Goal: Use online tool/utility: Utilize a website feature to perform a specific function

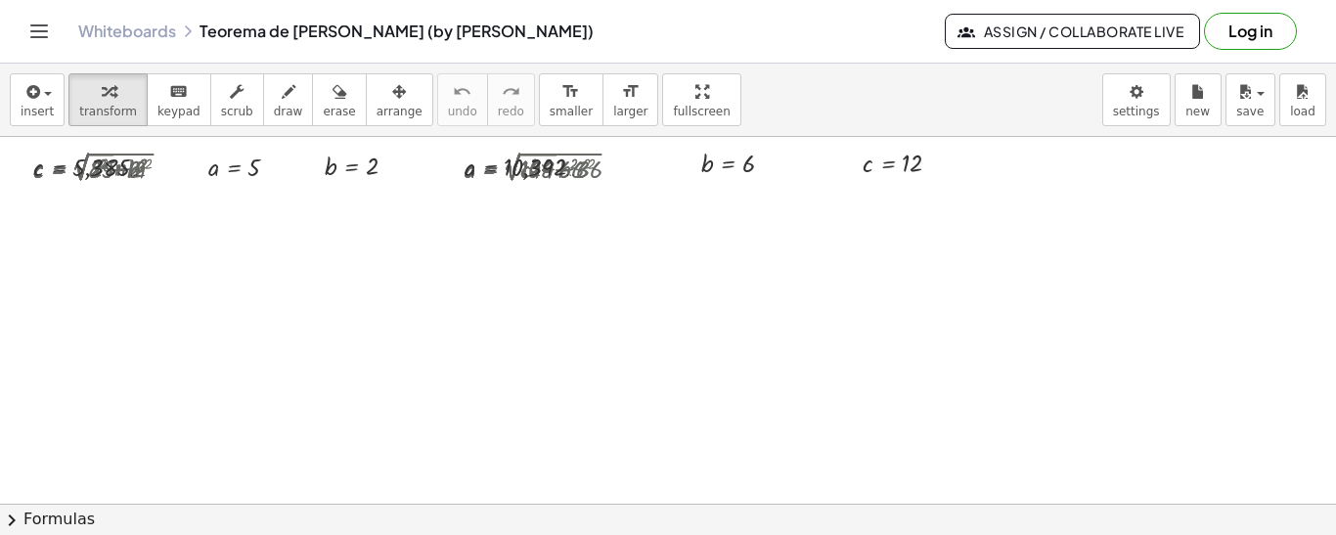
click at [872, 520] on div "You will need to sign in before you can save any changes you make to this white…" at bounding box center [638, 493] width 467 height 53
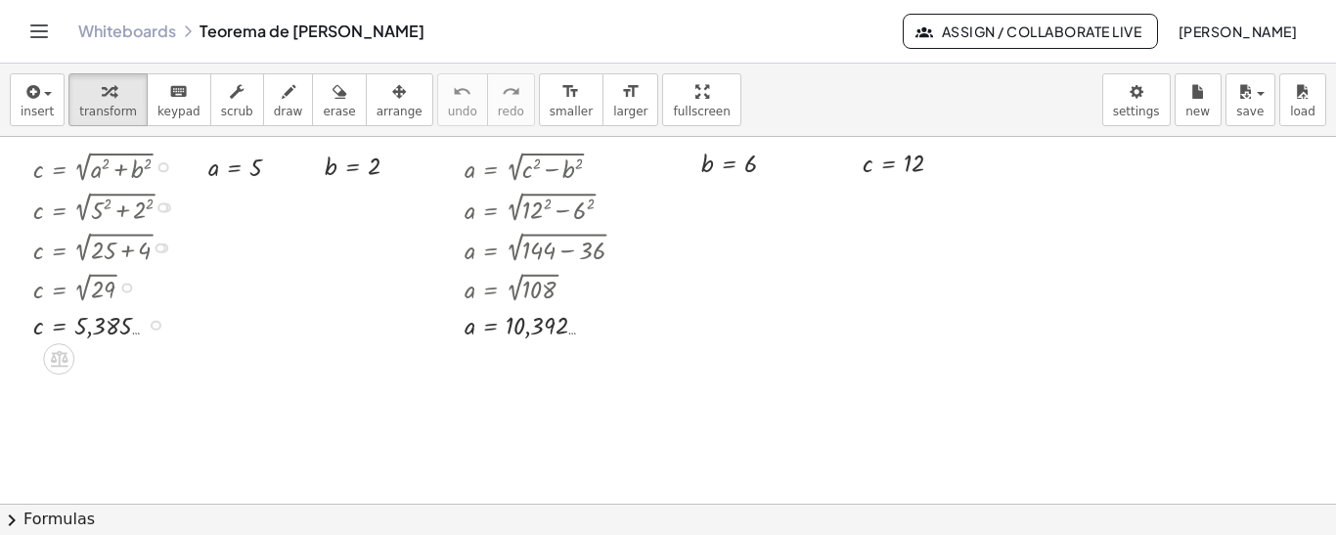
click at [119, 157] on div at bounding box center [110, 166] width 174 height 40
click at [376, 105] on span "arrange" at bounding box center [399, 112] width 46 height 14
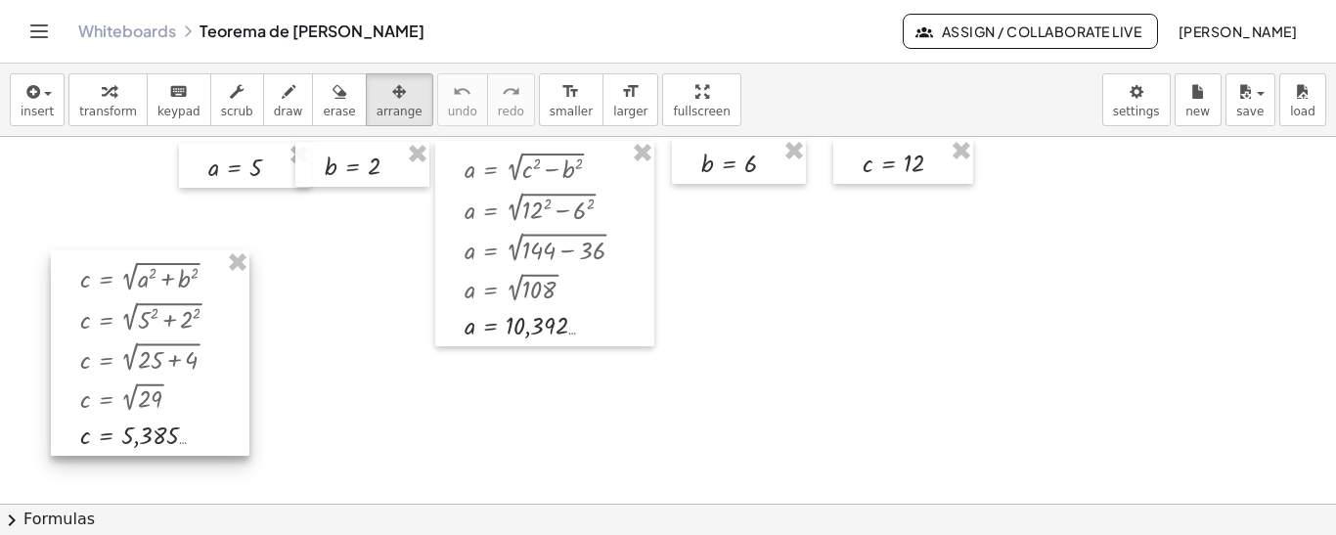
drag, startPoint x: 155, startPoint y: 180, endPoint x: 203, endPoint y: 288, distance: 119.1
click at [203, 292] on div at bounding box center [150, 352] width 199 height 205
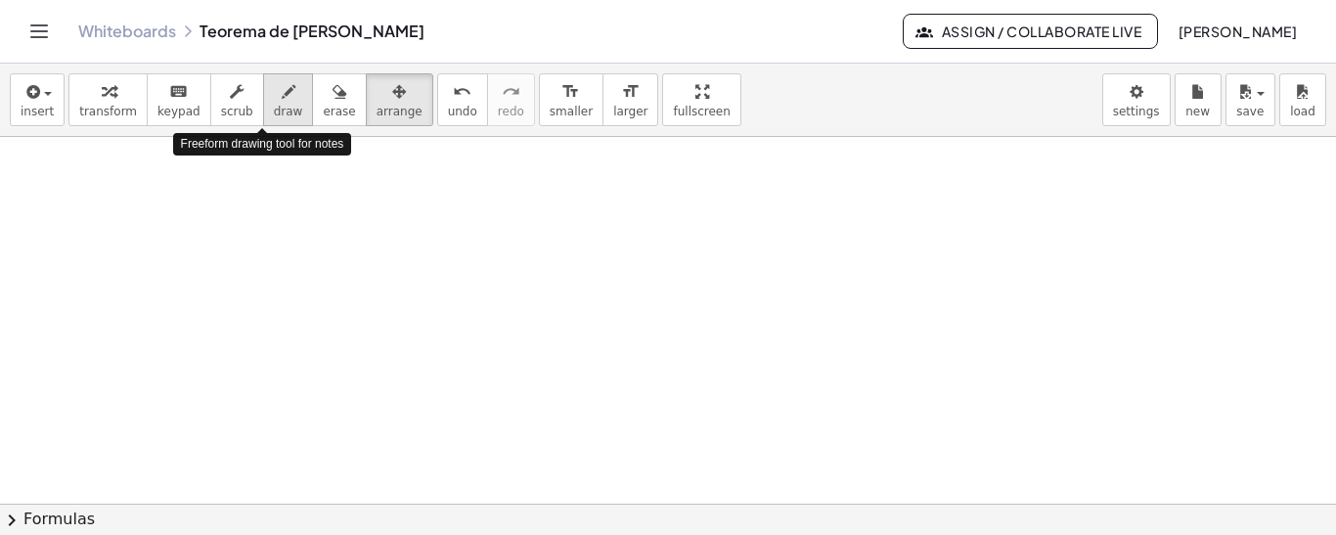
click at [282, 101] on icon "button" at bounding box center [289, 91] width 14 height 23
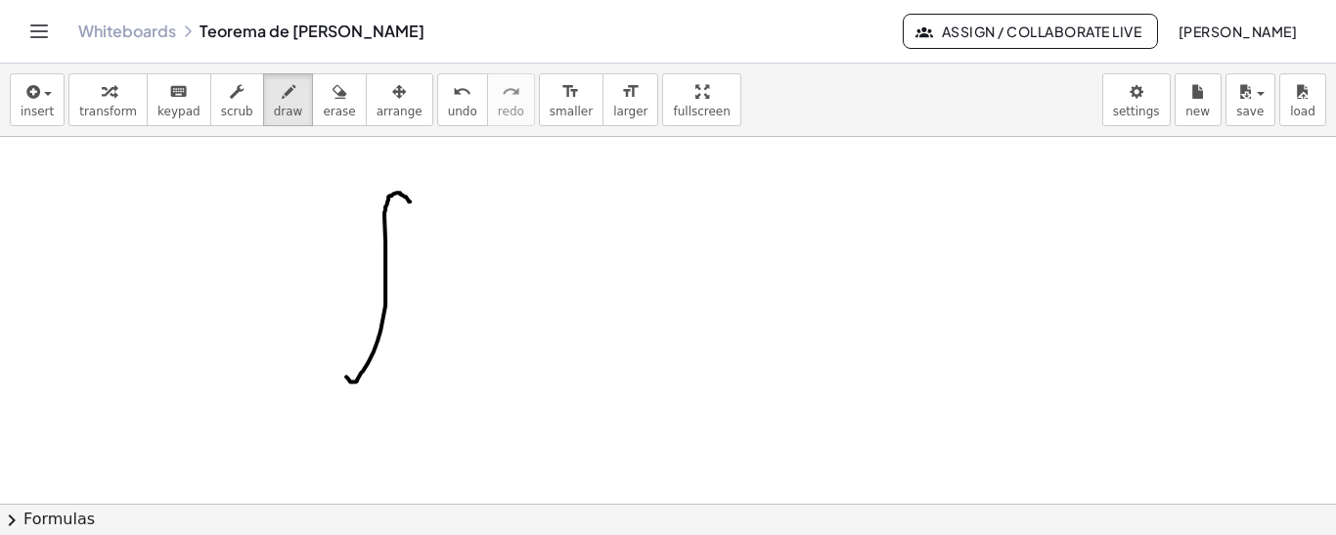
drag, startPoint x: 410, startPoint y: 200, endPoint x: 338, endPoint y: 357, distance: 172.0
drag, startPoint x: 418, startPoint y: 265, endPoint x: 436, endPoint y: 293, distance: 33.9
drag, startPoint x: 441, startPoint y: 263, endPoint x: 465, endPoint y: 277, distance: 28.0
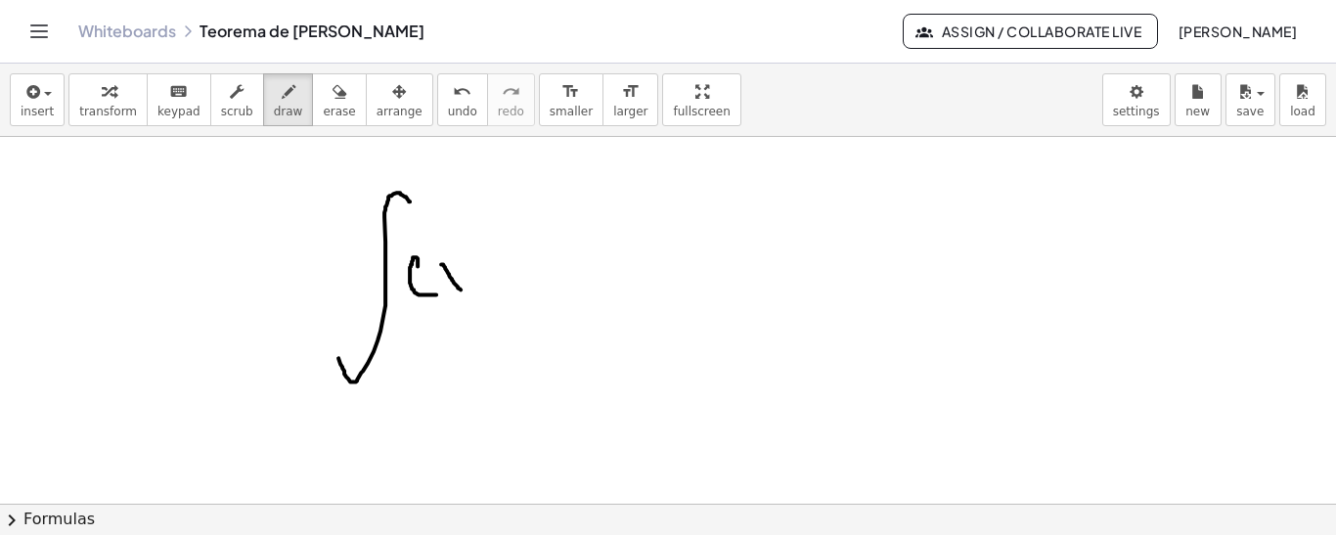
drag, startPoint x: 452, startPoint y: 272, endPoint x: 448, endPoint y: 286, distance: 14.2
drag, startPoint x: 513, startPoint y: 201, endPoint x: 515, endPoint y: 287, distance: 85.1
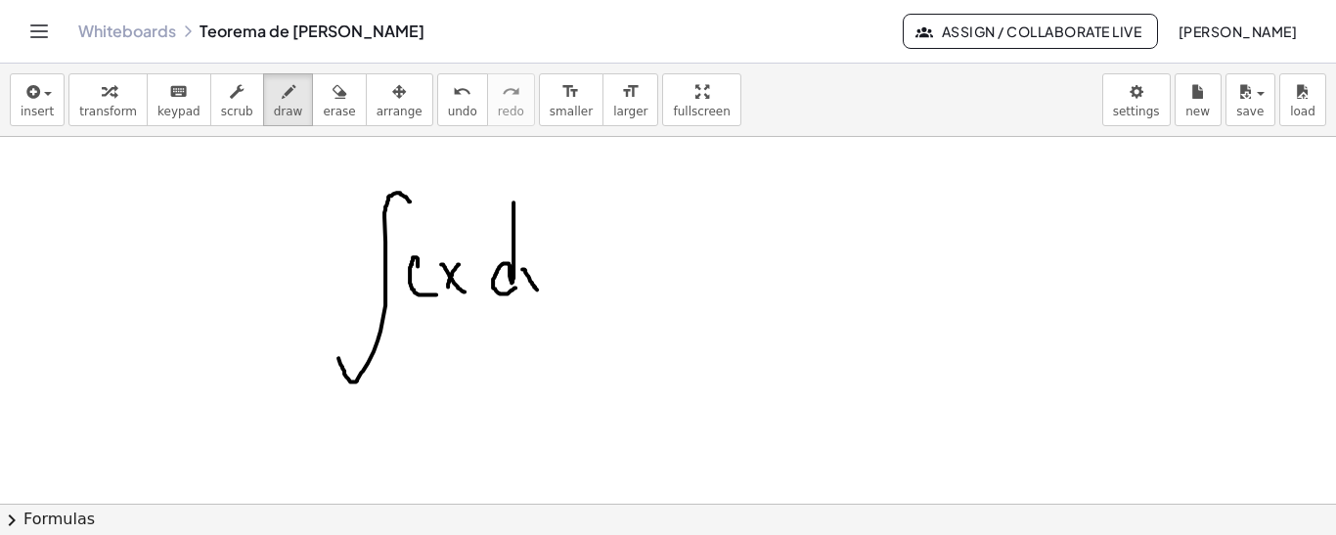
drag, startPoint x: 523, startPoint y: 268, endPoint x: 540, endPoint y: 289, distance: 27.2
click at [332, 95] on icon "button" at bounding box center [339, 91] width 14 height 23
click at [274, 109] on span "draw" at bounding box center [288, 112] width 29 height 14
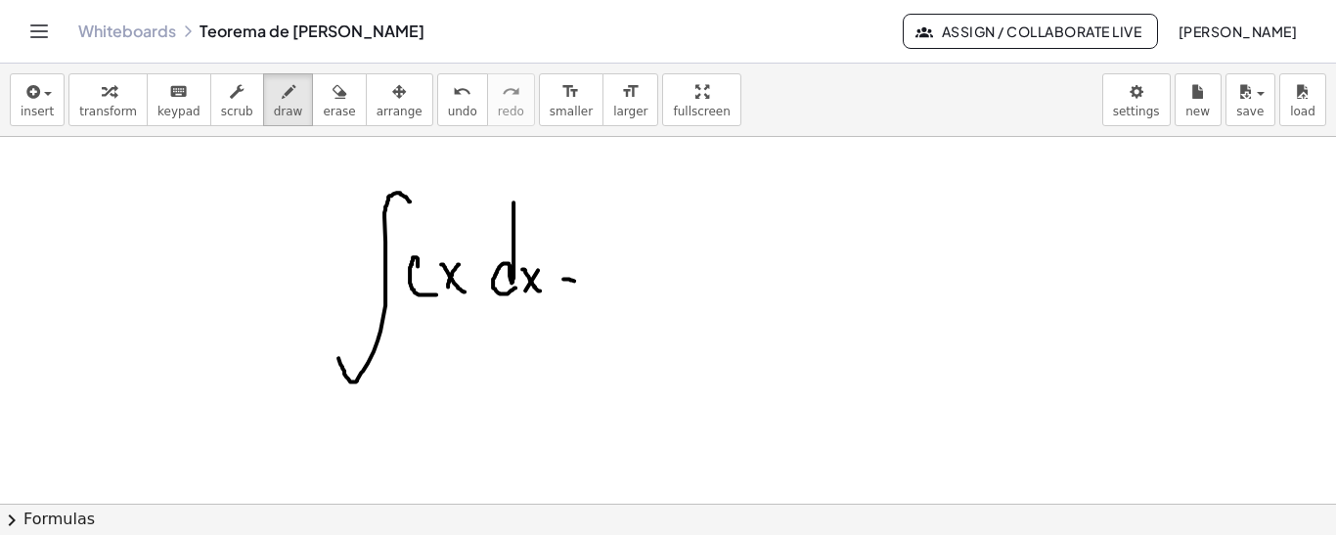
drag, startPoint x: 563, startPoint y: 278, endPoint x: 579, endPoint y: 282, distance: 16.1
drag, startPoint x: 563, startPoint y: 288, endPoint x: 581, endPoint y: 288, distance: 17.6
drag, startPoint x: 620, startPoint y: 255, endPoint x: 620, endPoint y: 283, distance: 27.4
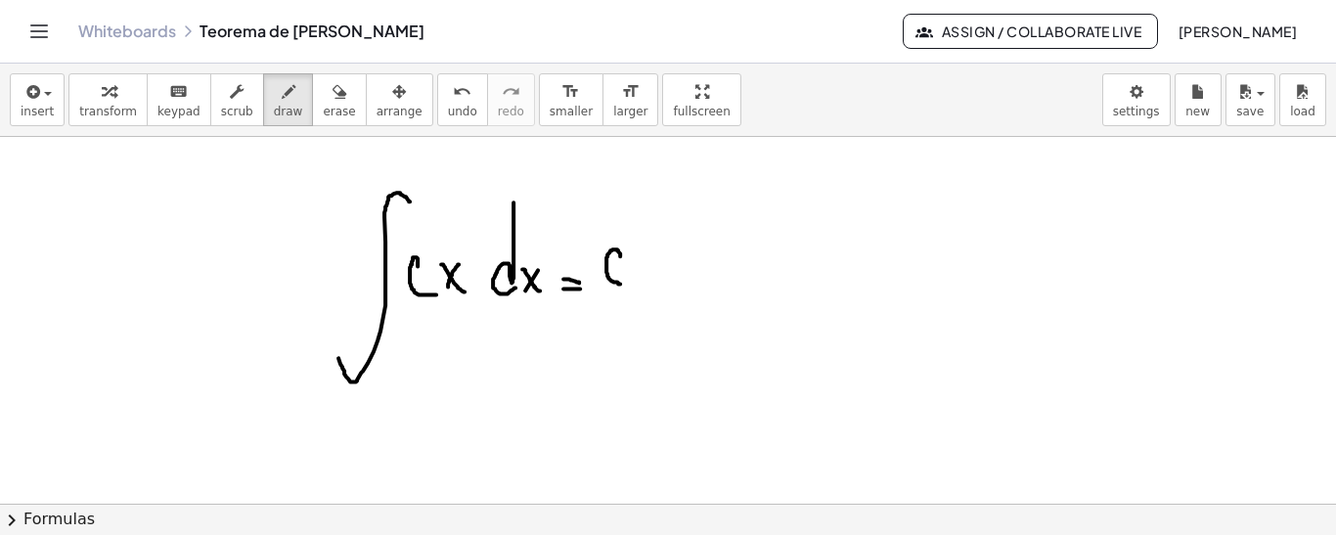
drag, startPoint x: 661, startPoint y: 188, endPoint x: 606, endPoint y: 344, distance: 165.8
drag, startPoint x: 659, startPoint y: 263, endPoint x: 683, endPoint y: 295, distance: 39.9
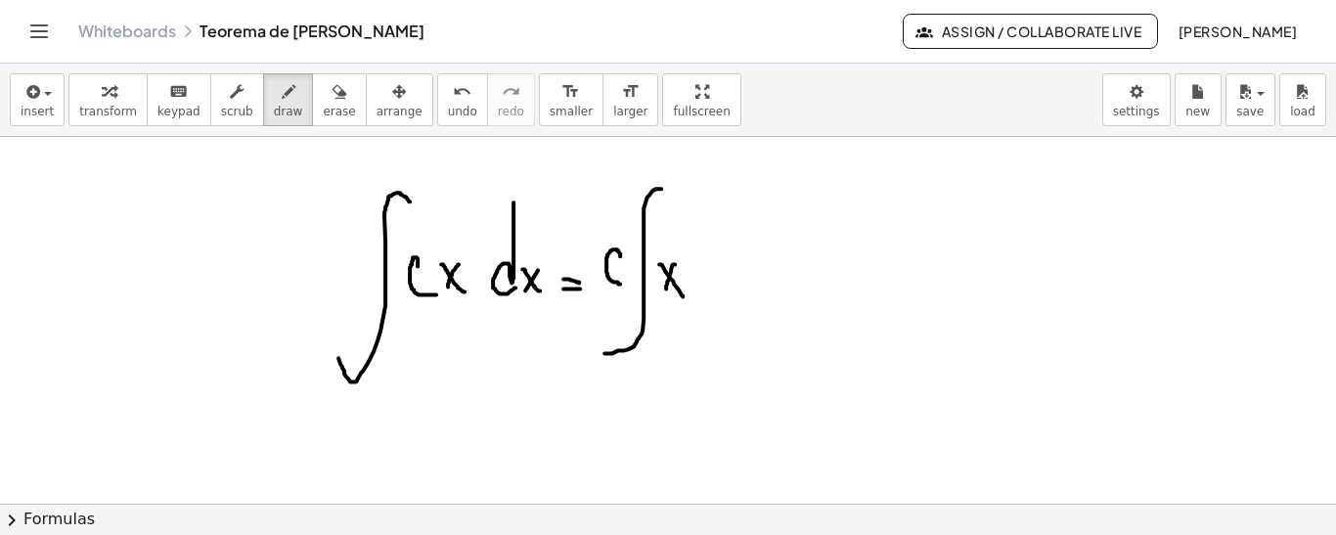
drag, startPoint x: 675, startPoint y: 263, endPoint x: 664, endPoint y: 289, distance: 28.5
drag, startPoint x: 714, startPoint y: 230, endPoint x: 705, endPoint y: 278, distance: 48.7
drag, startPoint x: 722, startPoint y: 265, endPoint x: 732, endPoint y: 282, distance: 19.8
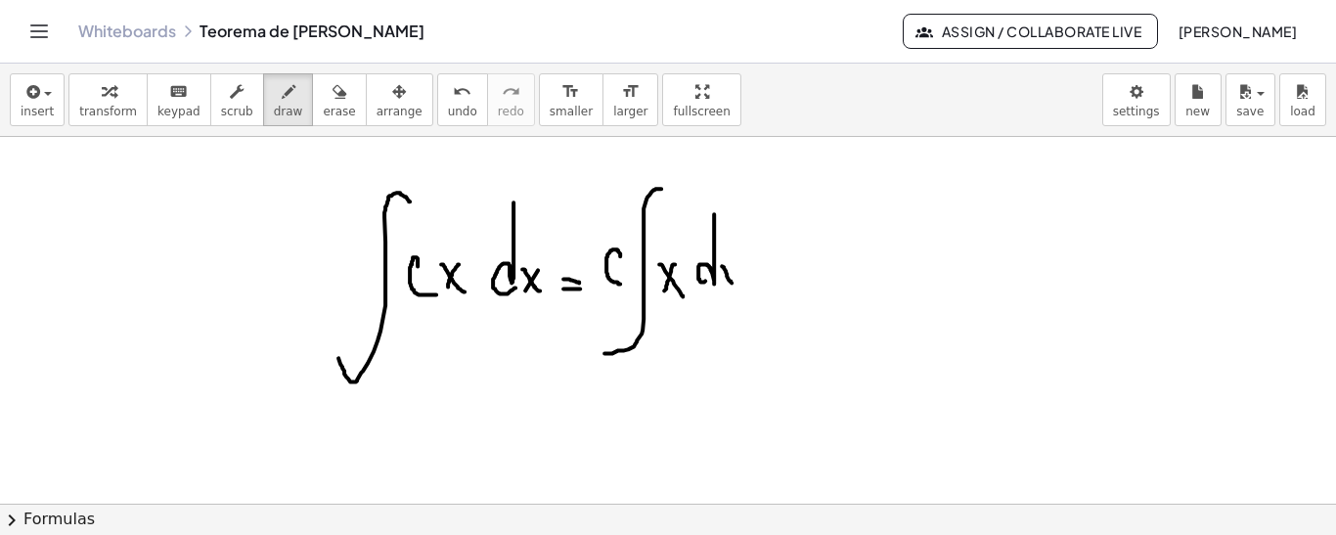
drag, startPoint x: 733, startPoint y: 261, endPoint x: 725, endPoint y: 284, distance: 24.2
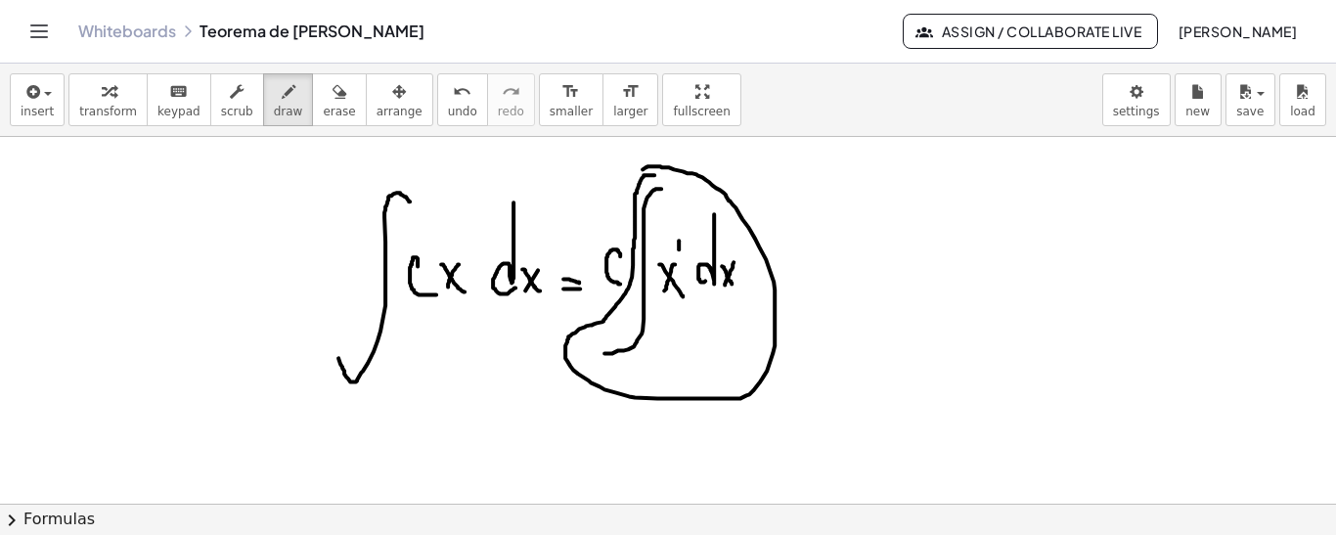
drag, startPoint x: 651, startPoint y: 174, endPoint x: 642, endPoint y: 168, distance: 10.6
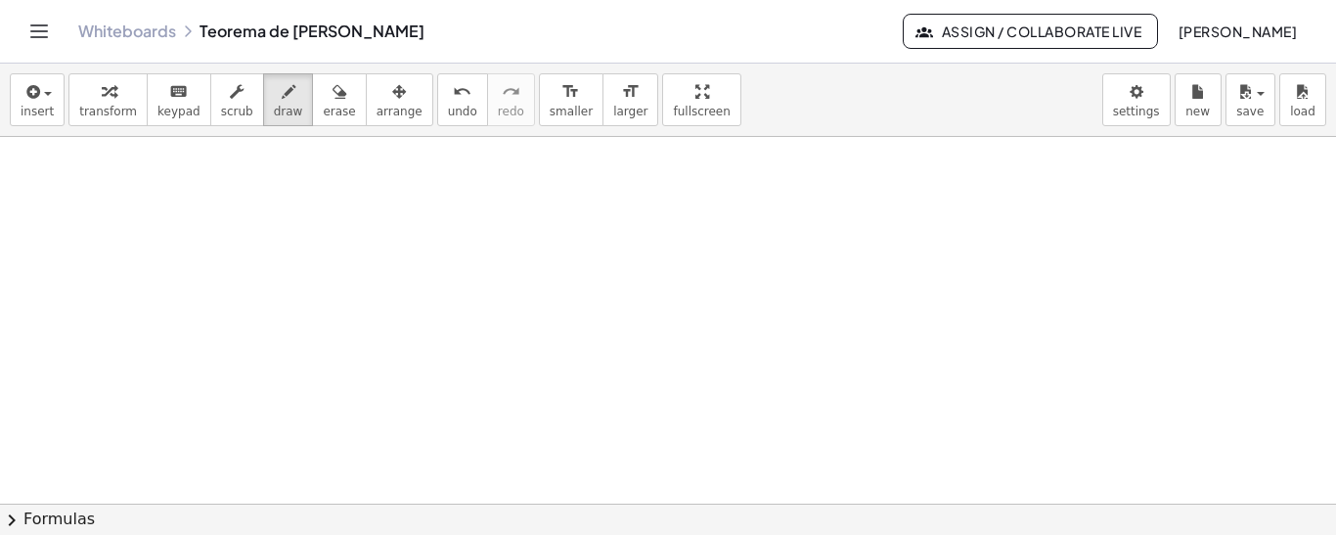
scroll to position [270, 0]
drag, startPoint x: 467, startPoint y: 214, endPoint x: 419, endPoint y: 326, distance: 121.7
click at [412, 358] on div at bounding box center [668, 297] width 1336 height 861
drag, startPoint x: 465, startPoint y: 275, endPoint x: 483, endPoint y: 302, distance: 32.6
click at [483, 302] on div at bounding box center [668, 297] width 1336 height 861
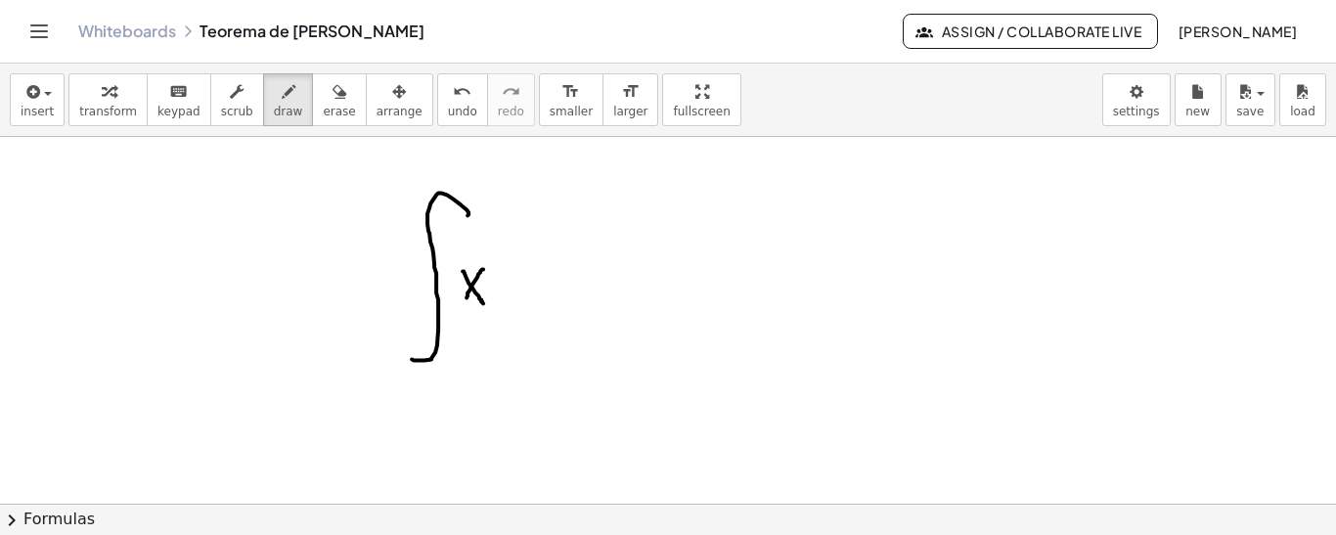
drag, startPoint x: 481, startPoint y: 269, endPoint x: 466, endPoint y: 302, distance: 36.3
click at [465, 302] on div at bounding box center [668, 297] width 1336 height 861
drag, startPoint x: 526, startPoint y: 227, endPoint x: 532, endPoint y: 296, distance: 69.7
click at [530, 302] on div at bounding box center [668, 297] width 1336 height 861
drag, startPoint x: 539, startPoint y: 279, endPoint x: 562, endPoint y: 282, distance: 23.7
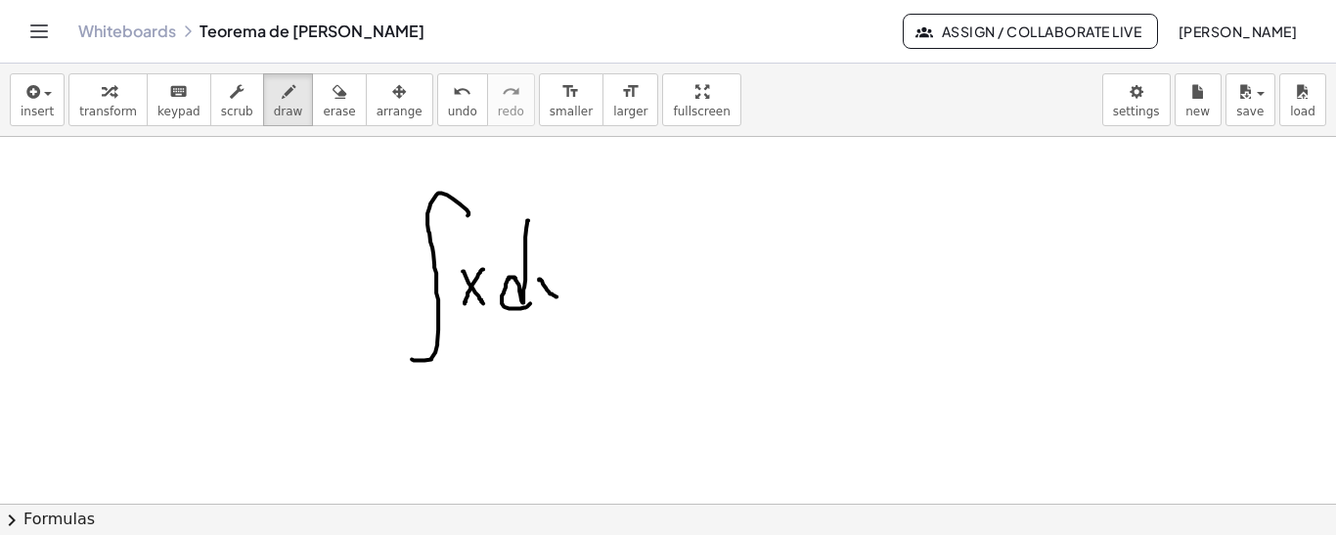
click at [561, 298] on div at bounding box center [668, 297] width 1336 height 861
drag, startPoint x: 545, startPoint y: 291, endPoint x: 541, endPoint y: 303, distance: 12.4
click at [541, 303] on div at bounding box center [668, 297] width 1336 height 861
drag, startPoint x: 585, startPoint y: 280, endPoint x: 603, endPoint y: 280, distance: 18.6
click at [603, 280] on div at bounding box center [668, 297] width 1336 height 861
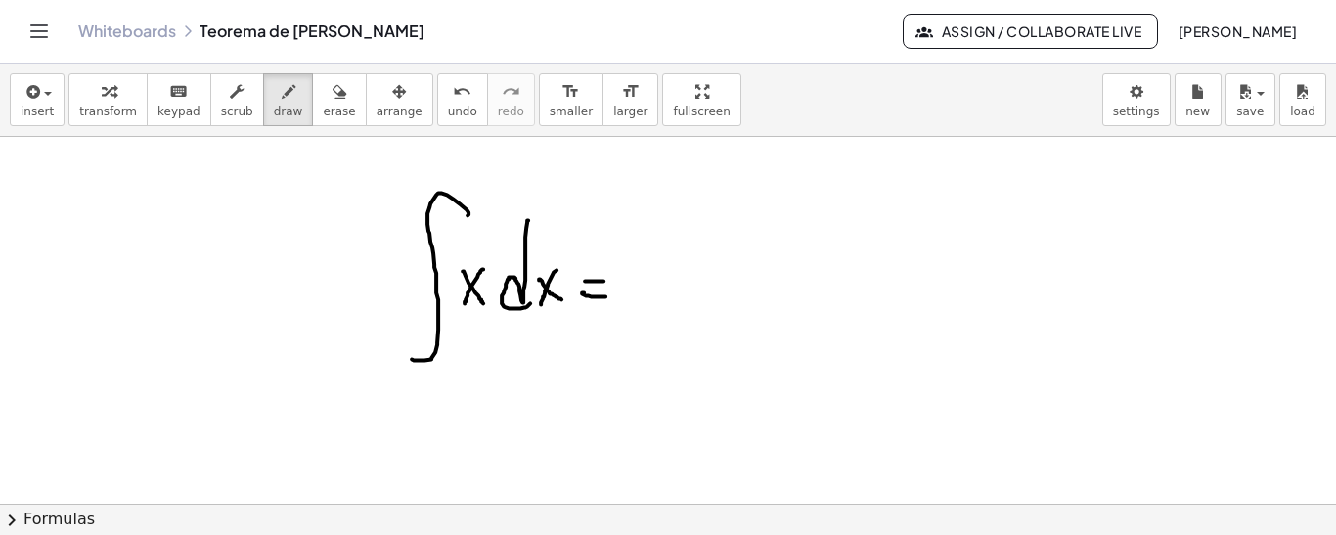
drag, startPoint x: 584, startPoint y: 291, endPoint x: 606, endPoint y: 295, distance: 22.8
click at [606, 295] on div at bounding box center [668, 297] width 1336 height 861
drag, startPoint x: 652, startPoint y: 271, endPoint x: 685, endPoint y: 288, distance: 36.3
click at [685, 289] on div at bounding box center [668, 297] width 1336 height 861
drag, startPoint x: 679, startPoint y: 259, endPoint x: 660, endPoint y: 296, distance: 41.5
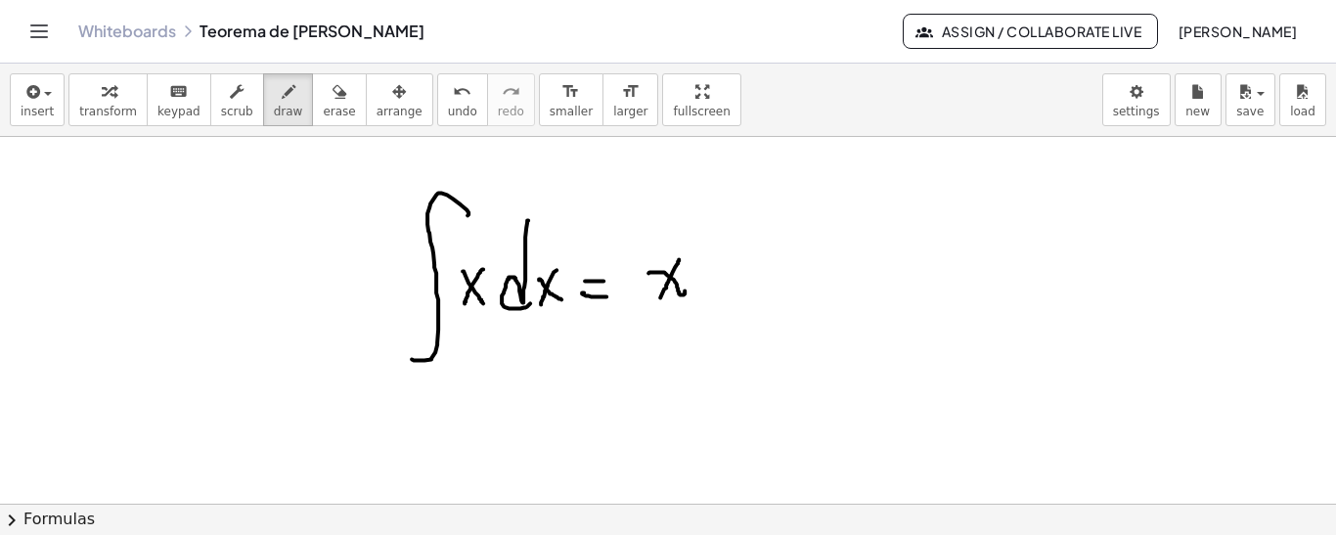
click at [660, 296] on div at bounding box center [668, 297] width 1336 height 861
drag, startPoint x: 691, startPoint y: 226, endPoint x: 691, endPoint y: 240, distance: 13.7
click at [691, 240] on div at bounding box center [668, 297] width 1336 height 861
drag, startPoint x: 703, startPoint y: 232, endPoint x: 718, endPoint y: 232, distance: 14.7
click at [718, 232] on div at bounding box center [668, 297] width 1336 height 861
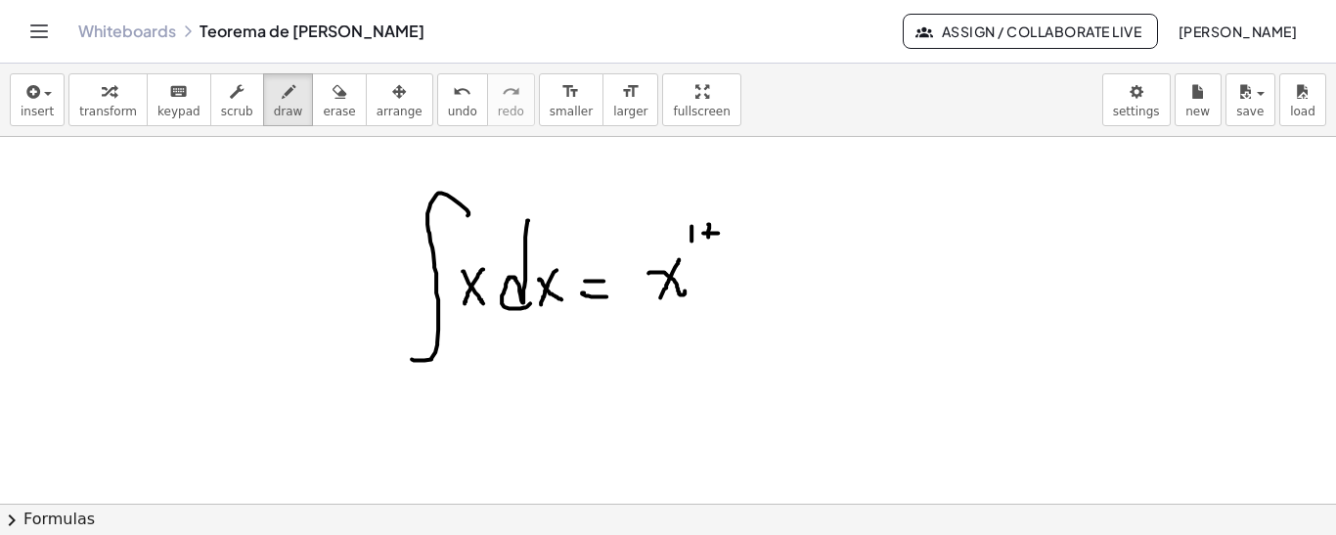
drag, startPoint x: 708, startPoint y: 223, endPoint x: 708, endPoint y: 236, distance: 12.7
click at [708, 236] on div at bounding box center [668, 297] width 1336 height 861
drag, startPoint x: 729, startPoint y: 223, endPoint x: 729, endPoint y: 242, distance: 18.6
click at [729, 242] on div at bounding box center [668, 297] width 1336 height 861
drag, startPoint x: 634, startPoint y: 311, endPoint x: 778, endPoint y: 310, distance: 144.7
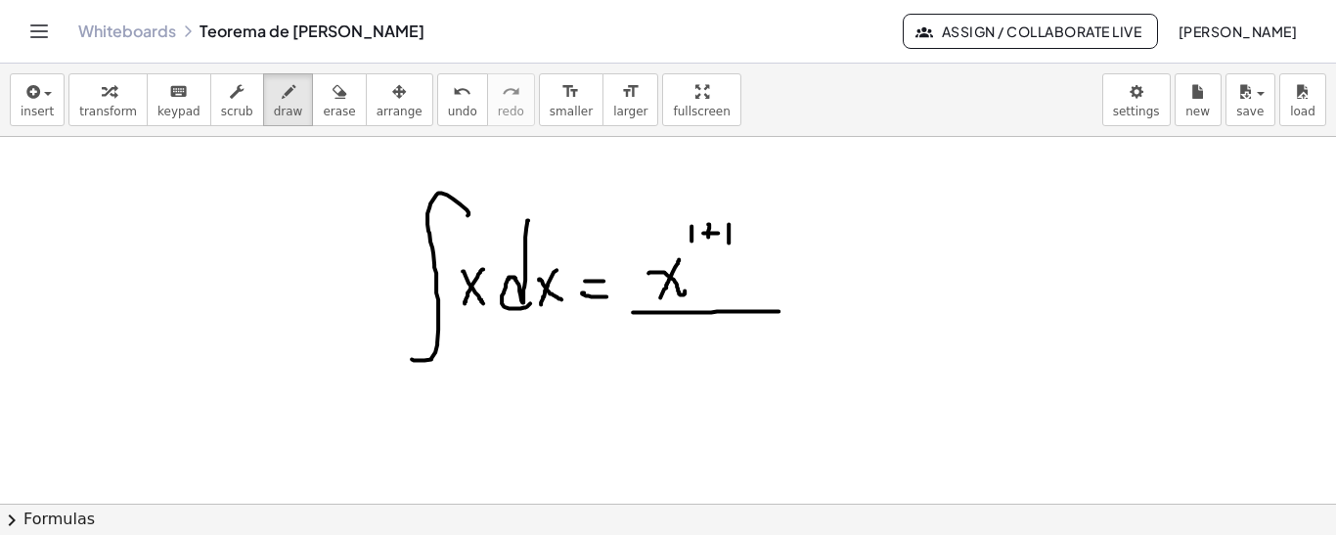
click at [778, 310] on div at bounding box center [668, 297] width 1336 height 861
drag, startPoint x: 651, startPoint y: 337, endPoint x: 676, endPoint y: 348, distance: 26.7
click at [654, 362] on div at bounding box center [668, 297] width 1336 height 861
drag, startPoint x: 682, startPoint y: 345, endPoint x: 705, endPoint y: 343, distance: 23.6
click at [705, 343] on div at bounding box center [668, 297] width 1336 height 861
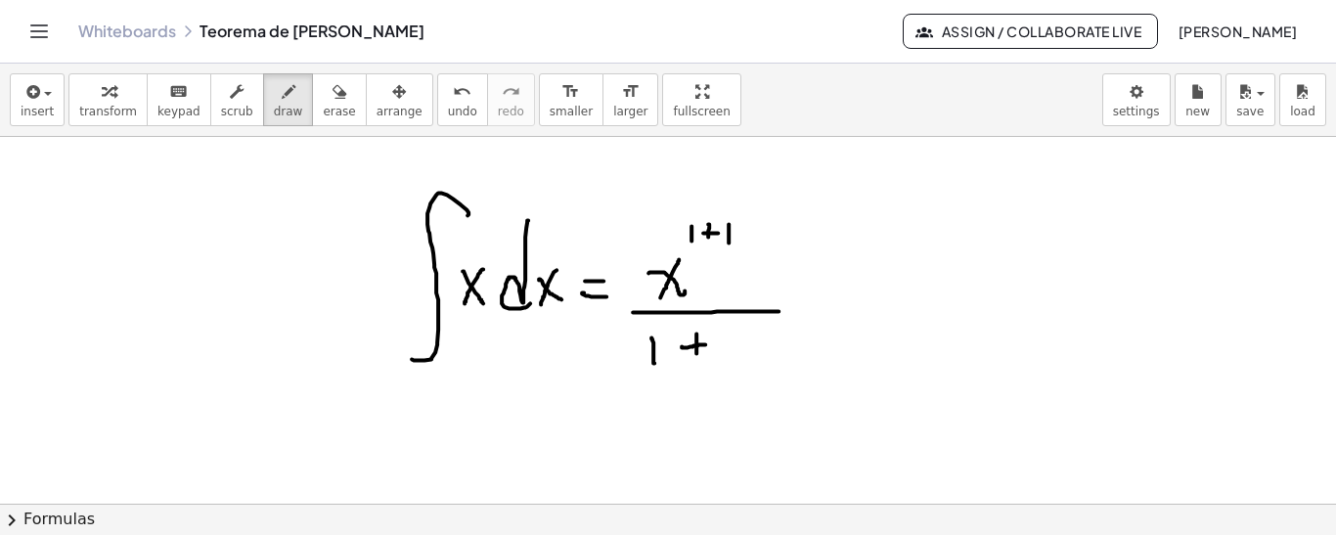
drag, startPoint x: 696, startPoint y: 333, endPoint x: 700, endPoint y: 351, distance: 18.0
click at [696, 356] on div at bounding box center [668, 297] width 1336 height 861
drag, startPoint x: 734, startPoint y: 333, endPoint x: 735, endPoint y: 358, distance: 24.5
click at [735, 358] on div at bounding box center [668, 297] width 1336 height 861
drag, startPoint x: 811, startPoint y: 276, endPoint x: 830, endPoint y: 278, distance: 19.7
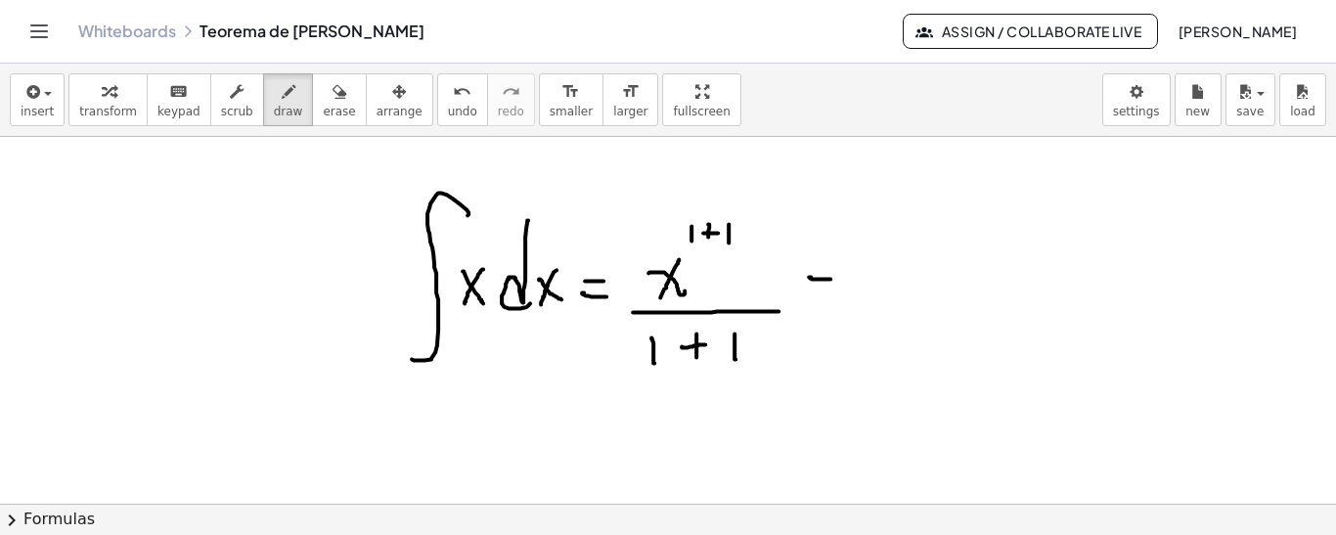
click at [830, 278] on div at bounding box center [668, 297] width 1336 height 861
drag, startPoint x: 814, startPoint y: 292, endPoint x: 829, endPoint y: 296, distance: 16.1
click at [829, 296] on div at bounding box center [668, 297] width 1336 height 861
click at [890, 290] on div at bounding box center [668, 297] width 1336 height 861
click at [867, 298] on div at bounding box center [668, 297] width 1336 height 861
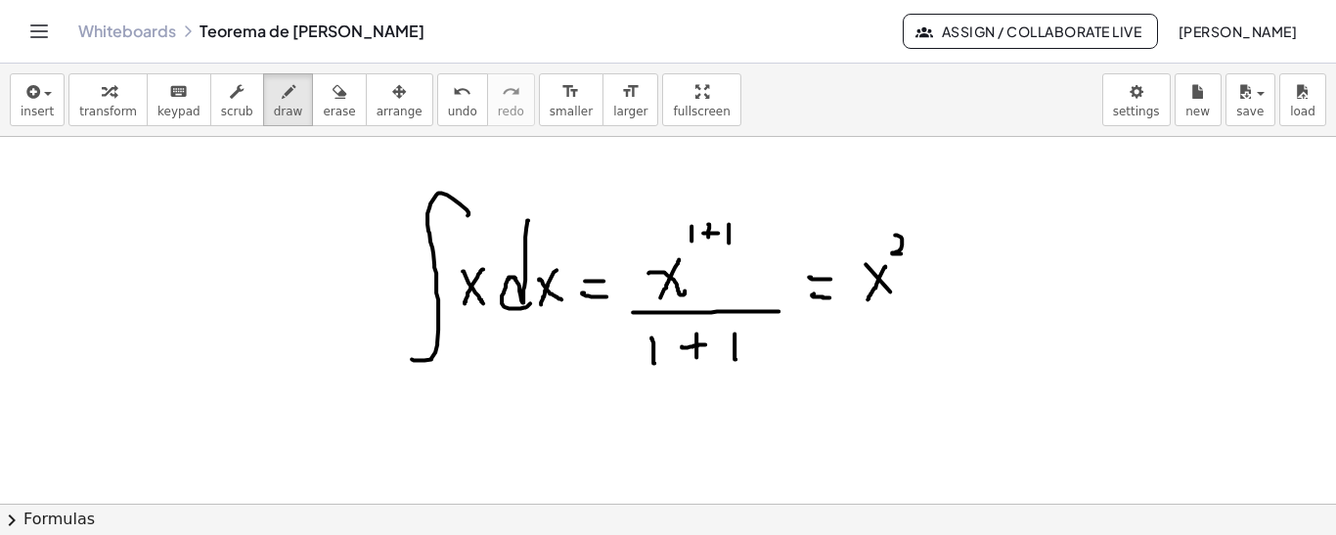
drag, startPoint x: 895, startPoint y: 234, endPoint x: 904, endPoint y: 252, distance: 20.6
click at [904, 252] on div at bounding box center [668, 297] width 1336 height 861
drag, startPoint x: 864, startPoint y: 313, endPoint x: 901, endPoint y: 306, distance: 36.8
click at [901, 306] on div at bounding box center [668, 297] width 1336 height 861
drag, startPoint x: 876, startPoint y: 324, endPoint x: 898, endPoint y: 351, distance: 34.8
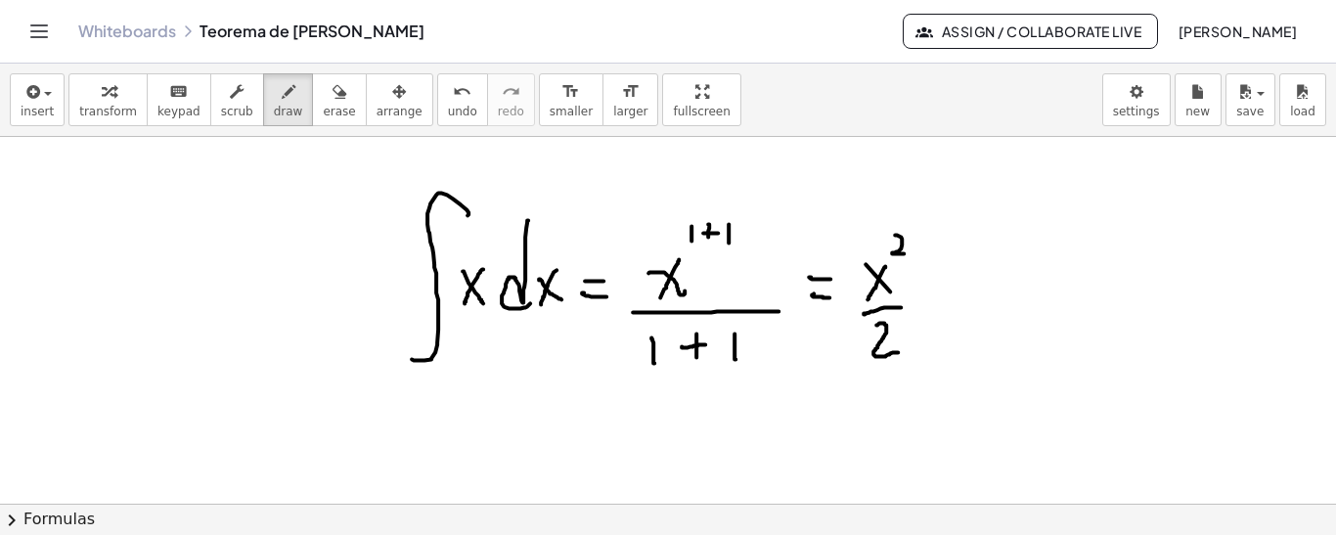
click at [898, 351] on div at bounding box center [668, 297] width 1336 height 861
drag, startPoint x: 856, startPoint y: 272, endPoint x: 860, endPoint y: 296, distance: 24.8
click at [860, 296] on div at bounding box center [668, 297] width 1336 height 861
drag, startPoint x: 935, startPoint y: 292, endPoint x: 980, endPoint y: 292, distance: 45.0
click at [980, 292] on div at bounding box center [668, 297] width 1336 height 861
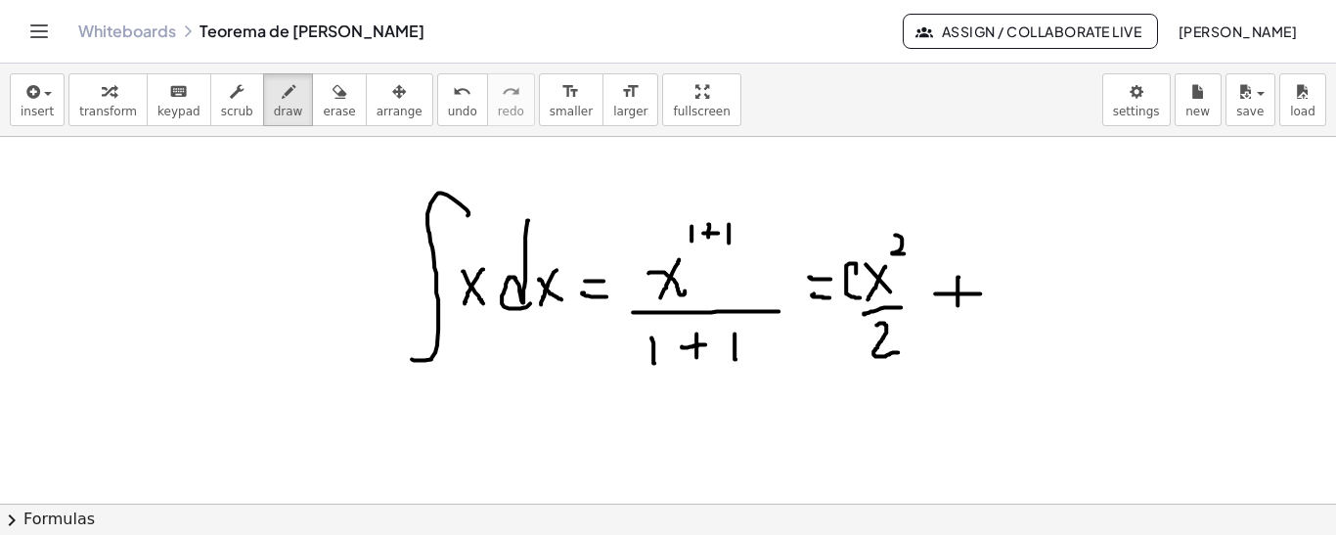
drag, startPoint x: 958, startPoint y: 276, endPoint x: 958, endPoint y: 308, distance: 32.3
click at [957, 308] on div at bounding box center [668, 297] width 1336 height 861
drag, startPoint x: 1036, startPoint y: 278, endPoint x: 1037, endPoint y: 314, distance: 36.2
click at [1037, 314] on div at bounding box center [668, 297] width 1336 height 861
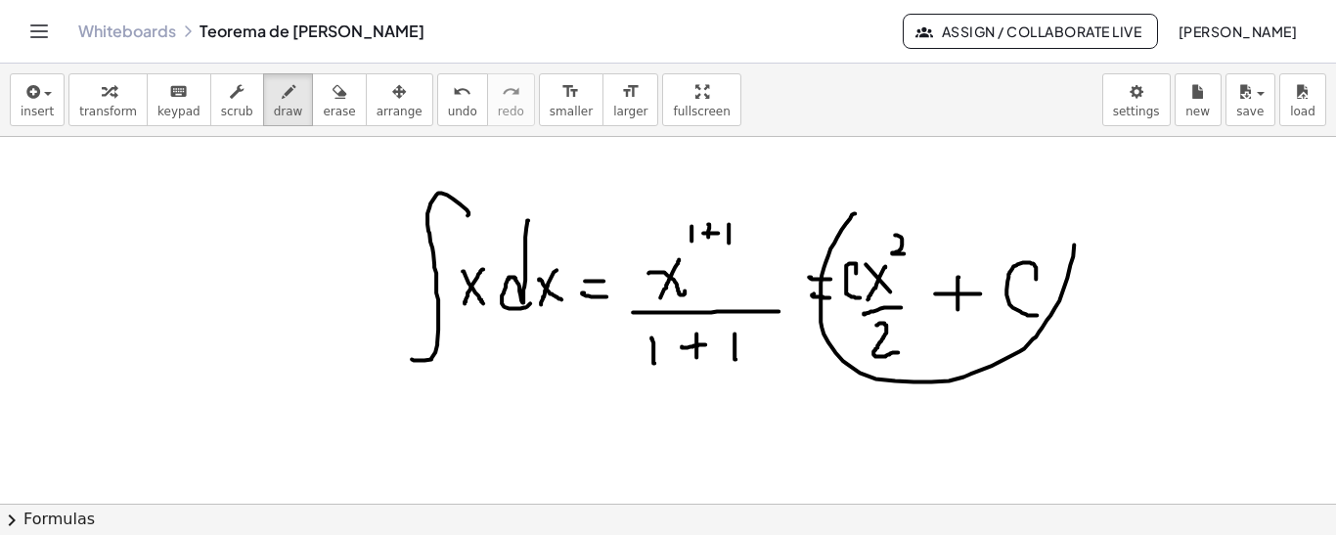
drag, startPoint x: 855, startPoint y: 212, endPoint x: 871, endPoint y: 184, distance: 32.9
click at [878, 179] on div at bounding box center [668, 297] width 1336 height 861
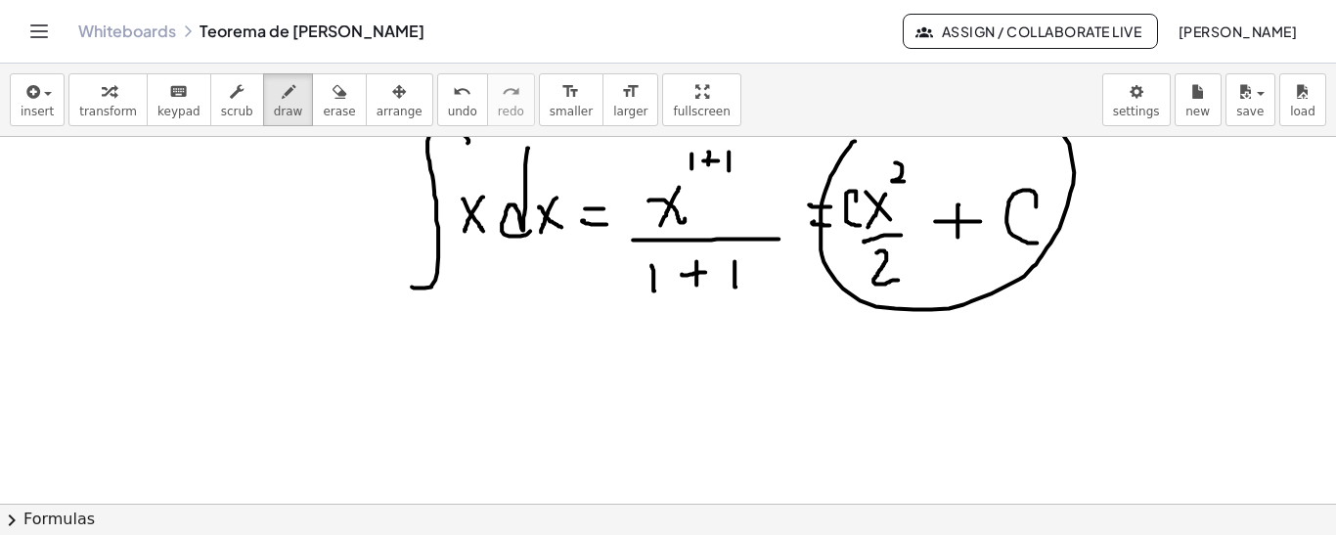
scroll to position [352, 0]
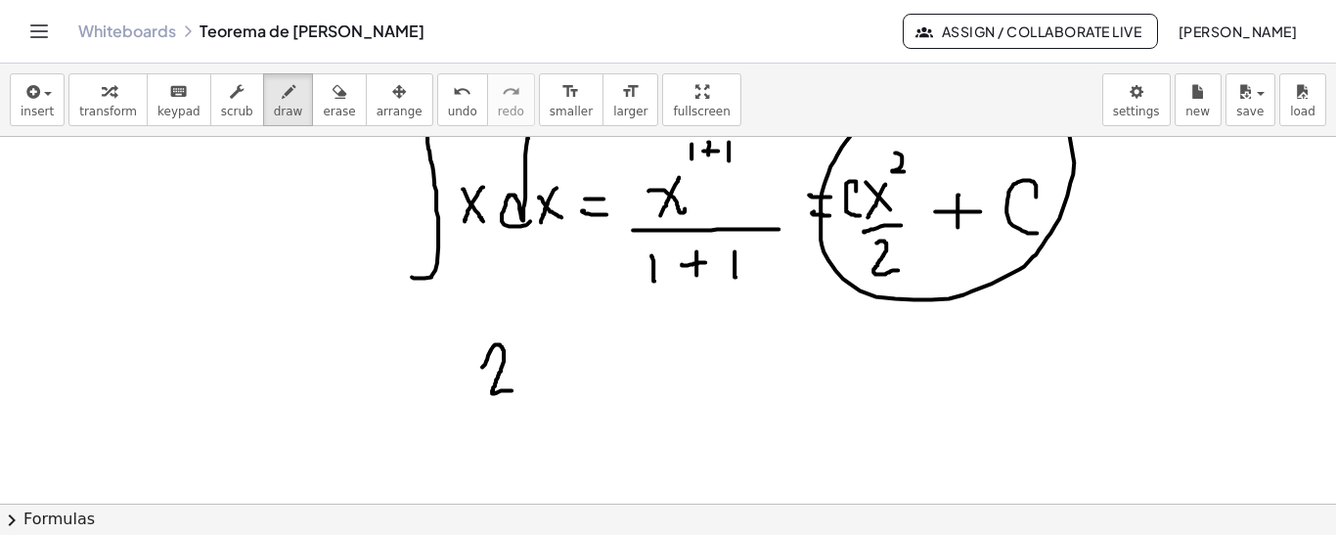
drag, startPoint x: 482, startPoint y: 366, endPoint x: 515, endPoint y: 390, distance: 41.3
click at [513, 390] on div at bounding box center [668, 215] width 1336 height 861
drag, startPoint x: 545, startPoint y: 359, endPoint x: 554, endPoint y: 383, distance: 26.3
click at [554, 383] on div at bounding box center [668, 215] width 1336 height 861
drag, startPoint x: 576, startPoint y: 355, endPoint x: 598, endPoint y: 367, distance: 25.4
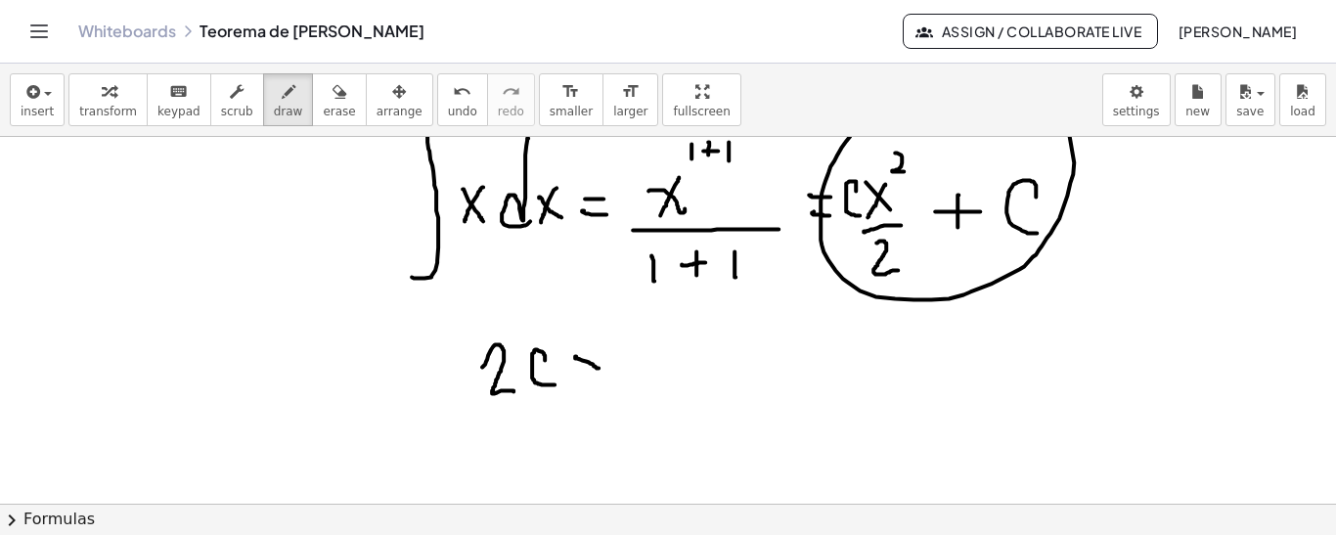
click at [598, 367] on div at bounding box center [668, 215] width 1336 height 861
drag, startPoint x: 598, startPoint y: 348, endPoint x: 586, endPoint y: 349, distance: 11.8
click at [577, 384] on div at bounding box center [668, 215] width 1336 height 861
drag, startPoint x: 598, startPoint y: 327, endPoint x: 615, endPoint y: 340, distance: 21.5
click at [615, 340] on div at bounding box center [668, 215] width 1336 height 861
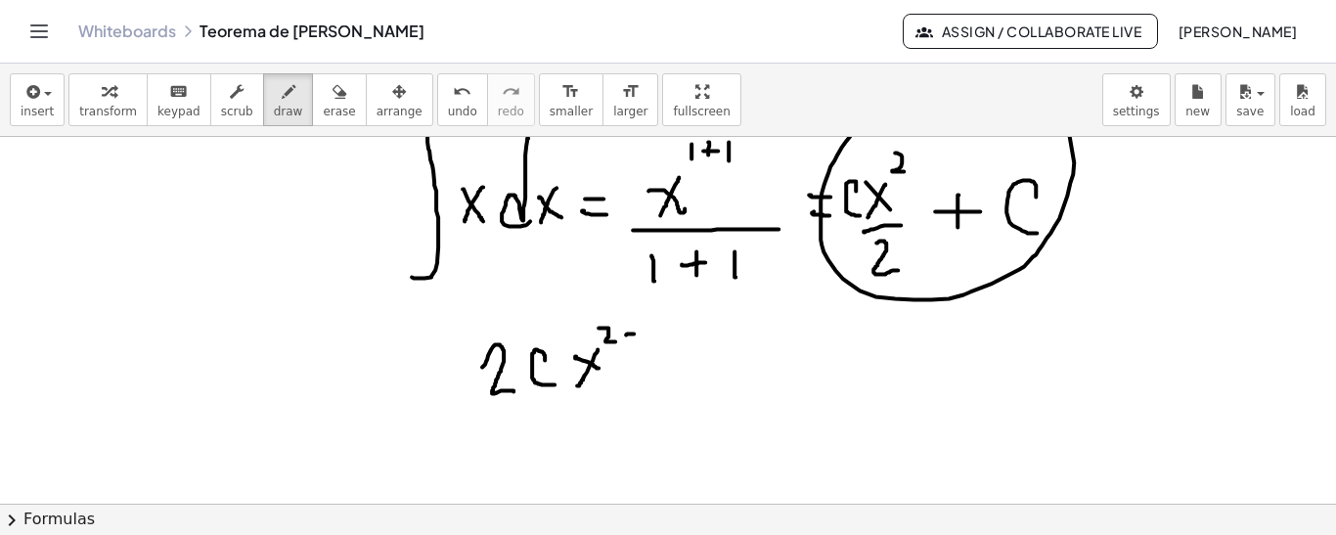
drag, startPoint x: 626, startPoint y: 333, endPoint x: 637, endPoint y: 332, distance: 10.8
click at [637, 332] on div at bounding box center [668, 215] width 1336 height 861
drag, startPoint x: 649, startPoint y: 321, endPoint x: 653, endPoint y: 332, distance: 12.4
click at [651, 338] on div at bounding box center [668, 215] width 1336 height 861
drag, startPoint x: 572, startPoint y: 400, endPoint x: 621, endPoint y: 399, distance: 48.9
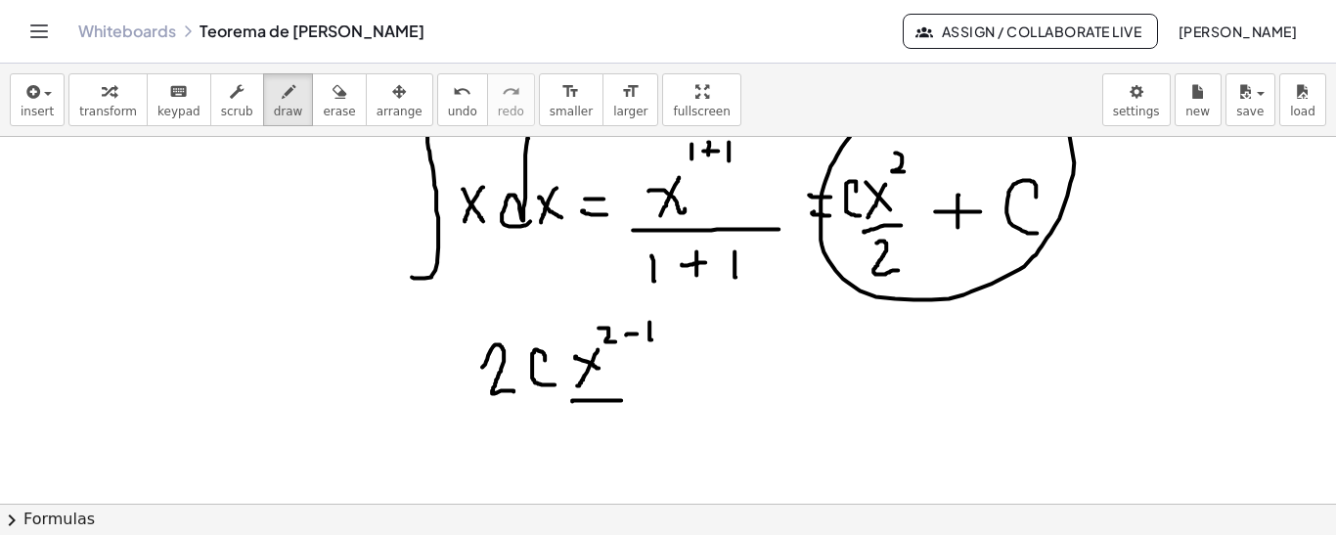
click at [621, 399] on div at bounding box center [668, 215] width 1336 height 861
drag, startPoint x: 588, startPoint y: 422, endPoint x: 615, endPoint y: 434, distance: 29.8
click at [610, 442] on div at bounding box center [668, 215] width 1336 height 861
drag, startPoint x: 664, startPoint y: 368, endPoint x: 688, endPoint y: 370, distance: 24.5
click at [688, 370] on div at bounding box center [668, 215] width 1336 height 861
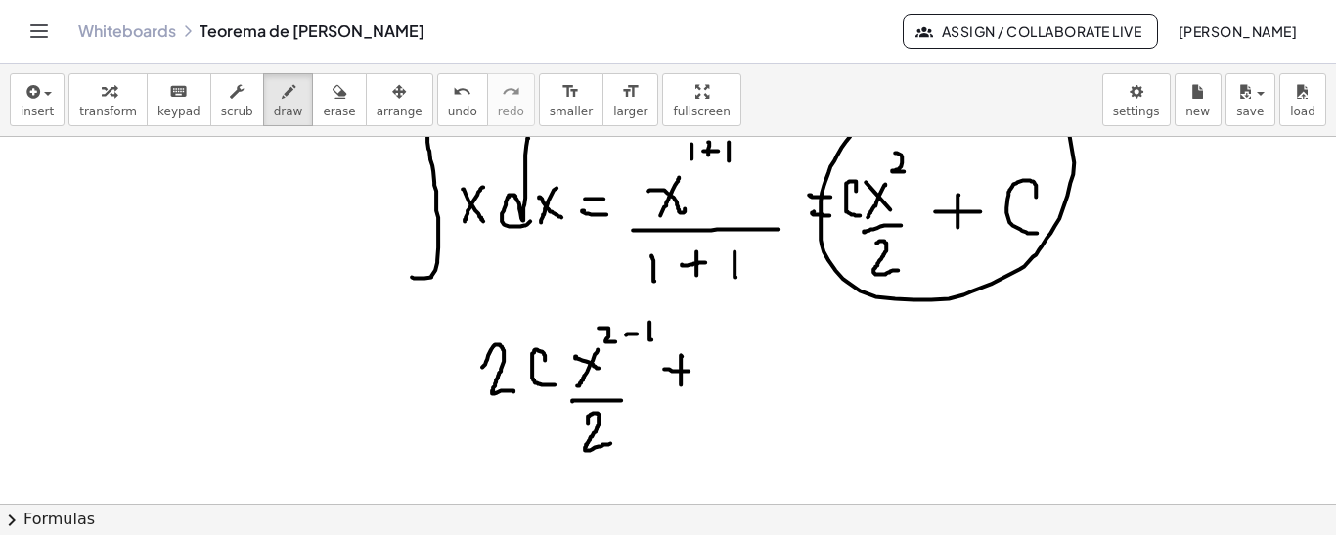
drag, startPoint x: 682, startPoint y: 355, endPoint x: 681, endPoint y: 383, distance: 28.4
click at [681, 383] on div at bounding box center [668, 215] width 1336 height 861
click at [746, 343] on div at bounding box center [668, 215] width 1336 height 861
drag, startPoint x: 518, startPoint y: 334, endPoint x: 482, endPoint y: 402, distance: 76.6
click at [482, 402] on div at bounding box center [668, 215] width 1336 height 861
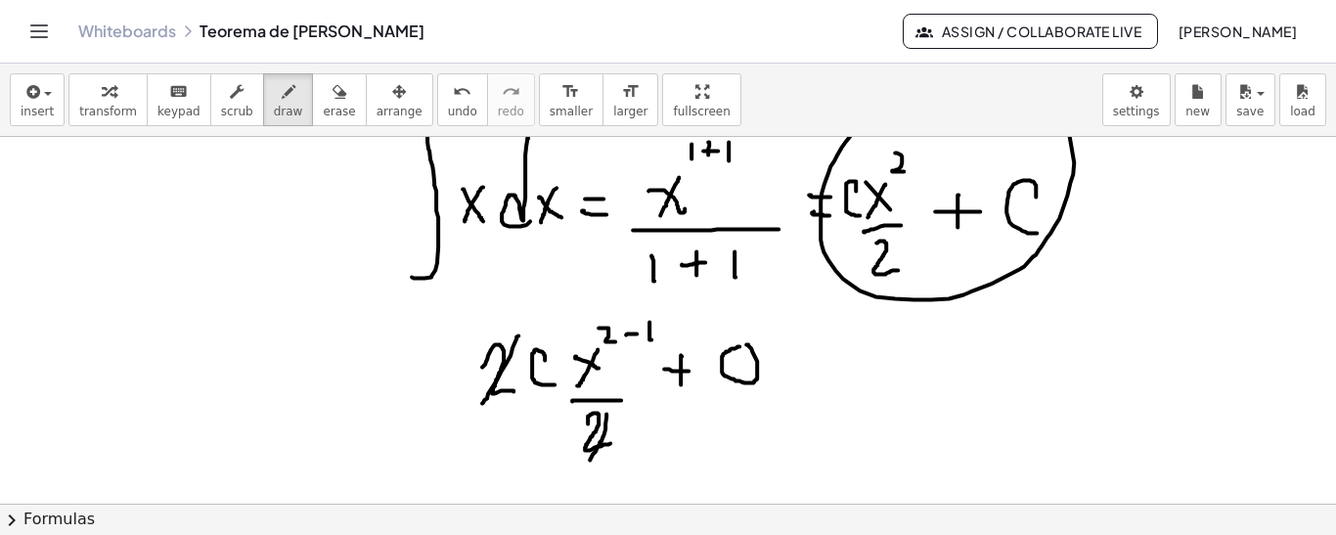
drag, startPoint x: 606, startPoint y: 413, endPoint x: 586, endPoint y: 462, distance: 53.0
click at [586, 463] on div at bounding box center [668, 215] width 1336 height 861
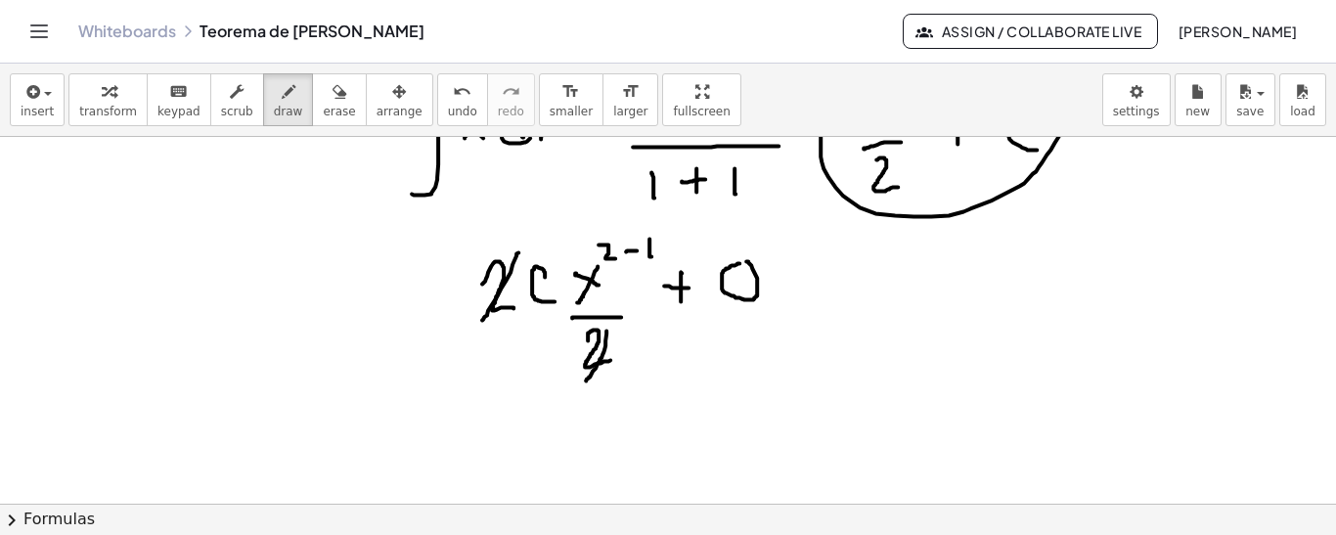
scroll to position [446, 0]
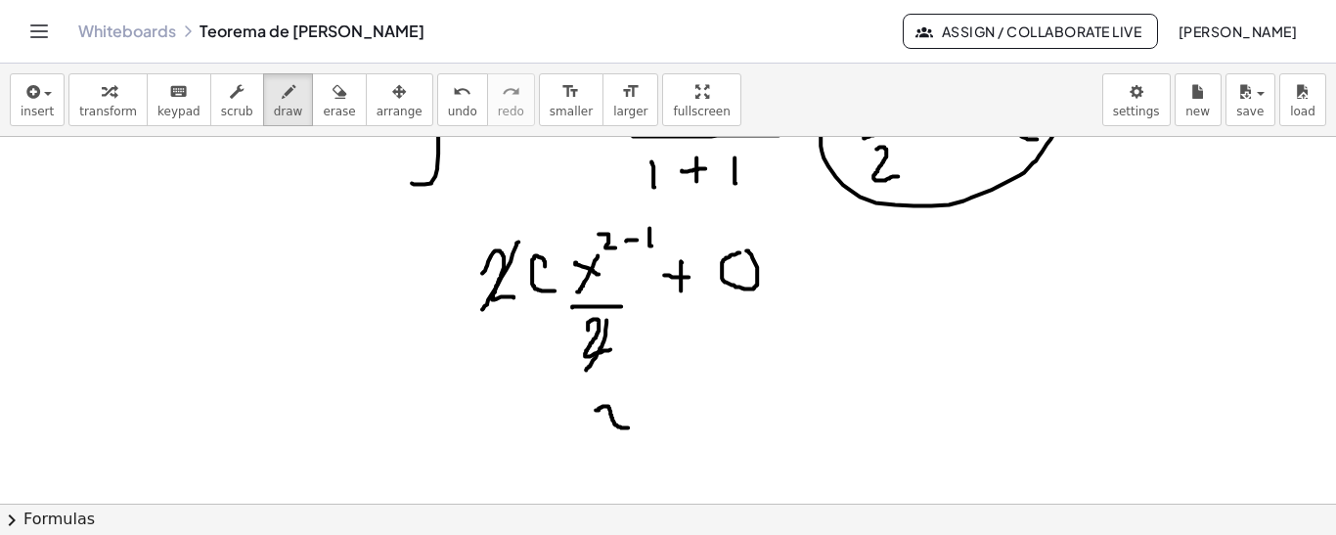
drag, startPoint x: 596, startPoint y: 409, endPoint x: 628, endPoint y: 426, distance: 36.8
click at [628, 426] on div at bounding box center [668, 121] width 1336 height 861
drag, startPoint x: 617, startPoint y: 402, endPoint x: 606, endPoint y: 422, distance: 23.2
click at [604, 425] on div at bounding box center [668, 121] width 1336 height 861
click at [626, 386] on div at bounding box center [668, 121] width 1336 height 861
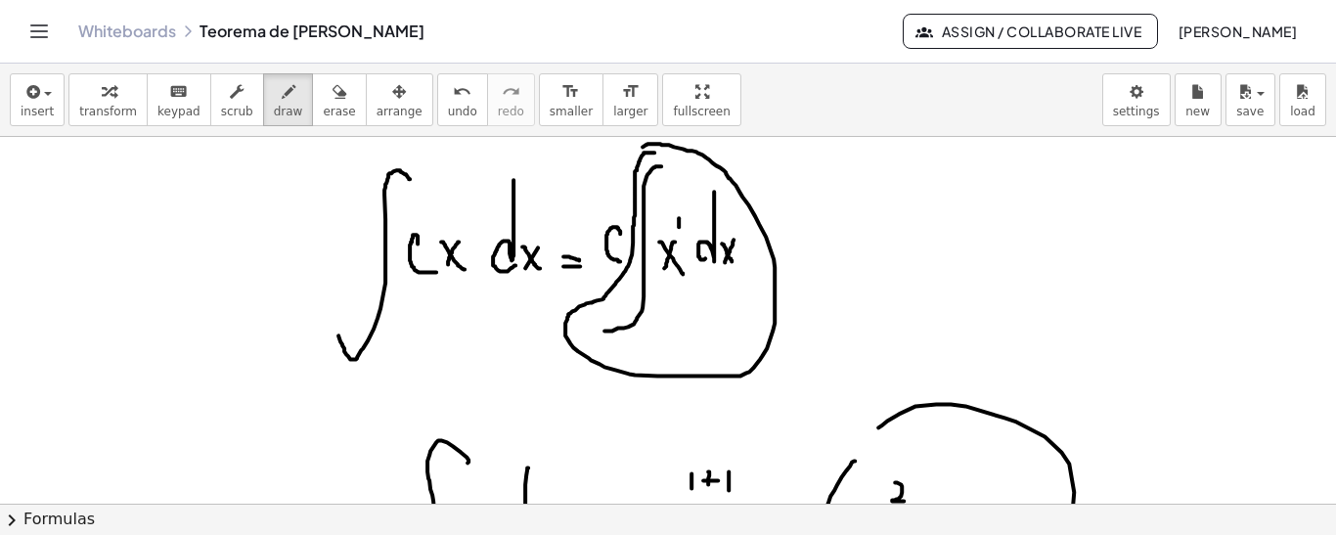
scroll to position [12, 0]
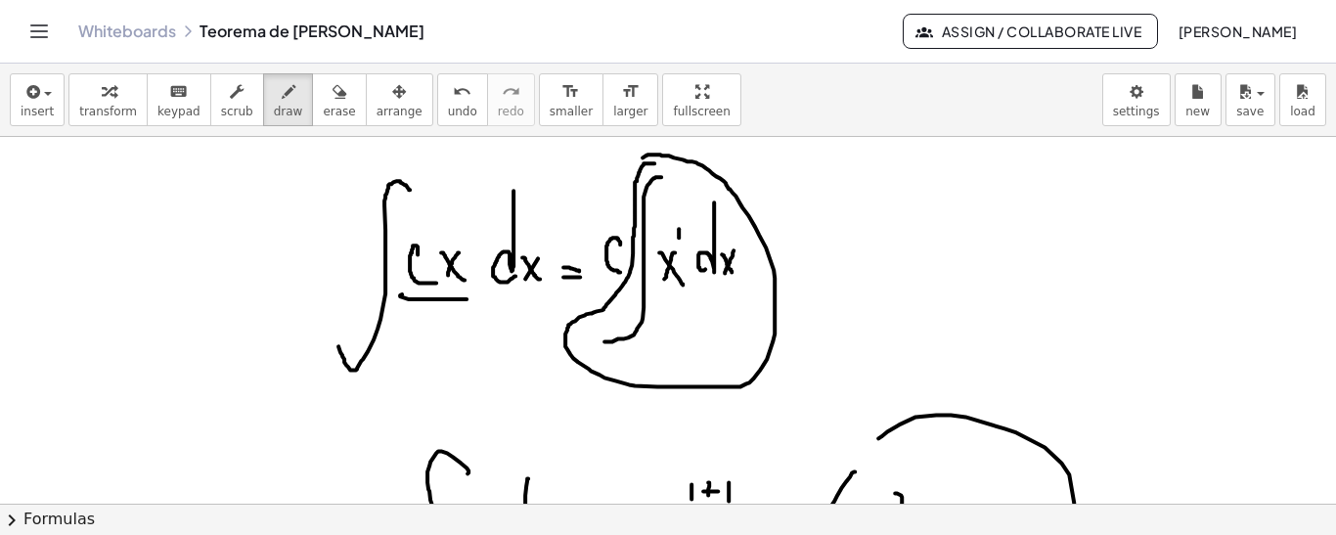
drag, startPoint x: 402, startPoint y: 292, endPoint x: 466, endPoint y: 297, distance: 64.7
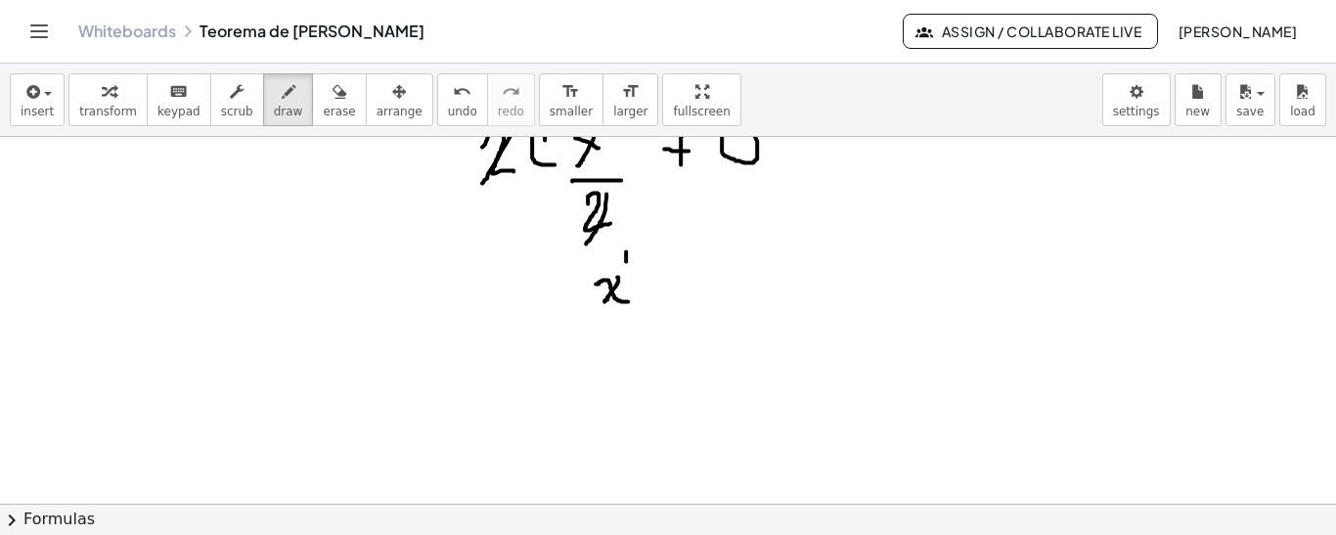
scroll to position [596, 0]
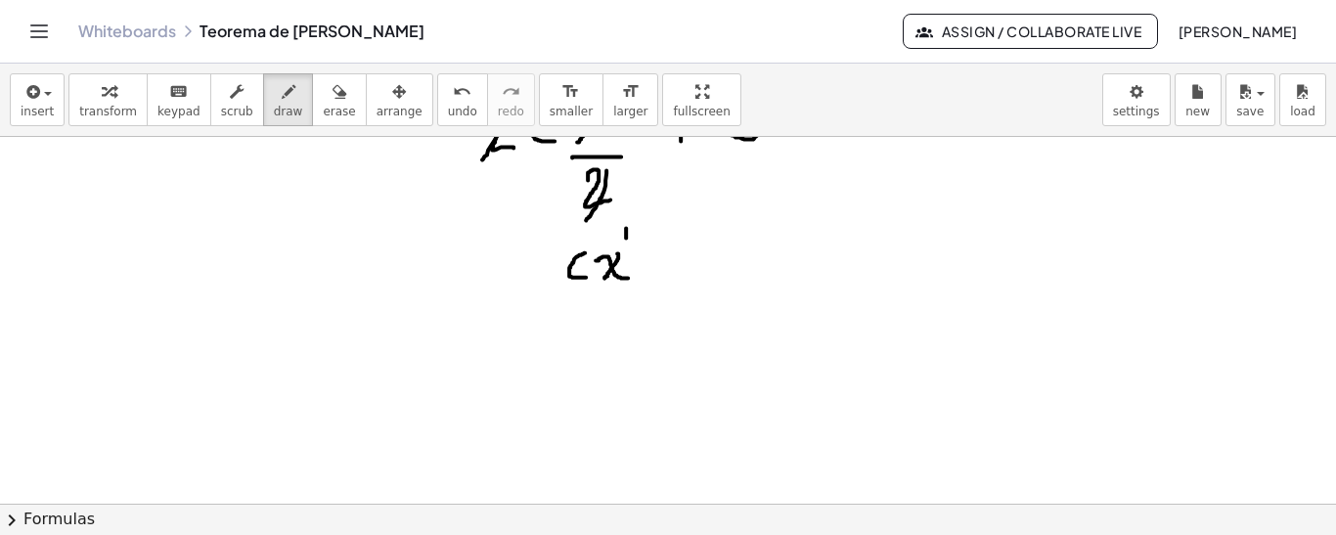
drag, startPoint x: 585, startPoint y: 251, endPoint x: 587, endPoint y: 276, distance: 24.5
click at [587, 276] on div at bounding box center [668, 93] width 1336 height 1105
drag, startPoint x: 593, startPoint y: 336, endPoint x: 599, endPoint y: 352, distance: 17.1
click at [599, 352] on div at bounding box center [668, 93] width 1336 height 1105
drag, startPoint x: 607, startPoint y: 332, endPoint x: 638, endPoint y: 349, distance: 34.6
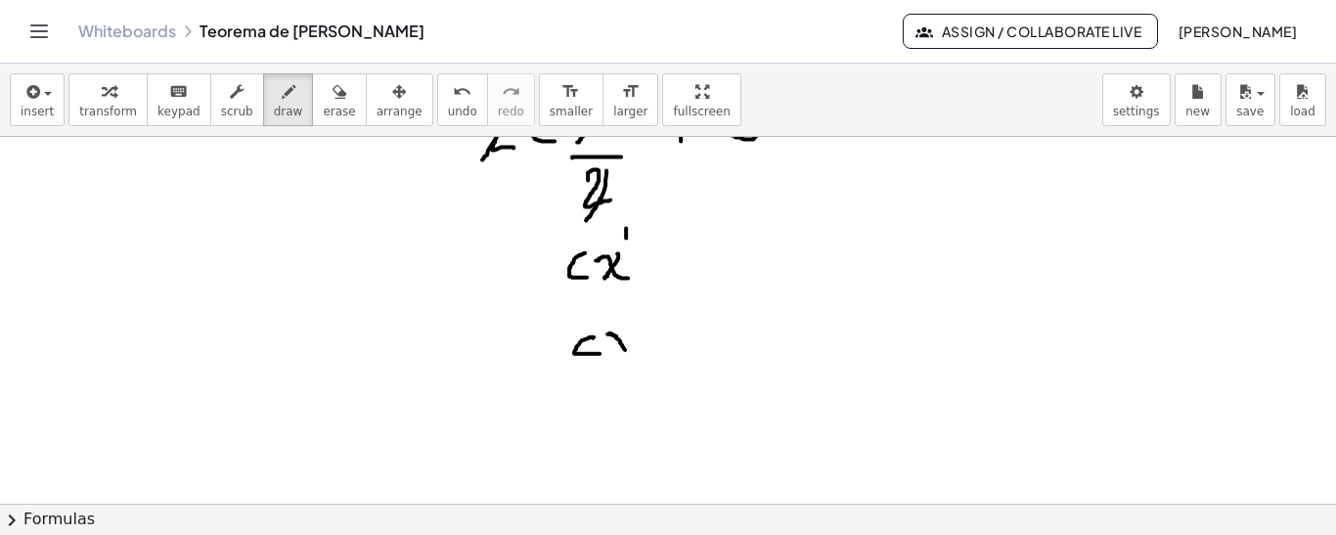
click at [638, 349] on div at bounding box center [668, 93] width 1336 height 1105
drag, startPoint x: 631, startPoint y: 327, endPoint x: 617, endPoint y: 351, distance: 28.0
click at [617, 351] on div at bounding box center [668, 93] width 1336 height 1105
click at [575, 312] on div at bounding box center [668, 93] width 1336 height 1105
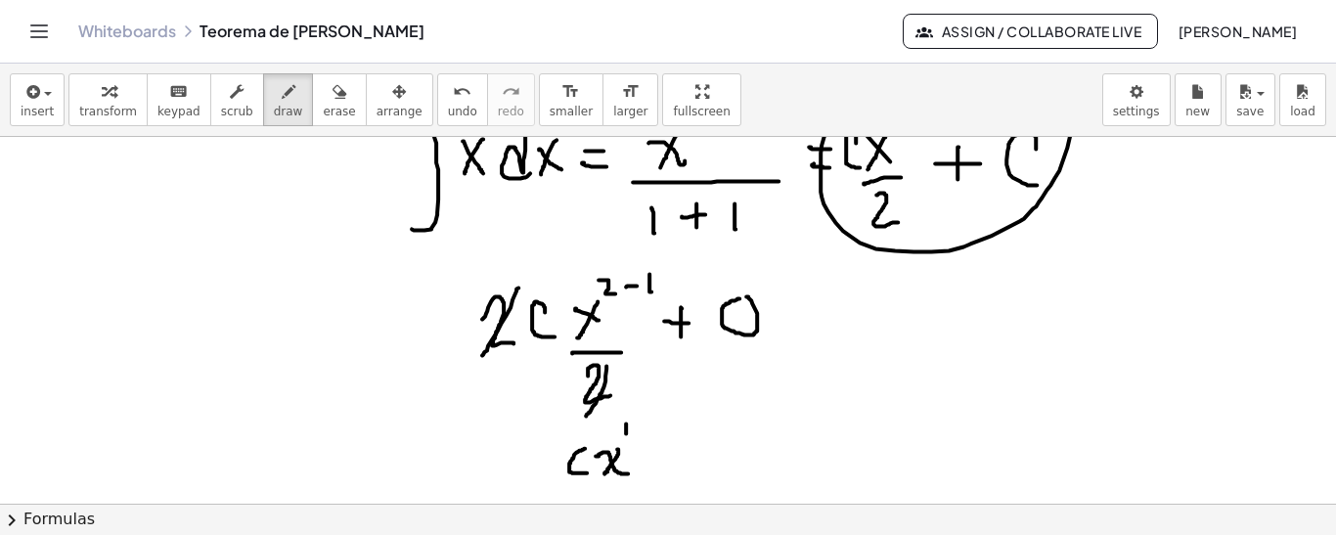
scroll to position [302, 0]
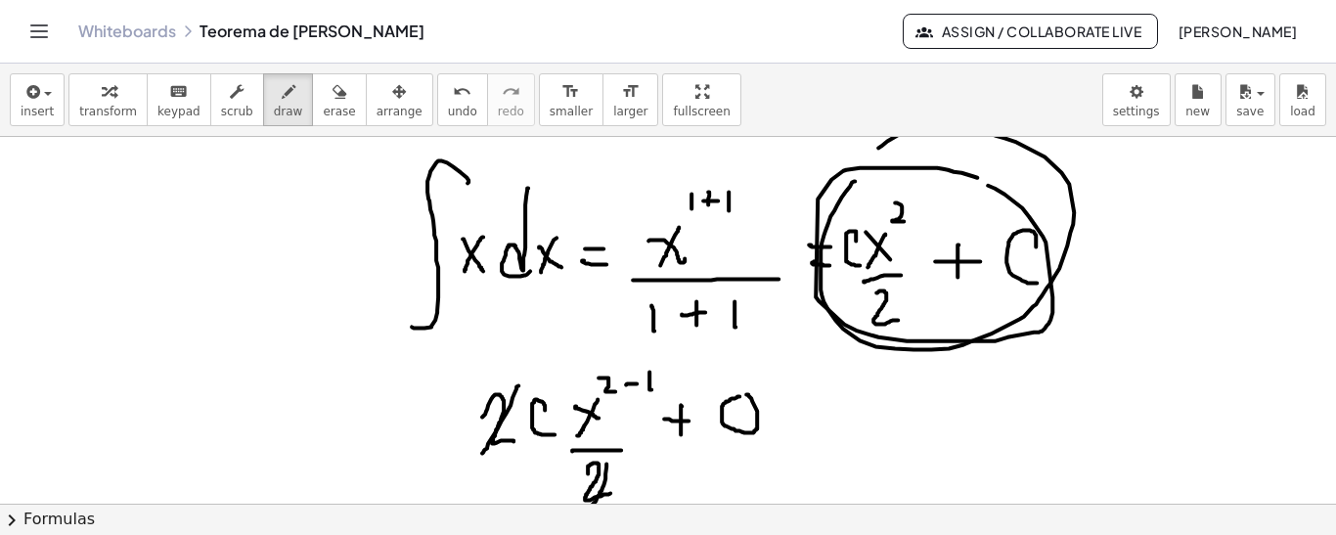
click at [968, 173] on div at bounding box center [668, 387] width 1336 height 1105
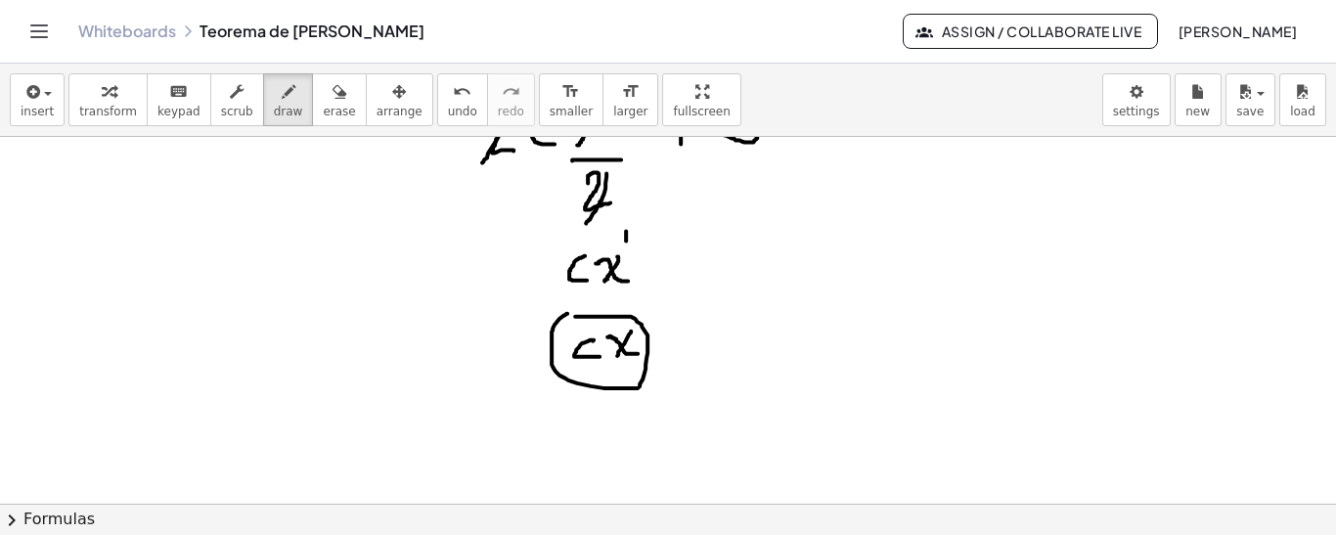
scroll to position [597, 0]
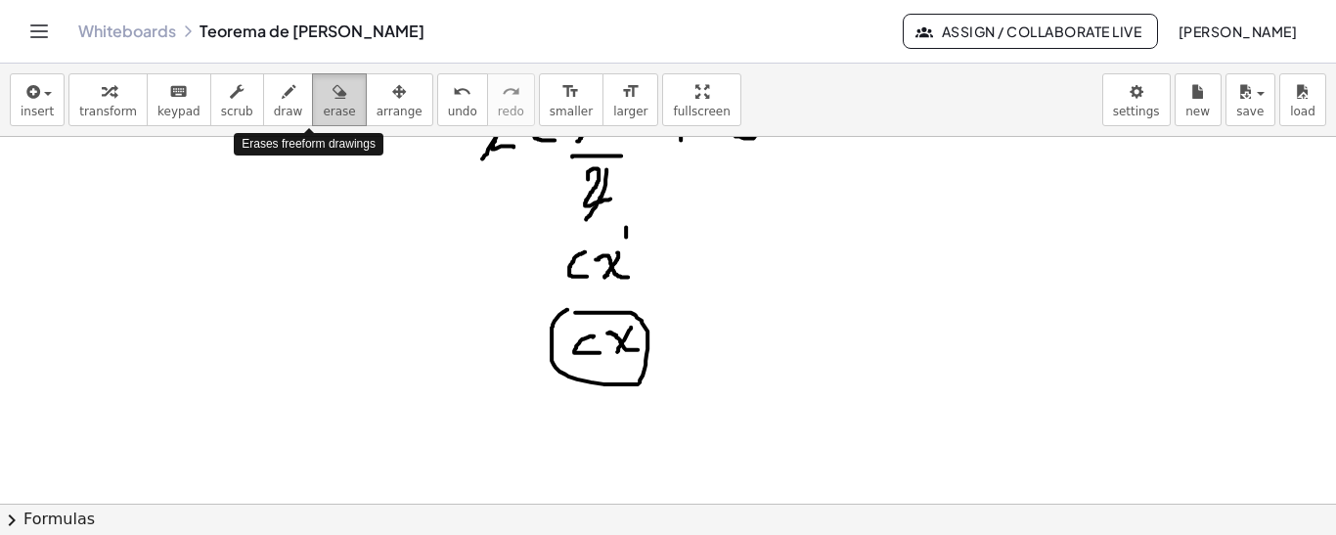
click at [323, 105] on span "erase" at bounding box center [339, 112] width 32 height 14
click at [602, 295] on div at bounding box center [668, 92] width 1336 height 1105
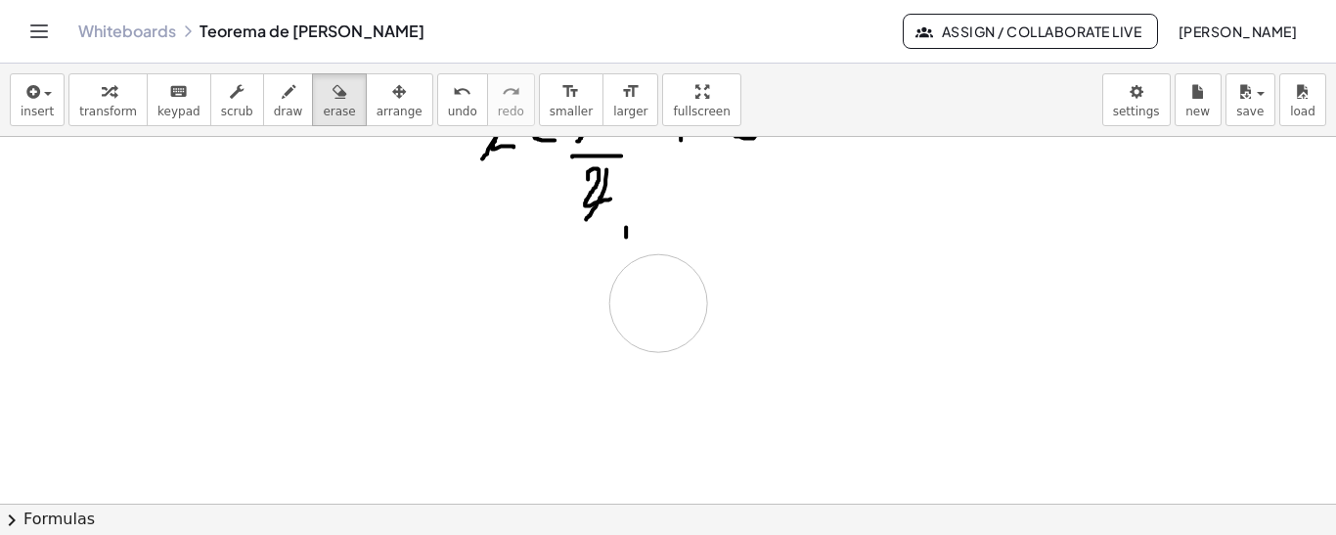
drag, startPoint x: 583, startPoint y: 313, endPoint x: 658, endPoint y: 301, distance: 76.2
click at [658, 301] on div at bounding box center [668, 92] width 1336 height 1105
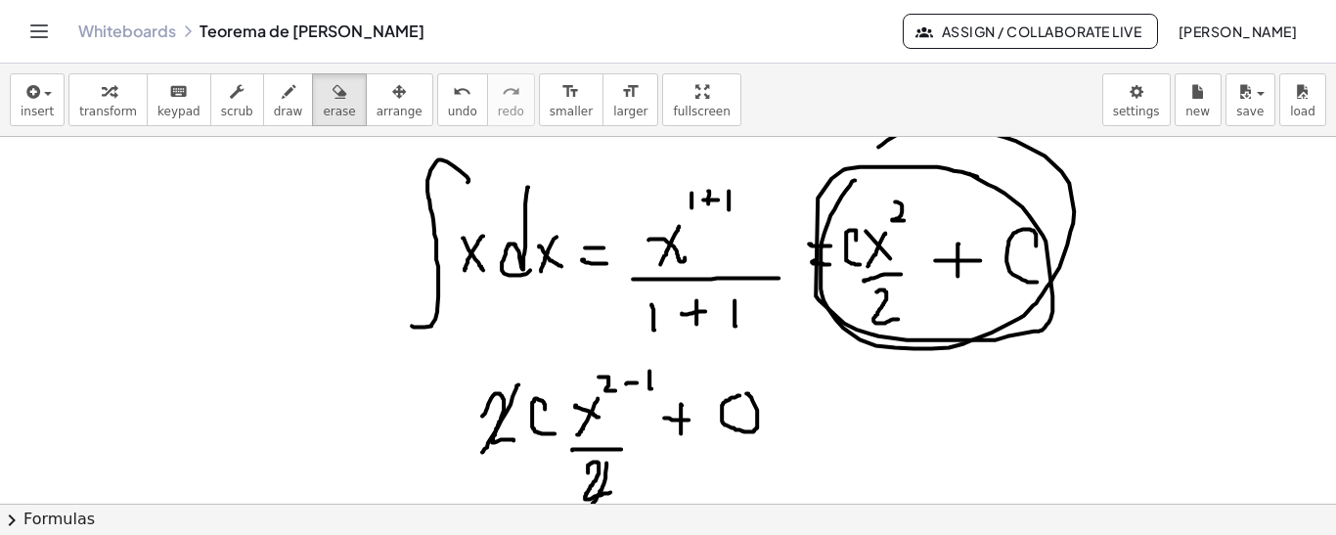
scroll to position [401, 0]
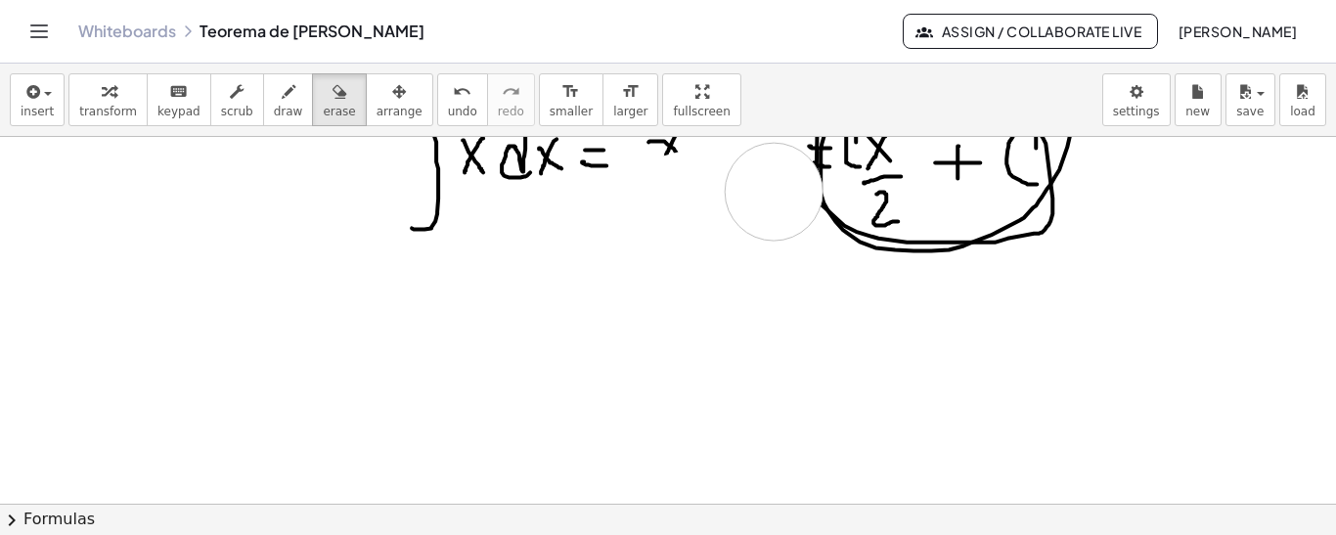
drag, startPoint x: 633, startPoint y: 411, endPoint x: 737, endPoint y: 192, distance: 242.8
click at [737, 192] on div at bounding box center [668, 288] width 1336 height 1105
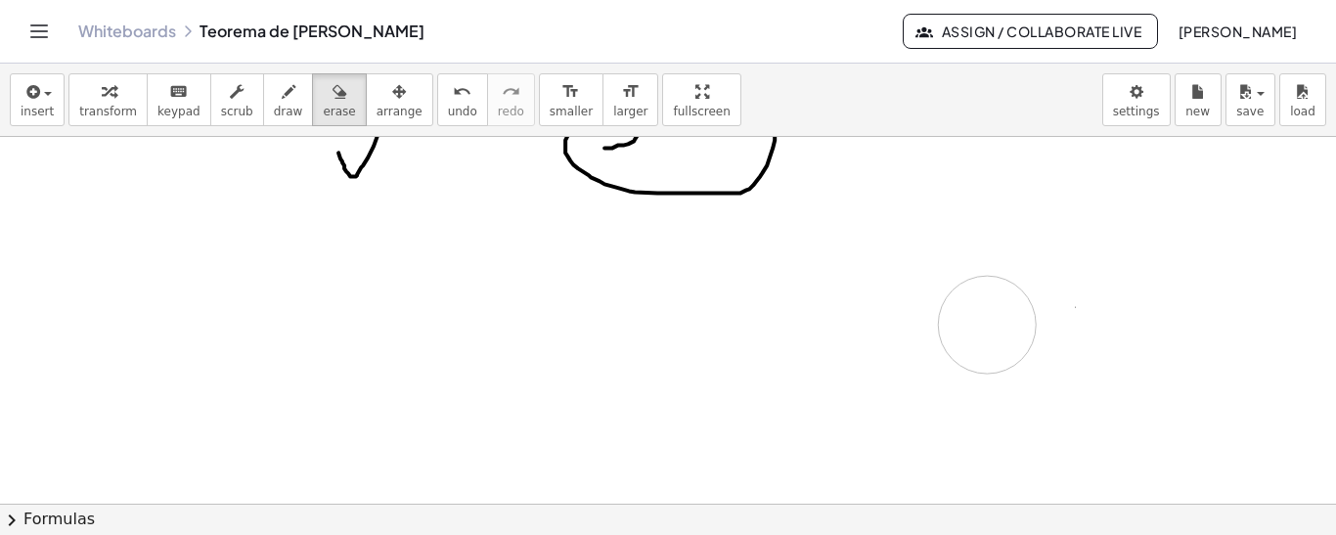
drag, startPoint x: 717, startPoint y: 295, endPoint x: 871, endPoint y: 365, distance: 169.4
click at [1031, 322] on div at bounding box center [668, 484] width 1336 height 1105
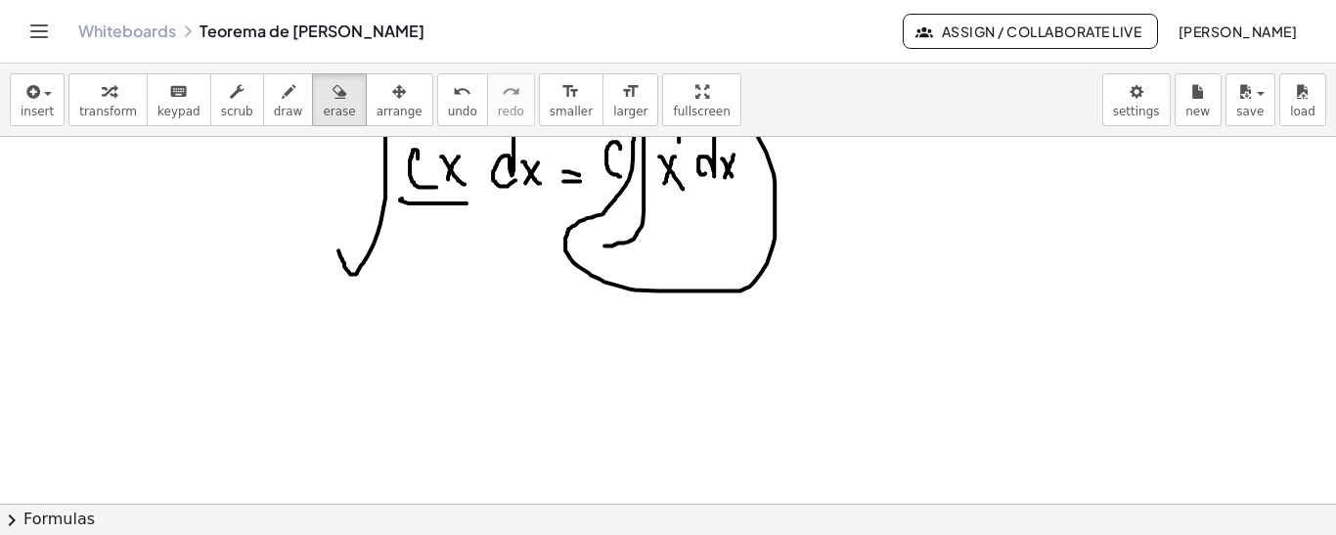
scroll to position [0, 0]
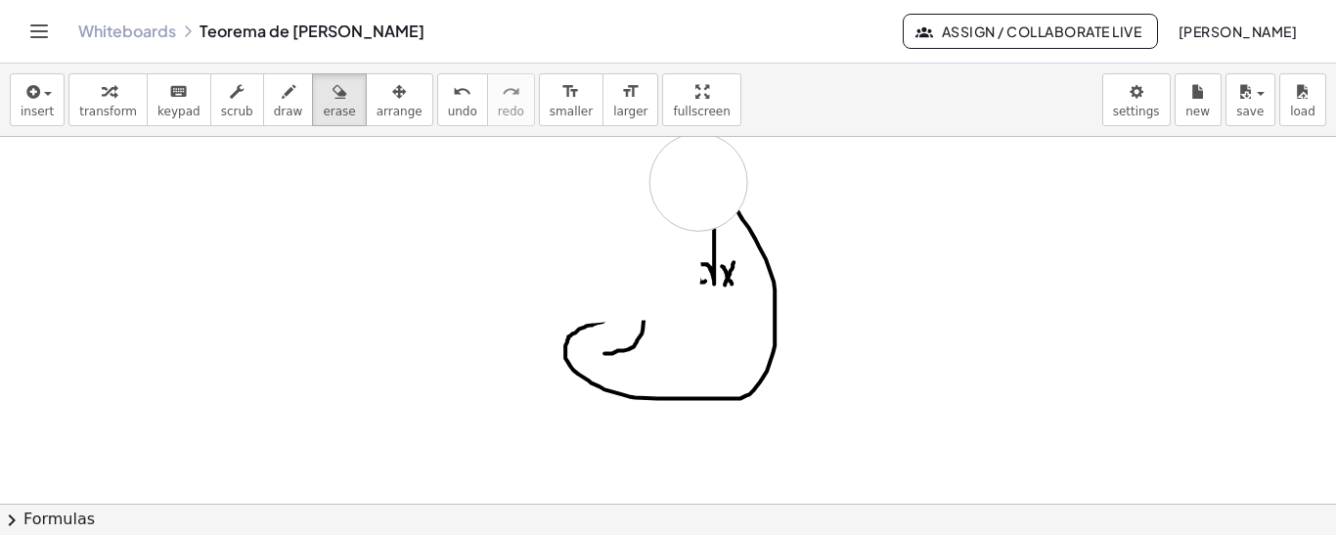
drag, startPoint x: 651, startPoint y: 270, endPoint x: 698, endPoint y: 181, distance: 100.6
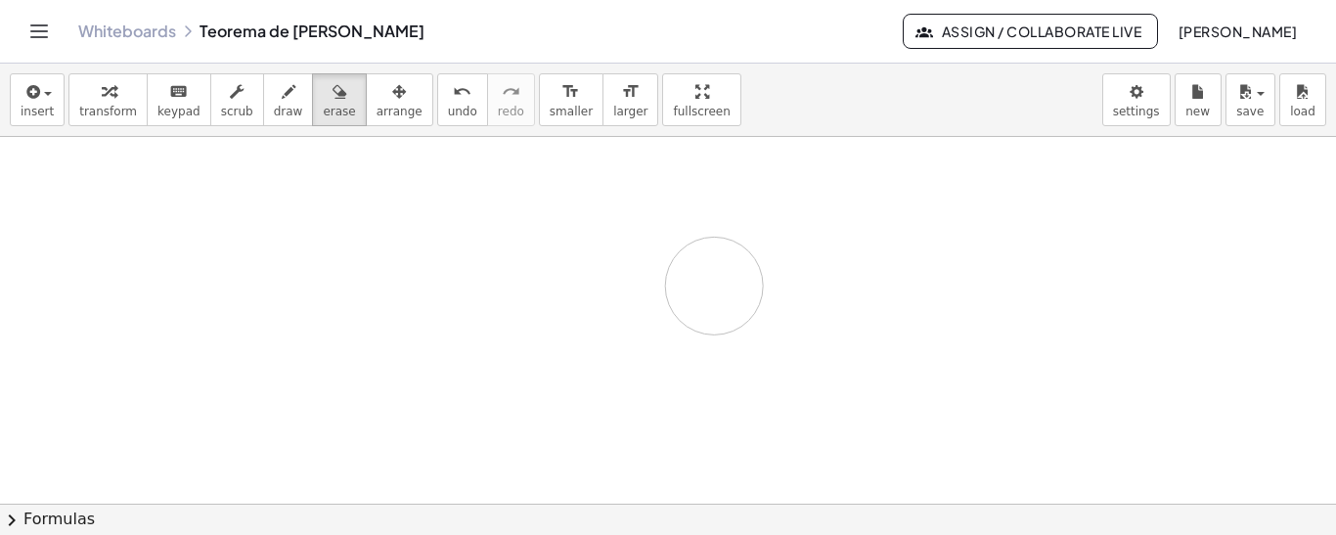
drag, startPoint x: 635, startPoint y: 182, endPoint x: 714, endPoint y: 285, distance: 129.7
drag, startPoint x: 335, startPoint y: 188, endPoint x: 318, endPoint y: 195, distance: 18.9
click at [274, 95] on div "button" at bounding box center [288, 90] width 29 height 23
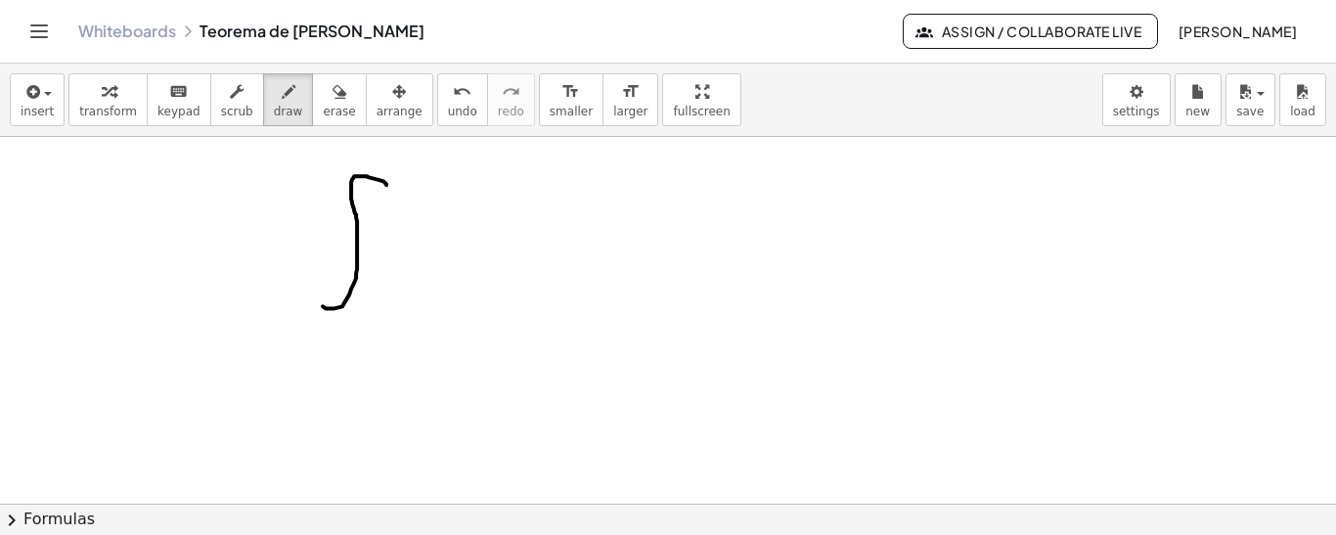
drag, startPoint x: 386, startPoint y: 184, endPoint x: 333, endPoint y: 277, distance: 106.9
drag, startPoint x: 382, startPoint y: 221, endPoint x: 392, endPoint y: 260, distance: 40.3
drag, startPoint x: 389, startPoint y: 240, endPoint x: 413, endPoint y: 240, distance: 23.5
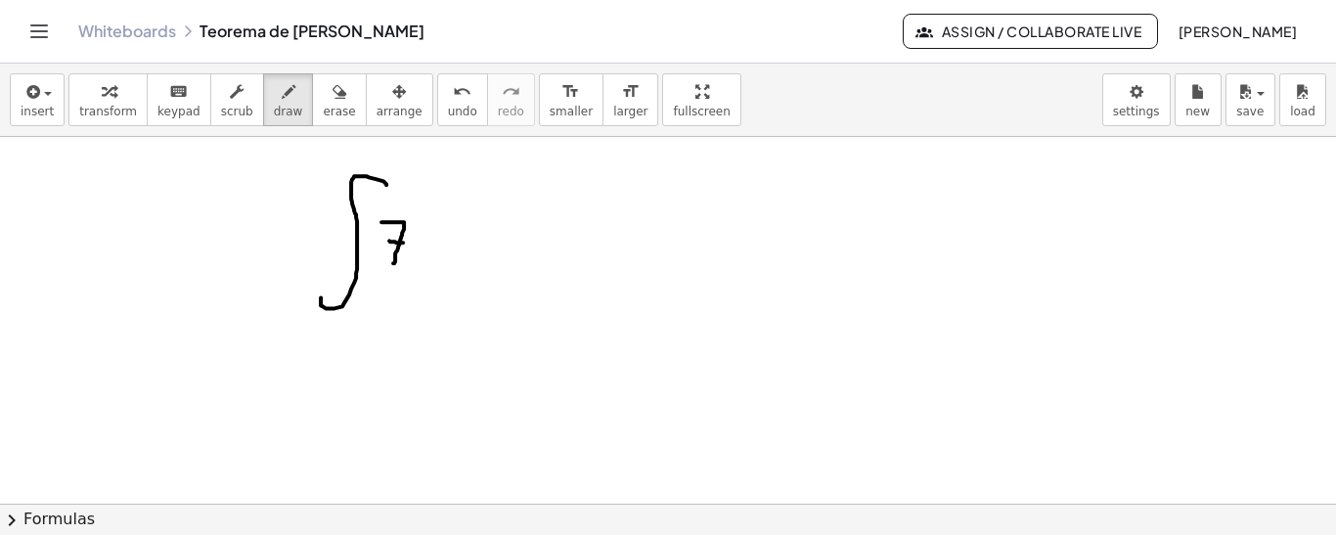
drag, startPoint x: 419, startPoint y: 234, endPoint x: 435, endPoint y: 253, distance: 25.7
drag, startPoint x: 437, startPoint y: 229, endPoint x: 420, endPoint y: 257, distance: 32.9
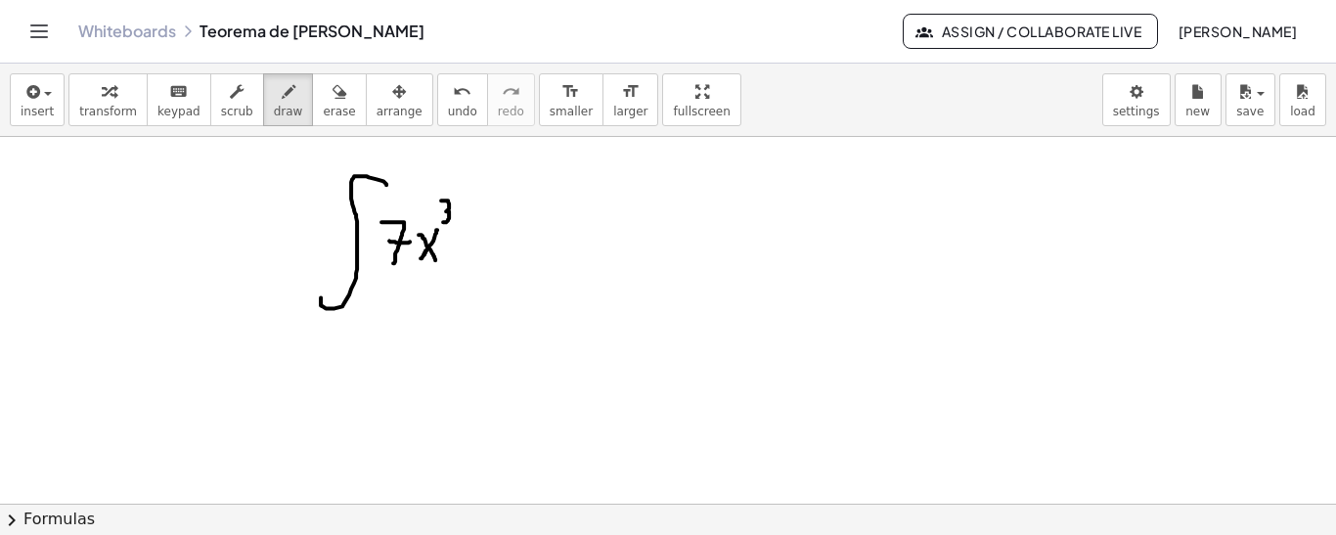
drag, startPoint x: 441, startPoint y: 199, endPoint x: 443, endPoint y: 221, distance: 21.6
drag, startPoint x: 478, startPoint y: 202, endPoint x: 482, endPoint y: 251, distance: 49.1
drag, startPoint x: 490, startPoint y: 236, endPoint x: 505, endPoint y: 254, distance: 23.7
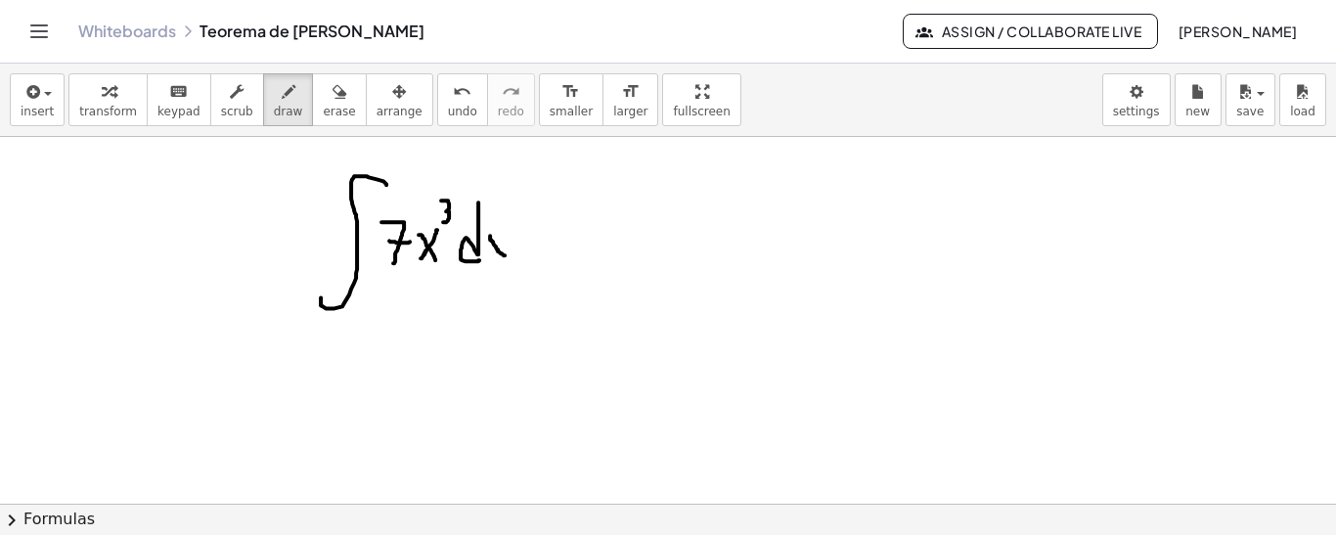
drag, startPoint x: 501, startPoint y: 235, endPoint x: 490, endPoint y: 258, distance: 25.8
drag, startPoint x: 390, startPoint y: 276, endPoint x: 436, endPoint y: 278, distance: 46.0
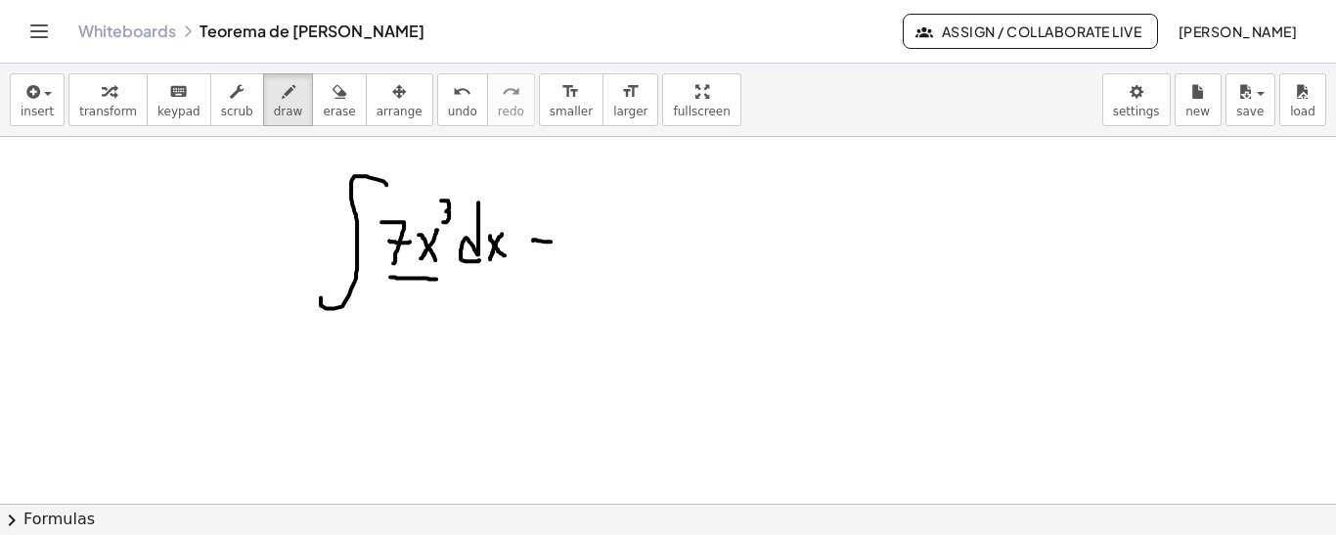
drag, startPoint x: 533, startPoint y: 240, endPoint x: 551, endPoint y: 241, distance: 17.6
drag, startPoint x: 529, startPoint y: 247, endPoint x: 563, endPoint y: 248, distance: 34.2
drag, startPoint x: 565, startPoint y: 213, endPoint x: 585, endPoint y: 249, distance: 41.1
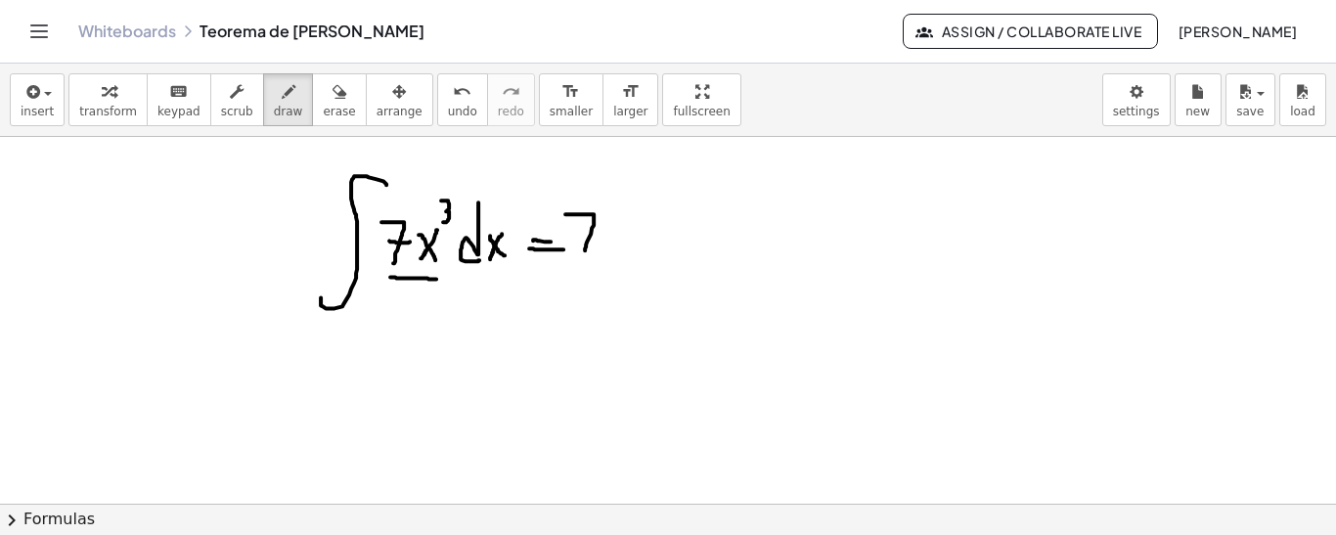
drag, startPoint x: 584, startPoint y: 235, endPoint x: 598, endPoint y: 233, distance: 14.8
drag, startPoint x: 639, startPoint y: 173, endPoint x: 588, endPoint y: 279, distance: 117.2
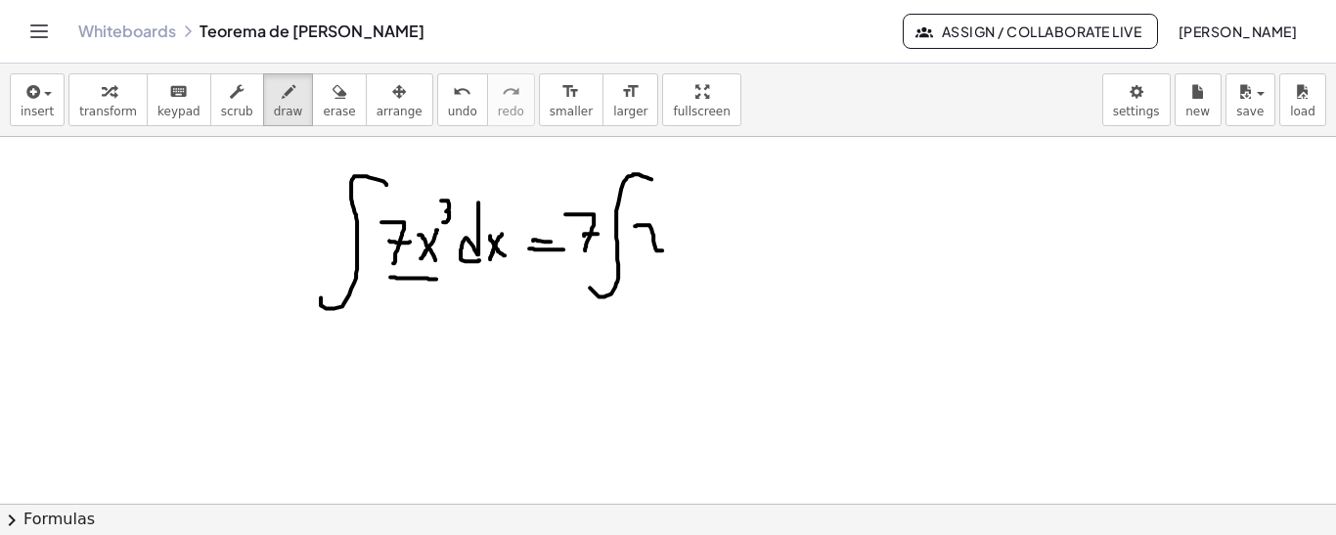
drag, startPoint x: 635, startPoint y: 225, endPoint x: 659, endPoint y: 231, distance: 25.1
drag, startPoint x: 659, startPoint y: 217, endPoint x: 643, endPoint y: 240, distance: 27.4
drag, startPoint x: 668, startPoint y: 195, endPoint x: 666, endPoint y: 219, distance: 24.5
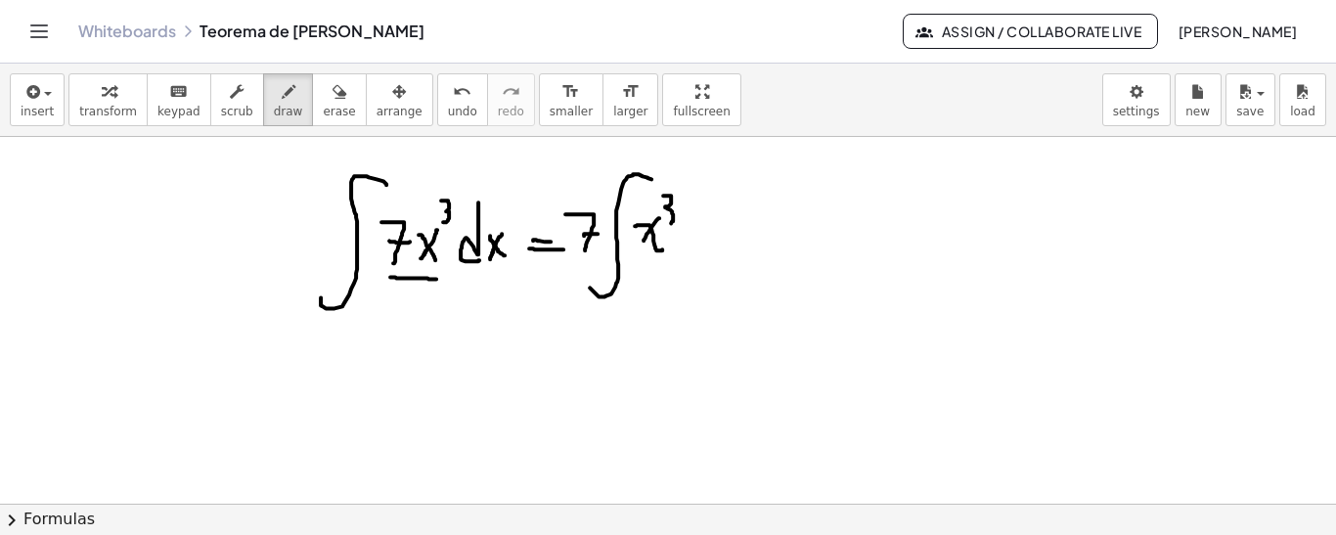
drag, startPoint x: 689, startPoint y: 190, endPoint x: 695, endPoint y: 248, distance: 59.0
drag, startPoint x: 703, startPoint y: 231, endPoint x: 714, endPoint y: 248, distance: 20.6
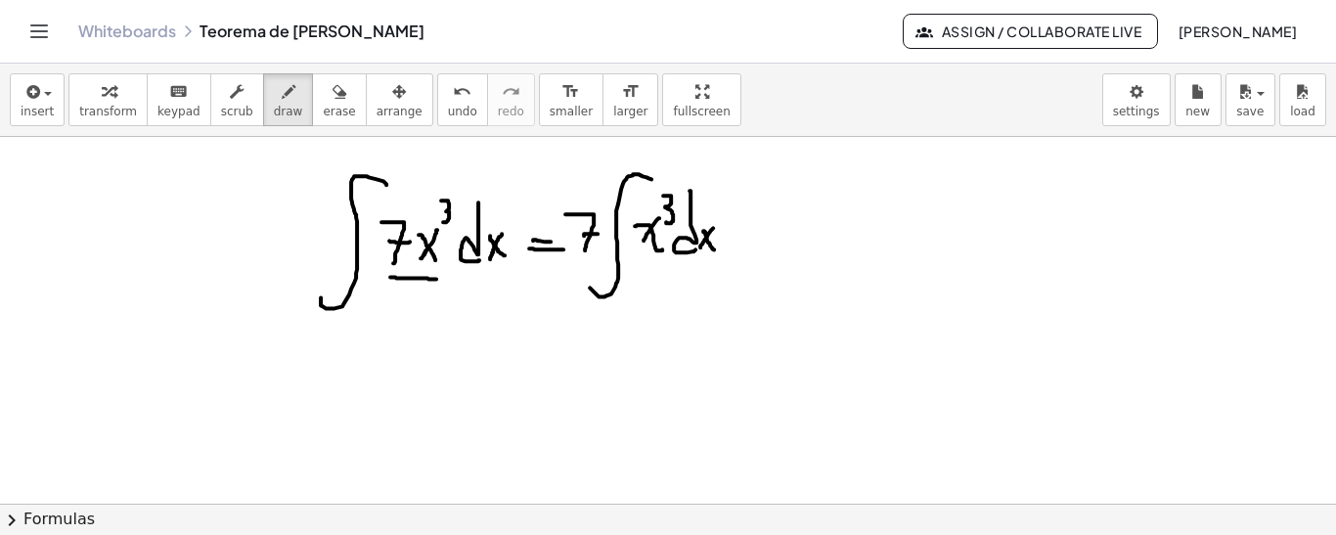
drag, startPoint x: 713, startPoint y: 227, endPoint x: 699, endPoint y: 248, distance: 25.5
drag, startPoint x: 750, startPoint y: 255, endPoint x: 763, endPoint y: 255, distance: 12.7
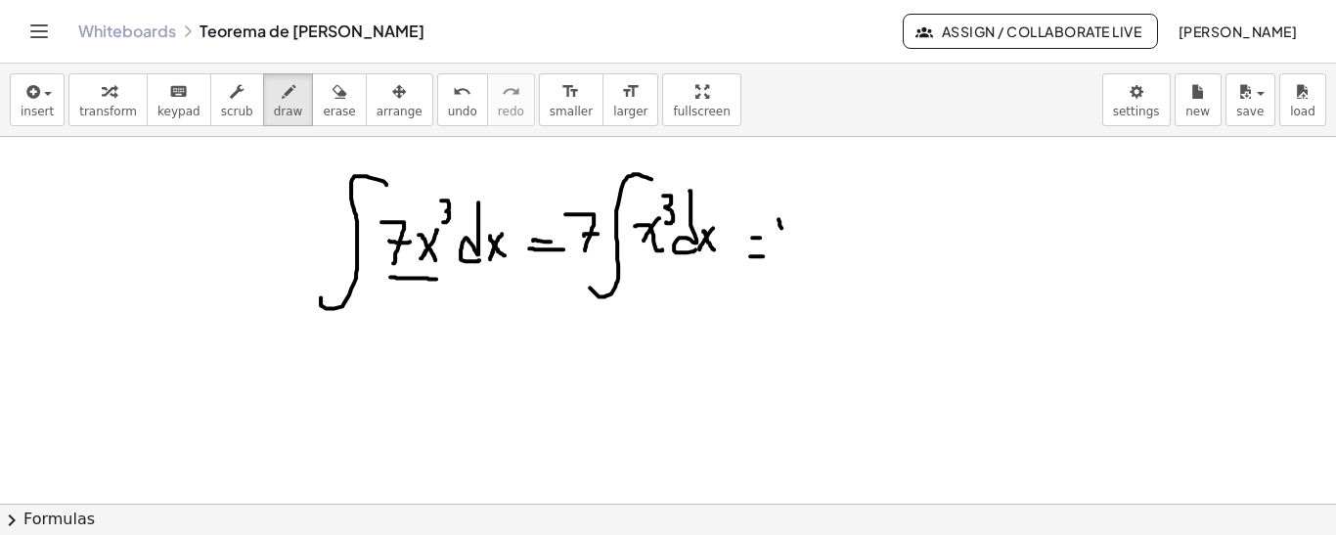
drag, startPoint x: 781, startPoint y: 224, endPoint x: 796, endPoint y: 255, distance: 34.6
drag, startPoint x: 796, startPoint y: 235, endPoint x: 816, endPoint y: 233, distance: 19.7
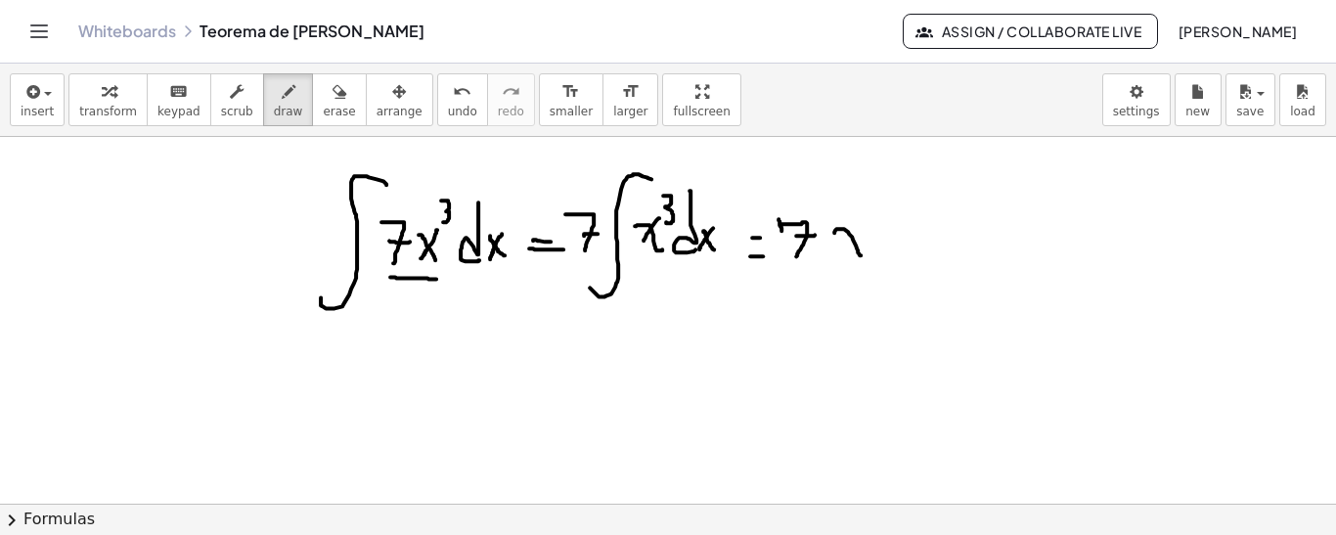
drag, startPoint x: 841, startPoint y: 228, endPoint x: 866, endPoint y: 245, distance: 30.9
drag, startPoint x: 861, startPoint y: 224, endPoint x: 842, endPoint y: 243, distance: 27.0
drag, startPoint x: 863, startPoint y: 177, endPoint x: 865, endPoint y: 198, distance: 20.6
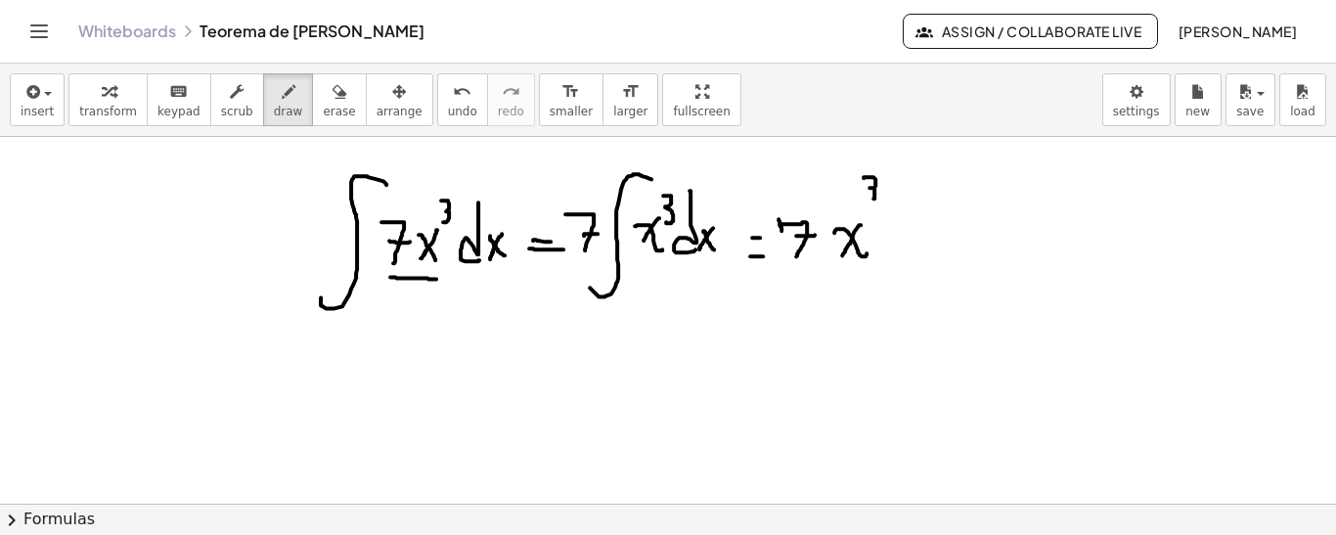
drag, startPoint x: 895, startPoint y: 177, endPoint x: 898, endPoint y: 190, distance: 13.0
drag, startPoint x: 918, startPoint y: 177, endPoint x: 918, endPoint y: 195, distance: 17.6
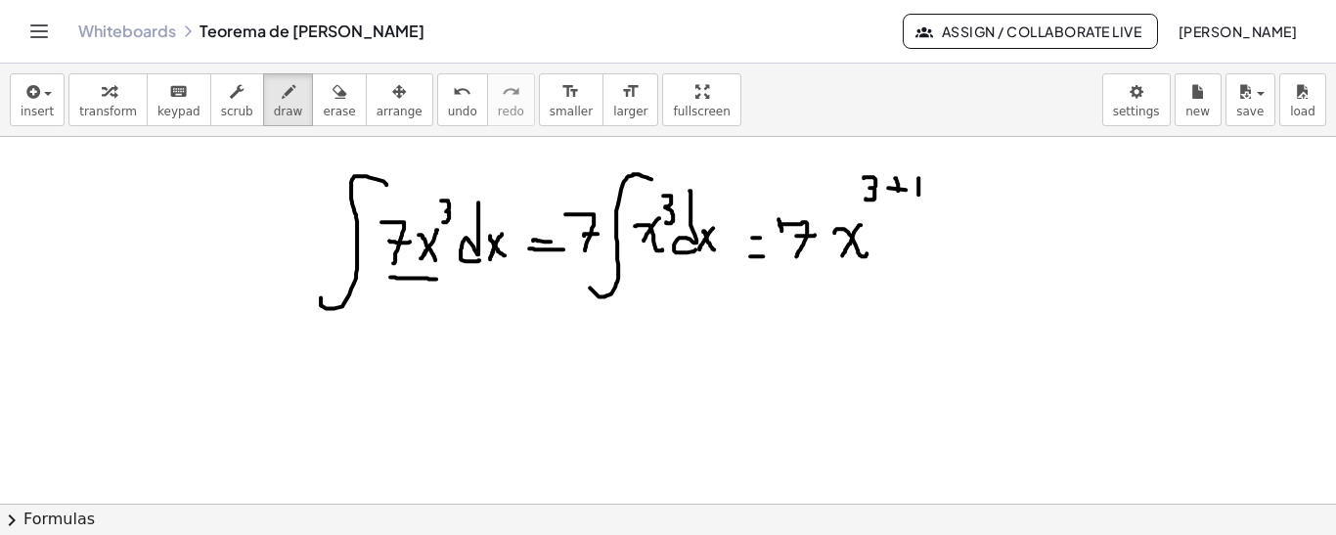
drag, startPoint x: 832, startPoint y: 269, endPoint x: 911, endPoint y: 269, distance: 79.2
drag, startPoint x: 842, startPoint y: 288, endPoint x: 824, endPoint y: 316, distance: 32.6
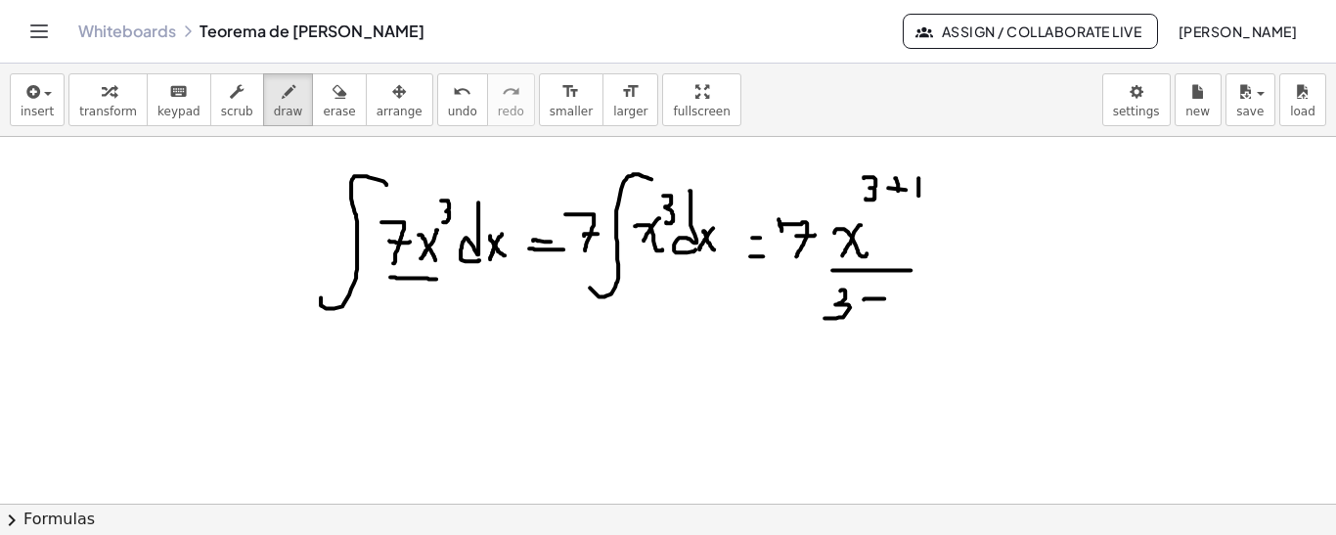
drag, startPoint x: 863, startPoint y: 298, endPoint x: 887, endPoint y: 297, distance: 23.5
drag, startPoint x: 874, startPoint y: 282, endPoint x: 874, endPoint y: 308, distance: 26.4
drag, startPoint x: 897, startPoint y: 287, endPoint x: 899, endPoint y: 305, distance: 18.7
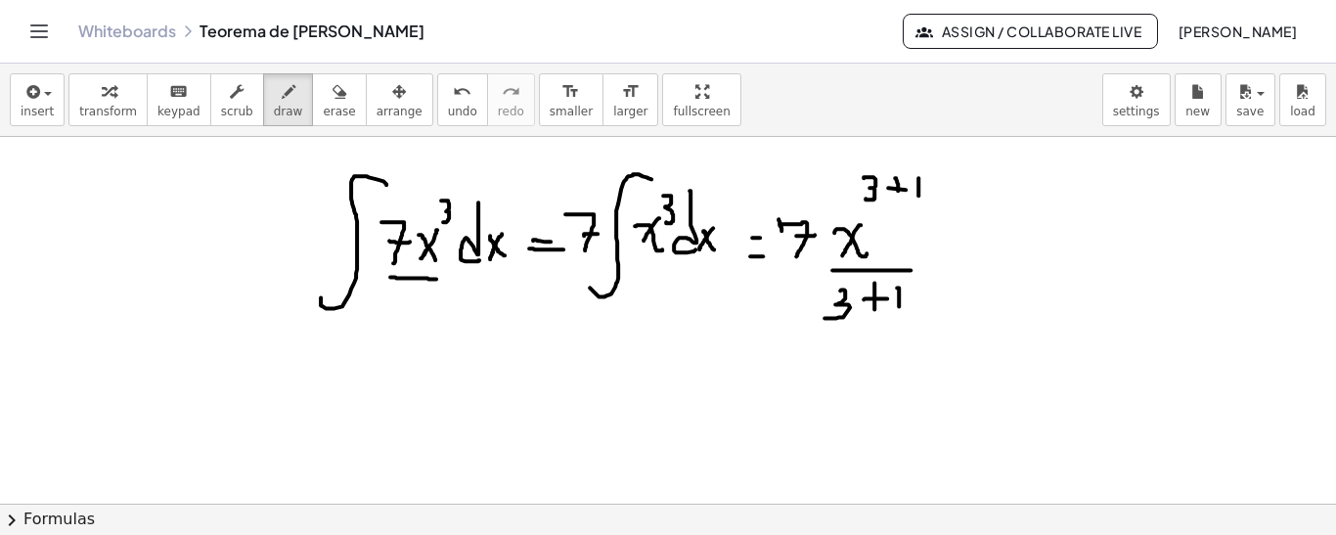
drag, startPoint x: 957, startPoint y: 255, endPoint x: 992, endPoint y: 258, distance: 34.4
drag, startPoint x: 970, startPoint y: 243, endPoint x: 970, endPoint y: 277, distance: 33.2
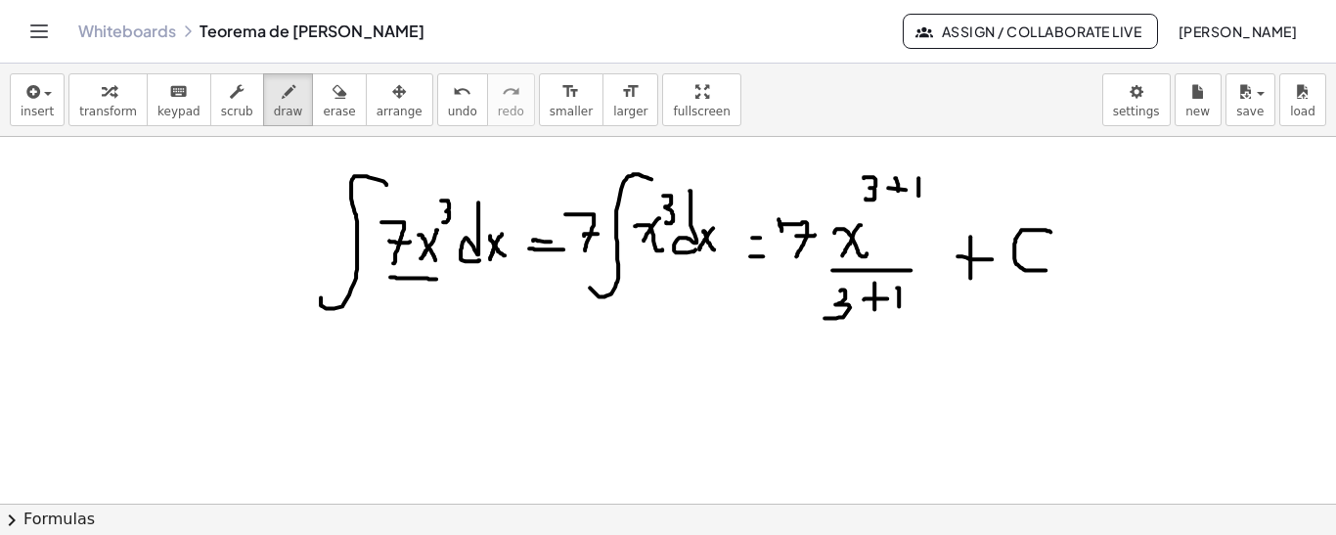
drag, startPoint x: 1049, startPoint y: 230, endPoint x: 1045, endPoint y: 269, distance: 39.3
drag, startPoint x: 757, startPoint y: 379, endPoint x: 771, endPoint y: 378, distance: 13.7
drag, startPoint x: 764, startPoint y: 382, endPoint x: 778, endPoint y: 386, distance: 15.2
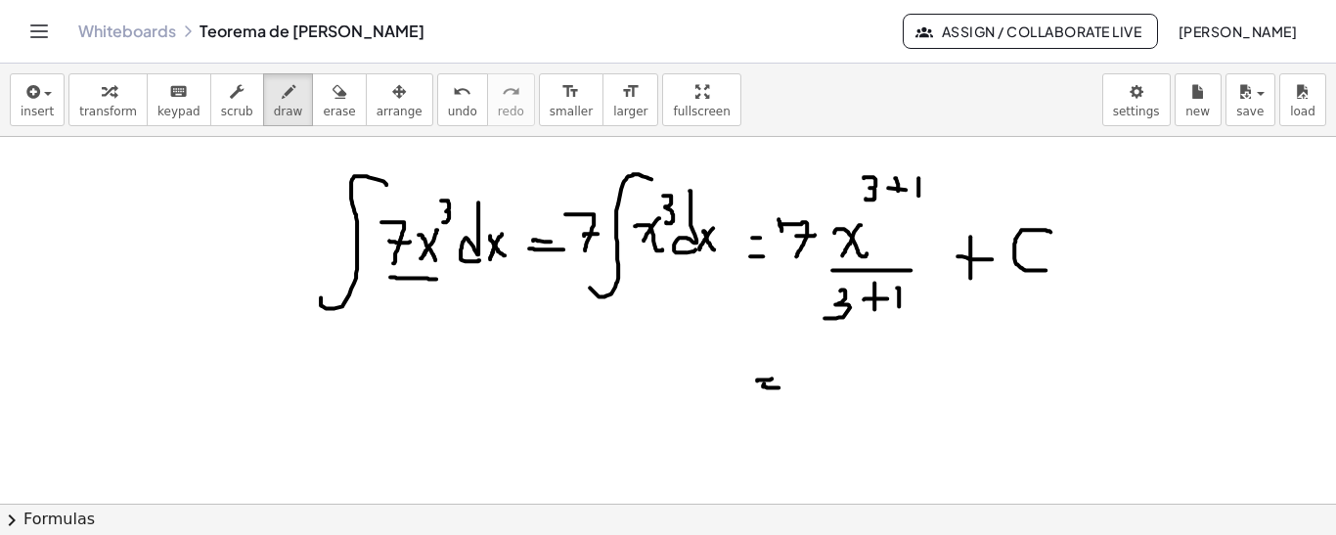
drag, startPoint x: 809, startPoint y: 350, endPoint x: 813, endPoint y: 393, distance: 43.2
drag, startPoint x: 808, startPoint y: 375, endPoint x: 832, endPoint y: 375, distance: 24.4
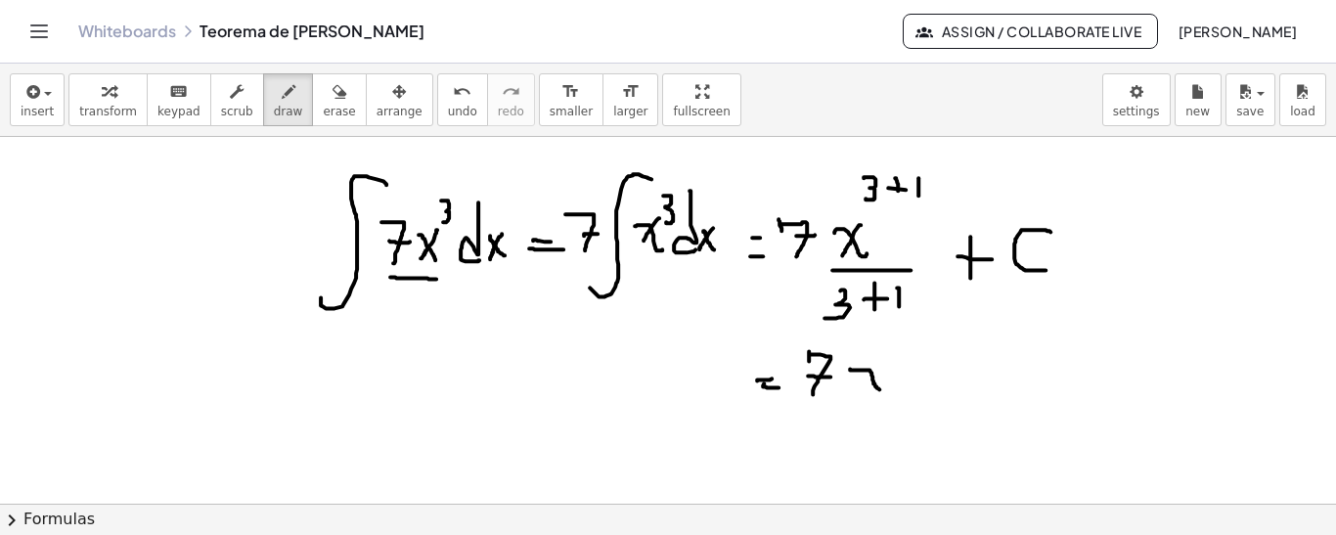
drag, startPoint x: 850, startPoint y: 368, endPoint x: 886, endPoint y: 386, distance: 40.7
drag, startPoint x: 872, startPoint y: 361, endPoint x: 856, endPoint y: 386, distance: 30.4
drag, startPoint x: 884, startPoint y: 335, endPoint x: 897, endPoint y: 346, distance: 16.7
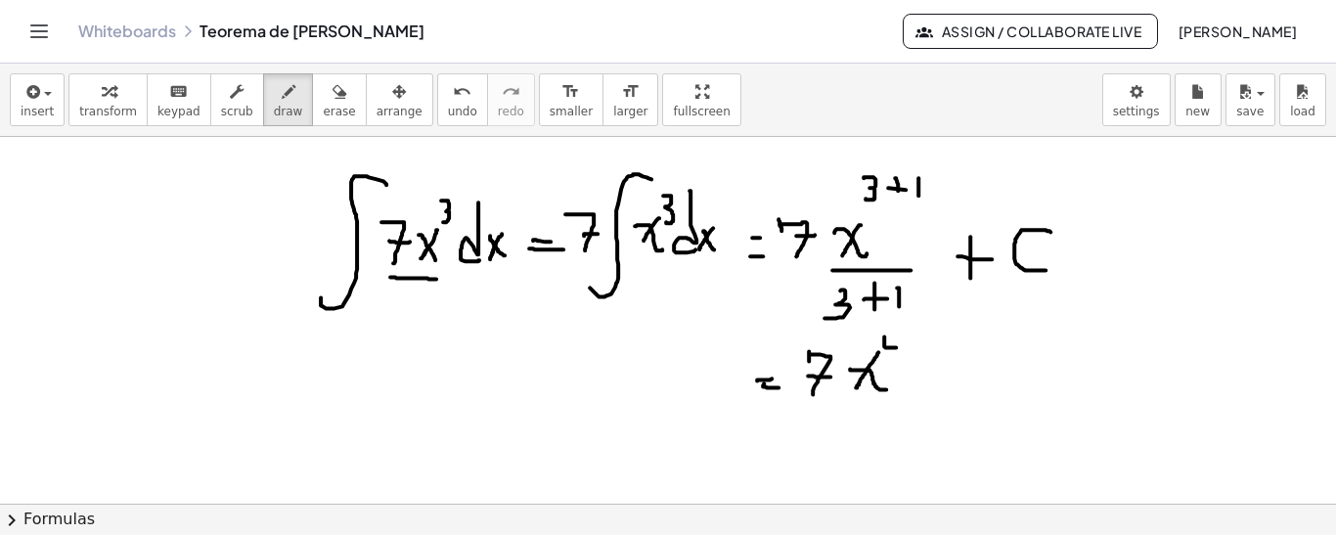
drag, startPoint x: 893, startPoint y: 337, endPoint x: 890, endPoint y: 356, distance: 18.8
drag, startPoint x: 848, startPoint y: 407, endPoint x: 889, endPoint y: 407, distance: 41.1
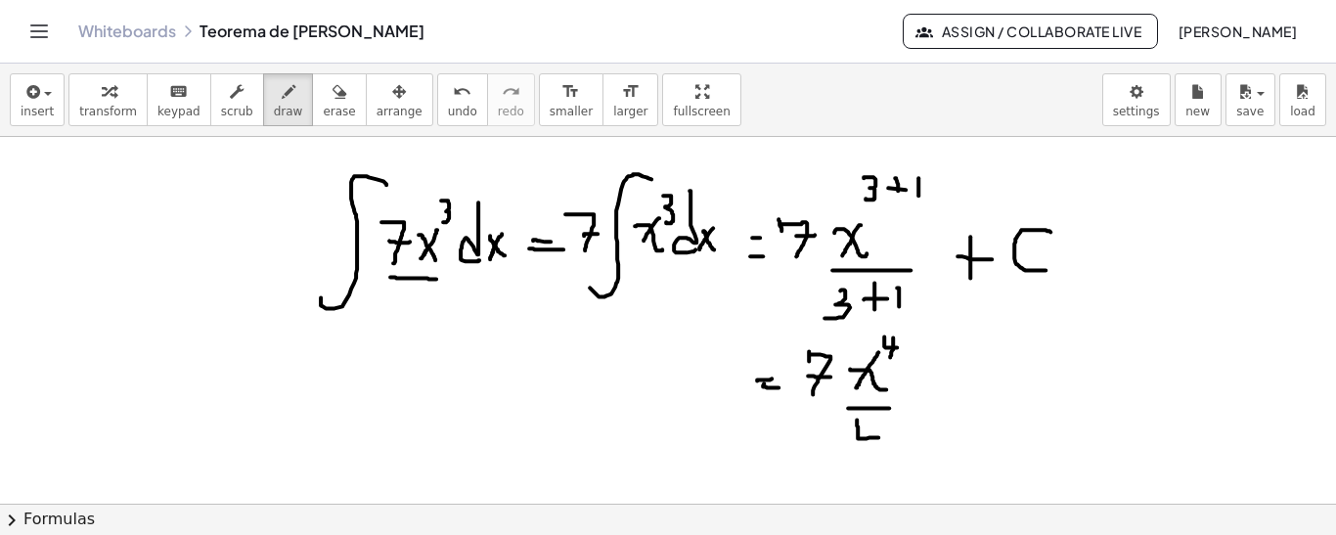
drag, startPoint x: 857, startPoint y: 419, endPoint x: 880, endPoint y: 436, distance: 29.3
drag, startPoint x: 870, startPoint y: 413, endPoint x: 870, endPoint y: 451, distance: 38.1
drag, startPoint x: 906, startPoint y: 378, endPoint x: 938, endPoint y: 385, distance: 33.0
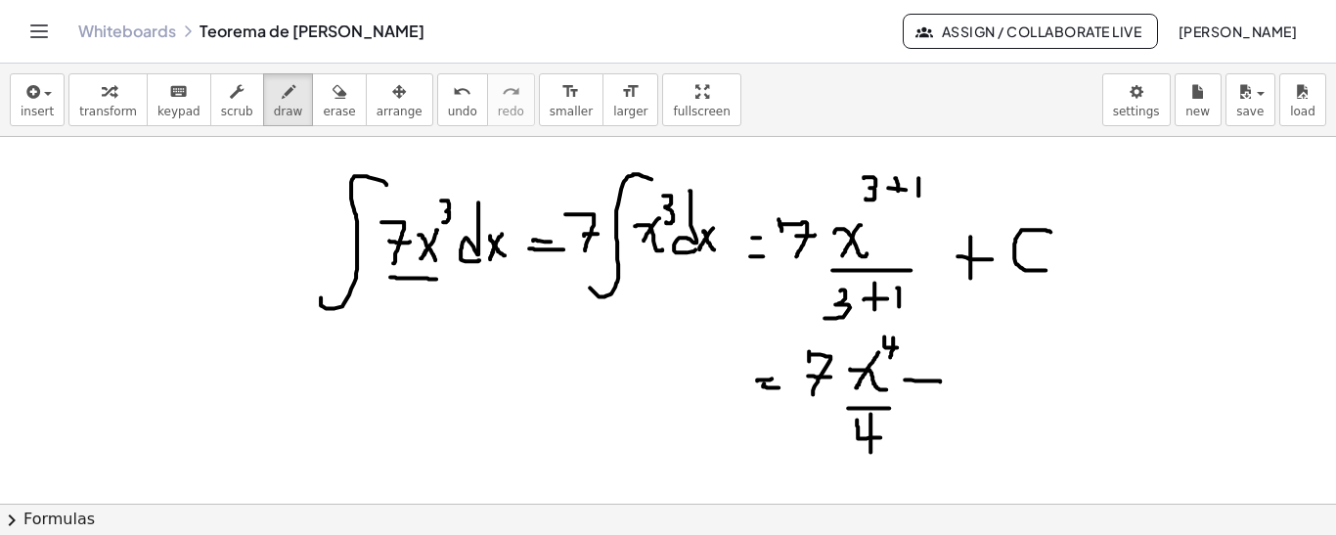
drag, startPoint x: 921, startPoint y: 365, endPoint x: 939, endPoint y: 388, distance: 29.3
drag, startPoint x: 997, startPoint y: 357, endPoint x: 996, endPoint y: 391, distance: 34.2
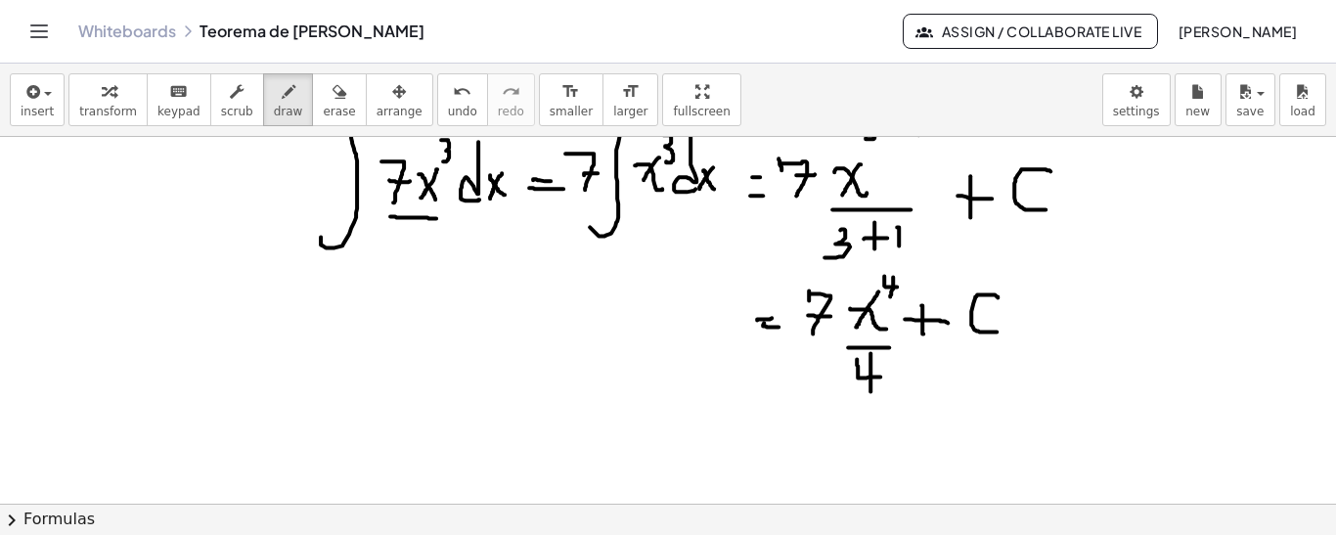
scroll to position [58, 0]
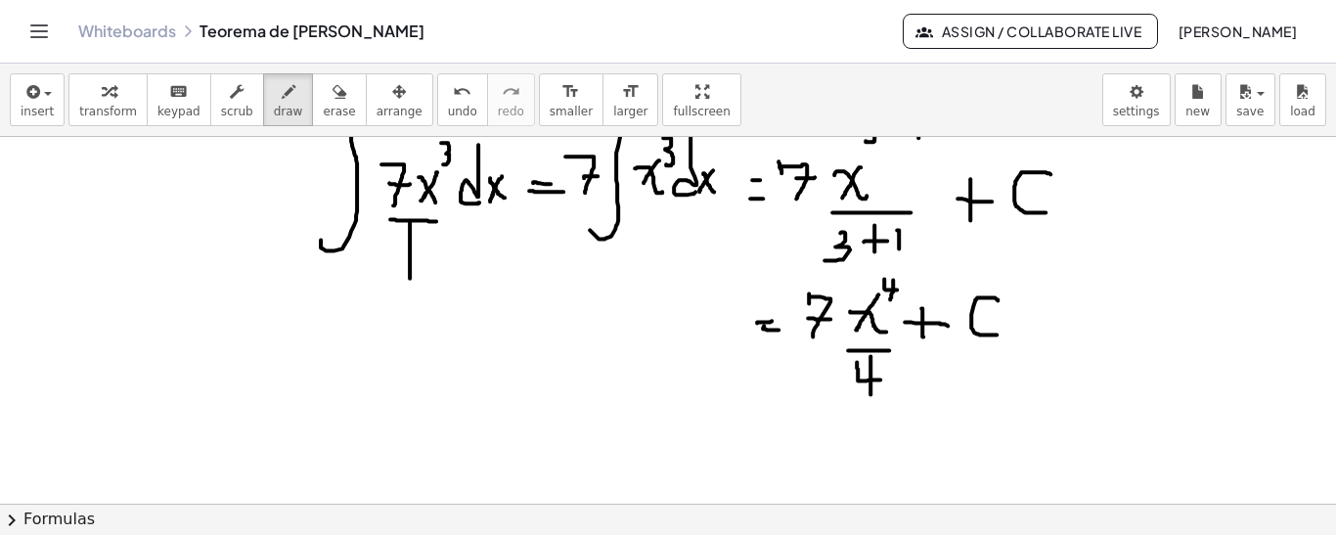
drag, startPoint x: 410, startPoint y: 219, endPoint x: 410, endPoint y: 277, distance: 57.7
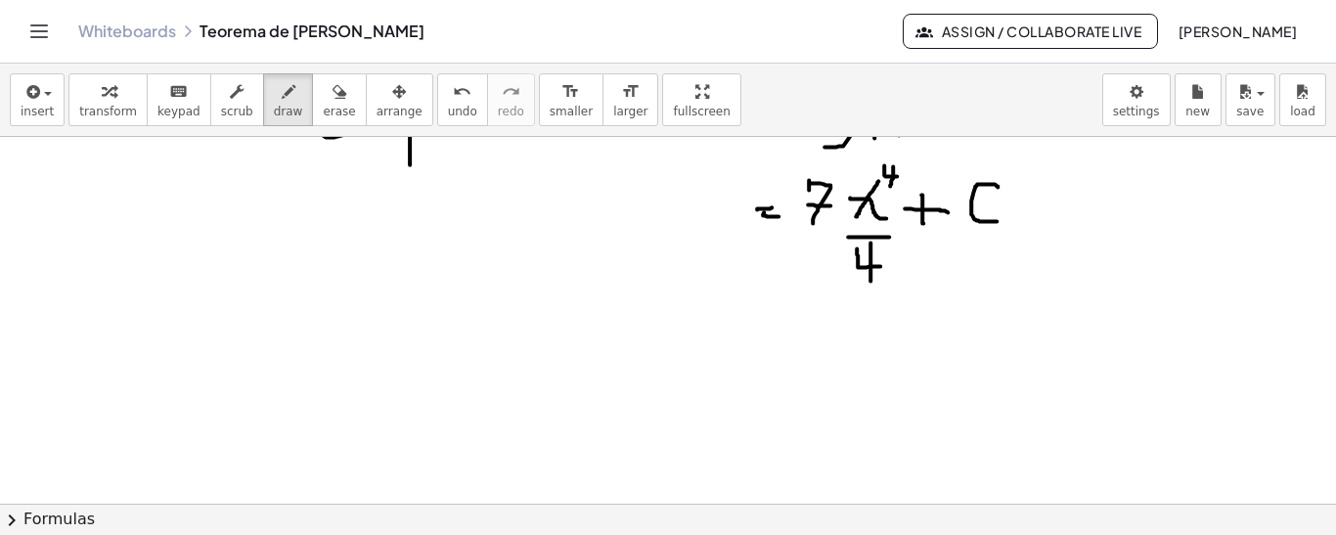
scroll to position [187, 0]
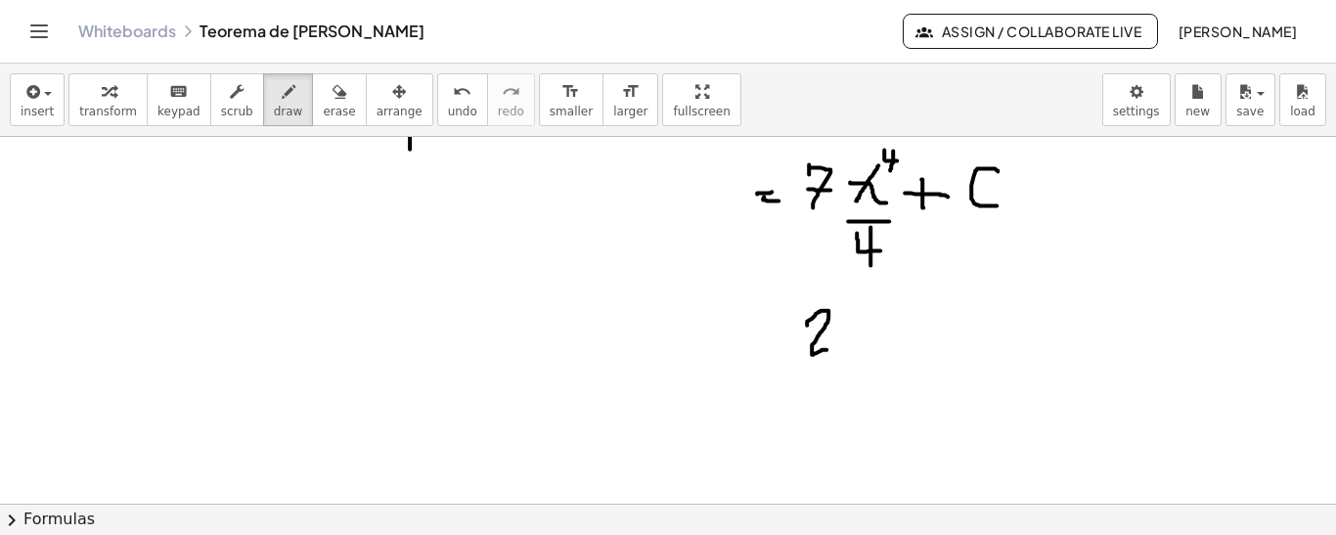
drag, startPoint x: 807, startPoint y: 324, endPoint x: 842, endPoint y: 337, distance: 37.8
click at [833, 349] on div at bounding box center [668, 502] width 1336 height 1105
click at [855, 303] on div at bounding box center [668, 502] width 1336 height 1105
drag, startPoint x: 882, startPoint y: 323, endPoint x: 917, endPoint y: 332, distance: 36.5
click at [917, 336] on div at bounding box center [668, 502] width 1336 height 1105
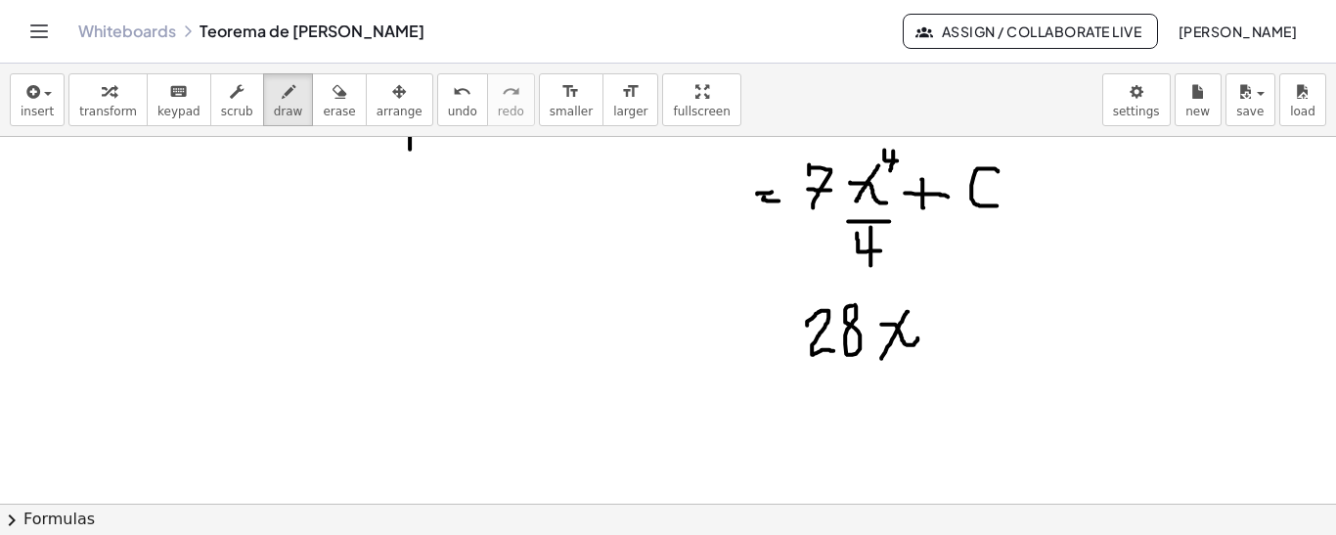
drag, startPoint x: 905, startPoint y: 313, endPoint x: 881, endPoint y: 357, distance: 49.9
click at [881, 357] on div at bounding box center [668, 502] width 1336 height 1105
drag, startPoint x: 916, startPoint y: 275, endPoint x: 916, endPoint y: 304, distance: 29.3
click at [916, 304] on div at bounding box center [668, 502] width 1336 height 1105
drag, startPoint x: 868, startPoint y: 372, endPoint x: 892, endPoint y: 401, distance: 37.6
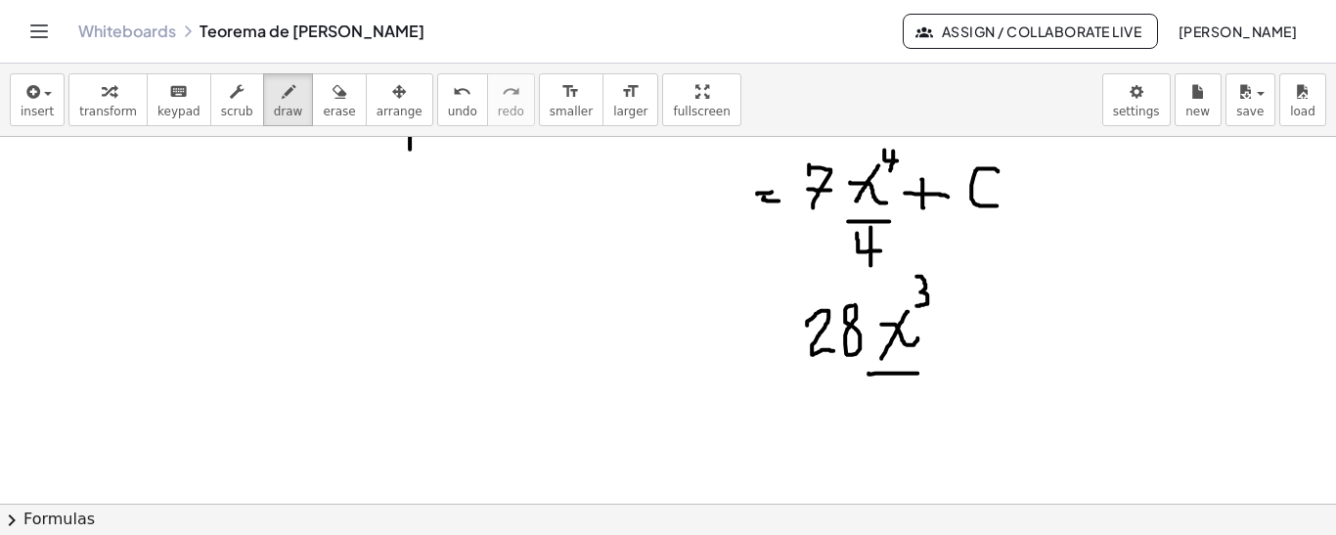
click at [918, 372] on div at bounding box center [668, 502] width 1336 height 1105
drag, startPoint x: 886, startPoint y: 385, endPoint x: 906, endPoint y: 393, distance: 21.1
click at [906, 402] on div at bounding box center [668, 502] width 1336 height 1105
drag, startPoint x: 906, startPoint y: 380, endPoint x: 932, endPoint y: 367, distance: 29.7
click at [896, 428] on div at bounding box center [668, 502] width 1336 height 1105
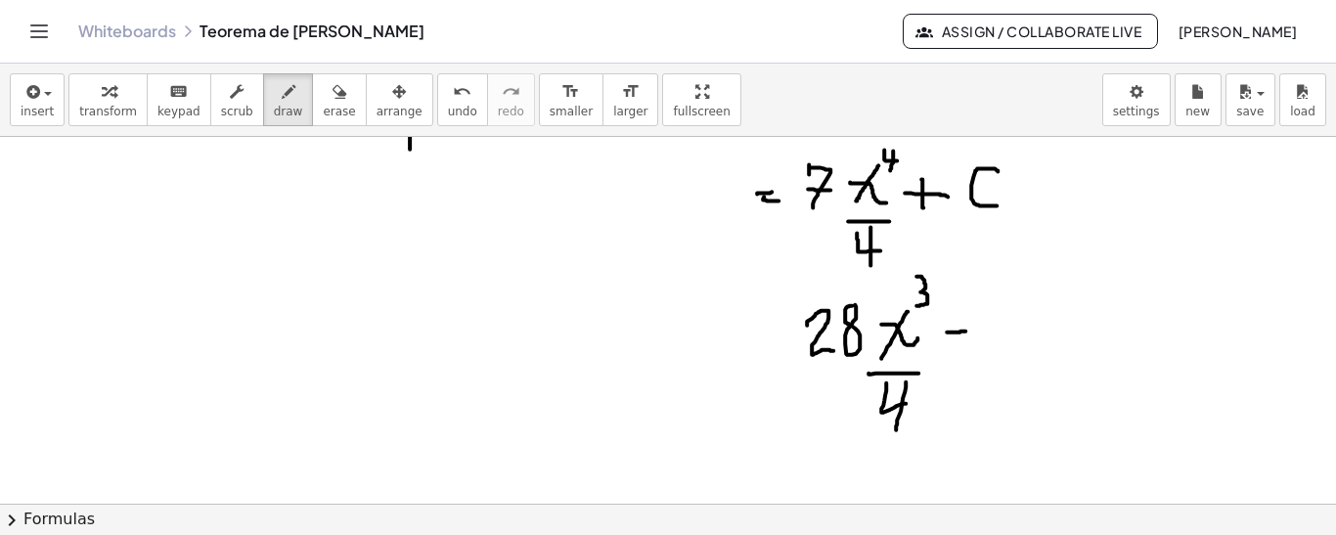
drag, startPoint x: 947, startPoint y: 331, endPoint x: 966, endPoint y: 330, distance: 19.6
click at [966, 330] on div at bounding box center [668, 502] width 1336 height 1105
drag, startPoint x: 960, startPoint y: 310, endPoint x: 960, endPoint y: 345, distance: 35.2
click at [958, 345] on div at bounding box center [668, 502] width 1336 height 1105
drag, startPoint x: 1004, startPoint y: 304, endPoint x: 1019, endPoint y: 303, distance: 14.7
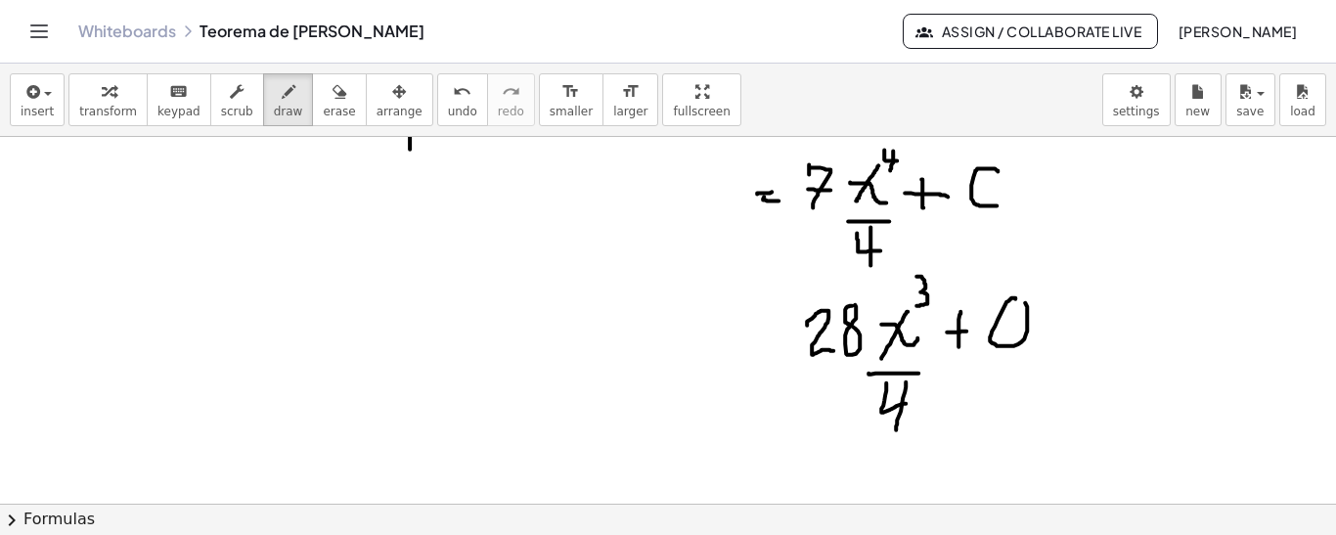
click at [1023, 298] on div at bounding box center [668, 502] width 1336 height 1105
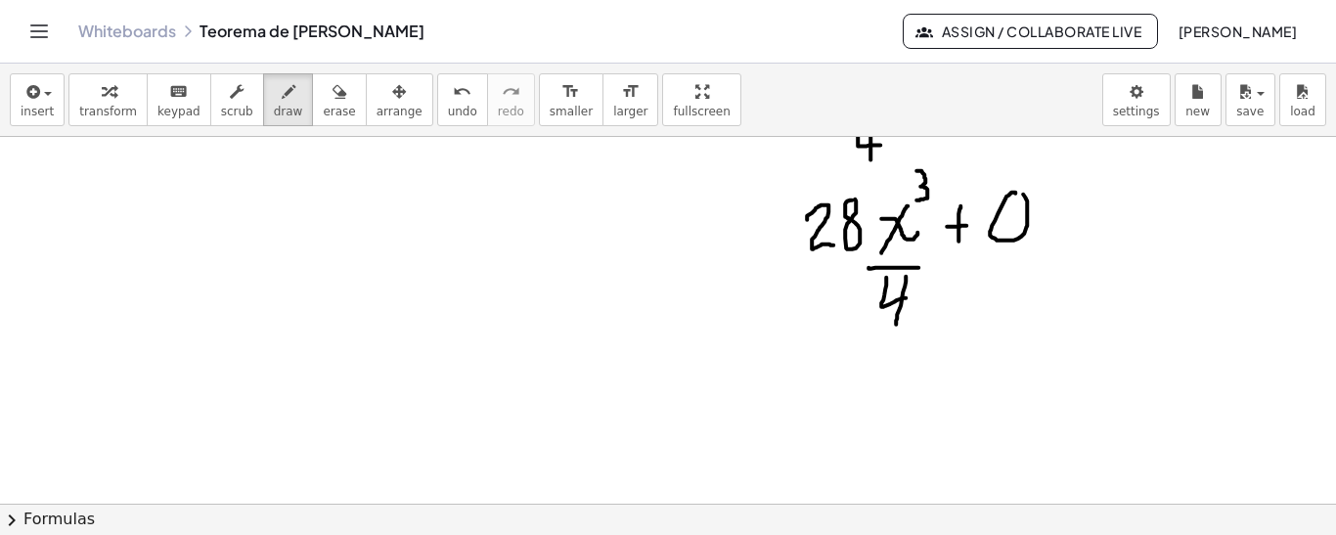
scroll to position [303, 0]
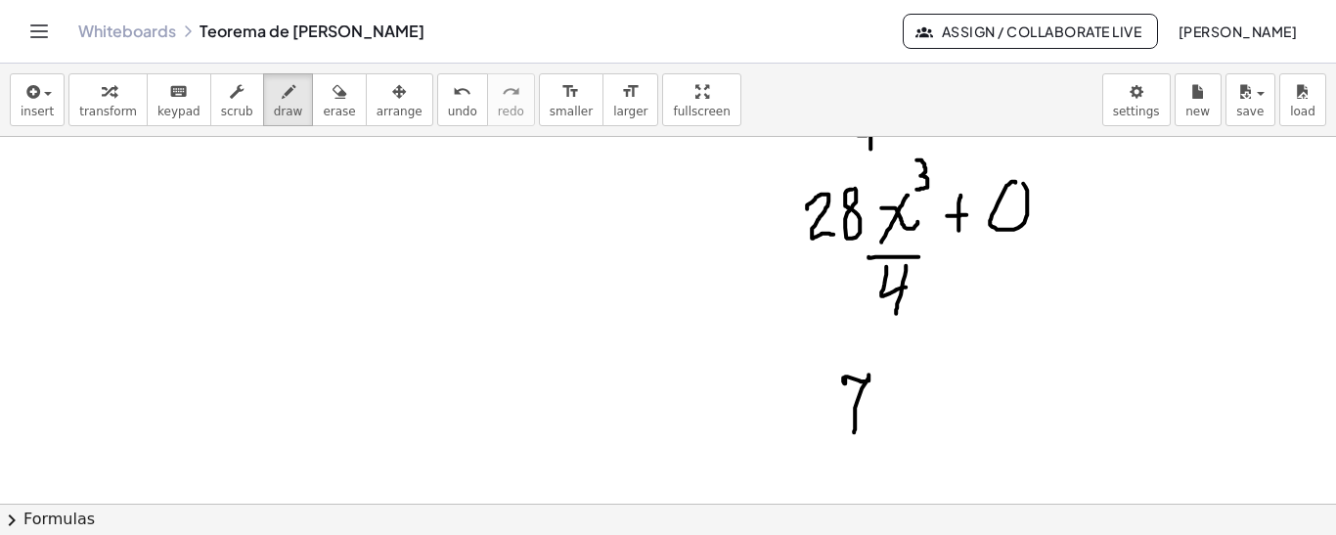
drag, startPoint x: 843, startPoint y: 376, endPoint x: 853, endPoint y: 408, distance: 33.7
click at [853, 430] on div at bounding box center [668, 386] width 1336 height 1105
drag, startPoint x: 849, startPoint y: 403, endPoint x: 871, endPoint y: 402, distance: 22.5
click at [871, 402] on div at bounding box center [668, 386] width 1336 height 1105
drag, startPoint x: 881, startPoint y: 389, endPoint x: 893, endPoint y: 417, distance: 29.8
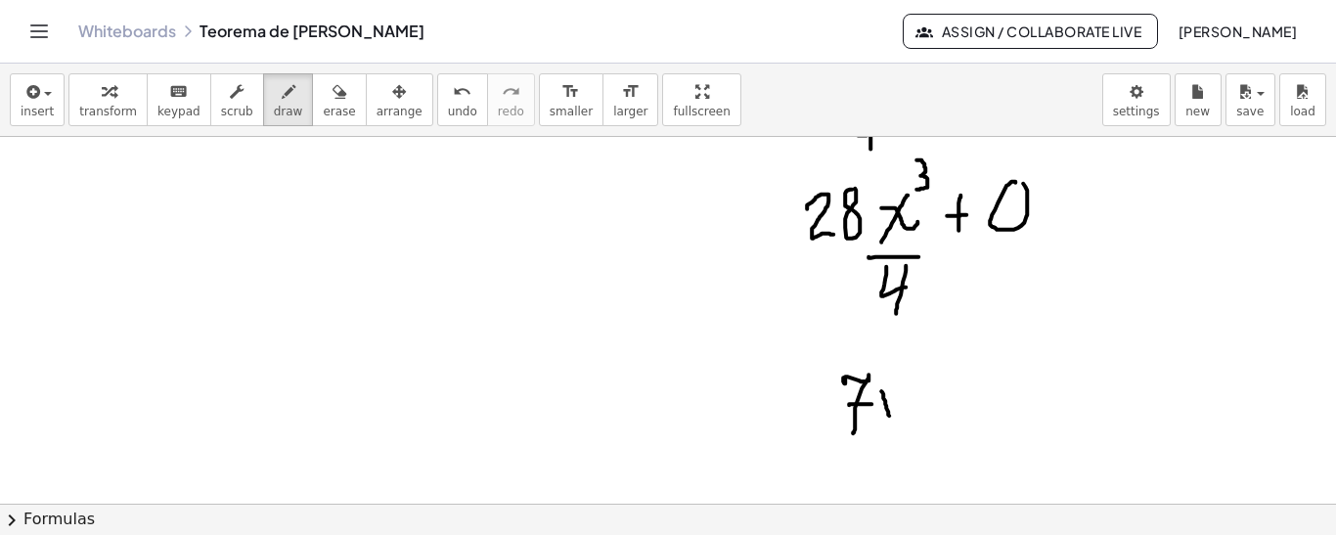
click at [891, 417] on div at bounding box center [668, 386] width 1336 height 1105
click at [877, 420] on div at bounding box center [668, 386] width 1336 height 1105
drag, startPoint x: 897, startPoint y: 338, endPoint x: 894, endPoint y: 362, distance: 23.7
click at [893, 363] on div at bounding box center [668, 386] width 1336 height 1105
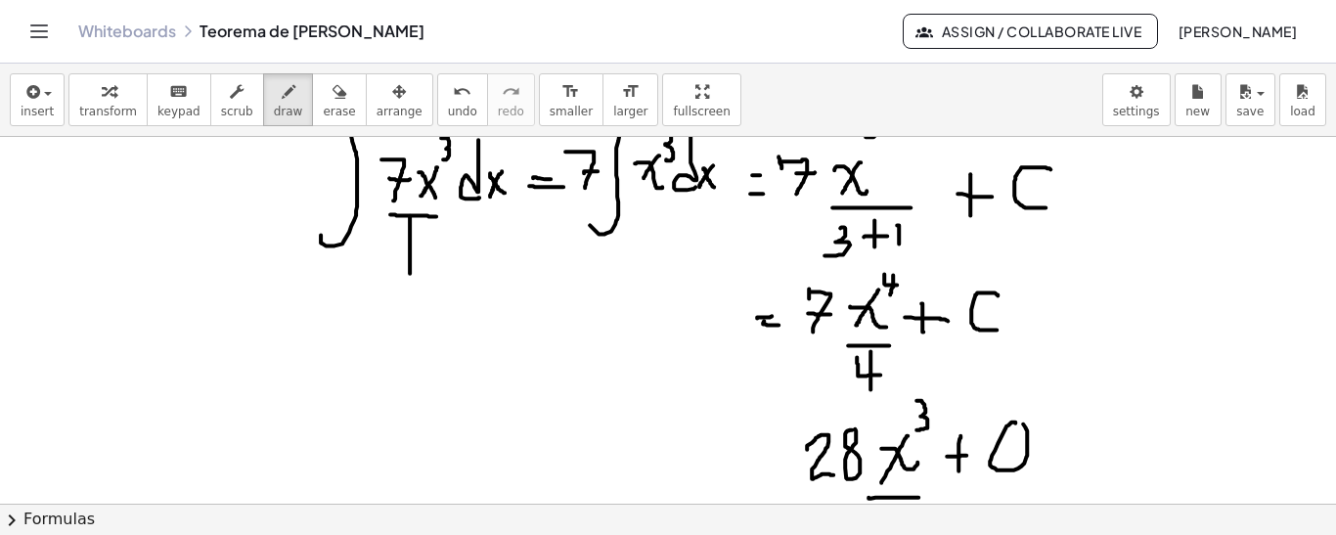
scroll to position [61, 0]
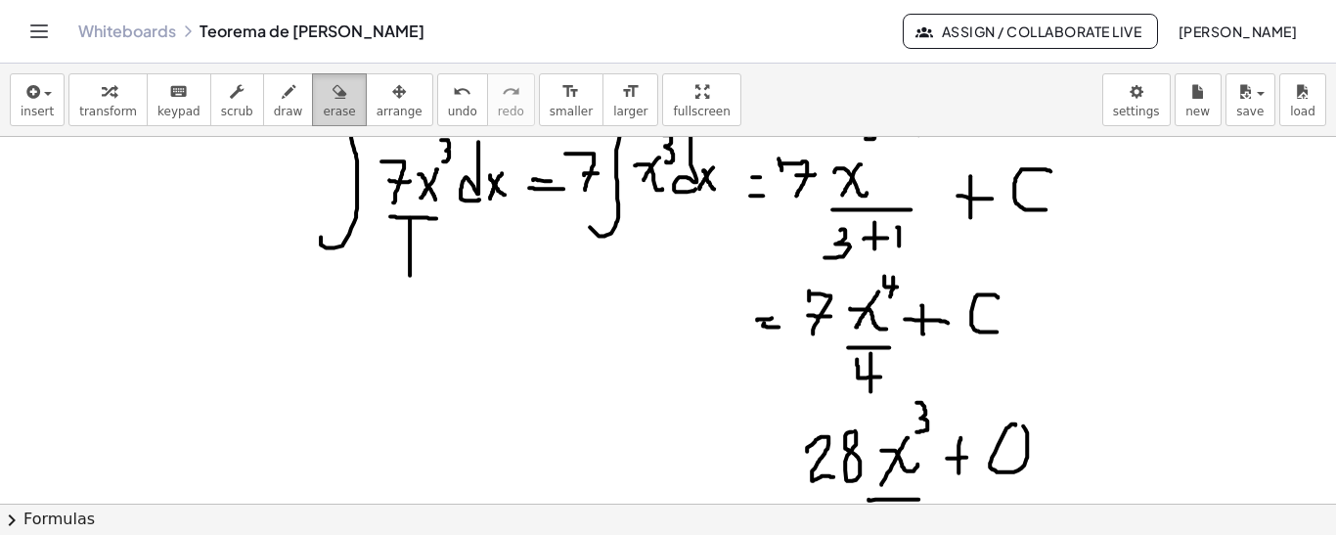
click at [323, 84] on div "button" at bounding box center [339, 90] width 32 height 23
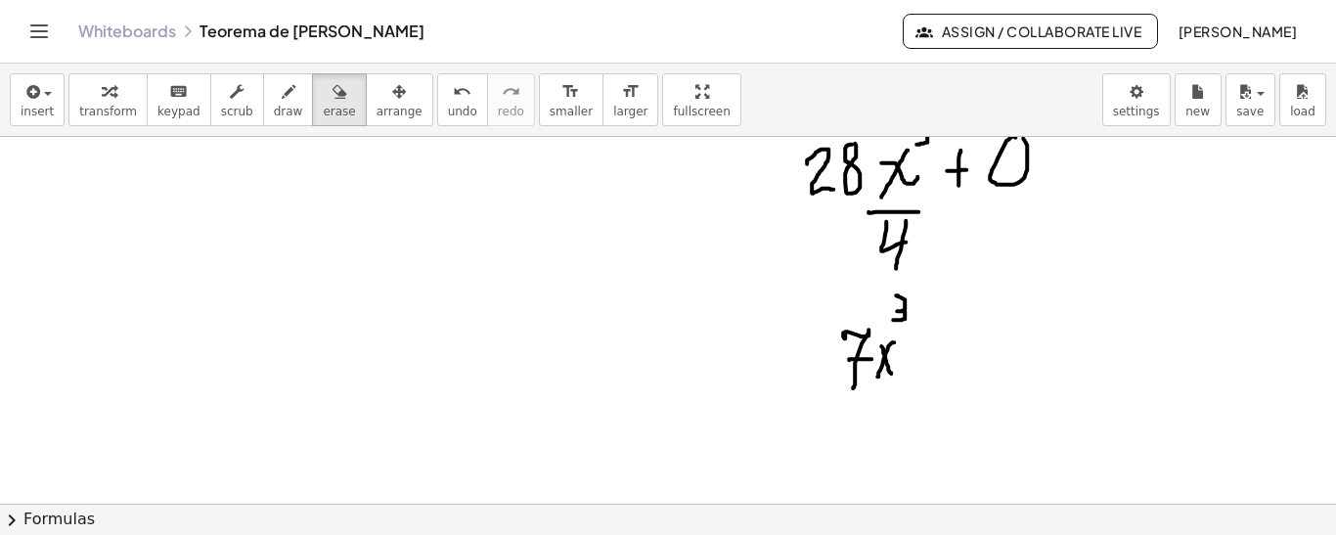
scroll to position [376, 0]
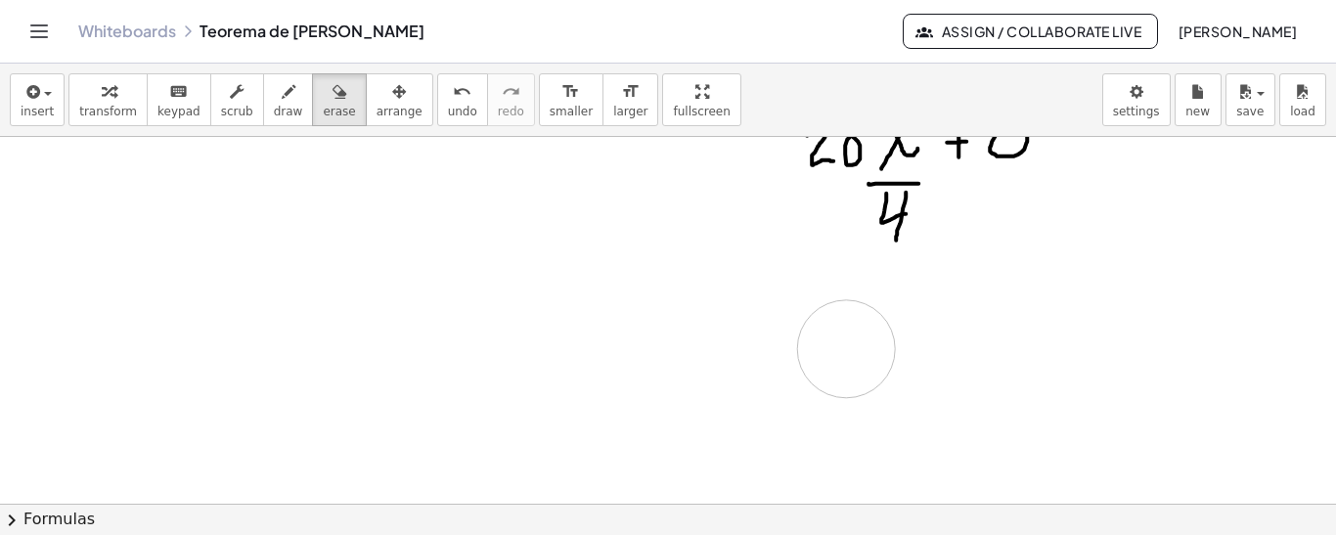
drag, startPoint x: 888, startPoint y: 296, endPoint x: 1335, endPoint y: 333, distance: 448.4
click at [919, 357] on div at bounding box center [668, 312] width 1336 height 1105
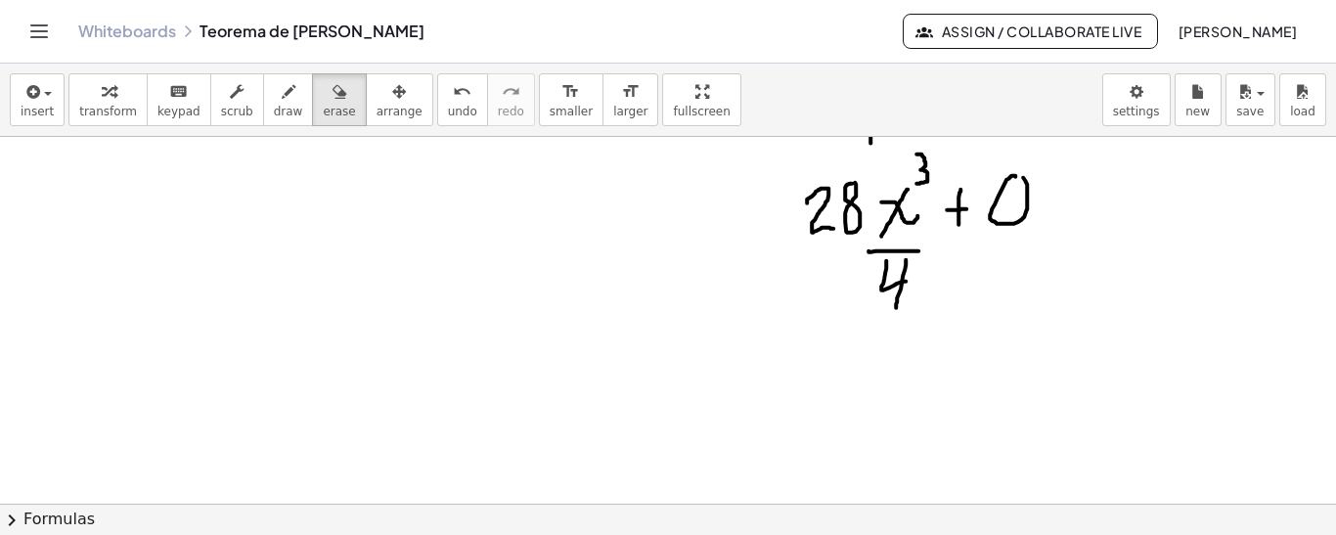
scroll to position [295, 0]
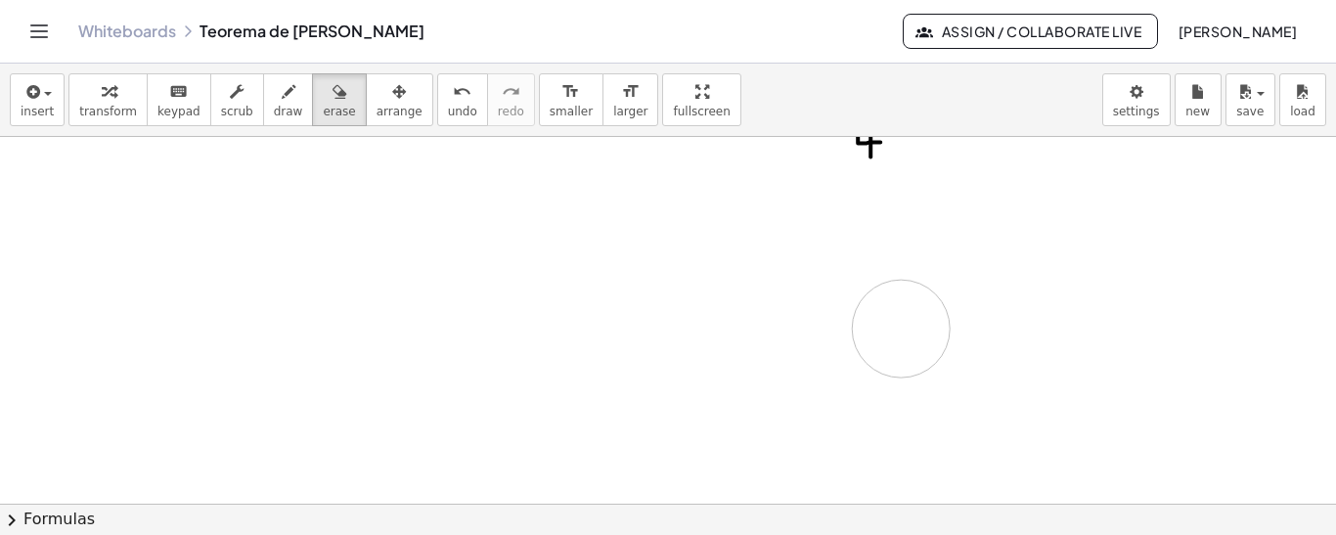
drag, startPoint x: 899, startPoint y: 254, endPoint x: 1335, endPoint y: 291, distance: 437.7
click at [900, 327] on div at bounding box center [668, 394] width 1336 height 1105
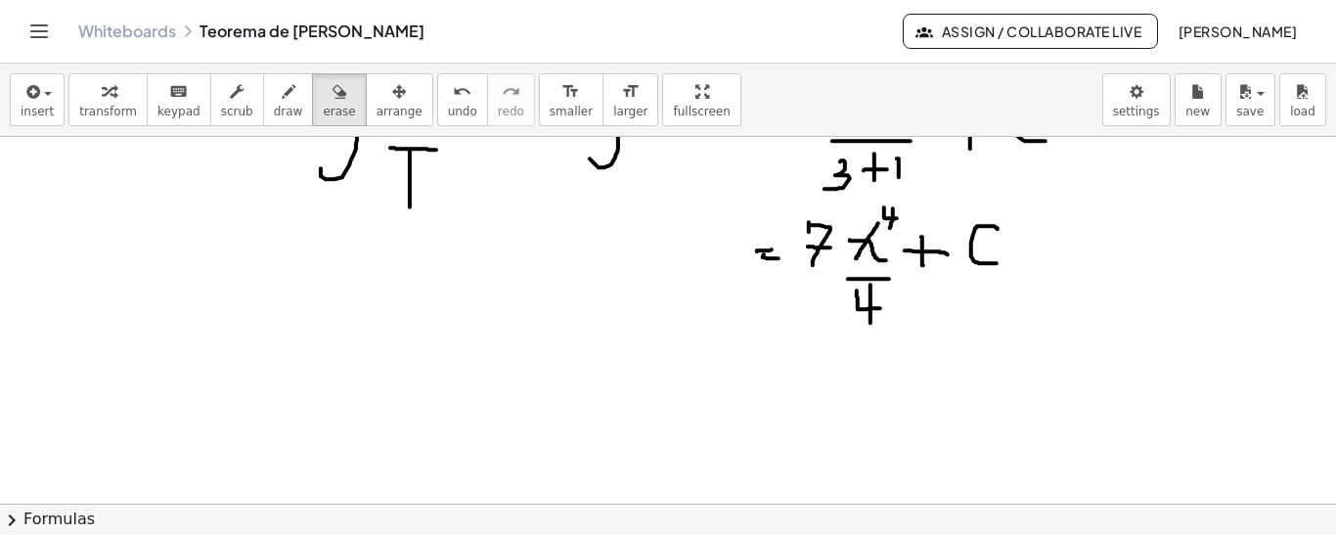
scroll to position [127, 0]
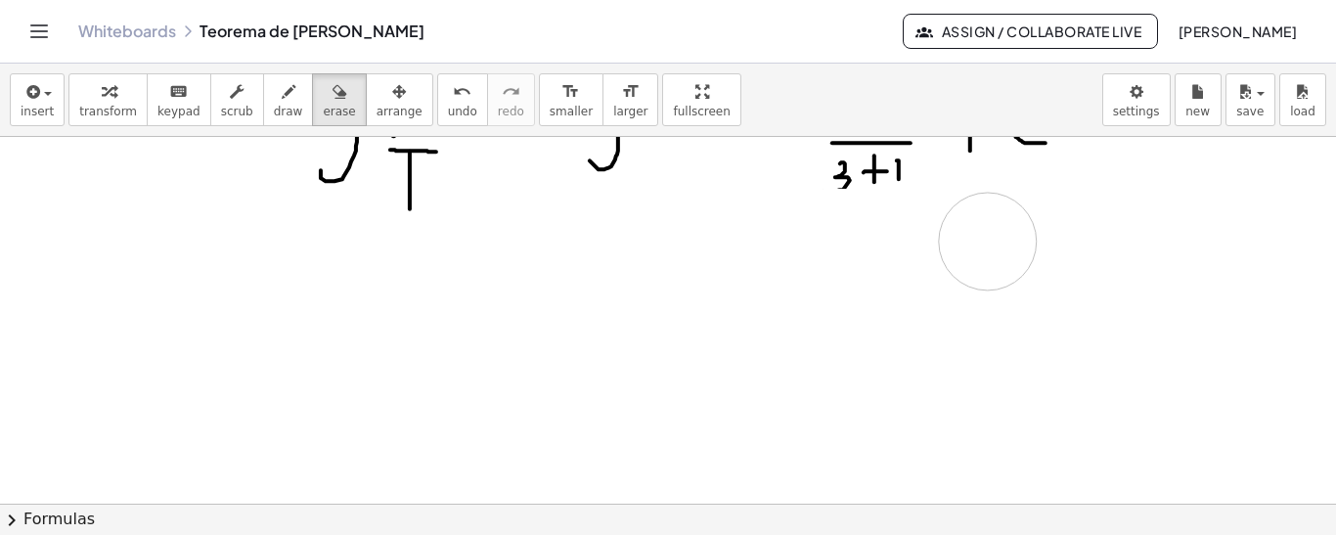
drag, startPoint x: 913, startPoint y: 239, endPoint x: 1119, endPoint y: 253, distance: 205.9
click at [989, 239] on div at bounding box center [668, 378] width 1336 height 736
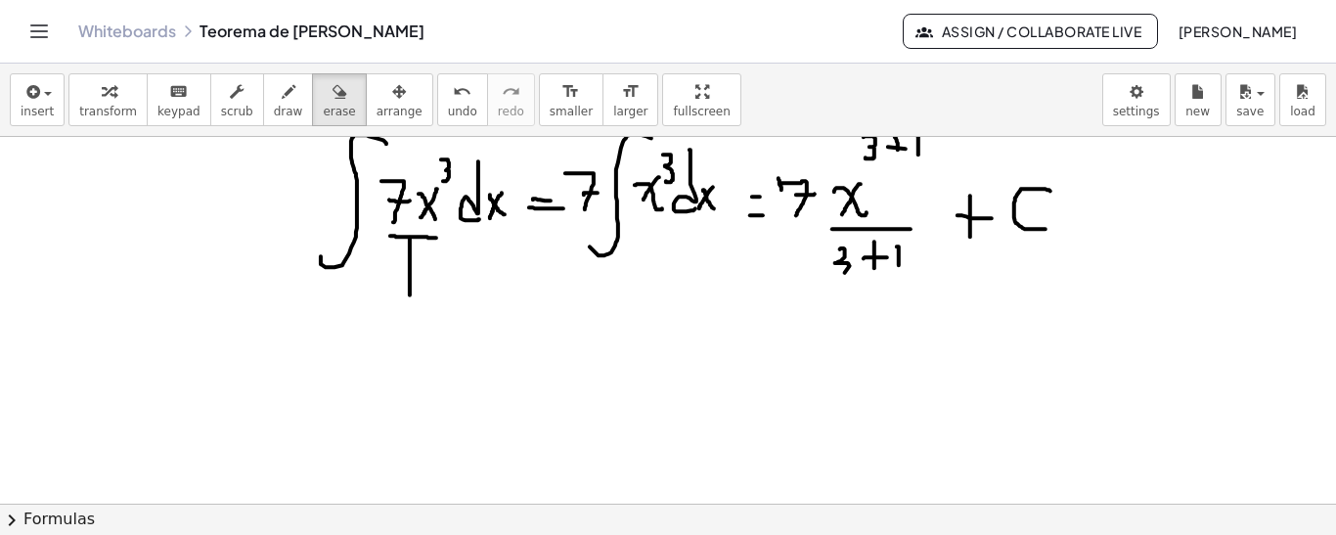
scroll to position [0, 0]
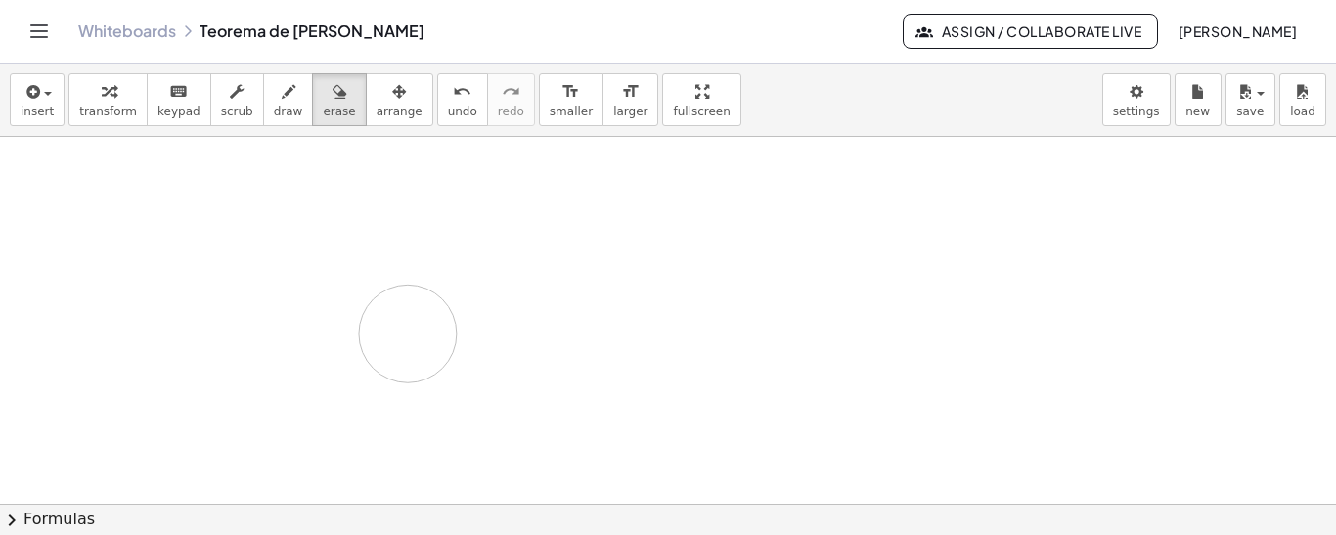
drag, startPoint x: 971, startPoint y: 271, endPoint x: 408, endPoint y: 332, distance: 566.6
click at [408, 332] on div at bounding box center [668, 505] width 1336 height 736
drag, startPoint x: 538, startPoint y: 315, endPoint x: 551, endPoint y: 308, distance: 14.4
click at [549, 310] on div at bounding box center [668, 505] width 1336 height 736
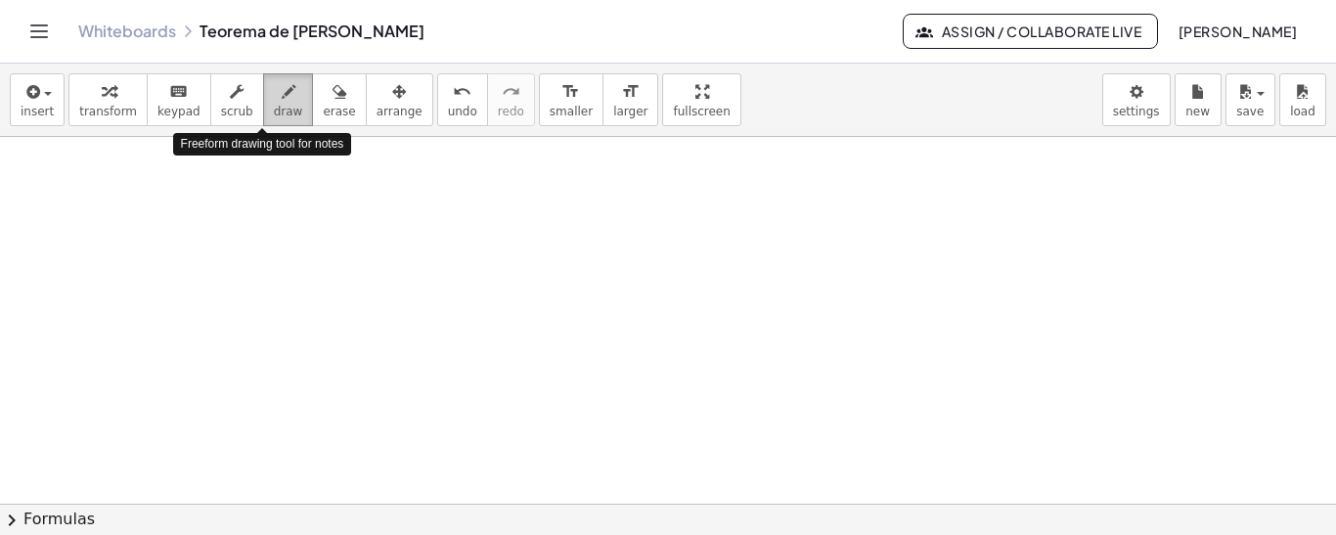
click at [274, 111] on span "draw" at bounding box center [288, 112] width 29 height 14
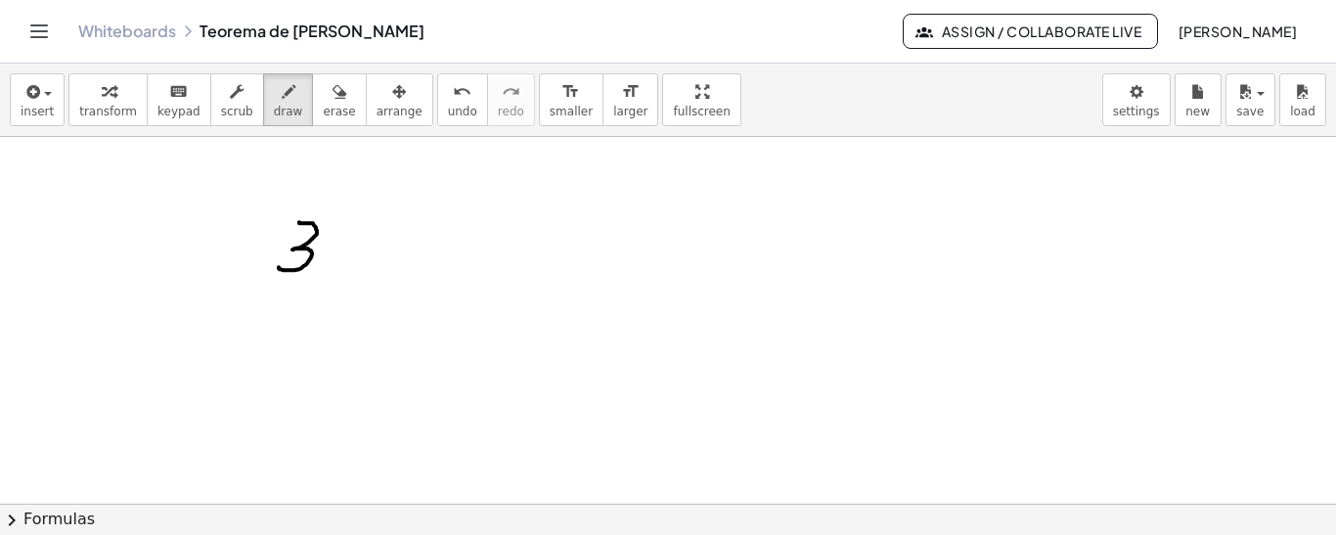
drag, startPoint x: 299, startPoint y: 221, endPoint x: 306, endPoint y: 254, distance: 33.9
click at [279, 265] on div at bounding box center [668, 505] width 1336 height 736
drag, startPoint x: 321, startPoint y: 243, endPoint x: 343, endPoint y: 269, distance: 34.7
click at [343, 272] on div at bounding box center [668, 505] width 1336 height 736
drag, startPoint x: 343, startPoint y: 247, endPoint x: 331, endPoint y: 258, distance: 16.7
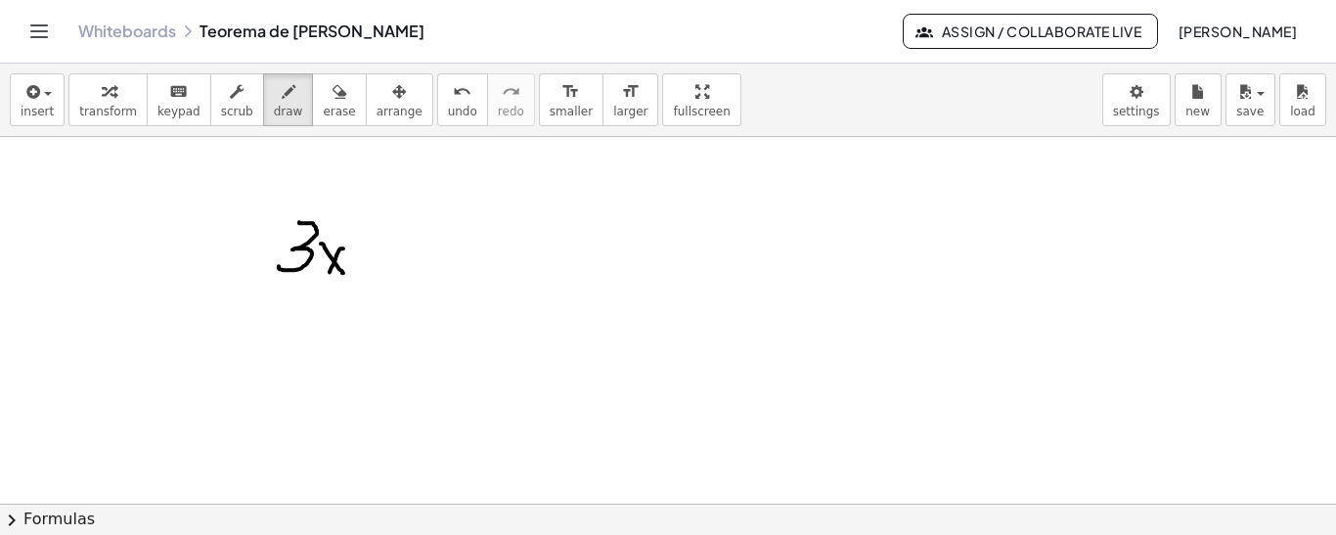
click at [325, 278] on div at bounding box center [668, 505] width 1336 height 736
drag, startPoint x: 340, startPoint y: 219, endPoint x: 362, endPoint y: 237, distance: 27.8
click at [344, 239] on div at bounding box center [668, 505] width 1336 height 736
drag, startPoint x: 368, startPoint y: 257, endPoint x: 392, endPoint y: 256, distance: 24.5
click at [392, 259] on div at bounding box center [668, 505] width 1336 height 736
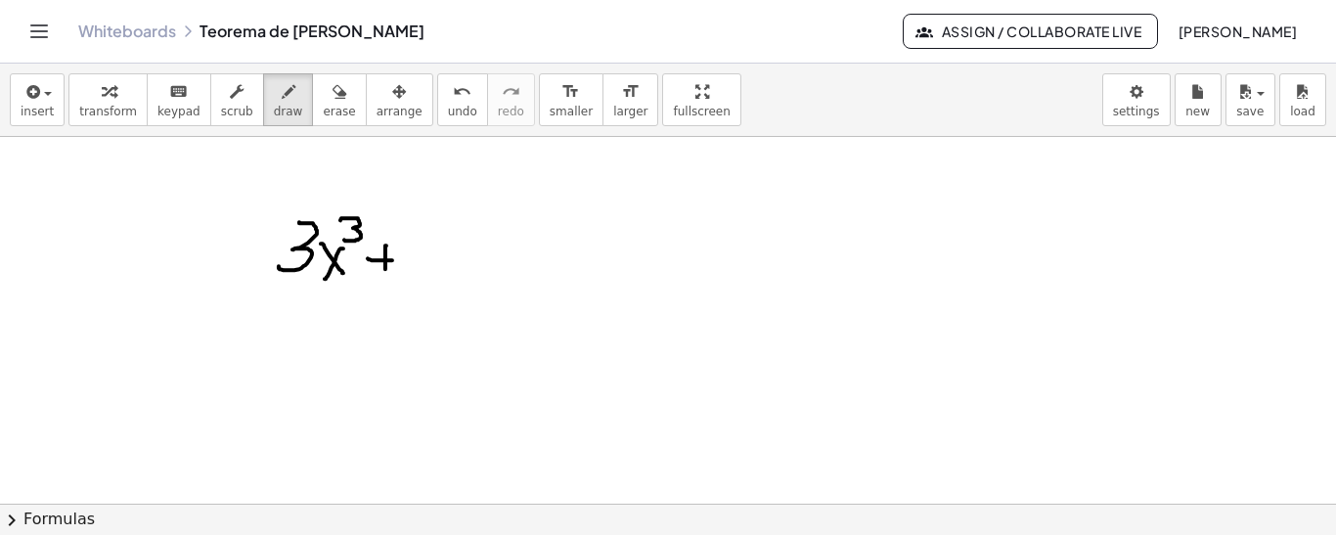
drag, startPoint x: 386, startPoint y: 244, endPoint x: 385, endPoint y: 272, distance: 27.4
click at [385, 272] on div at bounding box center [668, 505] width 1336 height 736
drag, startPoint x: 421, startPoint y: 231, endPoint x: 441, endPoint y: 232, distance: 19.6
click at [441, 232] on div at bounding box center [668, 505] width 1336 height 736
drag, startPoint x: 415, startPoint y: 233, endPoint x: 422, endPoint y: 265, distance: 33.2
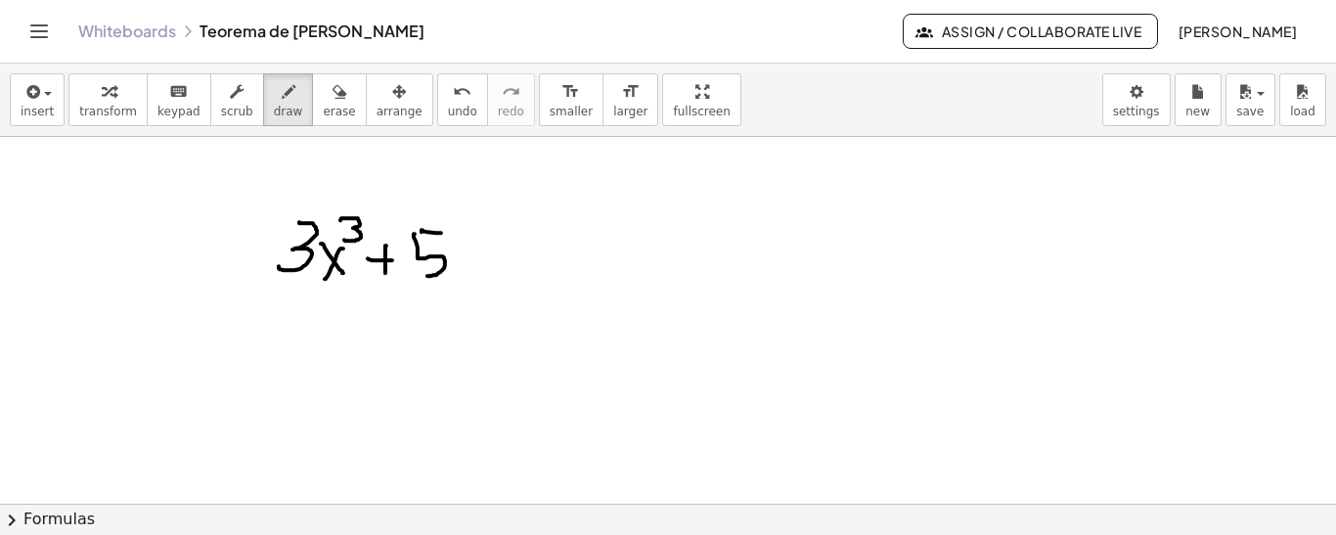
click at [421, 269] on div at bounding box center [668, 505] width 1336 height 736
drag, startPoint x: 453, startPoint y: 252, endPoint x: 475, endPoint y: 250, distance: 22.6
click at [475, 276] on div at bounding box center [668, 505] width 1336 height 736
click at [461, 276] on div at bounding box center [668, 505] width 1336 height 736
drag, startPoint x: 480, startPoint y: 217, endPoint x: 501, endPoint y: 233, distance: 25.8
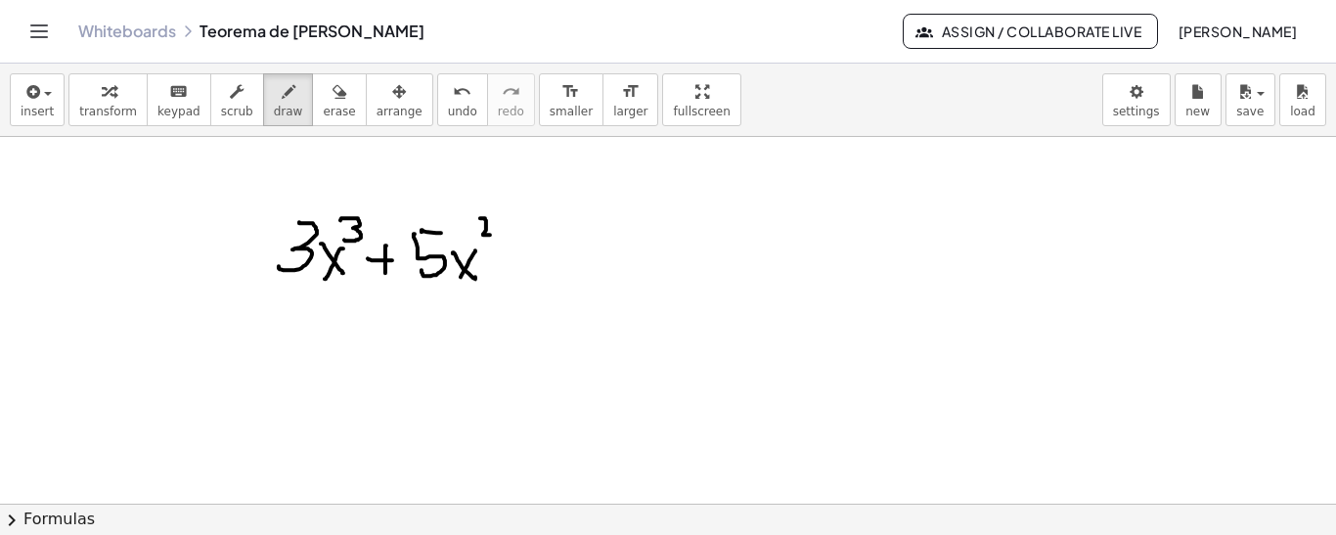
click at [496, 233] on div at bounding box center [668, 505] width 1336 height 736
drag, startPoint x: 499, startPoint y: 261, endPoint x: 519, endPoint y: 261, distance: 20.5
click at [519, 261] on div at bounding box center [668, 505] width 1336 height 736
drag, startPoint x: 510, startPoint y: 246, endPoint x: 510, endPoint y: 272, distance: 25.4
click at [510, 272] on div at bounding box center [668, 505] width 1336 height 736
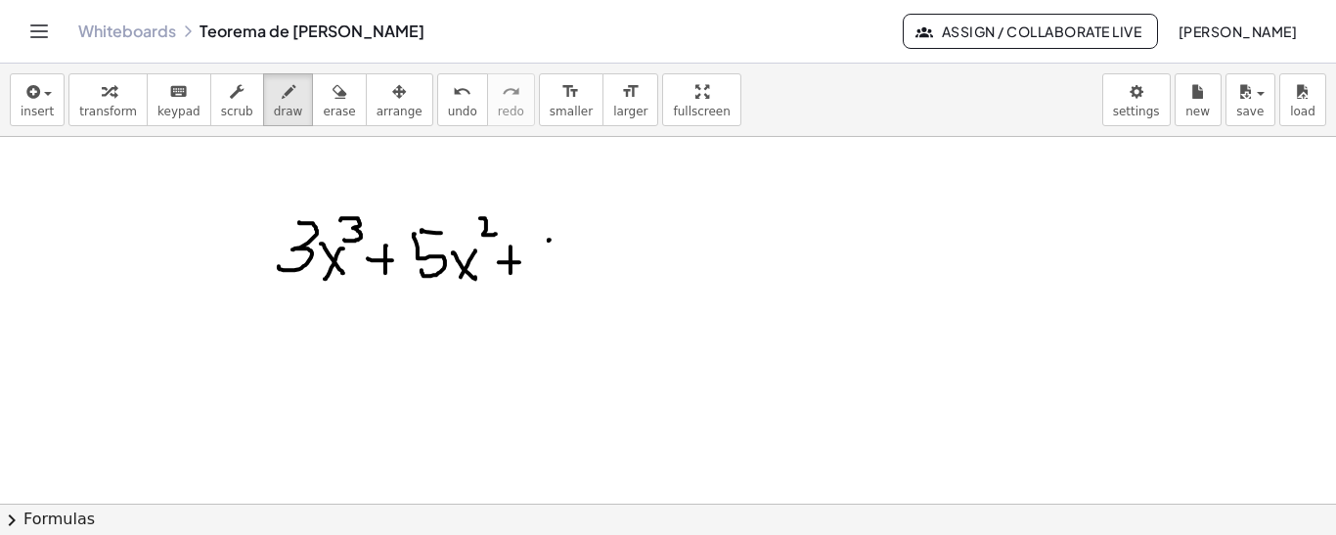
drag, startPoint x: 550, startPoint y: 239, endPoint x: 572, endPoint y: 273, distance: 41.0
click at [571, 273] on div at bounding box center [668, 505] width 1336 height 736
drag, startPoint x: 561, startPoint y: 266, endPoint x: 553, endPoint y: 280, distance: 15.8
click at [553, 280] on div at bounding box center [668, 505] width 1336 height 736
drag, startPoint x: 588, startPoint y: 259, endPoint x: 637, endPoint y: 260, distance: 48.9
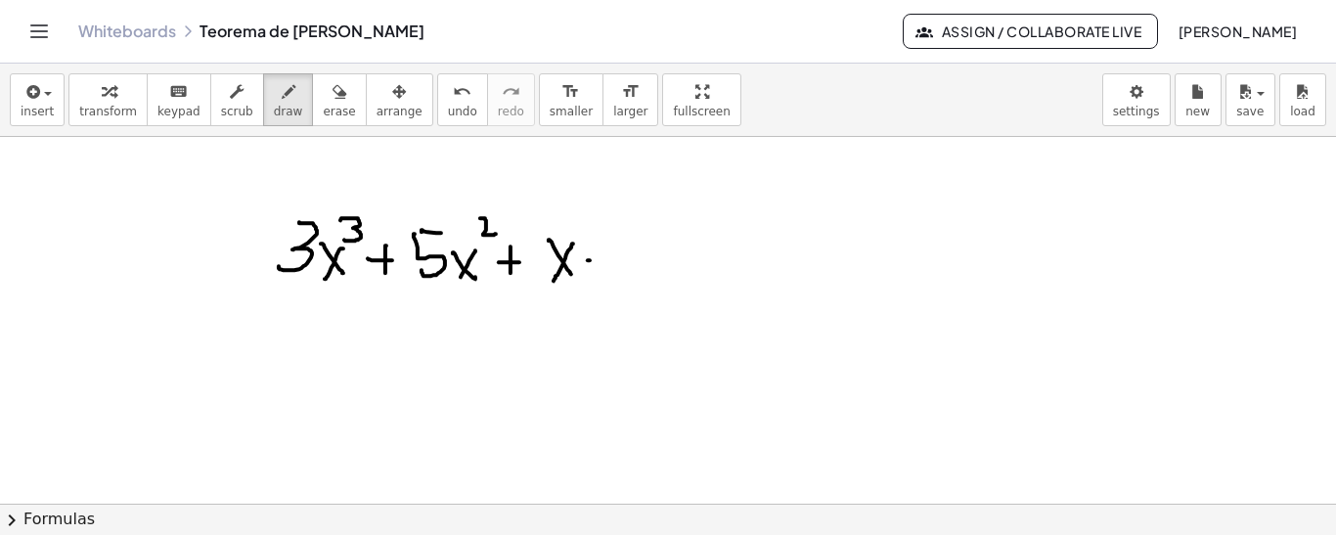
click at [635, 260] on div at bounding box center [668, 505] width 1336 height 736
drag, startPoint x: 666, startPoint y: 256, endPoint x: 682, endPoint y: 280, distance: 28.2
click at [682, 280] on div at bounding box center [668, 505] width 1336 height 736
drag, startPoint x: 287, startPoint y: 173, endPoint x: 221, endPoint y: 292, distance: 136.1
click at [225, 297] on div at bounding box center [668, 505] width 1336 height 736
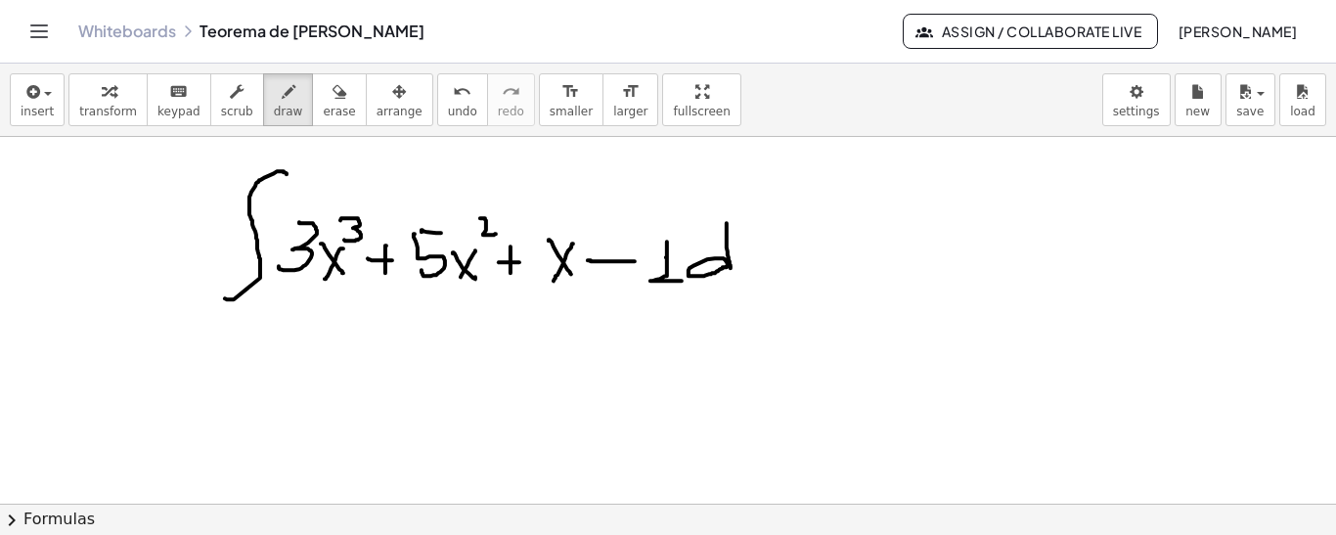
drag, startPoint x: 727, startPoint y: 229, endPoint x: 730, endPoint y: 264, distance: 35.4
click at [730, 264] on div at bounding box center [668, 505] width 1336 height 736
click at [756, 272] on div at bounding box center [668, 505] width 1336 height 736
drag, startPoint x: 756, startPoint y: 251, endPoint x: 746, endPoint y: 277, distance: 27.2
click at [746, 277] on div at bounding box center [668, 505] width 1336 height 736
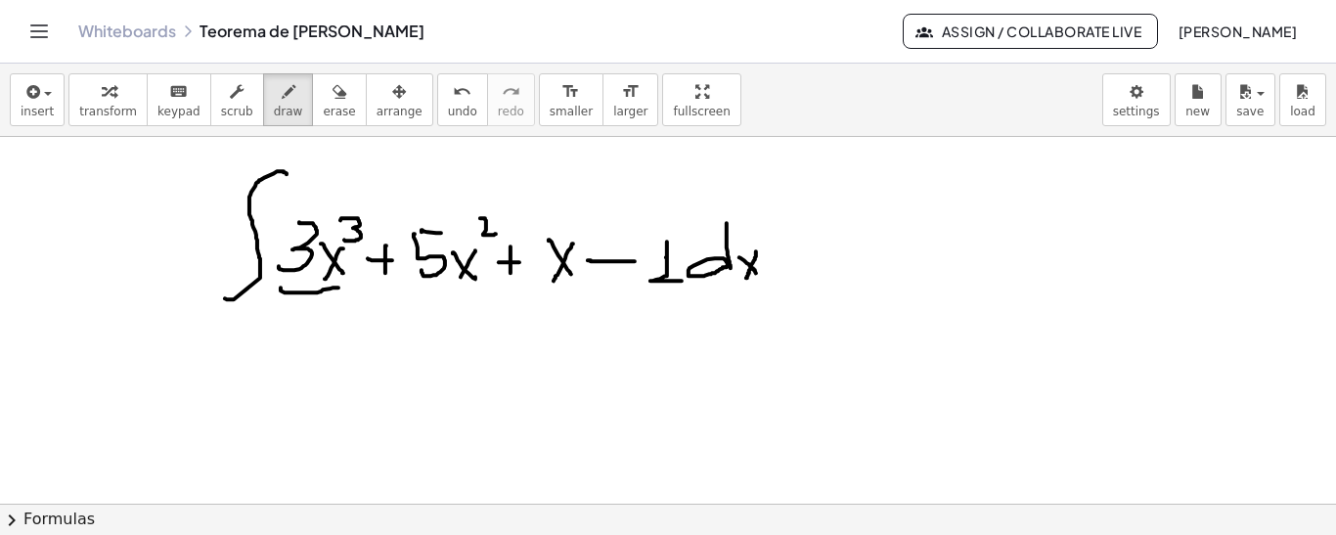
drag, startPoint x: 281, startPoint y: 287, endPoint x: 337, endPoint y: 284, distance: 56.8
click at [339, 287] on div at bounding box center [668, 505] width 1336 height 736
drag, startPoint x: 419, startPoint y: 277, endPoint x: 457, endPoint y: 280, distance: 38.3
click at [457, 280] on div at bounding box center [668, 505] width 1336 height 736
drag, startPoint x: 556, startPoint y: 281, endPoint x: 578, endPoint y: 281, distance: 21.5
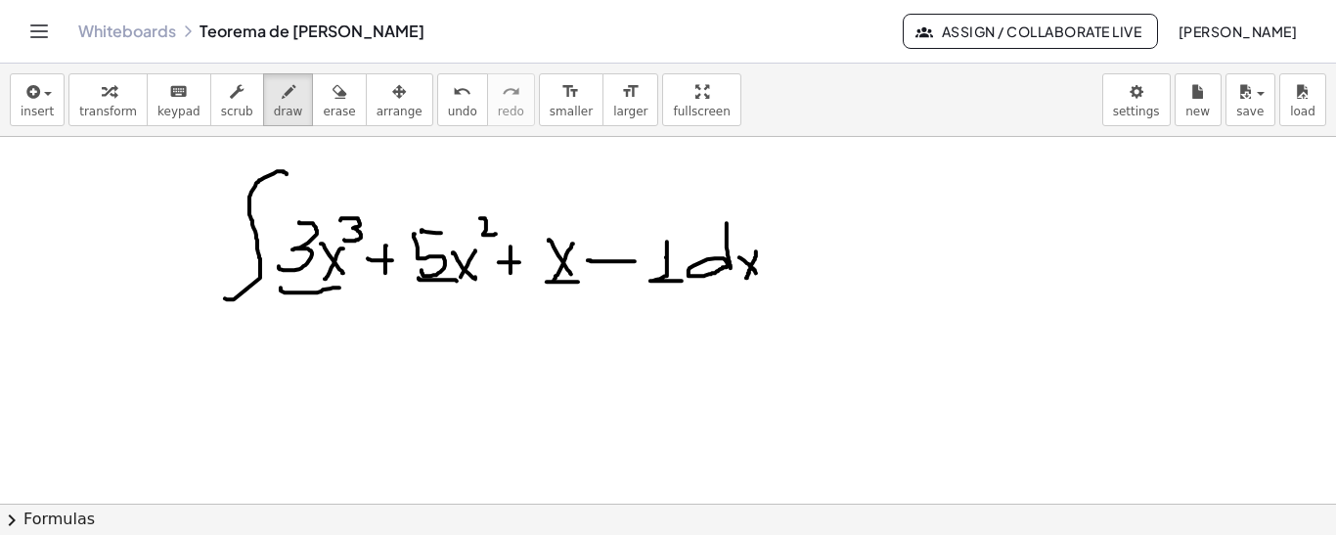
click at [578, 281] on div at bounding box center [668, 505] width 1336 height 736
drag, startPoint x: 640, startPoint y: 285, endPoint x: 679, endPoint y: 287, distance: 39.2
click at [679, 287] on div at bounding box center [668, 505] width 1336 height 736
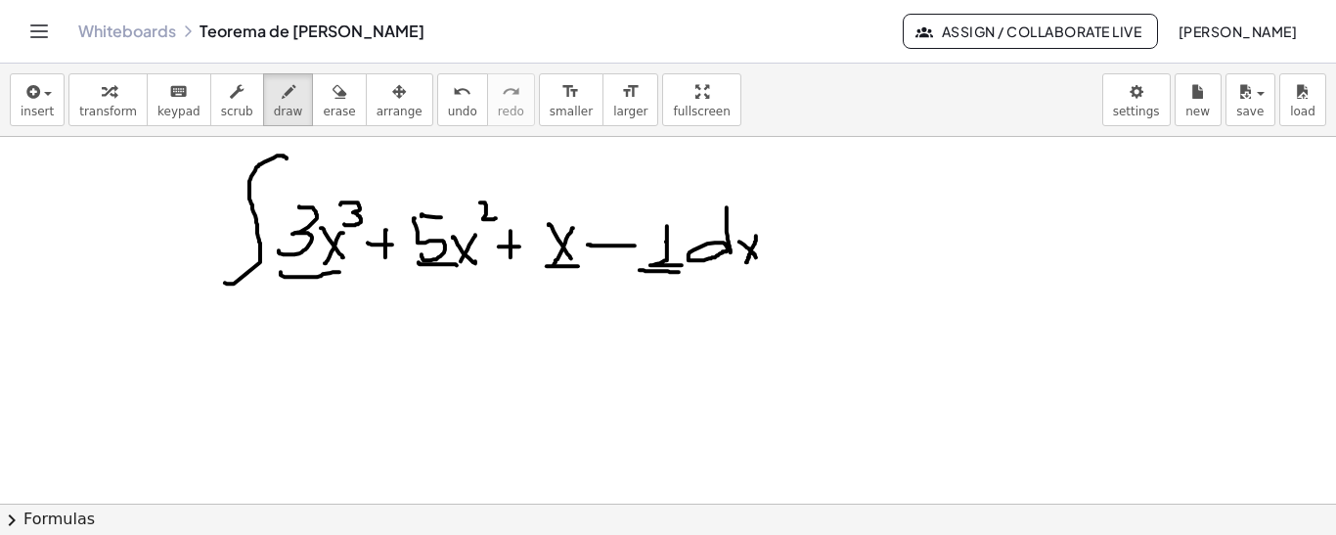
scroll to position [20, 0]
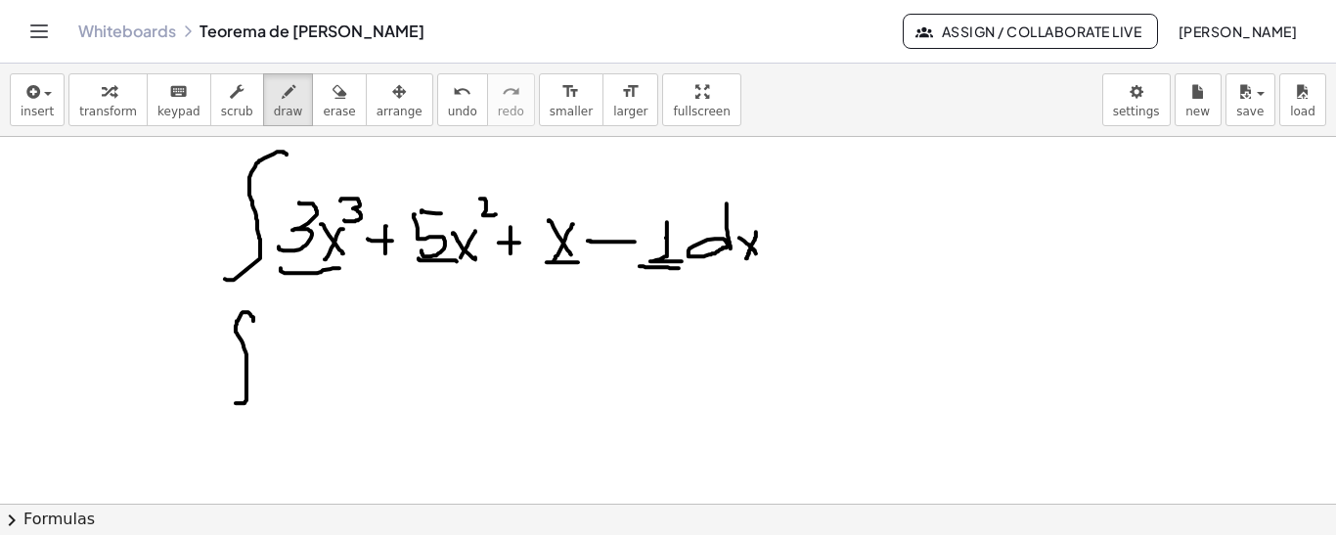
drag, startPoint x: 253, startPoint y: 320, endPoint x: 226, endPoint y: 383, distance: 69.2
click at [224, 400] on div at bounding box center [668, 485] width 1336 height 736
drag, startPoint x: 266, startPoint y: 345, endPoint x: 271, endPoint y: 375, distance: 29.7
click at [266, 378] on div at bounding box center [668, 485] width 1336 height 736
drag, startPoint x: 292, startPoint y: 355, endPoint x: 306, endPoint y: 372, distance: 21.5
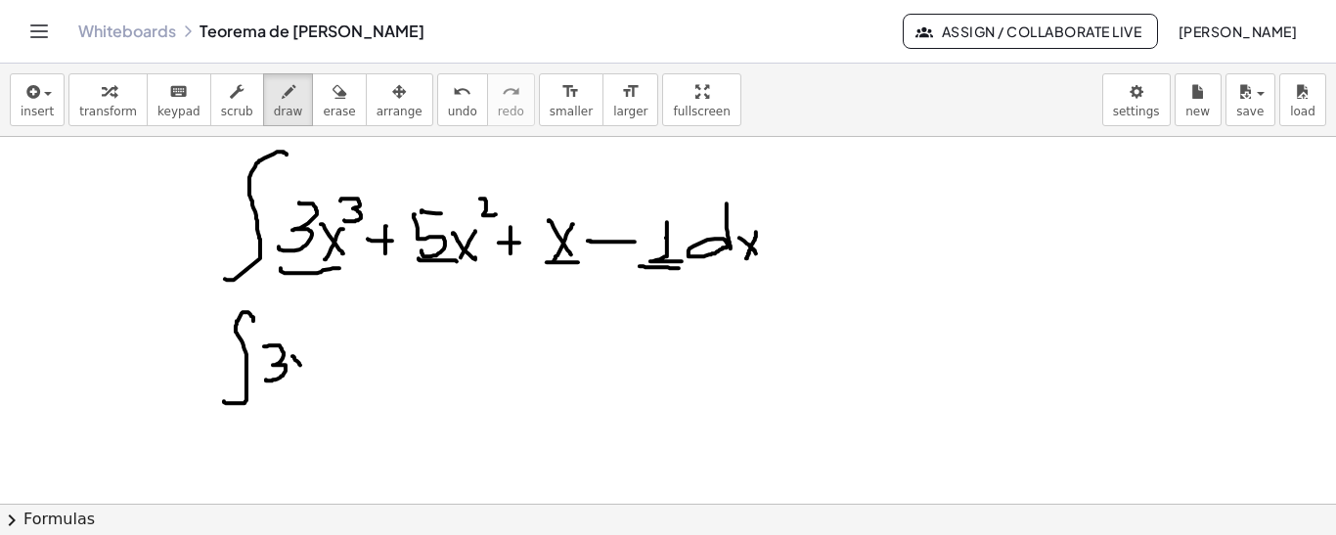
click at [306, 371] on div at bounding box center [668, 485] width 1336 height 736
drag, startPoint x: 307, startPoint y: 355, endPoint x: 300, endPoint y: 374, distance: 19.8
click at [300, 374] on div at bounding box center [668, 485] width 1336 height 736
drag, startPoint x: 318, startPoint y: 317, endPoint x: 316, endPoint y: 345, distance: 28.4
click at [316, 346] on div at bounding box center [668, 485] width 1336 height 736
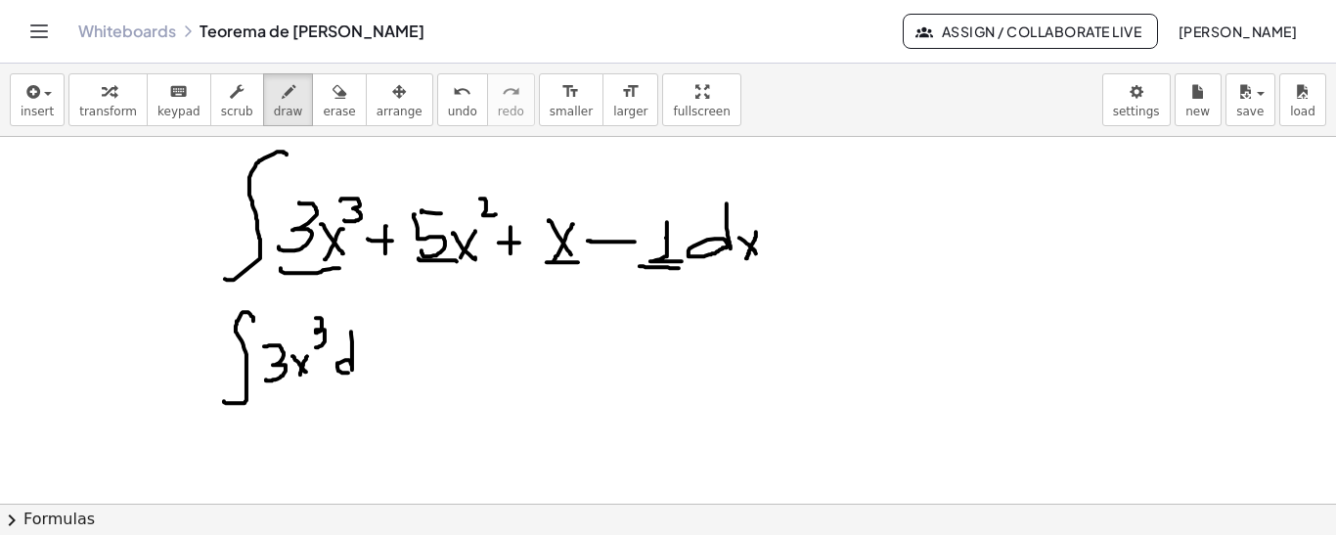
drag, startPoint x: 352, startPoint y: 358, endPoint x: 353, endPoint y: 370, distance: 11.8
click at [353, 370] on div at bounding box center [668, 485] width 1336 height 736
drag, startPoint x: 364, startPoint y: 356, endPoint x: 376, endPoint y: 366, distance: 16.0
click at [376, 366] on div at bounding box center [668, 485] width 1336 height 736
drag, startPoint x: 376, startPoint y: 351, endPoint x: 366, endPoint y: 371, distance: 21.9
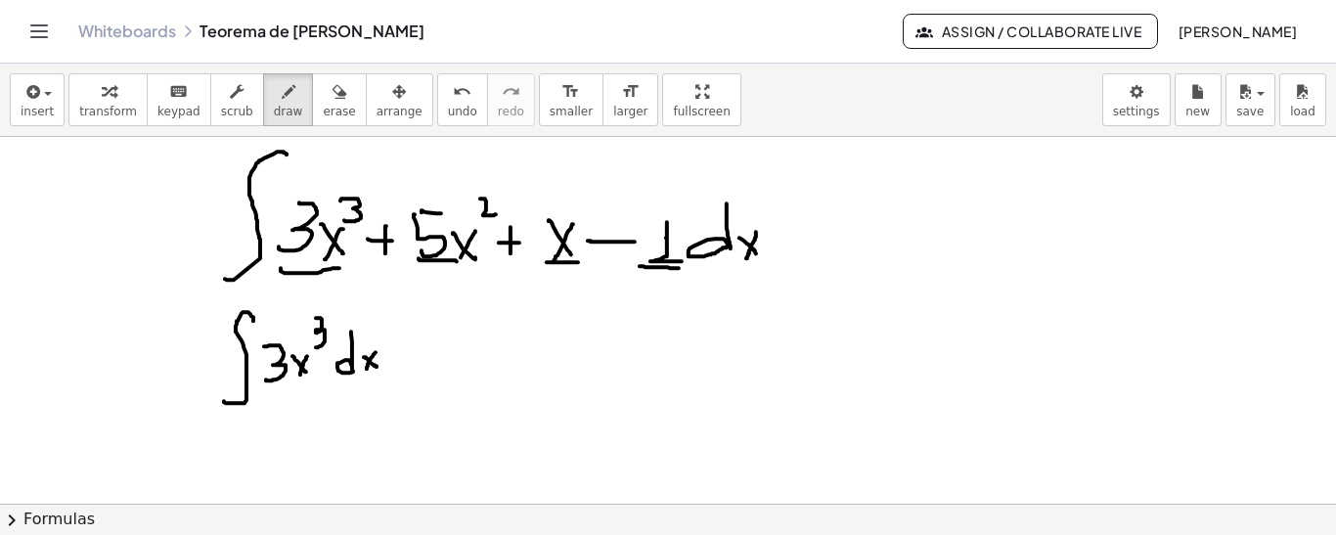
click at [366, 371] on div at bounding box center [668, 485] width 1336 height 736
drag, startPoint x: 407, startPoint y: 361, endPoint x: 424, endPoint y: 361, distance: 17.6
click at [424, 361] on div at bounding box center [668, 485] width 1336 height 736
drag, startPoint x: 418, startPoint y: 345, endPoint x: 418, endPoint y: 368, distance: 22.5
click at [418, 368] on div at bounding box center [668, 485] width 1336 height 736
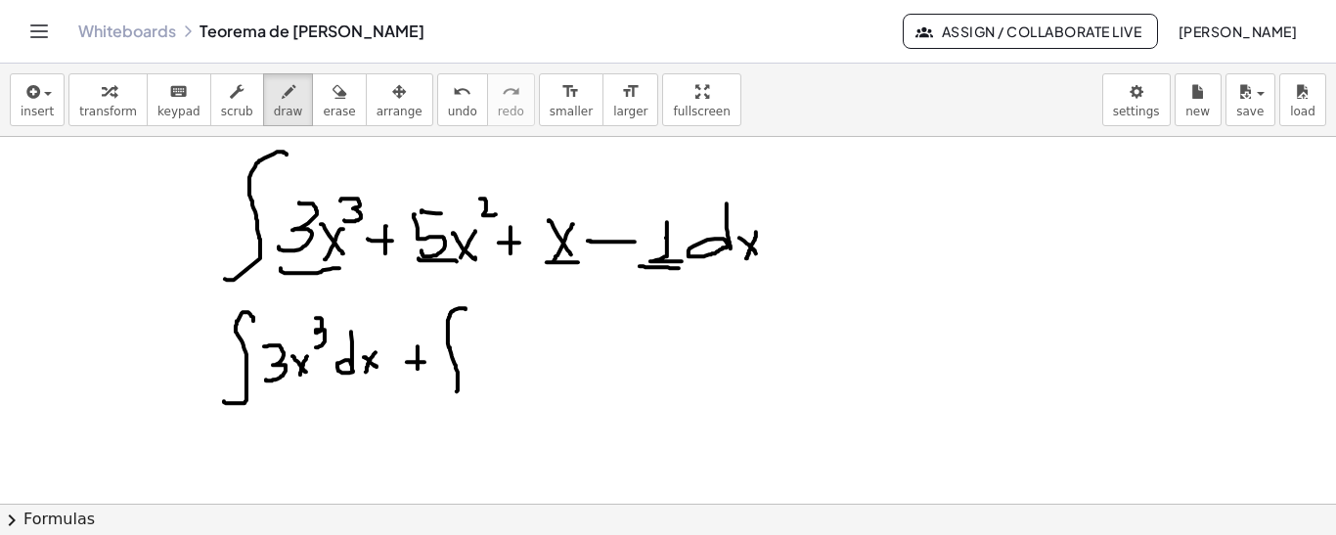
drag, startPoint x: 465, startPoint y: 308, endPoint x: 453, endPoint y: 368, distance: 61.0
click at [430, 397] on div at bounding box center [668, 485] width 1336 height 736
click at [476, 327] on div at bounding box center [668, 485] width 1336 height 736
drag, startPoint x: 470, startPoint y: 324, endPoint x: 483, endPoint y: 324, distance: 12.7
click at [483, 324] on div at bounding box center [668, 485] width 1336 height 736
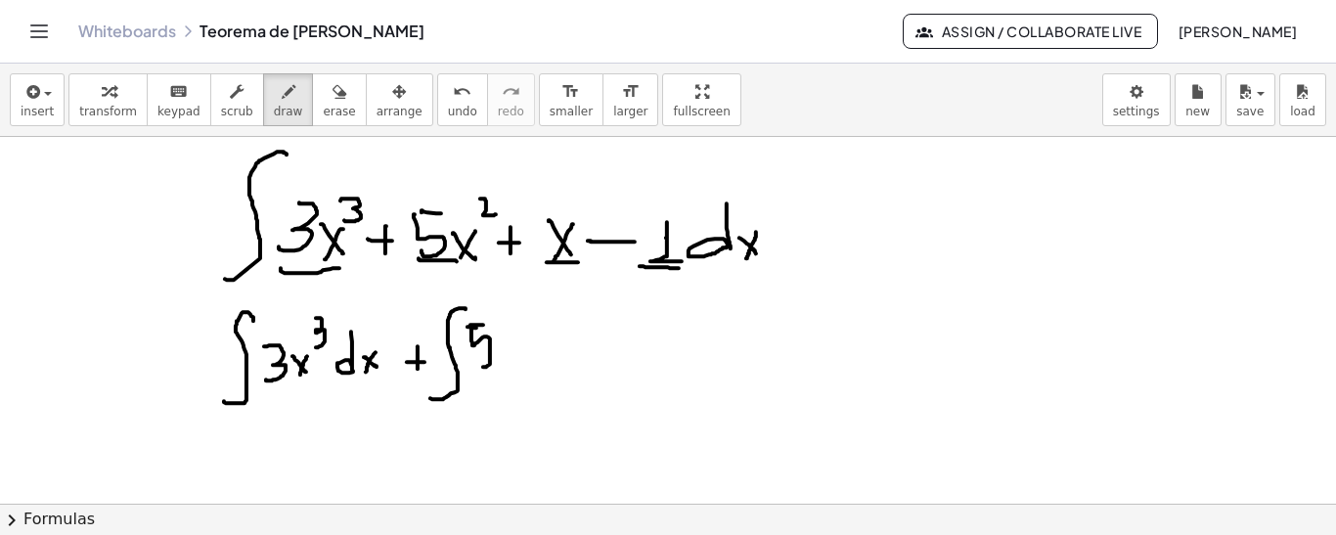
drag, startPoint x: 472, startPoint y: 326, endPoint x: 487, endPoint y: 351, distance: 29.4
click at [479, 362] on div at bounding box center [668, 485] width 1336 height 736
click at [508, 363] on div at bounding box center [668, 485] width 1336 height 736
drag, startPoint x: 505, startPoint y: 340, endPoint x: 499, endPoint y: 362, distance: 22.3
click at [499, 362] on div at bounding box center [668, 485] width 1336 height 736
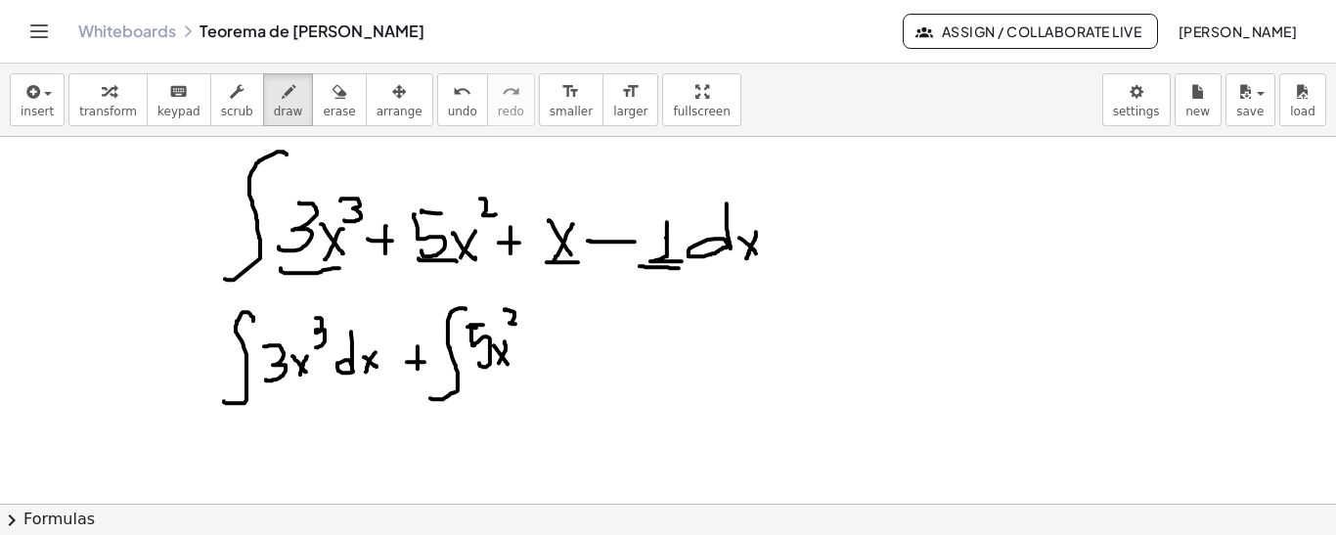
drag, startPoint x: 506, startPoint y: 309, endPoint x: 519, endPoint y: 325, distance: 20.8
click at [518, 324] on div at bounding box center [668, 485] width 1336 height 736
drag, startPoint x: 538, startPoint y: 306, endPoint x: 539, endPoint y: 358, distance: 51.8
click at [539, 358] on div at bounding box center [668, 485] width 1336 height 736
click at [553, 352] on div at bounding box center [668, 485] width 1336 height 736
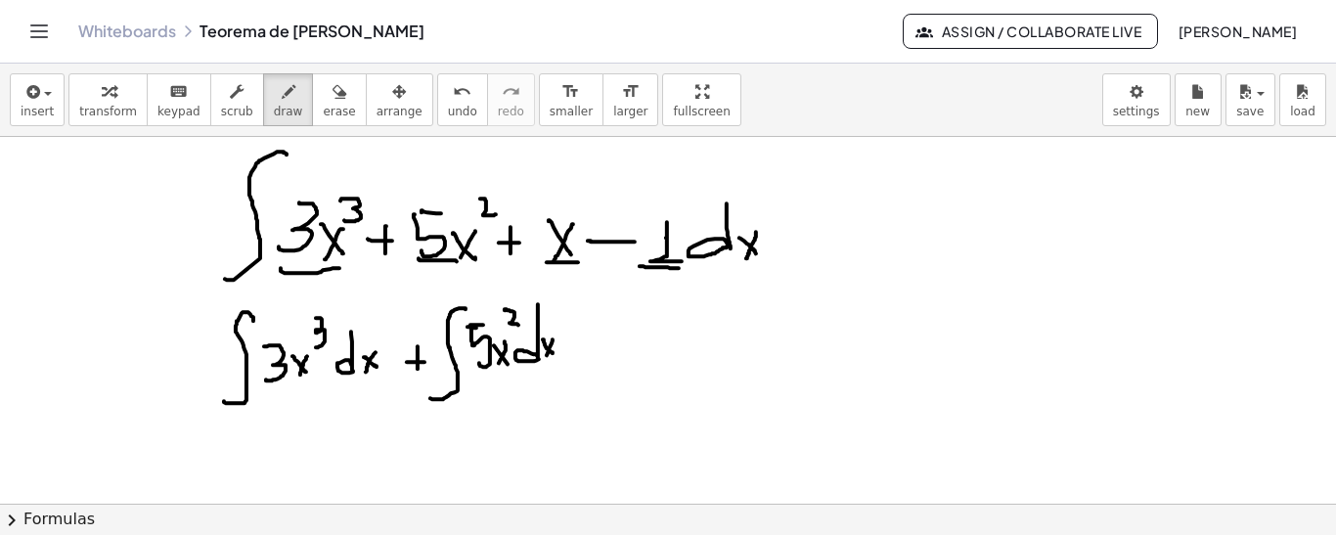
drag, startPoint x: 553, startPoint y: 338, endPoint x: 544, endPoint y: 361, distance: 24.2
click at [544, 361] on div at bounding box center [668, 485] width 1336 height 736
drag, startPoint x: 580, startPoint y: 347, endPoint x: 598, endPoint y: 347, distance: 18.6
click at [598, 347] on div at bounding box center [668, 485] width 1336 height 736
drag, startPoint x: 588, startPoint y: 335, endPoint x: 588, endPoint y: 354, distance: 18.6
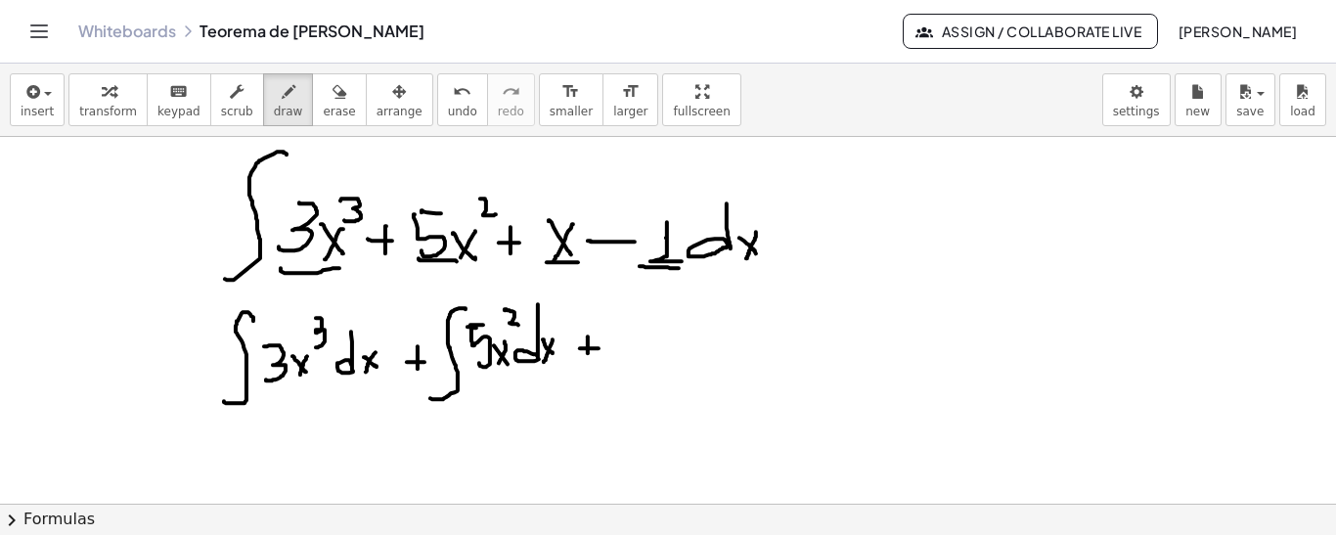
click at [588, 354] on div at bounding box center [668, 485] width 1336 height 736
drag, startPoint x: 647, startPoint y: 309, endPoint x: 618, endPoint y: 368, distance: 65.6
click at [612, 388] on div at bounding box center [668, 485] width 1336 height 736
drag, startPoint x: 635, startPoint y: 338, endPoint x: 646, endPoint y: 361, distance: 25.4
click at [645, 361] on div at bounding box center [668, 485] width 1336 height 736
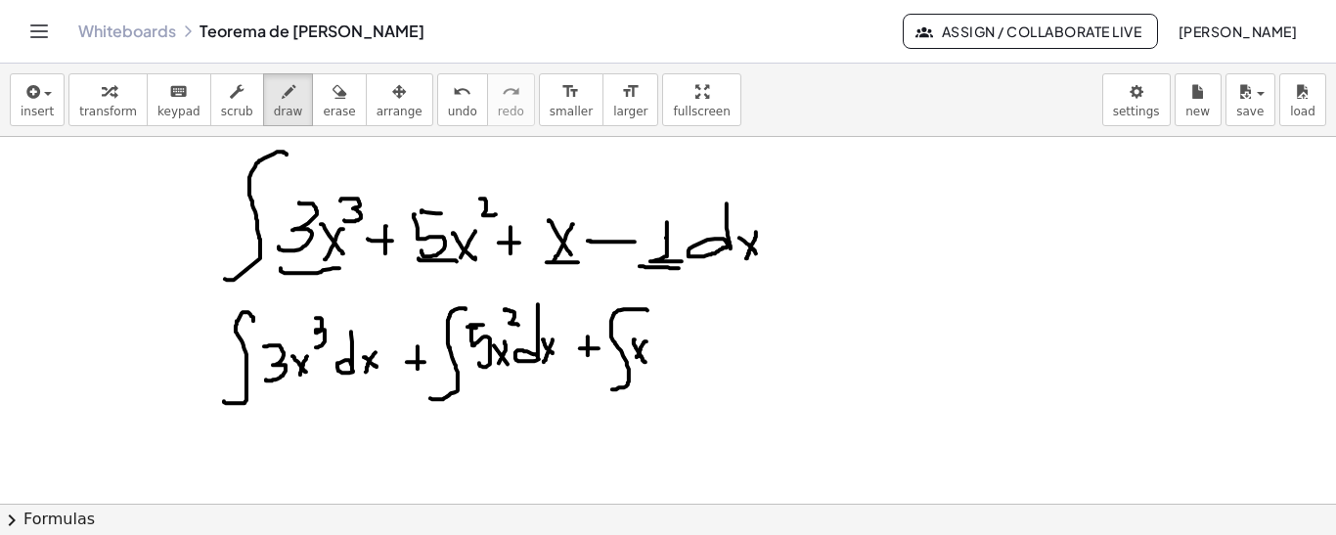
drag, startPoint x: 643, startPoint y: 341, endPoint x: 641, endPoint y: 356, distance: 15.0
click at [637, 359] on div at bounding box center [668, 485] width 1336 height 736
drag, startPoint x: 671, startPoint y: 320, endPoint x: 664, endPoint y: 354, distance: 34.9
click at [664, 356] on div at bounding box center [668, 485] width 1336 height 736
drag, startPoint x: 676, startPoint y: 342, endPoint x: 691, endPoint y: 352, distance: 18.5
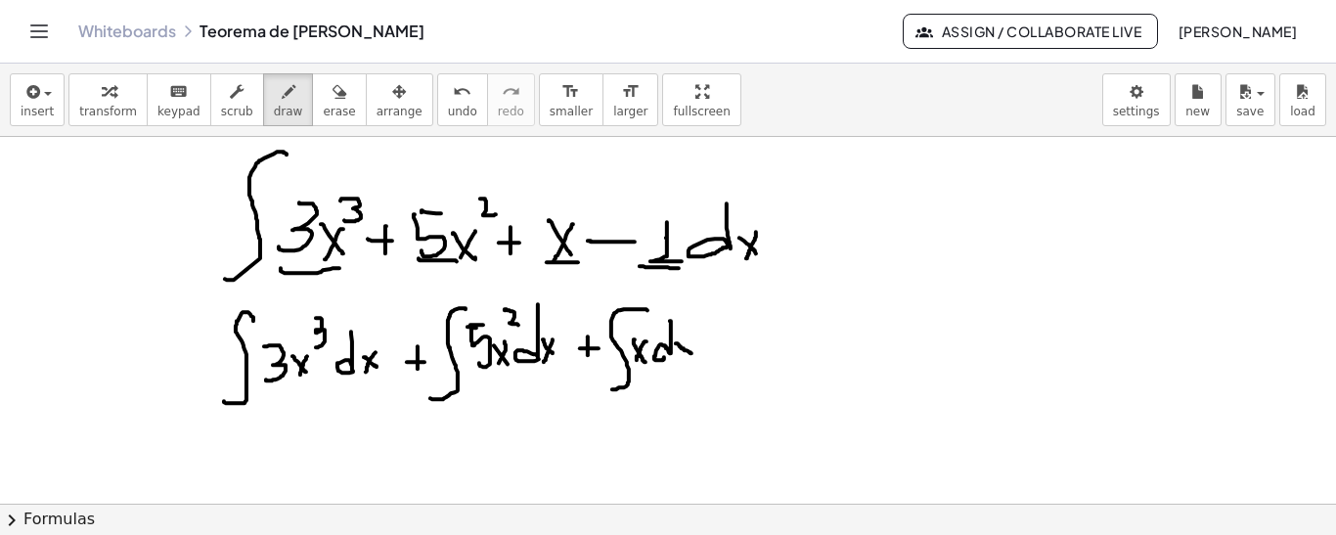
click at [691, 352] on div at bounding box center [668, 485] width 1336 height 736
drag, startPoint x: 687, startPoint y: 343, endPoint x: 668, endPoint y: 353, distance: 21.9
click at [683, 361] on div at bounding box center [668, 485] width 1336 height 736
drag, startPoint x: 282, startPoint y: 274, endPoint x: 339, endPoint y: 272, distance: 57.7
click at [339, 272] on div at bounding box center [668, 485] width 1336 height 736
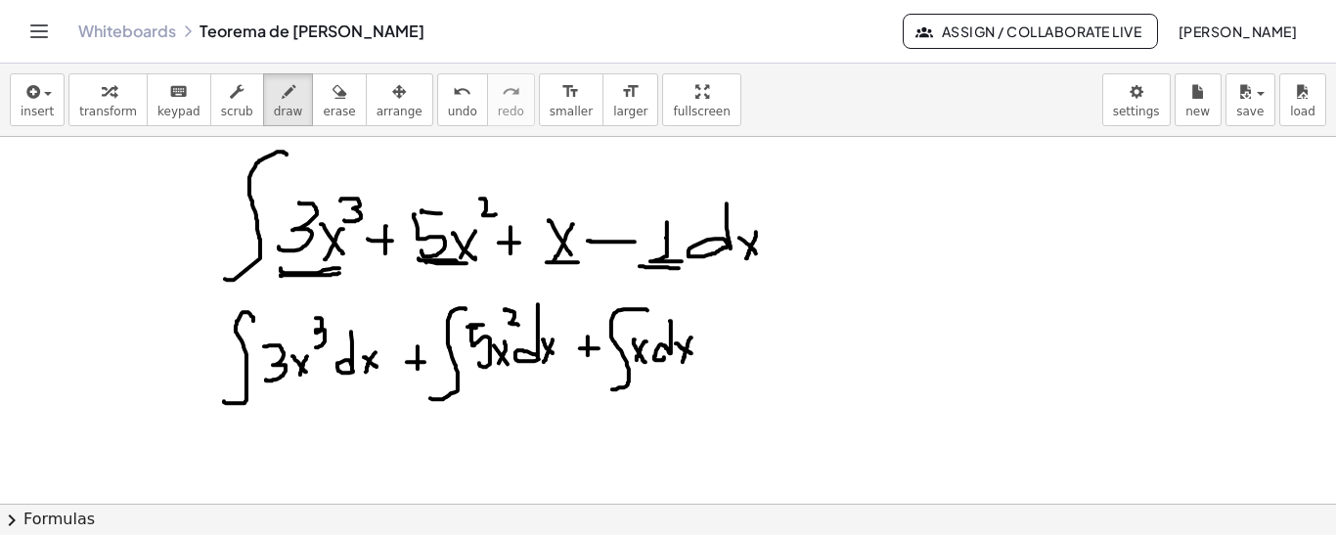
drag, startPoint x: 426, startPoint y: 261, endPoint x: 466, endPoint y: 262, distance: 40.1
click at [466, 262] on div at bounding box center [668, 485] width 1336 height 736
drag, startPoint x: 715, startPoint y: 356, endPoint x: 739, endPoint y: 353, distance: 24.6
click at [739, 353] on div at bounding box center [668, 485] width 1336 height 736
drag, startPoint x: 775, startPoint y: 300, endPoint x: 740, endPoint y: 393, distance: 99.0
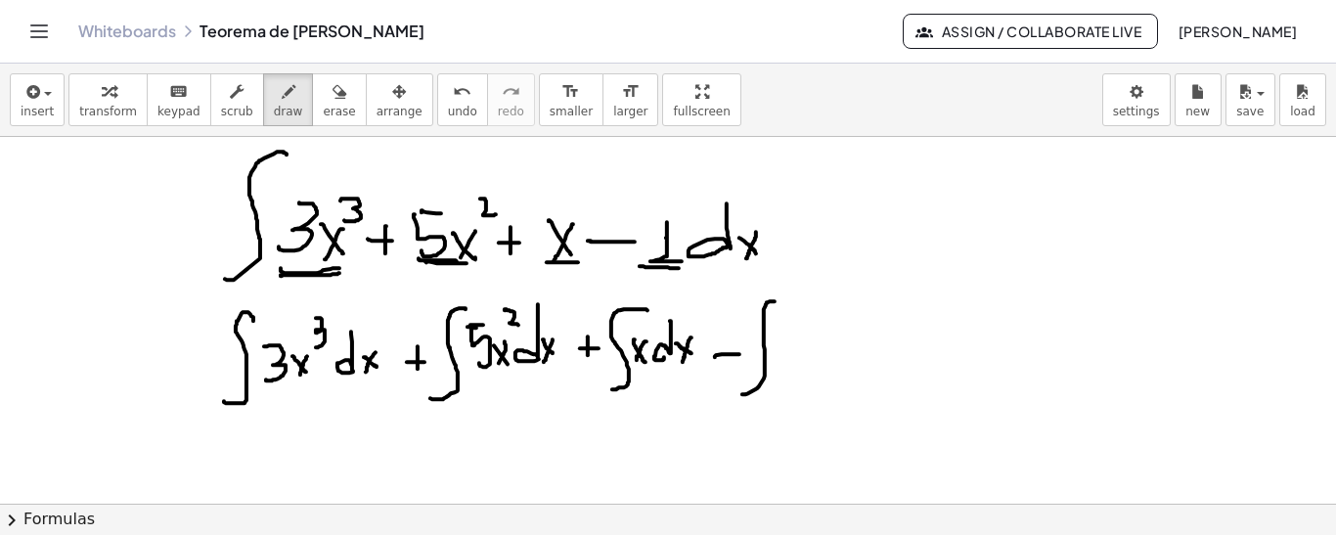
click at [740, 393] on div at bounding box center [668, 485] width 1336 height 736
drag, startPoint x: 790, startPoint y: 309, endPoint x: 796, endPoint y: 349, distance: 40.5
click at [795, 350] on div at bounding box center [668, 485] width 1336 height 736
drag, startPoint x: 801, startPoint y: 344, endPoint x: 812, endPoint y: 348, distance: 11.4
click at [812, 348] on div at bounding box center [668, 485] width 1336 height 736
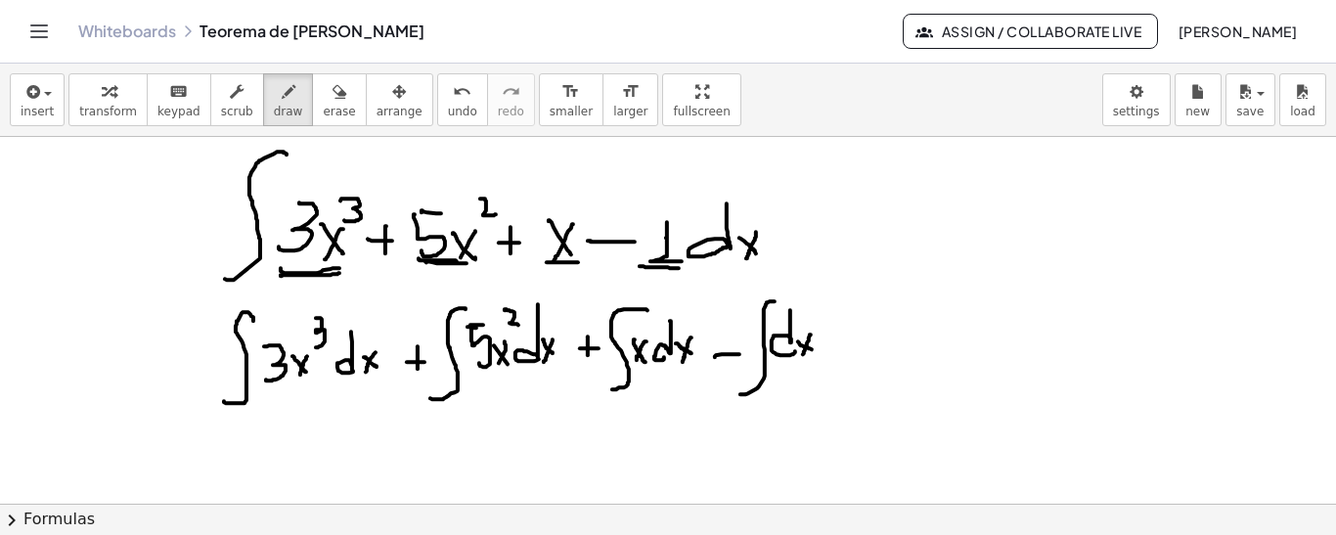
drag, startPoint x: 810, startPoint y: 333, endPoint x: 802, endPoint y: 359, distance: 26.6
click at [802, 359] on div at bounding box center [668, 485] width 1336 height 736
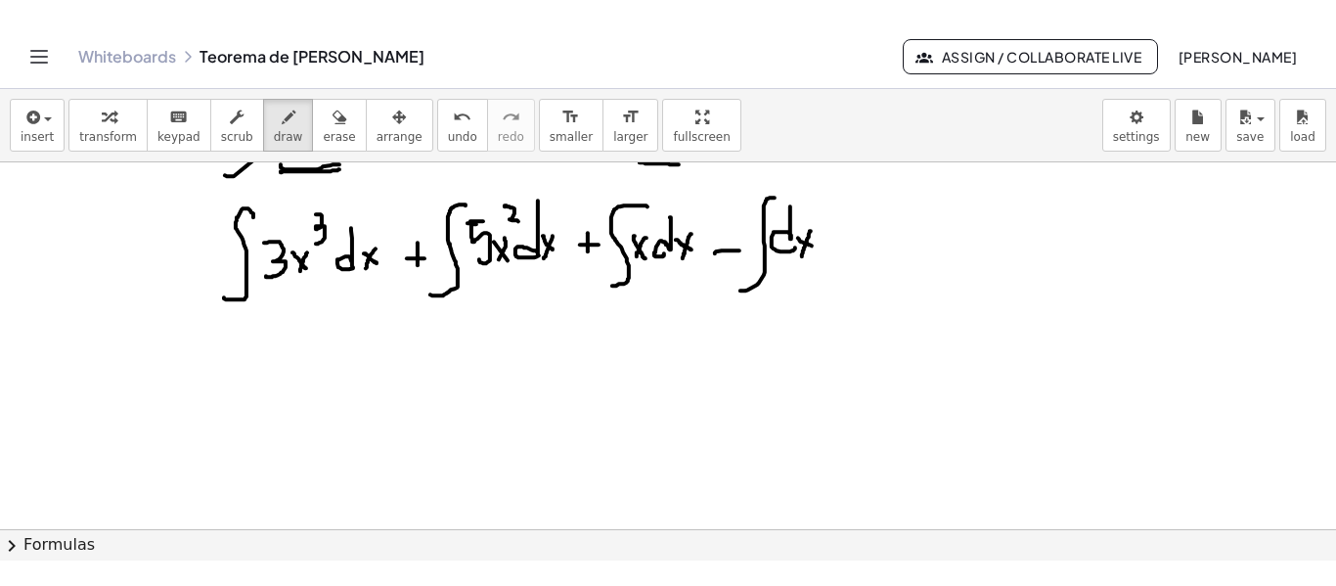
scroll to position [151, 0]
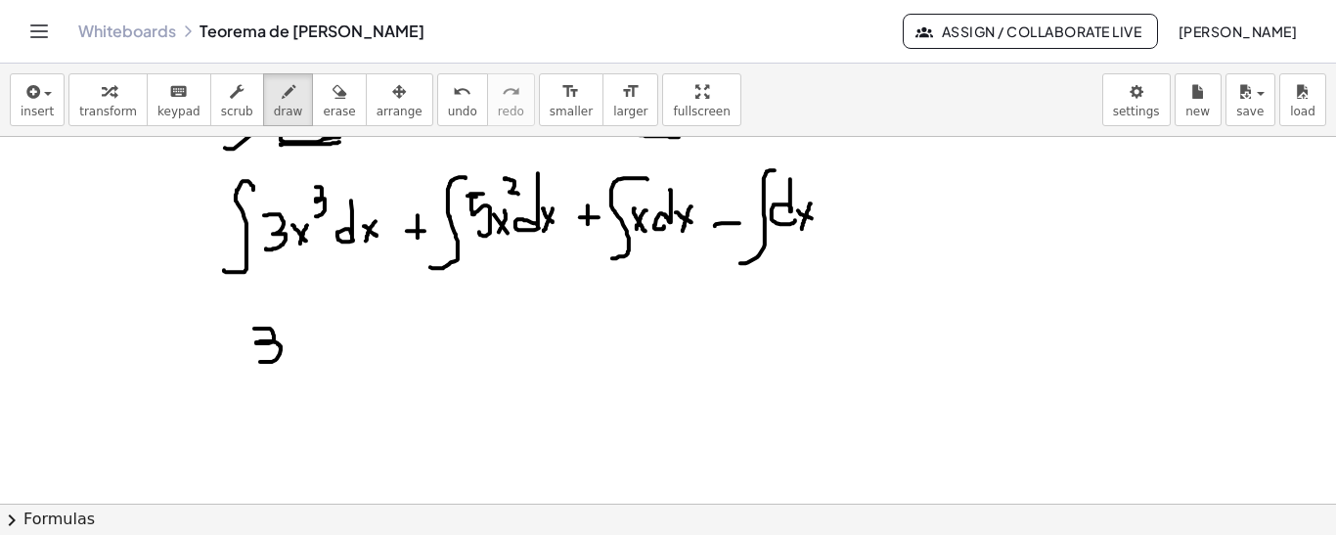
drag, startPoint x: 254, startPoint y: 327, endPoint x: 260, endPoint y: 351, distance: 25.1
click at [258, 358] on div at bounding box center [668, 354] width 1336 height 736
drag, startPoint x: 293, startPoint y: 336, endPoint x: 310, endPoint y: 340, distance: 17.1
click at [311, 351] on div at bounding box center [668, 354] width 1336 height 736
drag, startPoint x: 309, startPoint y: 332, endPoint x: 292, endPoint y: 360, distance: 32.9
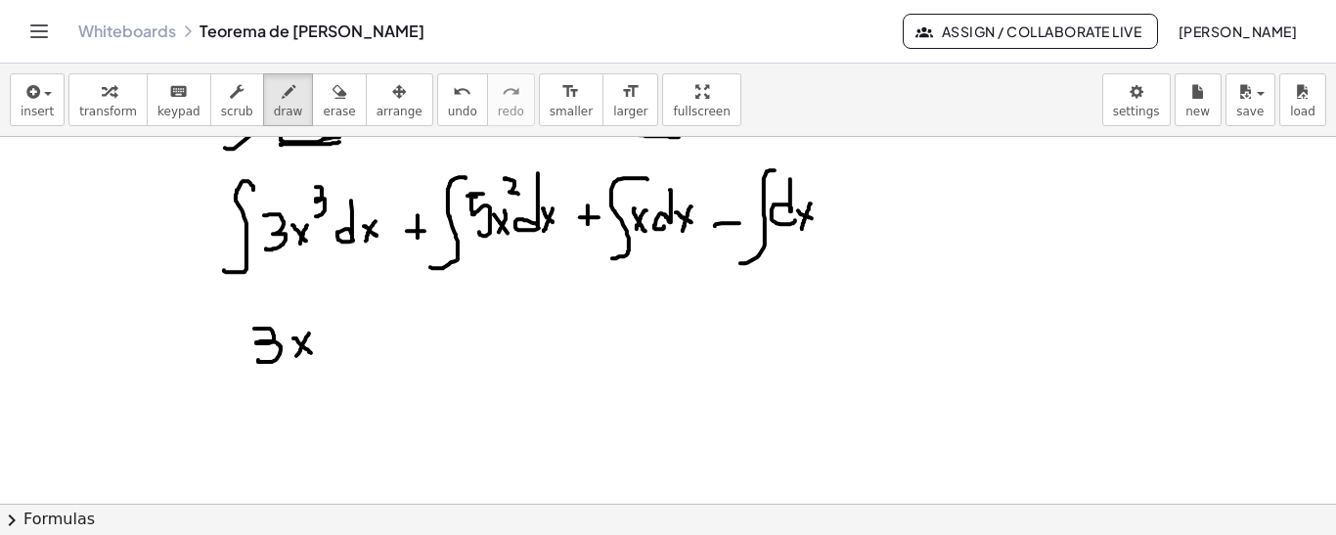
click at [292, 360] on div at bounding box center [668, 354] width 1336 height 736
drag, startPoint x: 312, startPoint y: 297, endPoint x: 322, endPoint y: 309, distance: 15.3
click at [322, 309] on div at bounding box center [668, 354] width 1336 height 736
drag, startPoint x: 322, startPoint y: 298, endPoint x: 323, endPoint y: 325, distance: 26.4
click at [323, 317] on div at bounding box center [668, 354] width 1336 height 736
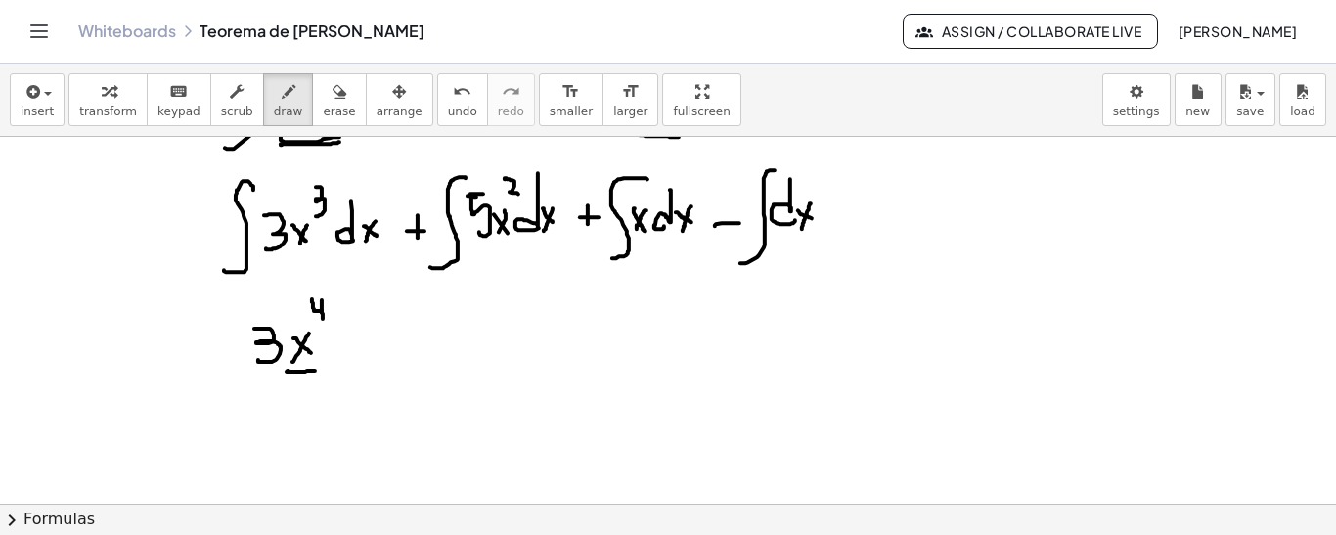
drag, startPoint x: 288, startPoint y: 369, endPoint x: 320, endPoint y: 369, distance: 31.3
click at [320, 369] on div at bounding box center [668, 354] width 1336 height 736
drag, startPoint x: 295, startPoint y: 382, endPoint x: 314, endPoint y: 394, distance: 22.0
click at [314, 395] on div at bounding box center [668, 354] width 1336 height 736
drag, startPoint x: 308, startPoint y: 377, endPoint x: 306, endPoint y: 415, distance: 37.2
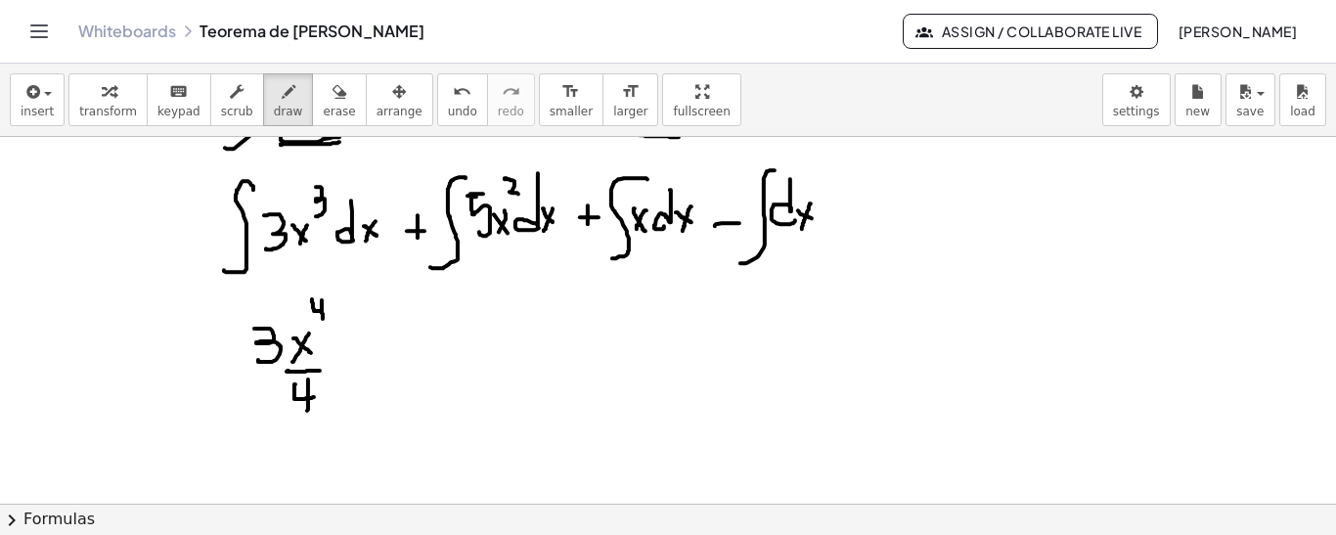
click at [306, 415] on div at bounding box center [668, 354] width 1336 height 736
click at [373, 358] on div at bounding box center [668, 354] width 1336 height 736
drag, startPoint x: 362, startPoint y: 349, endPoint x: 359, endPoint y: 368, distance: 18.8
click at [359, 368] on div at bounding box center [668, 354] width 1336 height 736
drag, startPoint x: 408, startPoint y: 323, endPoint x: 392, endPoint y: 357, distance: 37.6
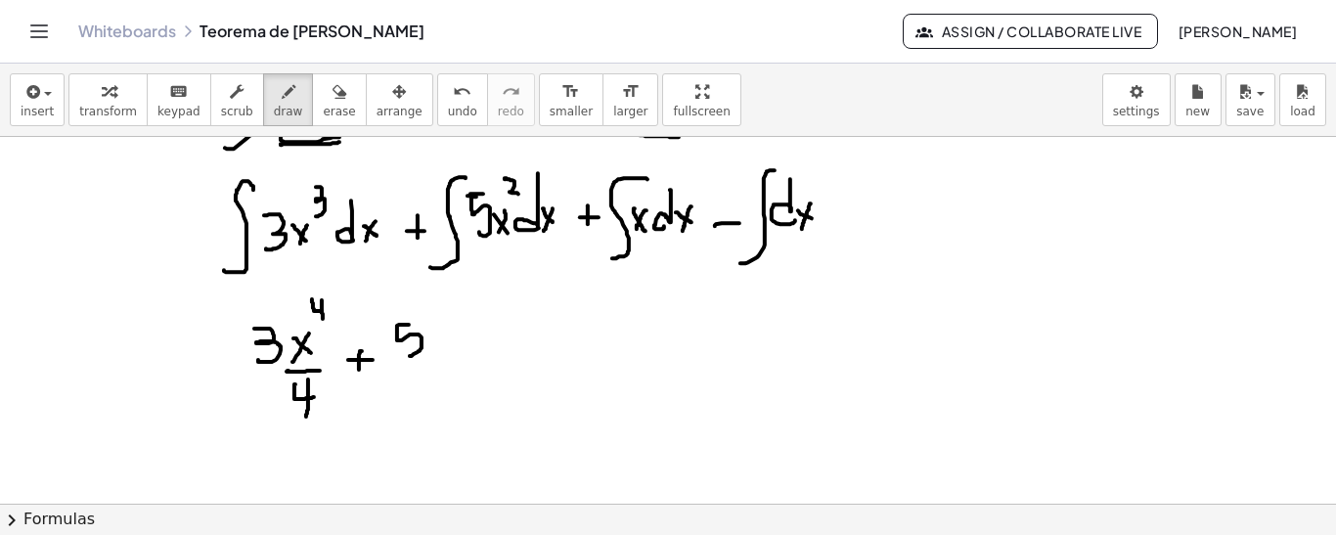
click at [393, 357] on div at bounding box center [668, 354] width 1336 height 736
drag, startPoint x: 440, startPoint y: 333, endPoint x: 452, endPoint y: 355, distance: 24.5
click at [452, 355] on div at bounding box center [668, 354] width 1336 height 736
drag, startPoint x: 452, startPoint y: 333, endPoint x: 435, endPoint y: 360, distance: 31.2
click at [435, 362] on div at bounding box center [668, 354] width 1336 height 736
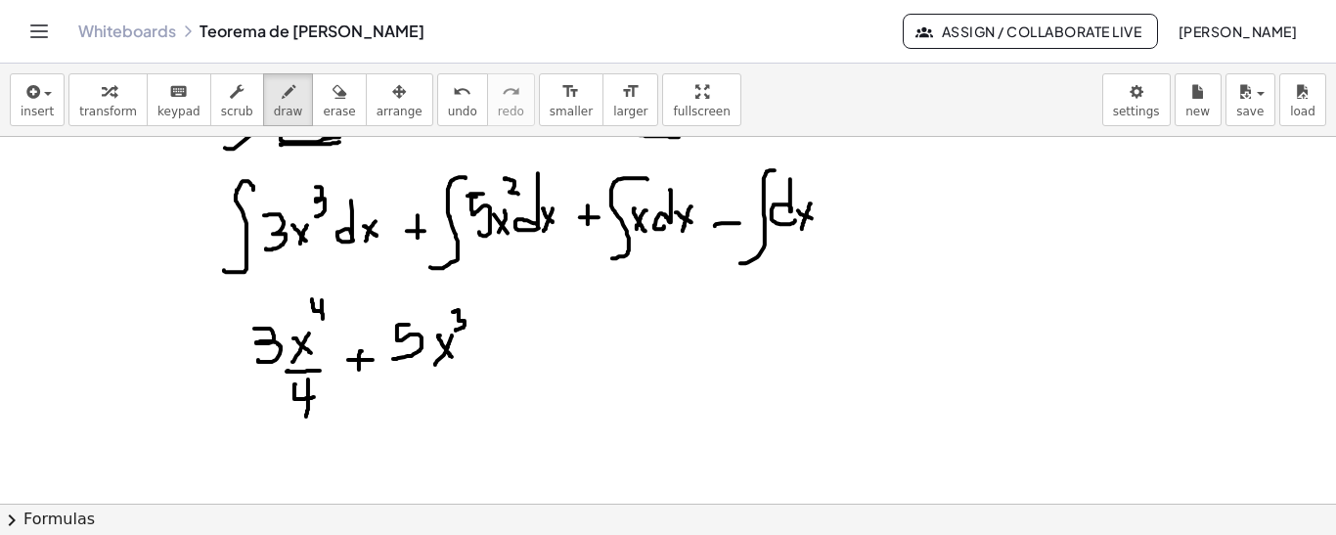
drag, startPoint x: 455, startPoint y: 310, endPoint x: 455, endPoint y: 329, distance: 18.6
click at [455, 329] on div at bounding box center [668, 354] width 1336 height 736
drag, startPoint x: 427, startPoint y: 370, endPoint x: 459, endPoint y: 370, distance: 31.3
click at [459, 370] on div at bounding box center [668, 354] width 1336 height 736
drag, startPoint x: 437, startPoint y: 376, endPoint x: 428, endPoint y: 395, distance: 21.4
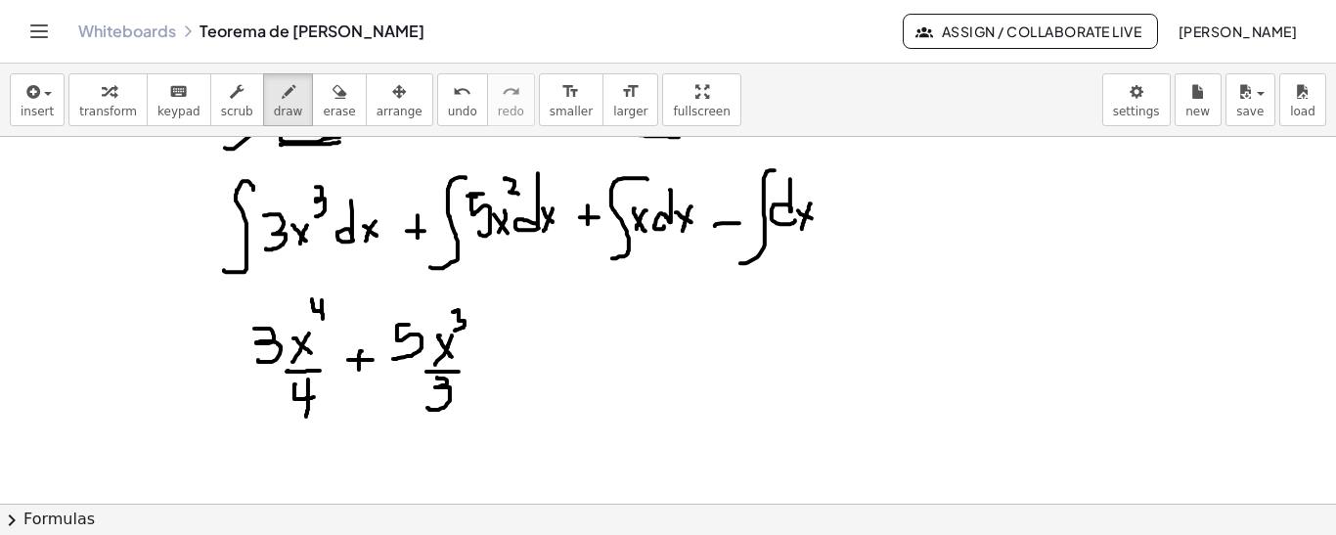
click at [427, 404] on div at bounding box center [668, 354] width 1336 height 736
drag, startPoint x: 486, startPoint y: 359, endPoint x: 509, endPoint y: 359, distance: 23.5
click at [509, 359] on div at bounding box center [668, 354] width 1336 height 736
drag, startPoint x: 499, startPoint y: 347, endPoint x: 499, endPoint y: 373, distance: 25.4
click at [499, 373] on div at bounding box center [668, 354] width 1336 height 736
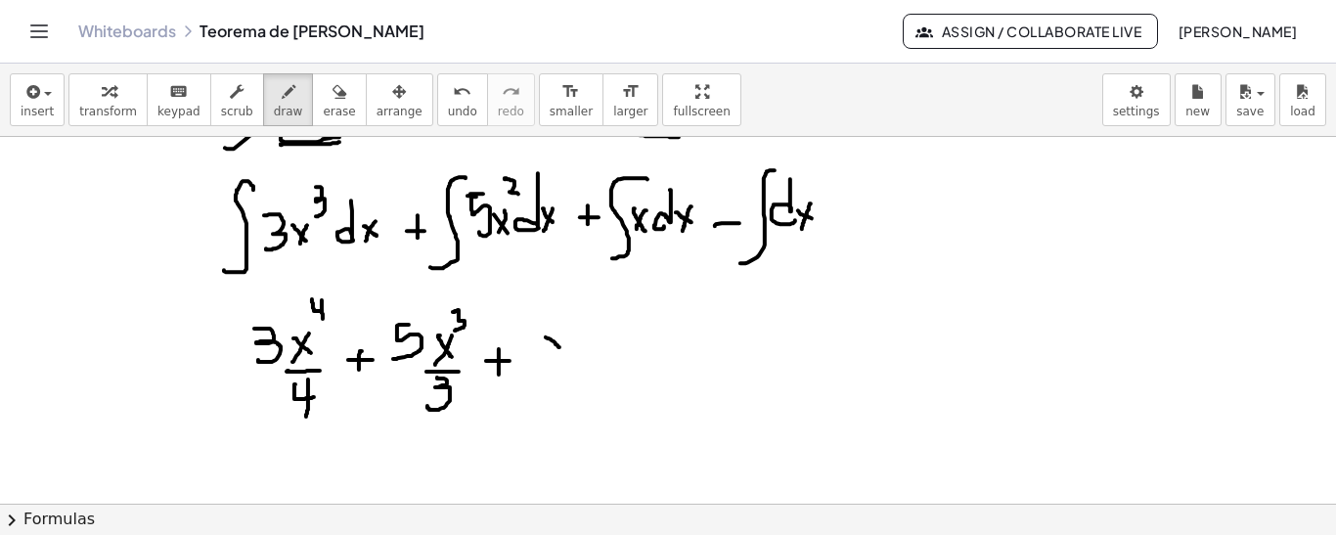
drag, startPoint x: 546, startPoint y: 335, endPoint x: 562, endPoint y: 347, distance: 20.3
click at [562, 349] on div at bounding box center [668, 354] width 1336 height 736
click at [546, 353] on div at bounding box center [668, 354] width 1336 height 736
drag, startPoint x: 566, startPoint y: 303, endPoint x: 579, endPoint y: 317, distance: 18.7
click at [578, 316] on div at bounding box center [668, 354] width 1336 height 736
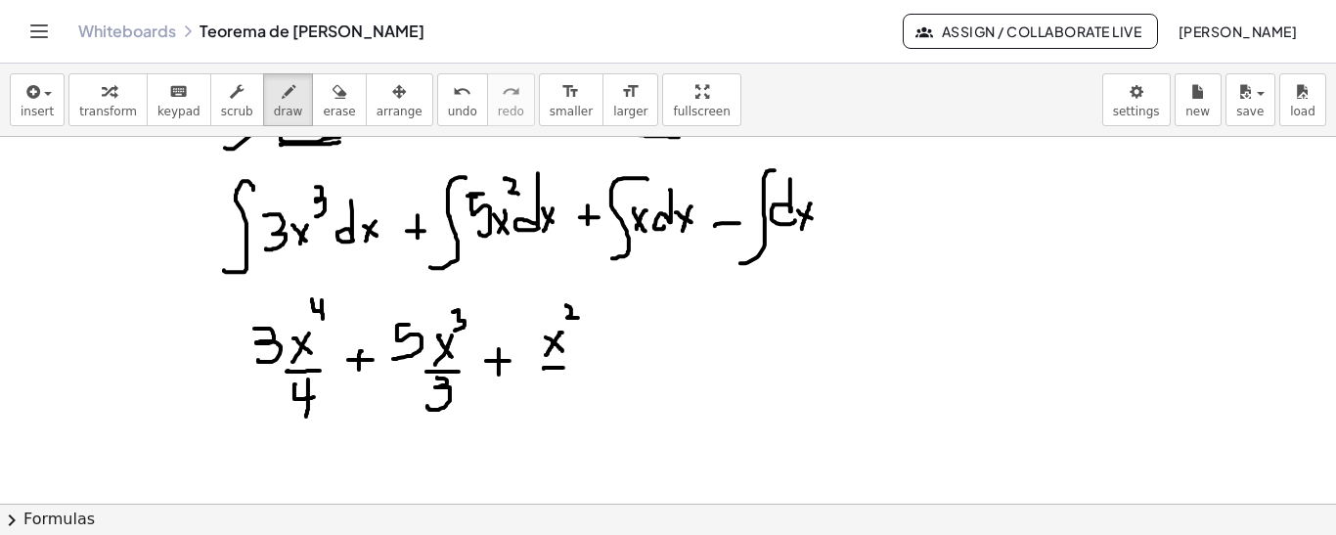
drag, startPoint x: 544, startPoint y: 367, endPoint x: 571, endPoint y: 366, distance: 27.4
click at [571, 366] on div at bounding box center [668, 354] width 1336 height 736
drag, startPoint x: 551, startPoint y: 378, endPoint x: 562, endPoint y: 401, distance: 25.4
click at [562, 401] on div at bounding box center [668, 354] width 1336 height 736
drag, startPoint x: 658, startPoint y: 232, endPoint x: 692, endPoint y: 232, distance: 34.2
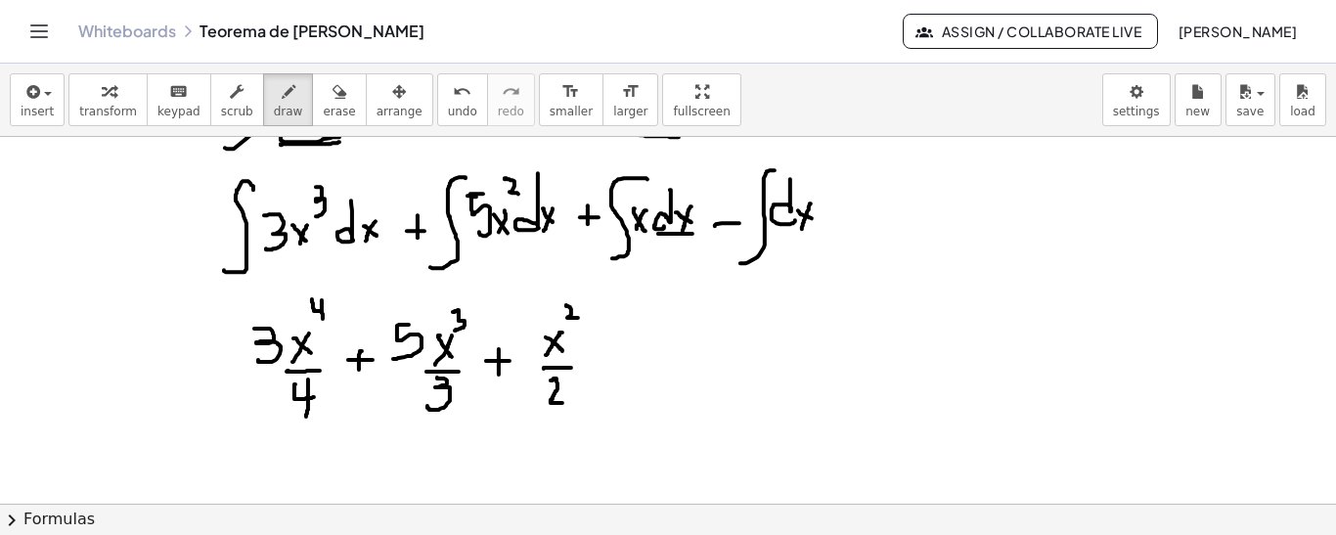
click at [692, 232] on div at bounding box center [668, 354] width 1336 height 736
drag, startPoint x: 928, startPoint y: 208, endPoint x: 957, endPoint y: 235, distance: 39.5
click at [955, 238] on div at bounding box center [668, 354] width 1336 height 736
click at [935, 241] on div at bounding box center [668, 354] width 1336 height 736
drag, startPoint x: 963, startPoint y: 220, endPoint x: 984, endPoint y: 221, distance: 20.6
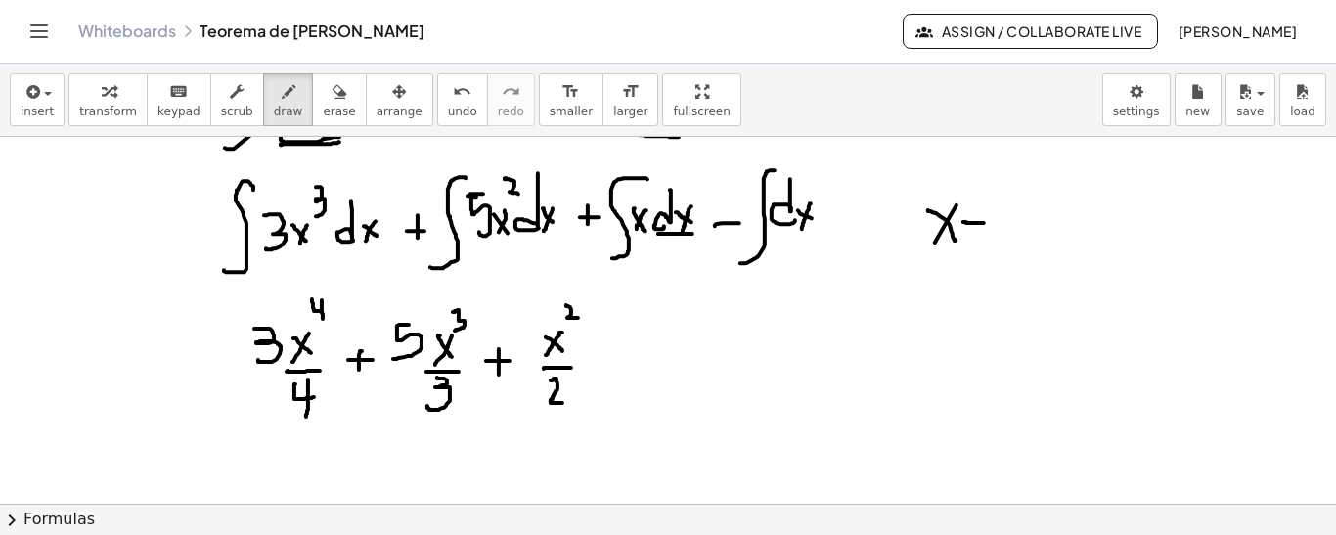
click at [984, 221] on div at bounding box center [668, 354] width 1336 height 736
drag, startPoint x: 962, startPoint y: 241, endPoint x: 991, endPoint y: 240, distance: 28.4
click at [990, 240] on div at bounding box center [668, 354] width 1336 height 736
drag, startPoint x: 1008, startPoint y: 214, endPoint x: 1040, endPoint y: 236, distance: 38.8
click at [1039, 236] on div at bounding box center [668, 354] width 1336 height 736
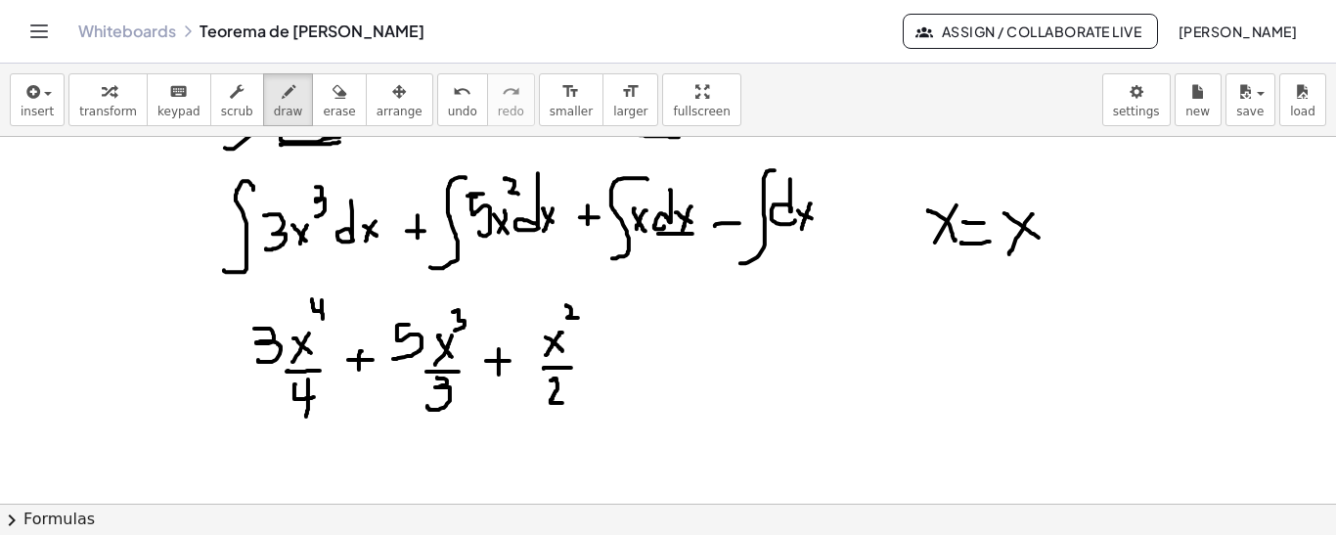
drag, startPoint x: 1022, startPoint y: 229, endPoint x: 1009, endPoint y: 252, distance: 26.7
click at [1009, 252] on div at bounding box center [668, 354] width 1336 height 736
drag, startPoint x: 1055, startPoint y: 179, endPoint x: 1054, endPoint y: 199, distance: 19.6
click at [1054, 199] on div at bounding box center [668, 354] width 1336 height 736
drag, startPoint x: 1025, startPoint y: 271, endPoint x: 1025, endPoint y: 299, distance: 28.4
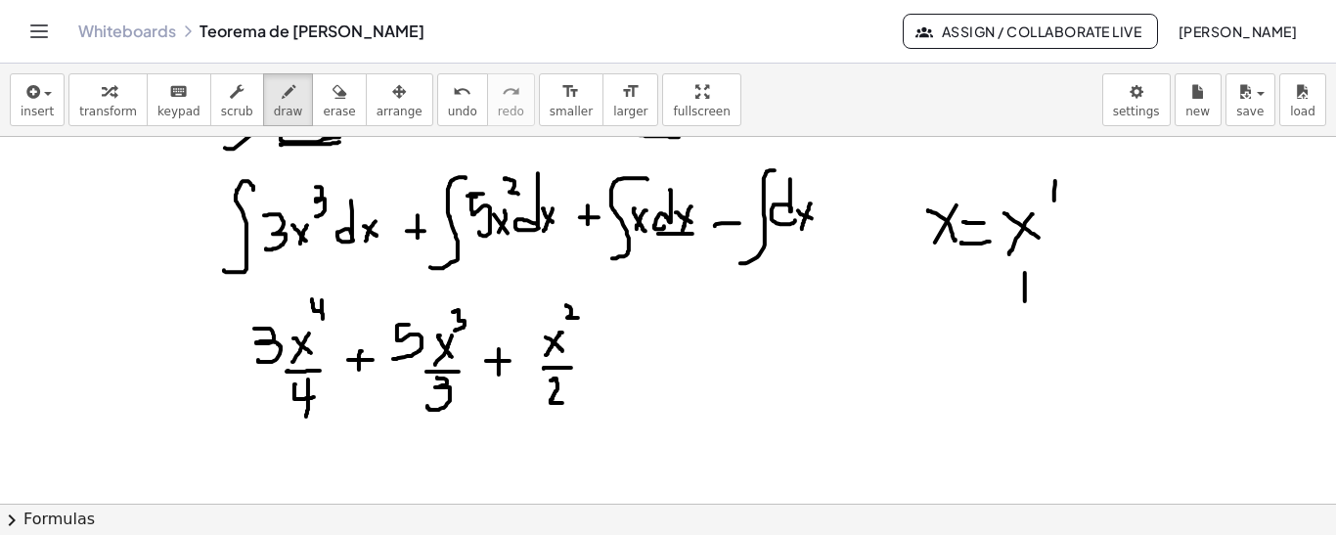
click at [1025, 299] on div at bounding box center [668, 354] width 1336 height 736
drag, startPoint x: 1017, startPoint y: 298, endPoint x: 1046, endPoint y: 296, distance: 29.4
click at [1046, 296] on div at bounding box center [668, 354] width 1336 height 736
drag, startPoint x: 1003, startPoint y: 360, endPoint x: 1026, endPoint y: 371, distance: 24.9
click at [1025, 376] on div at bounding box center [668, 354] width 1336 height 736
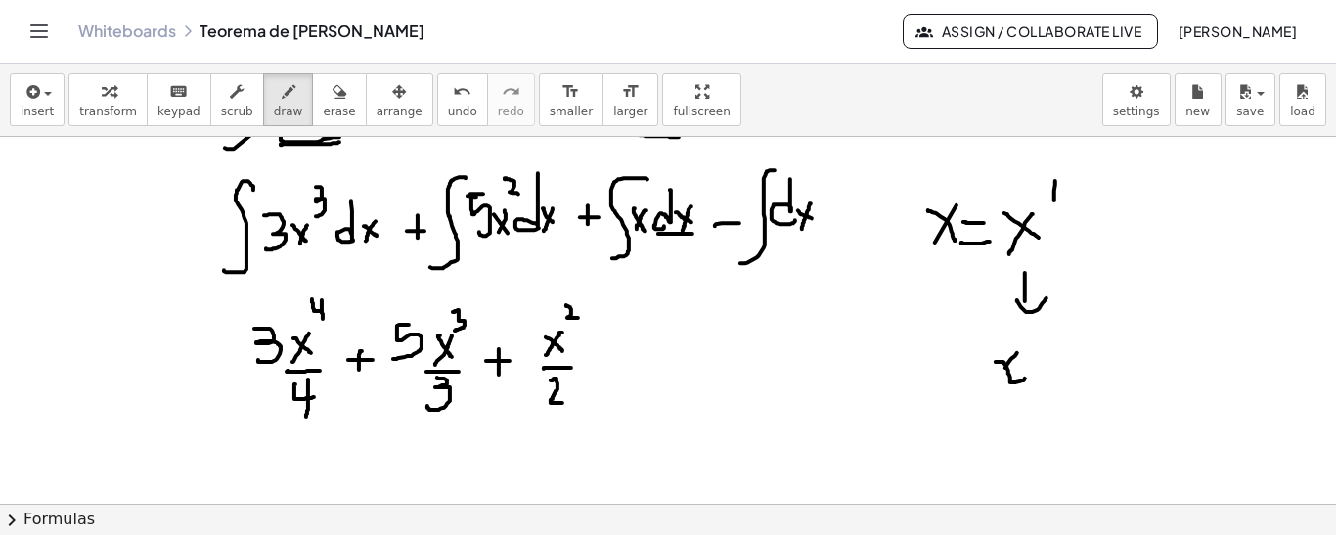
drag, startPoint x: 1005, startPoint y: 366, endPoint x: 989, endPoint y: 386, distance: 26.4
click at [989, 388] on div at bounding box center [668, 354] width 1336 height 736
click at [1036, 335] on div at bounding box center [668, 354] width 1336 height 736
drag, startPoint x: 1046, startPoint y: 329, endPoint x: 1058, endPoint y: 330, distance: 11.8
click at [1058, 330] on div at bounding box center [668, 354] width 1336 height 736
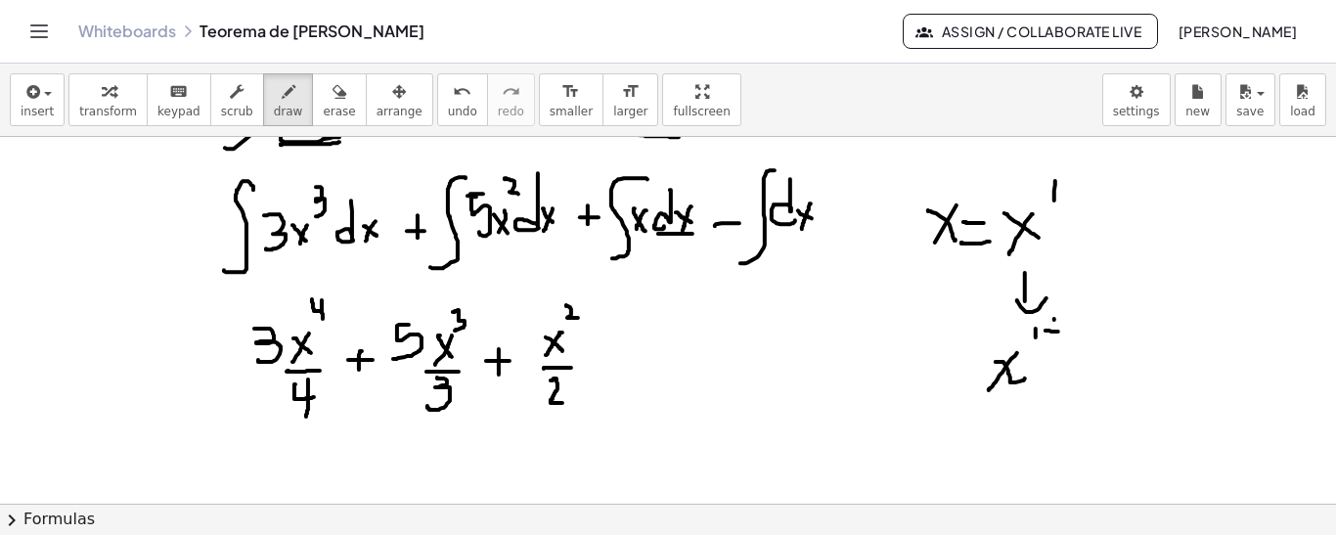
drag, startPoint x: 1054, startPoint y: 317, endPoint x: 1054, endPoint y: 328, distance: 10.8
click at [1054, 328] on div at bounding box center [668, 354] width 1336 height 736
drag, startPoint x: 1080, startPoint y: 319, endPoint x: 1079, endPoint y: 334, distance: 15.7
click at [1079, 334] on div at bounding box center [668, 354] width 1336 height 736
drag, startPoint x: 1044, startPoint y: 395, endPoint x: 1071, endPoint y: 395, distance: 26.4
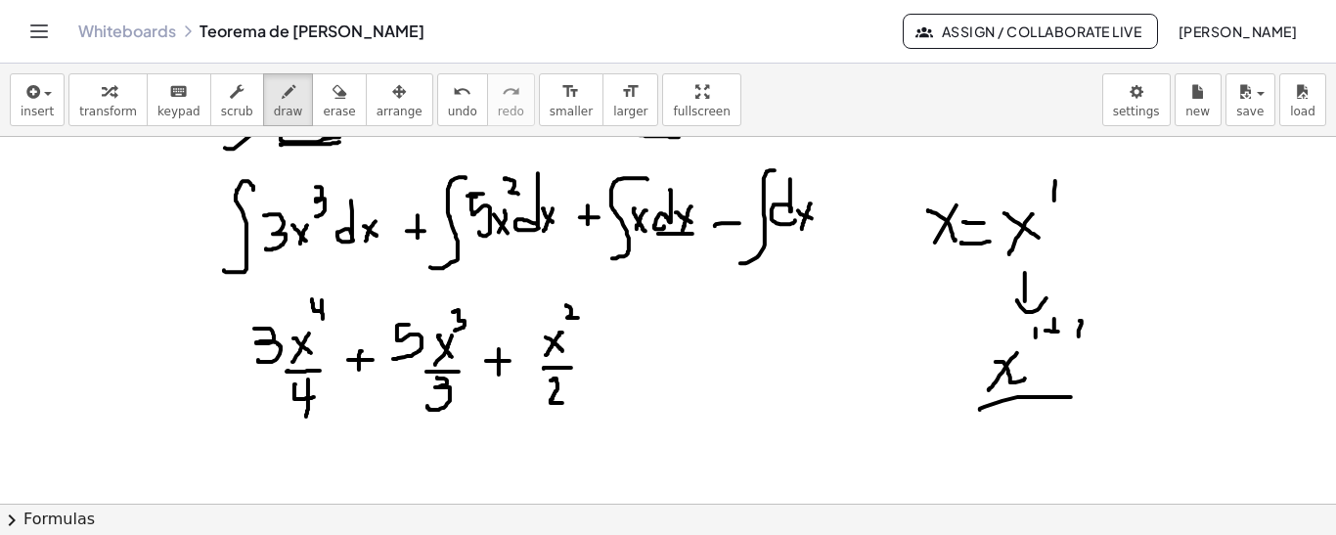
click at [1071, 395] on div at bounding box center [668, 354] width 1336 height 736
drag, startPoint x: 987, startPoint y: 424, endPoint x: 993, endPoint y: 442, distance: 18.6
click at [987, 442] on div at bounding box center [668, 354] width 1336 height 736
drag, startPoint x: 1015, startPoint y: 437, endPoint x: 1032, endPoint y: 434, distance: 16.9
click at [1031, 435] on div at bounding box center [668, 354] width 1336 height 736
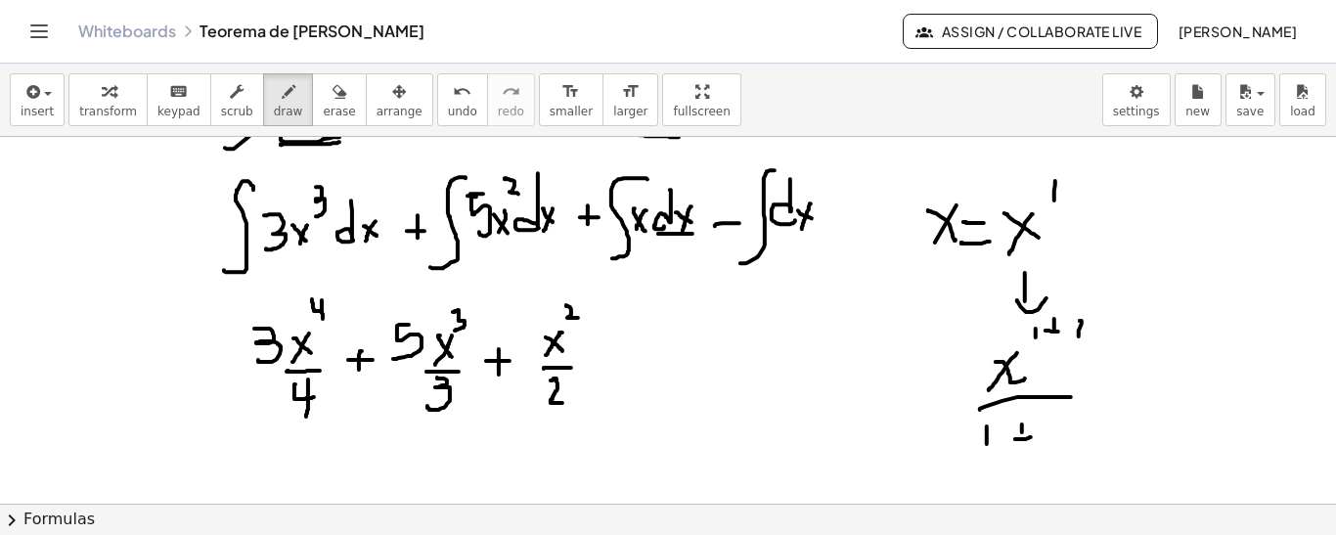
click at [1022, 438] on div at bounding box center [668, 354] width 1336 height 736
drag, startPoint x: 1055, startPoint y: 420, endPoint x: 1055, endPoint y: 442, distance: 22.5
click at [1055, 441] on div at bounding box center [668, 354] width 1336 height 736
drag, startPoint x: 1100, startPoint y: 371, endPoint x: 1110, endPoint y: 376, distance: 11.4
click at [1110, 376] on div at bounding box center [668, 354] width 1336 height 736
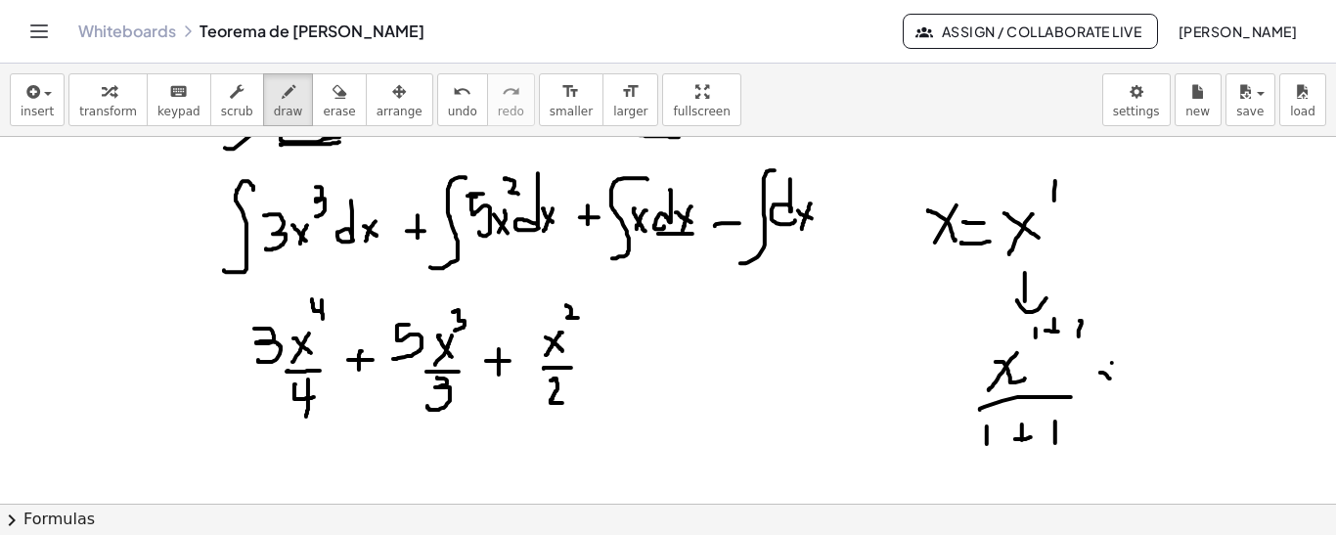
drag, startPoint x: 1112, startPoint y: 361, endPoint x: 1099, endPoint y: 382, distance: 25.0
click at [1099, 382] on div at bounding box center [668, 354] width 1336 height 736
drag, startPoint x: 1120, startPoint y: 327, endPoint x: 1113, endPoint y: 383, distance: 57.1
click at [1136, 343] on div at bounding box center [668, 354] width 1336 height 736
drag, startPoint x: 1088, startPoint y: 397, endPoint x: 1125, endPoint y: 407, distance: 37.5
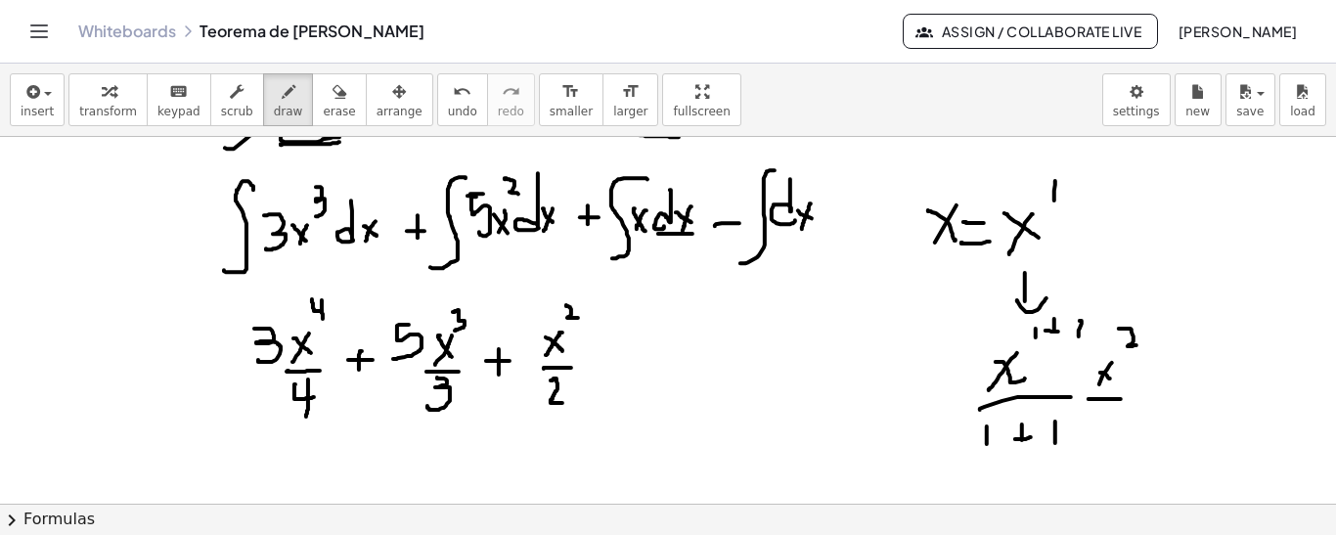
click at [1129, 396] on div at bounding box center [668, 354] width 1336 height 736
drag, startPoint x: 1102, startPoint y: 418, endPoint x: 880, endPoint y: 438, distance: 222.9
click at [1118, 440] on div at bounding box center [668, 354] width 1336 height 736
click at [332, 101] on icon "button" at bounding box center [339, 91] width 14 height 23
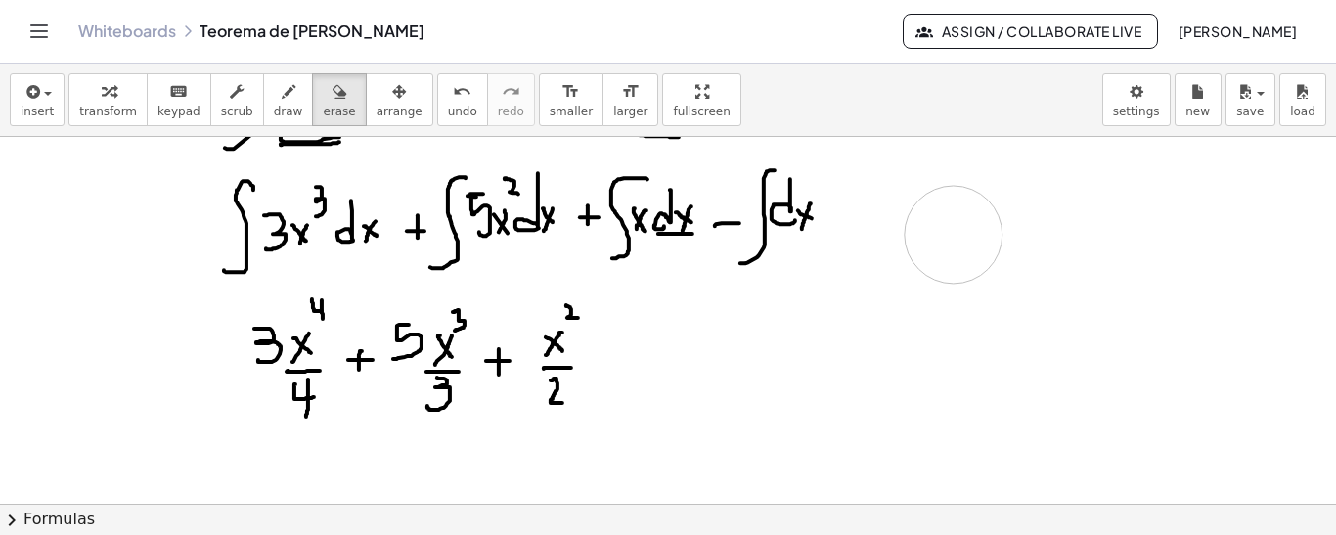
drag, startPoint x: 1107, startPoint y: 325, endPoint x: 632, endPoint y: 197, distance: 492.2
click at [924, 232] on div at bounding box center [668, 354] width 1336 height 736
drag, startPoint x: 601, startPoint y: 360, endPoint x: 628, endPoint y: 360, distance: 26.4
click at [628, 360] on div at bounding box center [668, 354] width 1336 height 736
click at [274, 109] on span "draw" at bounding box center [288, 112] width 29 height 14
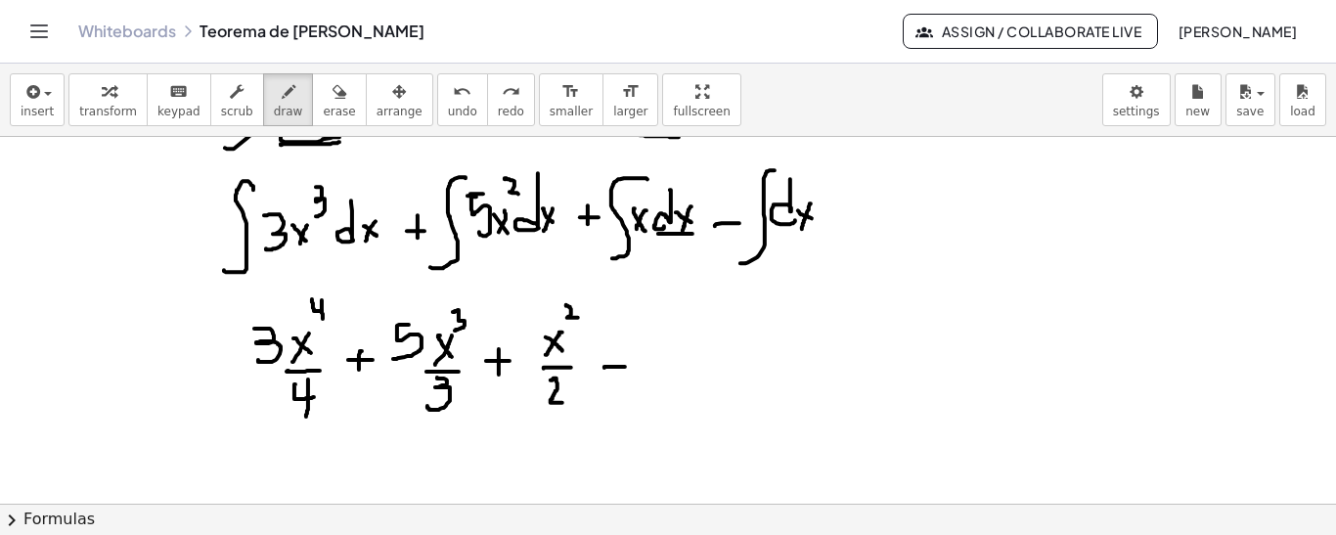
drag, startPoint x: 604, startPoint y: 366, endPoint x: 625, endPoint y: 365, distance: 20.6
click at [625, 365] on div at bounding box center [668, 354] width 1336 height 736
drag, startPoint x: 649, startPoint y: 345, endPoint x: 678, endPoint y: 351, distance: 29.0
click at [679, 360] on div at bounding box center [668, 354] width 1336 height 736
drag, startPoint x: 677, startPoint y: 341, endPoint x: 654, endPoint y: 367, distance: 33.9
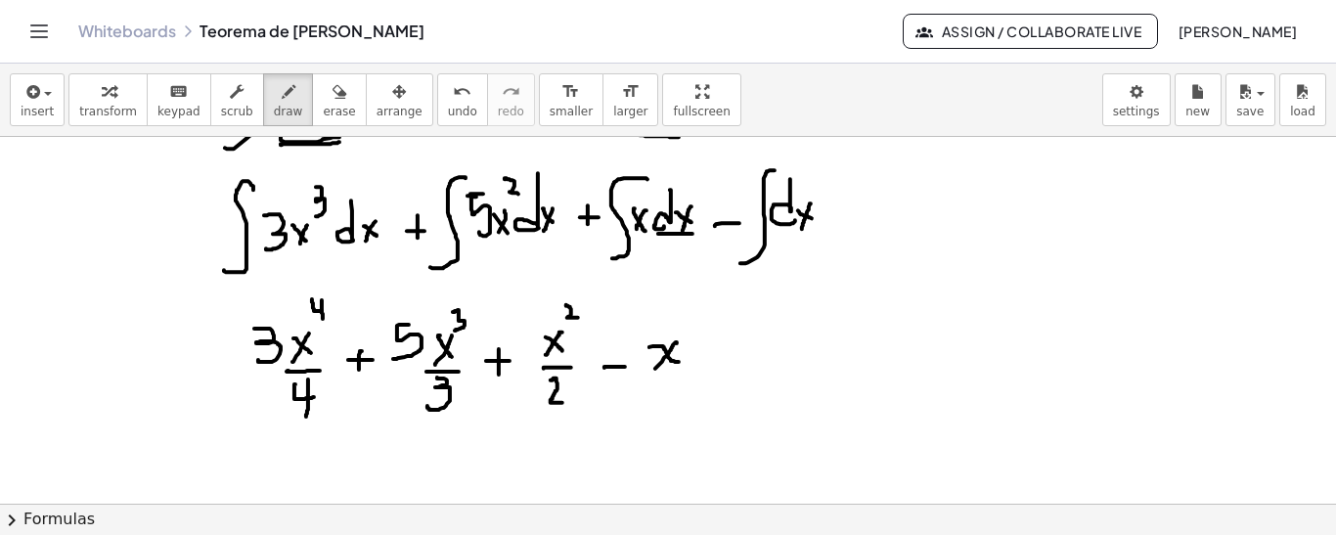
click at [654, 367] on div at bounding box center [668, 354] width 1336 height 736
drag, startPoint x: 712, startPoint y: 363, endPoint x: 722, endPoint y: 355, distance: 12.5
click at [738, 363] on div at bounding box center [668, 354] width 1336 height 736
drag, startPoint x: 722, startPoint y: 355, endPoint x: 722, endPoint y: 369, distance: 13.7
click at [722, 369] on div at bounding box center [668, 354] width 1336 height 736
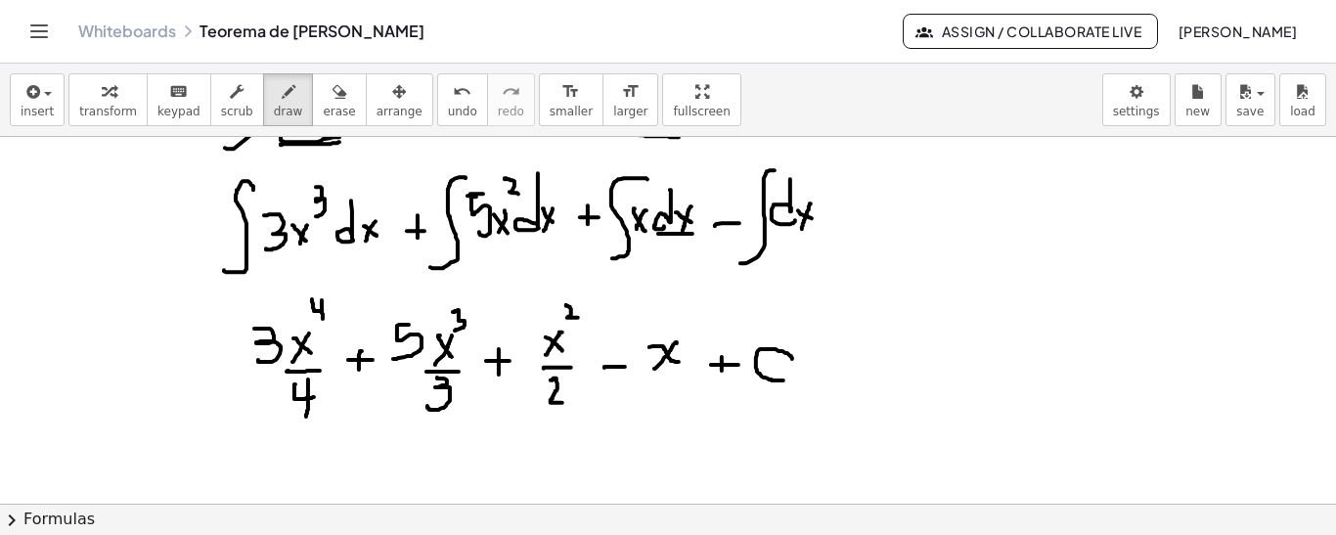
drag, startPoint x: 792, startPoint y: 357, endPoint x: 783, endPoint y: 378, distance: 23.2
click at [783, 378] on div at bounding box center [668, 354] width 1336 height 736
drag, startPoint x: 927, startPoint y: 180, endPoint x: 878, endPoint y: 290, distance: 120.8
click at [859, 311] on div at bounding box center [668, 354] width 1336 height 736
drag, startPoint x: 929, startPoint y: 240, endPoint x: 951, endPoint y: 248, distance: 23.2
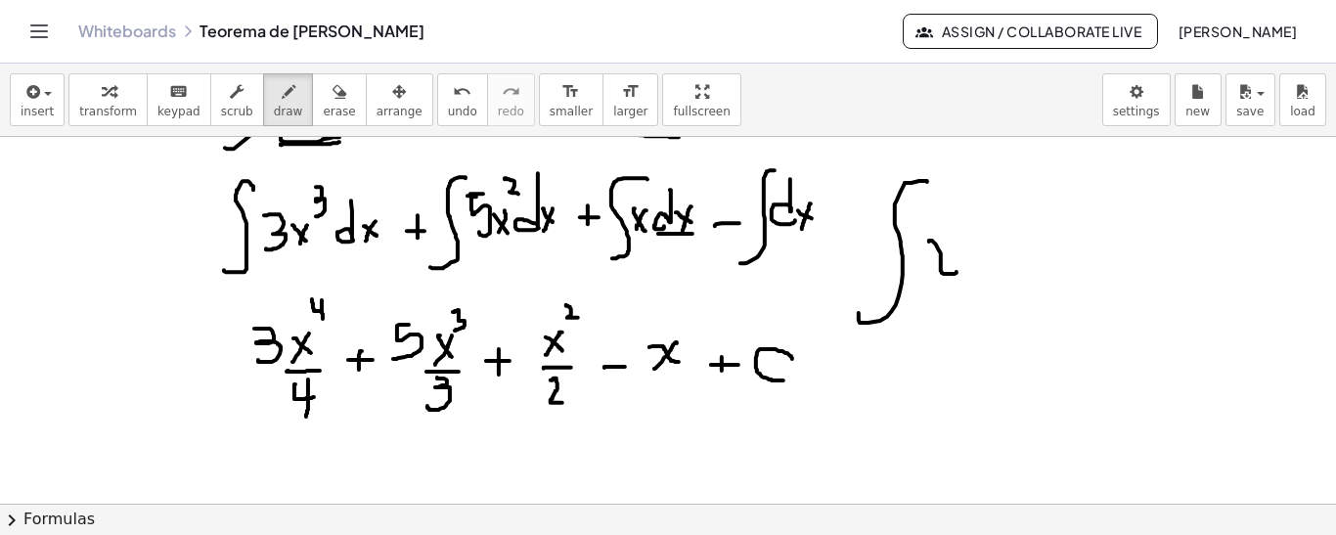
click at [957, 267] on div at bounding box center [668, 354] width 1336 height 736
drag, startPoint x: 945, startPoint y: 235, endPoint x: 924, endPoint y: 280, distance: 49.4
click at [924, 288] on div at bounding box center [668, 354] width 1336 height 736
drag, startPoint x: 948, startPoint y: 206, endPoint x: 967, endPoint y: 221, distance: 24.4
click at [967, 221] on div at bounding box center [668, 354] width 1336 height 736
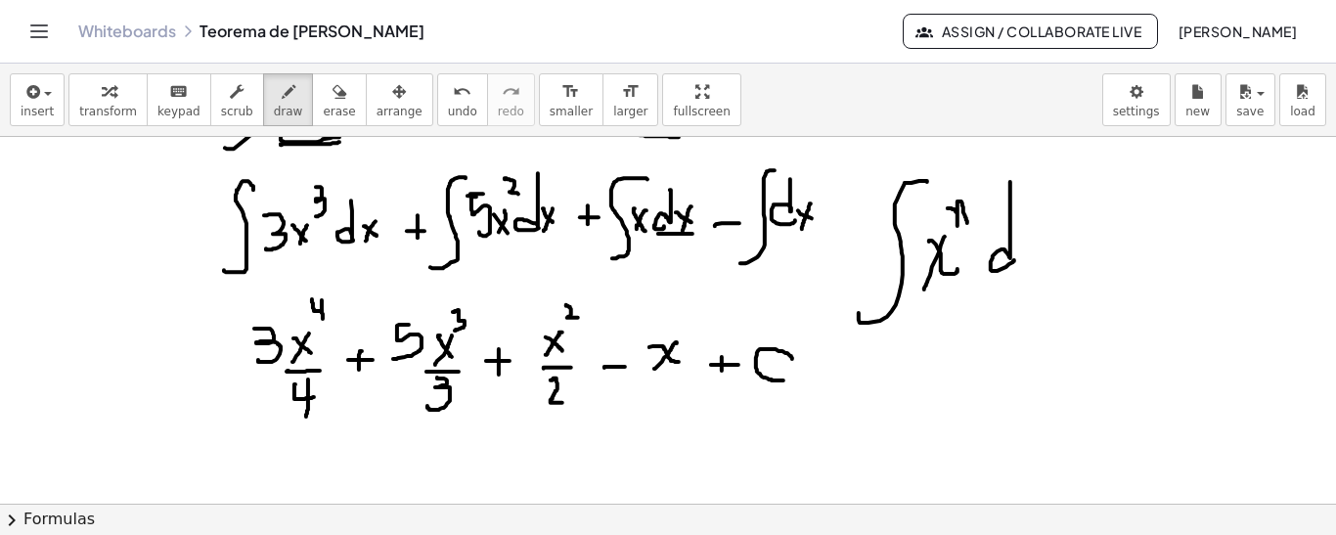
drag, startPoint x: 1010, startPoint y: 180, endPoint x: 1022, endPoint y: 241, distance: 61.8
click at [1019, 254] on div at bounding box center [668, 354] width 1336 height 736
drag, startPoint x: 1033, startPoint y: 250, endPoint x: 1042, endPoint y: 239, distance: 15.3
click at [1042, 257] on div at bounding box center [668, 354] width 1336 height 736
drag, startPoint x: 1040, startPoint y: 235, endPoint x: 1032, endPoint y: 271, distance: 37.2
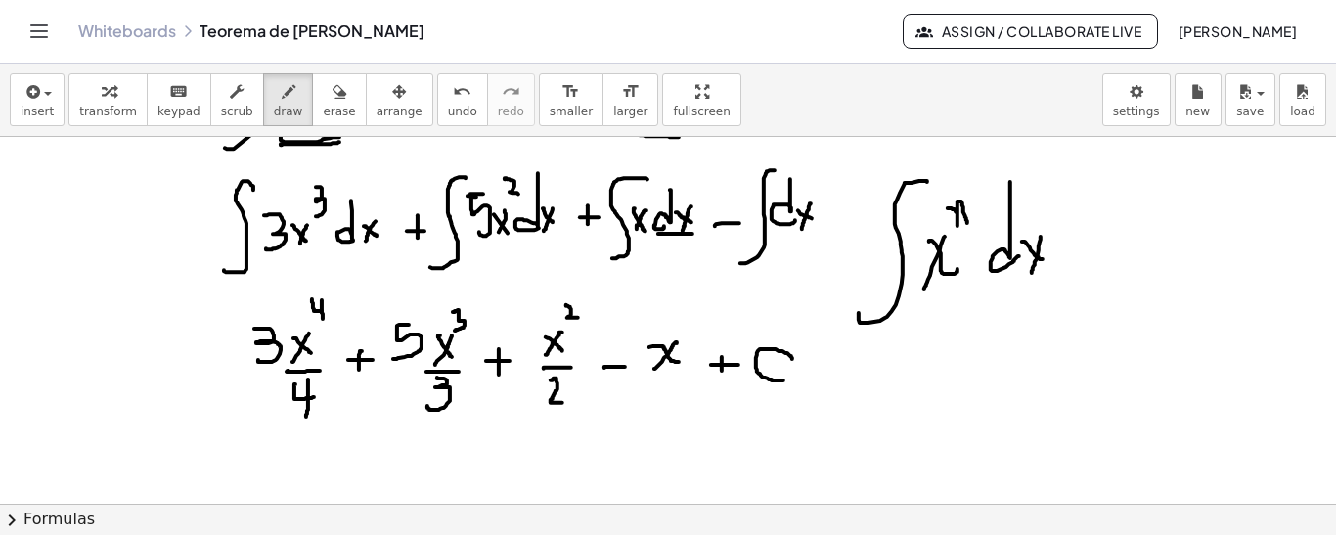
click at [1032, 271] on div at bounding box center [668, 354] width 1336 height 736
drag, startPoint x: 965, startPoint y: 377, endPoint x: 1003, endPoint y: 373, distance: 38.5
click at [1005, 393] on div at bounding box center [668, 354] width 1336 height 736
click at [978, 400] on div at bounding box center [668, 354] width 1336 height 736
drag, startPoint x: 1004, startPoint y: 324, endPoint x: 1022, endPoint y: 329, distance: 18.3
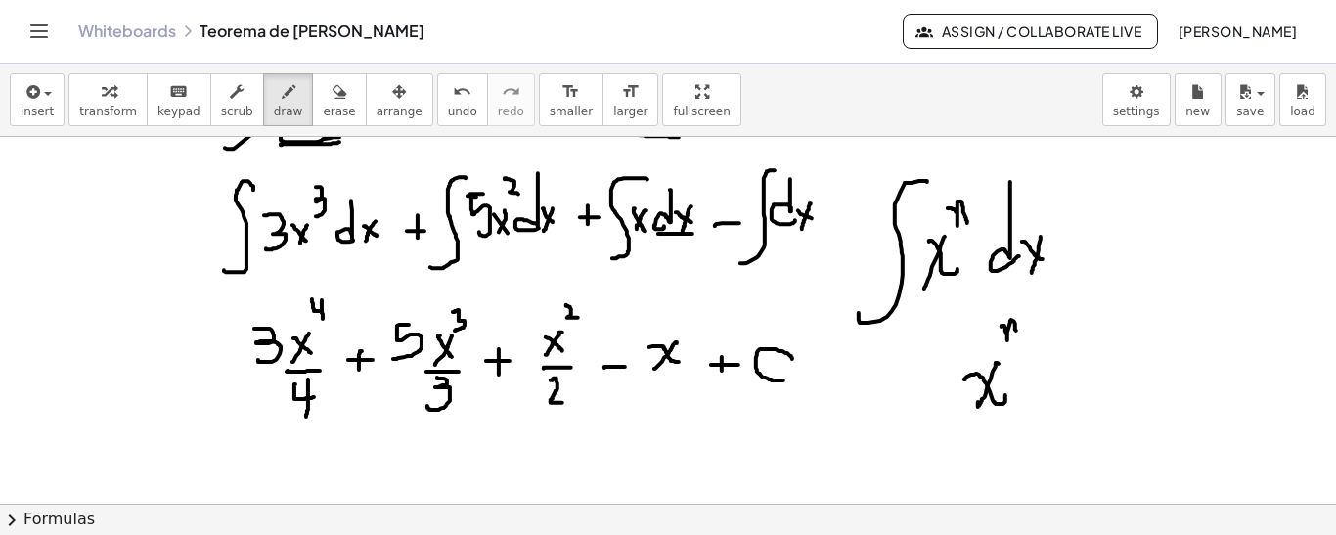
click at [1019, 334] on div at bounding box center [668, 354] width 1336 height 736
drag, startPoint x: 1026, startPoint y: 326, endPoint x: 1041, endPoint y: 327, distance: 15.7
click at [1041, 327] on div at bounding box center [668, 354] width 1336 height 736
drag, startPoint x: 1034, startPoint y: 314, endPoint x: 1040, endPoint y: 327, distance: 14.0
click at [1035, 332] on div at bounding box center [668, 354] width 1336 height 736
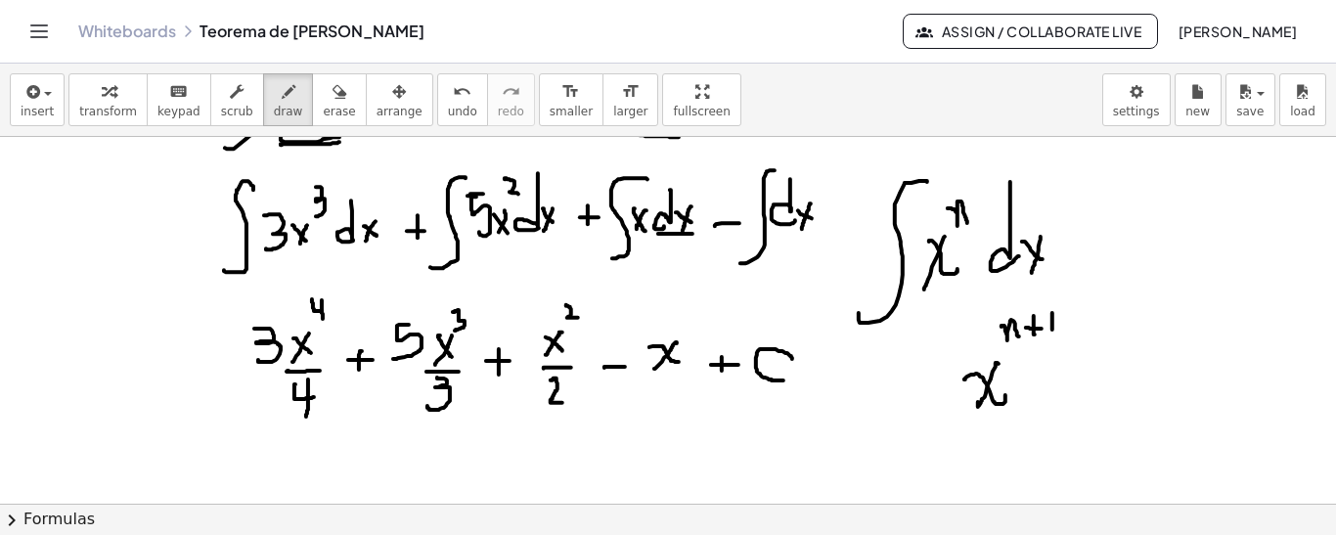
drag, startPoint x: 1052, startPoint y: 311, endPoint x: 1052, endPoint y: 328, distance: 16.6
click at [1052, 328] on div at bounding box center [668, 354] width 1336 height 736
drag, startPoint x: 961, startPoint y: 422, endPoint x: 1062, endPoint y: 418, distance: 100.8
click at [1062, 418] on div at bounding box center [668, 354] width 1336 height 736
drag, startPoint x: 973, startPoint y: 453, endPoint x: 1008, endPoint y: 464, distance: 36.8
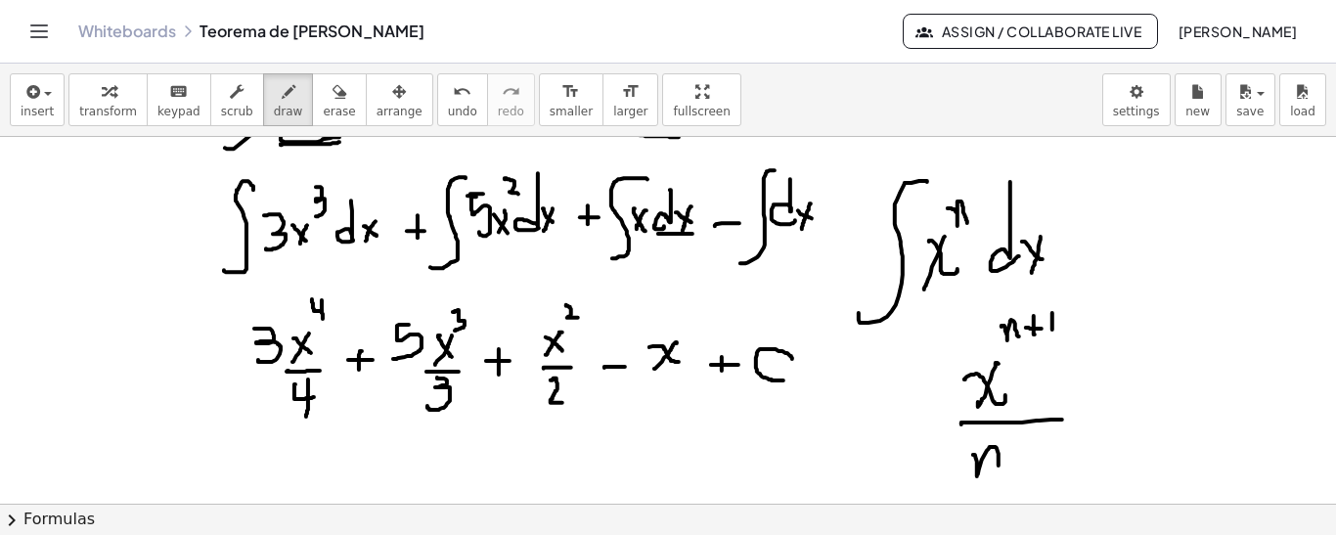
click at [1000, 471] on div at bounding box center [668, 354] width 1336 height 736
drag, startPoint x: 1013, startPoint y: 446, endPoint x: 1015, endPoint y: 465, distance: 19.7
click at [1015, 465] on div at bounding box center [668, 354] width 1336 height 736
drag, startPoint x: 1012, startPoint y: 456, endPoint x: 1029, endPoint y: 455, distance: 16.7
click at [1029, 455] on div at bounding box center [668, 354] width 1336 height 736
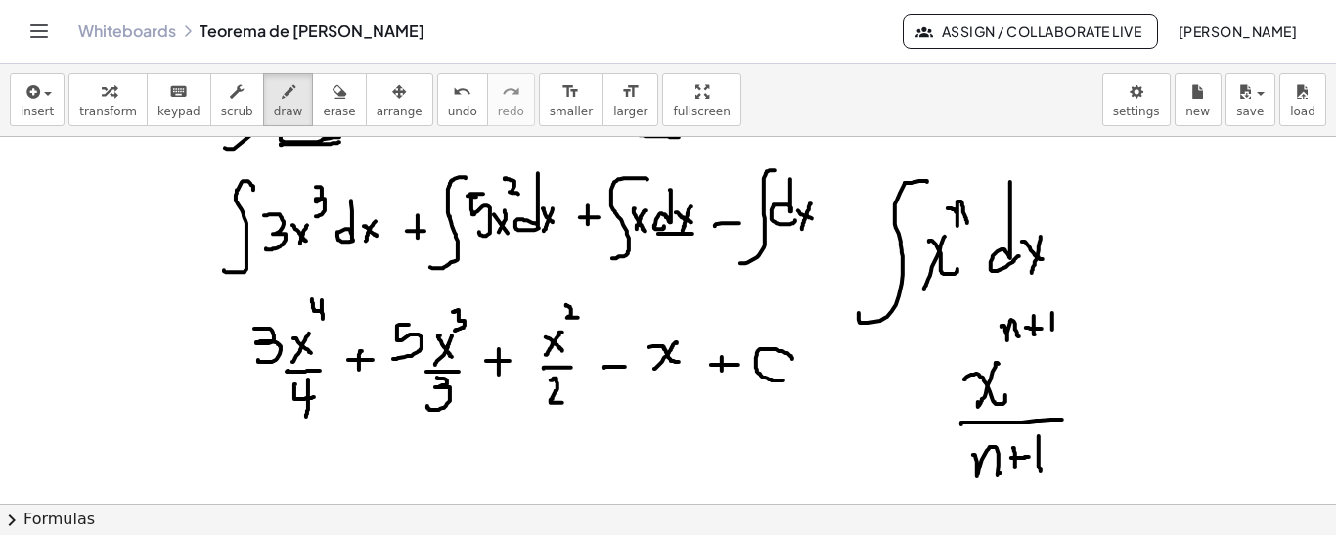
drag, startPoint x: 1039, startPoint y: 434, endPoint x: 1040, endPoint y: 470, distance: 36.2
click at [1040, 470] on div at bounding box center [668, 354] width 1336 height 736
drag, startPoint x: 1086, startPoint y: 393, endPoint x: 1102, endPoint y: 389, distance: 16.1
click at [1116, 395] on div at bounding box center [668, 354] width 1336 height 736
drag, startPoint x: 1098, startPoint y: 369, endPoint x: 1100, endPoint y: 414, distance: 45.0
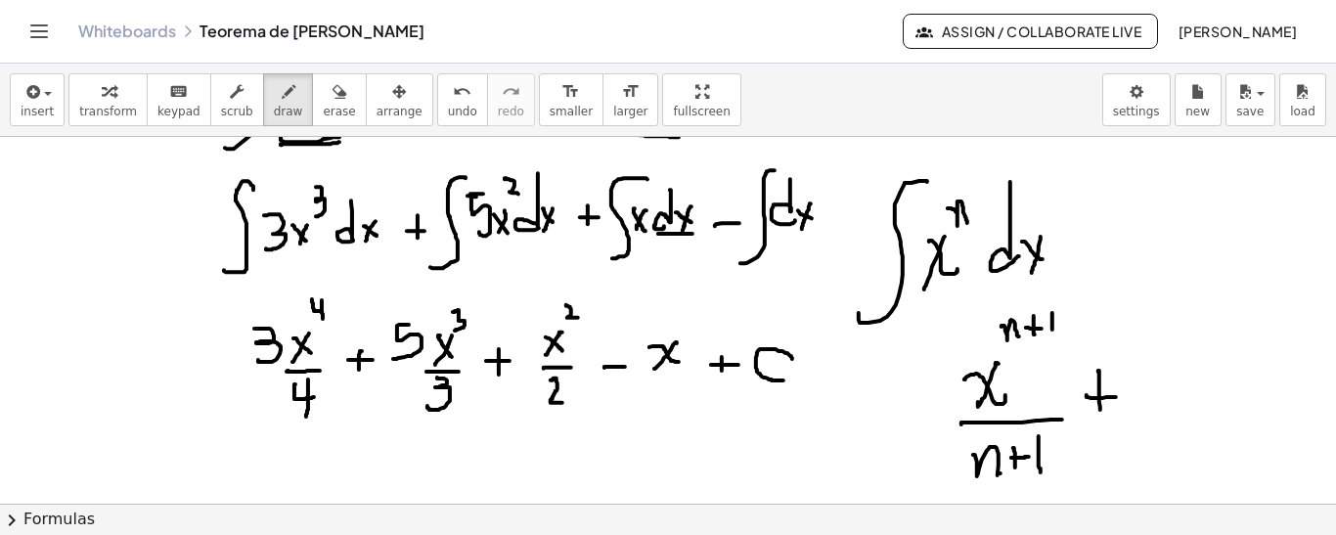
click at [1100, 414] on div at bounding box center [668, 354] width 1336 height 736
drag, startPoint x: 1166, startPoint y: 378, endPoint x: 1180, endPoint y: 420, distance: 44.5
click at [1180, 421] on div at bounding box center [668, 354] width 1336 height 736
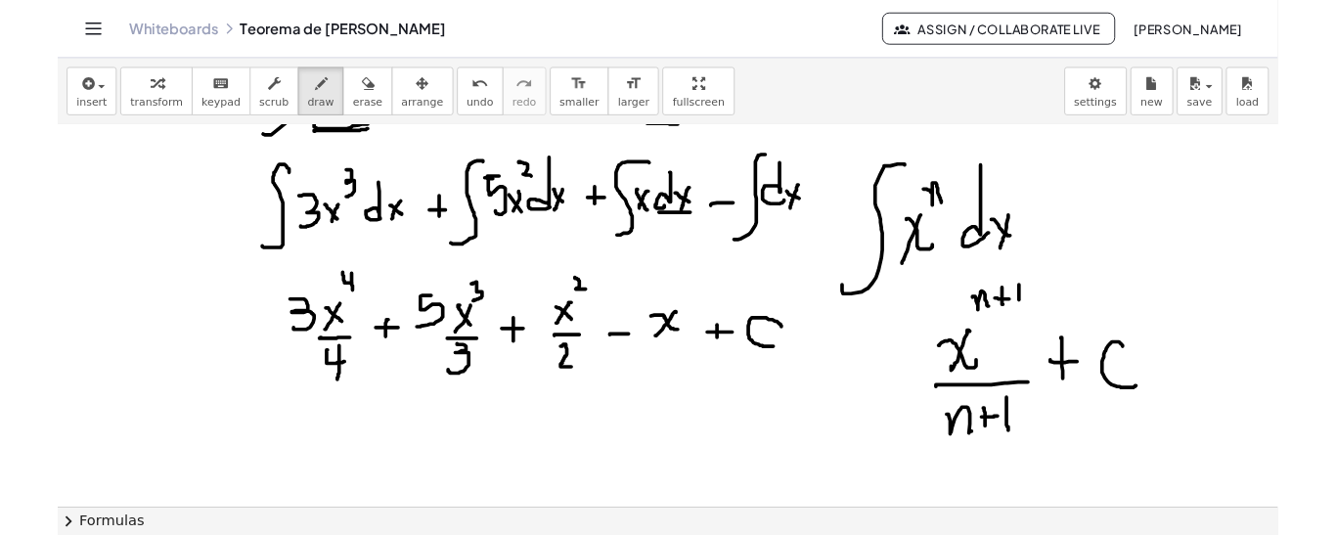
scroll to position [152, 0]
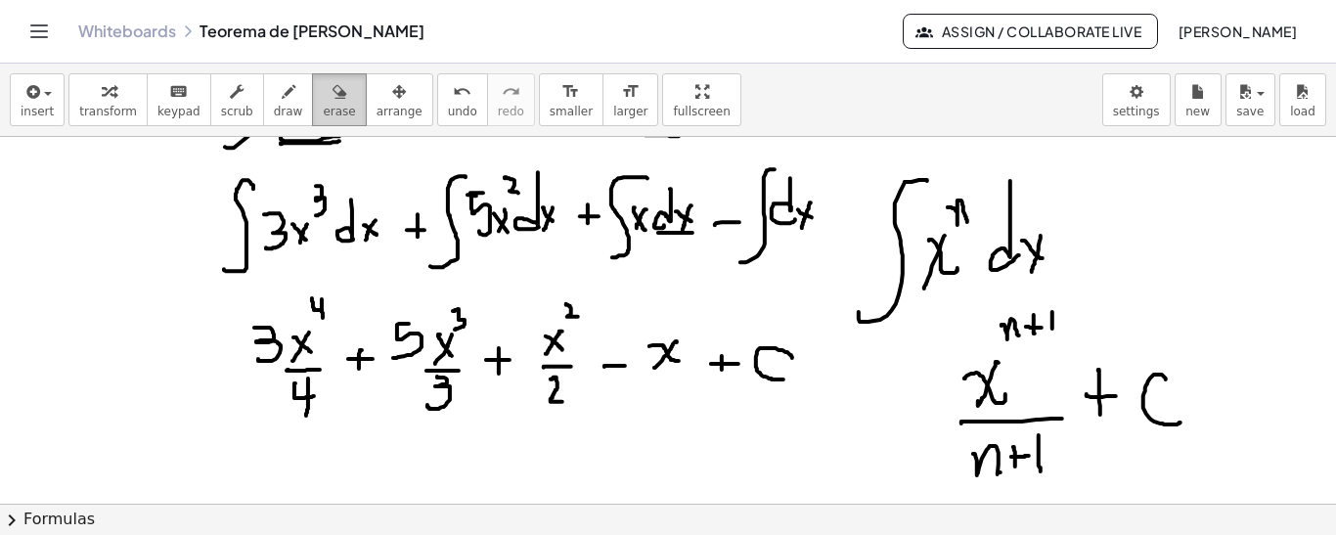
click at [332, 94] on icon "button" at bounding box center [339, 91] width 14 height 23
drag, startPoint x: 379, startPoint y: 341, endPoint x: 502, endPoint y: 214, distance: 176.4
click at [273, 205] on div at bounding box center [668, 353] width 1336 height 736
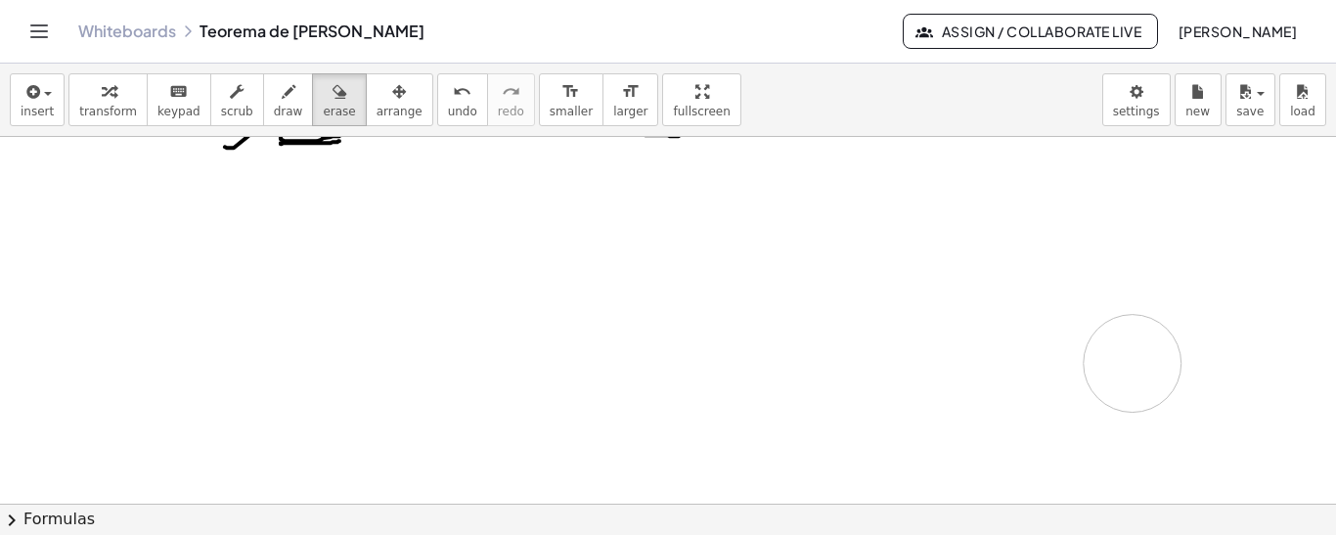
drag, startPoint x: 199, startPoint y: 242, endPoint x: 1335, endPoint y: 338, distance: 1139.5
click at [1139, 360] on div at bounding box center [668, 353] width 1336 height 736
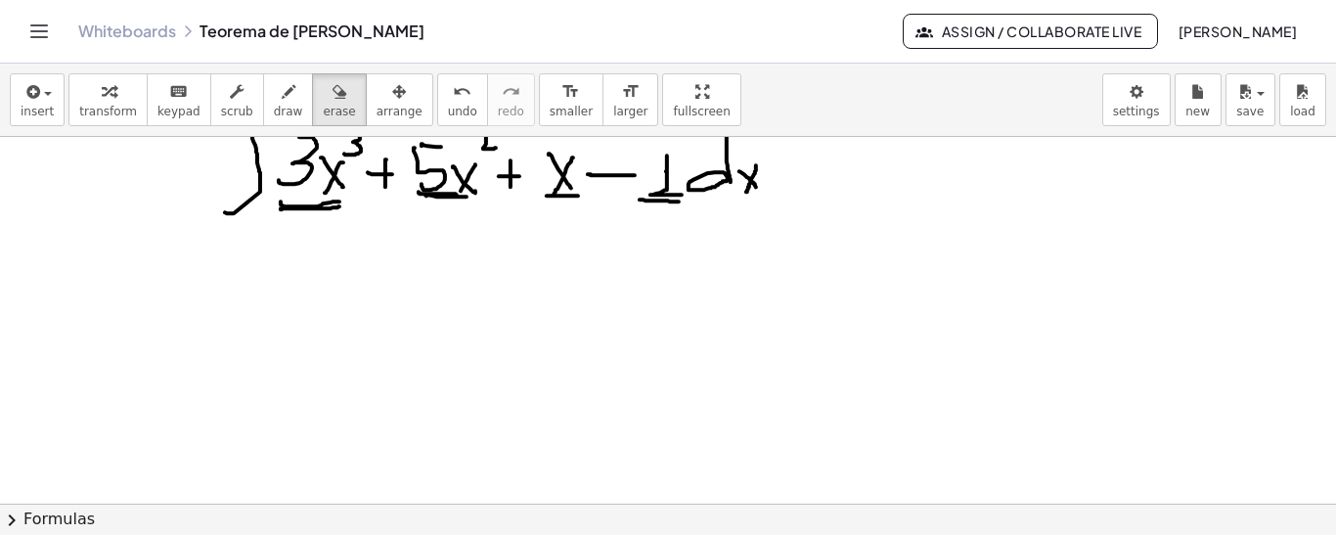
scroll to position [12, 0]
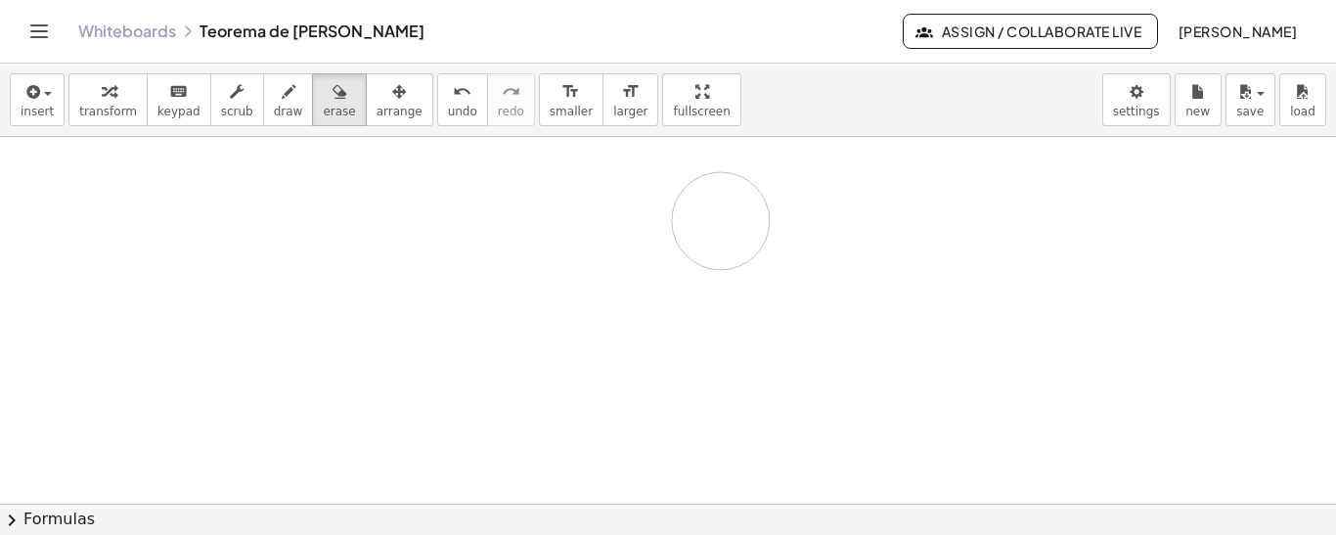
drag, startPoint x: 294, startPoint y: 309, endPoint x: 723, endPoint y: 217, distance: 438.1
click at [723, 217] on div at bounding box center [668, 493] width 1336 height 736
click at [274, 84] on div "button" at bounding box center [288, 90] width 29 height 23
drag, startPoint x: 278, startPoint y: 203, endPoint x: 302, endPoint y: 237, distance: 41.3
click at [313, 234] on div at bounding box center [668, 493] width 1336 height 736
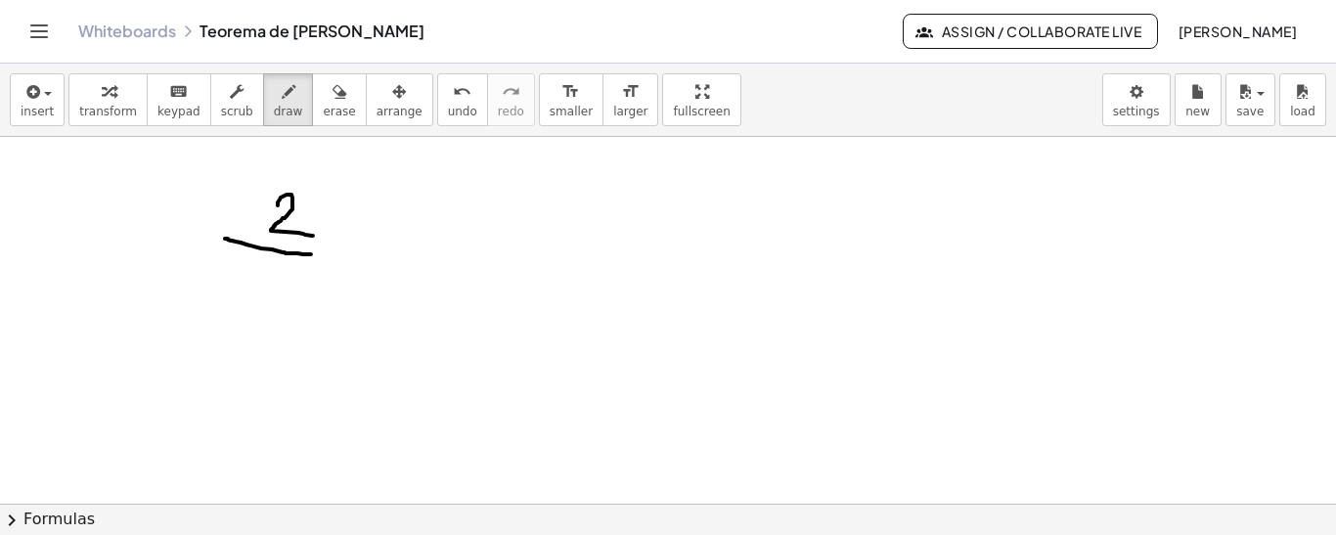
drag, startPoint x: 225, startPoint y: 237, endPoint x: 324, endPoint y: 252, distance: 100.0
click at [324, 252] on div at bounding box center [668, 493] width 1336 height 736
drag, startPoint x: 270, startPoint y: 269, endPoint x: 272, endPoint y: 308, distance: 39.2
click at [265, 313] on div at bounding box center [668, 493] width 1336 height 736
drag, startPoint x: 357, startPoint y: 257, endPoint x: 402, endPoint y: 254, distance: 45.1
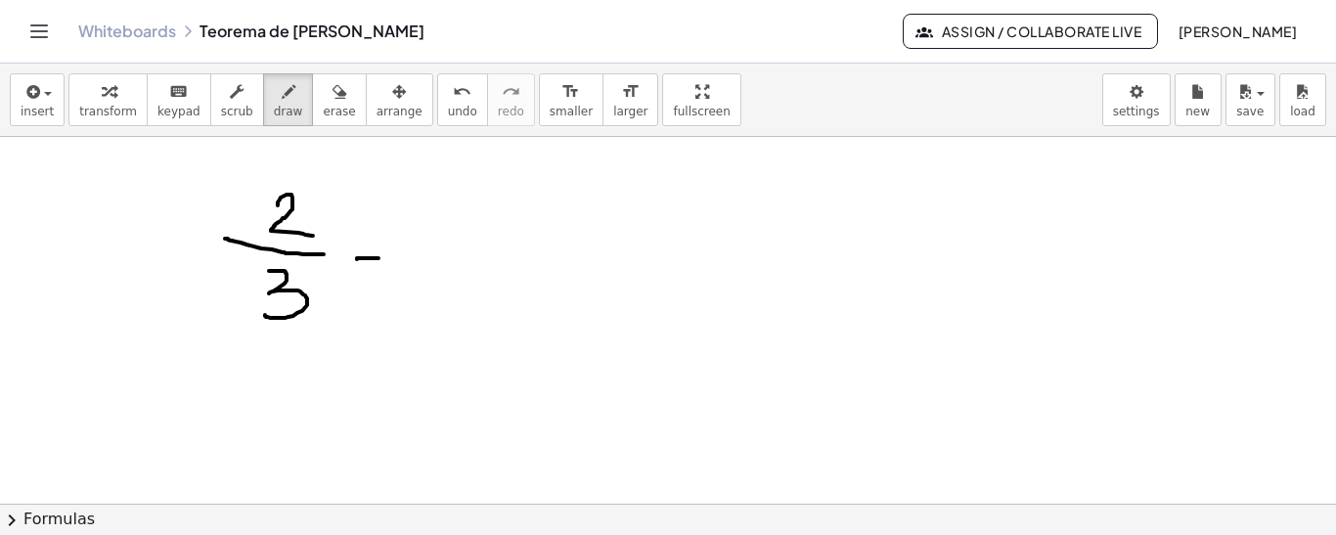
click at [401, 256] on div at bounding box center [668, 493] width 1336 height 736
drag, startPoint x: 385, startPoint y: 240, endPoint x: 382, endPoint y: 275, distance: 35.3
click at [382, 275] on div at bounding box center [668, 493] width 1336 height 736
drag, startPoint x: 432, startPoint y: 223, endPoint x: 449, endPoint y: 249, distance: 31.2
click at [449, 249] on div at bounding box center [668, 493] width 1336 height 736
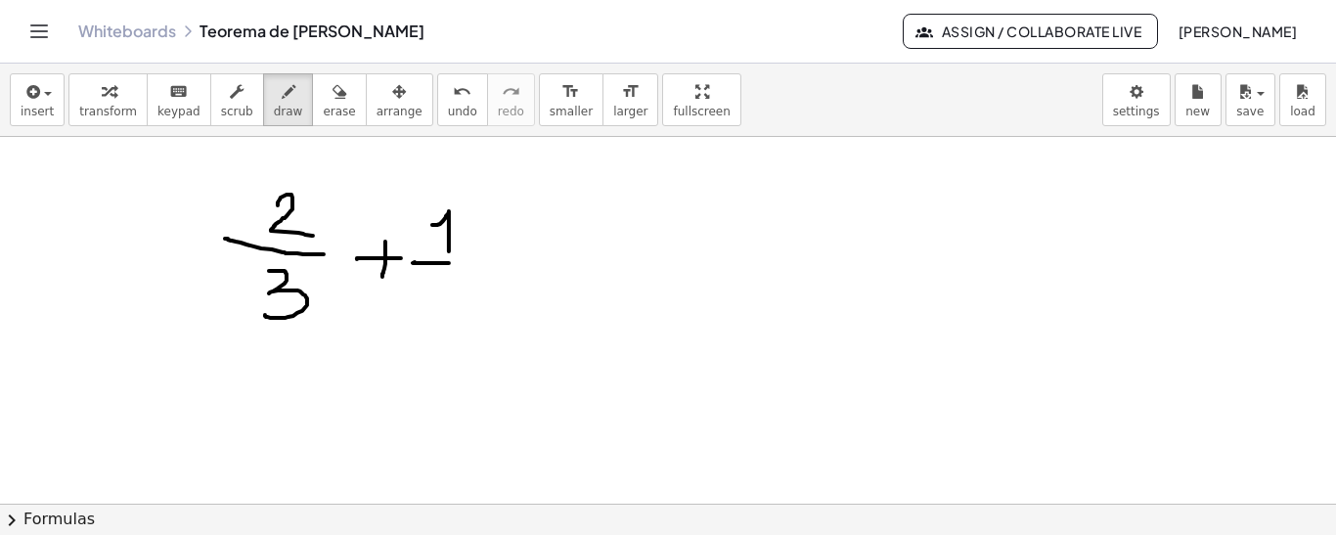
drag, startPoint x: 439, startPoint y: 261, endPoint x: 487, endPoint y: 261, distance: 47.9
click at [487, 261] on div at bounding box center [668, 493] width 1336 height 736
drag, startPoint x: 438, startPoint y: 292, endPoint x: 451, endPoint y: 322, distance: 32.0
click at [451, 322] on div at bounding box center [668, 493] width 1336 height 736
drag, startPoint x: 331, startPoint y: 234, endPoint x: 429, endPoint y: 287, distance: 112.0
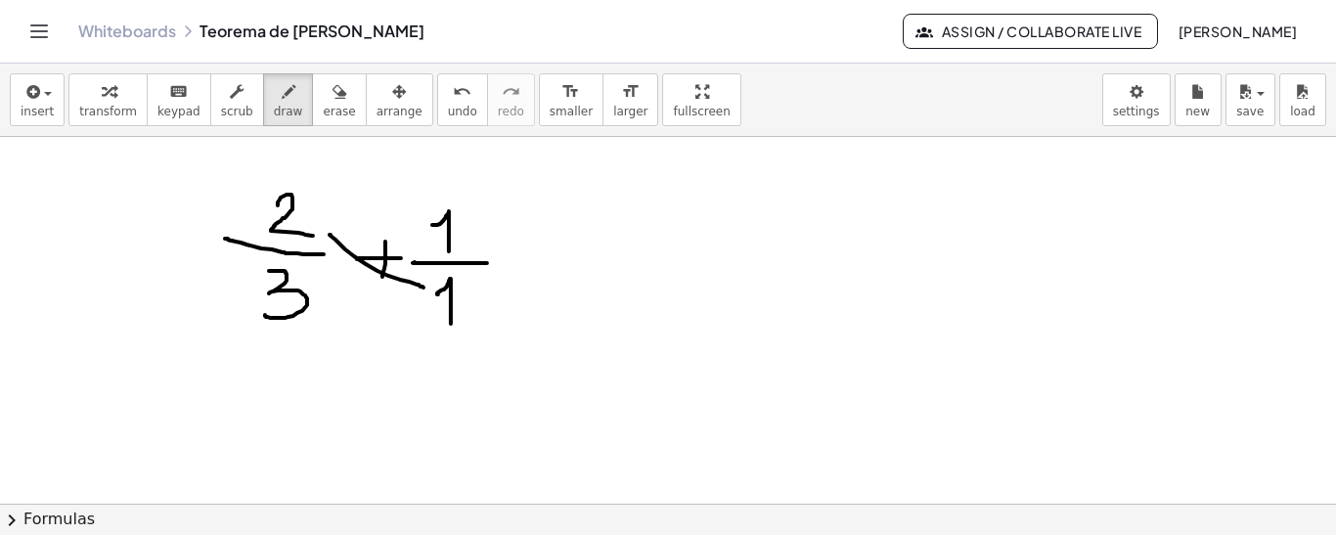
click at [429, 287] on div at bounding box center [668, 493] width 1336 height 736
drag, startPoint x: 527, startPoint y: 250, endPoint x: 537, endPoint y: 253, distance: 10.2
click at [537, 251] on div at bounding box center [668, 493] width 1336 height 736
drag, startPoint x: 526, startPoint y: 261, endPoint x: 552, endPoint y: 262, distance: 25.4
click at [552, 262] on div at bounding box center [668, 493] width 1336 height 736
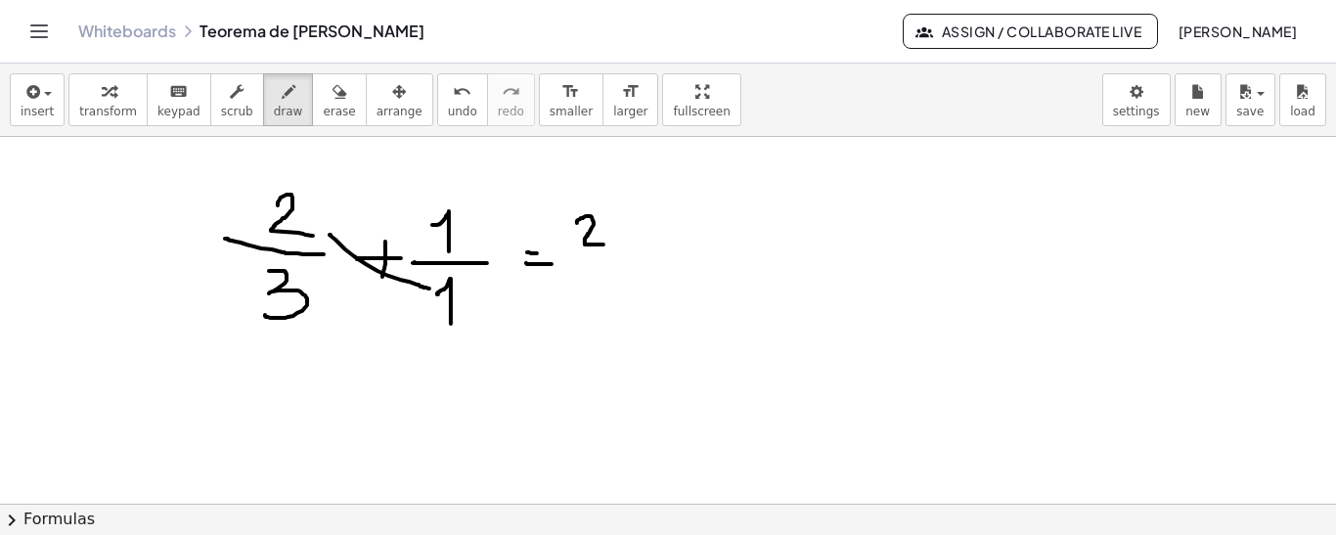
drag, startPoint x: 577, startPoint y: 221, endPoint x: 607, endPoint y: 243, distance: 37.2
click at [607, 243] on div at bounding box center [668, 493] width 1336 height 736
drag, startPoint x: 636, startPoint y: 233, endPoint x: 661, endPoint y: 233, distance: 25.4
click at [661, 233] on div at bounding box center [668, 493] width 1336 height 736
drag, startPoint x: 650, startPoint y: 223, endPoint x: 646, endPoint y: 249, distance: 26.7
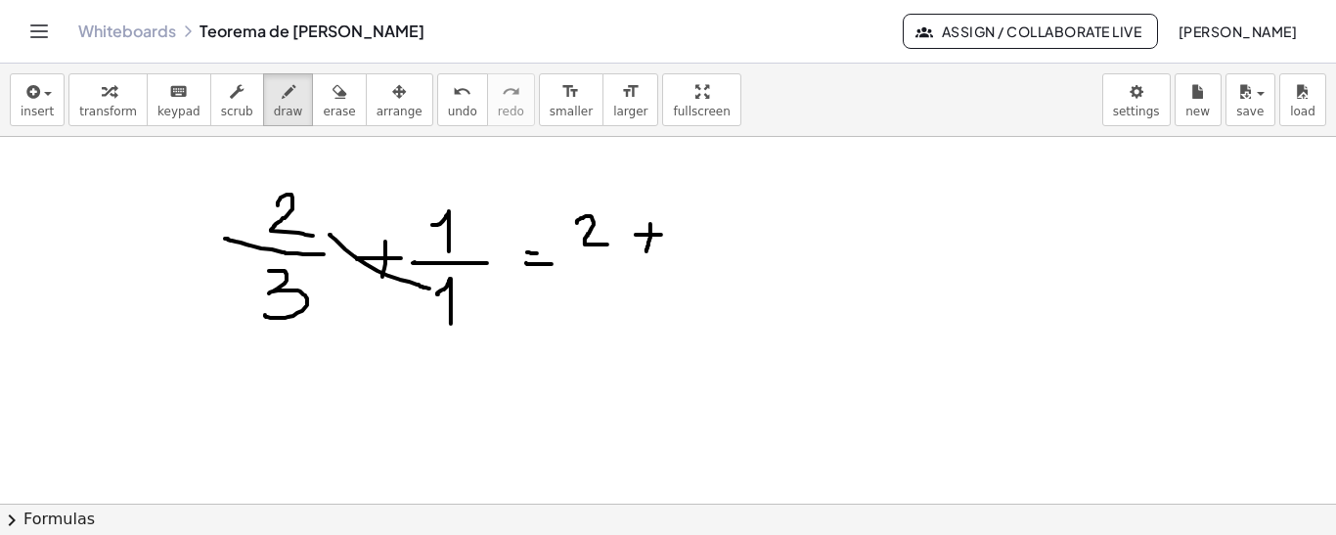
click at [646, 249] on div at bounding box center [668, 493] width 1336 height 736
drag, startPoint x: 305, startPoint y: 283, endPoint x: 423, endPoint y: 241, distance: 125.6
click at [423, 241] on div at bounding box center [668, 493] width 1336 height 736
drag, startPoint x: 419, startPoint y: 237, endPoint x: 425, endPoint y: 247, distance: 12.8
click at [425, 247] on div at bounding box center [668, 493] width 1336 height 736
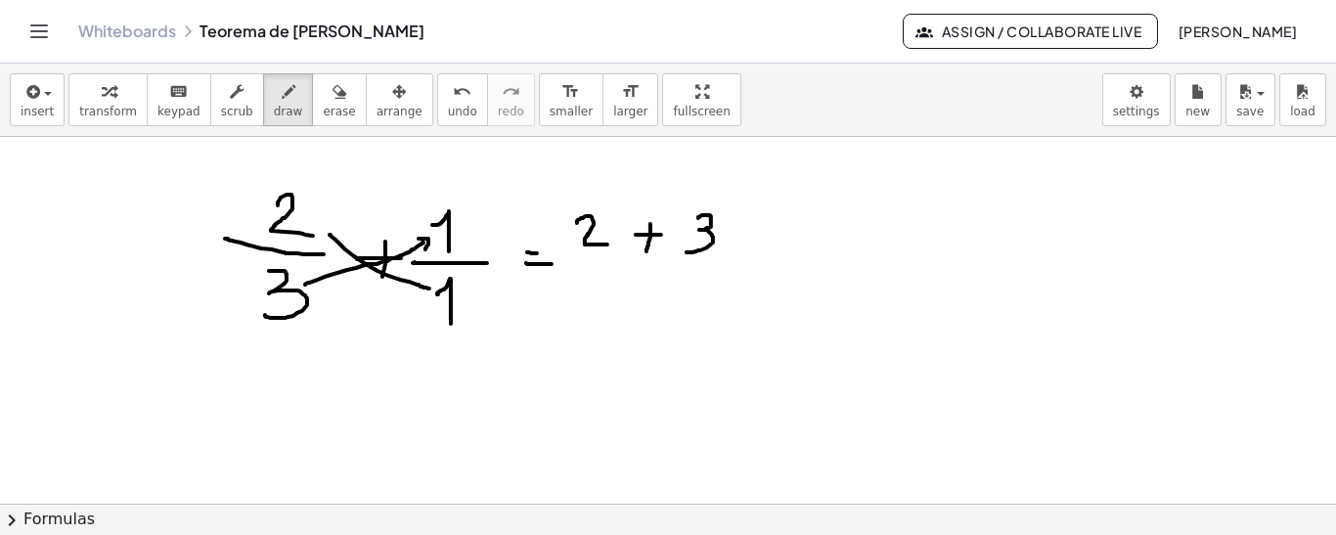
drag, startPoint x: 698, startPoint y: 216, endPoint x: 686, endPoint y: 251, distance: 37.4
click at [685, 250] on div at bounding box center [668, 493] width 1336 height 736
drag, startPoint x: 577, startPoint y: 264, endPoint x: 726, endPoint y: 264, distance: 148.6
click at [726, 264] on div at bounding box center [668, 493] width 1336 height 736
drag, startPoint x: 290, startPoint y: 320, endPoint x: 448, endPoint y: 325, distance: 157.5
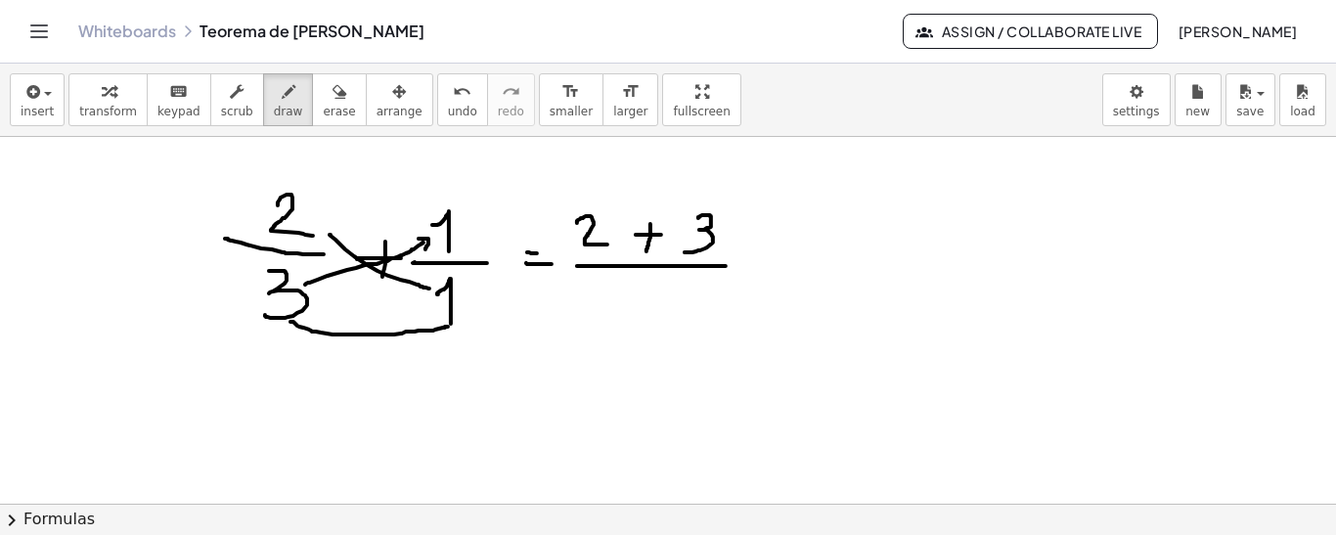
click at [448, 325] on div at bounding box center [668, 493] width 1336 height 736
drag, startPoint x: 651, startPoint y: 288, endPoint x: 623, endPoint y: 323, distance: 45.2
click at [623, 323] on div at bounding box center [668, 493] width 1336 height 736
drag, startPoint x: 753, startPoint y: 258, endPoint x: 773, endPoint y: 260, distance: 19.7
click at [773, 260] on div at bounding box center [668, 493] width 1336 height 736
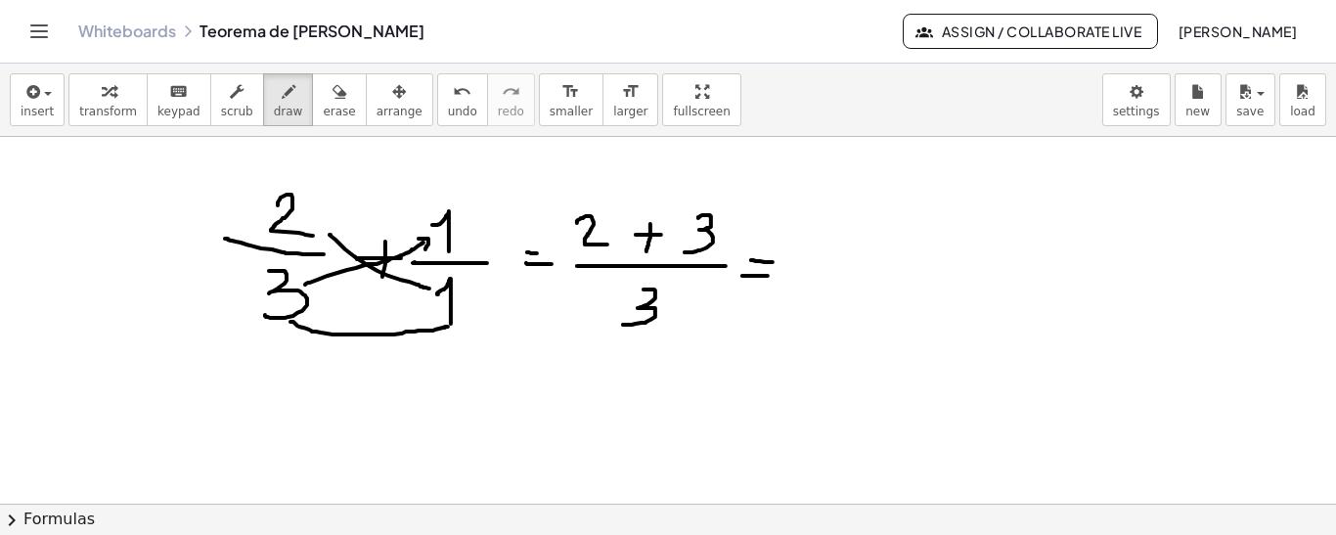
drag, startPoint x: 742, startPoint y: 274, endPoint x: 781, endPoint y: 274, distance: 39.1
click at [778, 274] on div at bounding box center [668, 493] width 1336 height 736
drag, startPoint x: 839, startPoint y: 230, endPoint x: 824, endPoint y: 264, distance: 37.2
click at [824, 264] on div at bounding box center [668, 493] width 1336 height 736
drag, startPoint x: 804, startPoint y: 277, endPoint x: 847, endPoint y: 279, distance: 43.1
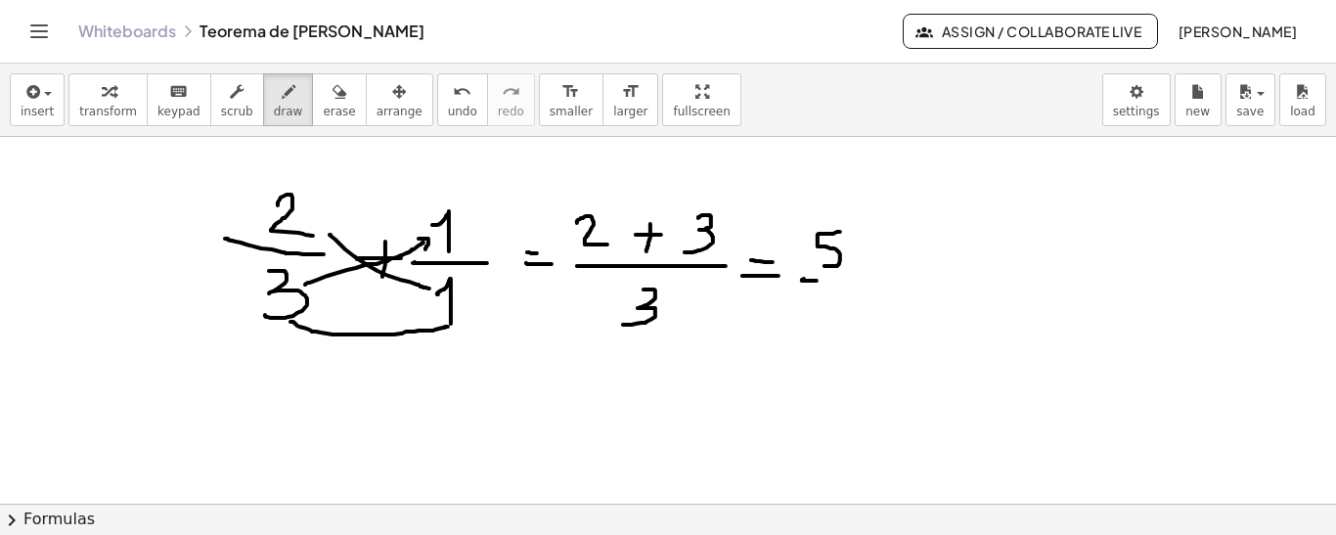
click at [847, 279] on div at bounding box center [668, 493] width 1336 height 736
drag, startPoint x: 822, startPoint y: 295, endPoint x: 803, endPoint y: 320, distance: 31.3
click at [804, 331] on div at bounding box center [668, 493] width 1336 height 736
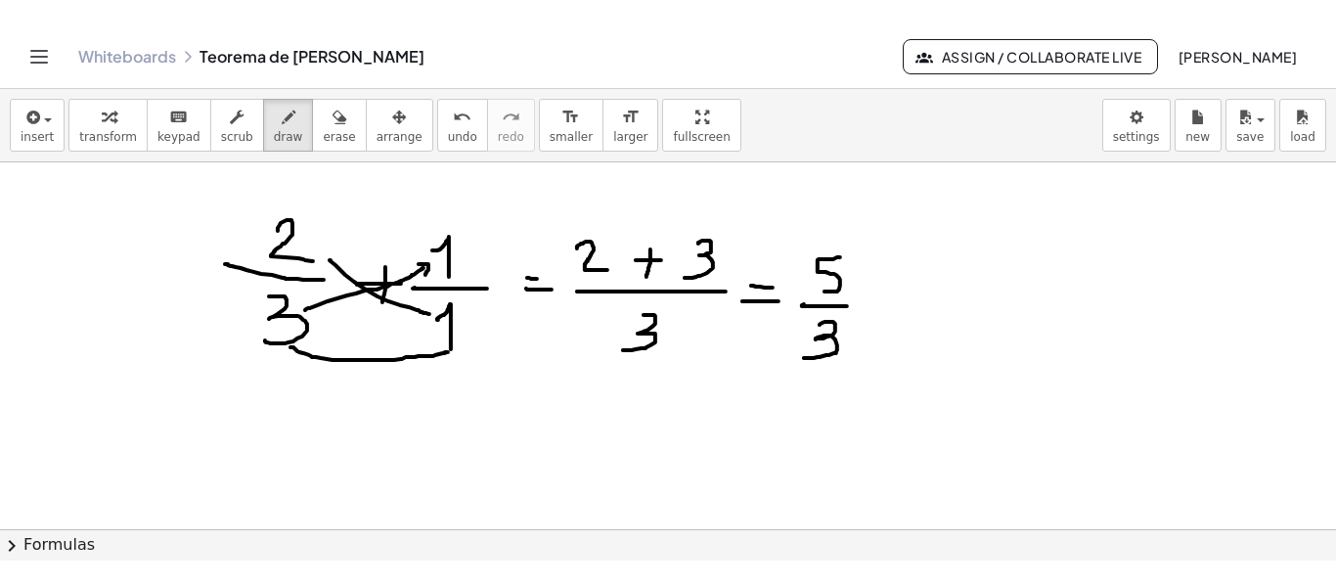
scroll to position [13, 0]
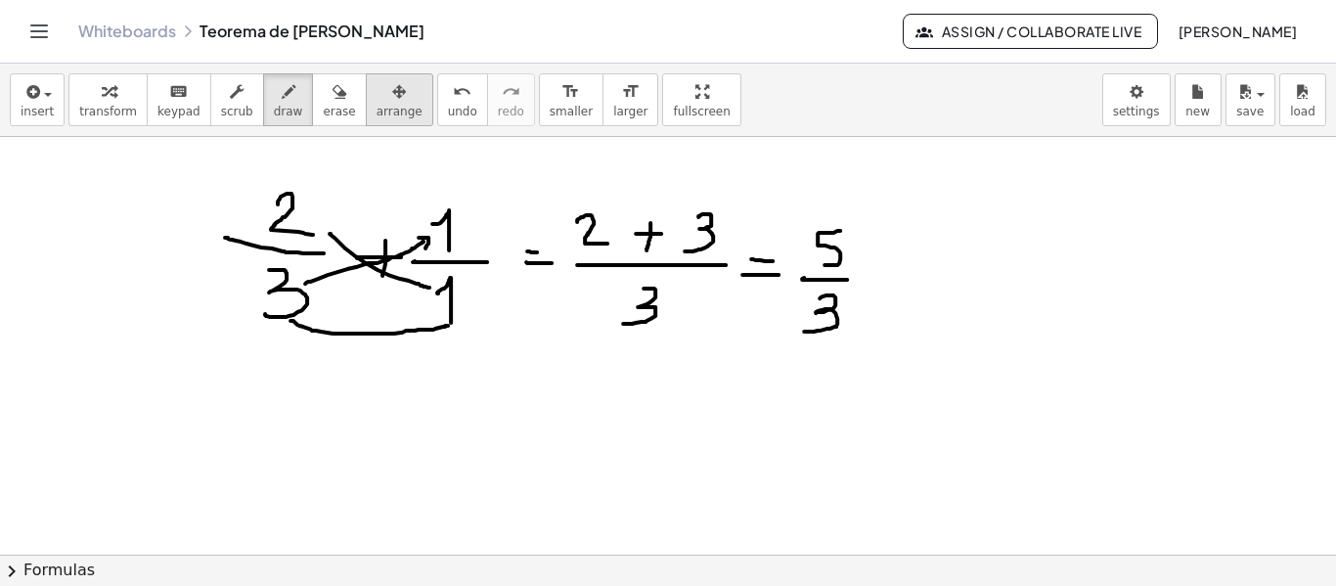
click at [376, 109] on span "arrange" at bounding box center [399, 112] width 46 height 14
click at [323, 96] on div "button" at bounding box center [339, 90] width 32 height 23
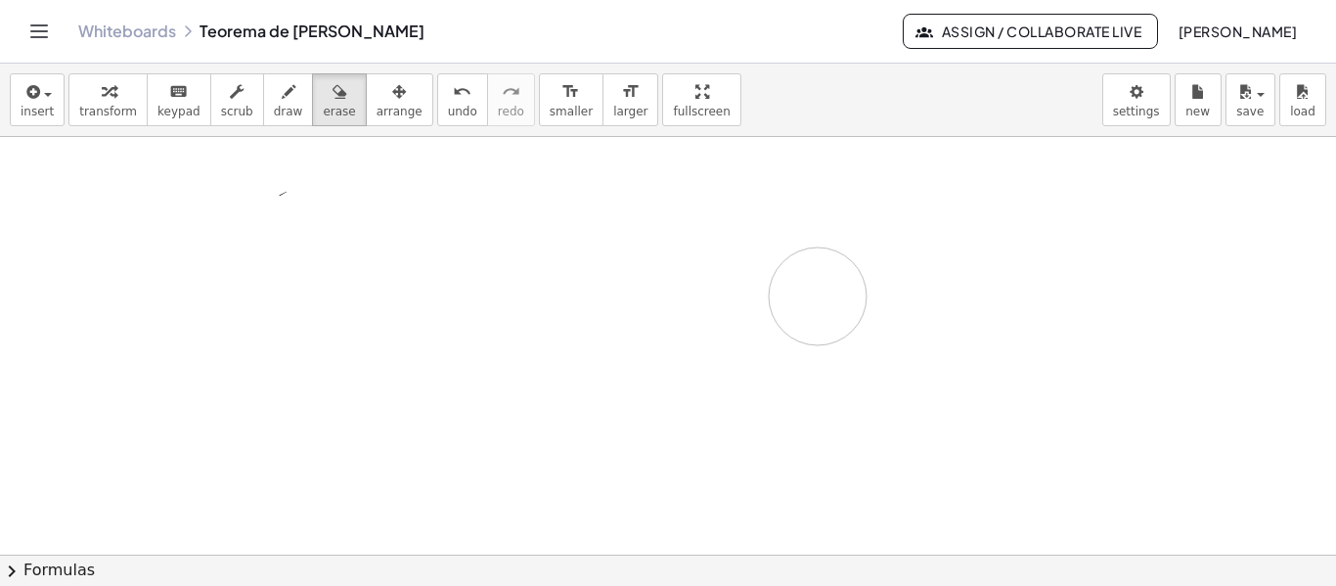
drag, startPoint x: 420, startPoint y: 262, endPoint x: 699, endPoint y: 260, distance: 278.7
click at [840, 272] on div at bounding box center [668, 541] width 1336 height 835
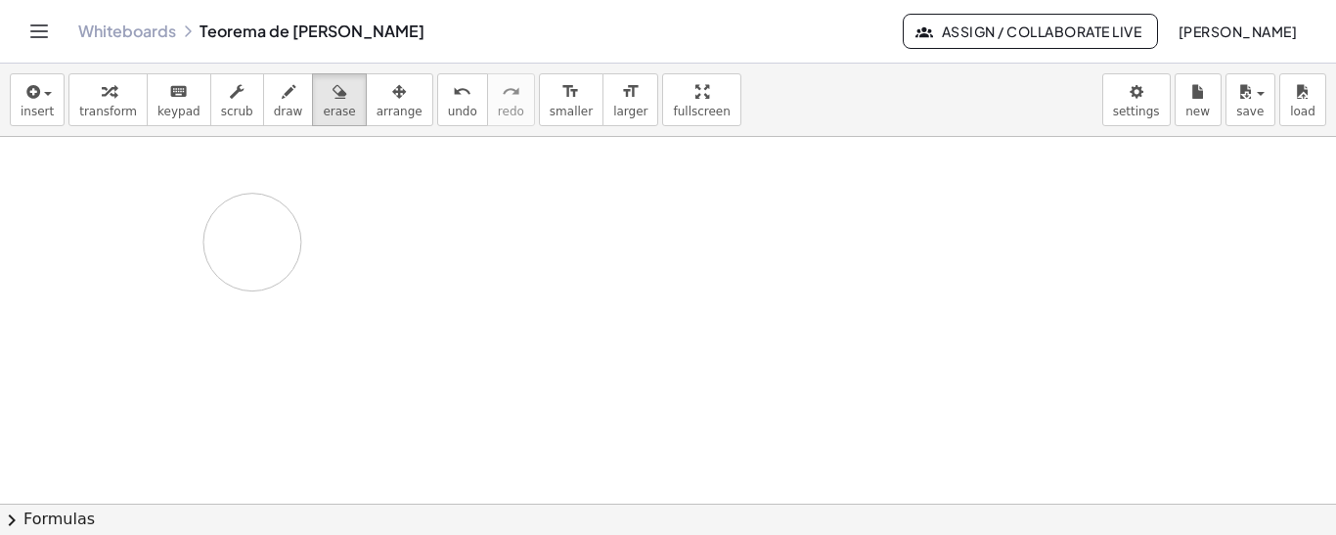
drag, startPoint x: 263, startPoint y: 192, endPoint x: 258, endPoint y: 246, distance: 55.0
click at [258, 254] on div at bounding box center [668, 492] width 1336 height 736
click at [274, 106] on span "draw" at bounding box center [288, 112] width 29 height 14
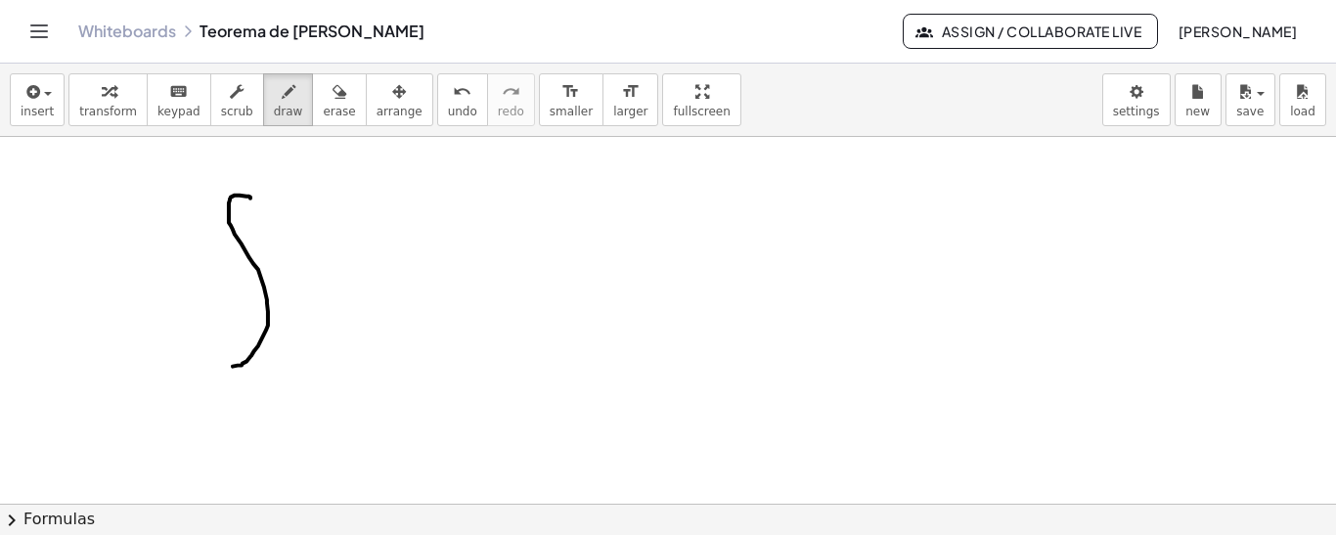
drag, startPoint x: 250, startPoint y: 197, endPoint x: 204, endPoint y: 349, distance: 159.3
click at [201, 359] on div at bounding box center [668, 492] width 1336 height 736
drag, startPoint x: 308, startPoint y: 243, endPoint x: 310, endPoint y: 304, distance: 60.7
click at [310, 304] on div at bounding box center [668, 492] width 1336 height 736
drag, startPoint x: 336, startPoint y: 268, endPoint x: 336, endPoint y: 302, distance: 34.2
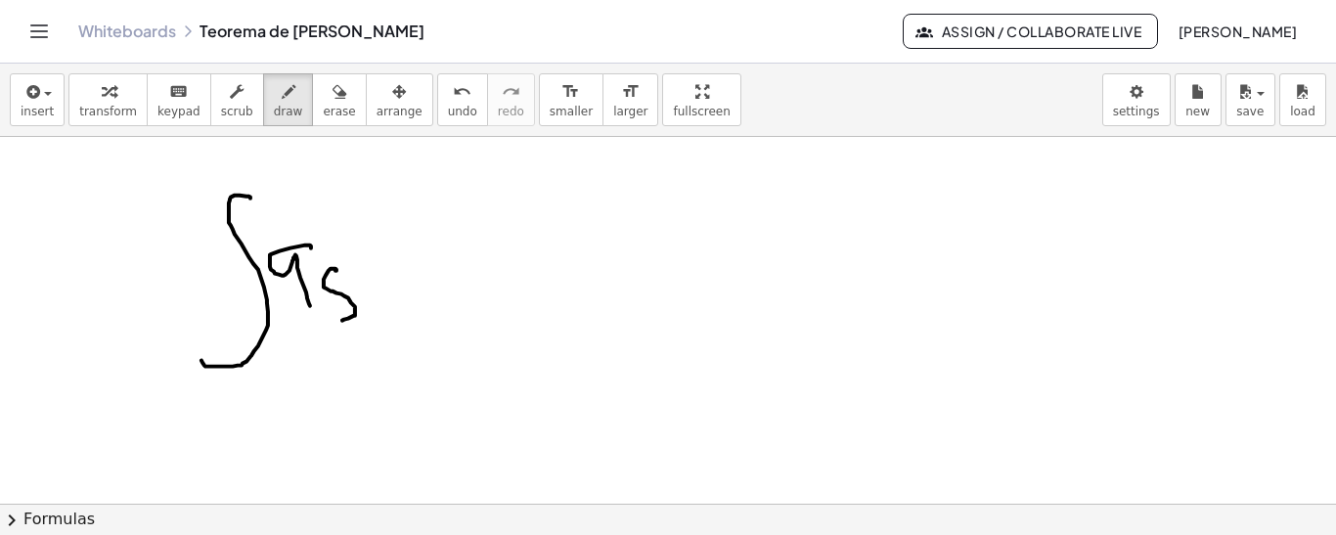
click at [332, 311] on div at bounding box center [668, 492] width 1336 height 736
drag, startPoint x: 368, startPoint y: 301, endPoint x: 386, endPoint y: 309, distance: 20.2
click at [385, 309] on div at bounding box center [668, 492] width 1336 height 736
drag, startPoint x: 388, startPoint y: 287, endPoint x: 424, endPoint y: 320, distance: 49.1
click at [424, 320] on div at bounding box center [668, 492] width 1336 height 736
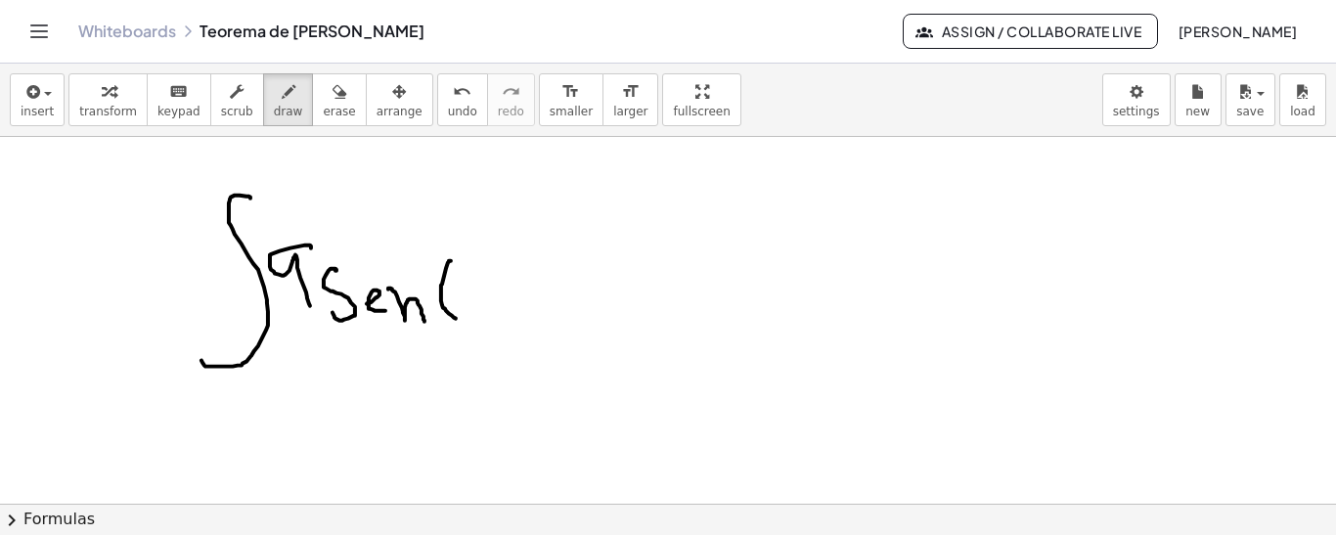
drag, startPoint x: 451, startPoint y: 259, endPoint x: 471, endPoint y: 293, distance: 39.9
click at [459, 318] on div at bounding box center [668, 492] width 1336 height 736
drag, startPoint x: 471, startPoint y: 279, endPoint x: 486, endPoint y: 309, distance: 33.7
click at [485, 312] on div at bounding box center [668, 492] width 1336 height 736
drag, startPoint x: 518, startPoint y: 285, endPoint x: 533, endPoint y: 285, distance: 14.7
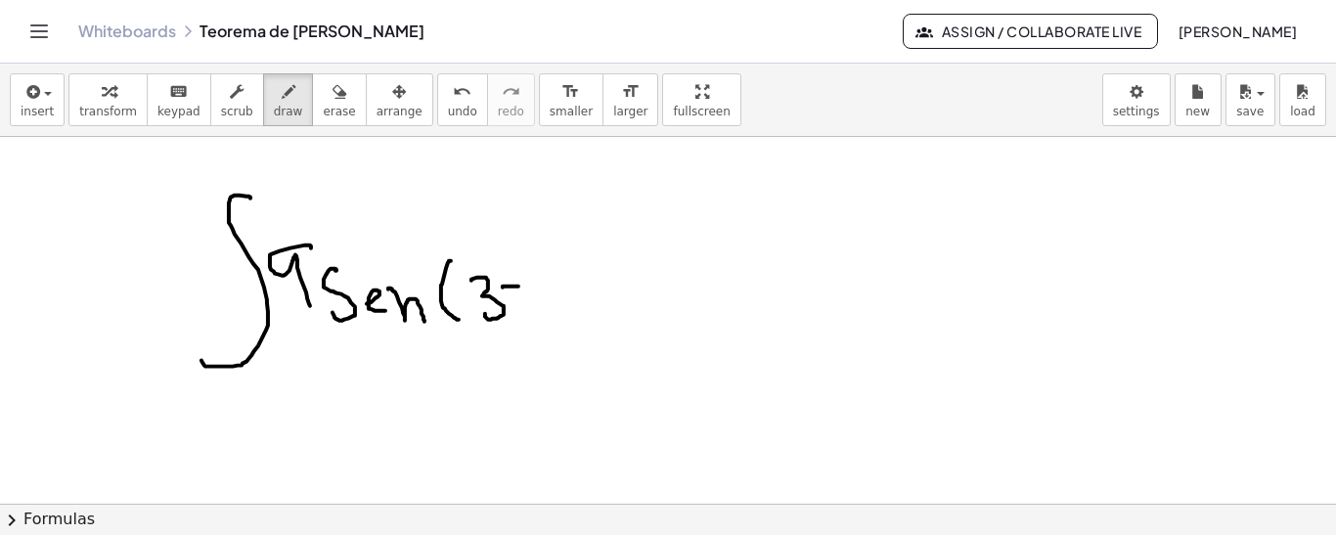
click at [533, 285] on div at bounding box center [668, 492] width 1336 height 736
drag, startPoint x: 516, startPoint y: 288, endPoint x: 516, endPoint y: 305, distance: 17.6
click at [516, 305] on div at bounding box center [668, 492] width 1336 height 736
drag, startPoint x: 524, startPoint y: 284, endPoint x: 524, endPoint y: 305, distance: 21.5
click at [524, 305] on div at bounding box center [668, 492] width 1336 height 736
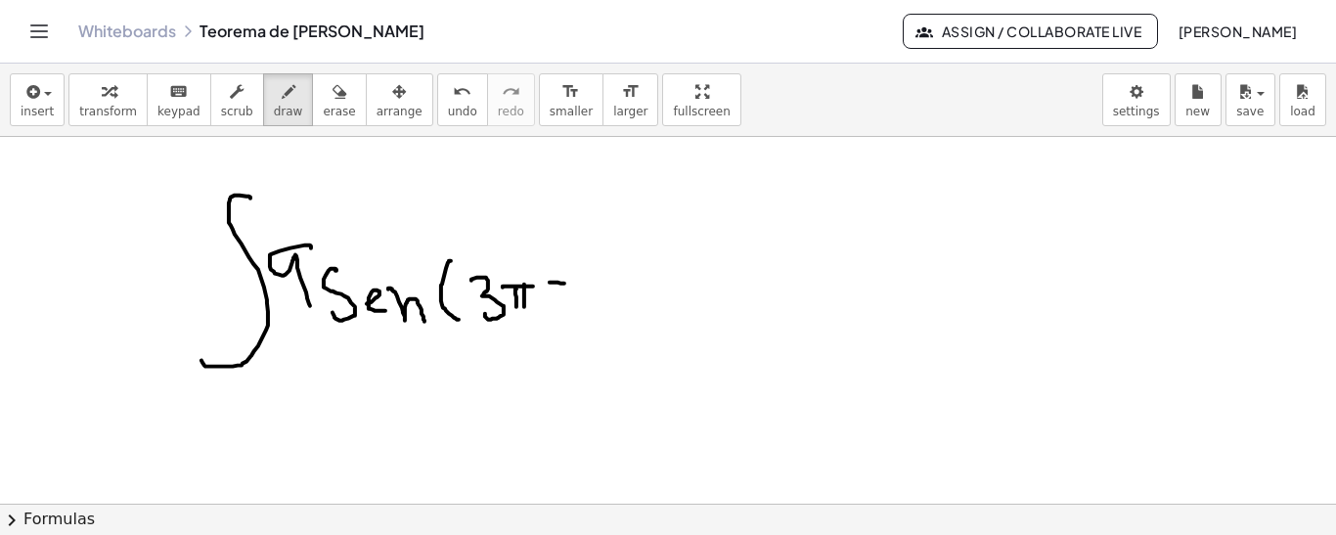
drag, startPoint x: 550, startPoint y: 281, endPoint x: 567, endPoint y: 281, distance: 17.6
click at [567, 282] on div at bounding box center [668, 492] width 1336 height 736
drag, startPoint x: 559, startPoint y: 274, endPoint x: 577, endPoint y: 288, distance: 22.9
click at [576, 309] on div at bounding box center [668, 492] width 1336 height 736
drag, startPoint x: 583, startPoint y: 255, endPoint x: 591, endPoint y: 319, distance: 64.0
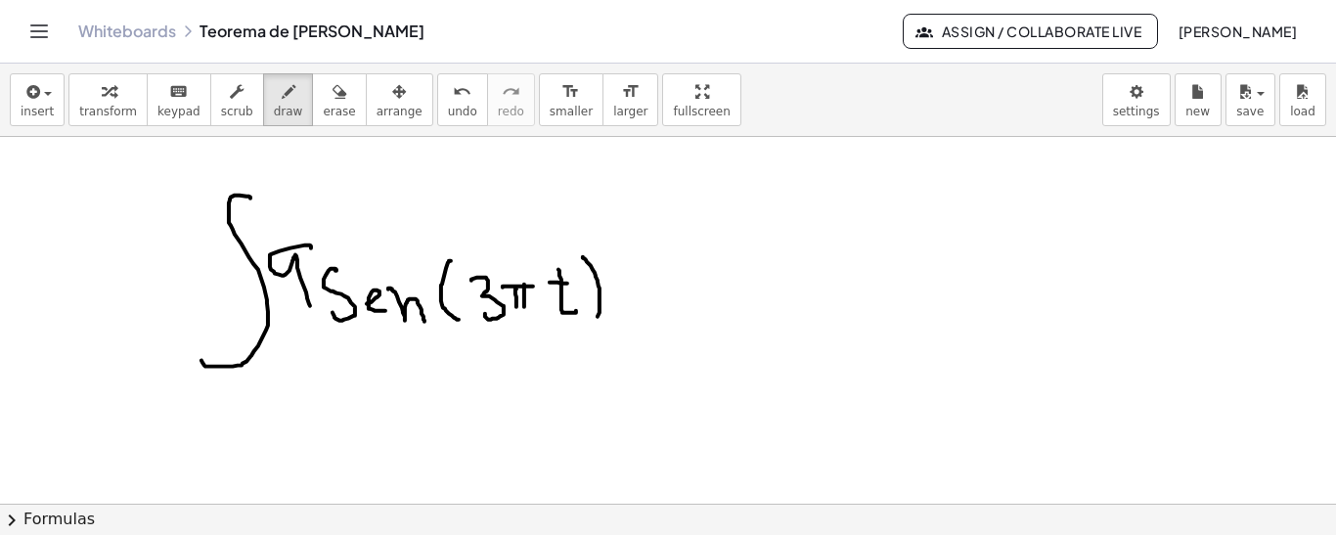
click at [593, 319] on div at bounding box center [668, 492] width 1336 height 736
drag, startPoint x: 638, startPoint y: 248, endPoint x: 651, endPoint y: 301, distance: 54.6
click at [648, 309] on div at bounding box center [668, 492] width 1336 height 736
drag, startPoint x: 650, startPoint y: 282, endPoint x: 665, endPoint y: 283, distance: 14.7
click at [665, 283] on div at bounding box center [668, 492] width 1336 height 736
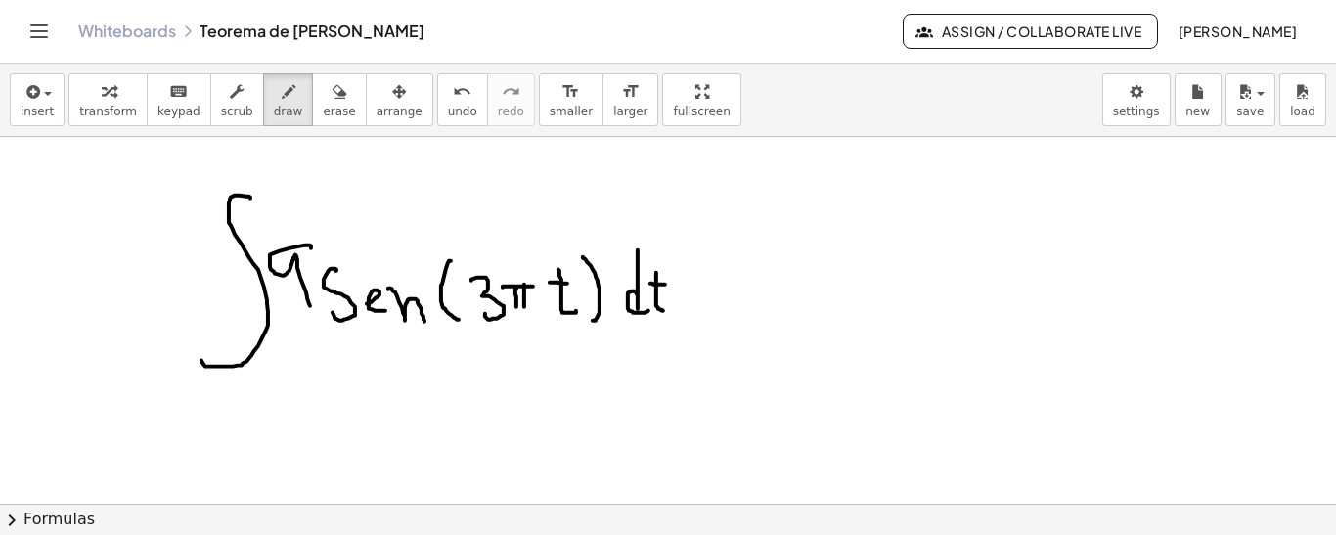
drag, startPoint x: 656, startPoint y: 271, endPoint x: 669, endPoint y: 308, distance: 39.3
click at [669, 309] on div at bounding box center [668, 492] width 1336 height 736
drag, startPoint x: 803, startPoint y: 210, endPoint x: 840, endPoint y: 199, distance: 38.7
click at [837, 219] on div at bounding box center [668, 492] width 1336 height 736
drag, startPoint x: 847, startPoint y: 195, endPoint x: 866, endPoint y: 196, distance: 19.6
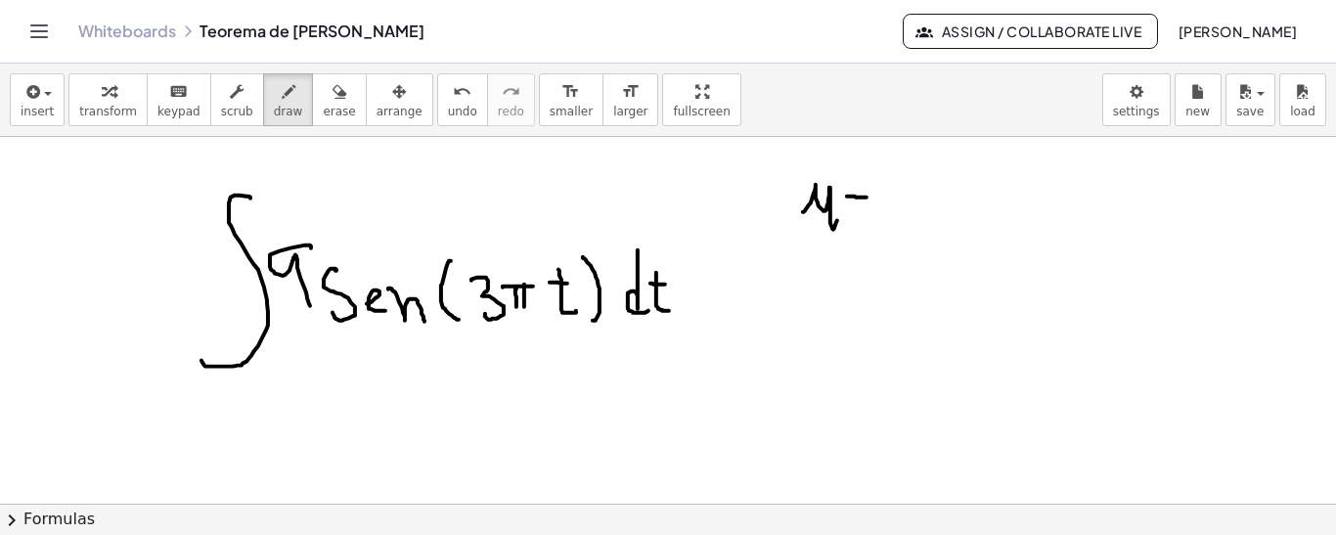
click at [866, 196] on div at bounding box center [668, 492] width 1336 height 736
drag, startPoint x: 850, startPoint y: 205, endPoint x: 875, endPoint y: 205, distance: 25.4
click at [875, 205] on div at bounding box center [668, 492] width 1336 height 736
drag, startPoint x: 900, startPoint y: 182, endPoint x: 926, endPoint y: 198, distance: 30.7
click at [907, 210] on div at bounding box center [668, 492] width 1336 height 736
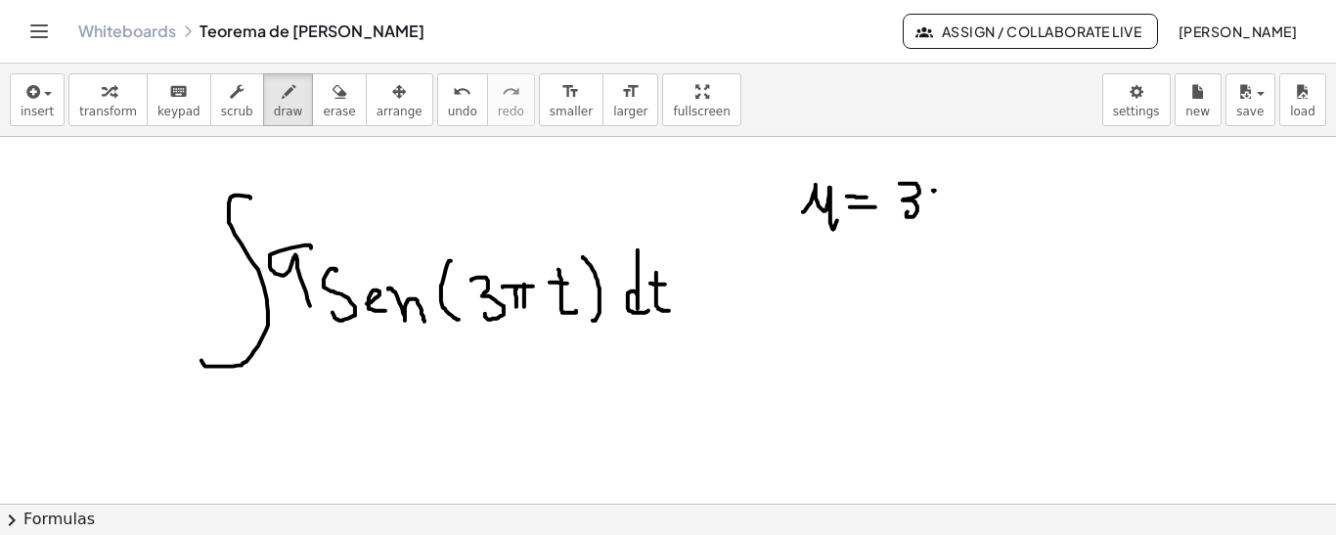
drag, startPoint x: 934, startPoint y: 190, endPoint x: 952, endPoint y: 190, distance: 18.6
click at [952, 190] on div at bounding box center [668, 492] width 1336 height 736
click at [939, 207] on div at bounding box center [668, 492] width 1336 height 736
drag, startPoint x: 944, startPoint y: 189, endPoint x: 957, endPoint y: 208, distance: 23.9
click at [957, 210] on div at bounding box center [668, 492] width 1336 height 736
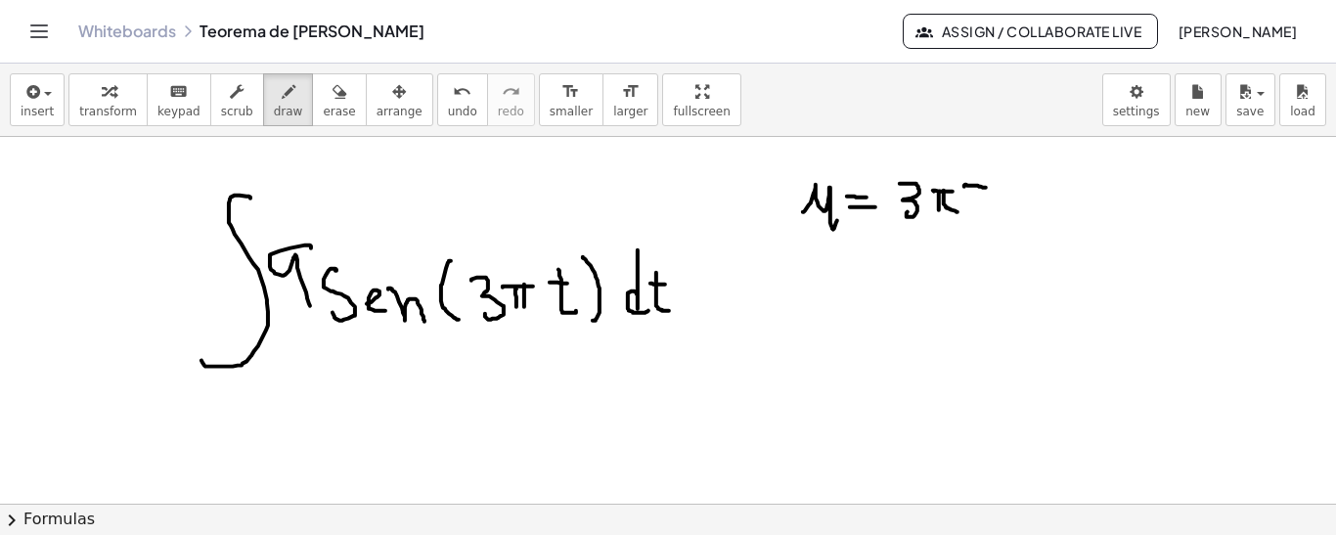
drag, startPoint x: 964, startPoint y: 185, endPoint x: 989, endPoint y: 186, distance: 24.5
click at [989, 186] on div at bounding box center [668, 492] width 1336 height 736
drag, startPoint x: 973, startPoint y: 169, endPoint x: 982, endPoint y: 209, distance: 41.0
click at [982, 209] on div at bounding box center [668, 492] width 1336 height 736
drag, startPoint x: 870, startPoint y: 250, endPoint x: 877, endPoint y: 306, distance: 56.2
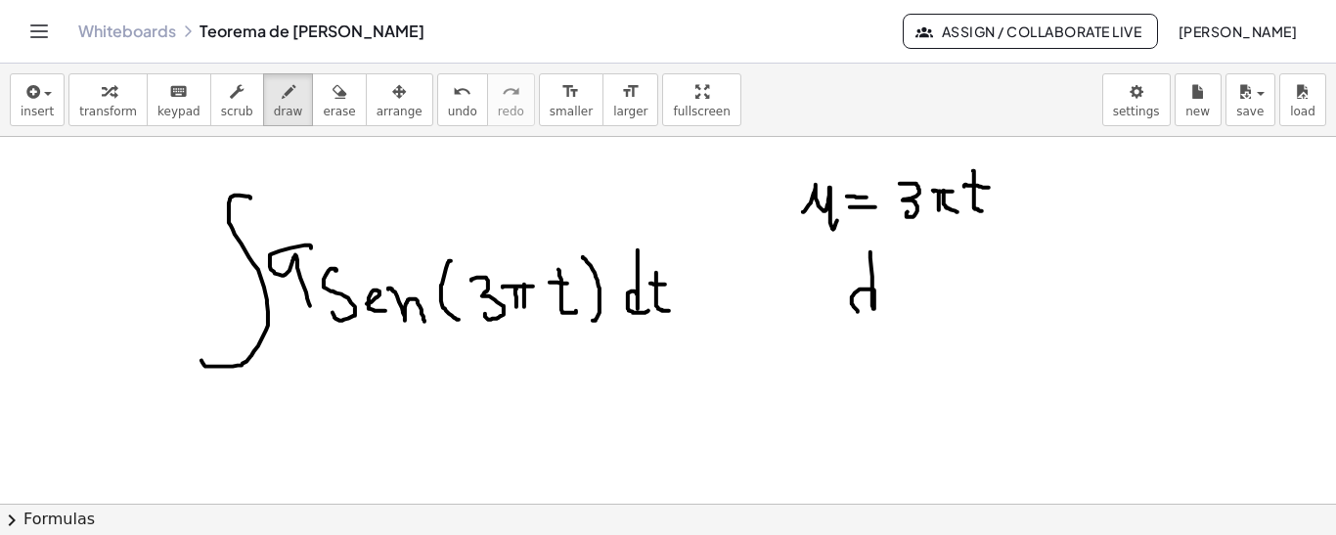
click at [875, 307] on div at bounding box center [668, 492] width 1336 height 736
drag, startPoint x: 889, startPoint y: 273, endPoint x: 914, endPoint y: 291, distance: 31.5
click at [916, 301] on div at bounding box center [668, 492] width 1336 height 736
drag, startPoint x: 925, startPoint y: 284, endPoint x: 941, endPoint y: 284, distance: 15.6
click at [941, 284] on div at bounding box center [668, 492] width 1336 height 736
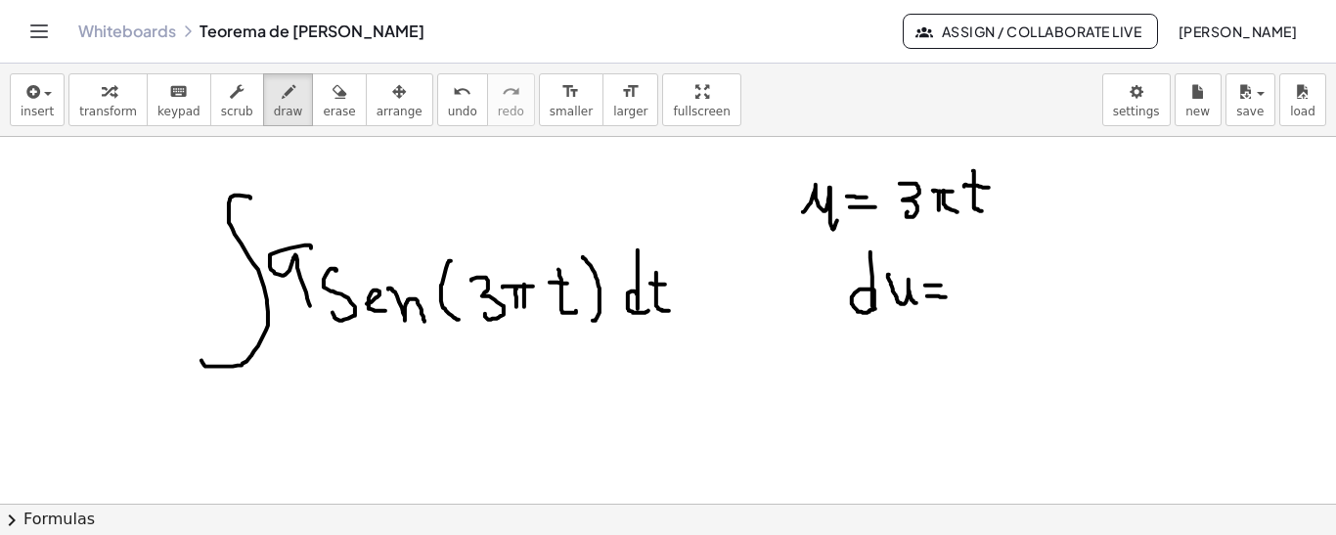
drag, startPoint x: 927, startPoint y: 294, endPoint x: 946, endPoint y: 295, distance: 18.6
click at [946, 295] on div at bounding box center [668, 492] width 1336 height 736
drag, startPoint x: 963, startPoint y: 266, endPoint x: 965, endPoint y: 293, distance: 27.5
click at [965, 297] on div at bounding box center [668, 492] width 1336 height 736
drag, startPoint x: 992, startPoint y: 270, endPoint x: 1014, endPoint y: 269, distance: 22.5
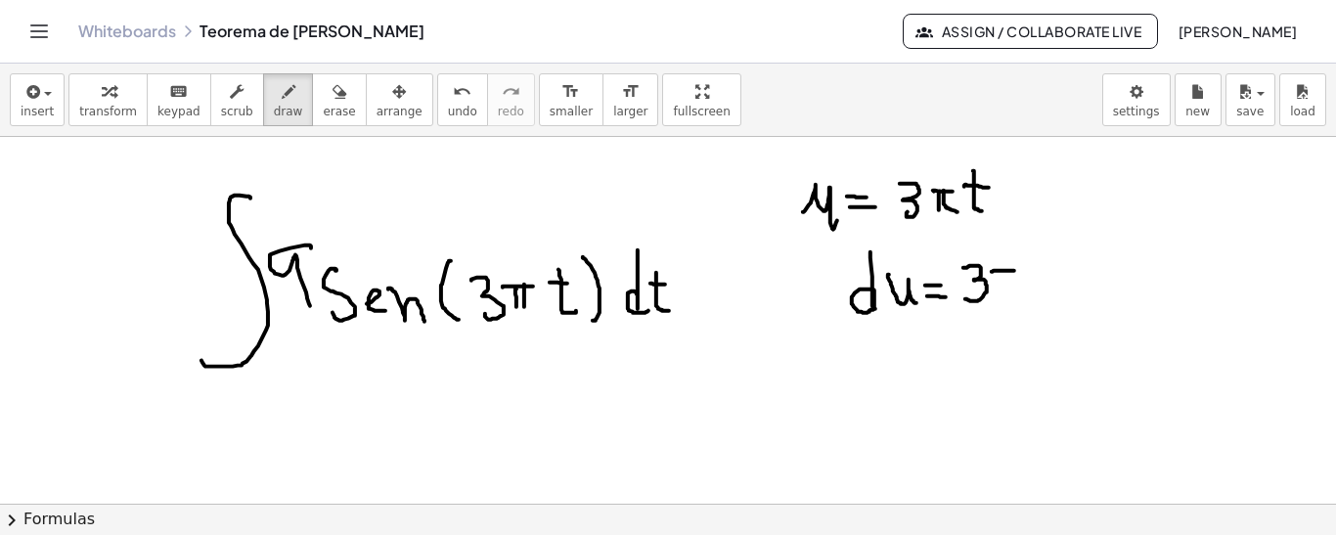
click at [1014, 269] on div at bounding box center [668, 492] width 1336 height 736
drag, startPoint x: 996, startPoint y: 268, endPoint x: 1003, endPoint y: 279, distance: 12.8
click at [998, 291] on div at bounding box center [668, 492] width 1336 height 736
drag, startPoint x: 1005, startPoint y: 265, endPoint x: 1005, endPoint y: 288, distance: 22.5
click at [1005, 288] on div at bounding box center [668, 492] width 1336 height 736
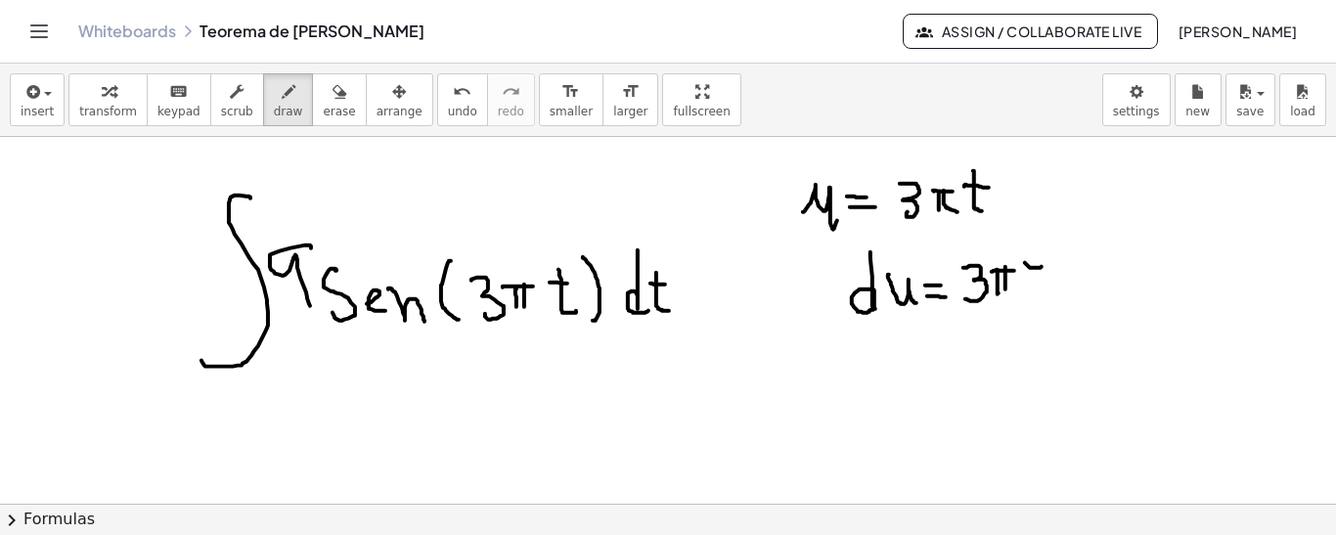
drag, startPoint x: 1025, startPoint y: 261, endPoint x: 1043, endPoint y: 261, distance: 18.6
click at [1044, 263] on div at bounding box center [668, 492] width 1336 height 736
drag, startPoint x: 1036, startPoint y: 268, endPoint x: 1053, endPoint y: 290, distance: 28.6
click at [1053, 291] on div at bounding box center [668, 492] width 1336 height 736
click at [975, 314] on div at bounding box center [668, 492] width 1336 height 736
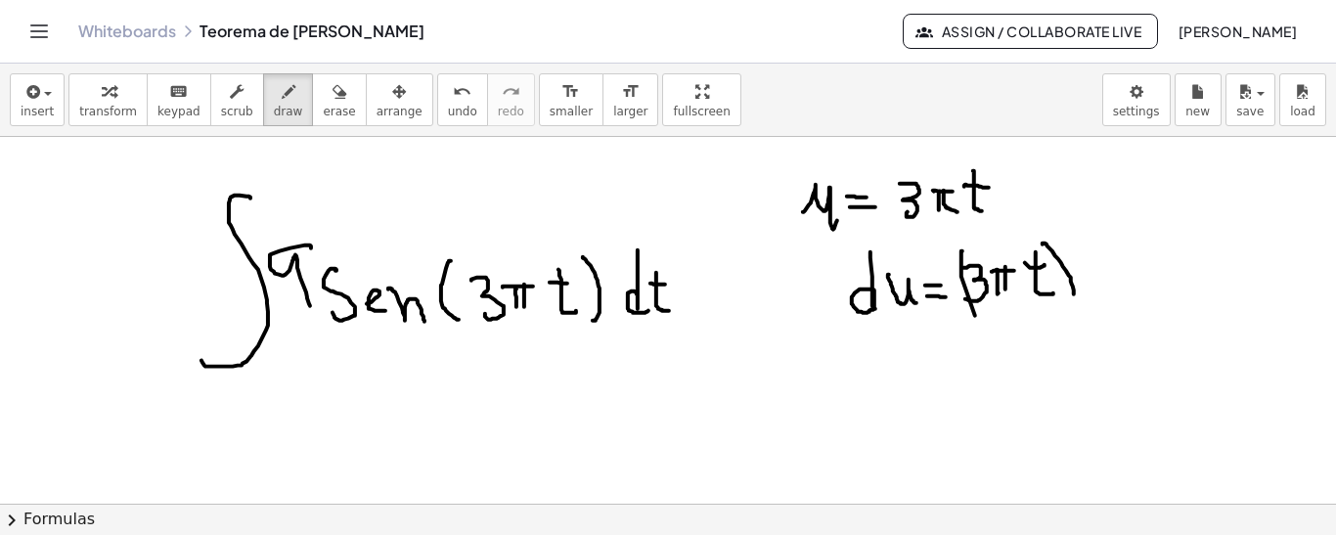
drag, startPoint x: 1044, startPoint y: 242, endPoint x: 1070, endPoint y: 318, distance: 80.4
click at [1070, 319] on div at bounding box center [668, 492] width 1336 height 736
click at [1058, 229] on div at bounding box center [668, 492] width 1336 height 736
drag, startPoint x: 941, startPoint y: 365, endPoint x: 952, endPoint y: 364, distance: 11.8
click at [952, 364] on div at bounding box center [668, 492] width 1336 height 736
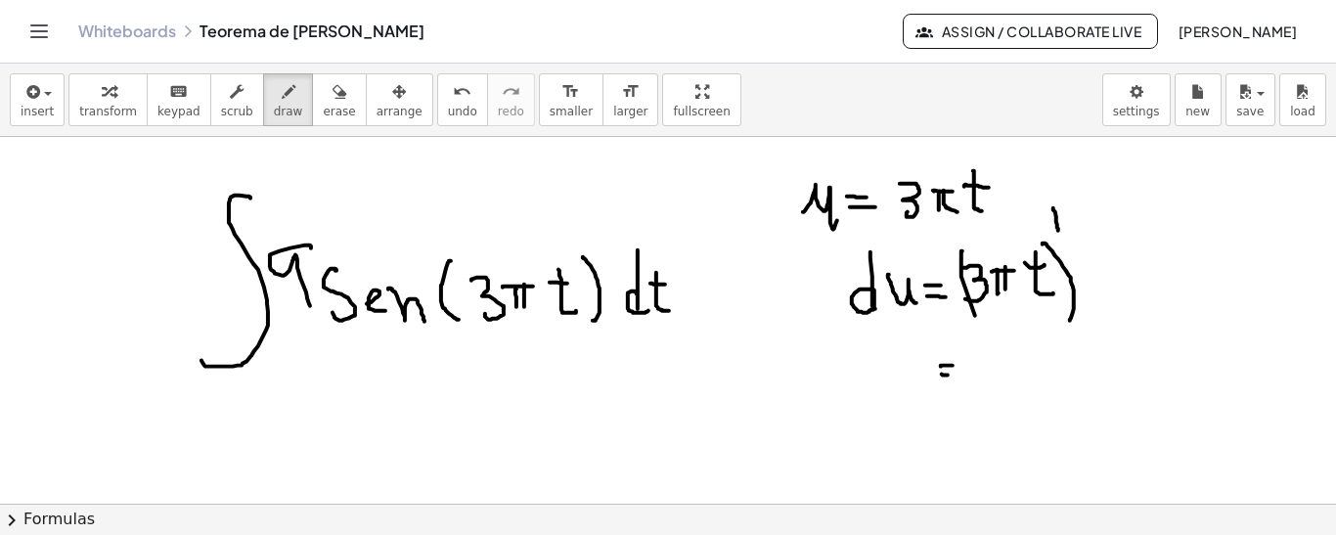
drag, startPoint x: 942, startPoint y: 373, endPoint x: 961, endPoint y: 374, distance: 19.6
click at [958, 374] on div at bounding box center [668, 492] width 1336 height 736
drag, startPoint x: 1141, startPoint y: 184, endPoint x: 1164, endPoint y: 181, distance: 22.7
click at [1164, 181] on div at bounding box center [668, 492] width 1336 height 736
drag, startPoint x: 1153, startPoint y: 163, endPoint x: 1164, endPoint y: 208, distance: 46.3
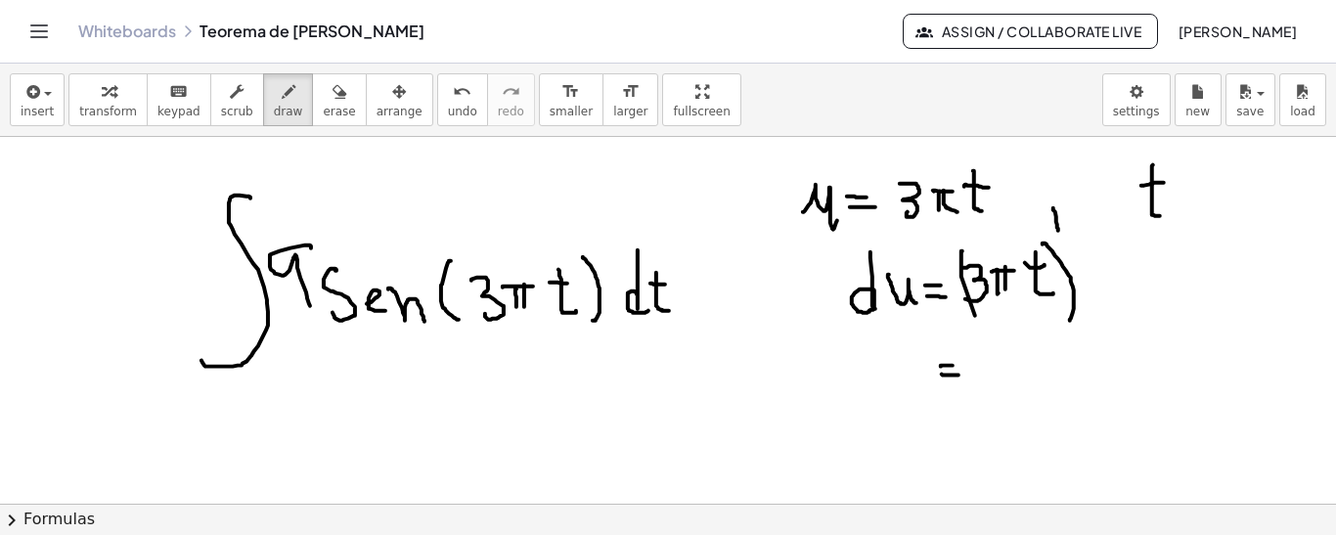
click at [1162, 214] on div at bounding box center [668, 492] width 1336 height 736
drag, startPoint x: 1163, startPoint y: 143, endPoint x: 1165, endPoint y: 162, distance: 19.7
click at [1164, 162] on div at bounding box center [668, 492] width 1336 height 736
drag, startPoint x: 1172, startPoint y: 152, endPoint x: 1185, endPoint y: 152, distance: 13.7
click at [1183, 152] on div at bounding box center [668, 492] width 1336 height 736
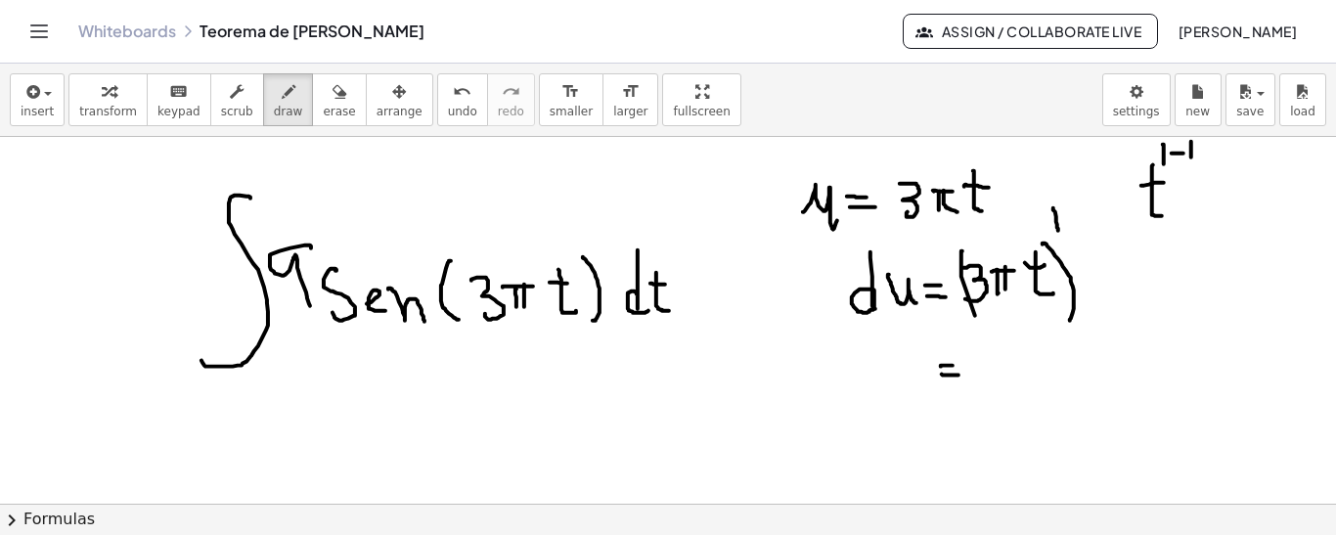
drag, startPoint x: 1191, startPoint y: 140, endPoint x: 1191, endPoint y: 157, distance: 17.6
click at [1191, 157] on div at bounding box center [668, 492] width 1336 height 736
drag, startPoint x: 1194, startPoint y: 212, endPoint x: 1208, endPoint y: 207, distance: 14.5
click at [1208, 207] on div at bounding box center [668, 492] width 1336 height 736
drag, startPoint x: 1198, startPoint y: 222, endPoint x: 1217, endPoint y: 213, distance: 21.4
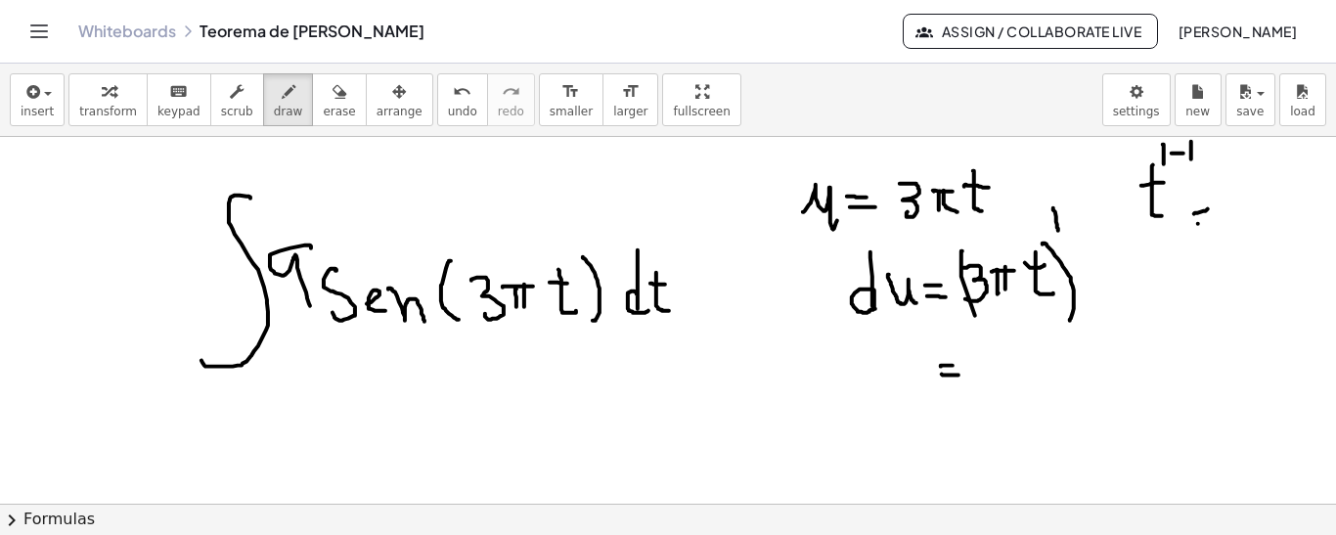
click at [1216, 218] on div at bounding box center [668, 492] width 1336 height 736
drag, startPoint x: 1219, startPoint y: 199, endPoint x: 1233, endPoint y: 196, distance: 14.0
click at [1233, 197] on div at bounding box center [668, 492] width 1336 height 736
drag, startPoint x: 1227, startPoint y: 199, endPoint x: 1234, endPoint y: 211, distance: 14.4
click at [1234, 225] on div at bounding box center [668, 492] width 1336 height 736
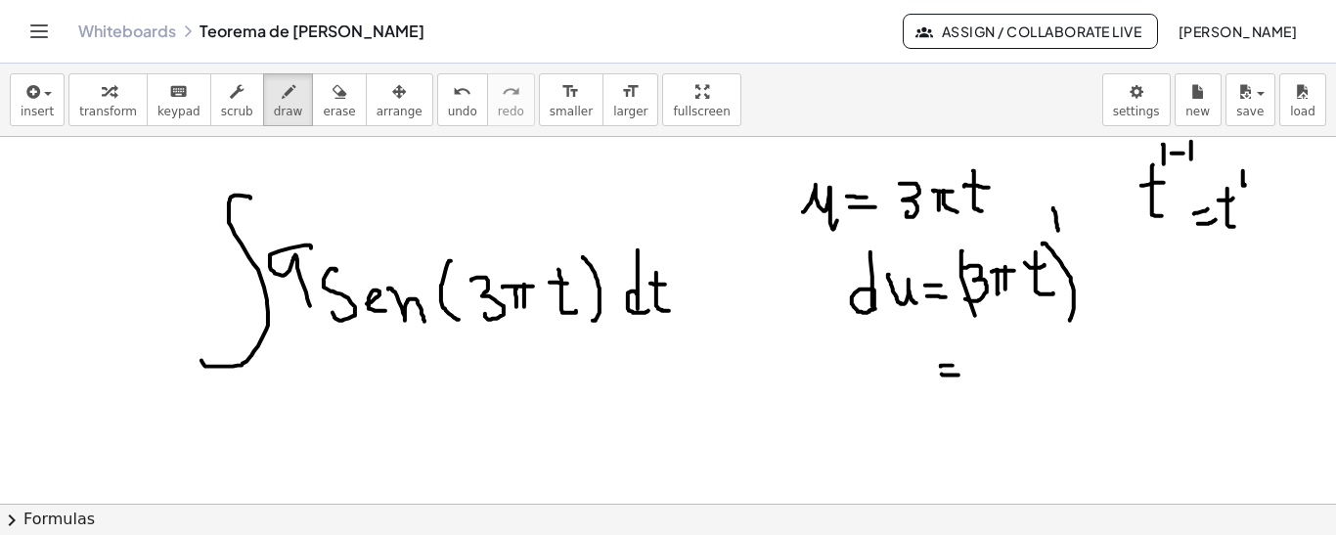
click at [1245, 175] on div at bounding box center [668, 492] width 1336 height 736
click at [1261, 207] on div at bounding box center [668, 492] width 1336 height 736
click at [1264, 216] on div at bounding box center [668, 492] width 1336 height 736
drag, startPoint x: 1278, startPoint y: 193, endPoint x: 1278, endPoint y: 220, distance: 27.4
click at [1278, 220] on div at bounding box center [668, 492] width 1336 height 736
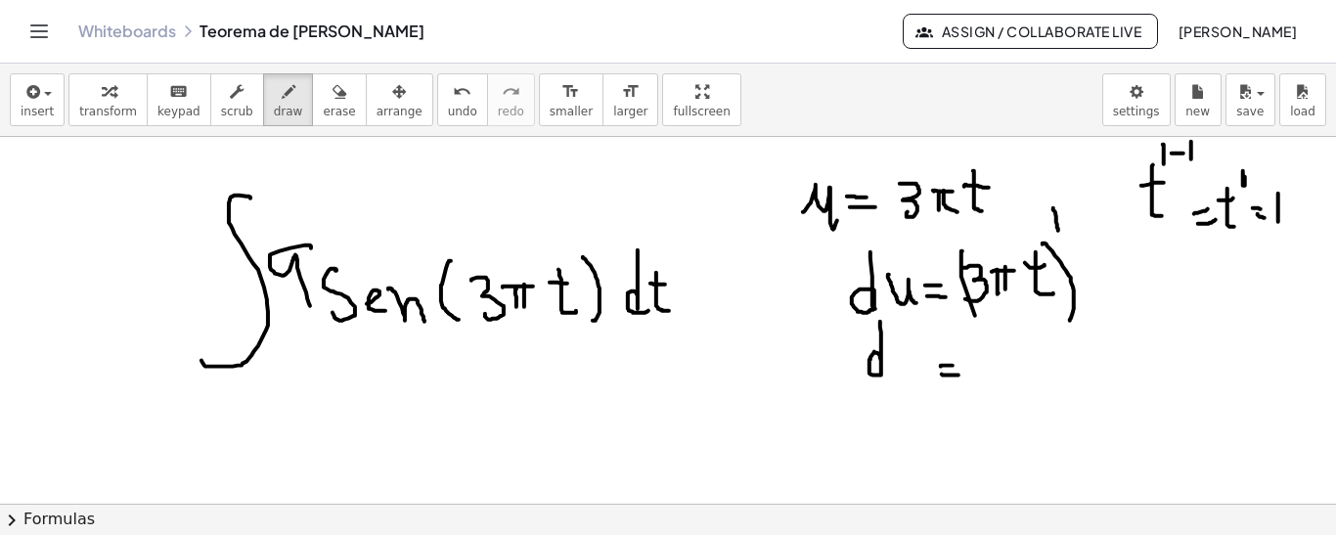
drag, startPoint x: 880, startPoint y: 320, endPoint x: 904, endPoint y: 361, distance: 47.3
click at [896, 369] on div at bounding box center [668, 492] width 1336 height 736
drag, startPoint x: 904, startPoint y: 343, endPoint x: 917, endPoint y: 382, distance: 41.4
click at [917, 382] on div at bounding box center [668, 492] width 1336 height 736
drag, startPoint x: 989, startPoint y: 339, endPoint x: 1011, endPoint y: 359, distance: 29.8
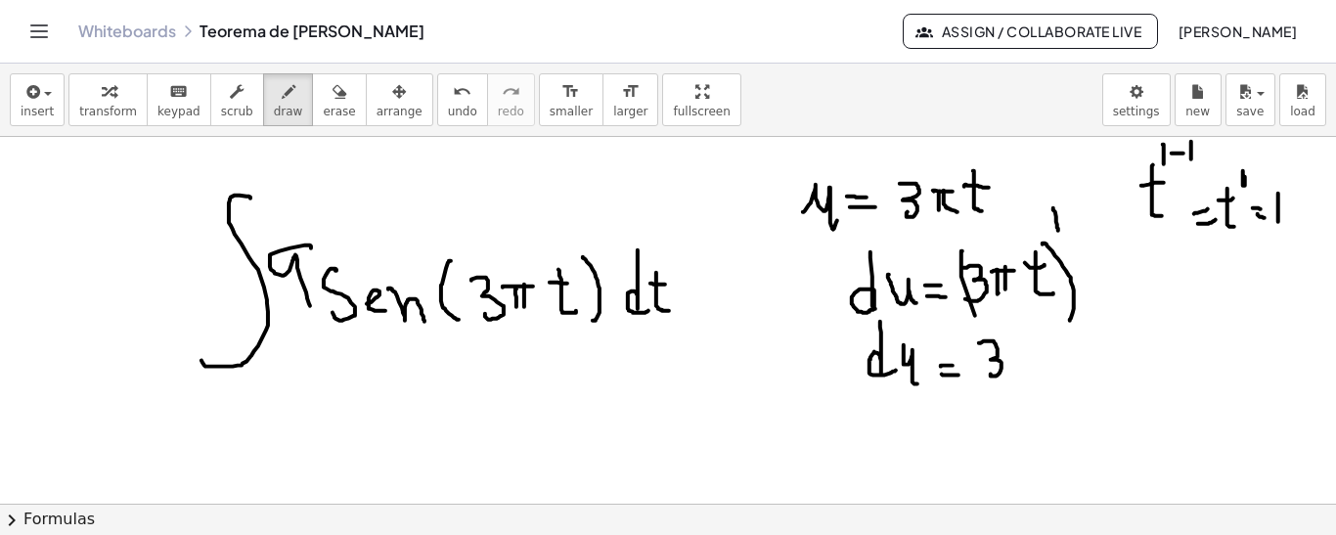
click at [991, 372] on div at bounding box center [668, 492] width 1336 height 736
drag, startPoint x: 1015, startPoint y: 342, endPoint x: 1034, endPoint y: 342, distance: 18.6
click at [1035, 342] on div at bounding box center [668, 492] width 1336 height 736
drag, startPoint x: 1016, startPoint y: 339, endPoint x: 1026, endPoint y: 345, distance: 11.4
click at [1018, 368] on div at bounding box center [668, 492] width 1336 height 736
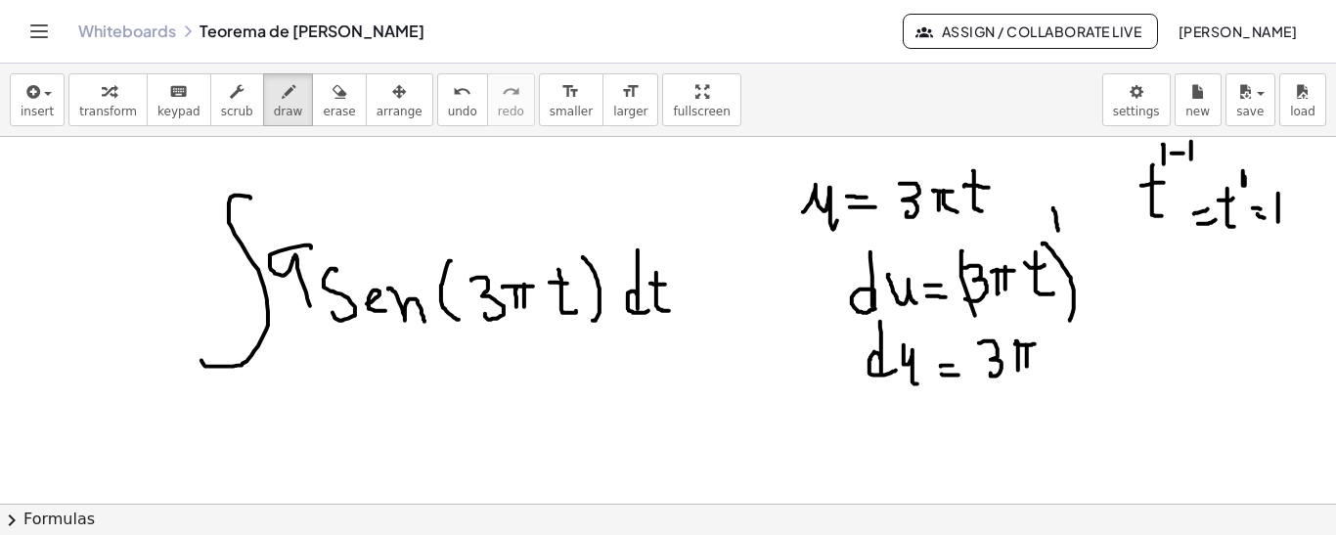
drag, startPoint x: 1026, startPoint y: 343, endPoint x: 1028, endPoint y: 366, distance: 22.6
click at [1028, 366] on div at bounding box center [668, 492] width 1336 height 736
drag, startPoint x: 1045, startPoint y: 352, endPoint x: 1075, endPoint y: 367, distance: 32.8
click at [1071, 373] on div at bounding box center [668, 492] width 1336 height 736
drag, startPoint x: 1076, startPoint y: 347, endPoint x: 1090, endPoint y: 349, distance: 14.8
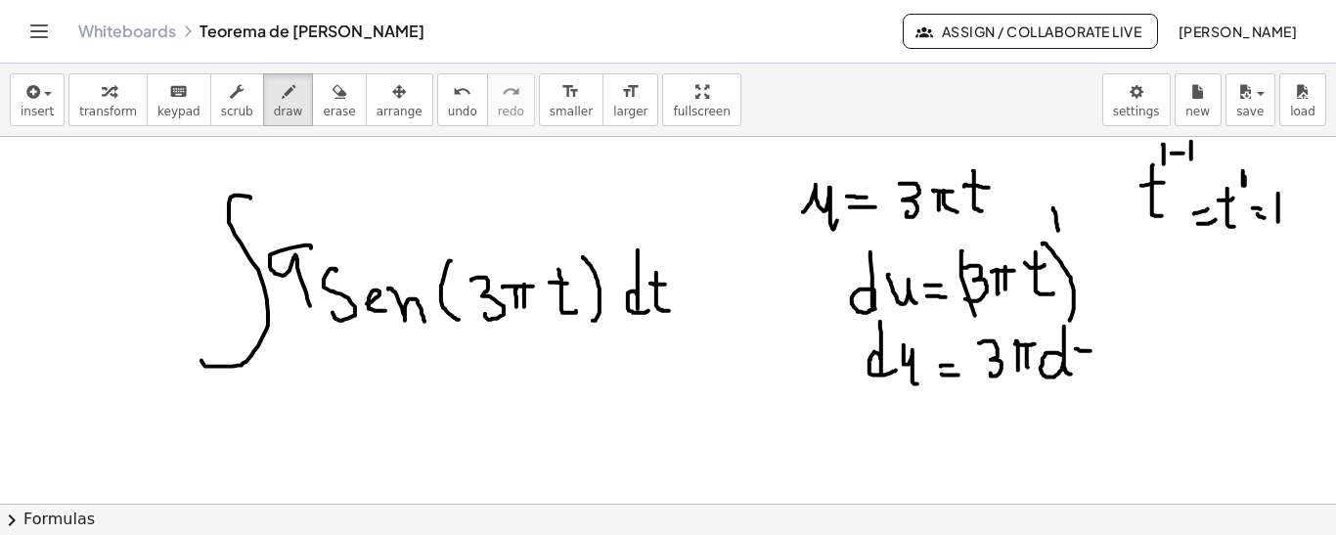
click at [1090, 349] on div at bounding box center [668, 492] width 1336 height 736
drag, startPoint x: 1083, startPoint y: 336, endPoint x: 1091, endPoint y: 369, distance: 33.4
click at [1091, 369] on div at bounding box center [668, 492] width 1336 height 736
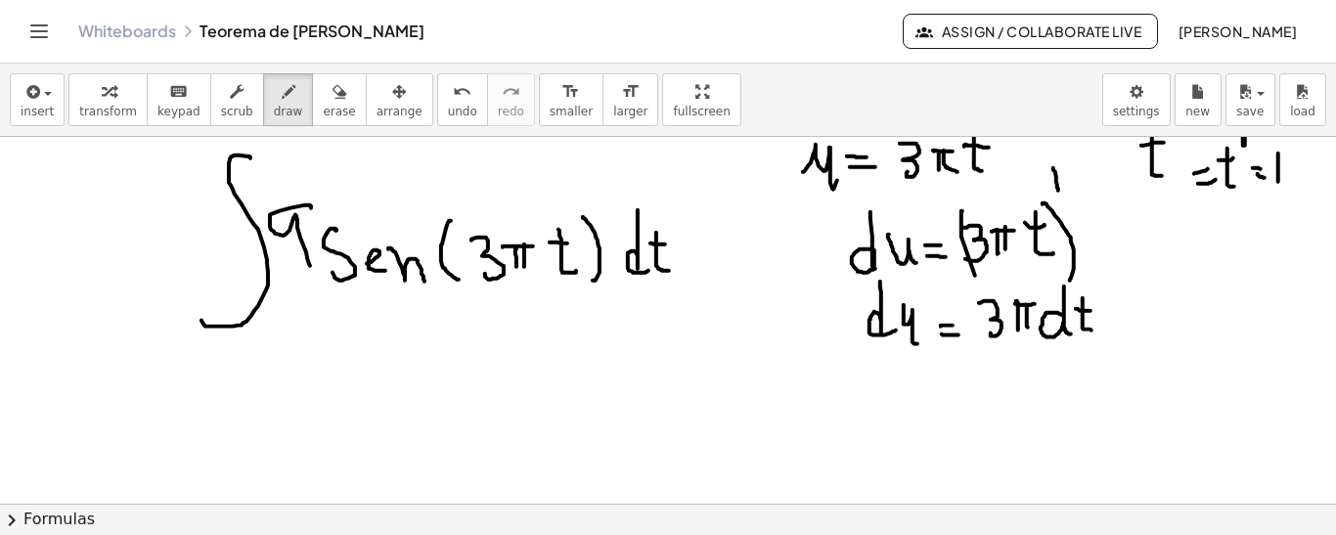
scroll to position [56, 0]
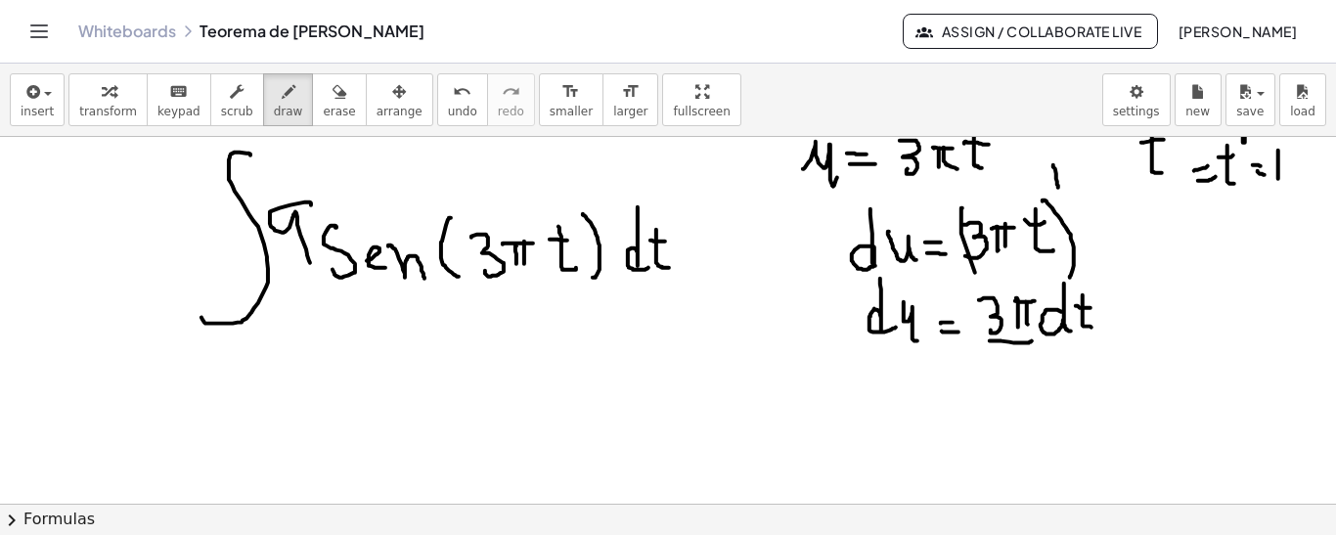
drag, startPoint x: 990, startPoint y: 339, endPoint x: 1032, endPoint y: 339, distance: 42.0
click at [1032, 339] on div at bounding box center [668, 449] width 1336 height 736
drag, startPoint x: 889, startPoint y: 367, endPoint x: 890, endPoint y: 393, distance: 26.4
click at [890, 395] on div at bounding box center [668, 449] width 1336 height 736
drag, startPoint x: 899, startPoint y: 373, endPoint x: 907, endPoint y: 400, distance: 28.8
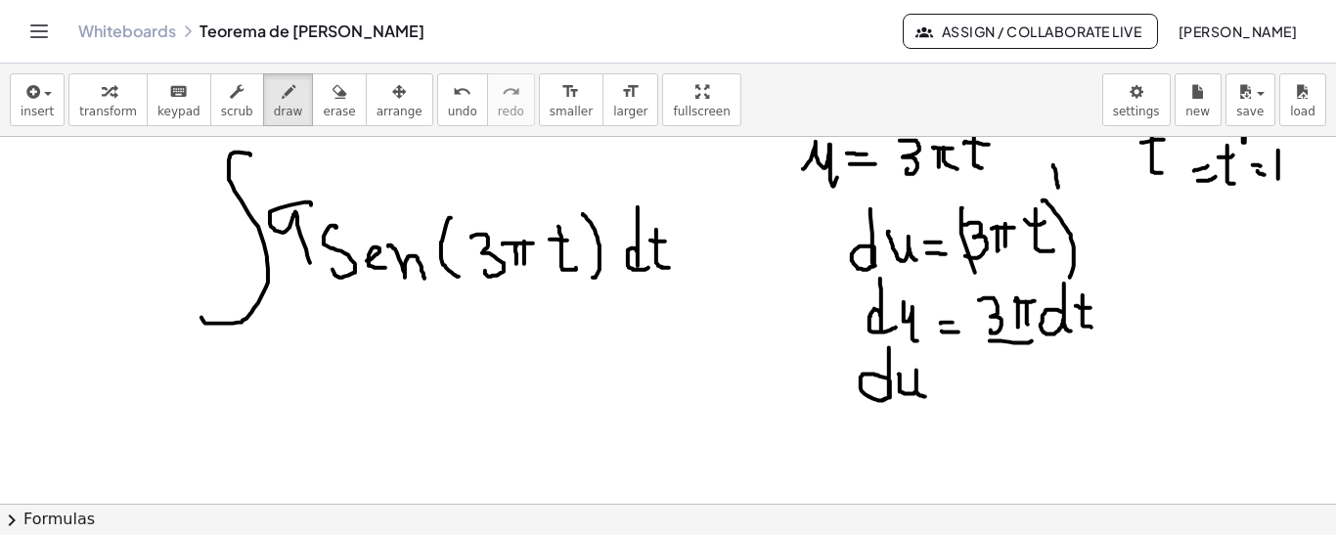
click at [926, 395] on div at bounding box center [668, 449] width 1336 height 736
drag, startPoint x: 863, startPoint y: 407, endPoint x: 923, endPoint y: 404, distance: 59.7
click at [923, 404] on div at bounding box center [668, 449] width 1336 height 736
drag, startPoint x: 879, startPoint y: 420, endPoint x: 873, endPoint y: 442, distance: 23.2
click at [867, 445] on div at bounding box center [668, 449] width 1336 height 736
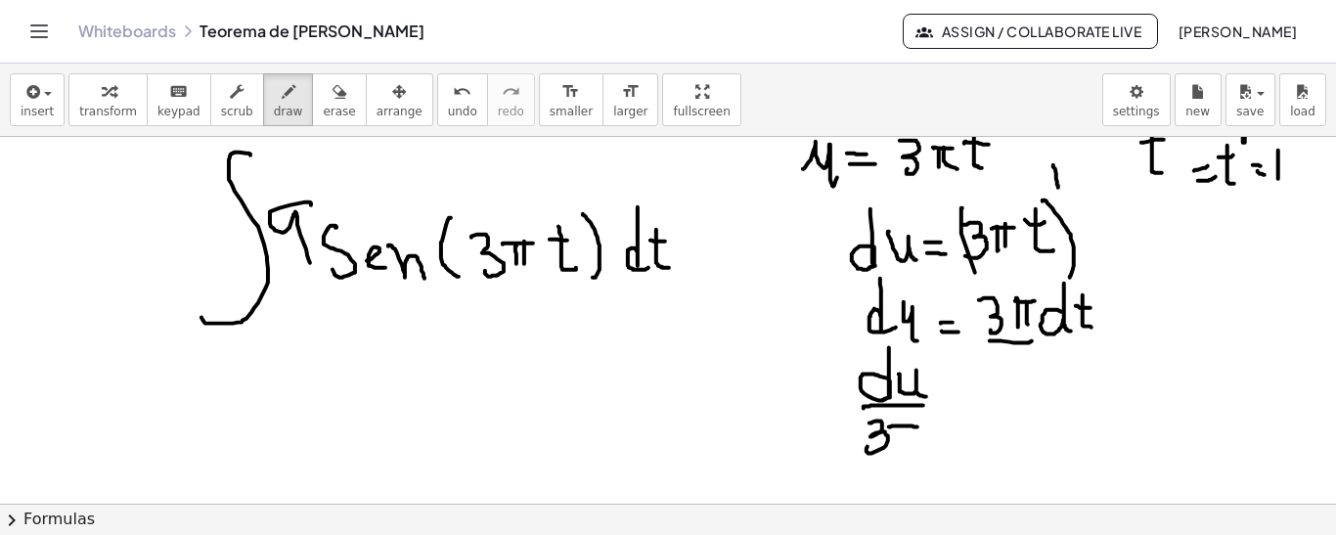
drag, startPoint x: 889, startPoint y: 425, endPoint x: 920, endPoint y: 426, distance: 31.3
click at [922, 426] on div at bounding box center [668, 449] width 1336 height 736
click at [905, 441] on div at bounding box center [668, 449] width 1336 height 736
drag, startPoint x: 906, startPoint y: 427, endPoint x: 910, endPoint y: 446, distance: 19.2
click at [910, 447] on div at bounding box center [668, 449] width 1336 height 736
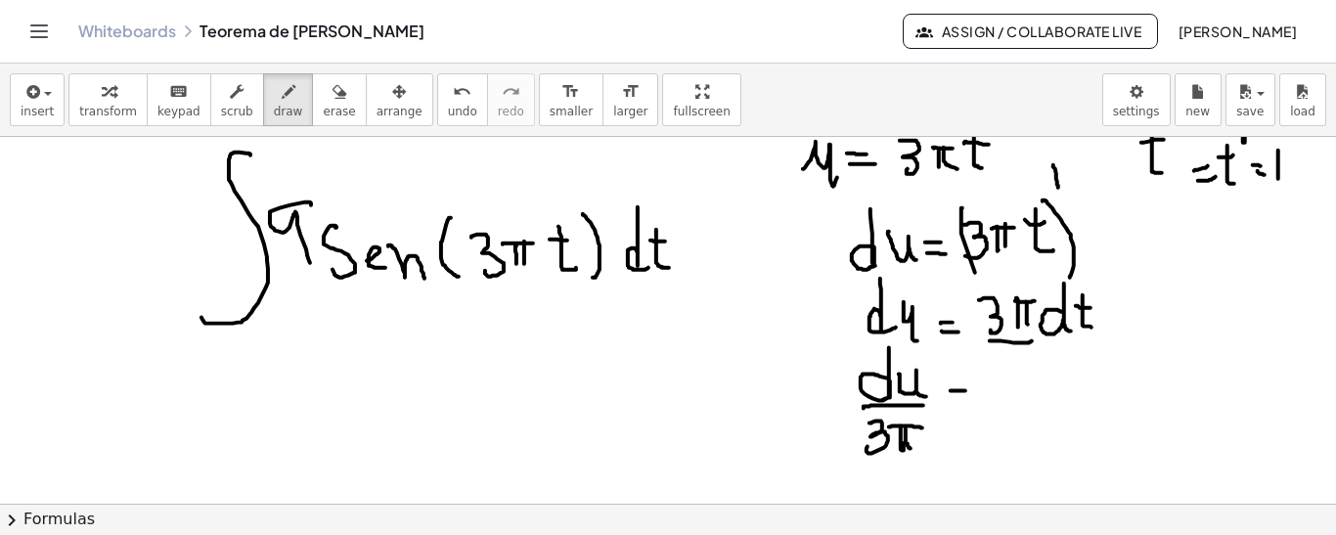
drag, startPoint x: 952, startPoint y: 389, endPoint x: 971, endPoint y: 389, distance: 18.6
click at [971, 389] on div at bounding box center [668, 449] width 1336 height 736
drag, startPoint x: 952, startPoint y: 405, endPoint x: 973, endPoint y: 405, distance: 21.5
click at [973, 405] on div at bounding box center [668, 449] width 1336 height 736
drag, startPoint x: 1021, startPoint y: 357, endPoint x: 1033, endPoint y: 406, distance: 50.3
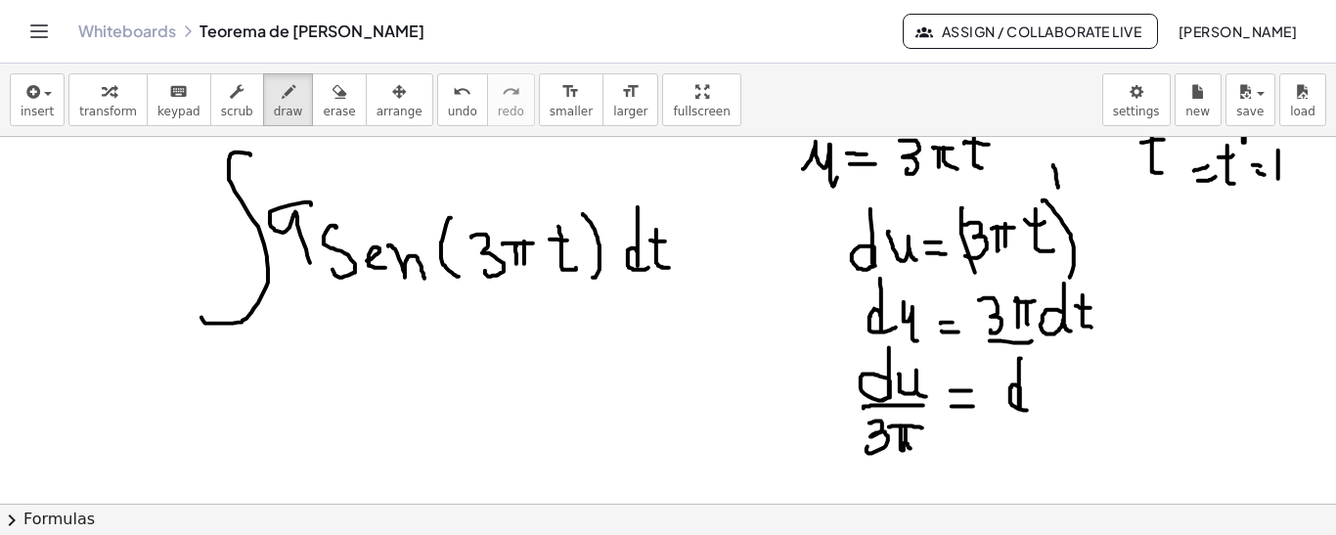
click at [1033, 409] on div at bounding box center [668, 449] width 1336 height 736
click at [1055, 382] on div at bounding box center [668, 449] width 1336 height 736
drag, startPoint x: 1046, startPoint y: 368, endPoint x: 1057, endPoint y: 403, distance: 36.8
click at [1058, 403] on div at bounding box center [668, 449] width 1336 height 736
drag, startPoint x: 303, startPoint y: 329, endPoint x: 313, endPoint y: 330, distance: 9.8
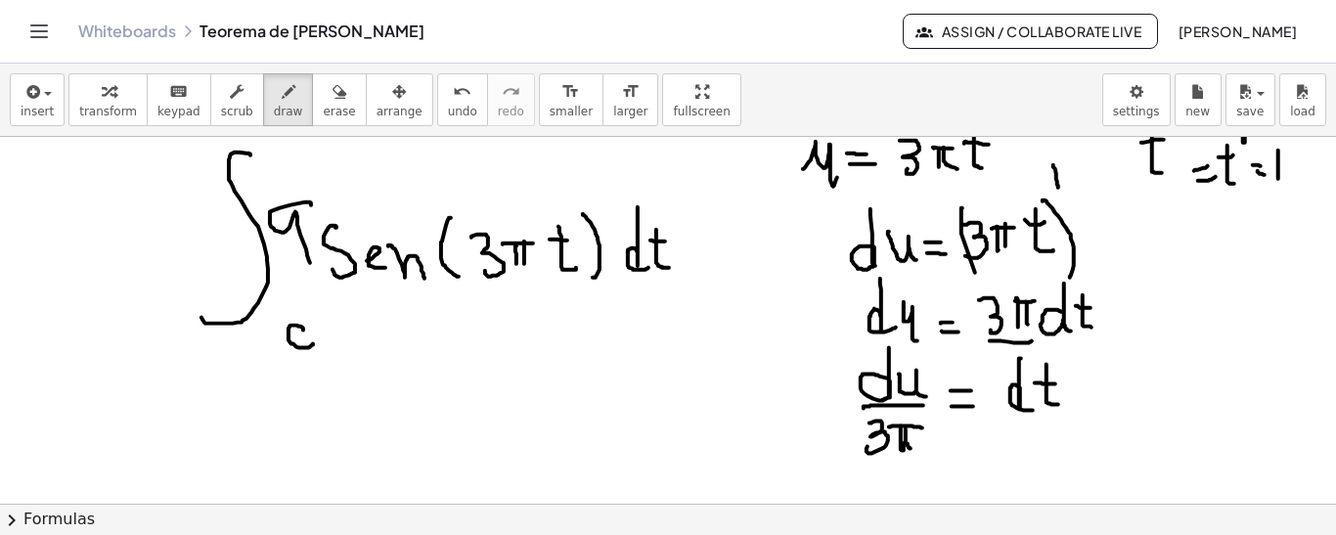
click at [313, 331] on div at bounding box center [668, 449] width 1336 height 736
drag, startPoint x: 311, startPoint y: 326, endPoint x: 312, endPoint y: 336, distance: 10.8
click at [311, 363] on div at bounding box center [668, 449] width 1336 height 736
drag, startPoint x: 342, startPoint y: 288, endPoint x: 321, endPoint y: 381, distance: 95.4
click at [317, 398] on div at bounding box center [668, 449] width 1336 height 736
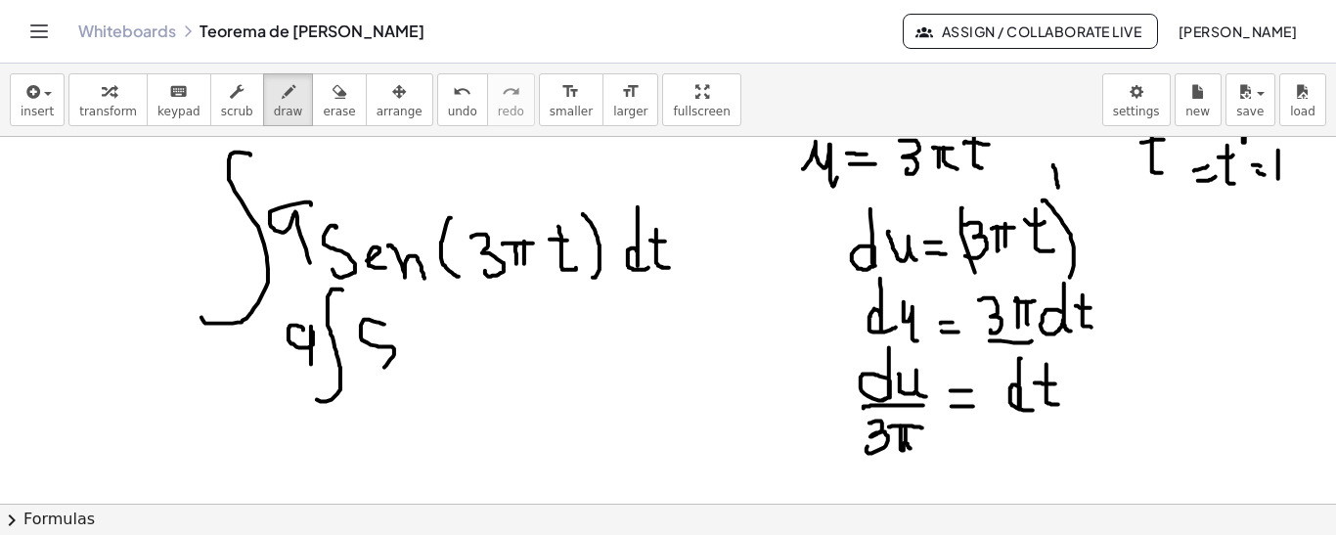
drag, startPoint x: 383, startPoint y: 323, endPoint x: 367, endPoint y: 355, distance: 36.3
click at [368, 357] on div at bounding box center [668, 449] width 1336 height 736
drag, startPoint x: 401, startPoint y: 355, endPoint x: 418, endPoint y: 368, distance: 20.9
click at [418, 368] on div at bounding box center [668, 449] width 1336 height 736
drag, startPoint x: 429, startPoint y: 349, endPoint x: 447, endPoint y: 360, distance: 20.6
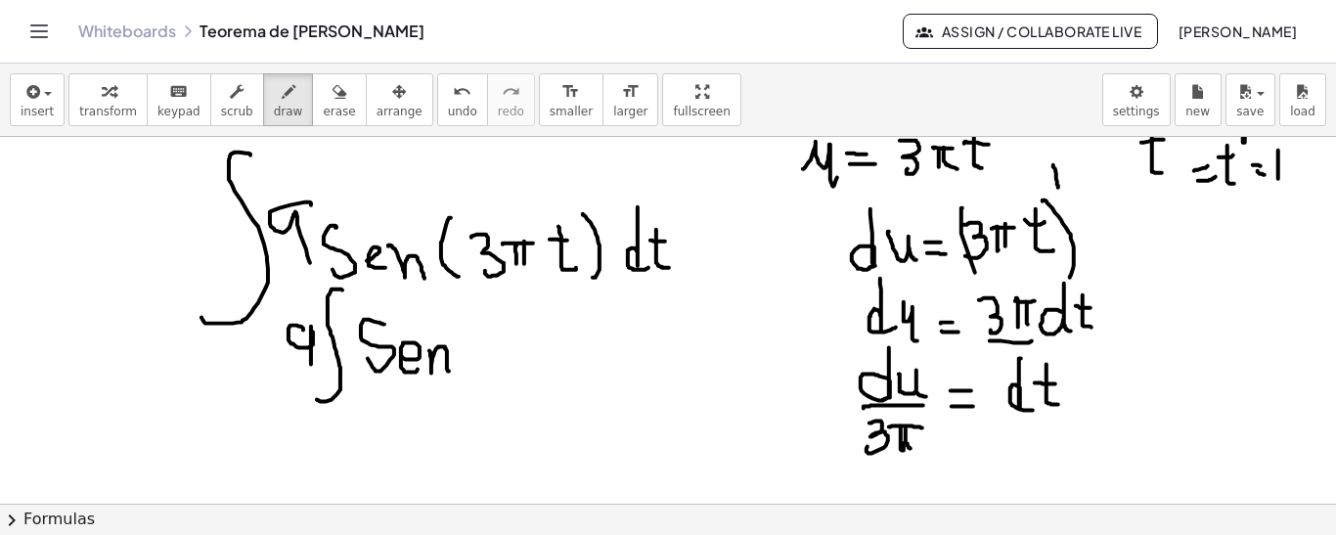
click at [450, 370] on div at bounding box center [668, 449] width 1336 height 736
drag, startPoint x: 798, startPoint y: 200, endPoint x: 839, endPoint y: 199, distance: 41.1
click at [839, 199] on div at bounding box center [668, 449] width 1336 height 736
drag, startPoint x: 457, startPoint y: 332, endPoint x: 501, endPoint y: 362, distance: 52.9
click at [501, 364] on div at bounding box center [668, 449] width 1336 height 736
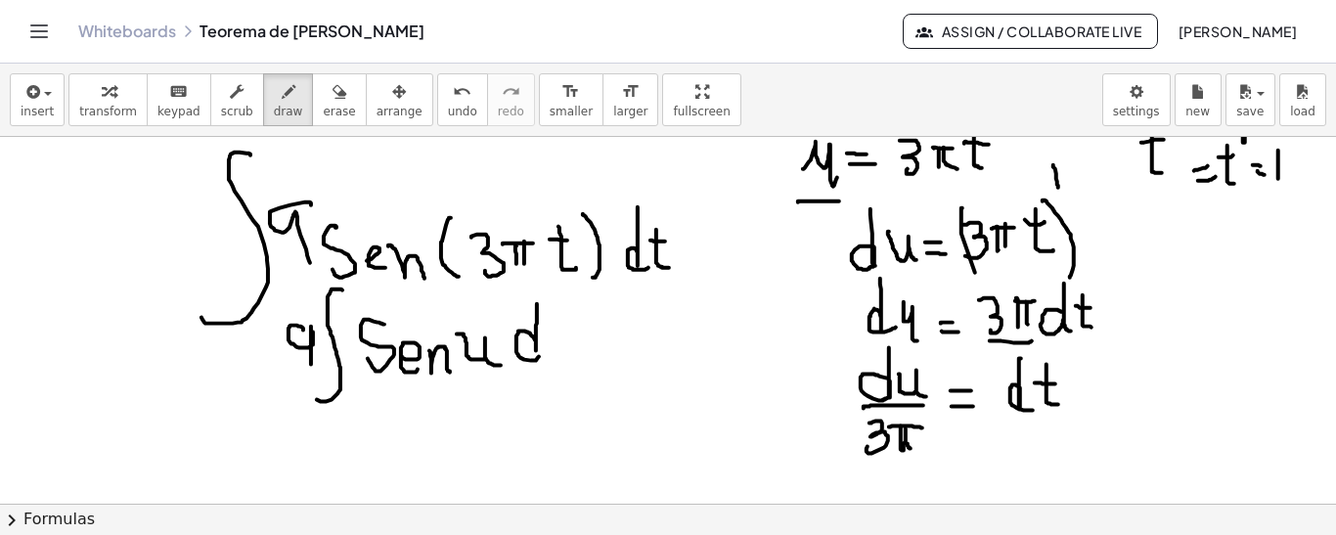
drag, startPoint x: 537, startPoint y: 303, endPoint x: 539, endPoint y: 351, distance: 48.0
click at [539, 353] on div at bounding box center [668, 449] width 1336 height 736
drag, startPoint x: 546, startPoint y: 337, endPoint x: 570, endPoint y: 358, distance: 31.9
click at [578, 359] on div at bounding box center [668, 449] width 1336 height 736
drag, startPoint x: 522, startPoint y: 372, endPoint x: 565, endPoint y: 370, distance: 43.1
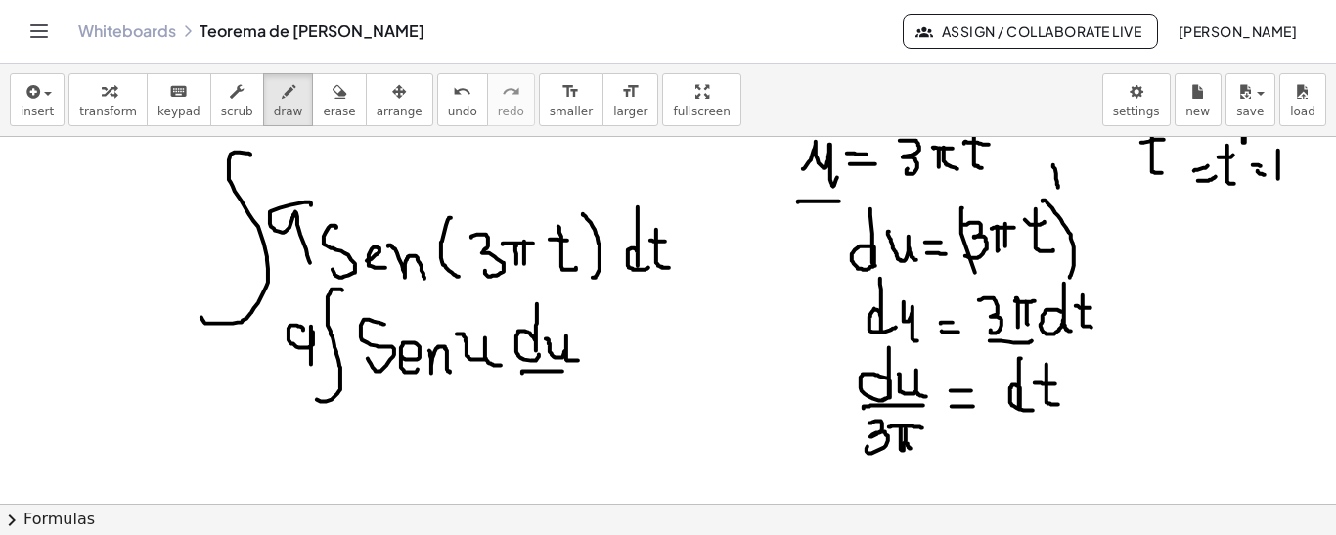
click at [565, 370] on div at bounding box center [668, 449] width 1336 height 736
drag, startPoint x: 522, startPoint y: 385, endPoint x: 518, endPoint y: 417, distance: 31.5
click at [518, 417] on div at bounding box center [668, 449] width 1336 height 736
drag, startPoint x: 546, startPoint y: 388, endPoint x: 568, endPoint y: 387, distance: 22.5
click at [568, 387] on div at bounding box center [668, 449] width 1336 height 736
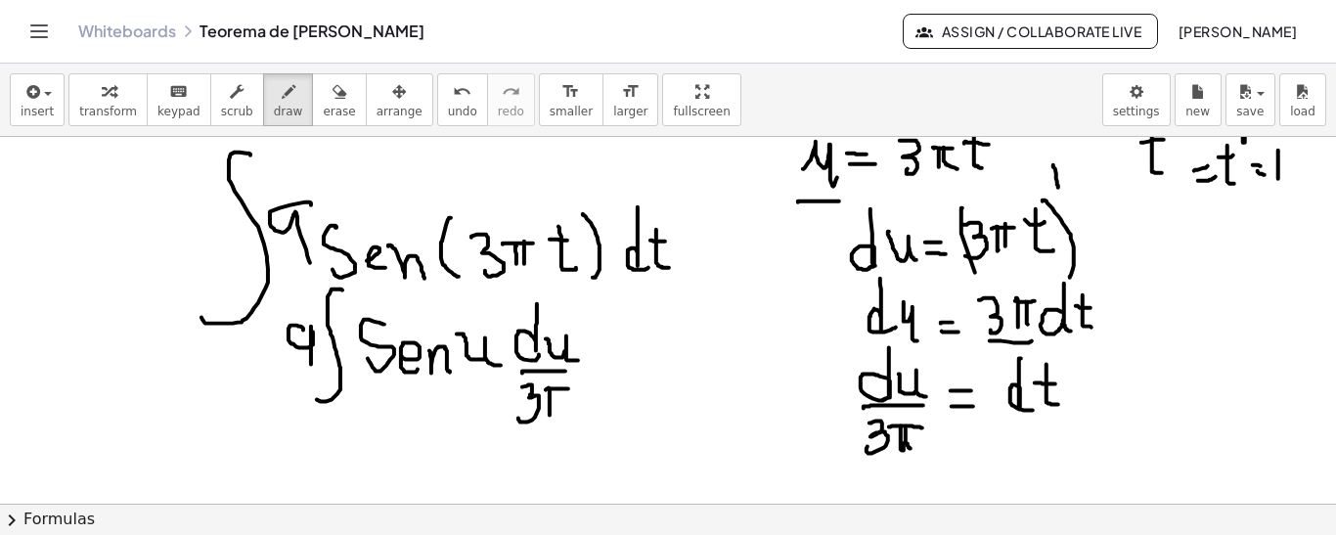
drag, startPoint x: 549, startPoint y: 386, endPoint x: 552, endPoint y: 399, distance: 13.0
click at [550, 415] on div at bounding box center [668, 449] width 1336 height 736
drag, startPoint x: 557, startPoint y: 386, endPoint x: 564, endPoint y: 414, distance: 28.2
click at [564, 414] on div at bounding box center [668, 449] width 1336 height 736
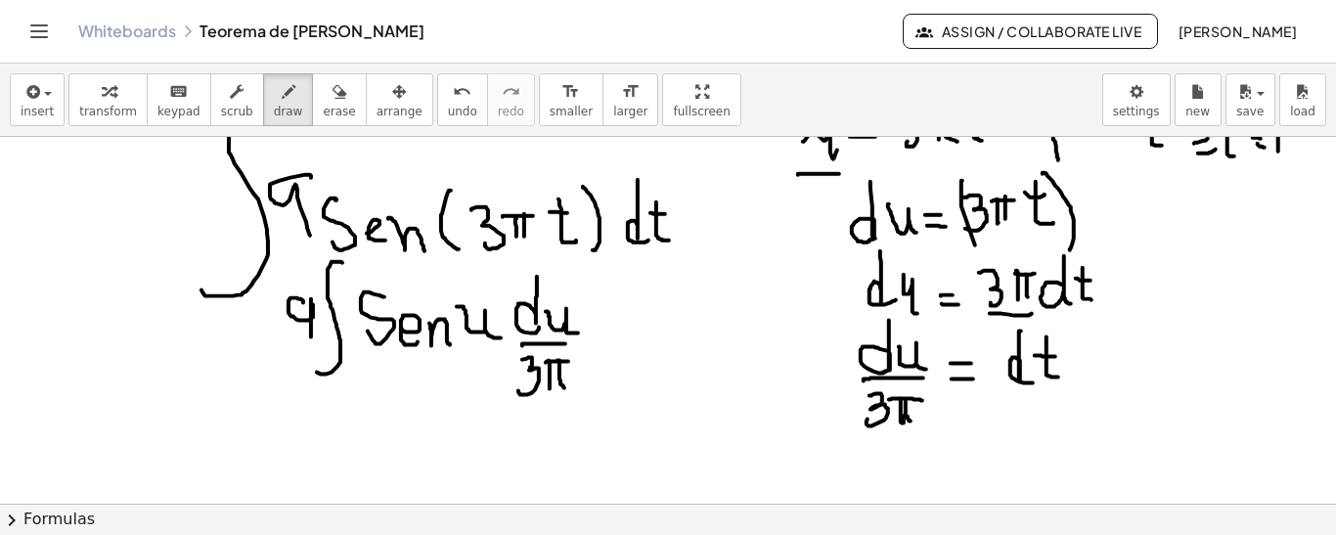
scroll to position [164, 0]
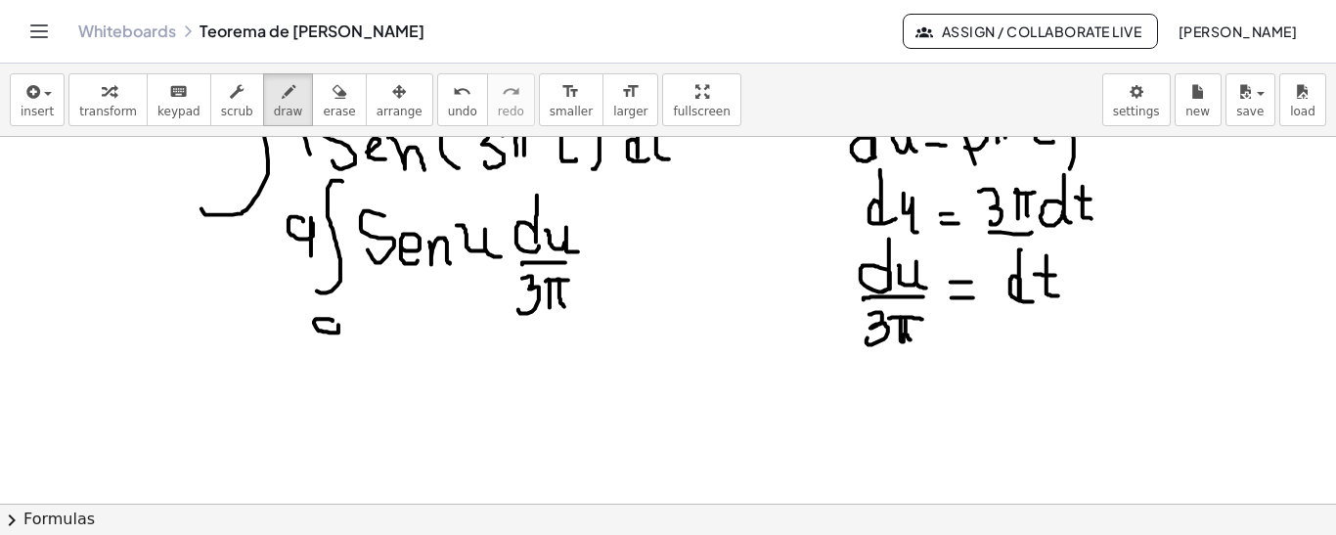
click at [338, 323] on div at bounding box center [668, 341] width 1336 height 736
drag, startPoint x: 338, startPoint y: 323, endPoint x: 339, endPoint y: 348, distance: 25.4
click at [339, 350] on div at bounding box center [668, 341] width 1336 height 736
drag, startPoint x: 311, startPoint y: 365, endPoint x: 370, endPoint y: 363, distance: 58.7
click at [370, 363] on div at bounding box center [668, 341] width 1336 height 736
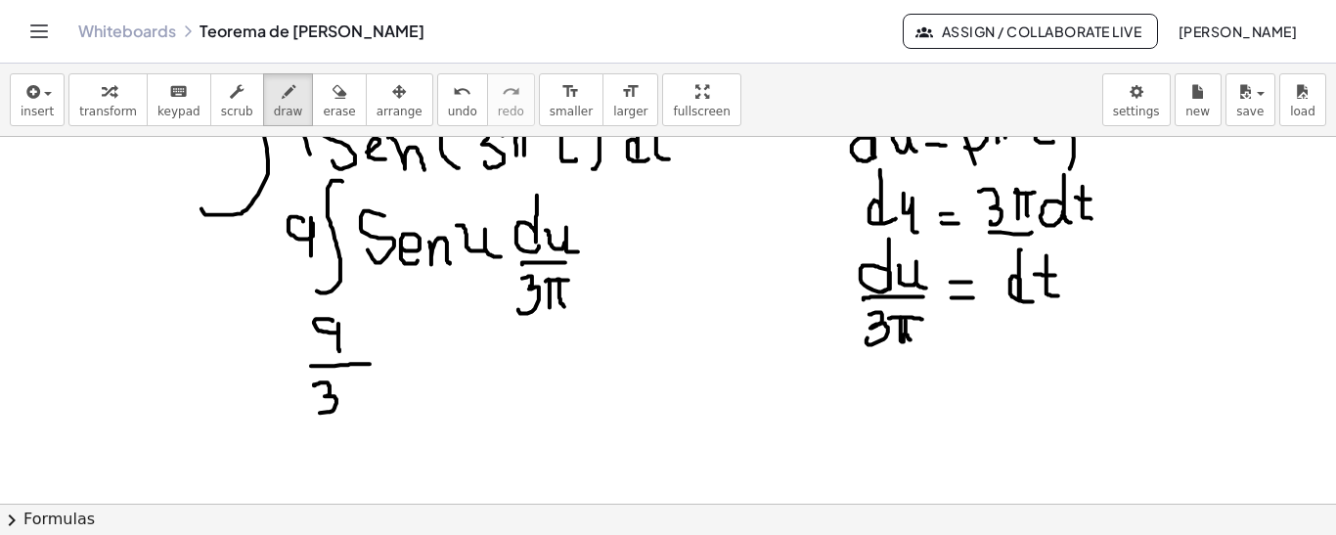
drag, startPoint x: 315, startPoint y: 384, endPoint x: 317, endPoint y: 405, distance: 20.6
click at [317, 408] on div at bounding box center [668, 341] width 1336 height 736
drag, startPoint x: 338, startPoint y: 383, endPoint x: 361, endPoint y: 383, distance: 22.5
click at [361, 383] on div at bounding box center [668, 341] width 1336 height 736
drag, startPoint x: 341, startPoint y: 385, endPoint x: 343, endPoint y: 404, distance: 18.7
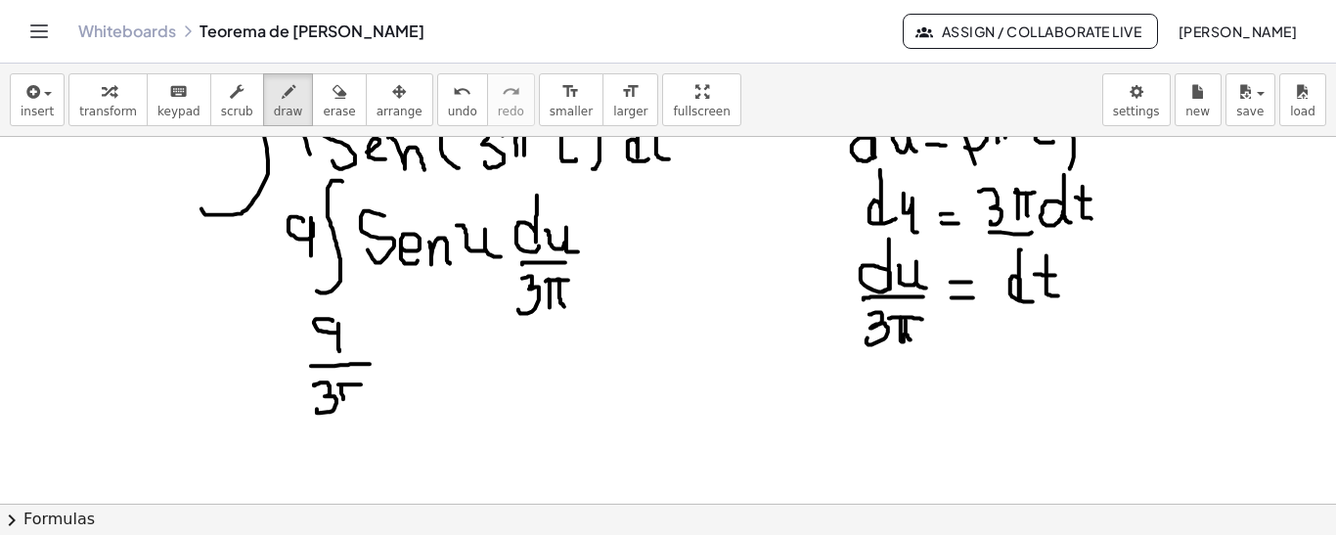
click at [343, 405] on div at bounding box center [668, 341] width 1336 height 736
drag, startPoint x: 349, startPoint y: 383, endPoint x: 351, endPoint y: 410, distance: 26.5
click at [351, 410] on div at bounding box center [668, 341] width 1336 height 736
drag, startPoint x: 409, startPoint y: 288, endPoint x: 389, endPoint y: 407, distance: 120.9
click at [389, 409] on div at bounding box center [668, 341] width 1336 height 736
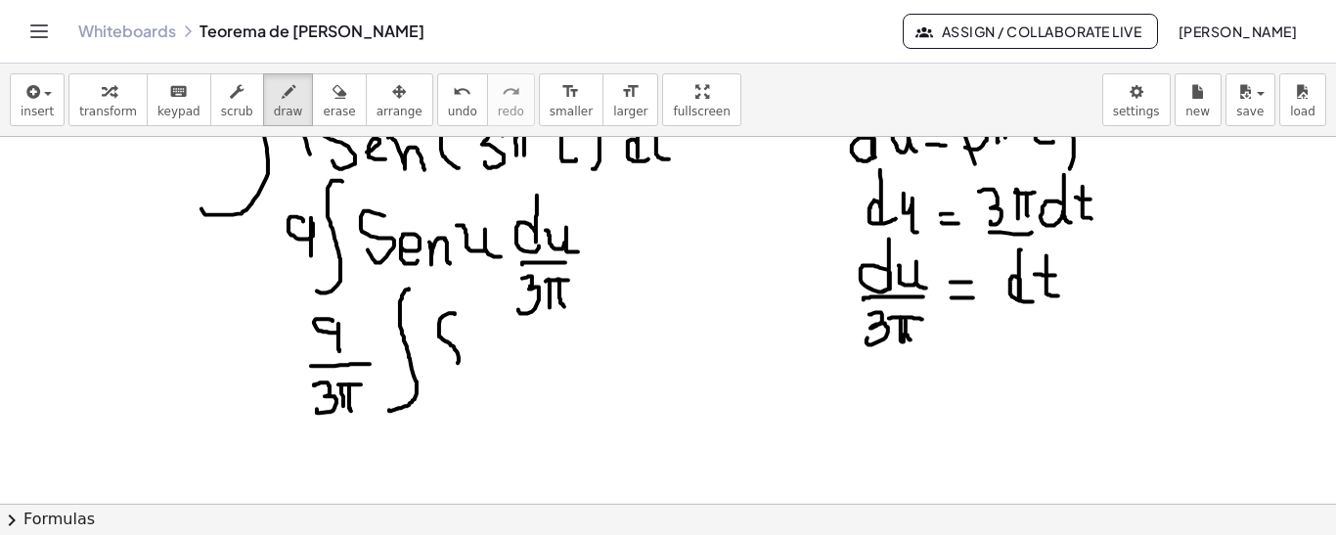
drag, startPoint x: 455, startPoint y: 313, endPoint x: 435, endPoint y: 361, distance: 51.8
click at [435, 363] on div at bounding box center [668, 341] width 1336 height 736
click at [477, 360] on div at bounding box center [668, 341] width 1336 height 736
drag, startPoint x: 489, startPoint y: 345, endPoint x: 505, endPoint y: 369, distance: 28.2
click at [505, 369] on div at bounding box center [668, 341] width 1336 height 736
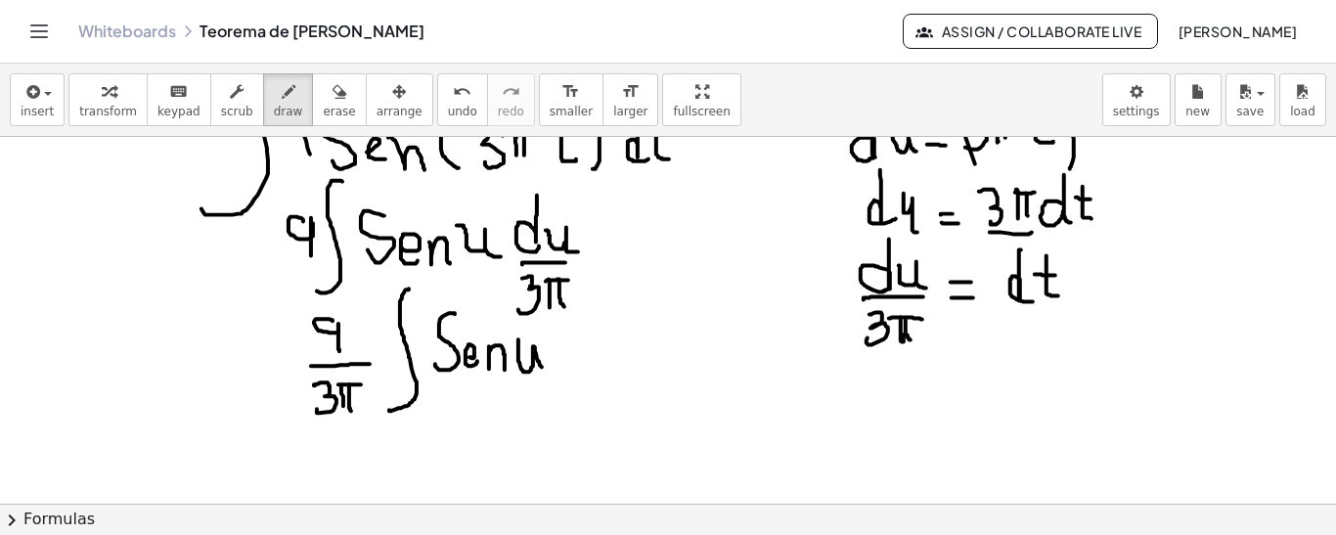
drag, startPoint x: 518, startPoint y: 339, endPoint x: 547, endPoint y: 367, distance: 39.4
click at [547, 368] on div at bounding box center [668, 341] width 1336 height 736
drag, startPoint x: 581, startPoint y: 322, endPoint x: 584, endPoint y: 357, distance: 35.3
click at [582, 361] on div at bounding box center [668, 341] width 1336 height 736
drag, startPoint x: 592, startPoint y: 340, endPoint x: 612, endPoint y: 359, distance: 27.7
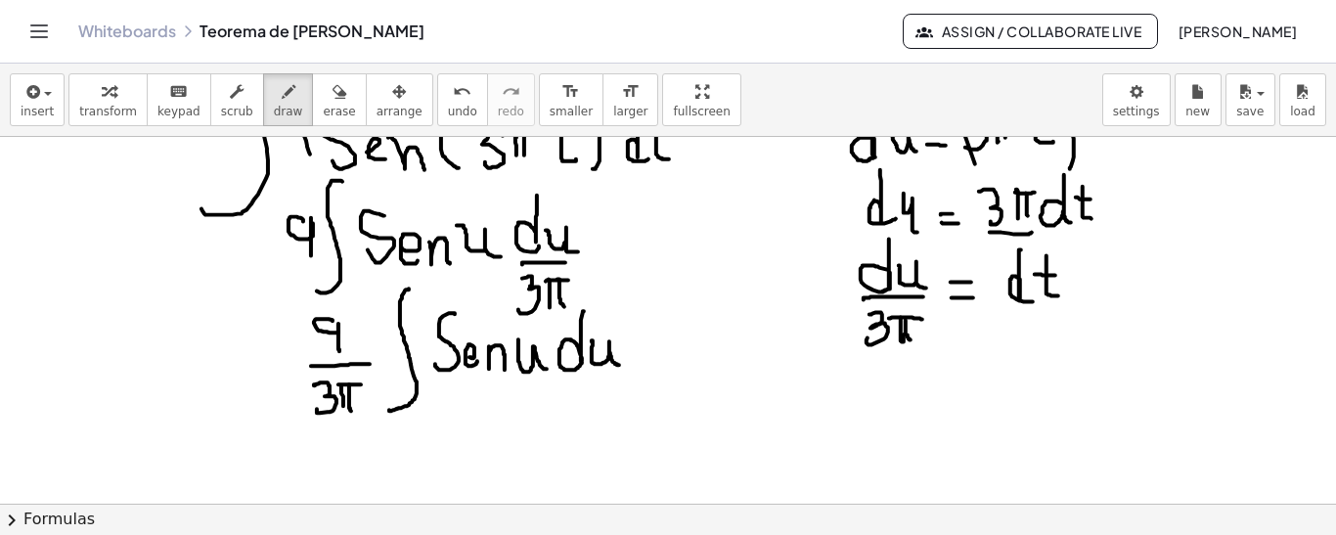
click at [620, 364] on div at bounding box center [668, 341] width 1336 height 736
drag, startPoint x: 374, startPoint y: 405, endPoint x: 647, endPoint y: 385, distance: 274.5
click at [647, 385] on div at bounding box center [668, 341] width 1336 height 736
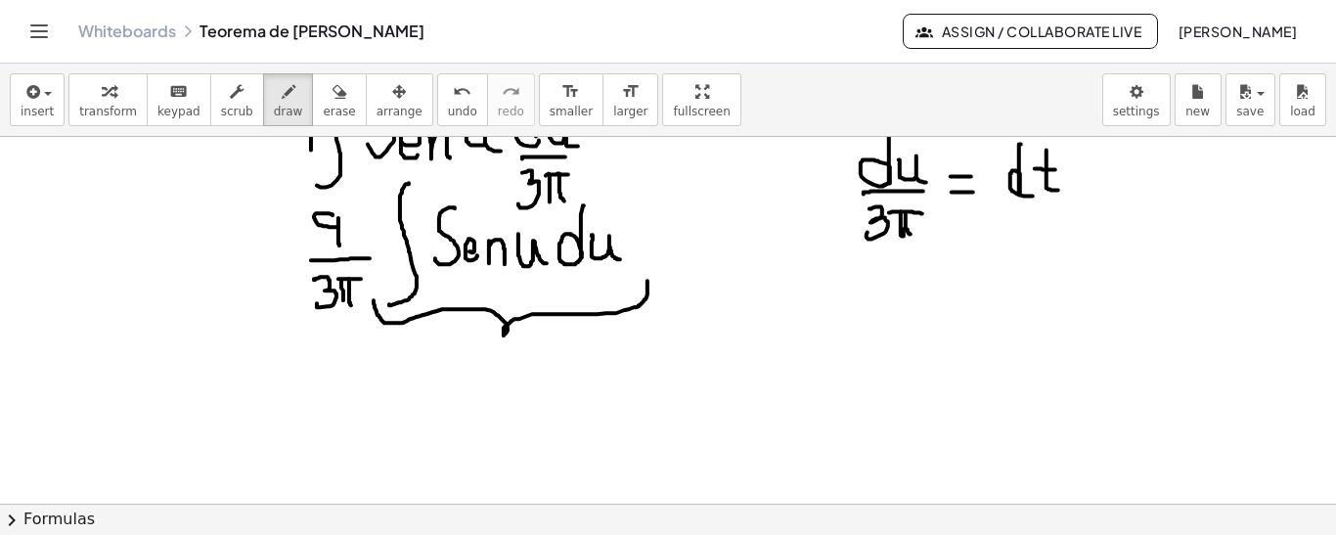
scroll to position [272, 0]
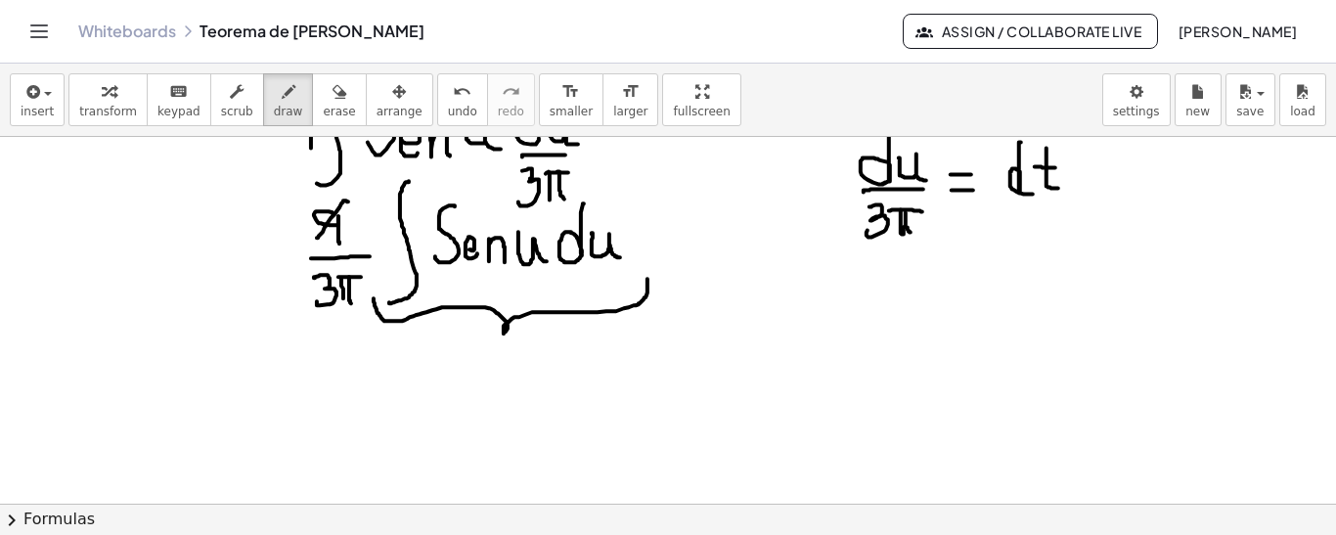
drag, startPoint x: 348, startPoint y: 200, endPoint x: 316, endPoint y: 239, distance: 50.0
click at [316, 239] on div at bounding box center [668, 233] width 1336 height 736
drag, startPoint x: 332, startPoint y: 276, endPoint x: 309, endPoint y: 318, distance: 47.7
click at [309, 318] on div at bounding box center [668, 233] width 1336 height 736
drag, startPoint x: 338, startPoint y: 351, endPoint x: 338, endPoint y: 365, distance: 13.7
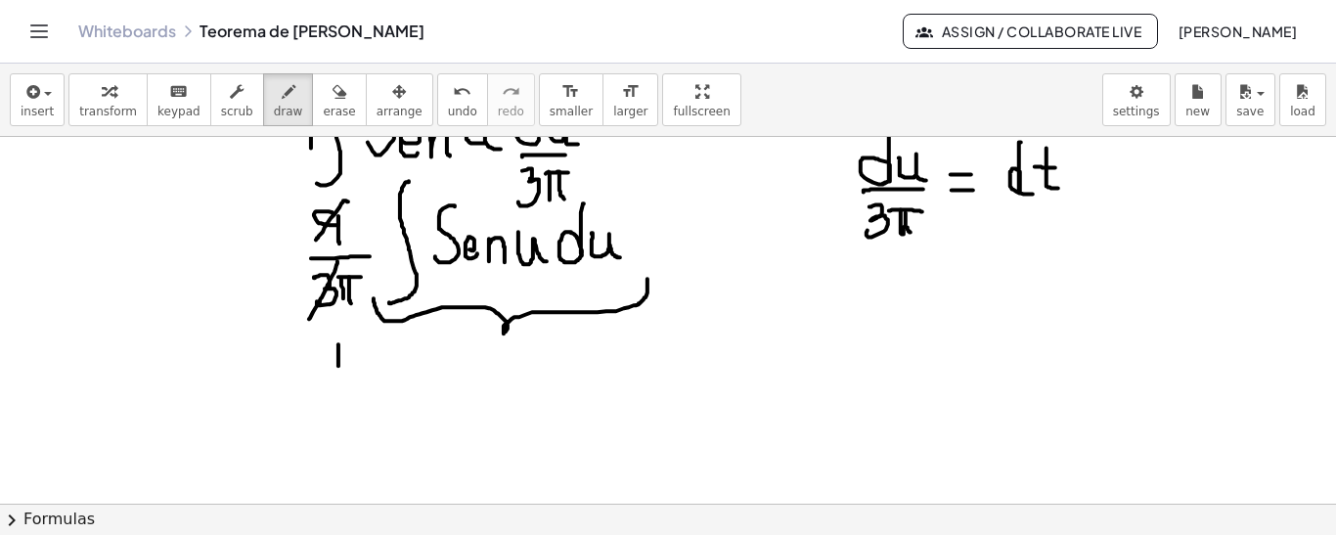
click at [338, 365] on div at bounding box center [668, 233] width 1336 height 736
drag, startPoint x: 331, startPoint y: 378, endPoint x: 377, endPoint y: 378, distance: 46.9
click at [377, 378] on div at bounding box center [668, 233] width 1336 height 736
drag, startPoint x: 329, startPoint y: 392, endPoint x: 352, endPoint y: 387, distance: 24.0
click at [352, 387] on div at bounding box center [668, 233] width 1336 height 736
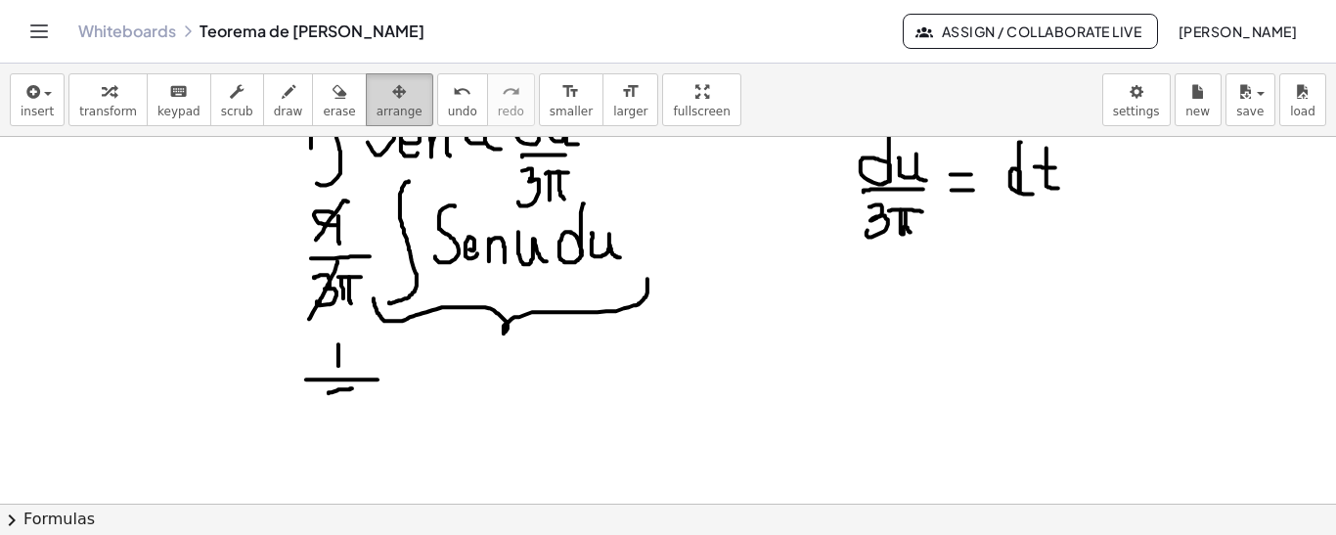
click at [376, 107] on span "arrange" at bounding box center [399, 112] width 46 height 14
click at [332, 94] on icon "button" at bounding box center [339, 91] width 14 height 23
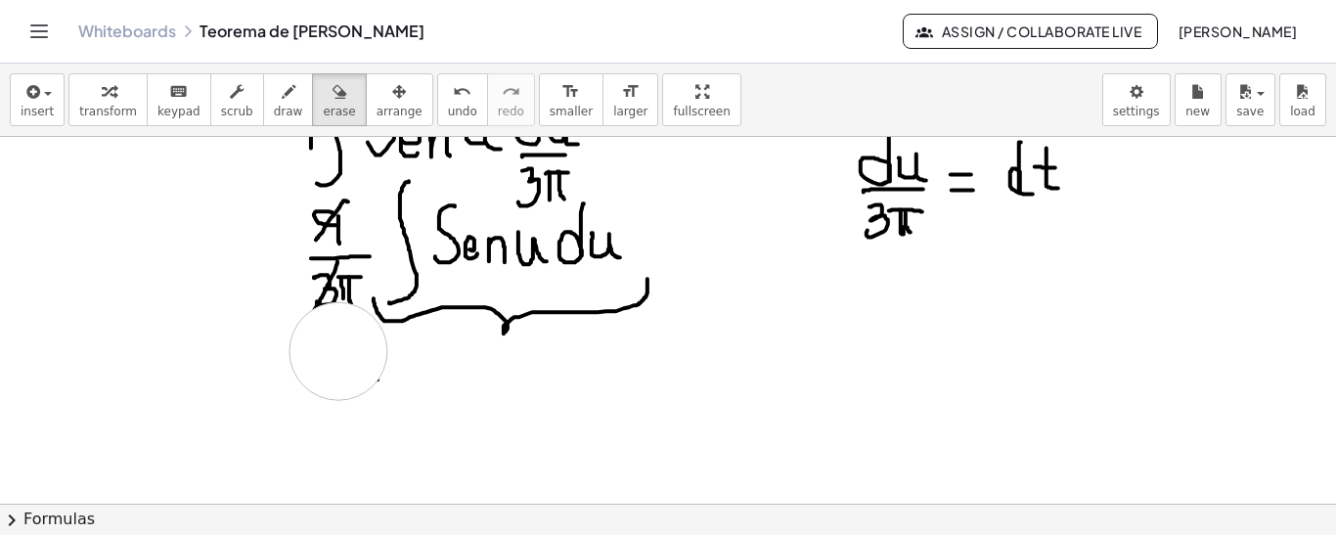
click at [339, 350] on div at bounding box center [668, 233] width 1336 height 736
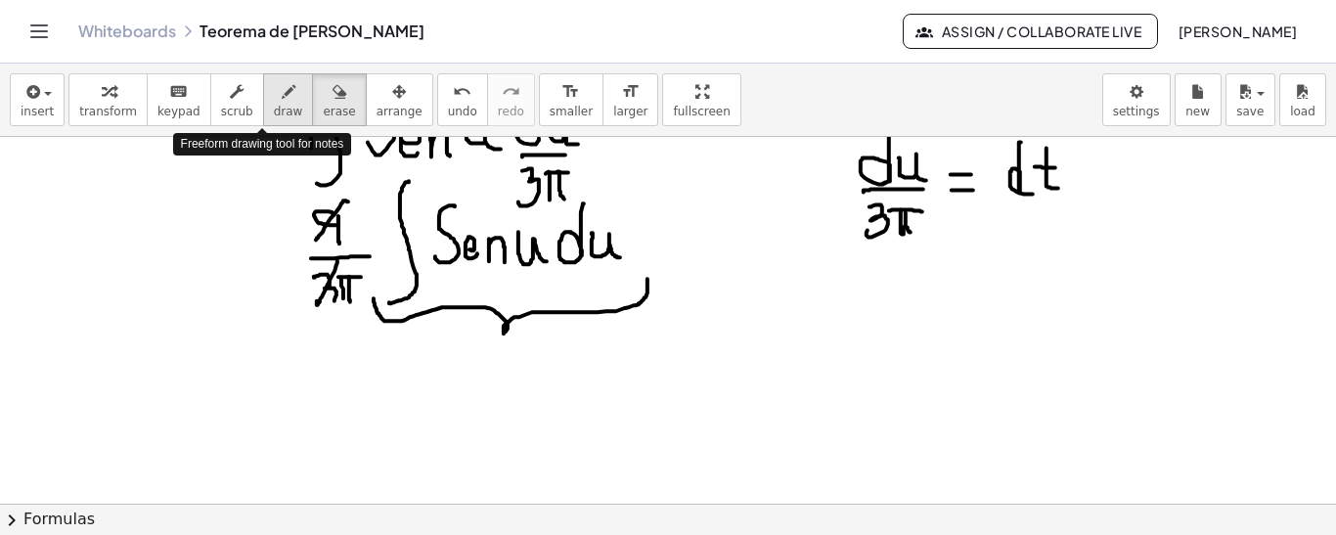
click at [274, 110] on span "draw" at bounding box center [288, 112] width 29 height 14
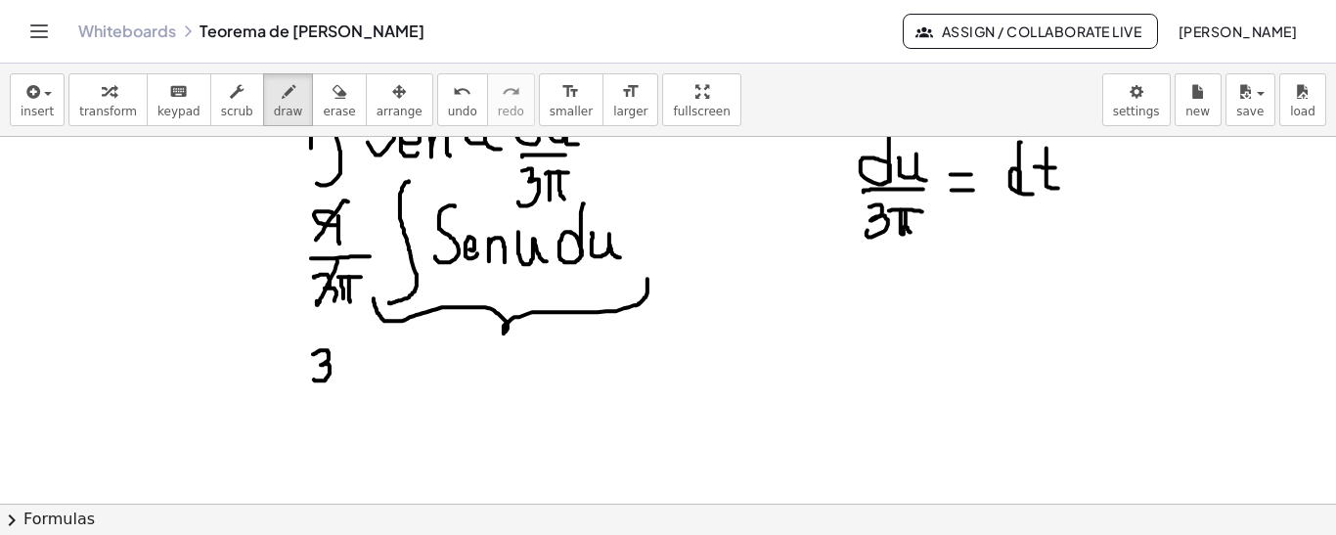
drag, startPoint x: 313, startPoint y: 353, endPoint x: 315, endPoint y: 374, distance: 20.6
click at [313, 377] on div at bounding box center [668, 233] width 1336 height 736
drag, startPoint x: 290, startPoint y: 394, endPoint x: 346, endPoint y: 399, distance: 56.0
click at [346, 399] on div at bounding box center [668, 233] width 1336 height 736
drag, startPoint x: 302, startPoint y: 411, endPoint x: 329, endPoint y: 410, distance: 26.4
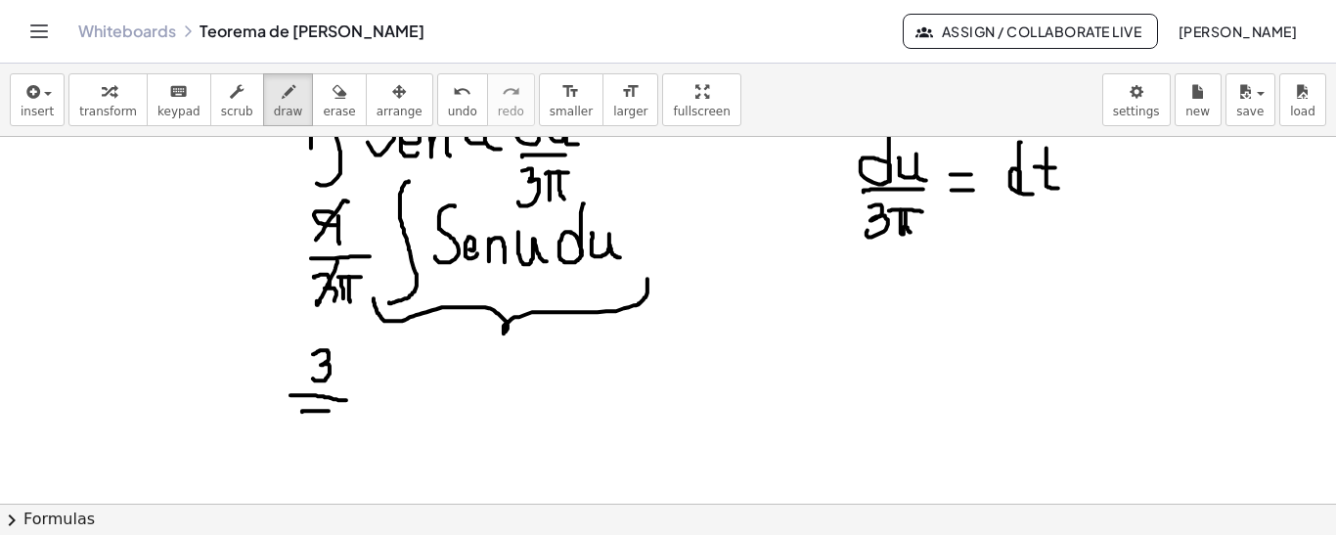
click at [329, 410] on div at bounding box center [668, 233] width 1336 height 736
drag, startPoint x: 309, startPoint y: 412, endPoint x: 321, endPoint y: 420, distance: 14.1
click at [309, 430] on div at bounding box center [668, 233] width 1336 height 736
drag, startPoint x: 324, startPoint y: 413, endPoint x: 323, endPoint y: 437, distance: 24.5
click at [323, 437] on div at bounding box center [668, 233] width 1336 height 736
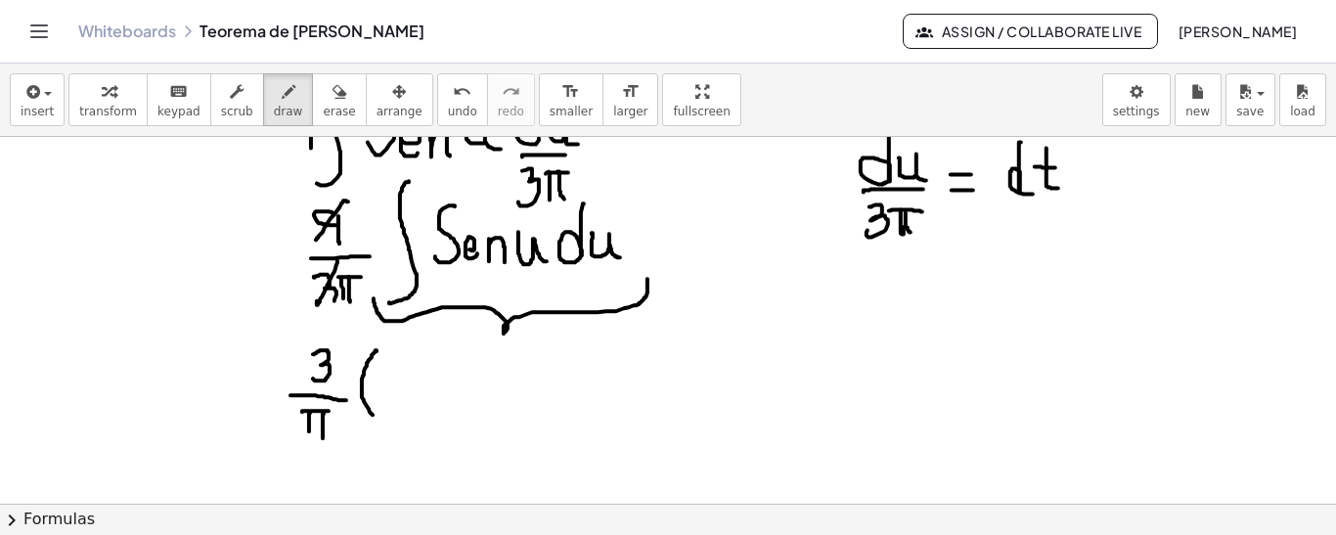
drag, startPoint x: 376, startPoint y: 350, endPoint x: 392, endPoint y: 433, distance: 84.6
click at [391, 433] on div at bounding box center [668, 233] width 1336 height 736
drag, startPoint x: 386, startPoint y: 392, endPoint x: 410, endPoint y: 393, distance: 23.5
click at [410, 393] on div at bounding box center [668, 233] width 1336 height 736
drag, startPoint x: 439, startPoint y: 370, endPoint x: 443, endPoint y: 396, distance: 26.7
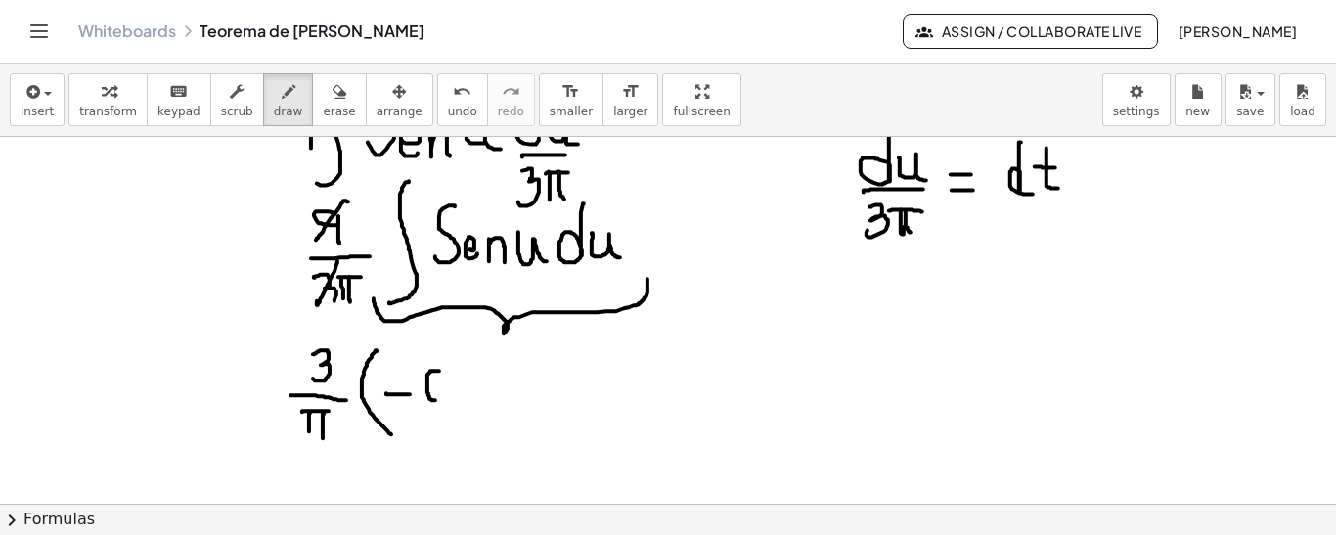
click at [443, 399] on div at bounding box center [668, 233] width 1336 height 736
click at [452, 376] on div at bounding box center [668, 233] width 1336 height 736
drag, startPoint x: 480, startPoint y: 374, endPoint x: 477, endPoint y: 394, distance: 20.7
click at [479, 400] on div at bounding box center [668, 233] width 1336 height 736
drag, startPoint x: 512, startPoint y: 384, endPoint x: 546, endPoint y: 391, distance: 33.9
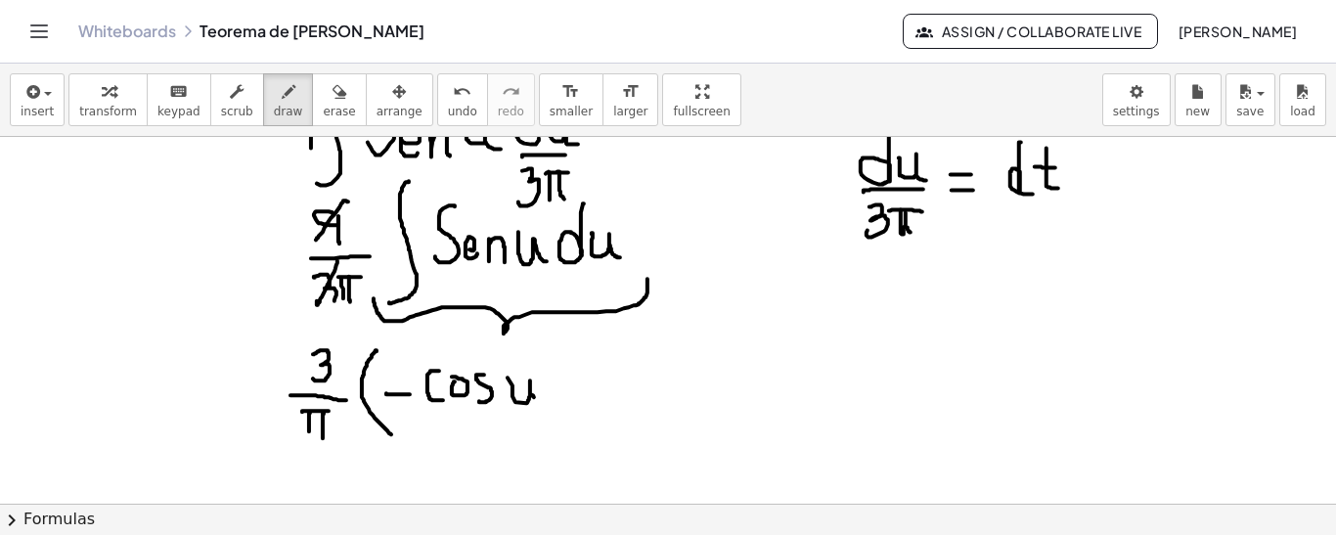
click at [546, 392] on div at bounding box center [668, 233] width 1336 height 736
drag, startPoint x: 532, startPoint y: 335, endPoint x: 552, endPoint y: 424, distance: 91.1
click at [552, 424] on div at bounding box center [668, 233] width 1336 height 736
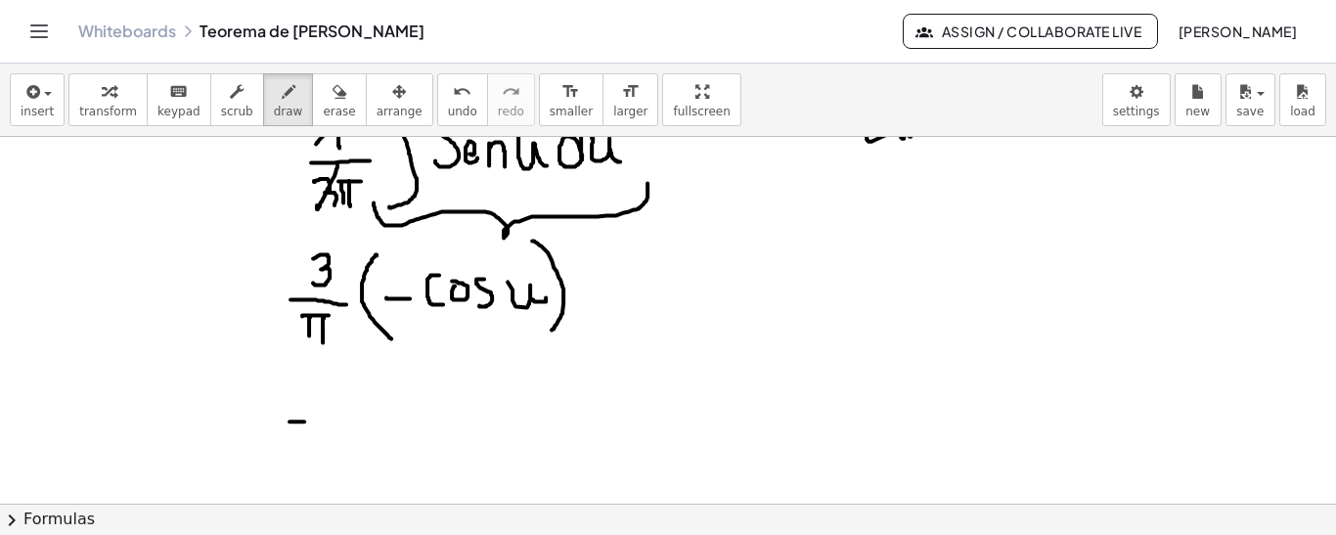
drag, startPoint x: 289, startPoint y: 420, endPoint x: 306, endPoint y: 420, distance: 16.6
click at [306, 420] on div at bounding box center [668, 321] width 1336 height 1105
drag, startPoint x: 320, startPoint y: 388, endPoint x: 325, endPoint y: 413, distance: 24.9
click at [325, 414] on div at bounding box center [668, 321] width 1336 height 1105
drag, startPoint x: 312, startPoint y: 427, endPoint x: 356, endPoint y: 427, distance: 44.0
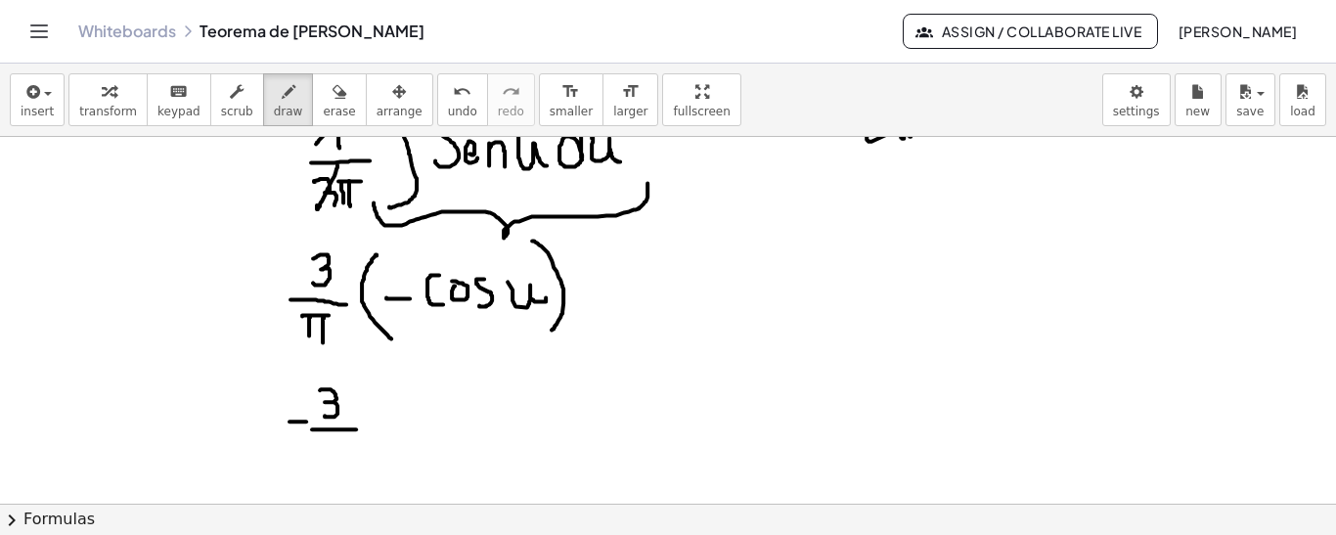
click at [356, 427] on div at bounding box center [668, 321] width 1336 height 1105
drag, startPoint x: 321, startPoint y: 437, endPoint x: 335, endPoint y: 437, distance: 14.7
click at [335, 437] on div at bounding box center [668, 321] width 1336 height 1105
click at [324, 460] on div at bounding box center [668, 321] width 1336 height 1105
drag, startPoint x: 332, startPoint y: 434, endPoint x: 356, endPoint y: 437, distance: 23.7
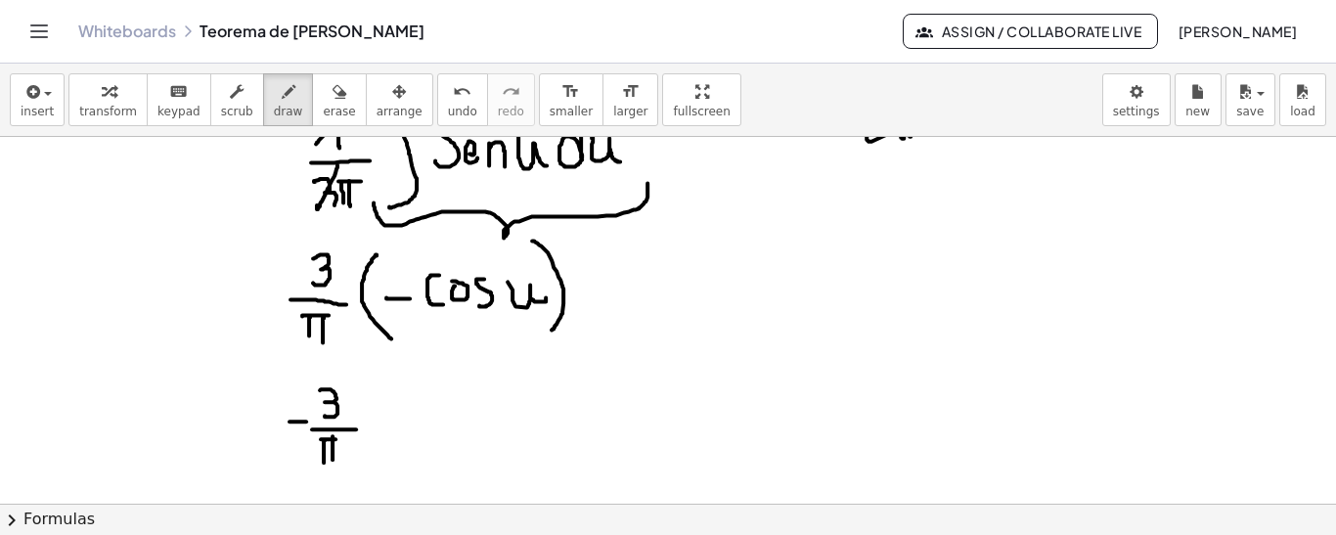
click at [334, 459] on div at bounding box center [668, 321] width 1336 height 1105
drag, startPoint x: 388, startPoint y: 401, endPoint x: 396, endPoint y: 415, distance: 15.8
click at [395, 416] on div at bounding box center [668, 321] width 1336 height 1105
click at [412, 396] on div at bounding box center [668, 321] width 1336 height 1105
drag, startPoint x: 442, startPoint y: 399, endPoint x: 436, endPoint y: 421, distance: 23.2
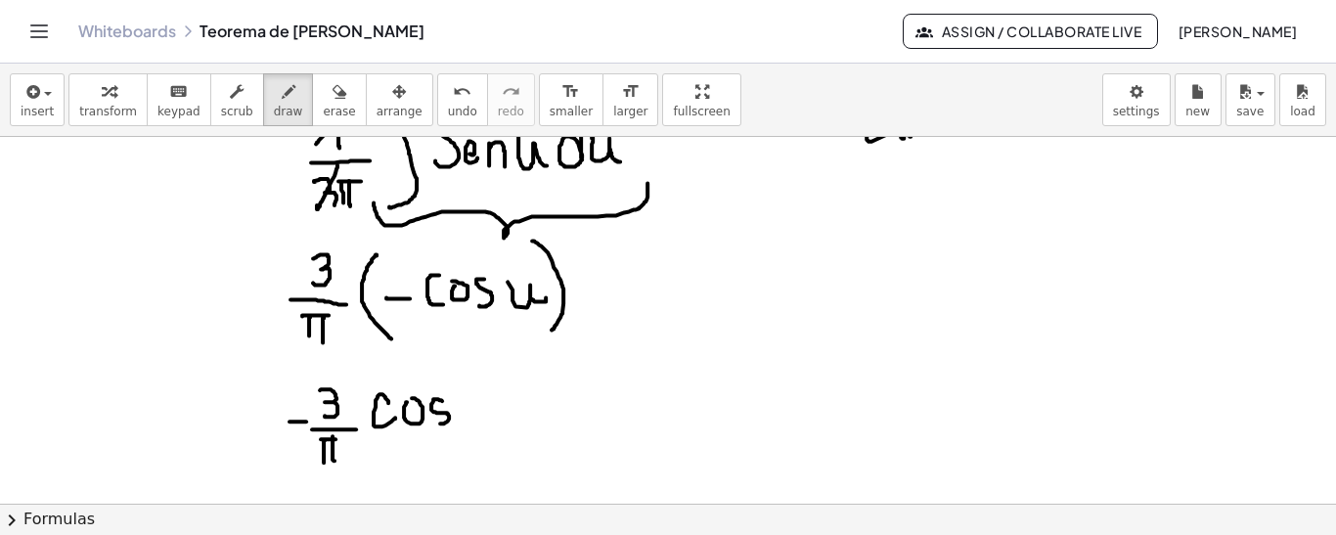
click at [436, 421] on div at bounding box center [668, 321] width 1336 height 1105
drag, startPoint x: 467, startPoint y: 393, endPoint x: 505, endPoint y: 416, distance: 43.4
click at [507, 418] on div at bounding box center [668, 321] width 1336 height 1105
drag, startPoint x: 475, startPoint y: 432, endPoint x: 504, endPoint y: 435, distance: 28.5
click at [504, 435] on div at bounding box center [668, 321] width 1336 height 1105
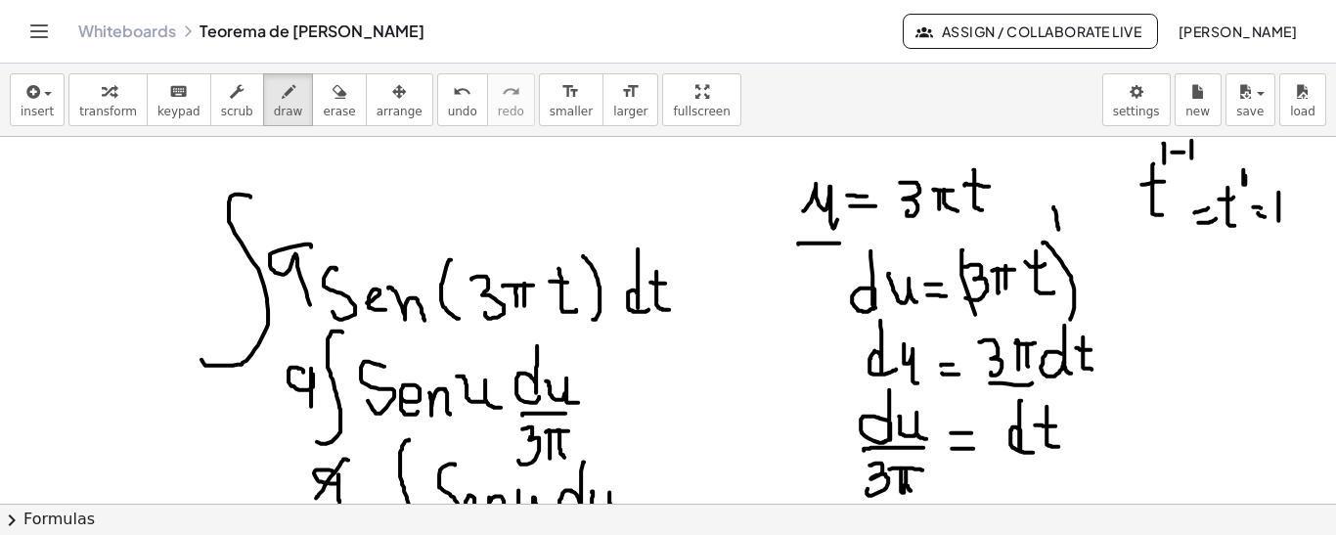
scroll to position [0, 0]
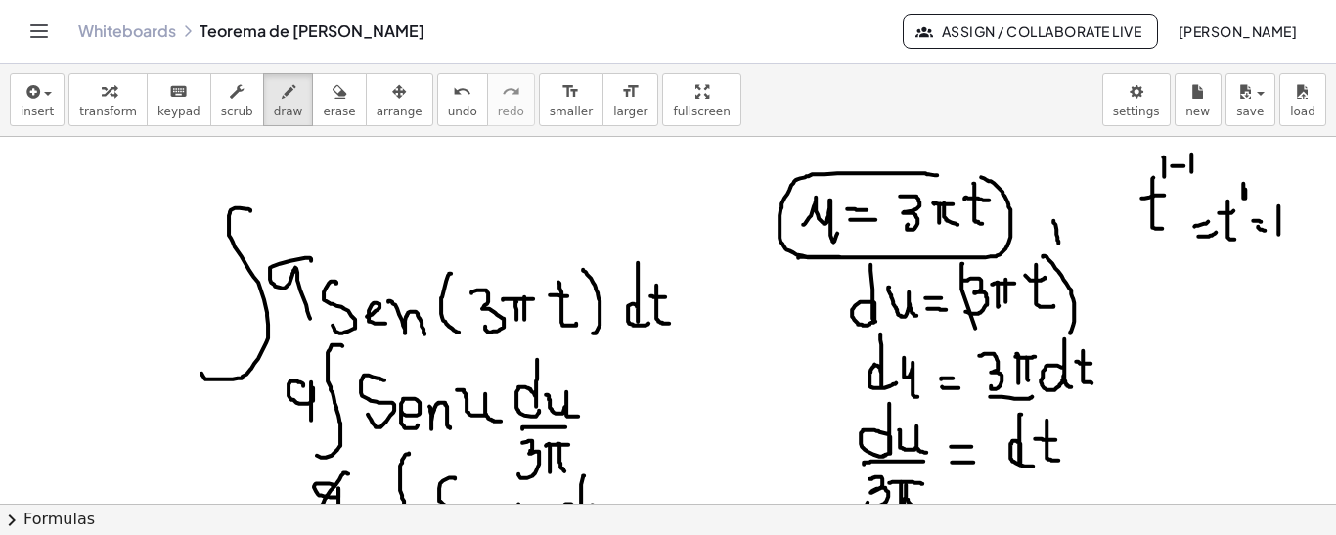
drag, startPoint x: 925, startPoint y: 172, endPoint x: 943, endPoint y: 163, distance: 19.7
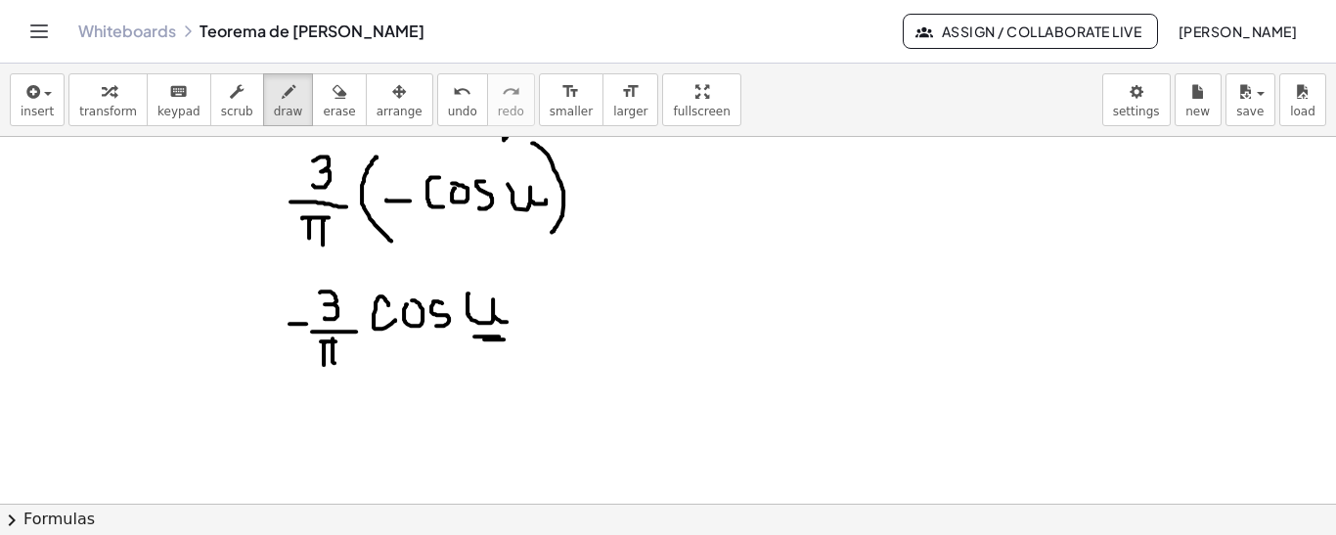
scroll to position [502, 0]
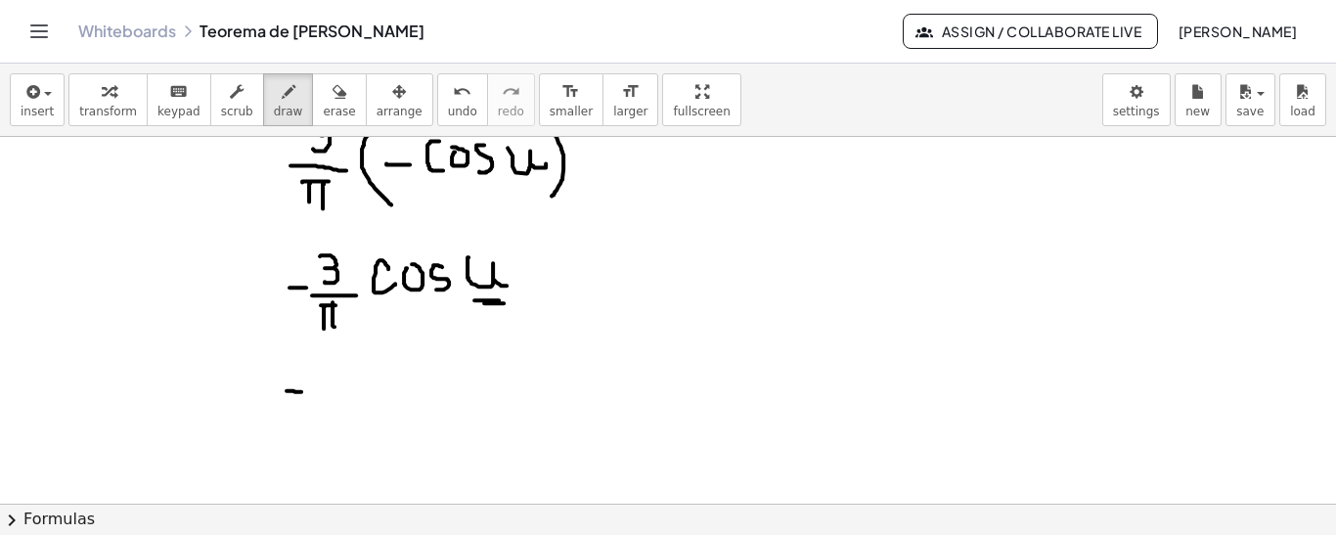
drag, startPoint x: 287, startPoint y: 389, endPoint x: 301, endPoint y: 390, distance: 14.7
click at [301, 390] on div at bounding box center [668, 187] width 1336 height 1105
drag, startPoint x: 316, startPoint y: 358, endPoint x: 318, endPoint y: 378, distance: 20.6
click at [317, 381] on div at bounding box center [668, 187] width 1336 height 1105
drag, startPoint x: 313, startPoint y: 396, endPoint x: 349, endPoint y: 396, distance: 36.2
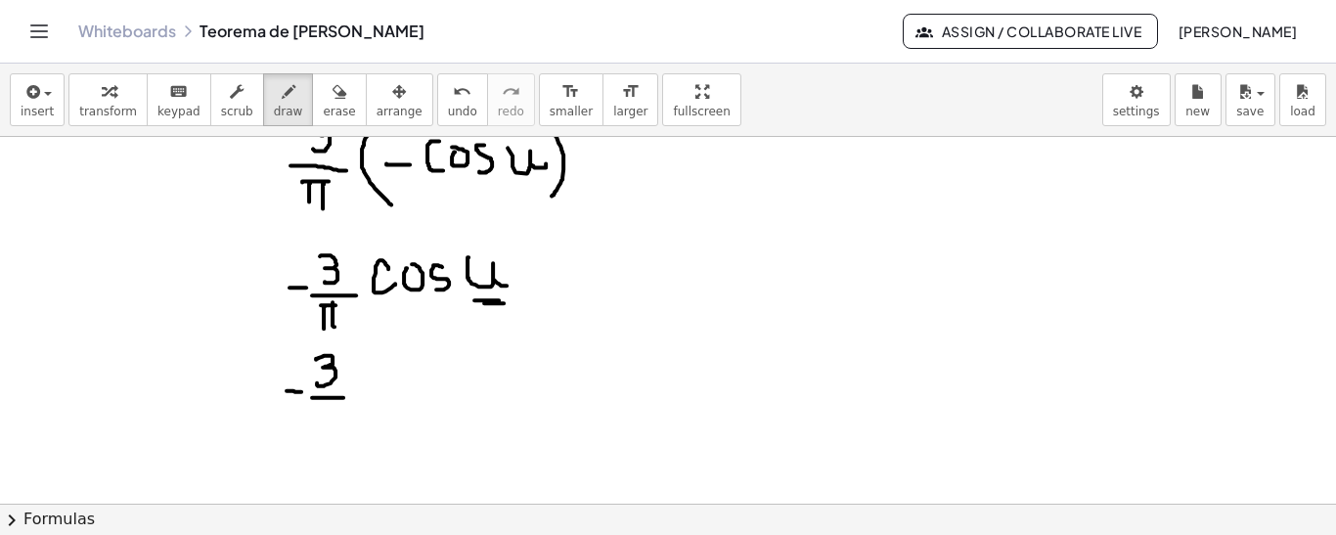
click at [349, 396] on div at bounding box center [668, 187] width 1336 height 1105
drag, startPoint x: 315, startPoint y: 409, endPoint x: 329, endPoint y: 409, distance: 13.7
click at [329, 409] on div at bounding box center [668, 187] width 1336 height 1105
click at [318, 428] on div at bounding box center [668, 187] width 1336 height 1105
drag, startPoint x: 324, startPoint y: 408, endPoint x: 327, endPoint y: 430, distance: 22.7
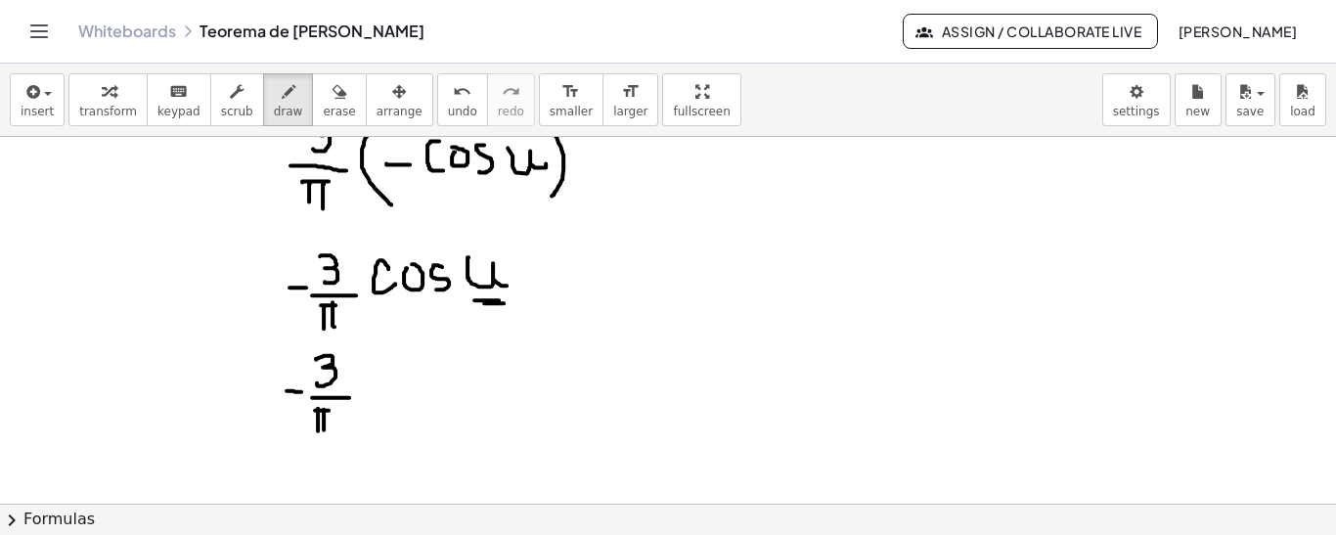
click at [325, 430] on div at bounding box center [668, 187] width 1336 height 1105
drag, startPoint x: 385, startPoint y: 369, endPoint x: 408, endPoint y: 391, distance: 31.8
click at [403, 402] on div at bounding box center [668, 187] width 1336 height 1105
drag, startPoint x: 412, startPoint y: 382, endPoint x: 419, endPoint y: 374, distance: 11.1
click at [419, 374] on div at bounding box center [668, 187] width 1336 height 1105
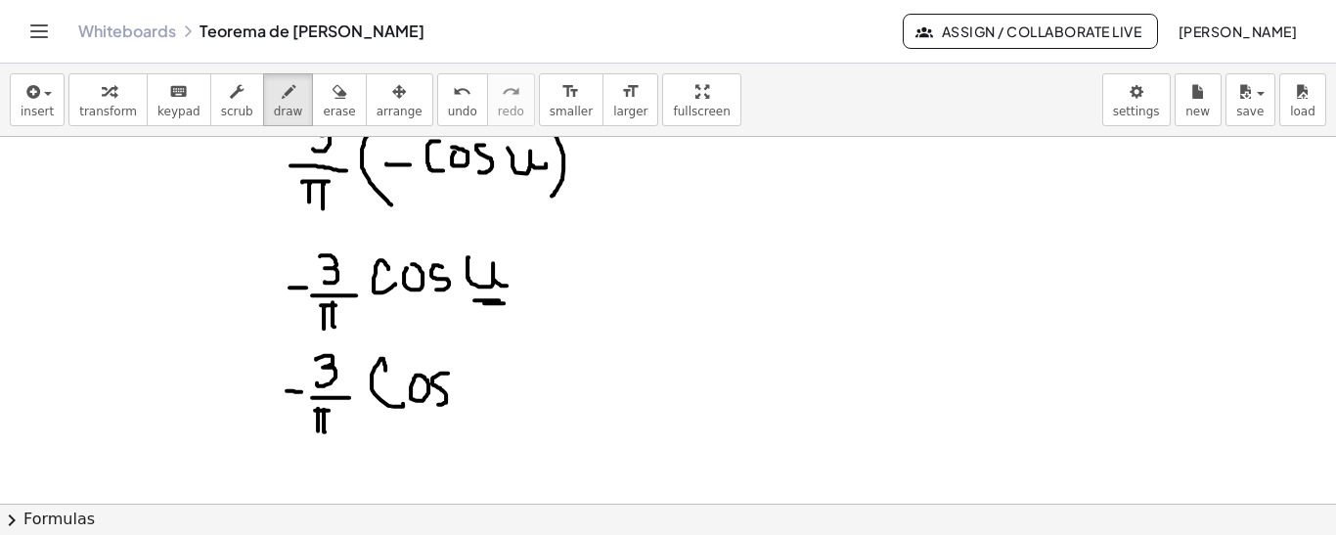
drag, startPoint x: 448, startPoint y: 372, endPoint x: 434, endPoint y: 396, distance: 28.0
click at [434, 398] on div at bounding box center [668, 187] width 1336 height 1105
drag, startPoint x: 466, startPoint y: 359, endPoint x: 484, endPoint y: 394, distance: 39.4
click at [482, 400] on div at bounding box center [668, 187] width 1336 height 1105
drag, startPoint x: 484, startPoint y: 367, endPoint x: 488, endPoint y: 391, distance: 24.8
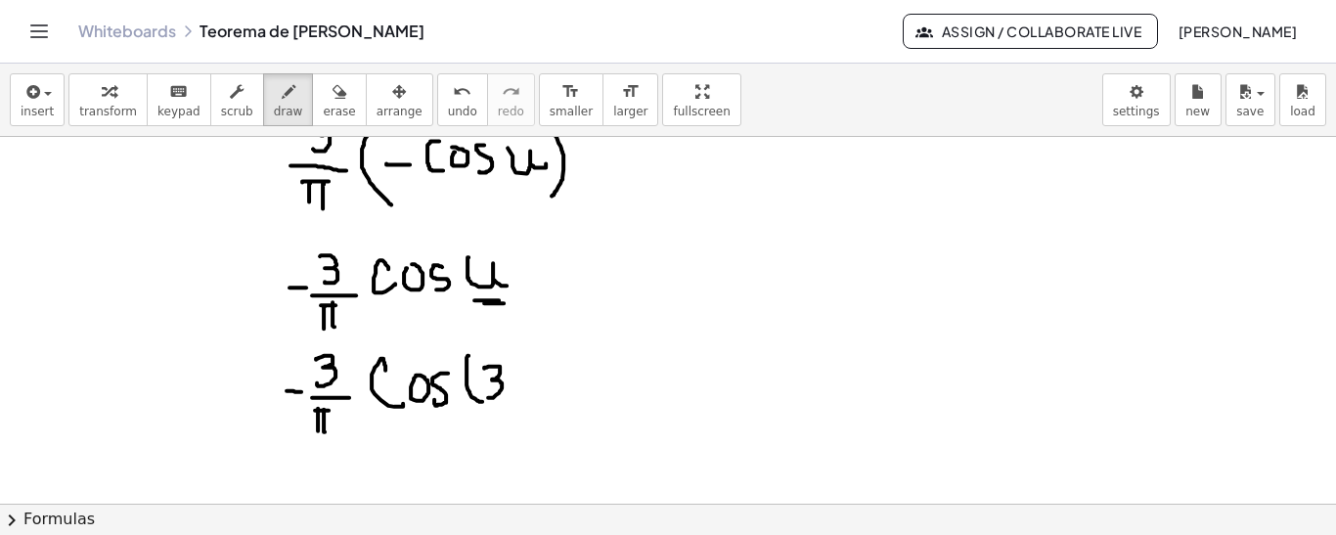
click at [488, 395] on div at bounding box center [668, 187] width 1336 height 1105
click at [531, 371] on div at bounding box center [668, 187] width 1336 height 1105
click at [513, 392] on div at bounding box center [668, 187] width 1336 height 1105
drag, startPoint x: 520, startPoint y: 369, endPoint x: 521, endPoint y: 391, distance: 22.5
click at [521, 391] on div at bounding box center [668, 187] width 1336 height 1105
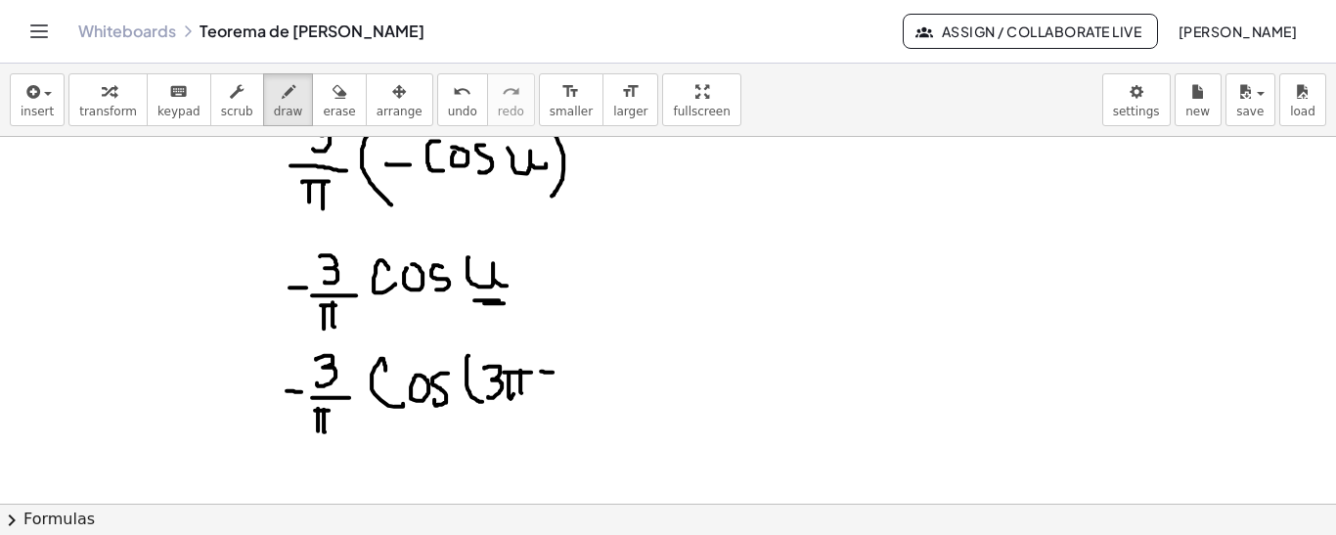
click at [555, 371] on div at bounding box center [668, 187] width 1336 height 1105
drag, startPoint x: 548, startPoint y: 356, endPoint x: 547, endPoint y: 376, distance: 20.6
click at [555, 387] on div at bounding box center [668, 187] width 1336 height 1105
drag, startPoint x: 545, startPoint y: 377, endPoint x: 554, endPoint y: 380, distance: 10.2
click at [555, 390] on div at bounding box center [668, 187] width 1336 height 1105
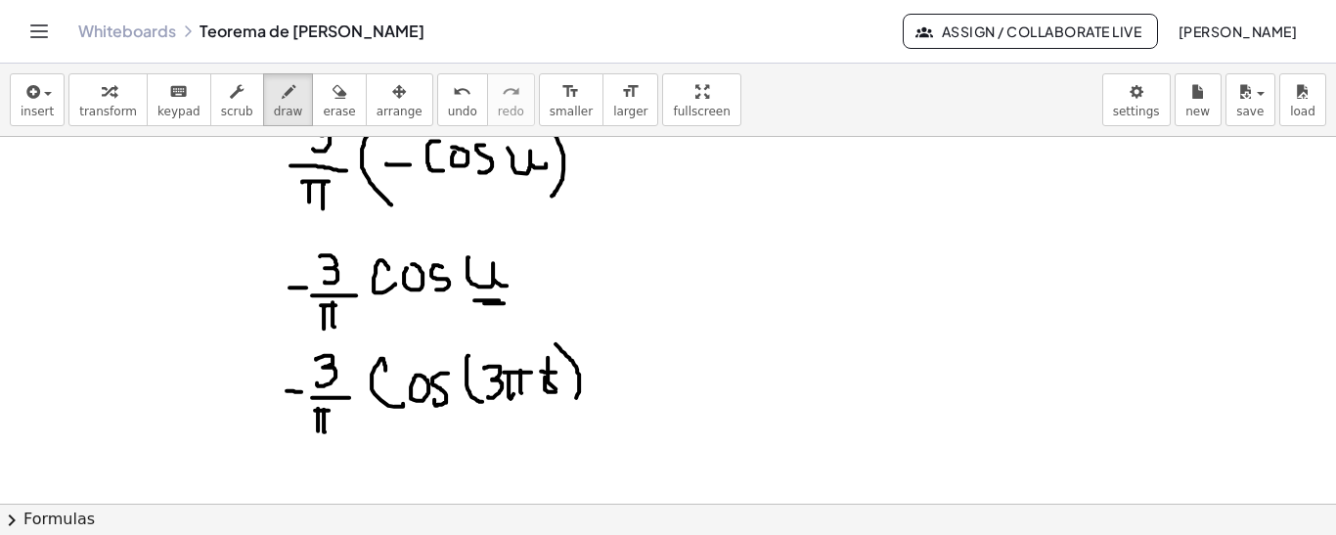
drag, startPoint x: 555, startPoint y: 342, endPoint x: 572, endPoint y: 401, distance: 61.0
click at [572, 401] on div at bounding box center [668, 187] width 1336 height 1105
drag, startPoint x: 242, startPoint y: 376, endPoint x: 259, endPoint y: 377, distance: 17.6
click at [259, 377] on div at bounding box center [668, 187] width 1336 height 1105
click at [254, 385] on div at bounding box center [668, 187] width 1336 height 1105
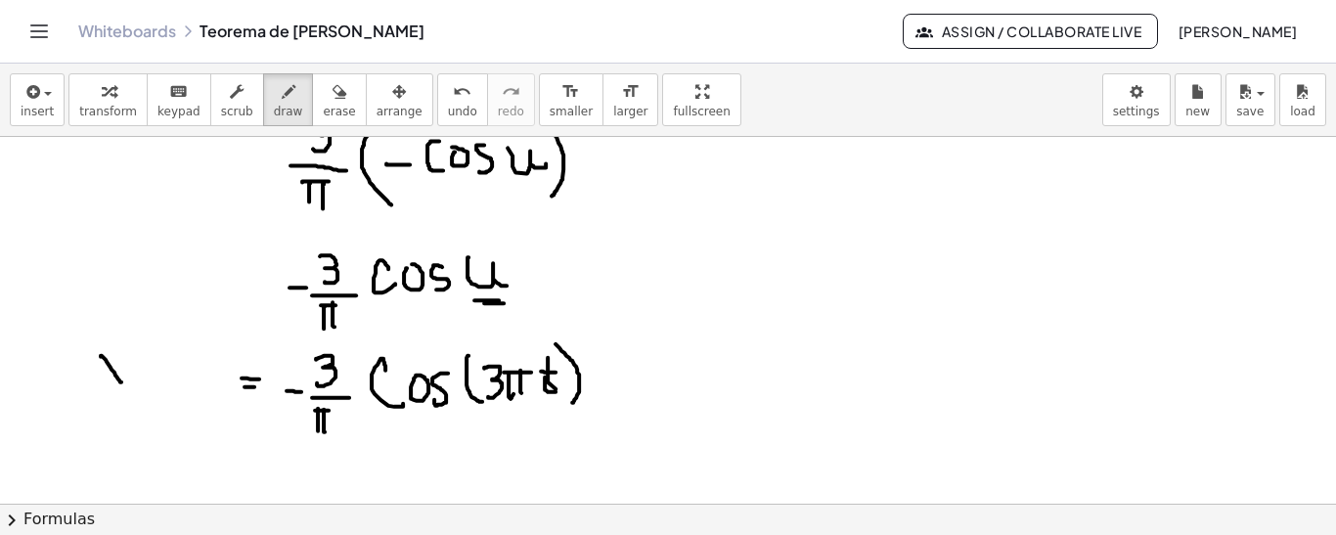
drag, startPoint x: 101, startPoint y: 355, endPoint x: 121, endPoint y: 380, distance: 32.7
click at [121, 380] on div at bounding box center [668, 187] width 1336 height 1105
drag, startPoint x: 118, startPoint y: 353, endPoint x: 110, endPoint y: 379, distance: 27.8
click at [103, 385] on div at bounding box center [668, 187] width 1336 height 1105
drag, startPoint x: 137, startPoint y: 345, endPoint x: 137, endPoint y: 376, distance: 31.3
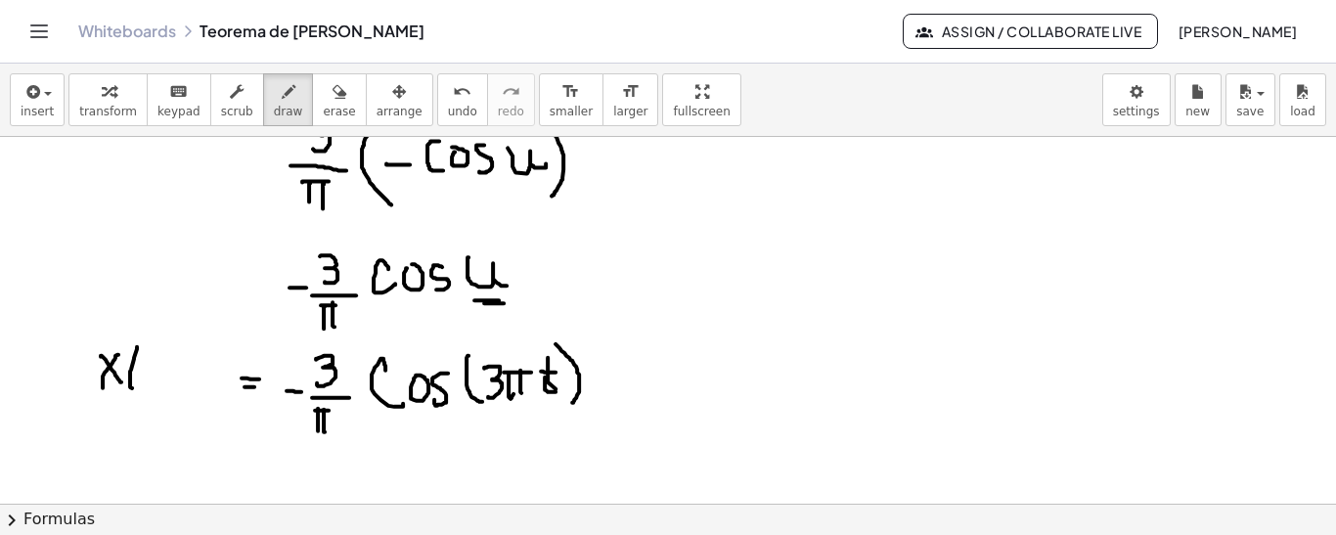
click at [133, 386] on div at bounding box center [668, 187] width 1336 height 1105
drag, startPoint x: 145, startPoint y: 361, endPoint x: 165, endPoint y: 359, distance: 20.6
click at [165, 359] on div at bounding box center [668, 187] width 1336 height 1105
drag, startPoint x: 157, startPoint y: 348, endPoint x: 165, endPoint y: 369, distance: 22.0
click at [164, 375] on div at bounding box center [668, 187] width 1336 height 1105
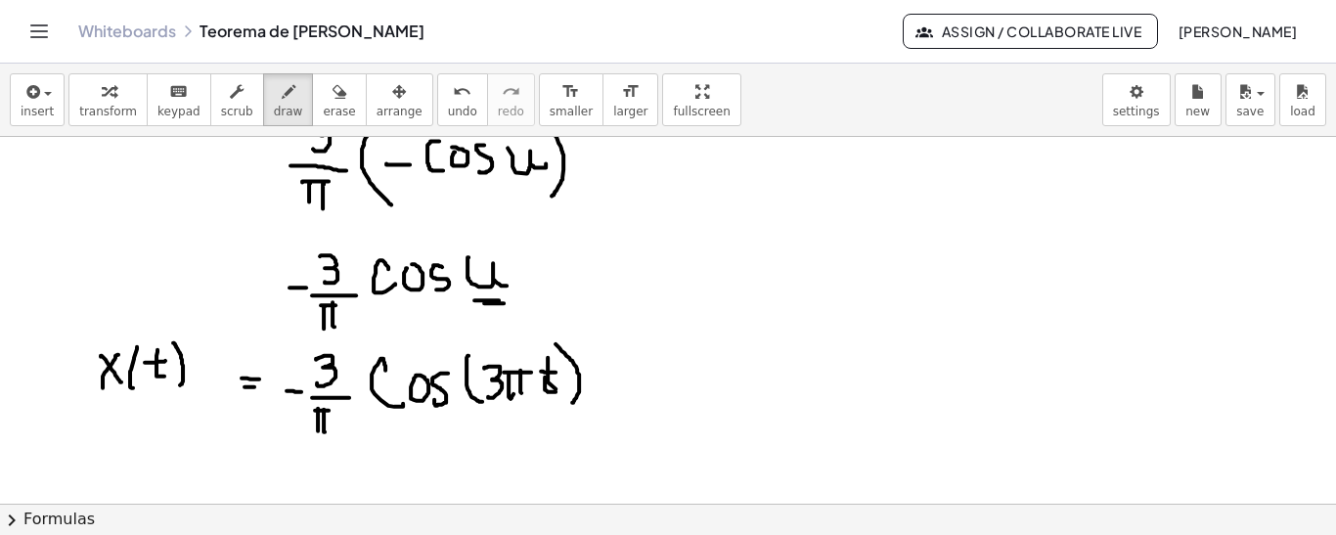
drag, startPoint x: 173, startPoint y: 341, endPoint x: 174, endPoint y: 376, distance: 34.2
click at [179, 384] on div at bounding box center [668, 187] width 1336 height 1105
drag, startPoint x: 718, startPoint y: 351, endPoint x: 750, endPoint y: 353, distance: 32.3
click at [748, 353] on div at bounding box center [668, 187] width 1336 height 1105
drag, startPoint x: 736, startPoint y: 347, endPoint x: 764, endPoint y: 376, distance: 40.1
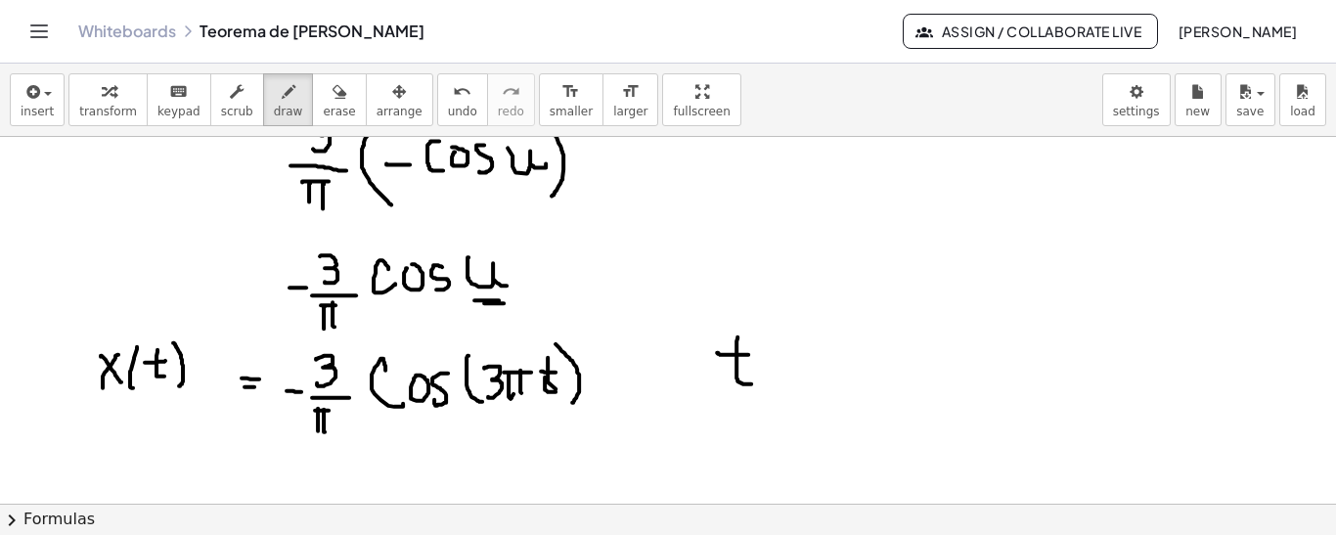
click at [762, 380] on div at bounding box center [668, 187] width 1336 height 1105
drag, startPoint x: 773, startPoint y: 373, endPoint x: 787, endPoint y: 373, distance: 14.7
click at [787, 373] on div at bounding box center [668, 187] width 1336 height 1105
drag, startPoint x: 775, startPoint y: 386, endPoint x: 793, endPoint y: 381, distance: 18.3
click at [789, 386] on div at bounding box center [668, 187] width 1336 height 1105
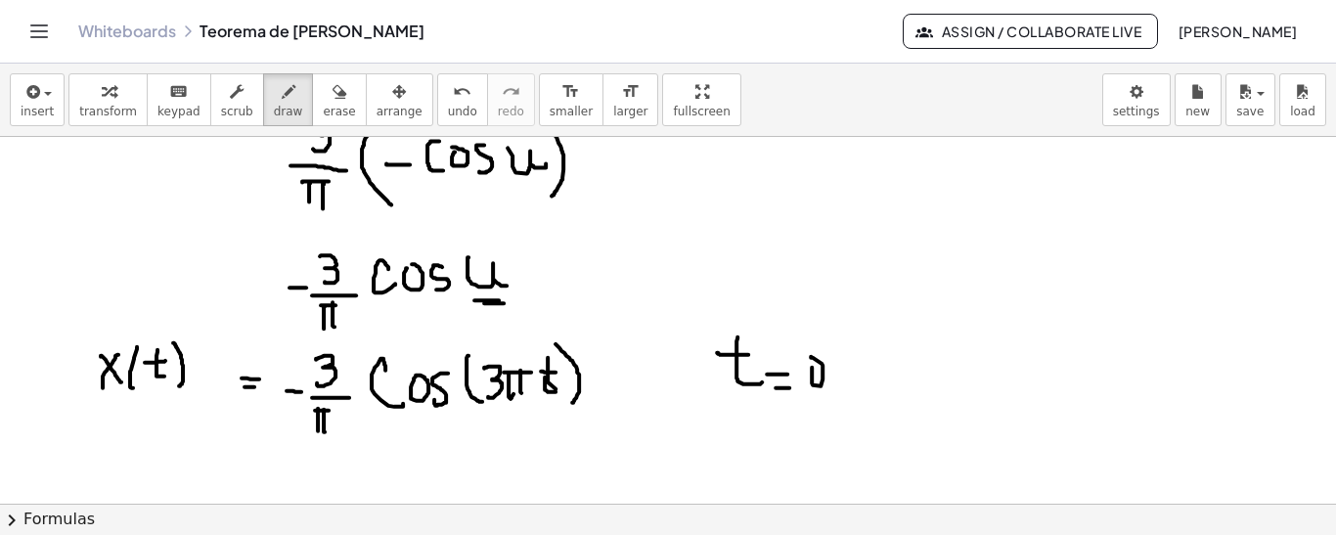
drag, startPoint x: 812, startPoint y: 367, endPoint x: 799, endPoint y: 355, distance: 17.3
click at [808, 354] on div at bounding box center [668, 187] width 1336 height 1105
drag, startPoint x: 834, startPoint y: 377, endPoint x: 835, endPoint y: 392, distance: 14.7
click at [835, 393] on div at bounding box center [668, 187] width 1336 height 1105
drag, startPoint x: 858, startPoint y: 349, endPoint x: 849, endPoint y: 377, distance: 29.7
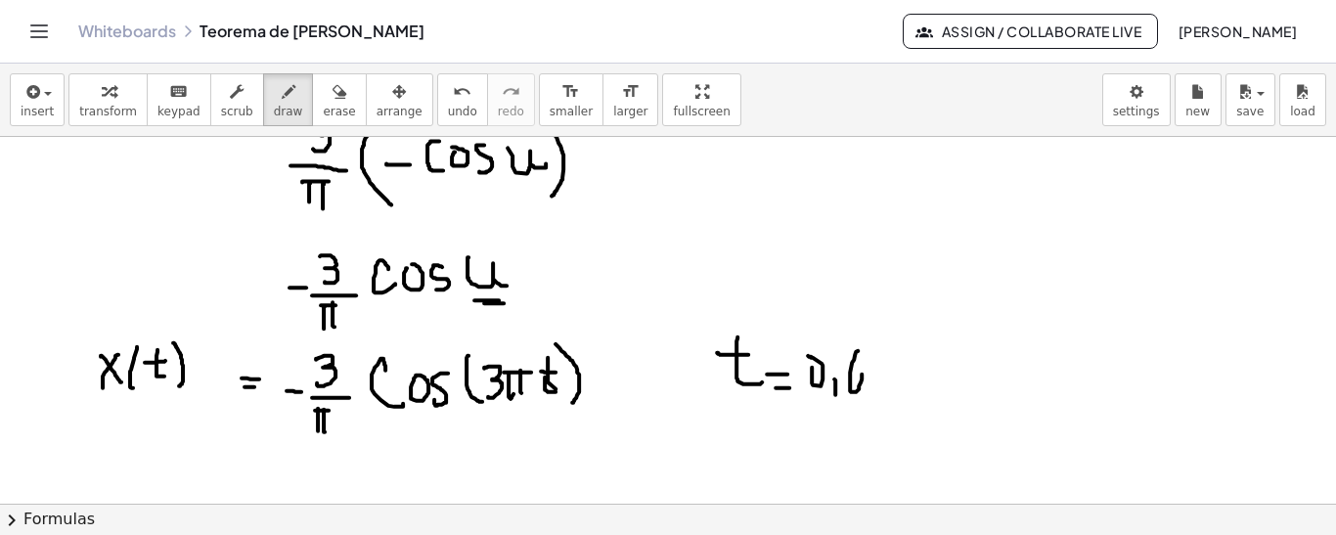
click at [851, 377] on div at bounding box center [668, 187] width 1336 height 1105
drag, startPoint x: 899, startPoint y: 356, endPoint x: 881, endPoint y: 382, distance: 31.7
click at [889, 382] on div at bounding box center [668, 187] width 1336 height 1105
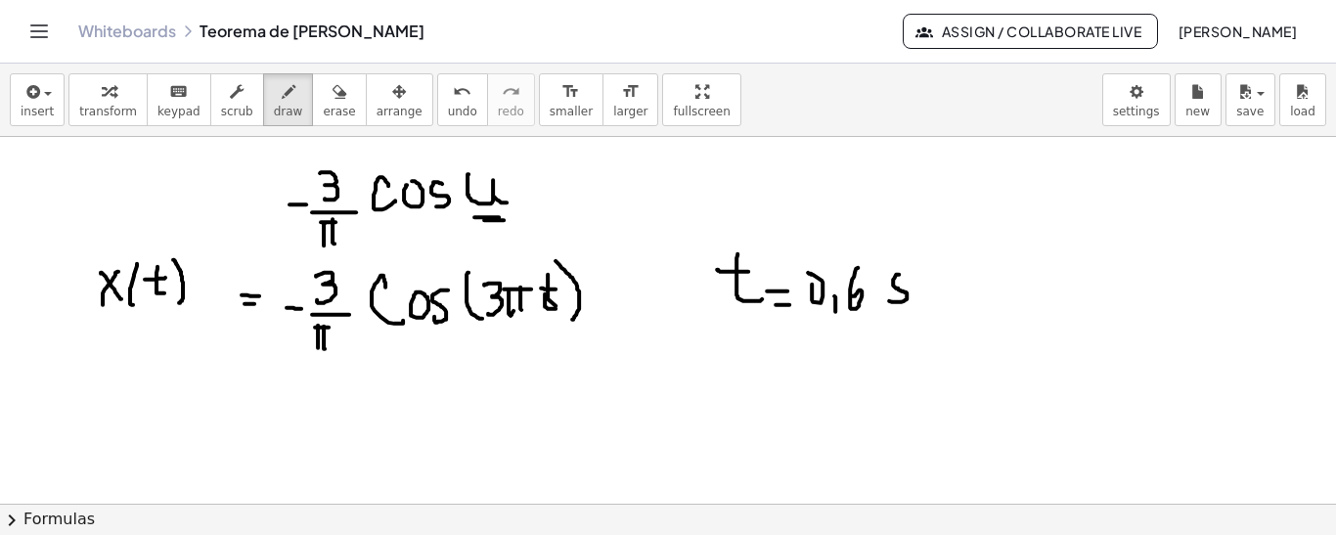
scroll to position [590, 0]
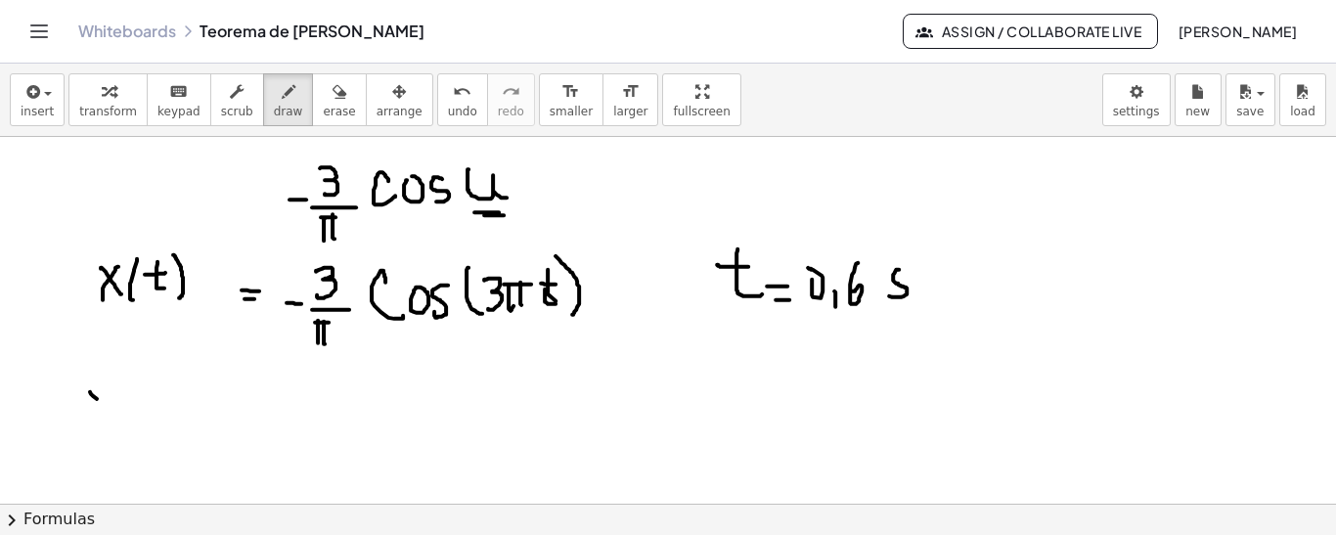
drag, startPoint x: 90, startPoint y: 390, endPoint x: 108, endPoint y: 398, distance: 19.3
click at [108, 403] on div at bounding box center [668, 99] width 1336 height 1105
drag, startPoint x: 108, startPoint y: 384, endPoint x: 101, endPoint y: 407, distance: 23.5
click at [98, 409] on div at bounding box center [668, 99] width 1336 height 1105
drag, startPoint x: 126, startPoint y: 375, endPoint x: 119, endPoint y: 427, distance: 53.2
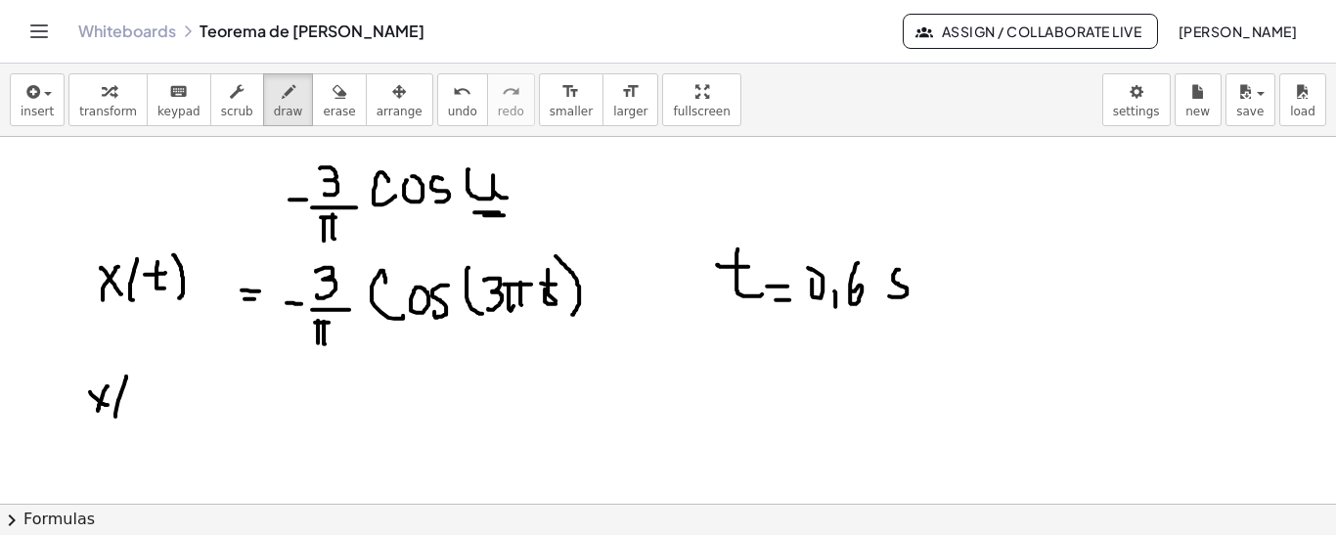
click at [117, 428] on div at bounding box center [668, 99] width 1336 height 1105
click at [144, 389] on div at bounding box center [668, 99] width 1336 height 1105
drag, startPoint x: 156, startPoint y: 413, endPoint x: 155, endPoint y: 422, distance: 9.8
click at [155, 422] on div at bounding box center [668, 99] width 1336 height 1105
drag, startPoint x: 171, startPoint y: 383, endPoint x: 172, endPoint y: 403, distance: 19.6
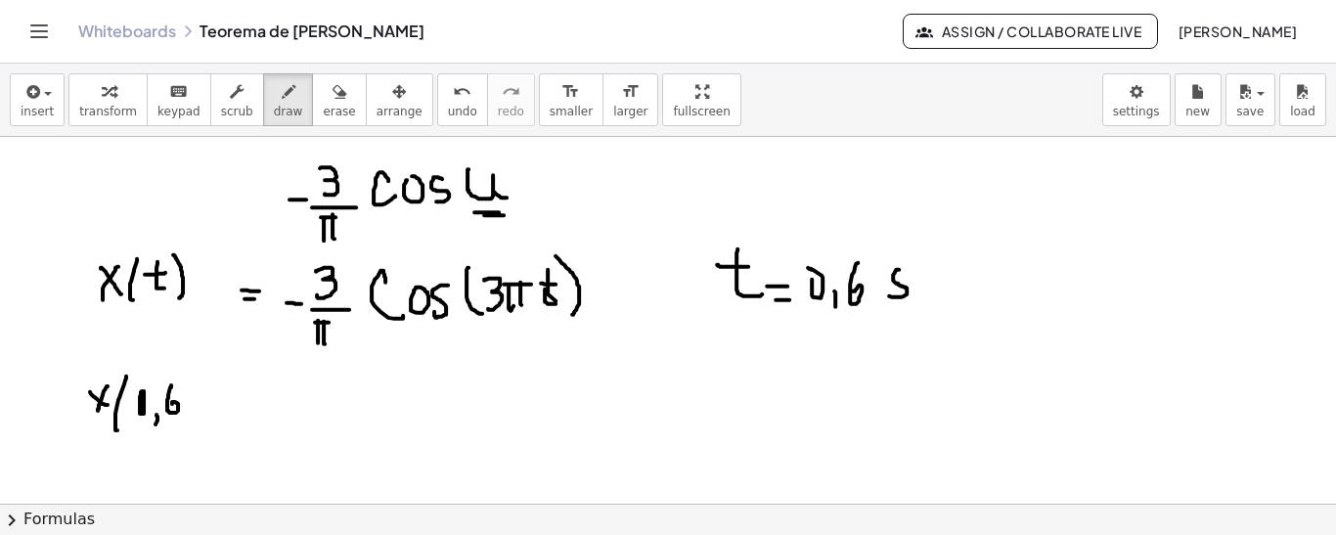
click at [172, 403] on div at bounding box center [668, 99] width 1336 height 1105
drag, startPoint x: 174, startPoint y: 372, endPoint x: 191, endPoint y: 420, distance: 51.6
click at [191, 420] on div at bounding box center [668, 99] width 1336 height 1105
click at [232, 399] on div at bounding box center [668, 99] width 1336 height 1105
drag, startPoint x: 223, startPoint y: 406, endPoint x: 237, endPoint y: 408, distance: 13.8
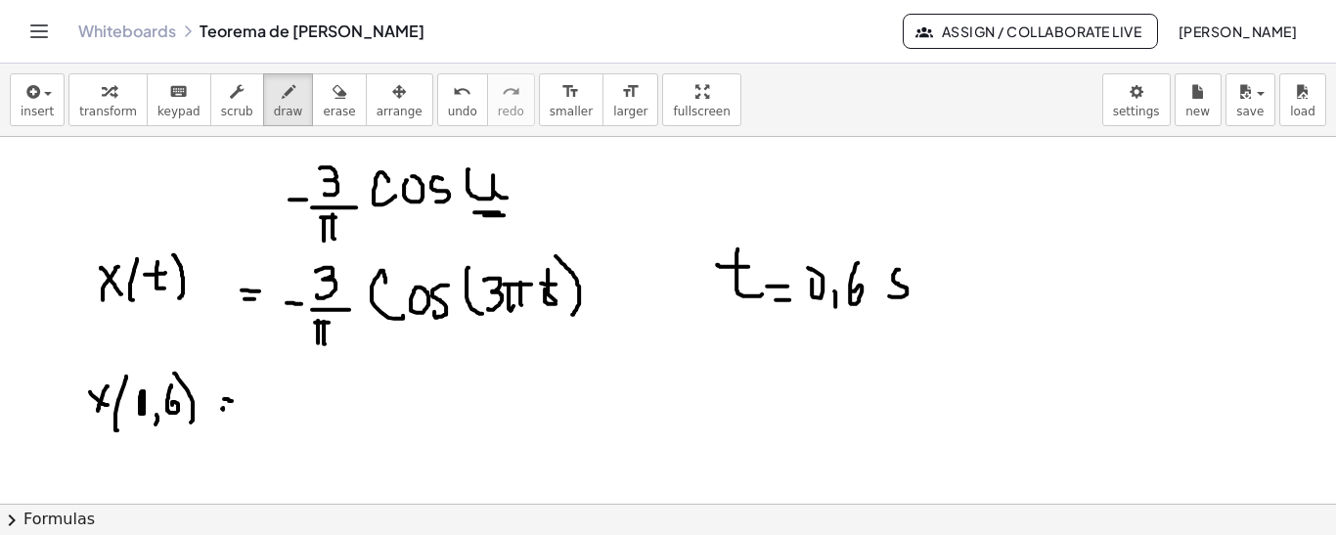
click at [236, 408] on div at bounding box center [668, 99] width 1336 height 1105
drag, startPoint x: 249, startPoint y: 398, endPoint x: 266, endPoint y: 397, distance: 16.7
click at [264, 397] on div at bounding box center [668, 99] width 1336 height 1105
drag, startPoint x: 278, startPoint y: 370, endPoint x: 282, endPoint y: 395, distance: 25.7
click at [281, 401] on div at bounding box center [668, 99] width 1336 height 1105
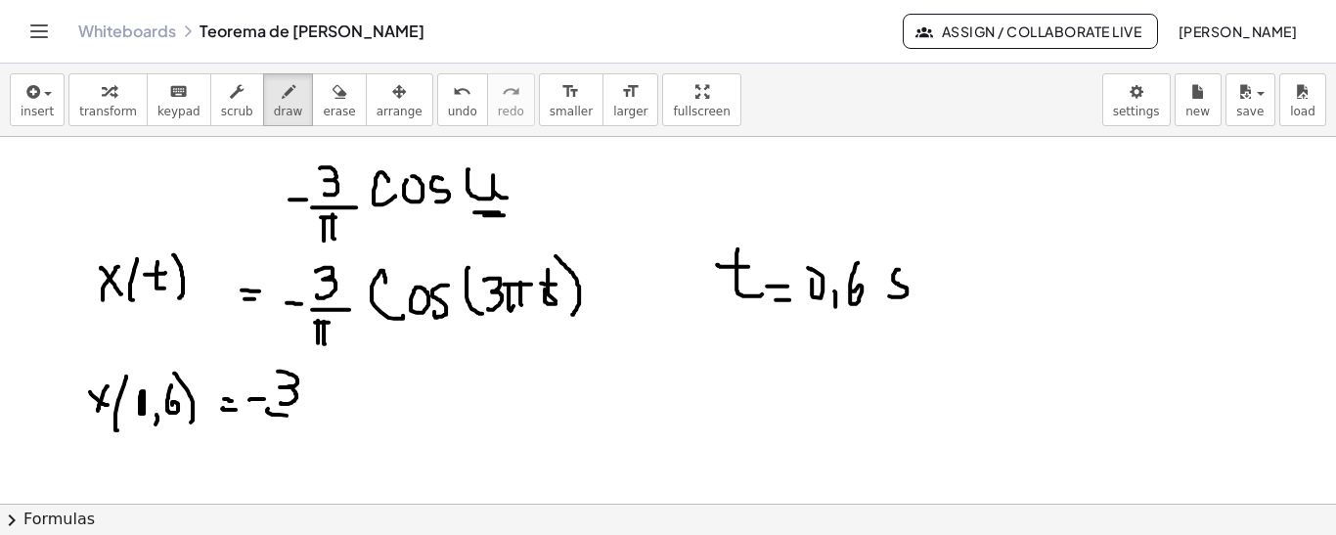
drag, startPoint x: 268, startPoint y: 407, endPoint x: 322, endPoint y: 415, distance: 54.4
click at [322, 415] on div at bounding box center [668, 99] width 1336 height 1105
drag
click at [300, 427] on div at bounding box center [668, 99] width 1336 height 1105
click at [279, 446] on div at bounding box center [668, 99] width 1336 height 1105
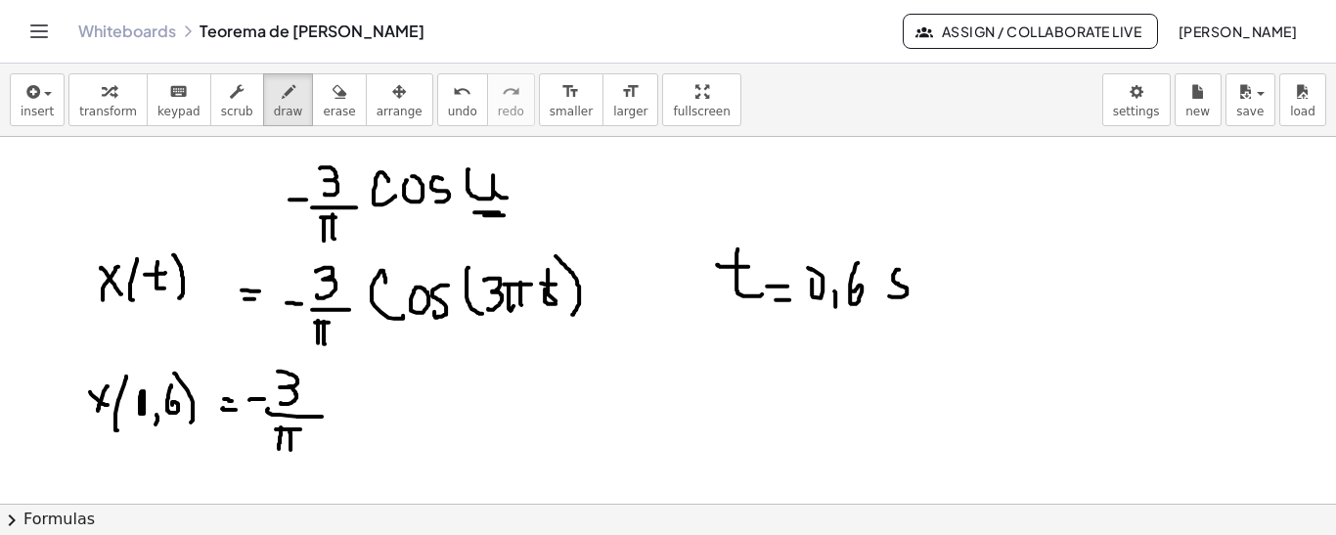
click at [292, 449] on div at bounding box center [668, 99] width 1336 height 1105
click at [359, 420] on div at bounding box center [668, 99] width 1336 height 1105
click at [376, 393] on div at bounding box center [668, 99] width 1336 height 1105
click at [417, 414] on div at bounding box center [668, 99] width 1336 height 1105
click at [455, 416] on div at bounding box center [668, 99] width 1336 height 1105
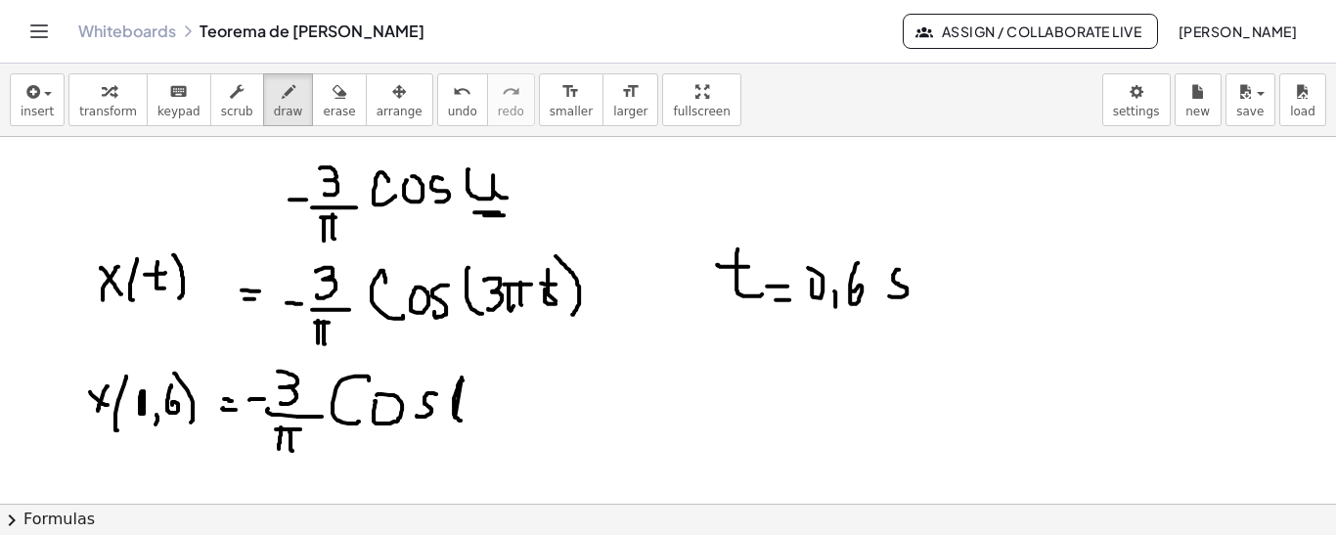
drag, startPoint x: 463, startPoint y: 378, endPoint x: 489, endPoint y: 397, distance: 32.3
click at [466, 419] on div at bounding box center [668, 99] width 1336 height 1105
click at [476, 406] on div at bounding box center [668, 99] width 1336 height 1105
click at [519, 385] on div at bounding box center [668, 99] width 1336 height 1105
click at [506, 402] on div at bounding box center [668, 99] width 1336 height 1105
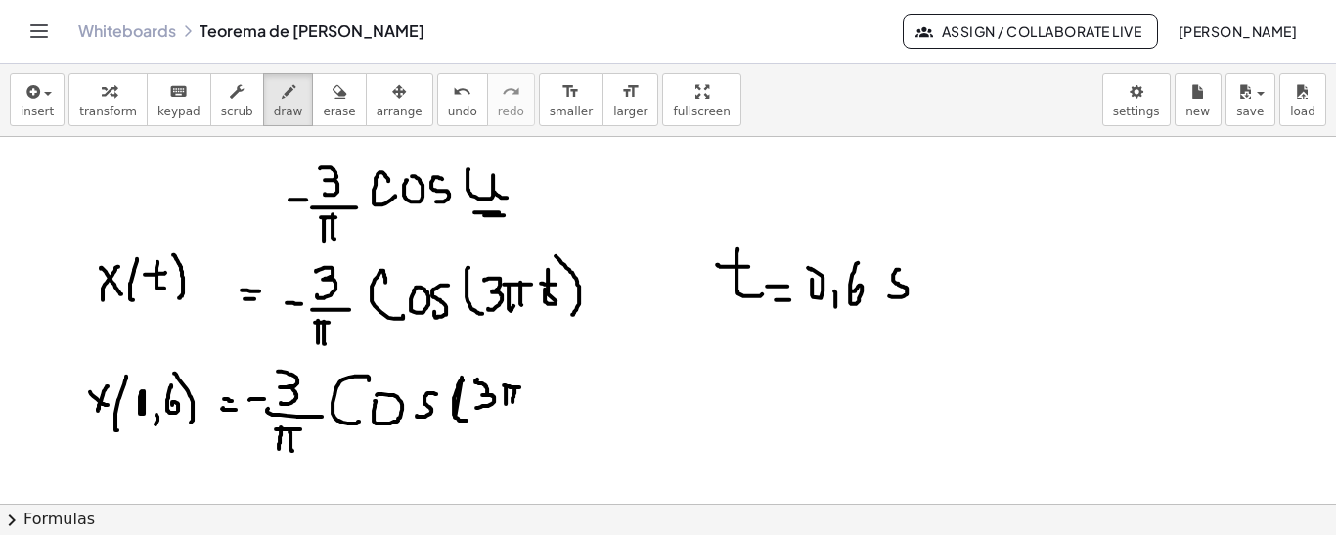
click at [512, 403] on div at bounding box center [668, 99] width 1336 height 1105
click at [533, 405] on div at bounding box center [668, 99] width 1336 height 1105
click at [552, 380] on div at bounding box center [668, 99] width 1336 height 1105
click at [569, 409] on div at bounding box center [668, 99] width 1336 height 1105
click at [583, 393] on div at bounding box center [668, 99] width 1336 height 1105
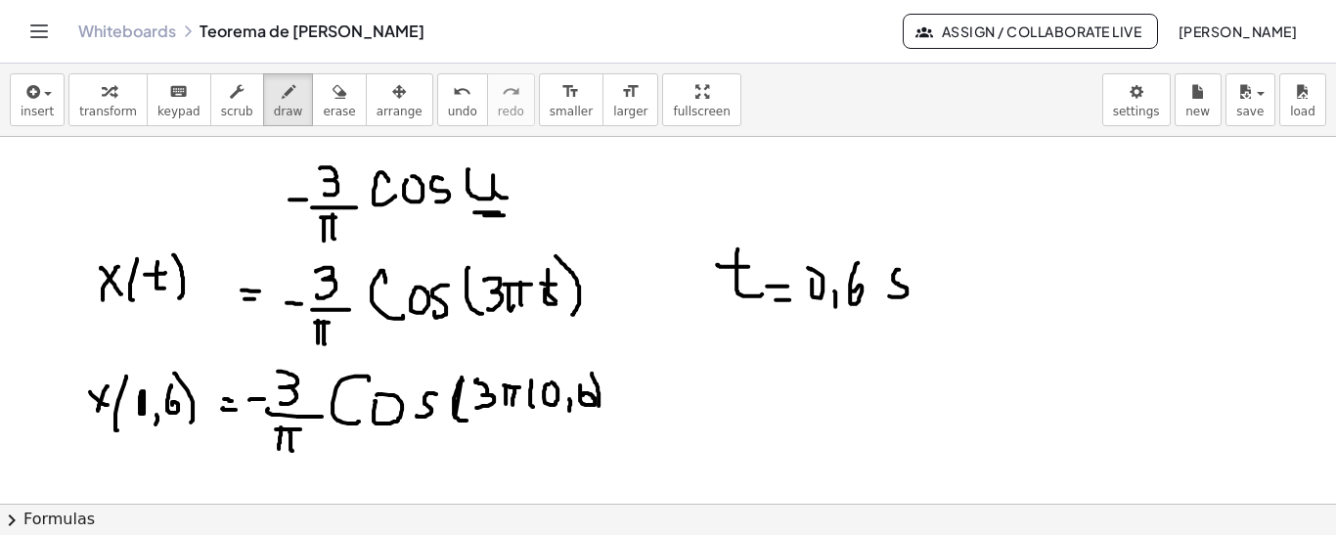
drag, startPoint x: 592, startPoint y: 372, endPoint x: 601, endPoint y: 399, distance: 29.1
click at [598, 405] on div at bounding box center [668, 99] width 1336 height 1105
click at [623, 411] on div at bounding box center [668, 99] width 1336 height 1105
drag, startPoint x: 989, startPoint y: 193, endPoint x: 988, endPoint y: 219, distance: 26.4
click at [985, 222] on div at bounding box center [668, 99] width 1336 height 1105
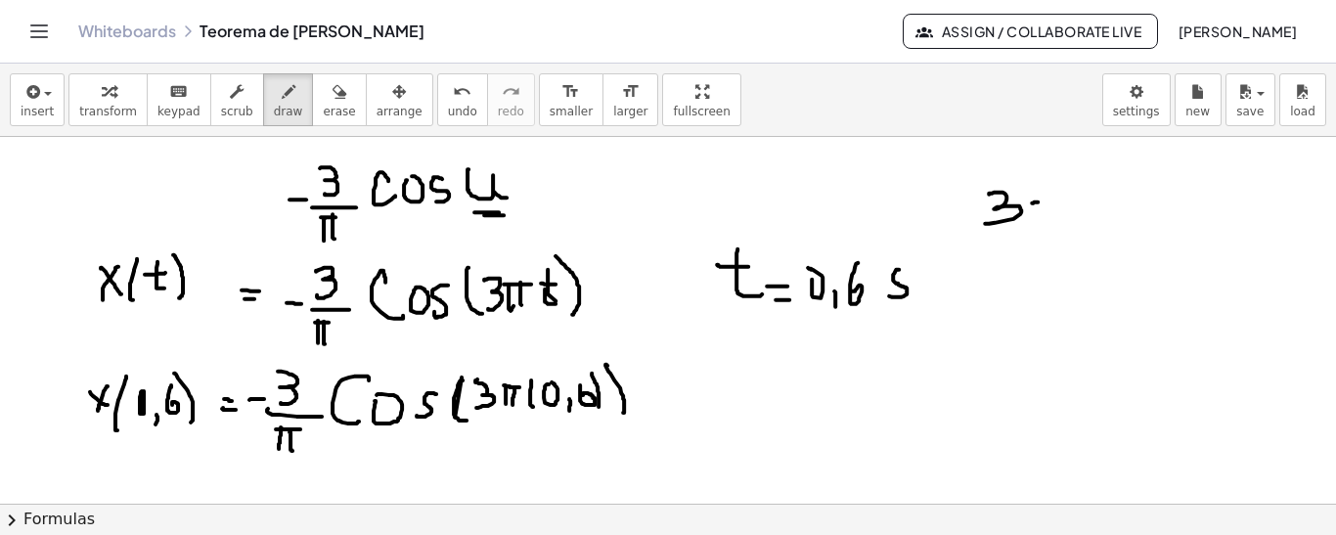
drag, startPoint x: 1032, startPoint y: 201, endPoint x: 1057, endPoint y: 200, distance: 25.4
click at [1057, 200] on div at bounding box center [668, 99] width 1336 height 1105
drag, startPoint x: 1042, startPoint y: 199, endPoint x: 1041, endPoint y: 214, distance: 15.7
click at [1041, 214] on div at bounding box center [668, 99] width 1336 height 1105
drag, startPoint x: 1048, startPoint y: 210, endPoint x: 1067, endPoint y: 215, distance: 19.2
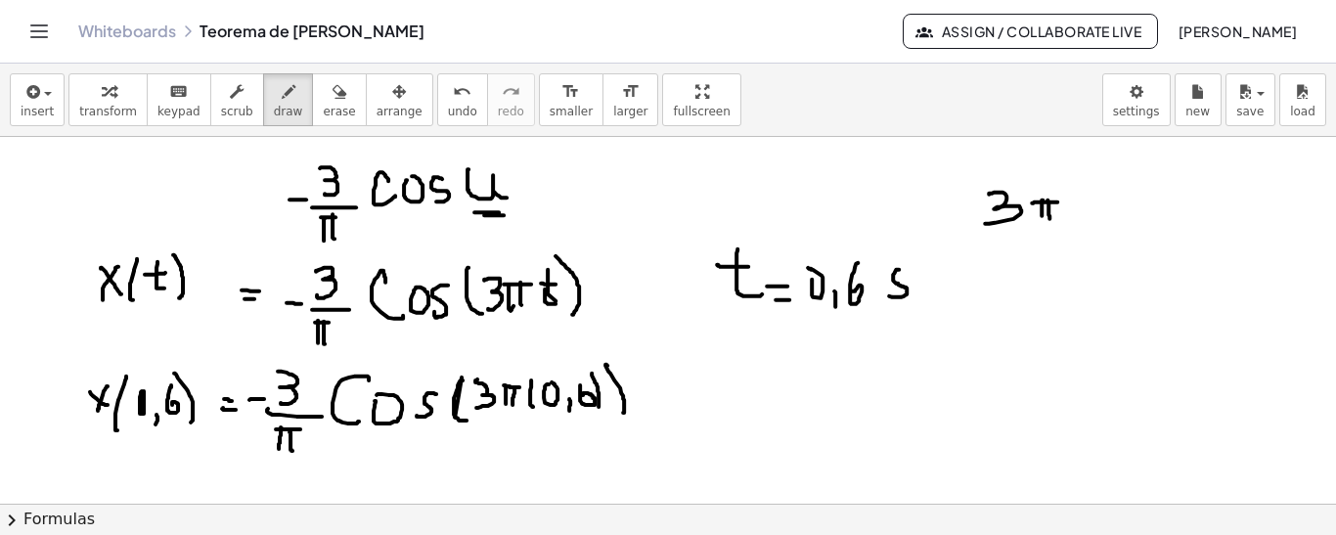
click at [1052, 219] on div at bounding box center [668, 99] width 1336 height 1105
drag, startPoint x: 1087, startPoint y: 196, endPoint x: 1101, endPoint y: 201, distance: 14.9
click at [1101, 204] on div at bounding box center [668, 99] width 1336 height 1105
drag, startPoint x: 1104, startPoint y: 207, endPoint x: 1097, endPoint y: 199, distance: 10.4
click at [1097, 199] on div at bounding box center [668, 99] width 1336 height 1105
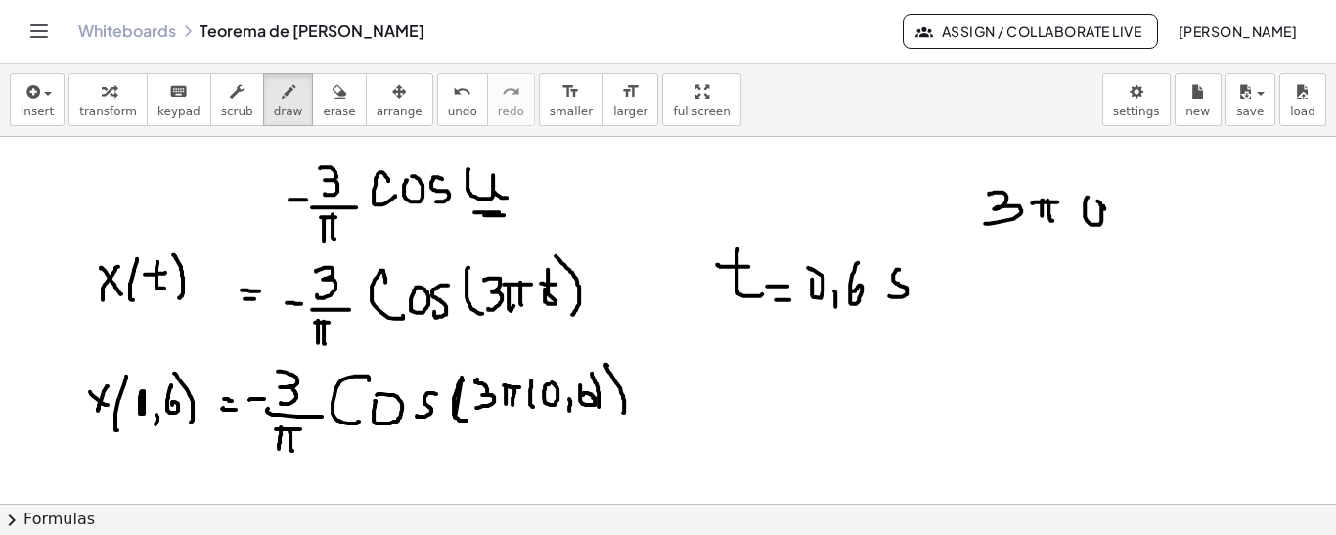
click at [1120, 222] on div at bounding box center [668, 99] width 1336 height 1105
drag, startPoint x: 1145, startPoint y: 189, endPoint x: 1138, endPoint y: 206, distance: 18.9
click at [1138, 206] on div at bounding box center [668, 99] width 1336 height 1105
drag, startPoint x: 999, startPoint y: 258, endPoint x: 996, endPoint y: 281, distance: 22.8
click at [996, 281] on div at bounding box center [668, 99] width 1336 height 1105
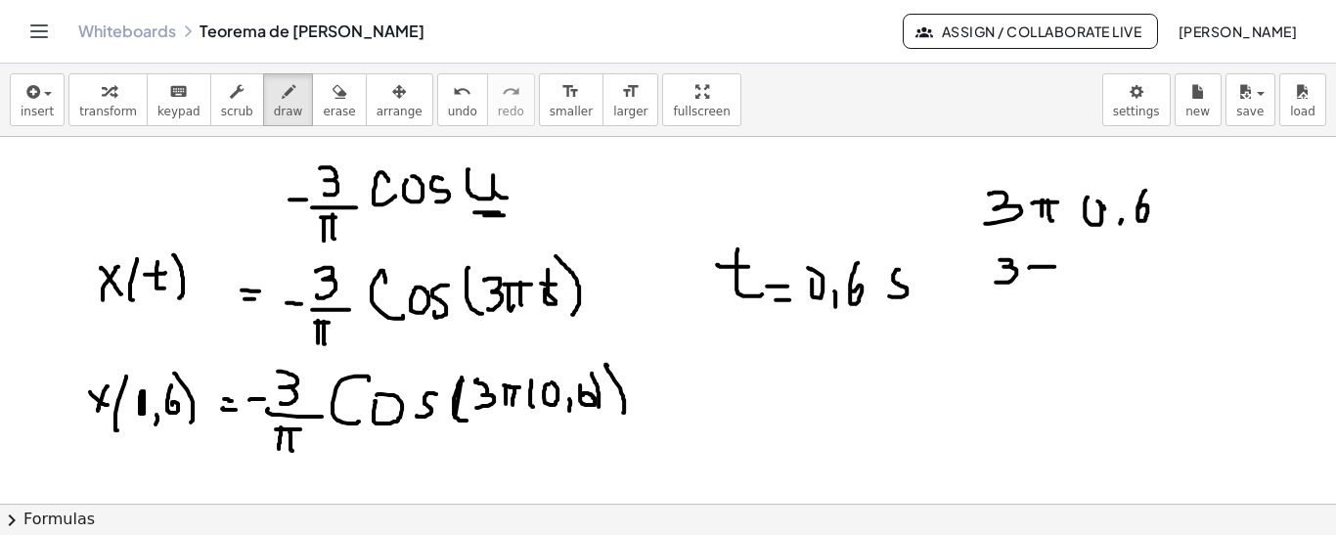
drag, startPoint x: 1029, startPoint y: 266, endPoint x: 1053, endPoint y: 265, distance: 24.5
click at [1055, 265] on div at bounding box center [668, 99] width 1336 height 1105
click at [1039, 275] on div at bounding box center [668, 99] width 1336 height 1105
drag, startPoint x: 1043, startPoint y: 272, endPoint x: 1054, endPoint y: 263, distance: 13.9
click at [1044, 276] on div at bounding box center [668, 99] width 1336 height 1105
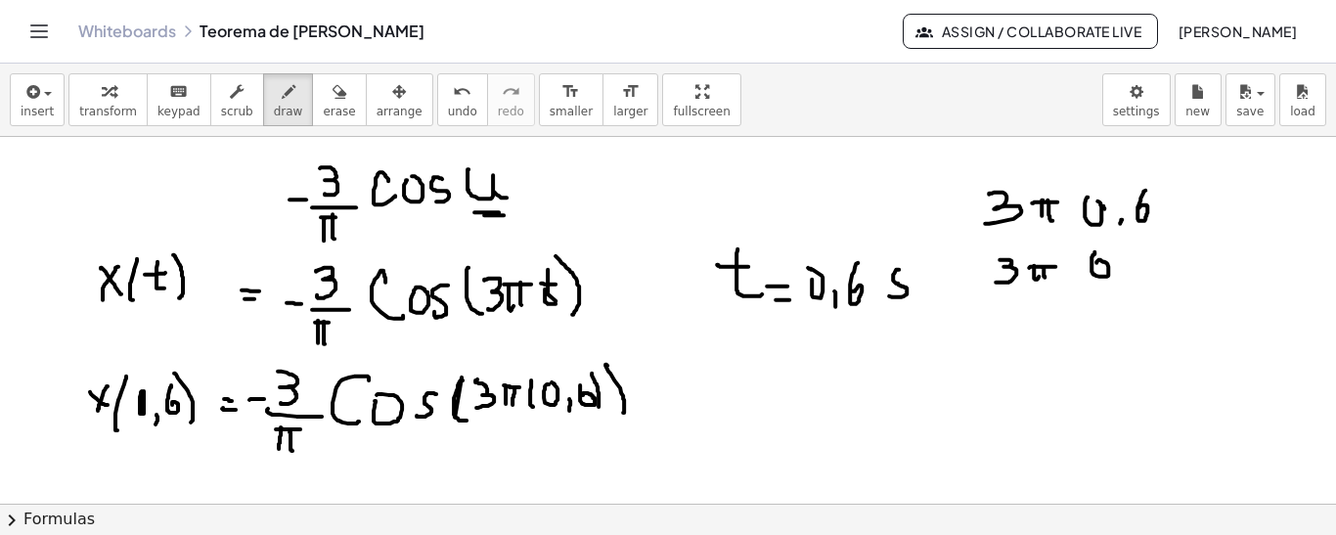
drag, startPoint x: 1094, startPoint y: 250, endPoint x: 1096, endPoint y: 261, distance: 10.9
click at [1096, 261] on div at bounding box center [668, 99] width 1336 height 1105
drag, startPoint x: 1087, startPoint y: 281, endPoint x: 1105, endPoint y: 292, distance: 21.2
click at [1125, 284] on div at bounding box center [668, 99] width 1336 height 1105
drag, startPoint x: 1095, startPoint y: 296, endPoint x: 1094, endPoint y: 323, distance: 26.4
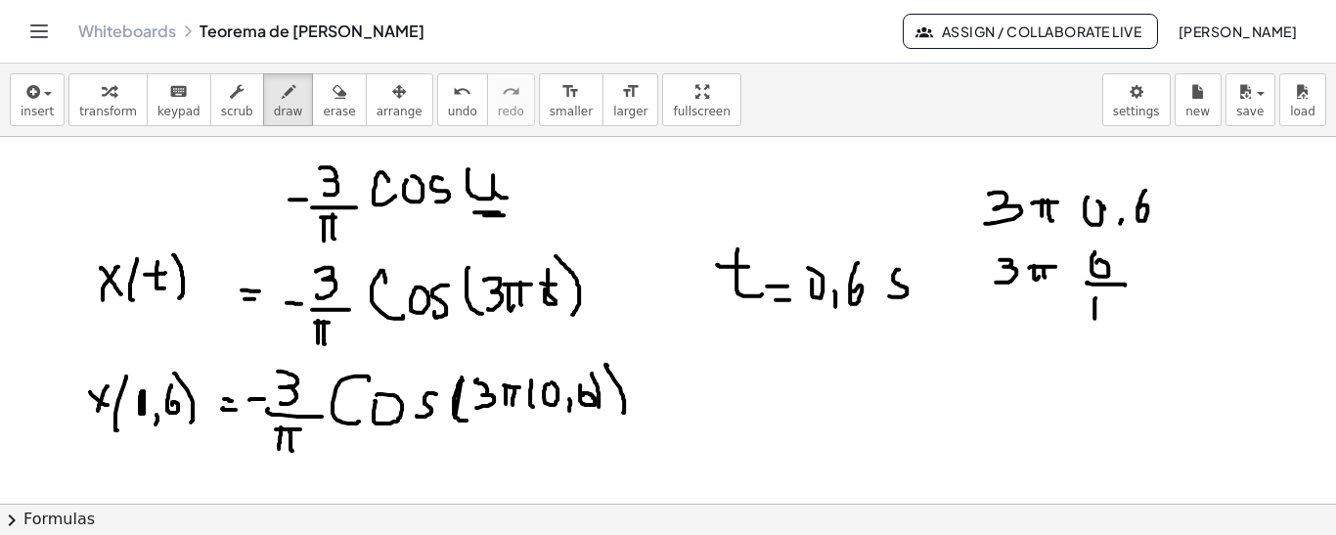
click at [1094, 323] on div at bounding box center [668, 99] width 1336 height 1105
click at [1123, 294] on div at bounding box center [668, 99] width 1336 height 1105
drag, startPoint x: 988, startPoint y: 368, endPoint x: 1013, endPoint y: 381, distance: 28.9
click at [1011, 386] on div at bounding box center [668, 99] width 1336 height 1105
drag, startPoint x: 1027, startPoint y: 348, endPoint x: 1034, endPoint y: 356, distance: 10.4
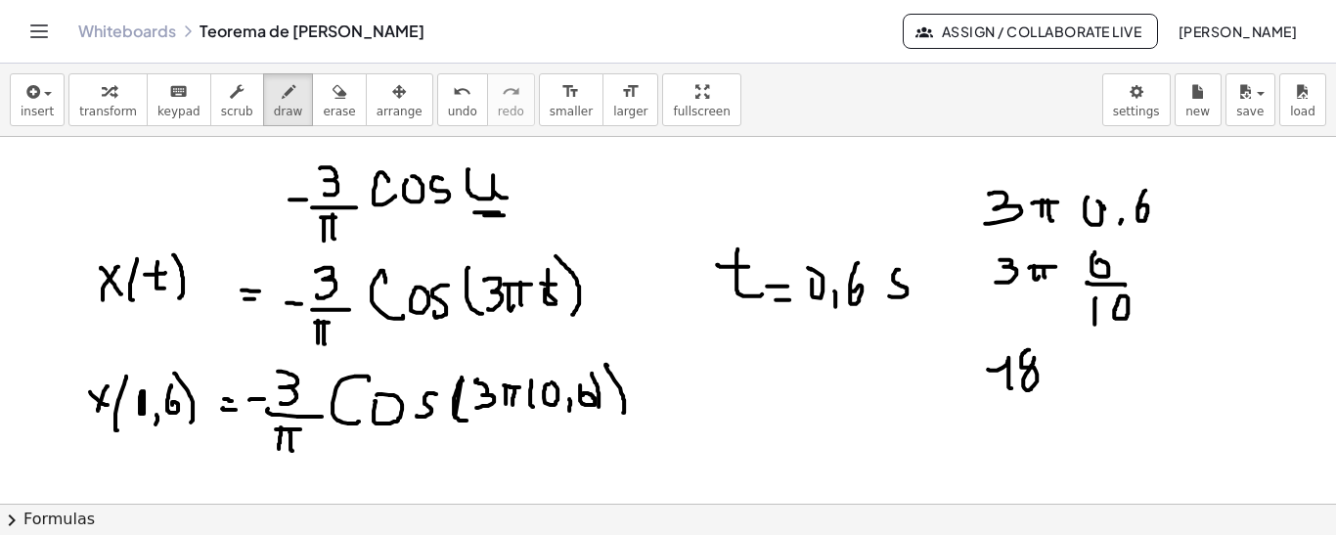
click at [1034, 356] on div at bounding box center [668, 99] width 1336 height 1105
drag, startPoint x: 1048, startPoint y: 366, endPoint x: 1075, endPoint y: 365, distance: 26.4
click at [1075, 365] on div at bounding box center [668, 99] width 1336 height 1105
click at [1057, 378] on div at bounding box center [668, 99] width 1336 height 1105
drag, startPoint x: 1069, startPoint y: 364, endPoint x: 1068, endPoint y: 381, distance: 17.6
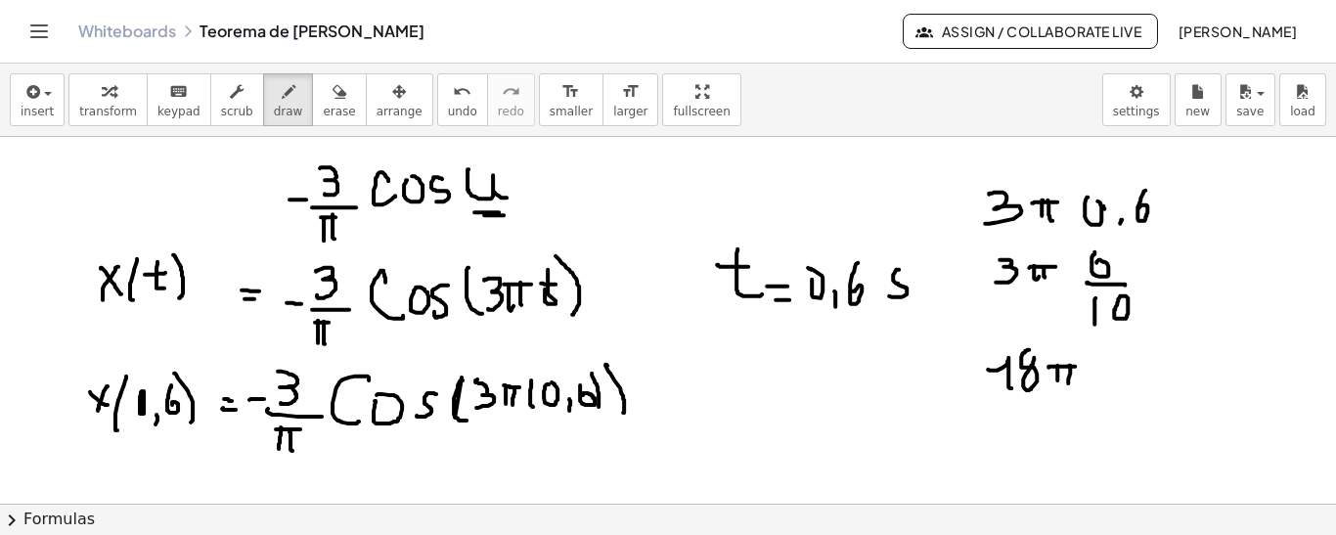
click at [1068, 381] on div at bounding box center [668, 99] width 1336 height 1105
drag, startPoint x: 997, startPoint y: 397, endPoint x: 1049, endPoint y: 397, distance: 51.8
click at [1049, 397] on div at bounding box center [668, 99] width 1336 height 1105
drag, startPoint x: 1010, startPoint y: 419, endPoint x: 1018, endPoint y: 430, distance: 14.1
click at [1010, 435] on div at bounding box center [668, 99] width 1336 height 1105
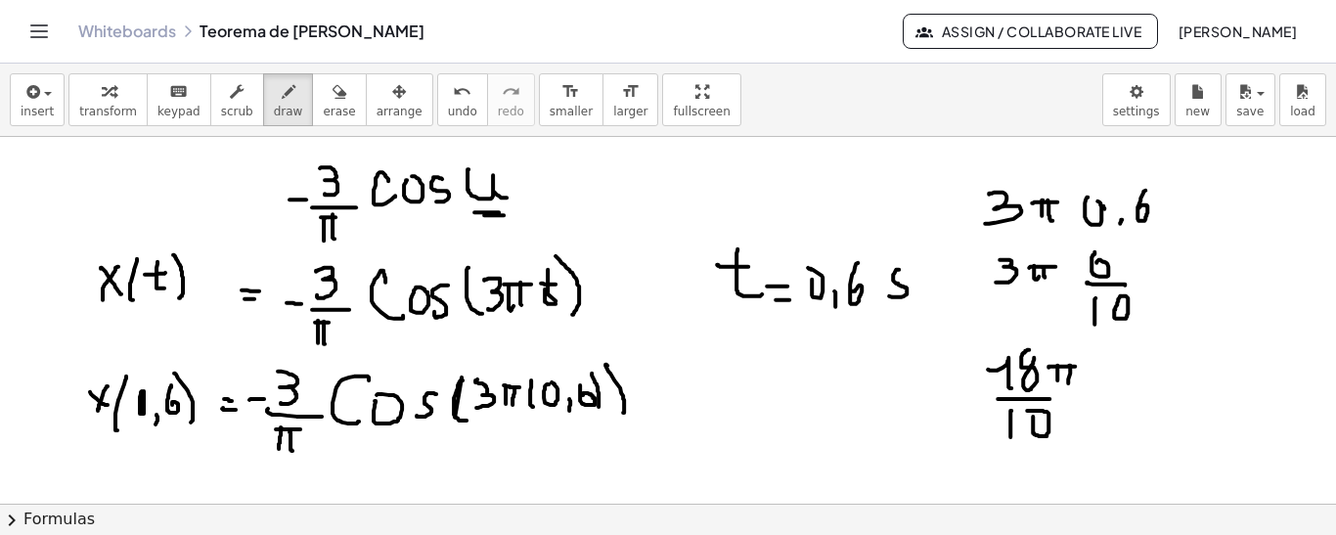
click at [1027, 409] on div at bounding box center [668, 99] width 1336 height 1105
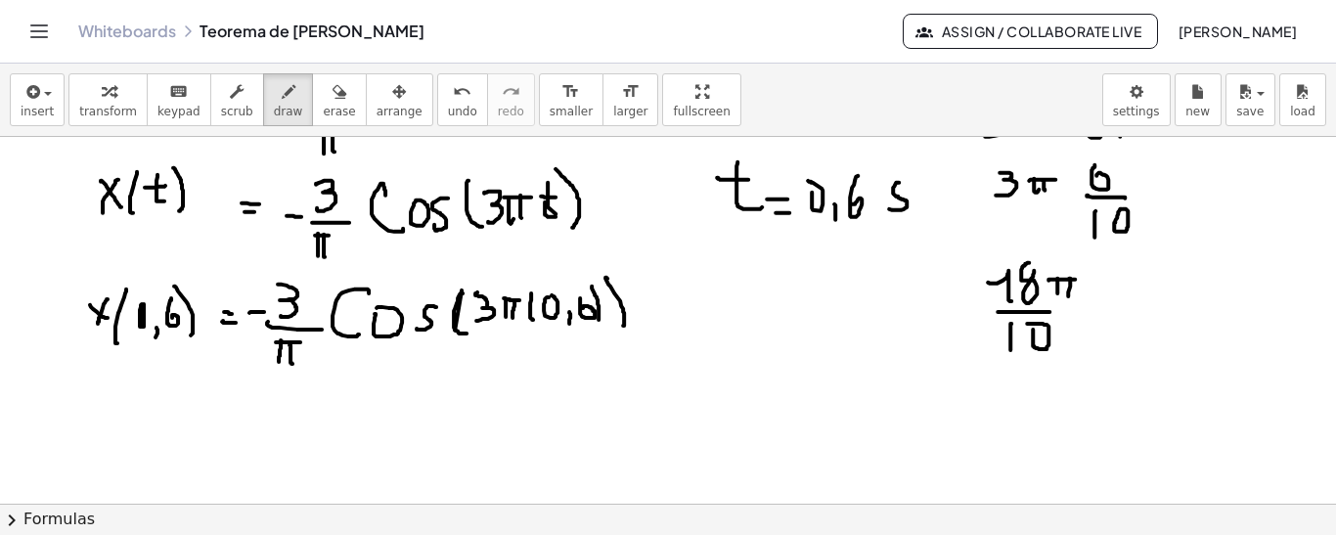
scroll to position [679, 0]
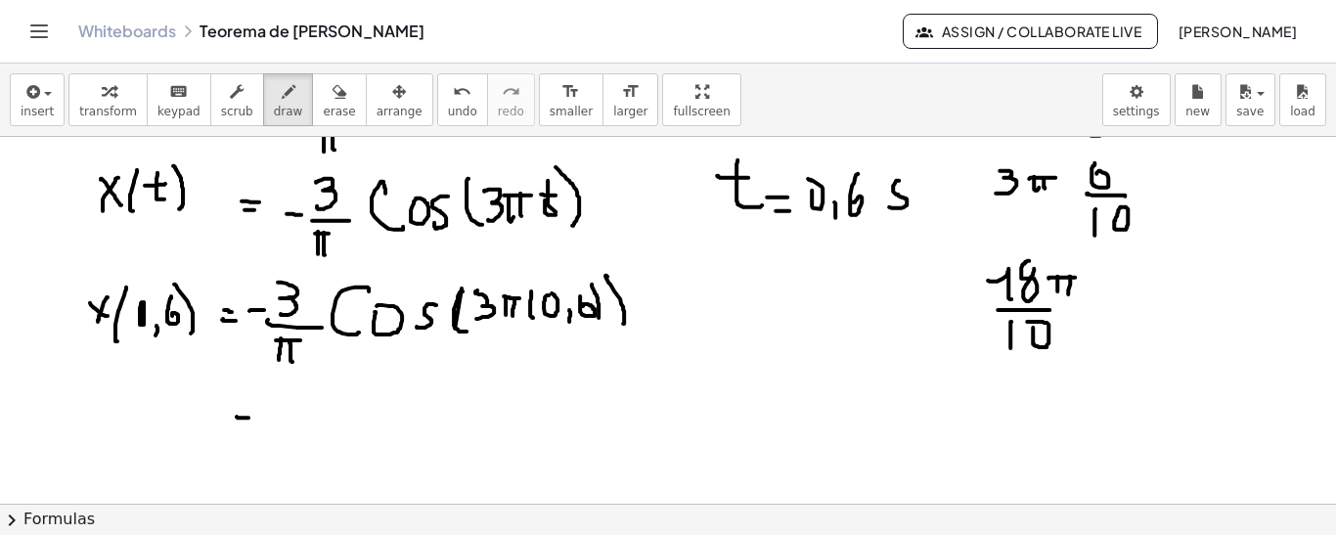
drag, startPoint x: 237, startPoint y: 415, endPoint x: 250, endPoint y: 416, distance: 13.7
click at [250, 416] on div at bounding box center [668, 10] width 1336 height 1105
drag, startPoint x: 236, startPoint y: 428, endPoint x: 260, endPoint y: 429, distance: 24.5
click at [260, 429] on div at bounding box center [668, 10] width 1336 height 1105
drag, startPoint x: 280, startPoint y: 412, endPoint x: 294, endPoint y: 411, distance: 14.7
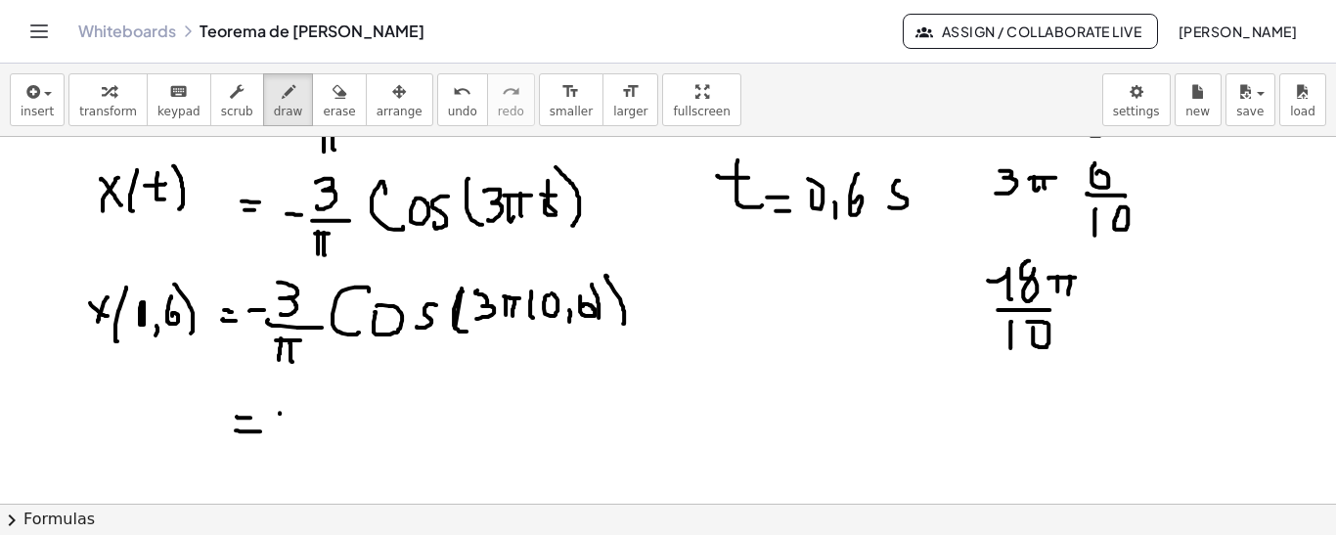
click at [294, 411] on div at bounding box center [668, 10] width 1336 height 1105
drag, startPoint x: 300, startPoint y: 390, endPoint x: 307, endPoint y: 410, distance: 20.7
click at [308, 411] on div at bounding box center [668, 10] width 1336 height 1105
drag, startPoint x: 298, startPoint y: 422, endPoint x: 325, endPoint y: 422, distance: 26.4
click at [325, 422] on div at bounding box center [668, 10] width 1336 height 1105
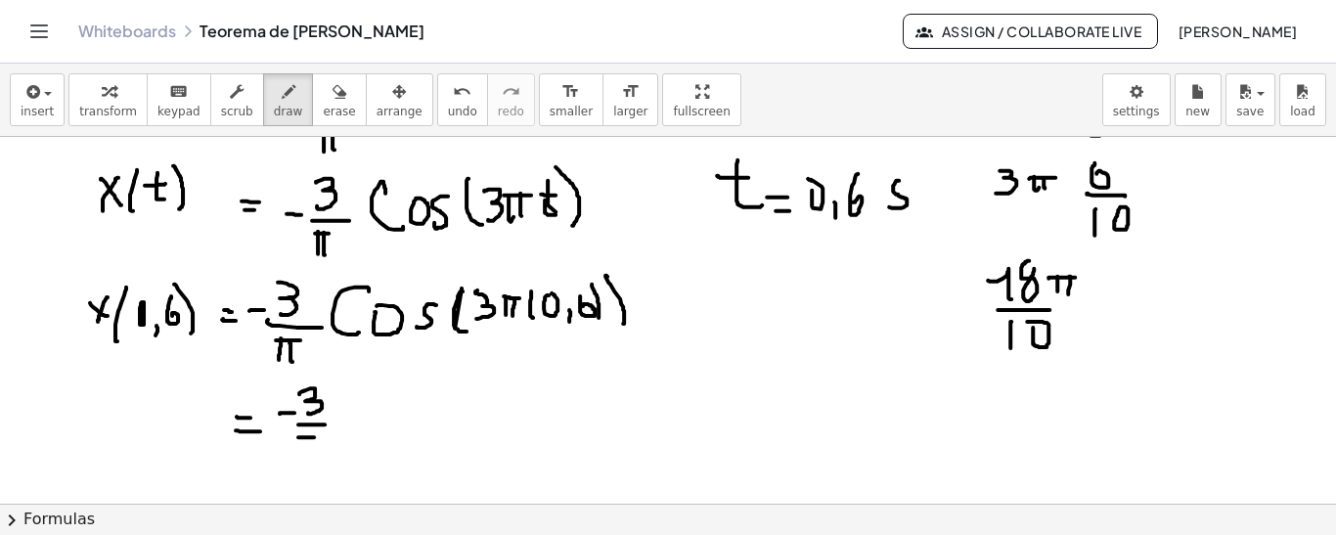
drag, startPoint x: 298, startPoint y: 435, endPoint x: 323, endPoint y: 435, distance: 24.4
click at [325, 435] on div at bounding box center [668, 10] width 1336 height 1105
drag, startPoint x: 303, startPoint y: 435, endPoint x: 306, endPoint y: 448, distance: 13.0
click at [303, 450] on div at bounding box center [668, 10] width 1336 height 1105
drag, startPoint x: 313, startPoint y: 435, endPoint x: 313, endPoint y: 448, distance: 12.7
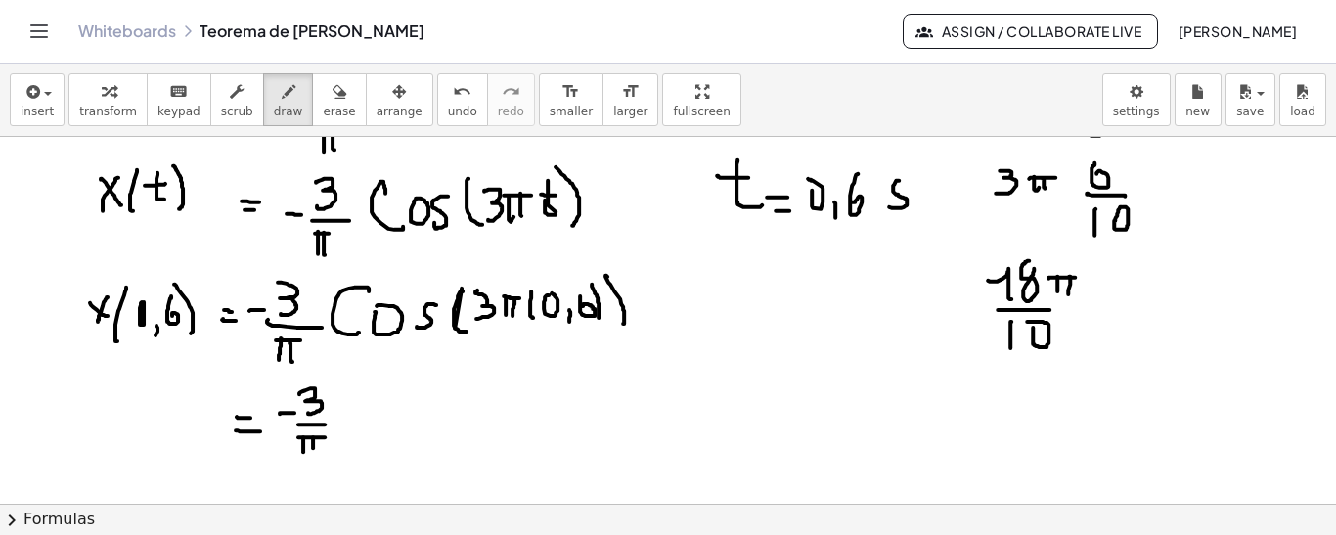
click at [313, 448] on div at bounding box center [668, 10] width 1336 height 1105
drag, startPoint x: 363, startPoint y: 393, endPoint x: 367, endPoint y: 415, distance: 21.9
click at [366, 416] on div at bounding box center [668, 10] width 1336 height 1105
drag, startPoint x: 377, startPoint y: 396, endPoint x: 387, endPoint y: 392, distance: 10.5
click at [387, 392] on div at bounding box center [668, 10] width 1336 height 1105
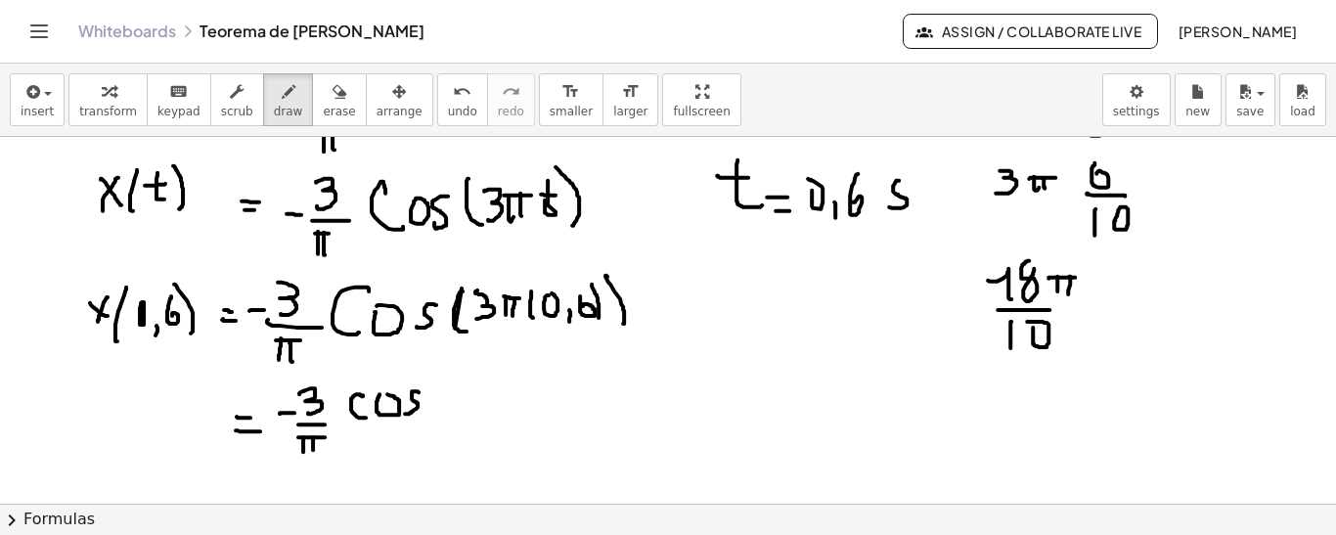
drag, startPoint x: 419, startPoint y: 390, endPoint x: 423, endPoint y: 399, distance: 10.1
click at [403, 412] on div at bounding box center [668, 10] width 1336 height 1105
drag, startPoint x: 438, startPoint y: 377, endPoint x: 453, endPoint y: 415, distance: 40.0
click at [453, 415] on div at bounding box center [668, 10] width 1336 height 1105
drag, startPoint x: 465, startPoint y: 379, endPoint x: 475, endPoint y: 395, distance: 19.0
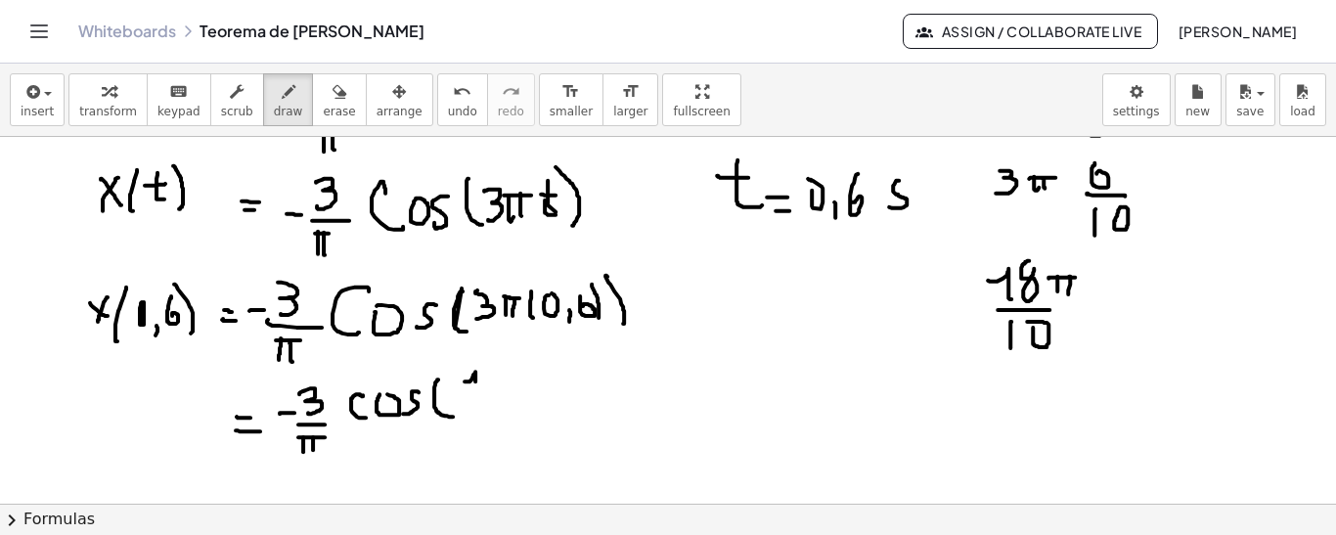
click at [475, 395] on div at bounding box center [668, 10] width 1336 height 1105
click at [493, 365] on div at bounding box center [668, 10] width 1336 height 1105
click at [538, 377] on div at bounding box center [668, 10] width 1336 height 1105
drag, startPoint x: 516, startPoint y: 377, endPoint x: 536, endPoint y: 377, distance: 19.6
click at [536, 377] on div at bounding box center [668, 10] width 1336 height 1105
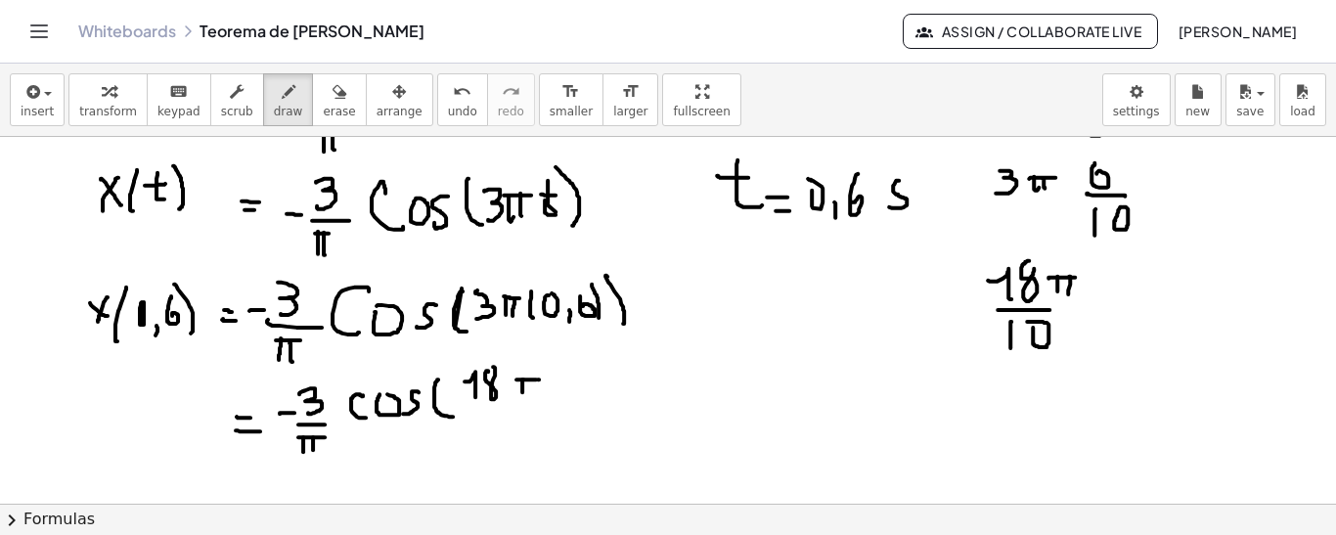
drag, startPoint x: 523, startPoint y: 377, endPoint x: 522, endPoint y: 391, distance: 13.7
click at [522, 391] on div at bounding box center [668, 10] width 1336 height 1105
drag, startPoint x: 531, startPoint y: 376, endPoint x: 531, endPoint y: 394, distance: 18.6
click at [531, 394] on div at bounding box center [668, 10] width 1336 height 1105
drag, startPoint x: 464, startPoint y: 409, endPoint x: 513, endPoint y: 409, distance: 49.9
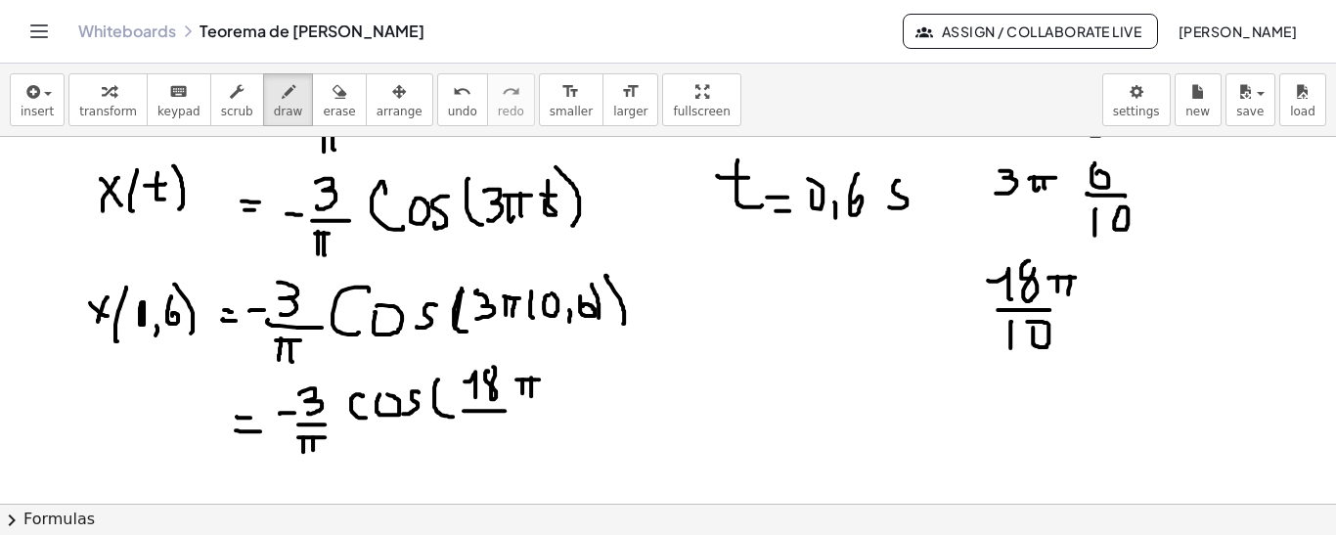
click at [513, 409] on div at bounding box center [668, 10] width 1336 height 1105
drag, startPoint x: 473, startPoint y: 423, endPoint x: 489, endPoint y: 431, distance: 17.5
click at [475, 444] on div at bounding box center [668, 10] width 1336 height 1105
click at [494, 420] on div at bounding box center [668, 10] width 1336 height 1105
click at [548, 420] on div at bounding box center [668, 10] width 1336 height 1105
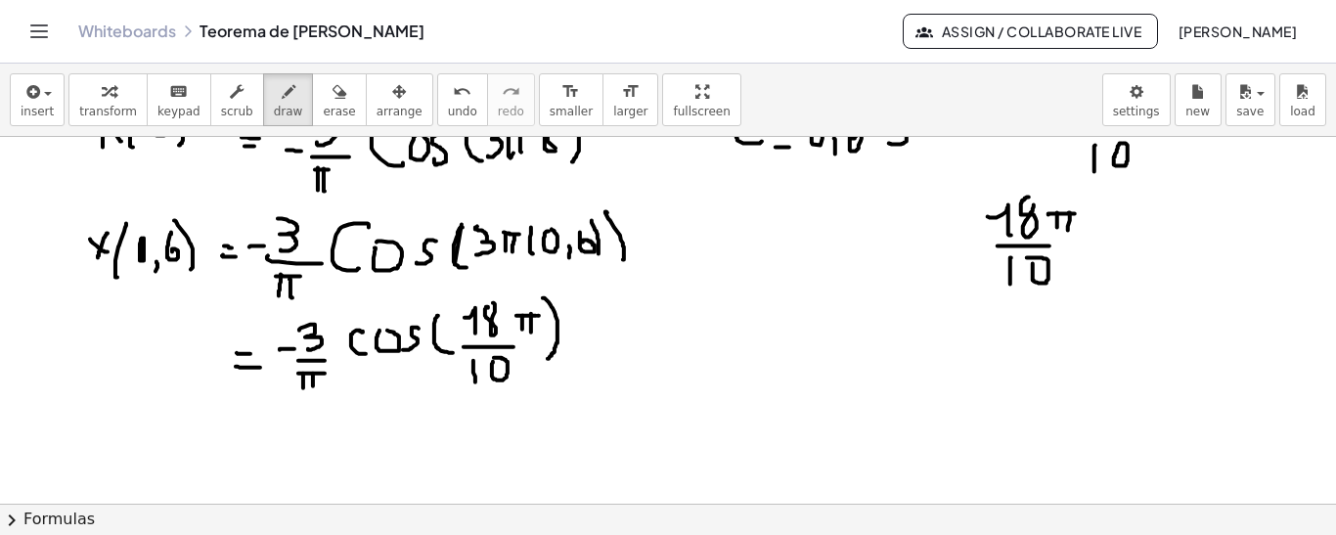
scroll to position [763, 0]
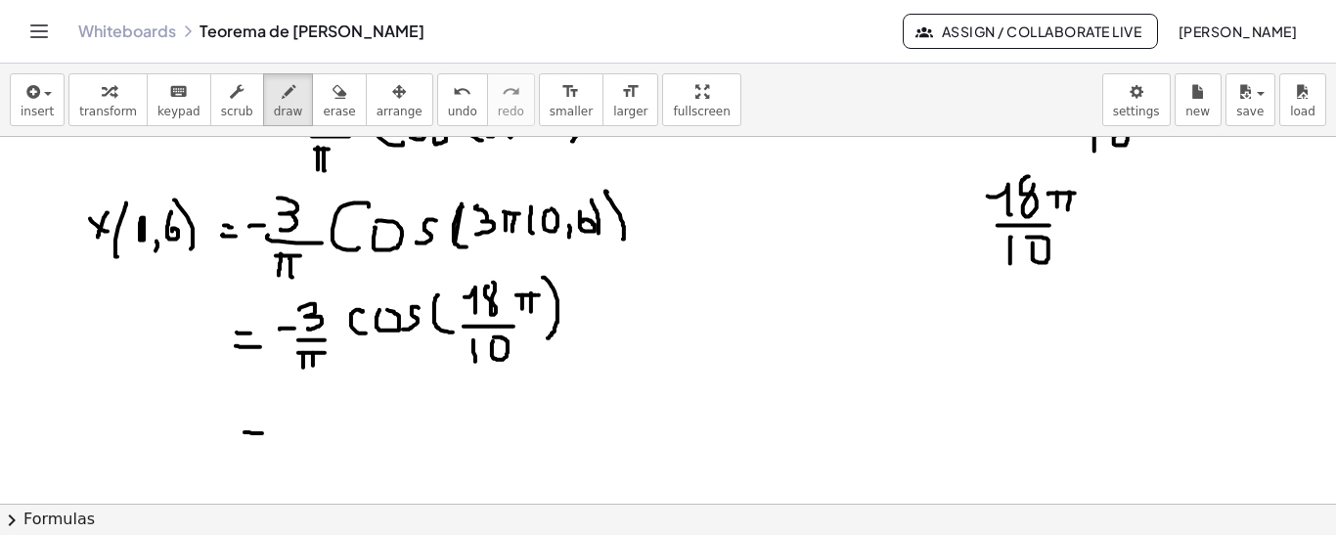
drag, startPoint x: 244, startPoint y: 431, endPoint x: 262, endPoint y: 432, distance: 17.6
click at [262, 432] on div at bounding box center [668, 111] width 1336 height 1474
drag, startPoint x: 241, startPoint y: 442, endPoint x: 255, endPoint y: 445, distance: 15.0
click at [255, 445] on div at bounding box center [668, 111] width 1336 height 1474
drag, startPoint x: 294, startPoint y: 431, endPoint x: 309, endPoint y: 431, distance: 14.7
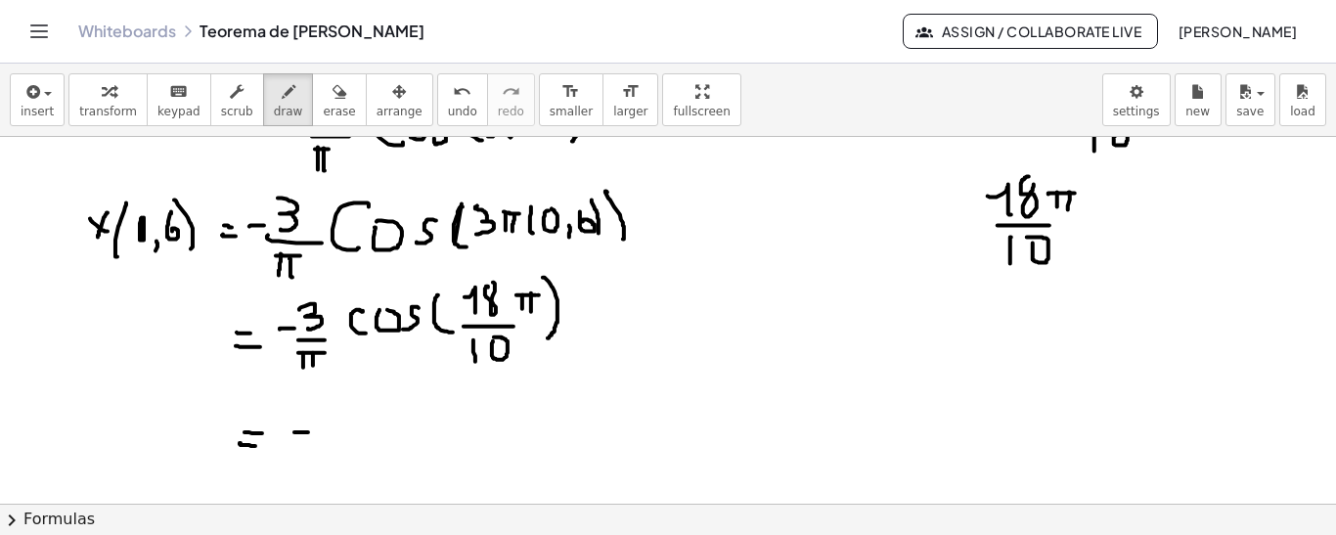
click at [309, 431] on div at bounding box center [668, 111] width 1336 height 1474
click at [338, 415] on div at bounding box center [668, 111] width 1336 height 1474
drag, startPoint x: 361, startPoint y: 442, endPoint x: 356, endPoint y: 452, distance: 10.9
click at [358, 461] on div at bounding box center [668, 111] width 1336 height 1474
drag, startPoint x: 381, startPoint y: 411, endPoint x: 384, endPoint y: 453, distance: 42.2
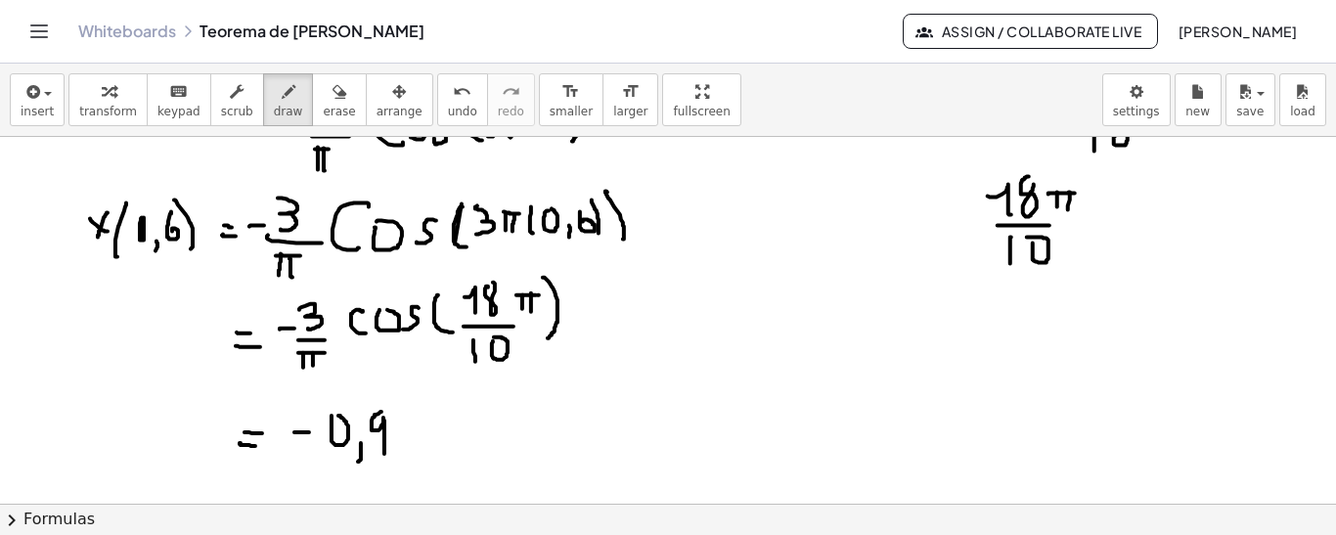
click at [384, 453] on div at bounding box center [668, 111] width 1336 height 1474
click at [406, 410] on div at bounding box center [668, 111] width 1336 height 1474
drag, startPoint x: 398, startPoint y: 411, endPoint x: 404, endPoint y: 448, distance: 37.6
click at [404, 448] on div at bounding box center [668, 111] width 1336 height 1474
drag, startPoint x: 105, startPoint y: 418, endPoint x: 134, endPoint y: 435, distance: 34.2
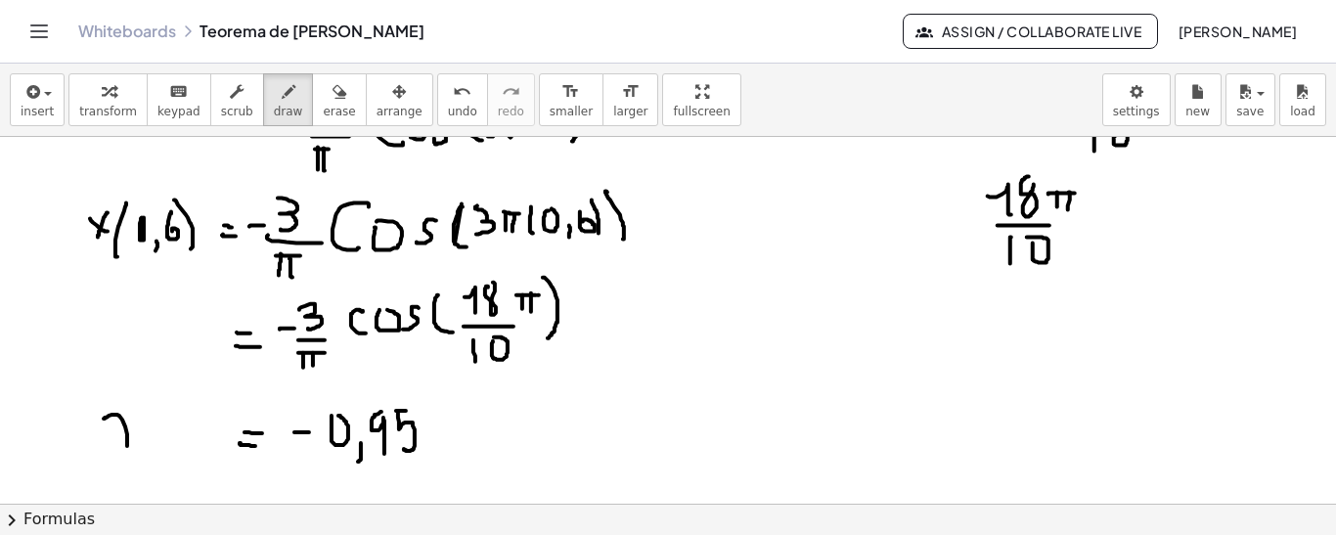
click at [134, 444] on div at bounding box center [668, 111] width 1336 height 1474
drag, startPoint x: 131, startPoint y: 411, endPoint x: 111, endPoint y: 445, distance: 39.4
click at [111, 445] on div at bounding box center [668, 111] width 1336 height 1474
drag, startPoint x: 145, startPoint y: 412, endPoint x: 150, endPoint y: 440, distance: 28.8
click at [143, 454] on div at bounding box center [668, 111] width 1336 height 1474
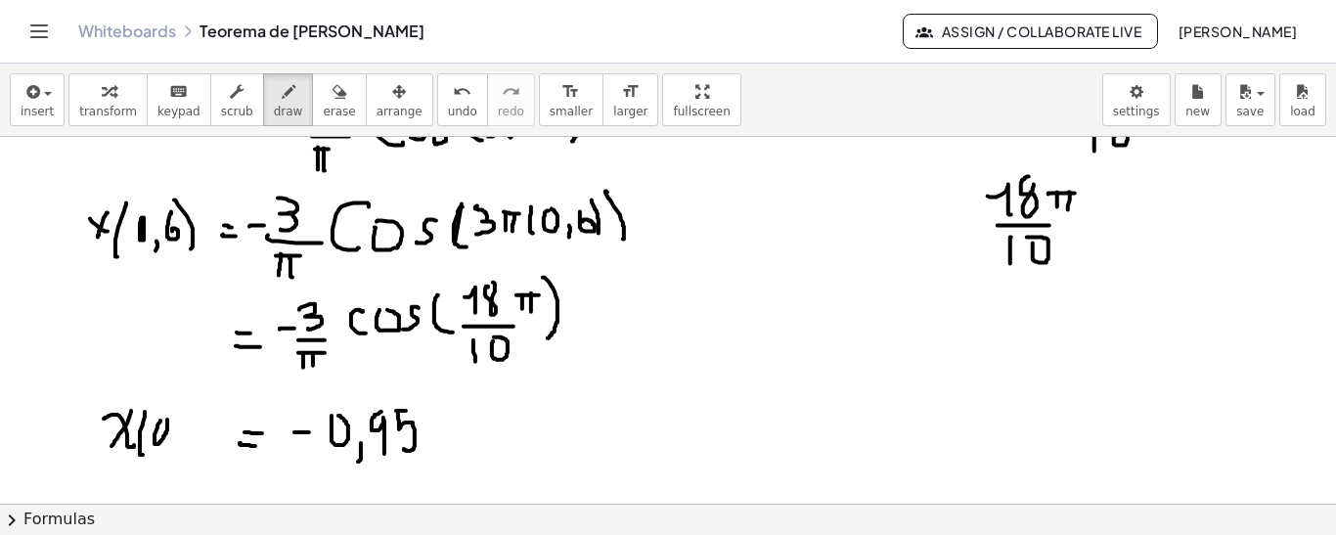
click at [164, 416] on div at bounding box center [668, 111] width 1336 height 1474
click at [170, 451] on div at bounding box center [668, 111] width 1336 height 1474
drag, startPoint x: 190, startPoint y: 410, endPoint x: 184, endPoint y: 430, distance: 21.4
click at [184, 430] on div at bounding box center [668, 111] width 1336 height 1474
drag, startPoint x: 195, startPoint y: 403, endPoint x: 201, endPoint y: 448, distance: 45.5
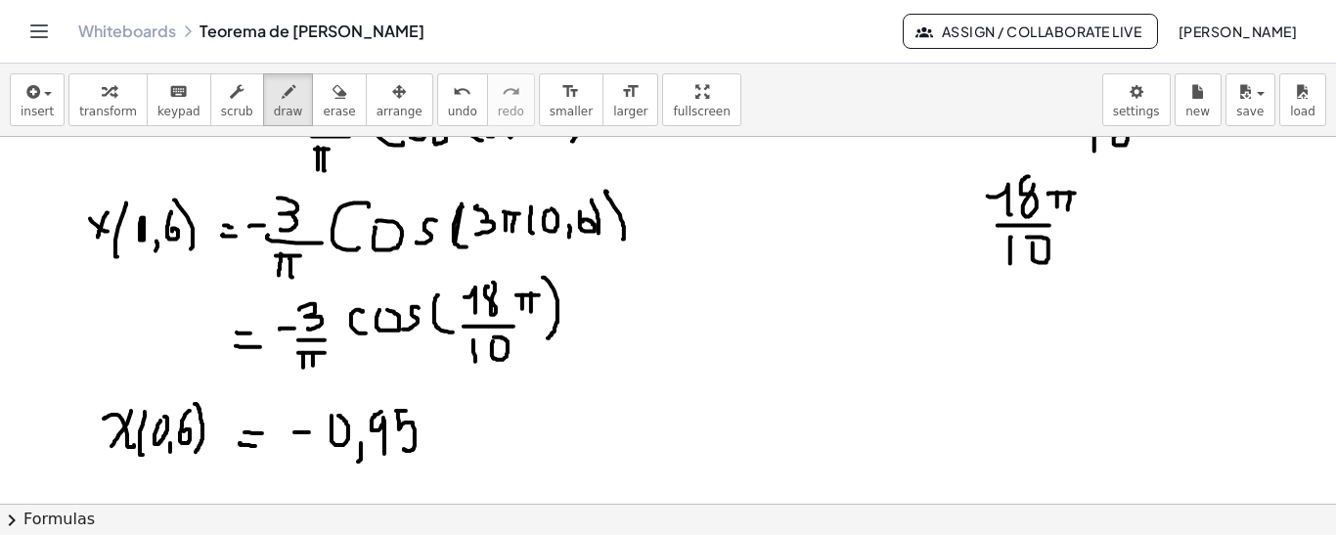
click at [195, 451] on div at bounding box center [668, 111] width 1336 height 1474
click at [332, 102] on icon "button" at bounding box center [339, 91] width 14 height 23
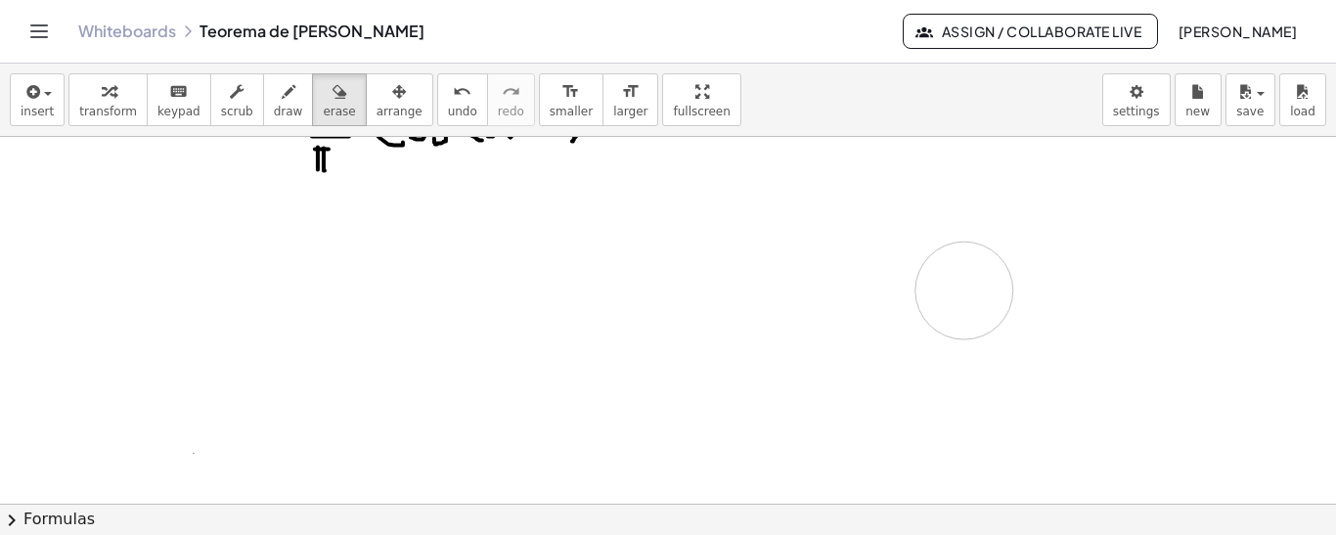
drag, startPoint x: 433, startPoint y: 402, endPoint x: 1301, endPoint y: 284, distance: 875.4
click at [1266, 298] on div at bounding box center [668, 111] width 1336 height 1474
drag, startPoint x: 1130, startPoint y: 432, endPoint x: 236, endPoint y: 93, distance: 957.0
click at [962, 352] on div at bounding box center [668, 432] width 1336 height 1474
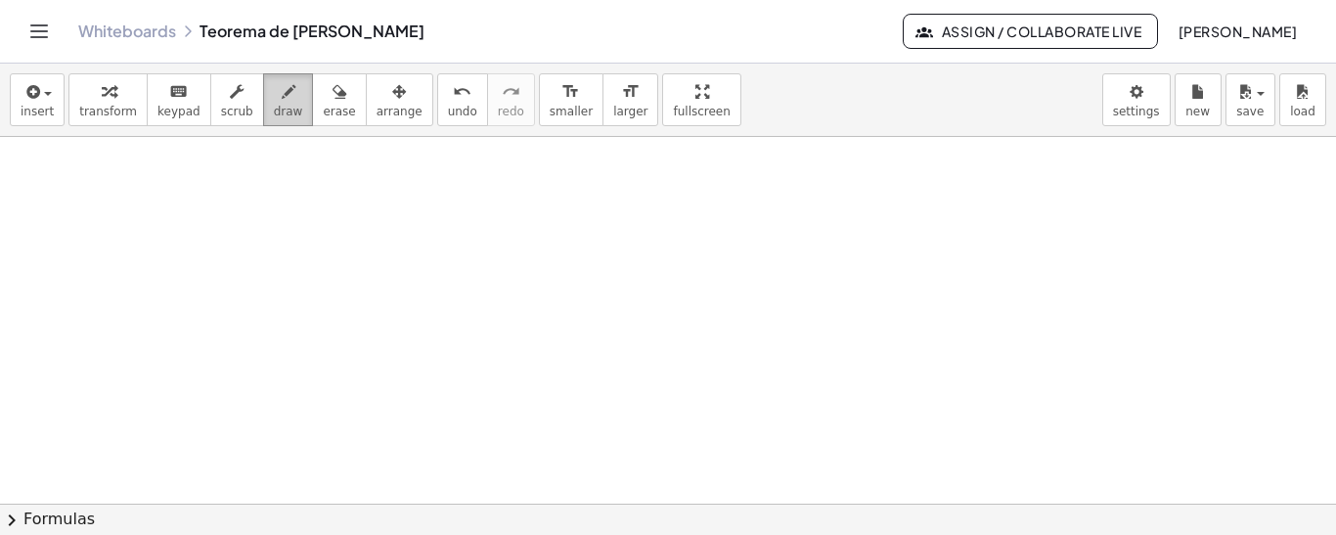
click at [263, 105] on button "draw" at bounding box center [288, 99] width 51 height 53
drag, startPoint x: 273, startPoint y: 194, endPoint x: 286, endPoint y: 254, distance: 61.9
click at [281, 267] on div at bounding box center [668, 432] width 1336 height 1474
drag, startPoint x: 301, startPoint y: 218, endPoint x: 316, endPoint y: 218, distance: 14.7
click at [316, 218] on div at bounding box center [668, 432] width 1336 height 1474
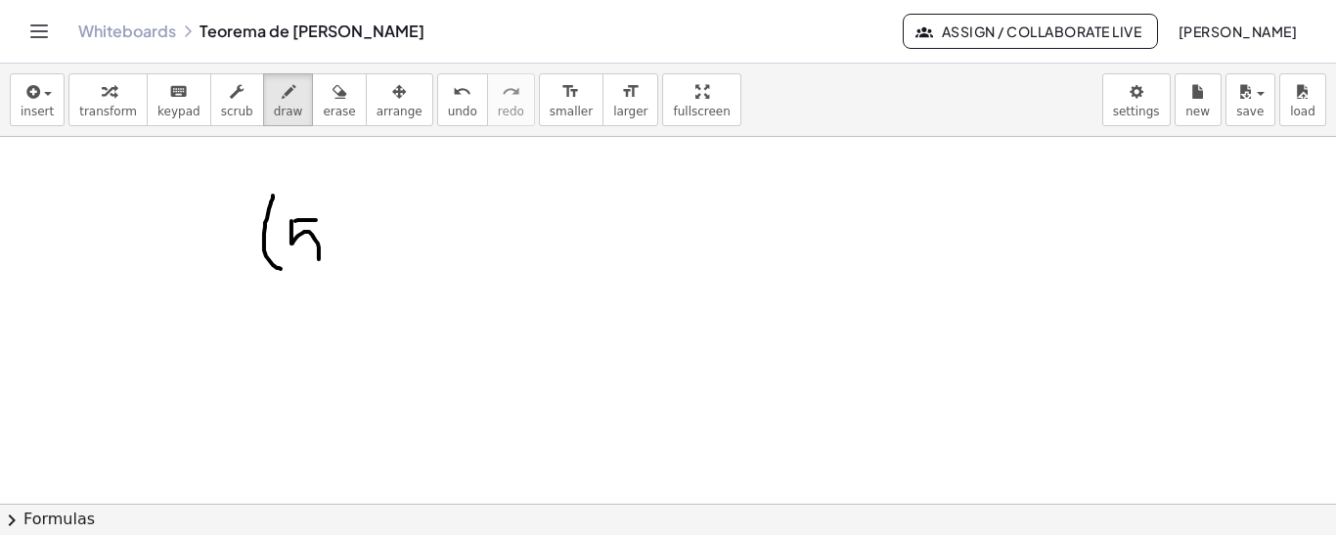
drag, startPoint x: 291, startPoint y: 219, endPoint x: 303, endPoint y: 249, distance: 32.5
click at [303, 260] on div at bounding box center [668, 432] width 1336 height 1474
click at [334, 254] on div at bounding box center [668, 432] width 1336 height 1474
drag, startPoint x: 334, startPoint y: 229, endPoint x: 325, endPoint y: 255, distance: 28.2
click at [324, 256] on div at bounding box center [668, 432] width 1336 height 1474
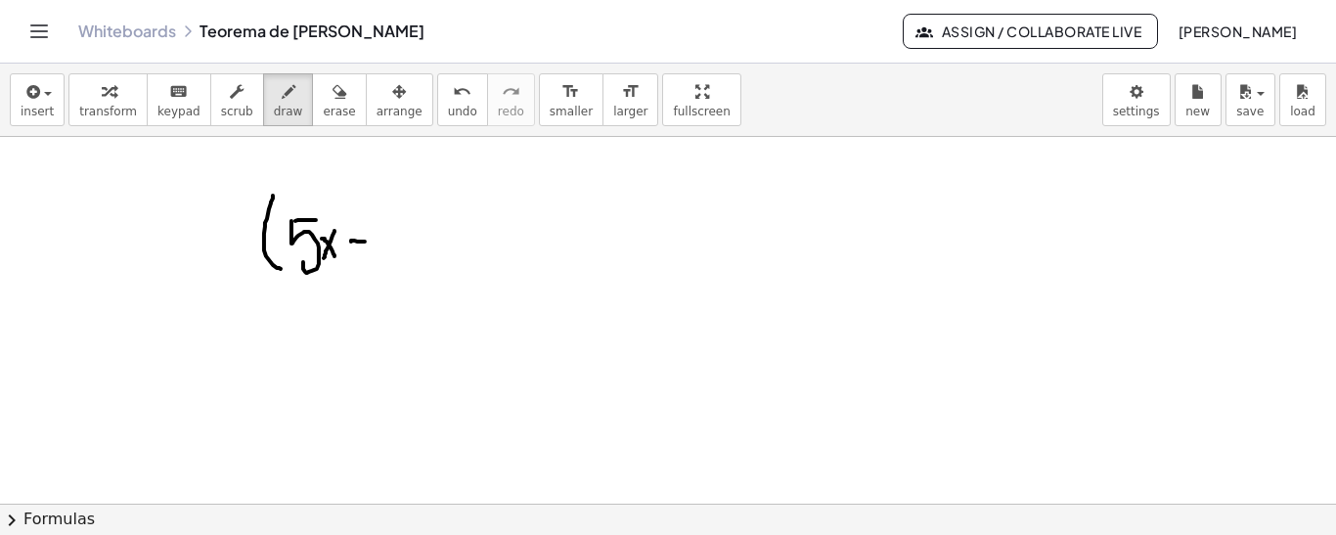
drag, startPoint x: 351, startPoint y: 240, endPoint x: 370, endPoint y: 239, distance: 18.6
click at [369, 239] on div at bounding box center [668, 432] width 1336 height 1474
drag, startPoint x: 356, startPoint y: 225, endPoint x: 359, endPoint y: 259, distance: 34.4
click at [359, 259] on div at bounding box center [668, 432] width 1336 height 1474
drag, startPoint x: 385, startPoint y: 216, endPoint x: 408, endPoint y: 234, distance: 28.6
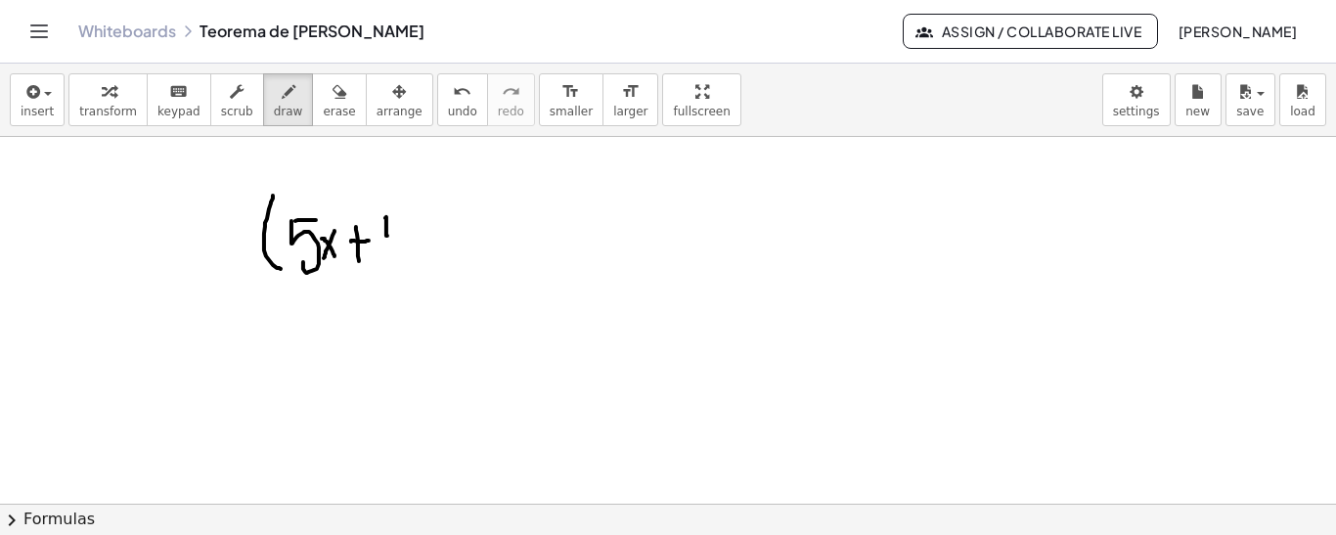
click at [408, 234] on div at bounding box center [668, 432] width 1336 height 1474
drag, startPoint x: 408, startPoint y: 214, endPoint x: 408, endPoint y: 235, distance: 20.5
click at [408, 265] on div at bounding box center [668, 432] width 1336 height 1474
drag, startPoint x: 413, startPoint y: 192, endPoint x: 427, endPoint y: 267, distance: 76.7
click at [427, 267] on div at bounding box center [668, 432] width 1336 height 1474
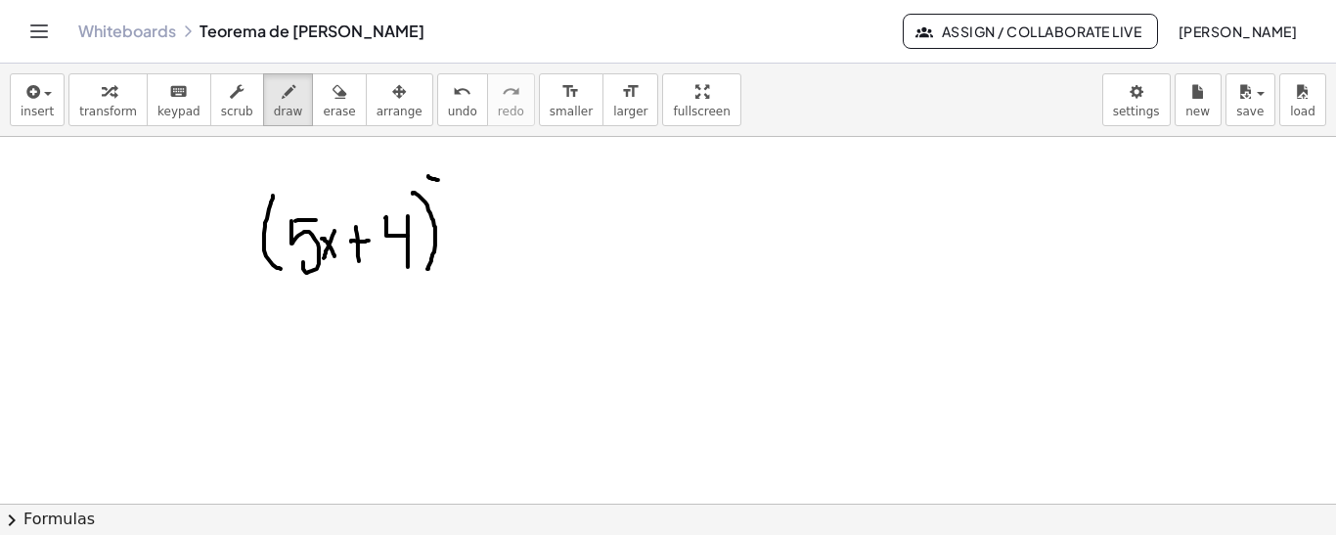
drag, startPoint x: 428, startPoint y: 174, endPoint x: 441, endPoint y: 179, distance: 13.6
click at [440, 179] on div at bounding box center [668, 432] width 1336 height 1474
drag, startPoint x: 448, startPoint y: 160, endPoint x: 455, endPoint y: 170, distance: 11.9
click at [448, 183] on div at bounding box center [668, 432] width 1336 height 1474
drag, startPoint x: 461, startPoint y: 164, endPoint x: 446, endPoint y: 205, distance: 43.6
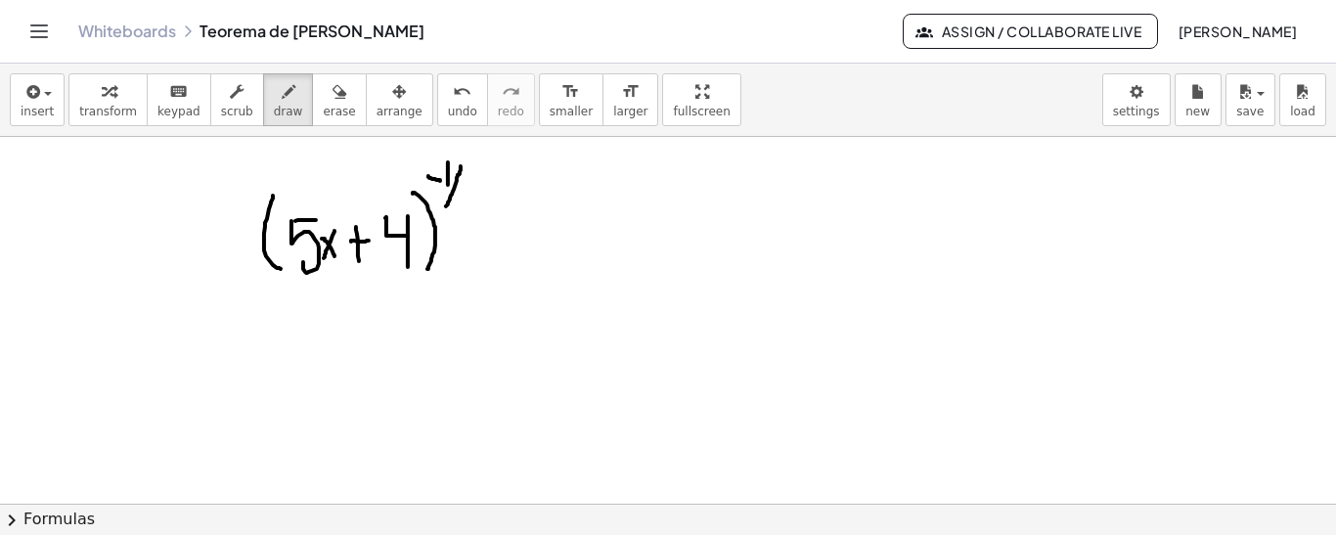
click at [446, 205] on div at bounding box center [668, 432] width 1336 height 1474
drag, startPoint x: 460, startPoint y: 193, endPoint x: 466, endPoint y: 211, distance: 19.8
click at [466, 211] on div at bounding box center [668, 432] width 1336 height 1474
drag, startPoint x: 198, startPoint y: 225, endPoint x: 212, endPoint y: 224, distance: 14.7
click at [212, 224] on div at bounding box center [668, 432] width 1336 height 1474
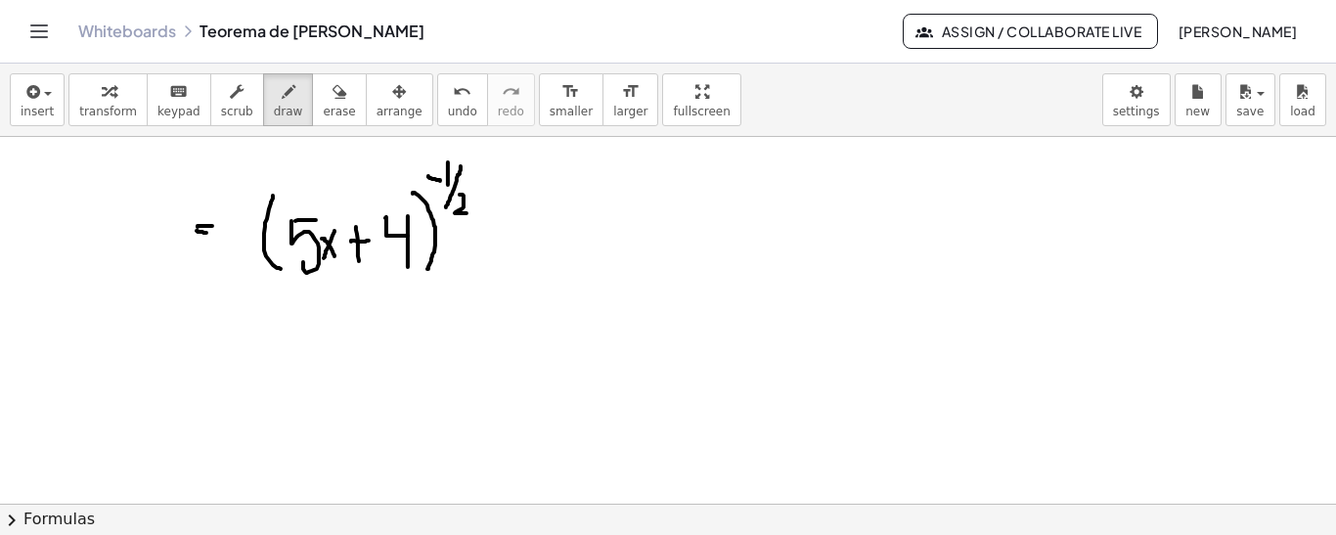
click at [206, 231] on div at bounding box center [668, 432] width 1336 height 1474
drag, startPoint x: 125, startPoint y: 207, endPoint x: 139, endPoint y: 217, distance: 16.8
click at [139, 238] on div at bounding box center [668, 432] width 1336 height 1474
drag, startPoint x: 139, startPoint y: 171, endPoint x: 139, endPoint y: 189, distance: 17.6
click at [139, 189] on div at bounding box center [668, 432] width 1336 height 1474
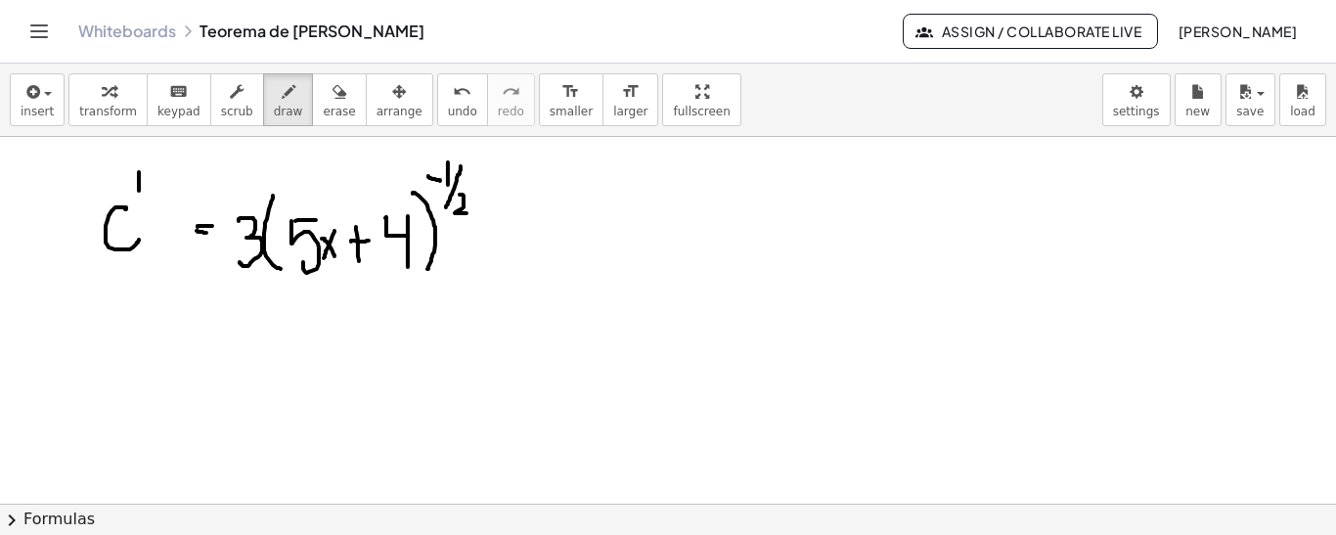
drag, startPoint x: 239, startPoint y: 219, endPoint x: 239, endPoint y: 254, distance: 35.2
click at [239, 258] on div at bounding box center [668, 432] width 1336 height 1474
drag, startPoint x: 208, startPoint y: 347, endPoint x: 224, endPoint y: 346, distance: 15.7
click at [224, 346] on div at bounding box center [668, 432] width 1336 height 1474
drag, startPoint x: 208, startPoint y: 357, endPoint x: 227, endPoint y: 357, distance: 18.6
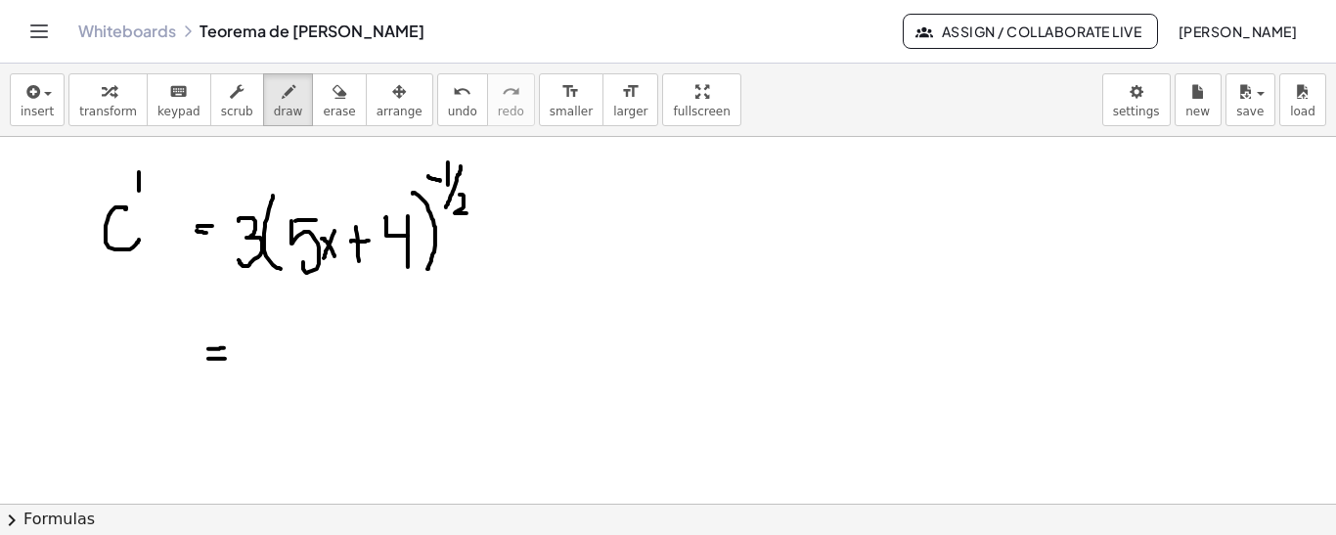
click at [227, 357] on div at bounding box center [668, 432] width 1336 height 1474
drag, startPoint x: 275, startPoint y: 294, endPoint x: 269, endPoint y: 394, distance: 99.9
click at [225, 431] on div at bounding box center [668, 432] width 1336 height 1474
drag, startPoint x: 282, startPoint y: 338, endPoint x: 287, endPoint y: 371, distance: 32.6
click at [287, 373] on div at bounding box center [668, 432] width 1336 height 1474
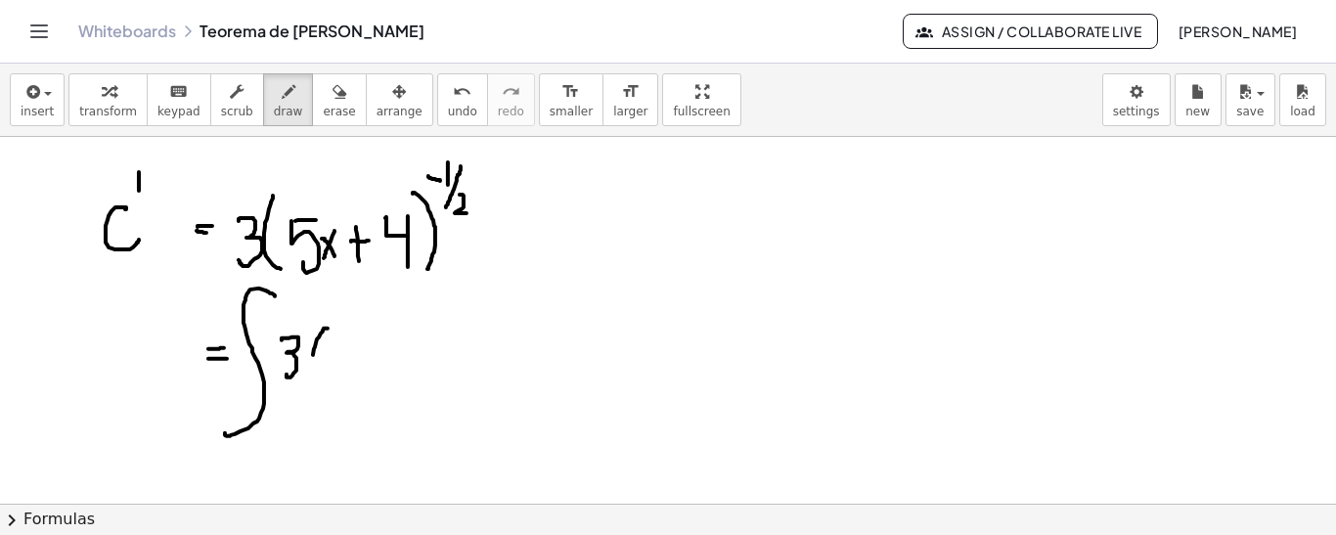
drag, startPoint x: 327, startPoint y: 327, endPoint x: 317, endPoint y: 376, distance: 50.8
click at [316, 377] on div at bounding box center [668, 432] width 1336 height 1474
drag, startPoint x: 332, startPoint y: 335, endPoint x: 345, endPoint y: 336, distance: 13.7
click at [345, 336] on div at bounding box center [668, 432] width 1336 height 1474
drag, startPoint x: 329, startPoint y: 338, endPoint x: 334, endPoint y: 366, distance: 28.0
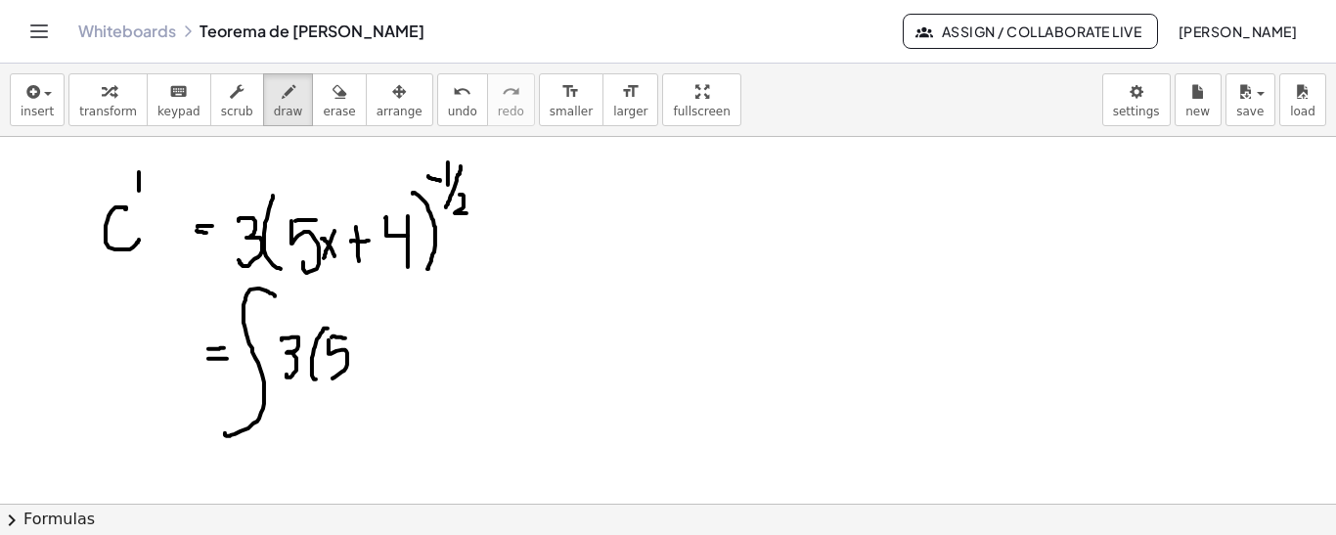
click at [332, 374] on div at bounding box center [668, 432] width 1336 height 1474
drag, startPoint x: 359, startPoint y: 354, endPoint x: 376, endPoint y: 376, distance: 27.8
click at [376, 376] on div at bounding box center [668, 432] width 1336 height 1474
drag, startPoint x: 367, startPoint y: 370, endPoint x: 362, endPoint y: 382, distance: 13.6
click at [362, 382] on div at bounding box center [668, 432] width 1336 height 1474
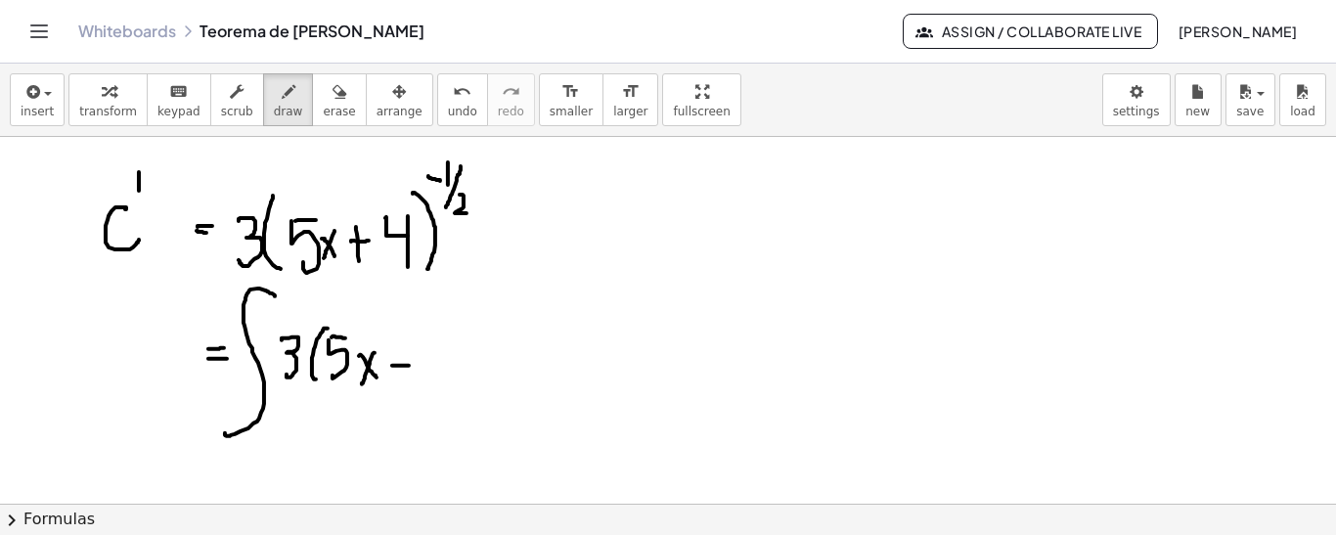
drag, startPoint x: 393, startPoint y: 364, endPoint x: 417, endPoint y: 363, distance: 23.5
click at [417, 364] on div at bounding box center [668, 432] width 1336 height 1474
drag, startPoint x: 401, startPoint y: 350, endPoint x: 400, endPoint y: 373, distance: 22.5
click at [400, 373] on div at bounding box center [668, 432] width 1336 height 1474
drag, startPoint x: 428, startPoint y: 344, endPoint x: 446, endPoint y: 355, distance: 20.6
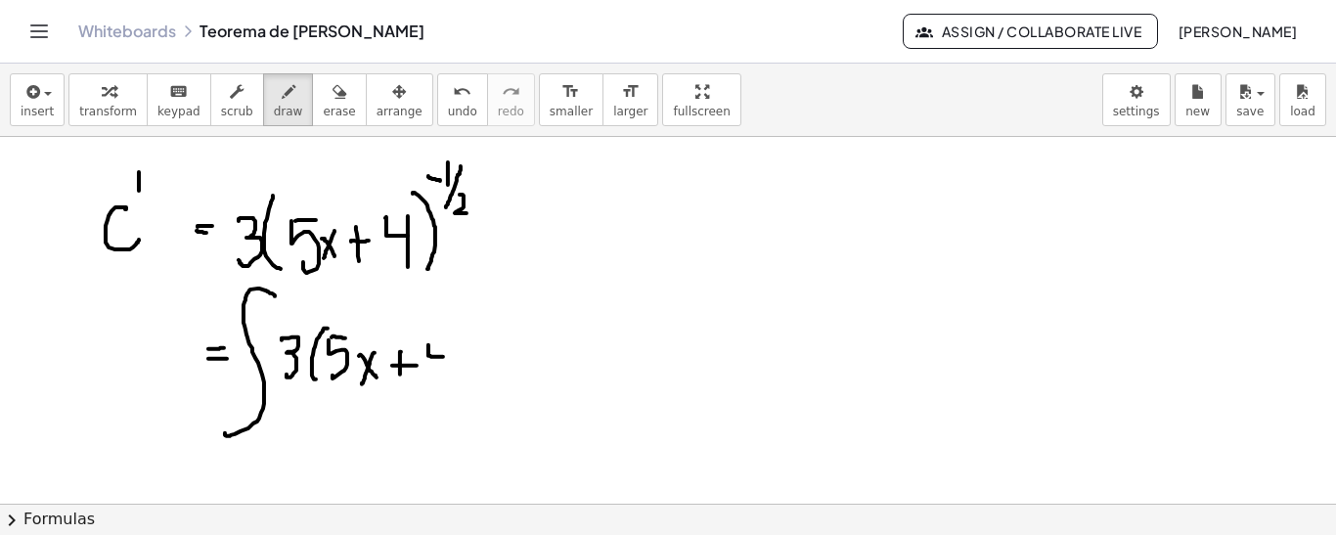
click at [446, 355] on div at bounding box center [668, 432] width 1336 height 1474
click at [442, 378] on div at bounding box center [668, 432] width 1336 height 1474
click at [474, 384] on div at bounding box center [668, 432] width 1336 height 1474
click at [483, 310] on div at bounding box center [668, 432] width 1336 height 1474
click at [493, 308] on div at bounding box center [668, 432] width 1336 height 1474
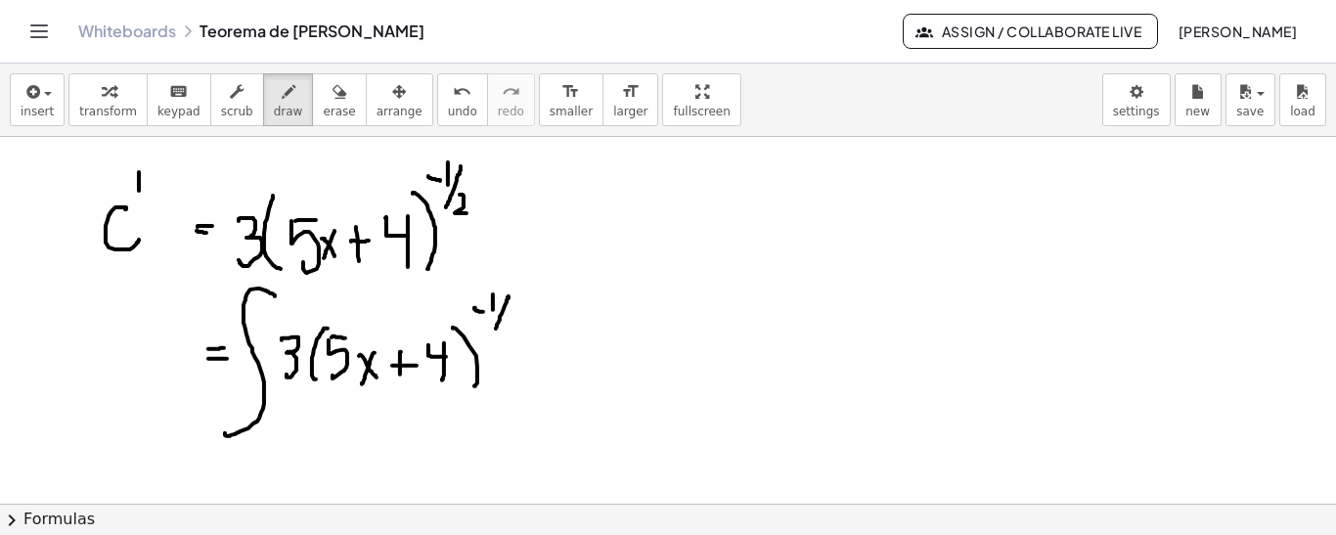
click at [495, 329] on div at bounding box center [668, 432] width 1336 height 1474
click at [519, 338] on div at bounding box center [668, 432] width 1336 height 1474
click at [552, 369] on div at bounding box center [668, 432] width 1336 height 1474
click at [584, 369] on div at bounding box center [668, 432] width 1336 height 1474
click at [568, 367] on div at bounding box center [668, 432] width 1336 height 1474
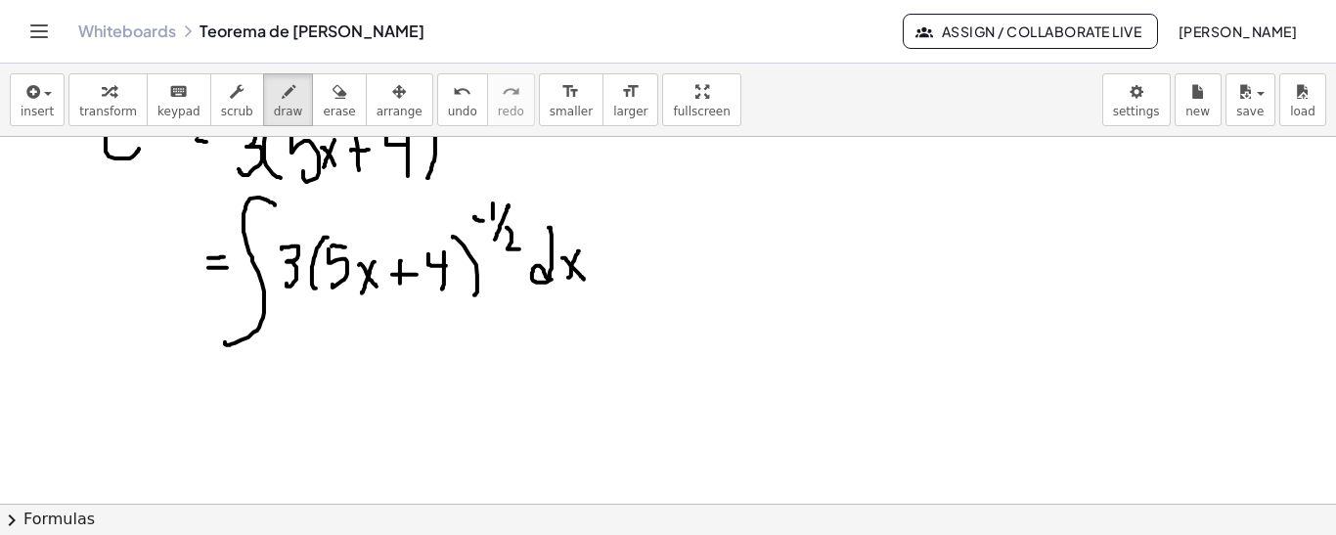
scroll to position [536, 0]
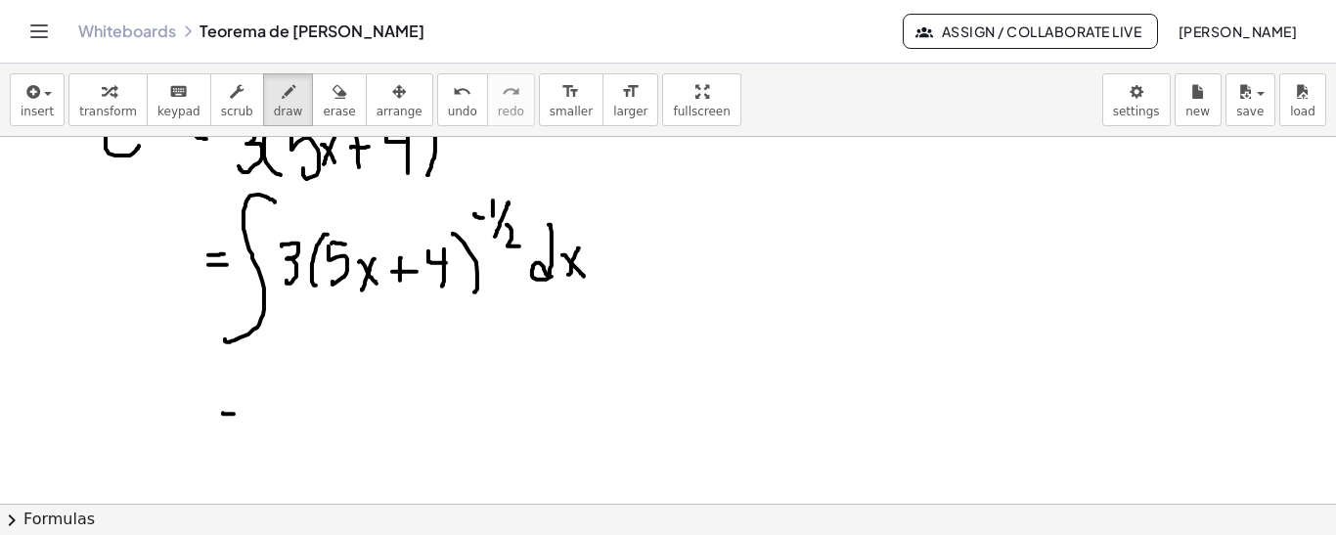
drag, startPoint x: 223, startPoint y: 412, endPoint x: 234, endPoint y: 413, distance: 10.8
click at [234, 413] on div at bounding box center [668, 338] width 1336 height 1474
drag, startPoint x: 225, startPoint y: 423, endPoint x: 240, endPoint y: 425, distance: 14.8
click at [240, 425] on div at bounding box center [668, 338] width 1336 height 1474
drag, startPoint x: 262, startPoint y: 390, endPoint x: 298, endPoint y: 396, distance: 36.7
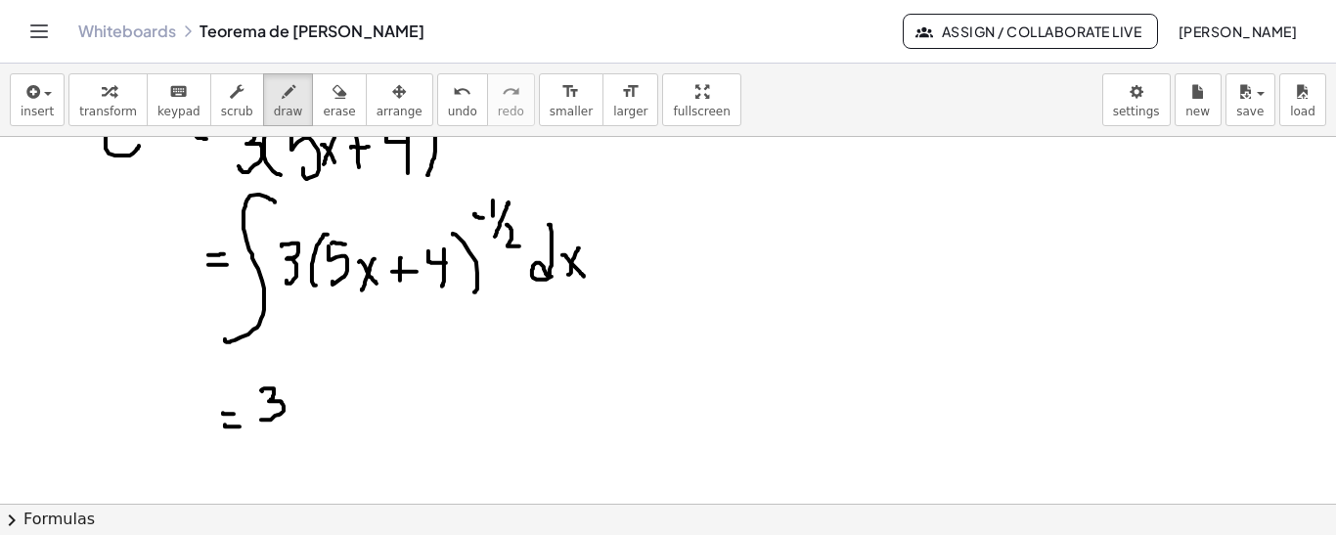
click at [261, 418] on div at bounding box center [668, 338] width 1336 height 1474
drag, startPoint x: 309, startPoint y: 358, endPoint x: 296, endPoint y: 434, distance: 77.3
click at [291, 448] on div at bounding box center [668, 338] width 1336 height 1474
drag, startPoint x: 331, startPoint y: 372, endPoint x: 348, endPoint y: 376, distance: 18.0
click at [334, 406] on div at bounding box center [668, 338] width 1336 height 1474
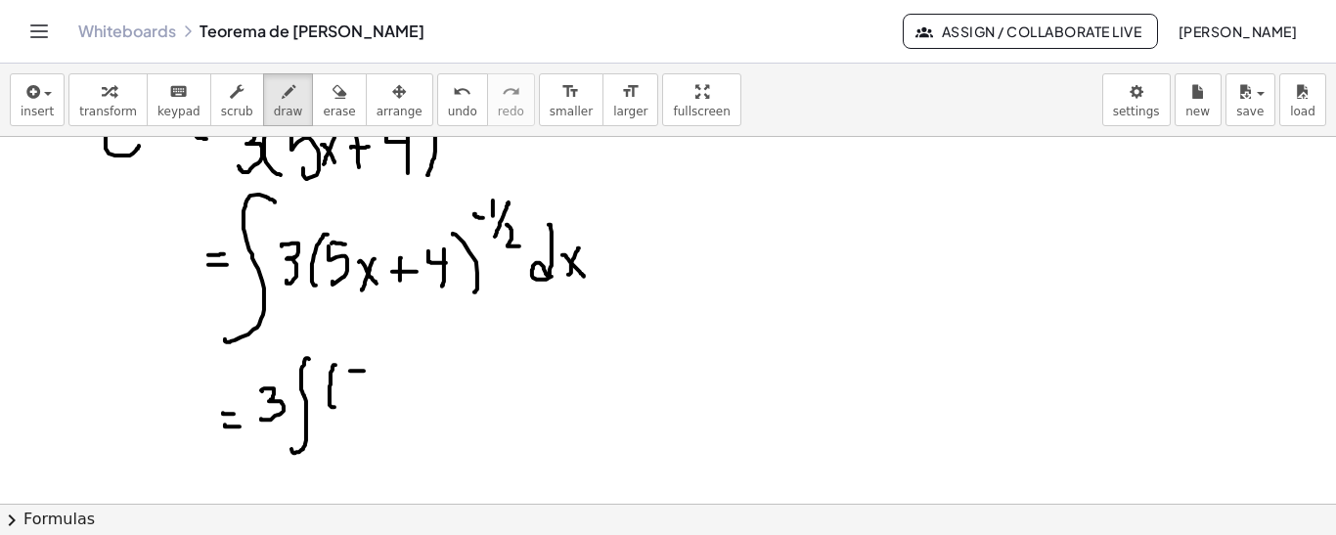
drag, startPoint x: 350, startPoint y: 370, endPoint x: 365, endPoint y: 370, distance: 14.7
click at [365, 370] on div at bounding box center [668, 338] width 1336 height 1474
drag, startPoint x: 352, startPoint y: 369, endPoint x: 357, endPoint y: 397, distance: 28.8
click at [354, 403] on div at bounding box center [668, 338] width 1336 height 1474
click at [396, 407] on div at bounding box center [668, 338] width 1336 height 1474
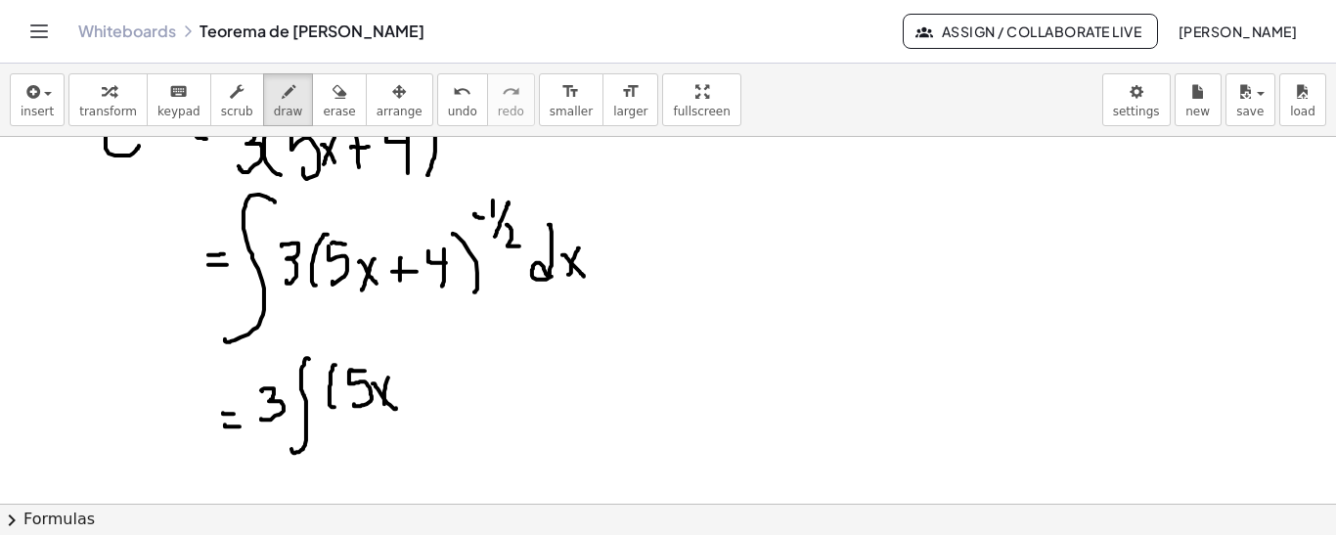
click at [383, 406] on div at bounding box center [668, 338] width 1336 height 1474
click at [430, 383] on div at bounding box center [668, 338] width 1336 height 1474
click at [421, 394] on div at bounding box center [668, 338] width 1336 height 1474
click at [457, 380] on div at bounding box center [668, 338] width 1336 height 1474
click at [447, 394] on div at bounding box center [668, 338] width 1336 height 1474
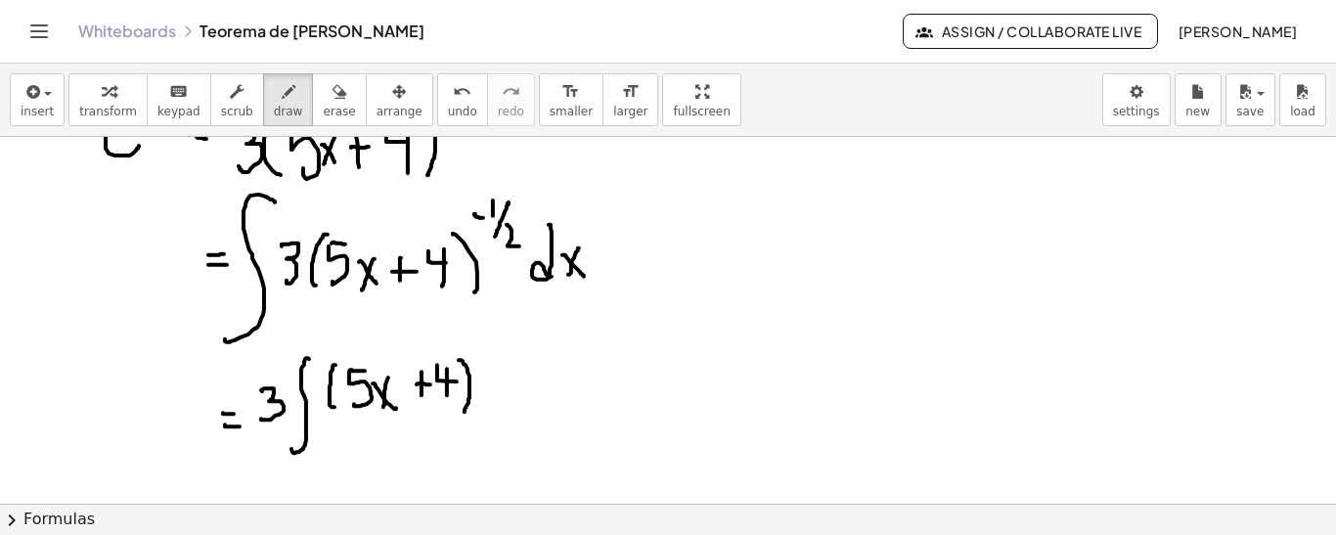
click at [464, 411] on div at bounding box center [668, 338] width 1336 height 1474
click at [469, 338] on div at bounding box center [668, 338] width 1336 height 1474
click at [475, 334] on div at bounding box center [668, 338] width 1336 height 1474
click at [483, 347] on div at bounding box center [668, 338] width 1336 height 1474
click at [503, 361] on div at bounding box center [668, 338] width 1336 height 1474
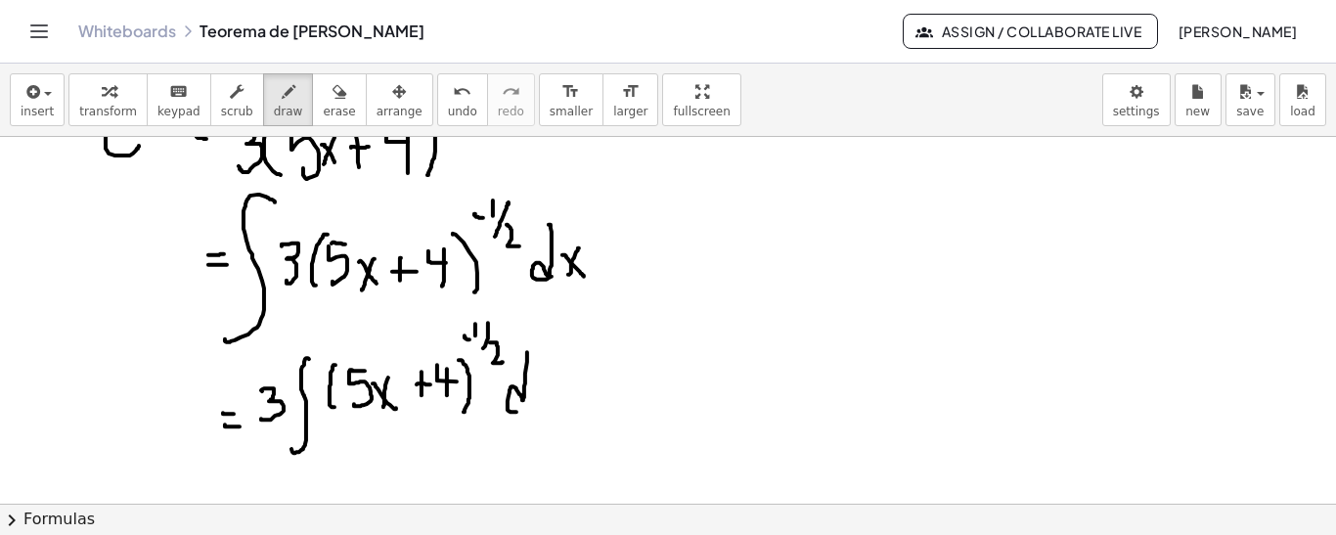
click at [525, 405] on div at bounding box center [668, 338] width 1336 height 1474
click at [548, 403] on div at bounding box center [668, 338] width 1336 height 1474
click at [538, 408] on div at bounding box center [668, 338] width 1336 height 1474
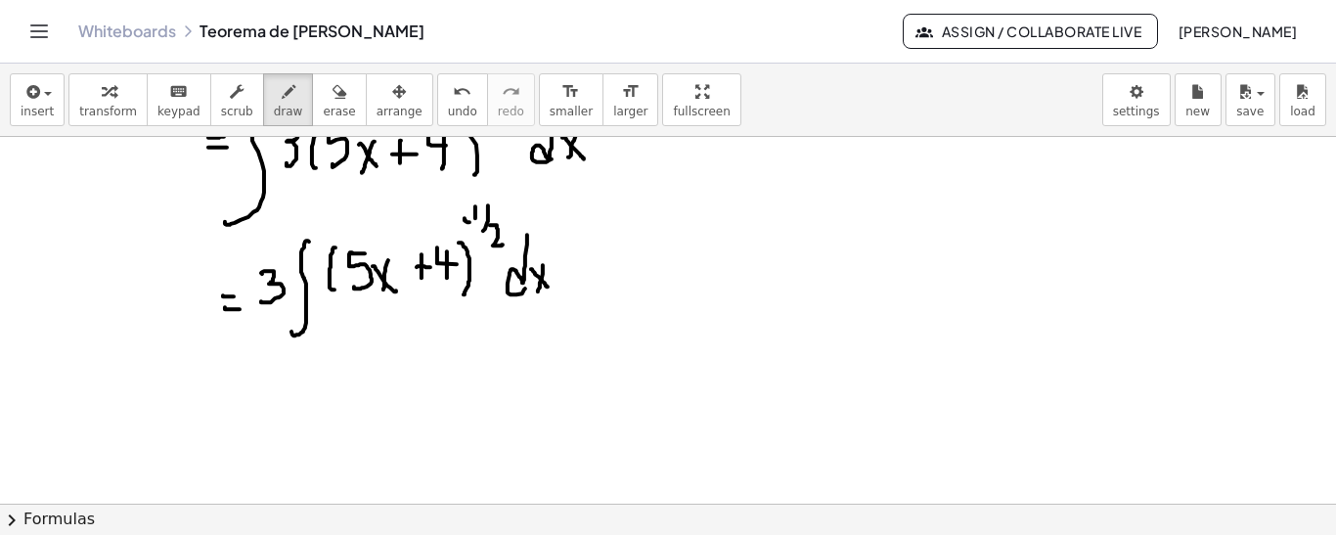
scroll to position [655, 0]
click at [450, 296] on div at bounding box center [668, 219] width 1336 height 1474
click at [752, 282] on div at bounding box center [668, 219] width 1336 height 1474
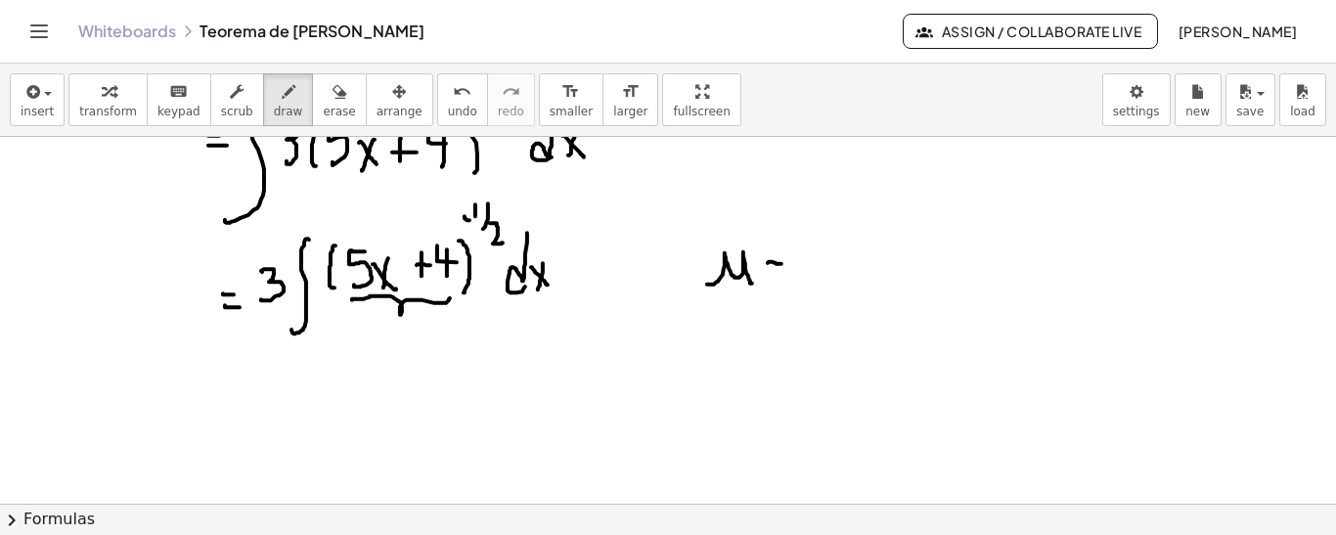
click at [781, 268] on div at bounding box center [668, 219] width 1336 height 1474
click at [784, 277] on div at bounding box center [668, 219] width 1336 height 1474
click at [815, 247] on div at bounding box center [668, 219] width 1336 height 1474
click at [802, 281] on div at bounding box center [668, 219] width 1336 height 1474
click at [849, 282] on div at bounding box center [668, 219] width 1336 height 1474
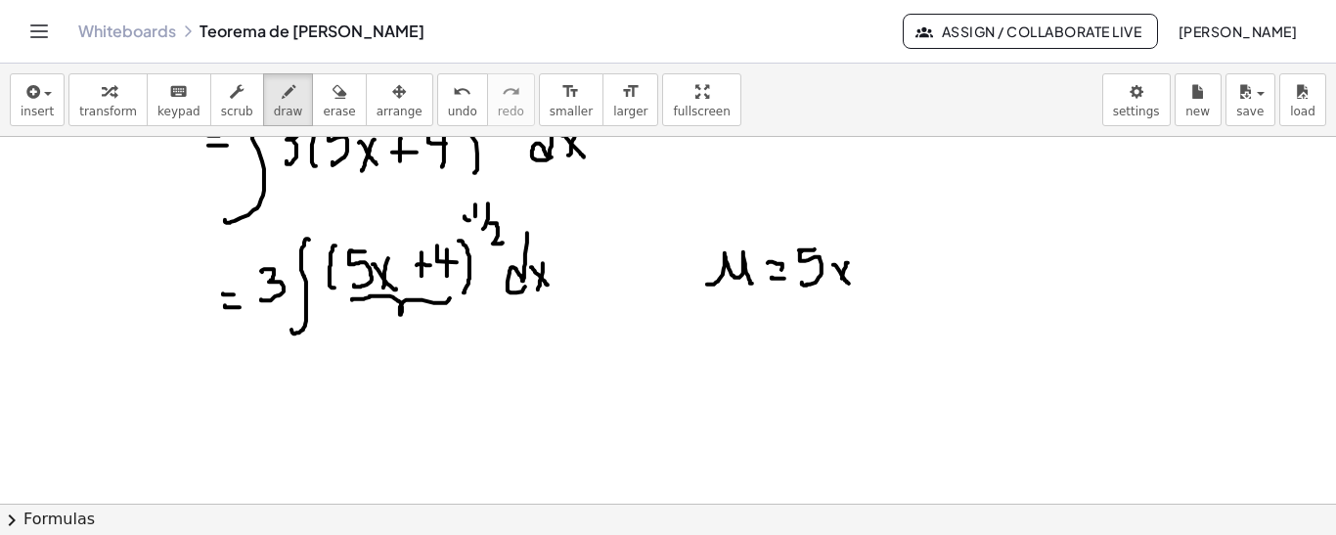
click at [833, 298] on div at bounding box center [668, 219] width 1336 height 1474
click at [874, 268] on div at bounding box center [668, 219] width 1336 height 1474
click at [865, 275] on div at bounding box center [668, 219] width 1336 height 1474
click at [920, 268] on div at bounding box center [668, 219] width 1336 height 1474
click at [918, 293] on div at bounding box center [668, 219] width 1336 height 1474
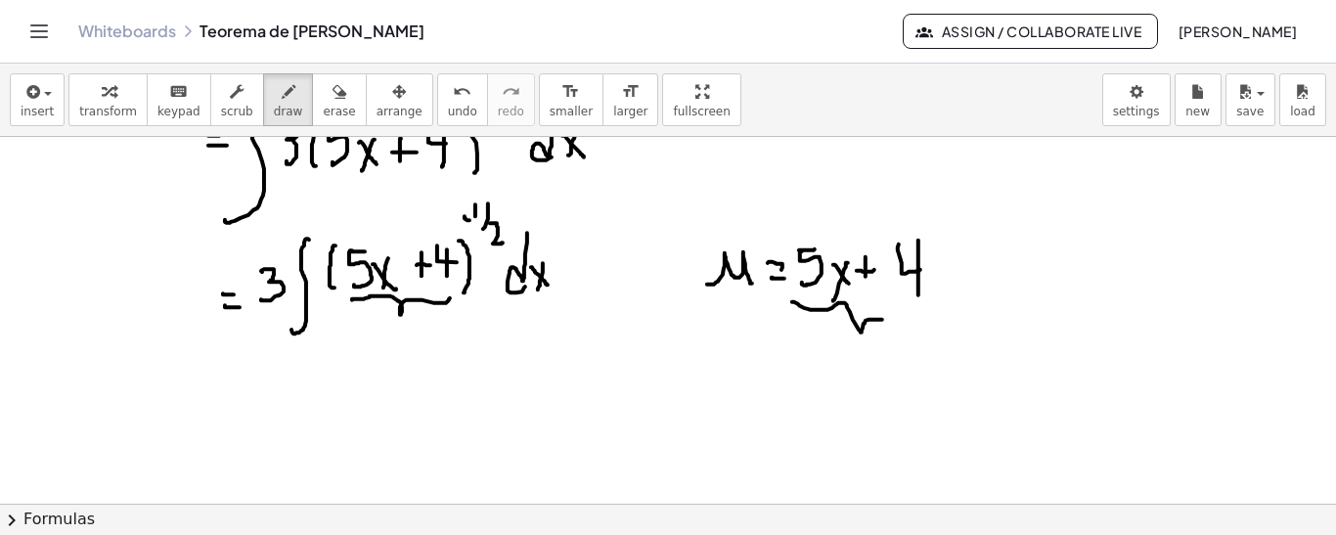
click at [890, 307] on div at bounding box center [668, 219] width 1336 height 1474
click at [422, 320] on div at bounding box center [668, 219] width 1336 height 1474
drag, startPoint x: 509, startPoint y: 299, endPoint x: 552, endPoint y: 301, distance: 42.1
click at [552, 301] on div at bounding box center [668, 219] width 1336 height 1474
drag, startPoint x: 731, startPoint y: 357, endPoint x: 741, endPoint y: 386, distance: 30.9
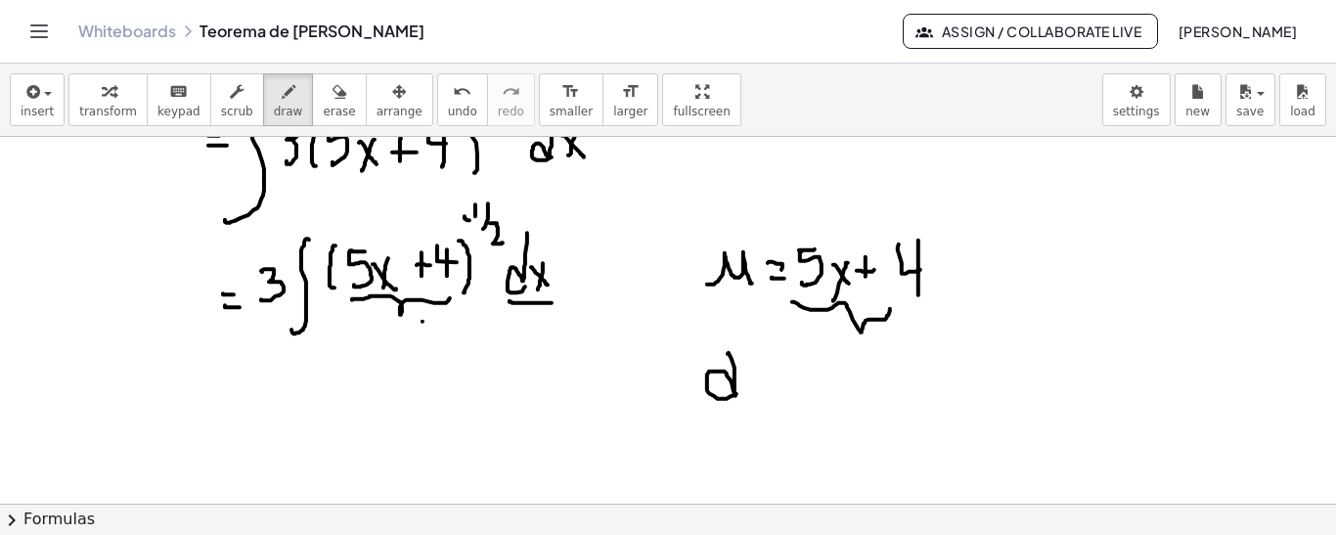
click at [740, 388] on div at bounding box center [668, 219] width 1336 height 1474
drag, startPoint x: 751, startPoint y: 376, endPoint x: 790, endPoint y: 391, distance: 42.1
click at [790, 391] on div at bounding box center [668, 219] width 1336 height 1474
drag, startPoint x: 800, startPoint y: 371, endPoint x: 814, endPoint y: 370, distance: 13.7
click at [814, 370] on div at bounding box center [668, 219] width 1336 height 1474
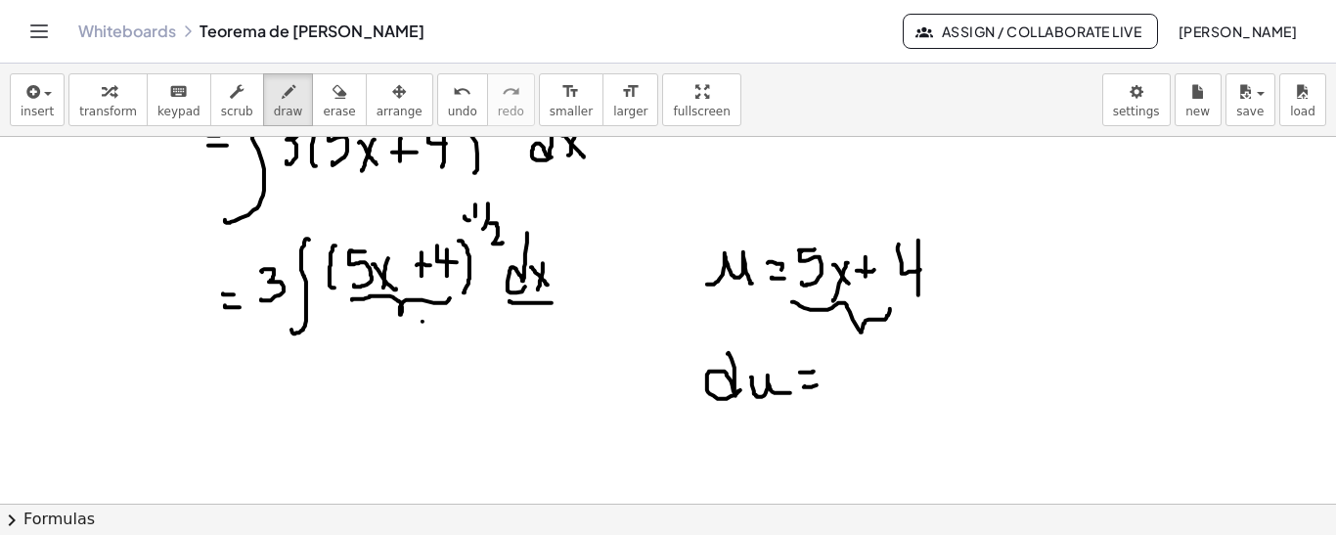
drag, startPoint x: 805, startPoint y: 384, endPoint x: 824, endPoint y: 378, distance: 20.4
click at [823, 379] on div at bounding box center [668, 219] width 1336 height 1474
click at [865, 355] on div at bounding box center [668, 219] width 1336 height 1474
drag, startPoint x: 842, startPoint y: 360, endPoint x: 838, endPoint y: 386, distance: 26.7
click at [839, 389] on div at bounding box center [668, 219] width 1336 height 1474
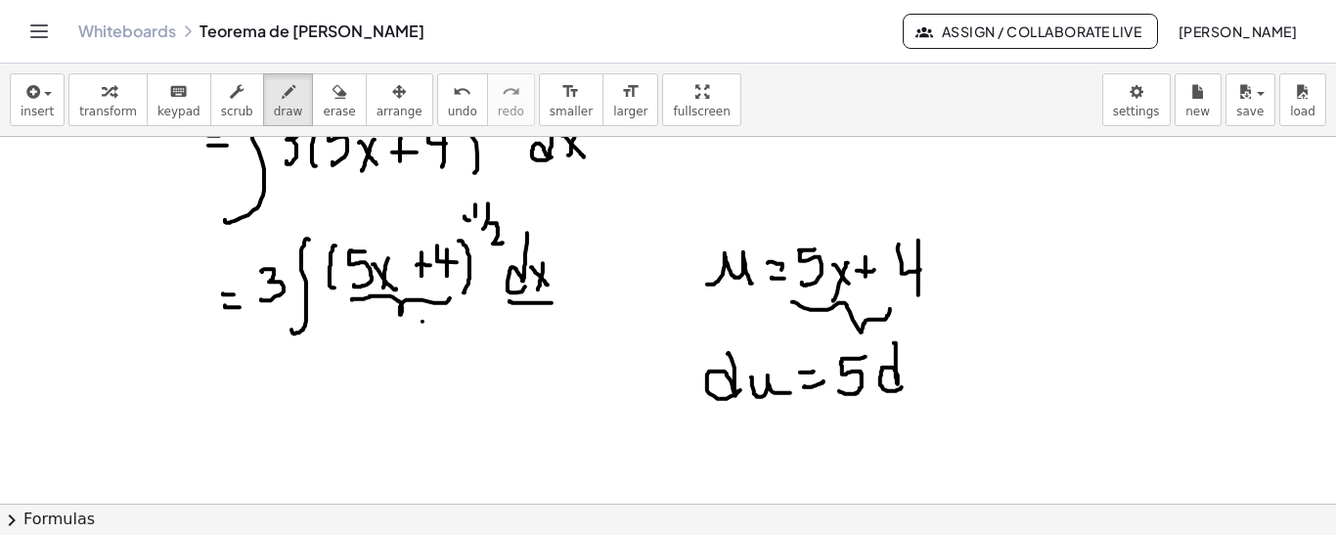
drag, startPoint x: 894, startPoint y: 341, endPoint x: 902, endPoint y: 384, distance: 43.7
click at [902, 384] on div at bounding box center [668, 219] width 1336 height 1474
drag, startPoint x: 915, startPoint y: 365, endPoint x: 933, endPoint y: 381, distance: 24.2
click at [933, 383] on div at bounding box center [668, 219] width 1336 height 1474
drag, startPoint x: 926, startPoint y: 355, endPoint x: 917, endPoint y: 391, distance: 37.2
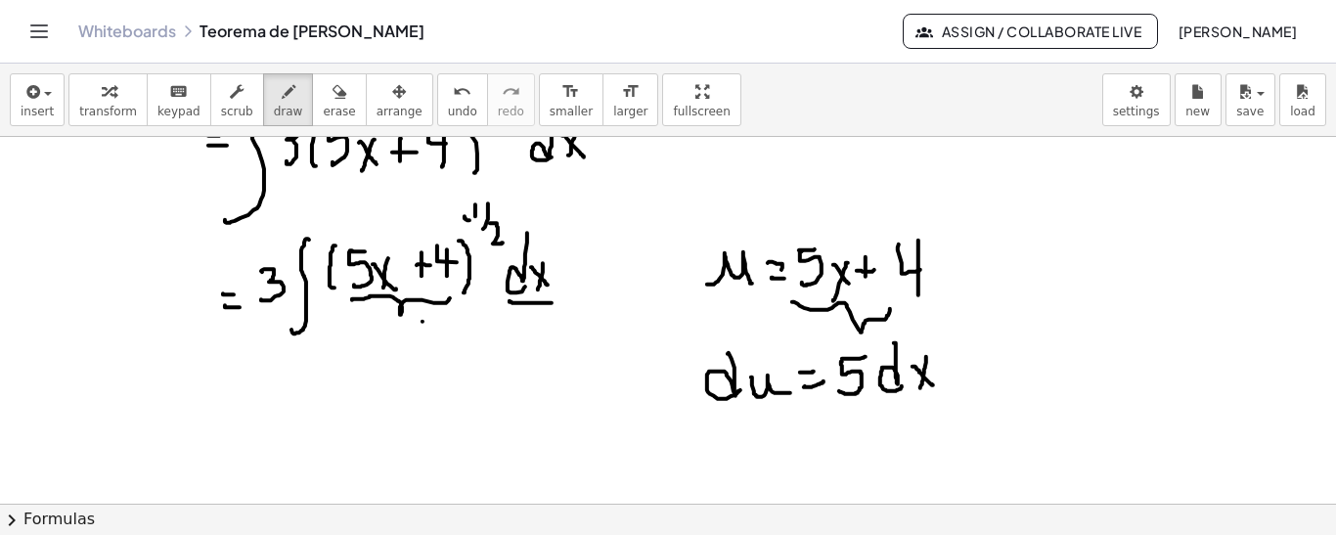
click at [917, 391] on div at bounding box center [668, 219] width 1336 height 1474
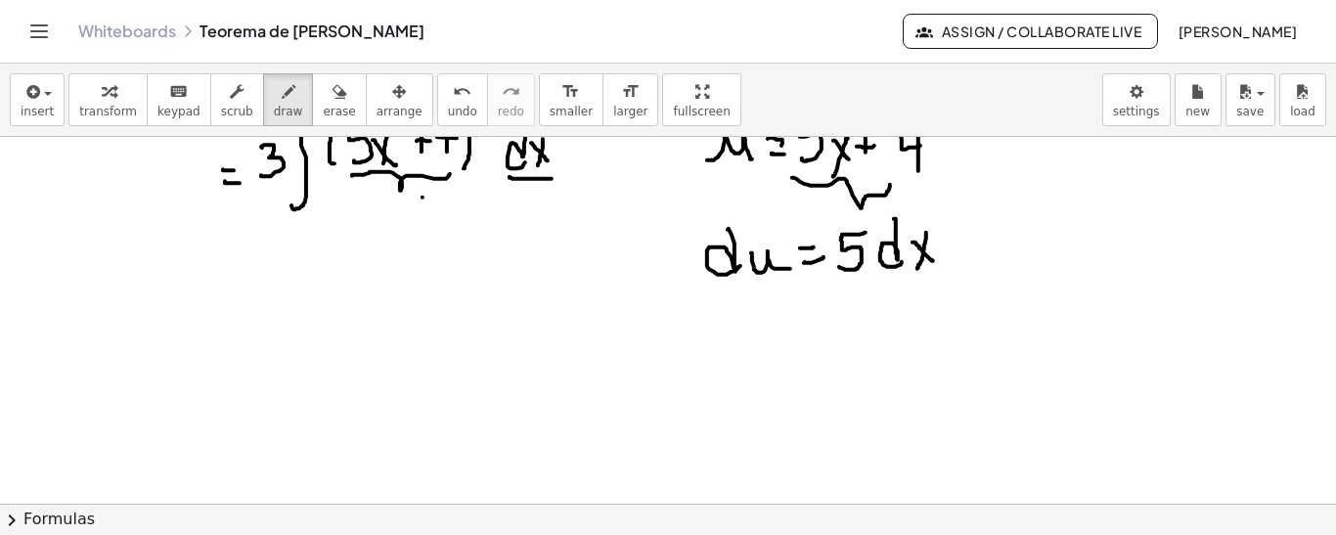
scroll to position [785, 0]
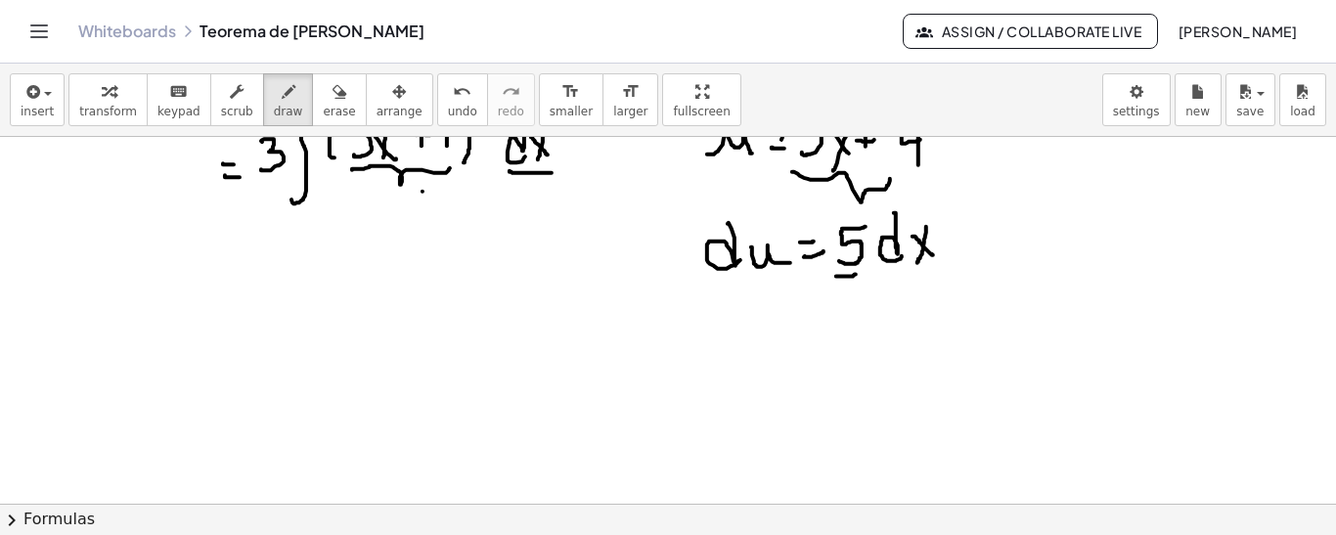
drag, startPoint x: 836, startPoint y: 275, endPoint x: 856, endPoint y: 273, distance: 19.7
click at [856, 273] on div at bounding box center [668, 89] width 1336 height 1474
click at [332, 103] on icon "button" at bounding box center [339, 91] width 14 height 23
drag, startPoint x: 848, startPoint y: 252, endPoint x: 853, endPoint y: 267, distance: 15.5
click at [853, 267] on div at bounding box center [668, 89] width 1336 height 1474
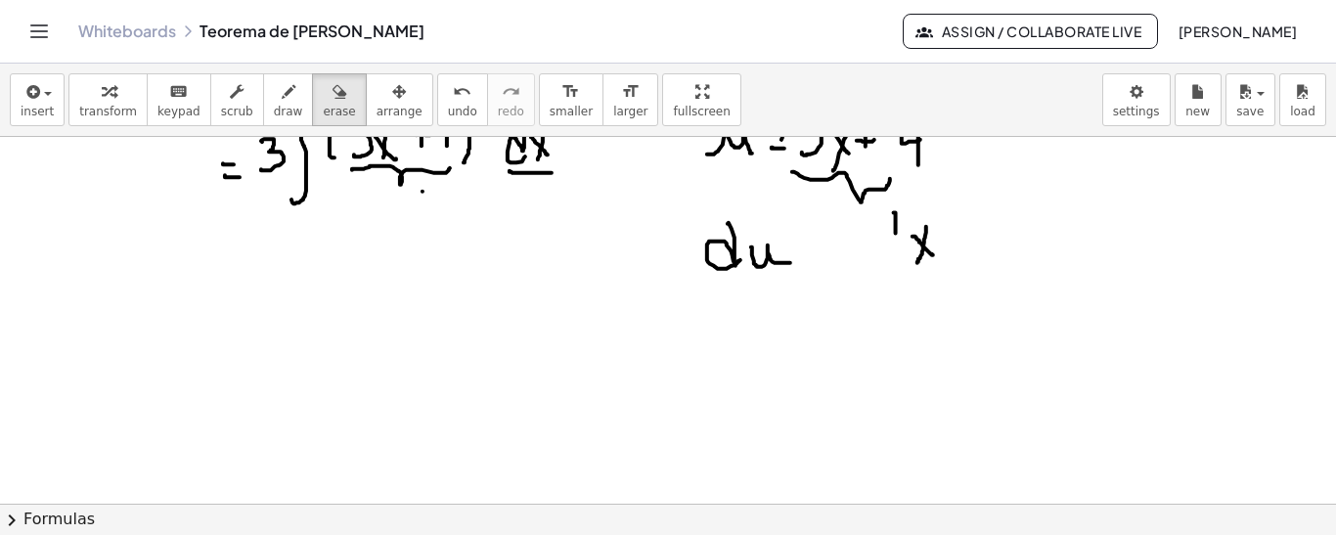
drag, startPoint x: 862, startPoint y: 257, endPoint x: 900, endPoint y: 246, distance: 39.6
click at [885, 252] on div at bounding box center [668, 89] width 1336 height 1474
drag, startPoint x: 908, startPoint y: 237, endPoint x: 919, endPoint y: 235, distance: 10.9
click at [919, 235] on div at bounding box center [668, 89] width 1336 height 1474
click at [282, 97] on icon "button" at bounding box center [289, 91] width 14 height 23
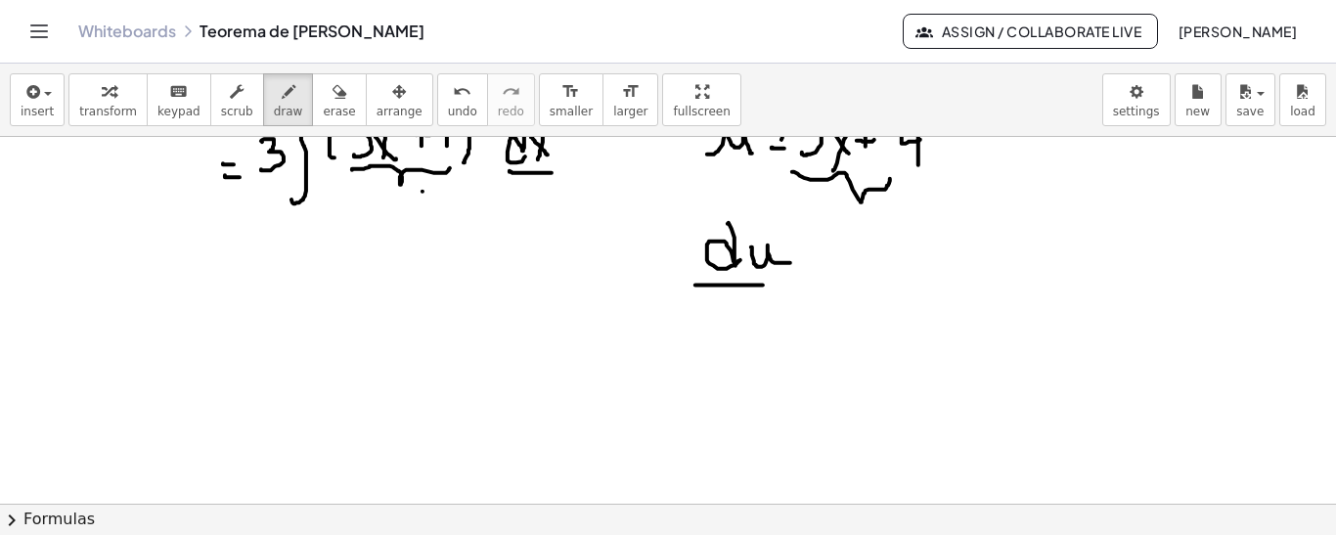
drag, startPoint x: 727, startPoint y: 284, endPoint x: 786, endPoint y: 282, distance: 59.7
click at [781, 284] on div at bounding box center [668, 89] width 1336 height 1474
drag, startPoint x: 732, startPoint y: 302, endPoint x: 745, endPoint y: 302, distance: 12.7
click at [745, 302] on div at bounding box center [668, 89] width 1336 height 1474
drag, startPoint x: 723, startPoint y: 302, endPoint x: 728, endPoint y: 320, distance: 18.3
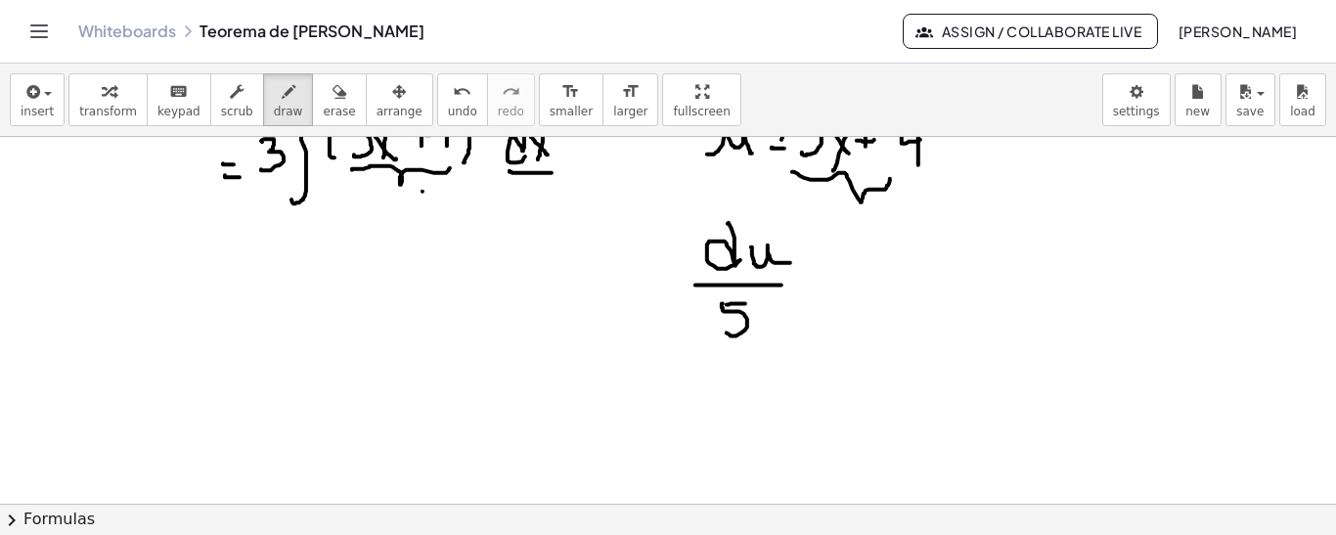
click at [726, 330] on div at bounding box center [668, 89] width 1336 height 1474
drag, startPoint x: 800, startPoint y: 274, endPoint x: 825, endPoint y: 275, distance: 25.4
click at [825, 275] on div at bounding box center [668, 89] width 1336 height 1474
drag, startPoint x: 802, startPoint y: 287, endPoint x: 824, endPoint y: 288, distance: 22.6
click at [824, 288] on div at bounding box center [668, 89] width 1336 height 1474
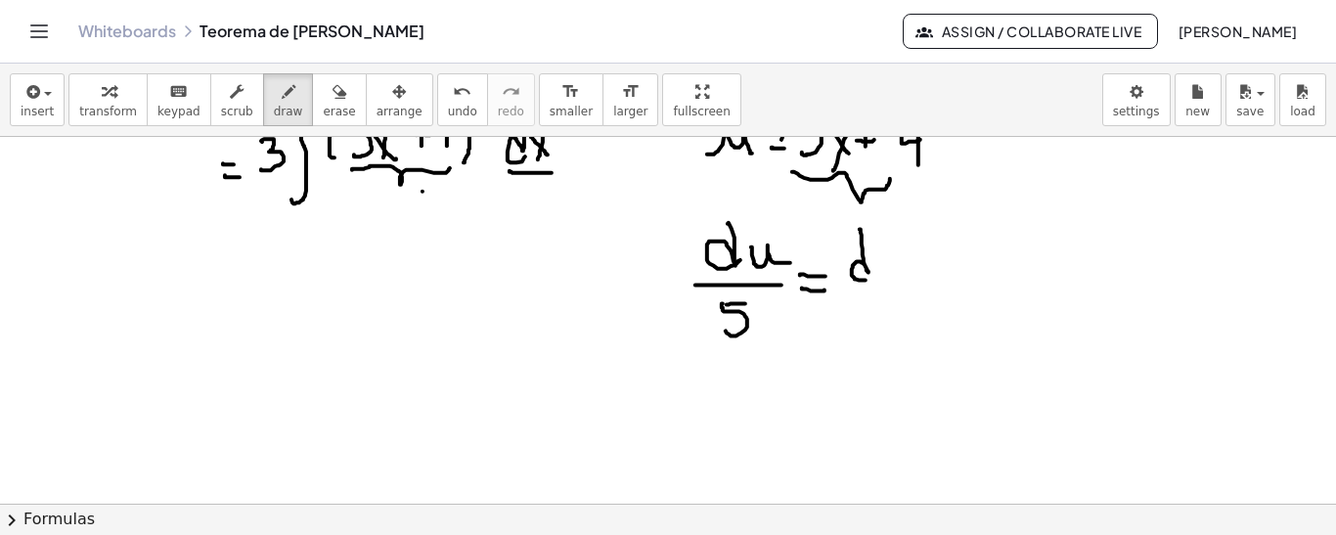
drag, startPoint x: 860, startPoint y: 228, endPoint x: 870, endPoint y: 271, distance: 44.4
click at [869, 275] on div at bounding box center [668, 89] width 1336 height 1474
drag, startPoint x: 877, startPoint y: 263, endPoint x: 896, endPoint y: 273, distance: 21.0
click at [896, 282] on div at bounding box center [668, 89] width 1336 height 1474
drag, startPoint x: 896, startPoint y: 262, endPoint x: 868, endPoint y: 280, distance: 32.6
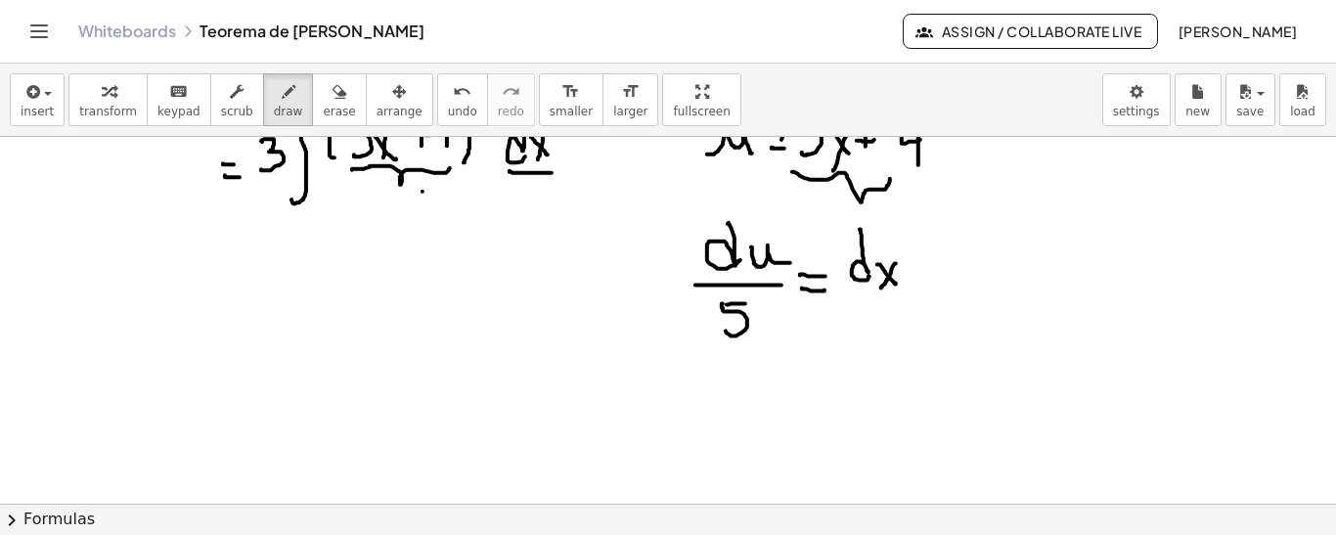
click at [879, 287] on div at bounding box center [668, 89] width 1336 height 1474
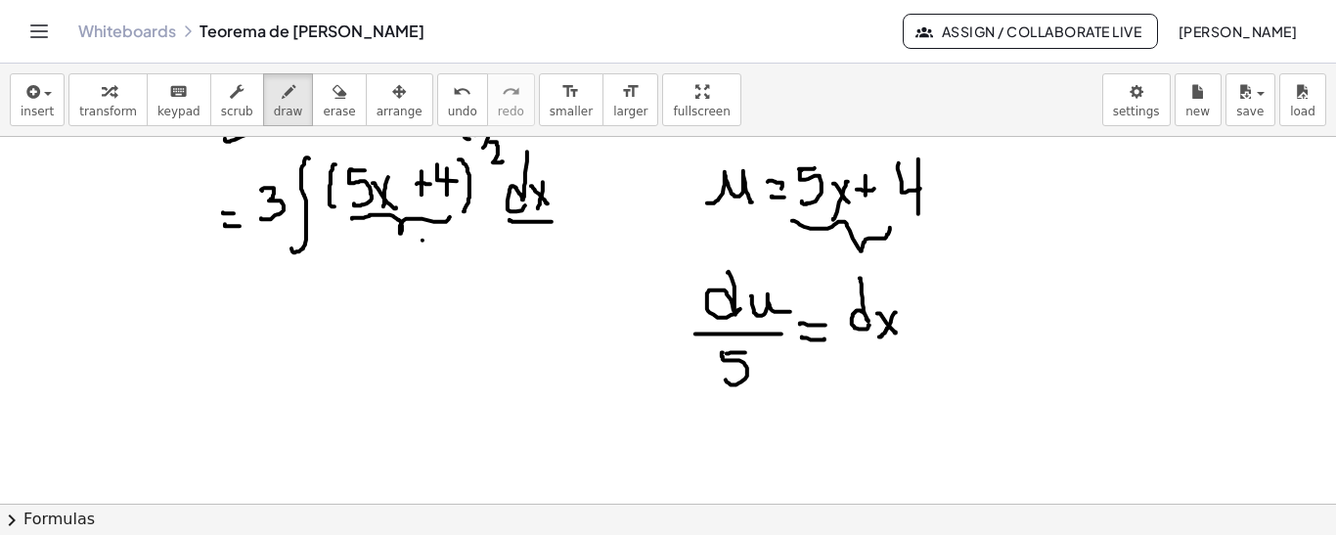
scroll to position [728, 0]
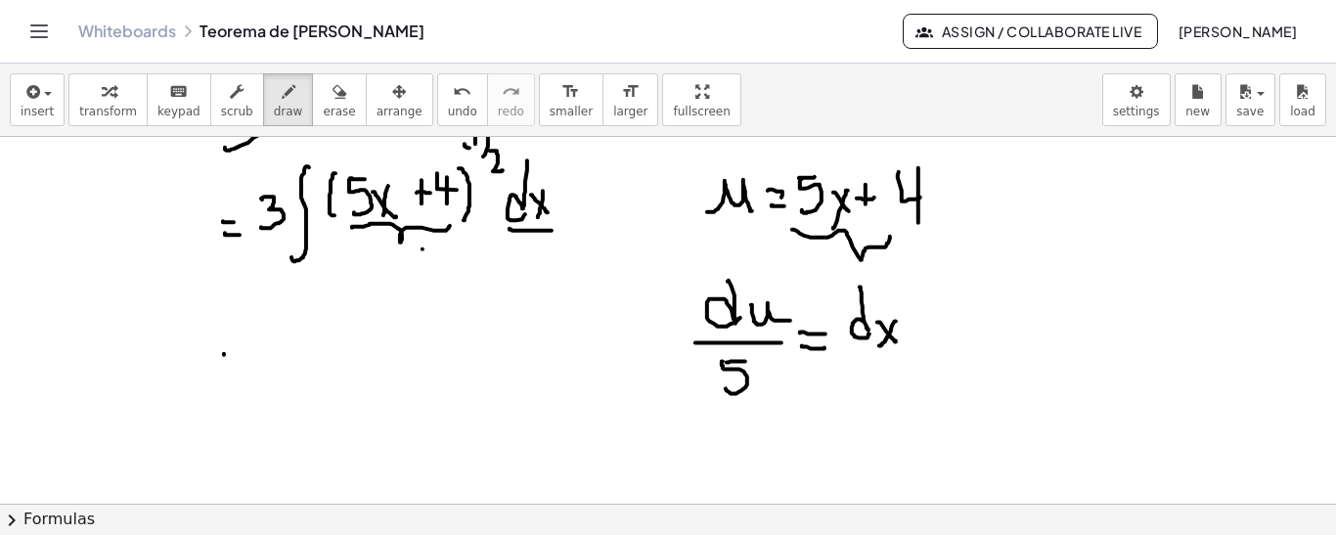
drag, startPoint x: 224, startPoint y: 353, endPoint x: 238, endPoint y: 352, distance: 13.7
click at [238, 352] on div at bounding box center [668, 146] width 1336 height 1474
drag, startPoint x: 230, startPoint y: 360, endPoint x: 246, endPoint y: 359, distance: 16.7
click at [243, 362] on div at bounding box center [668, 146] width 1336 height 1474
drag, startPoint x: 250, startPoint y: 339, endPoint x: 261, endPoint y: 360, distance: 23.2
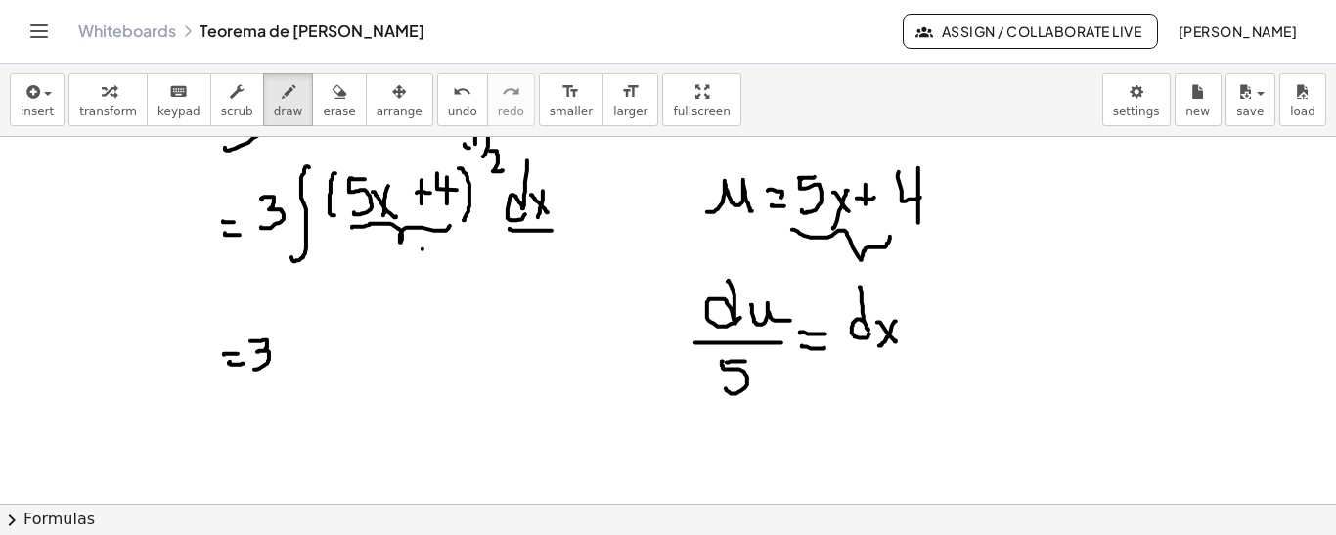
click at [251, 368] on div at bounding box center [668, 146] width 1336 height 1474
drag, startPoint x: 295, startPoint y: 285, endPoint x: 284, endPoint y: 374, distance: 89.8
click at [278, 393] on div at bounding box center [668, 146] width 1336 height 1474
drag, startPoint x: 319, startPoint y: 356, endPoint x: 374, endPoint y: 352, distance: 54.9
click at [374, 353] on div at bounding box center [668, 146] width 1336 height 1474
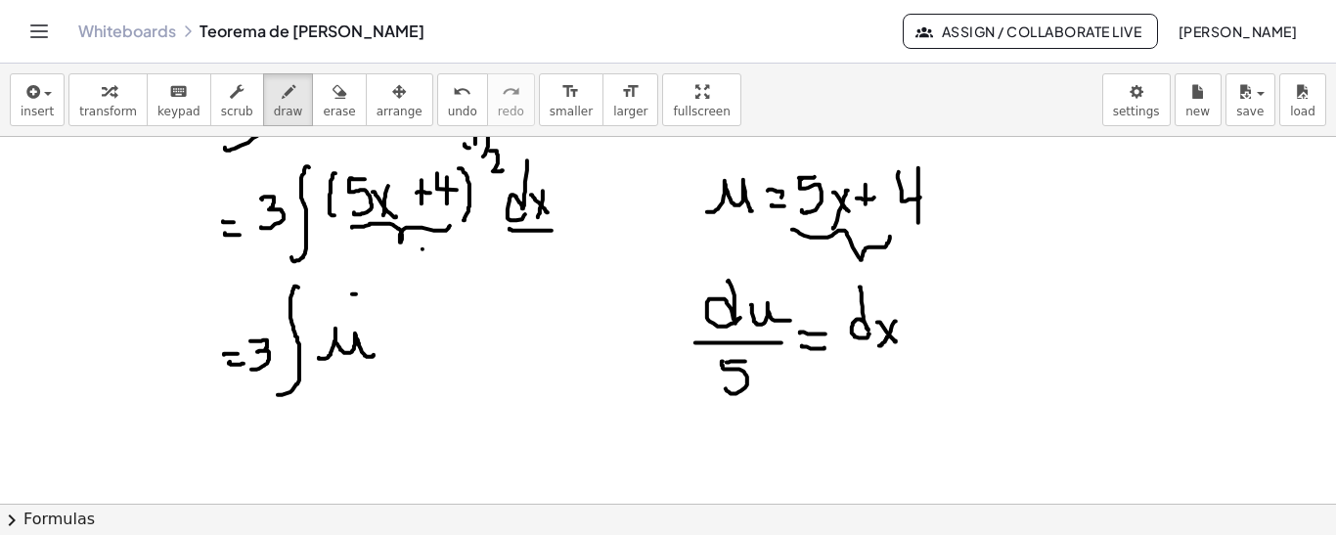
drag, startPoint x: 352, startPoint y: 292, endPoint x: 366, endPoint y: 293, distance: 13.7
click at [366, 293] on div at bounding box center [668, 146] width 1336 height 1474
drag, startPoint x: 374, startPoint y: 276, endPoint x: 374, endPoint y: 294, distance: 18.6
click at [374, 294] on div at bounding box center [668, 146] width 1336 height 1474
drag, startPoint x: 389, startPoint y: 277, endPoint x: 380, endPoint y: 302, distance: 26.9
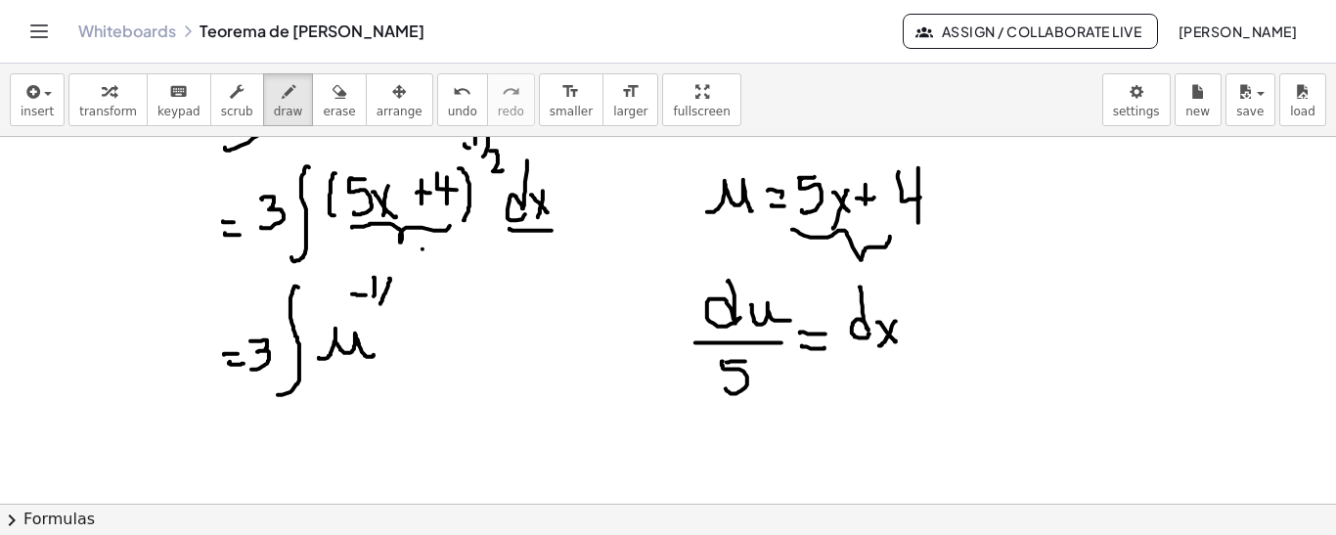
click at [380, 302] on div at bounding box center [668, 146] width 1336 height 1474
drag, startPoint x: 389, startPoint y: 296, endPoint x: 399, endPoint y: 316, distance: 21.9
click at [399, 316] on div at bounding box center [668, 146] width 1336 height 1474
drag, startPoint x: 861, startPoint y: 346, endPoint x: 901, endPoint y: 345, distance: 40.1
click at [900, 346] on div at bounding box center [668, 146] width 1336 height 1474
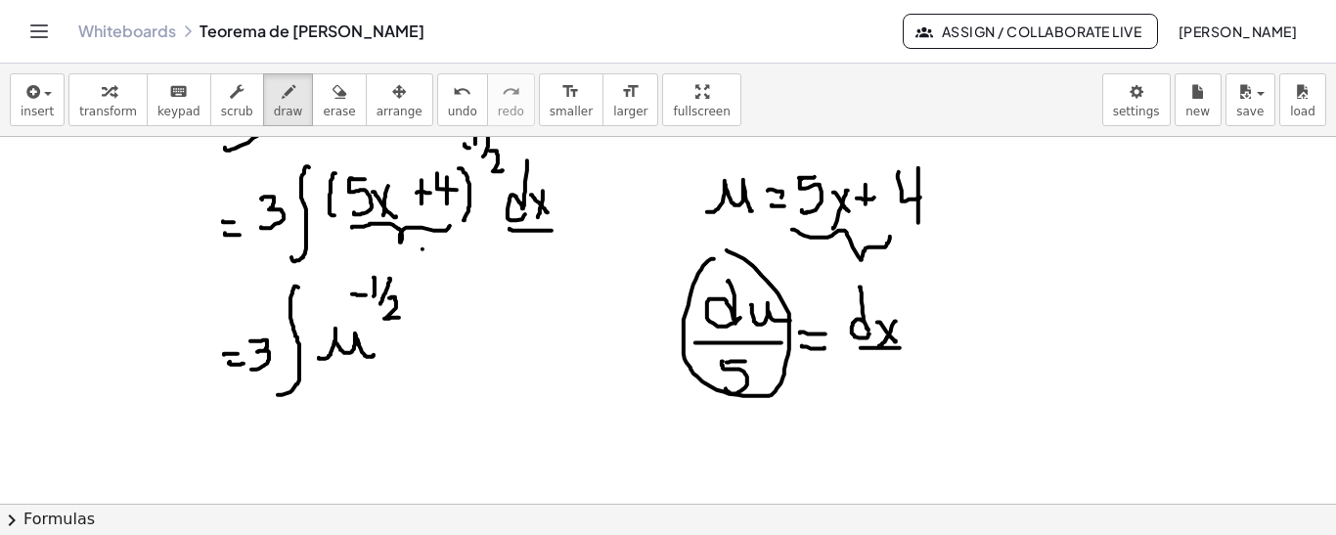
drag, startPoint x: 705, startPoint y: 262, endPoint x: 711, endPoint y: 247, distance: 15.8
click at [712, 247] on div at bounding box center [668, 146] width 1336 height 1474
drag, startPoint x: 427, startPoint y: 274, endPoint x: 443, endPoint y: 327, distance: 55.1
click at [440, 333] on div at bounding box center [668, 146] width 1336 height 1474
drag, startPoint x: 446, startPoint y: 318, endPoint x: 477, endPoint y: 342, distance: 39.7
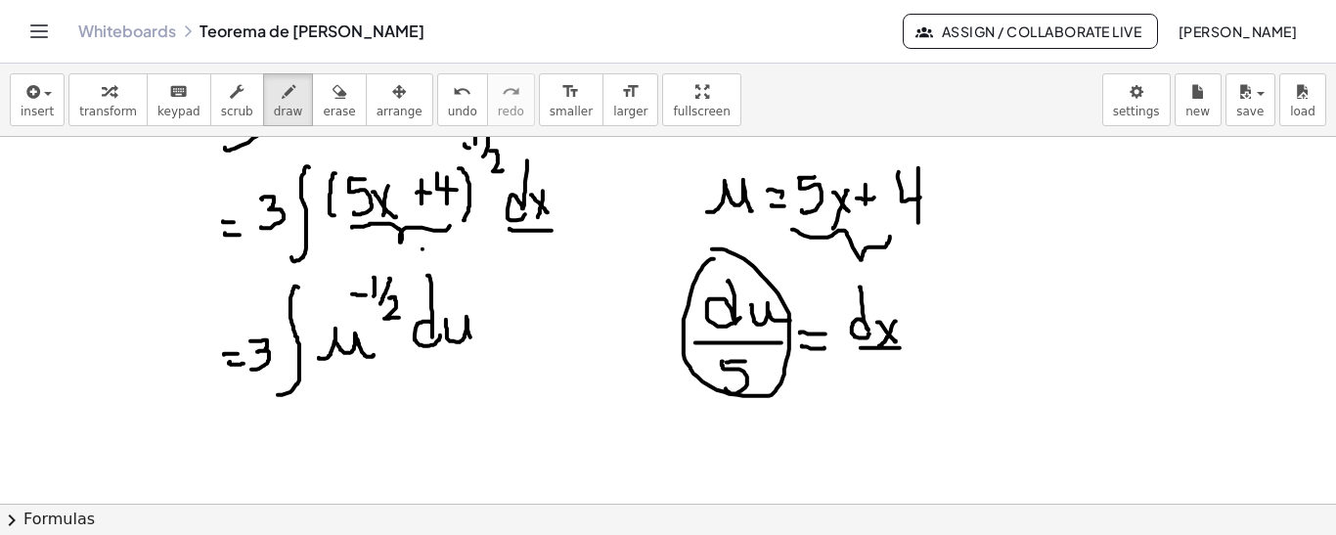
click at [476, 344] on div at bounding box center [668, 146] width 1336 height 1474
drag, startPoint x: 423, startPoint y: 352, endPoint x: 473, endPoint y: 353, distance: 49.9
click at [473, 353] on div at bounding box center [668, 146] width 1336 height 1474
drag, startPoint x: 448, startPoint y: 369, endPoint x: 433, endPoint y: 406, distance: 40.0
click at [433, 406] on div at bounding box center [668, 146] width 1336 height 1474
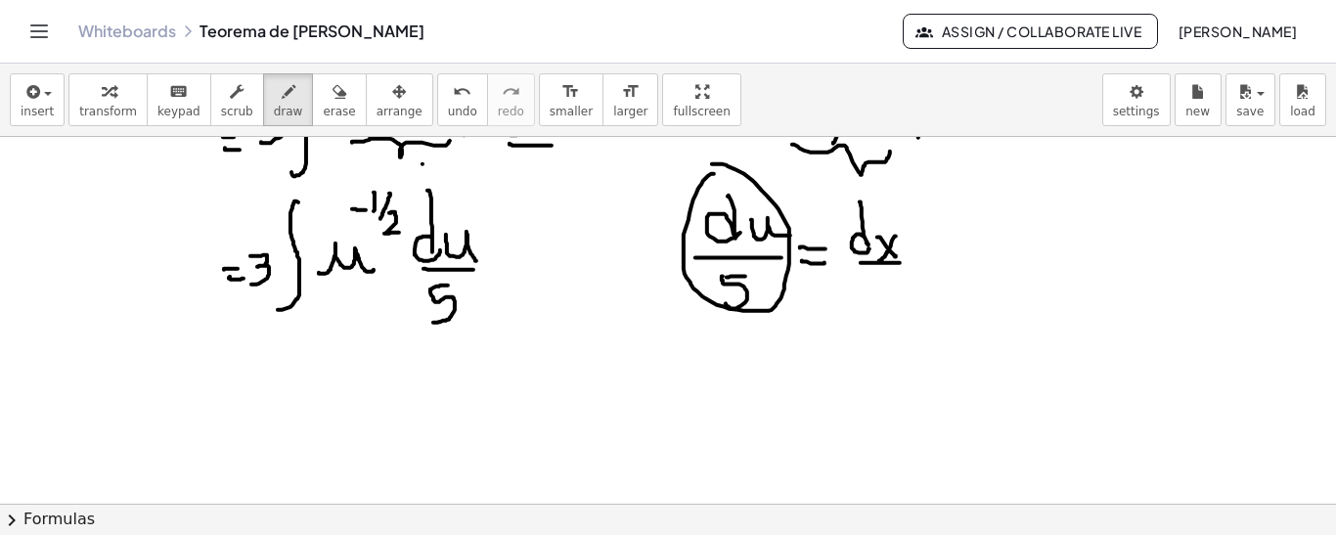
scroll to position [819, 0]
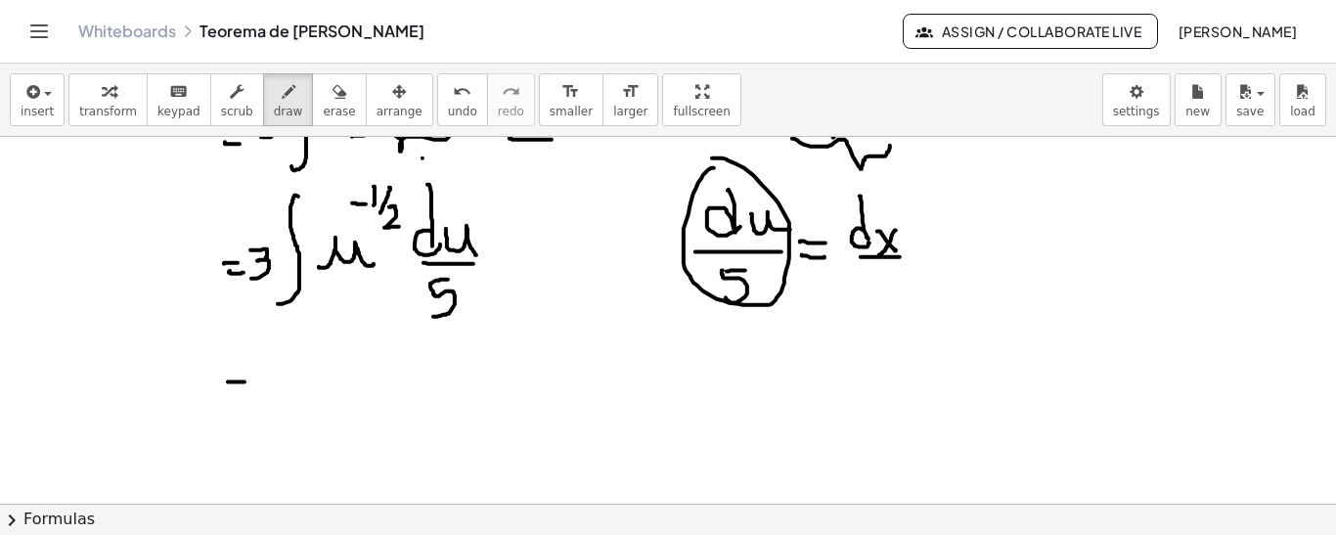
drag, startPoint x: 228, startPoint y: 380, endPoint x: 246, endPoint y: 382, distance: 18.7
click at [249, 380] on div at bounding box center [668, 55] width 1336 height 1474
drag, startPoint x: 233, startPoint y: 390, endPoint x: 249, endPoint y: 392, distance: 16.7
click at [249, 392] on div at bounding box center [668, 55] width 1336 height 1474
drag, startPoint x: 268, startPoint y: 357, endPoint x: 267, endPoint y: 381, distance: 24.5
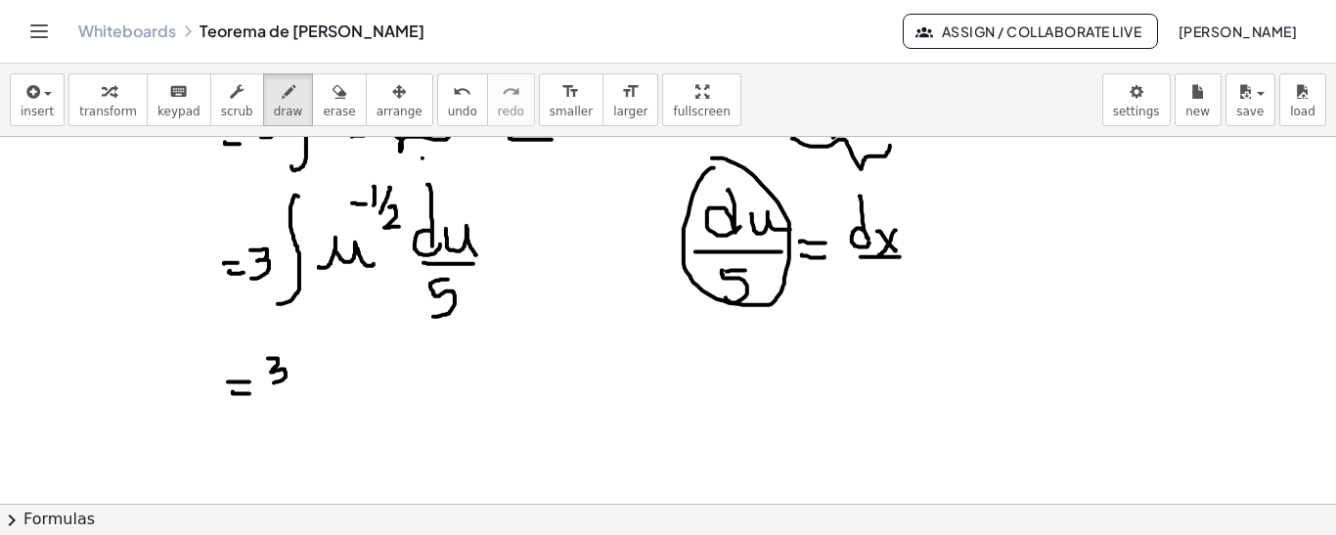
click at [267, 382] on div at bounding box center [668, 55] width 1336 height 1474
drag, startPoint x: 264, startPoint y: 399, endPoint x: 296, endPoint y: 396, distance: 32.4
click at [298, 398] on div at bounding box center [668, 55] width 1336 height 1474
drag, startPoint x: 282, startPoint y: 407, endPoint x: 268, endPoint y: 441, distance: 36.9
click at [268, 444] on div at bounding box center [668, 55] width 1336 height 1474
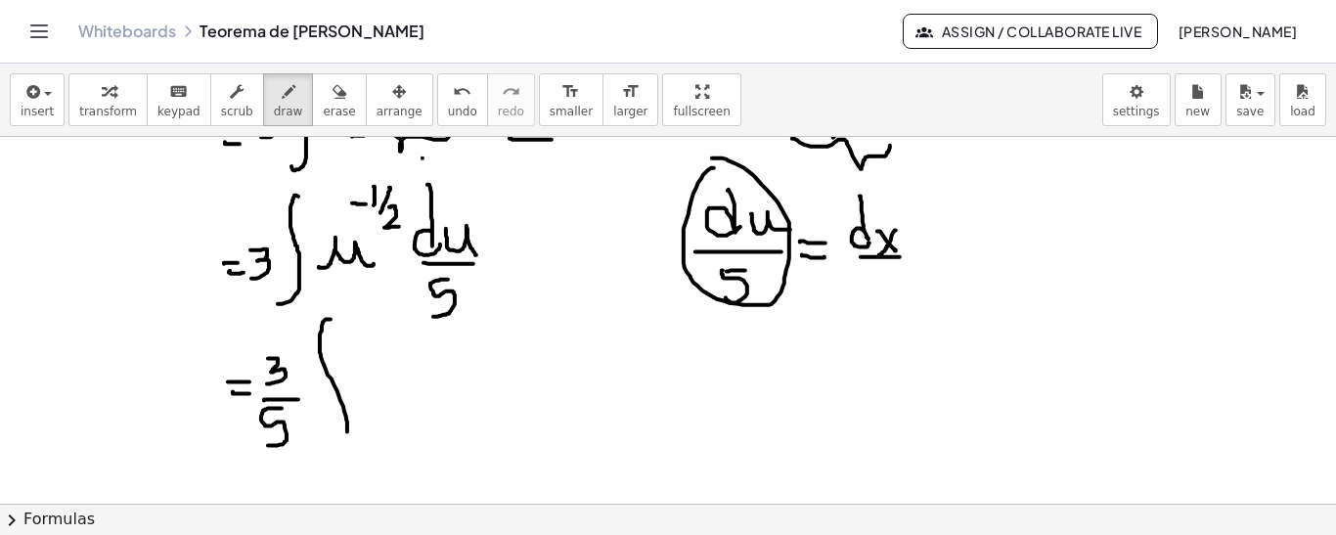
drag, startPoint x: 331, startPoint y: 318, endPoint x: 335, endPoint y: 423, distance: 105.7
click at [335, 438] on div at bounding box center [668, 55] width 1336 height 1474
drag, startPoint x: 369, startPoint y: 395, endPoint x: 409, endPoint y: 385, distance: 41.3
click at [409, 389] on div at bounding box center [668, 55] width 1336 height 1474
click at [397, 334] on div at bounding box center [668, 55] width 1336 height 1474
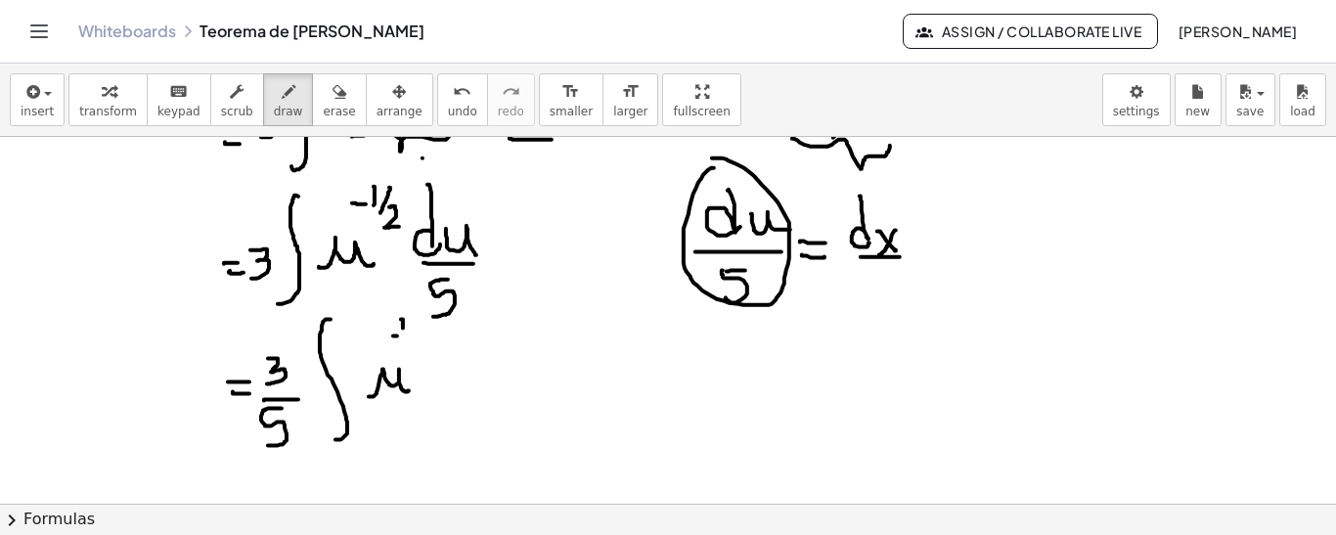
drag, startPoint x: 401, startPoint y: 318, endPoint x: 404, endPoint y: 334, distance: 16.9
click at [403, 333] on div at bounding box center [668, 55] width 1336 height 1474
drag, startPoint x: 414, startPoint y: 315, endPoint x: 418, endPoint y: 337, distance: 22.8
click at [412, 345] on div at bounding box center [668, 55] width 1336 height 1474
drag, startPoint x: 418, startPoint y: 337, endPoint x: 431, endPoint y: 352, distance: 20.1
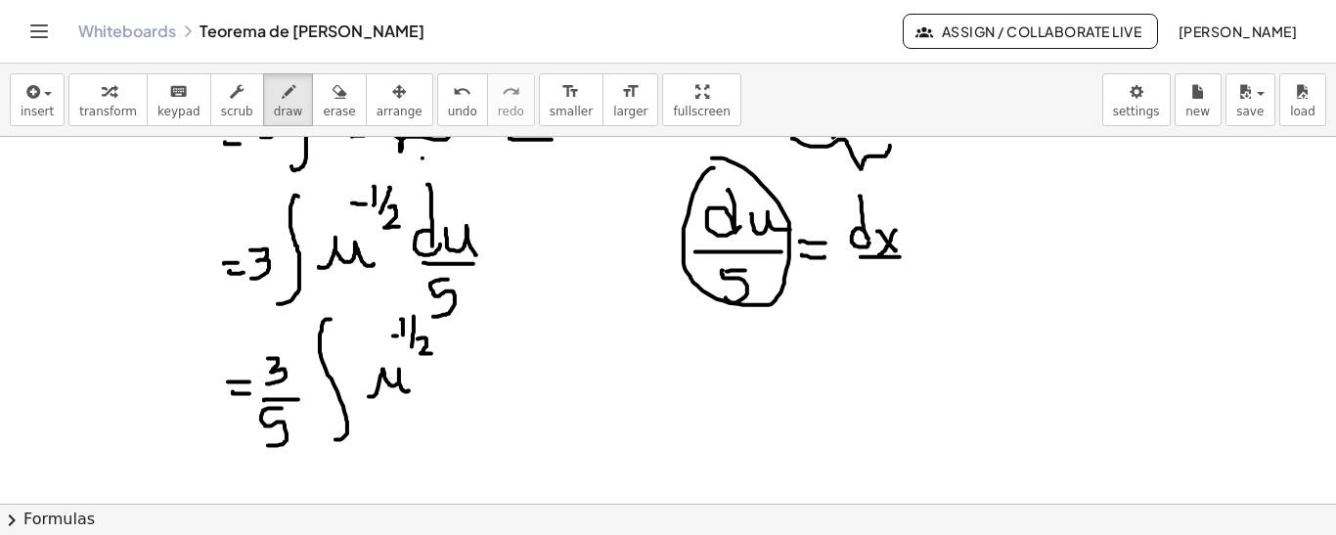
click at [431, 352] on div at bounding box center [668, 55] width 1336 height 1474
drag, startPoint x: 455, startPoint y: 330, endPoint x: 454, endPoint y: 372, distance: 42.1
click at [453, 373] on div at bounding box center [668, 55] width 1336 height 1474
drag, startPoint x: 465, startPoint y: 359, endPoint x: 495, endPoint y: 374, distance: 32.8
click at [490, 381] on div at bounding box center [668, 55] width 1336 height 1474
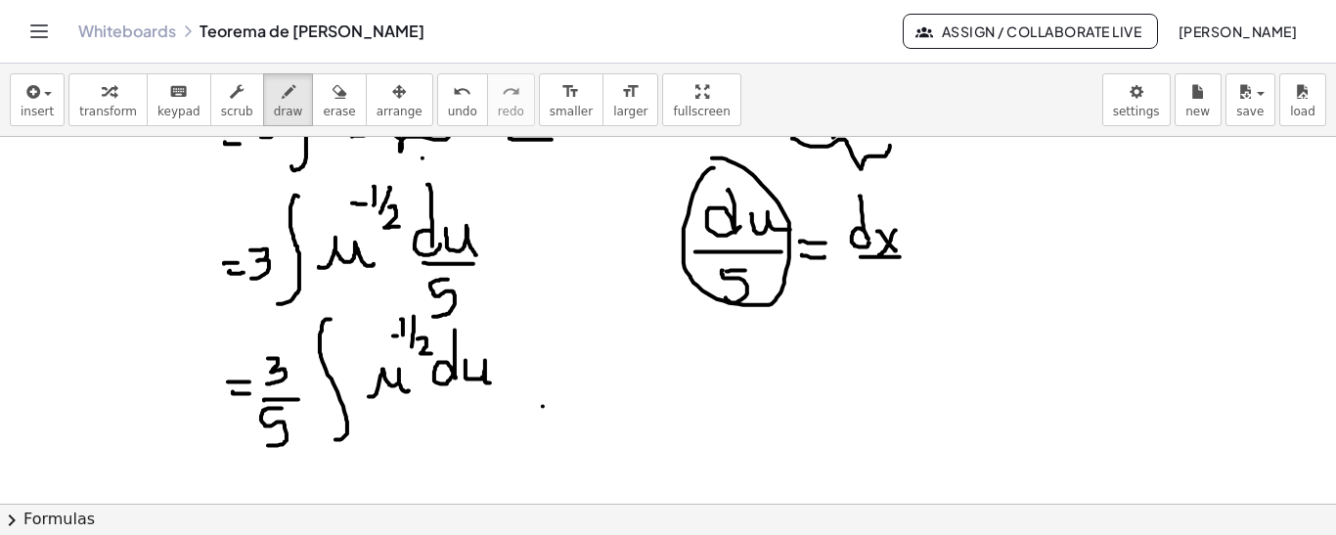
drag, startPoint x: 543, startPoint y: 405, endPoint x: 596, endPoint y: 405, distance: 52.8
click at [594, 406] on div at bounding box center [668, 55] width 1336 height 1474
drag, startPoint x: 580, startPoint y: 390, endPoint x: 583, endPoint y: 423, distance: 33.4
click at [583, 423] on div at bounding box center [668, 55] width 1336 height 1474
drag, startPoint x: 663, startPoint y: 372, endPoint x: 665, endPoint y: 399, distance: 27.5
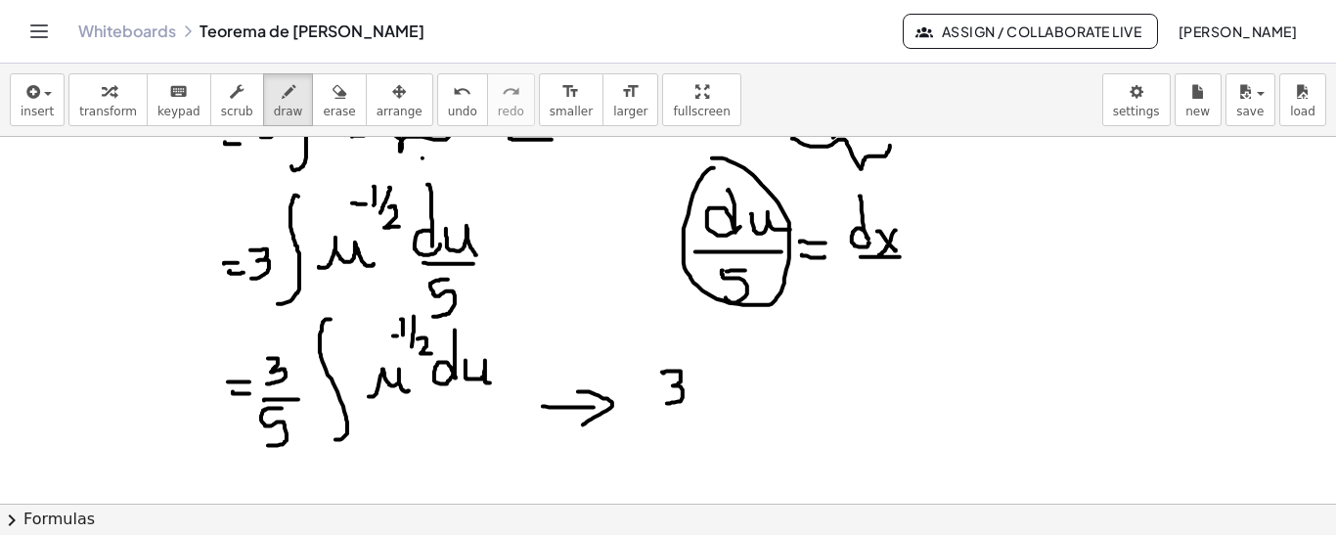
click at [665, 400] on div at bounding box center [668, 55] width 1336 height 1474
drag, startPoint x: 683, startPoint y: 412, endPoint x: 708, endPoint y: 411, distance: 25.4
click at [708, 411] on div at bounding box center [668, 55] width 1336 height 1474
drag, startPoint x: 669, startPoint y: 423, endPoint x: 641, endPoint y: 446, distance: 36.2
click at [658, 461] on div at bounding box center [668, 55] width 1336 height 1474
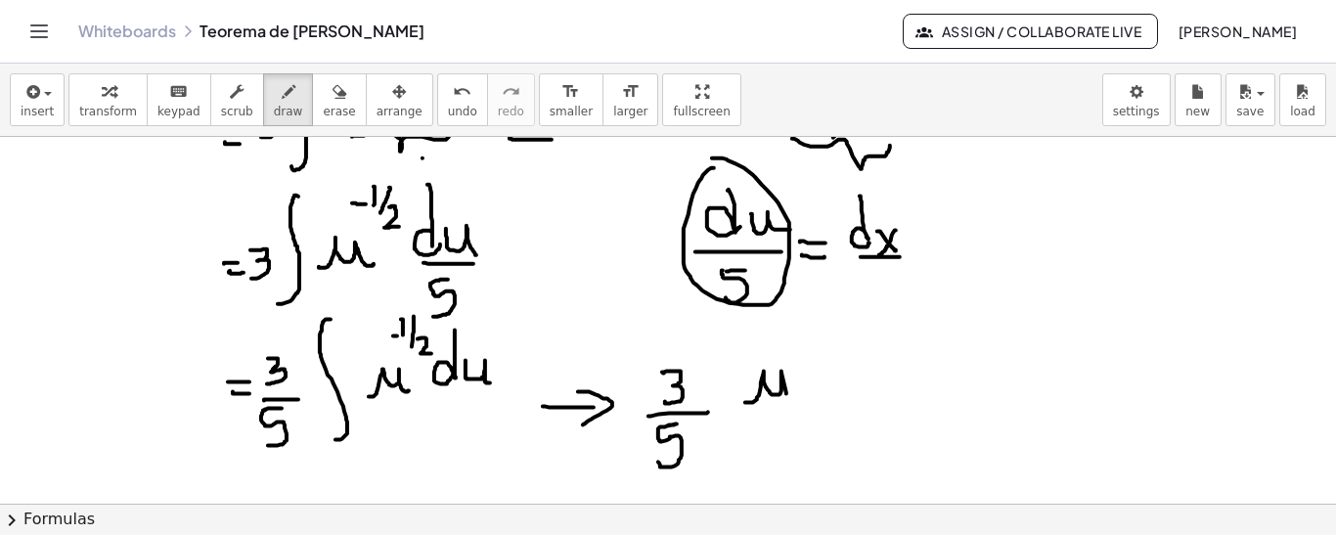
drag, startPoint x: 745, startPoint y: 401, endPoint x: 808, endPoint y: 374, distance: 68.3
click at [818, 403] on div at bounding box center [668, 55] width 1336 height 1474
drag, startPoint x: 784, startPoint y: 321, endPoint x: 800, endPoint y: 320, distance: 15.7
click at [799, 321] on div at bounding box center [668, 55] width 1336 height 1474
drag, startPoint x: 807, startPoint y: 303, endPoint x: 809, endPoint y: 315, distance: 11.9
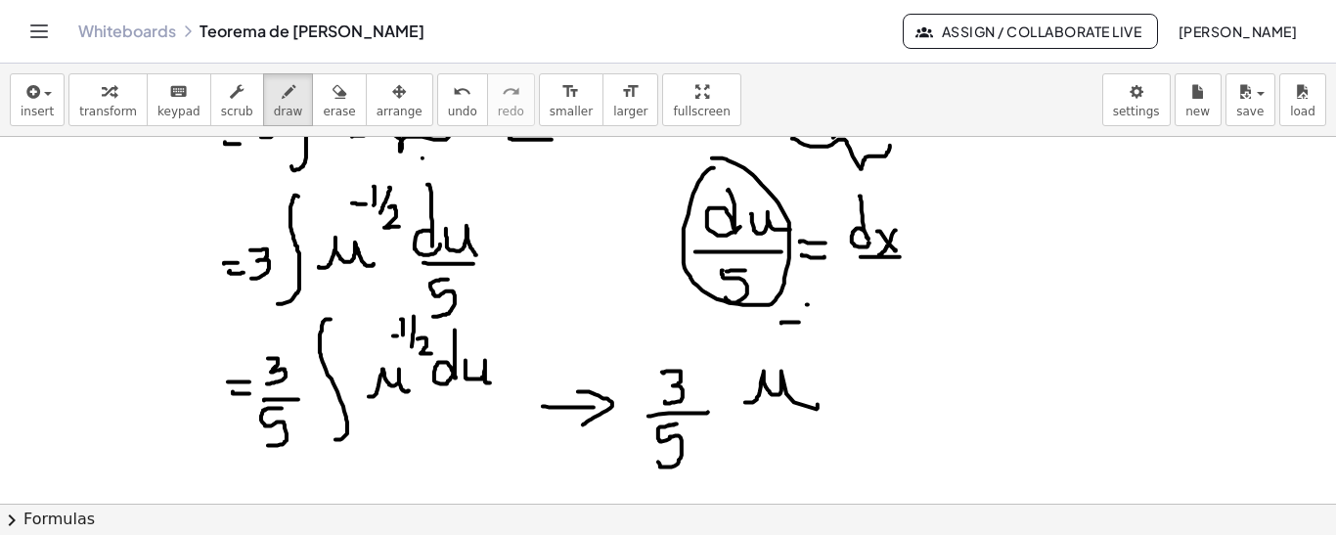
click at [808, 315] on div at bounding box center [668, 55] width 1336 height 1474
drag, startPoint x: 820, startPoint y: 298, endPoint x: 813, endPoint y: 333, distance: 36.1
click at [813, 333] on div at bounding box center [668, 55] width 1336 height 1474
drag, startPoint x: 819, startPoint y: 325, endPoint x: 834, endPoint y: 327, distance: 15.8
click at [840, 338] on div at bounding box center [668, 55] width 1336 height 1474
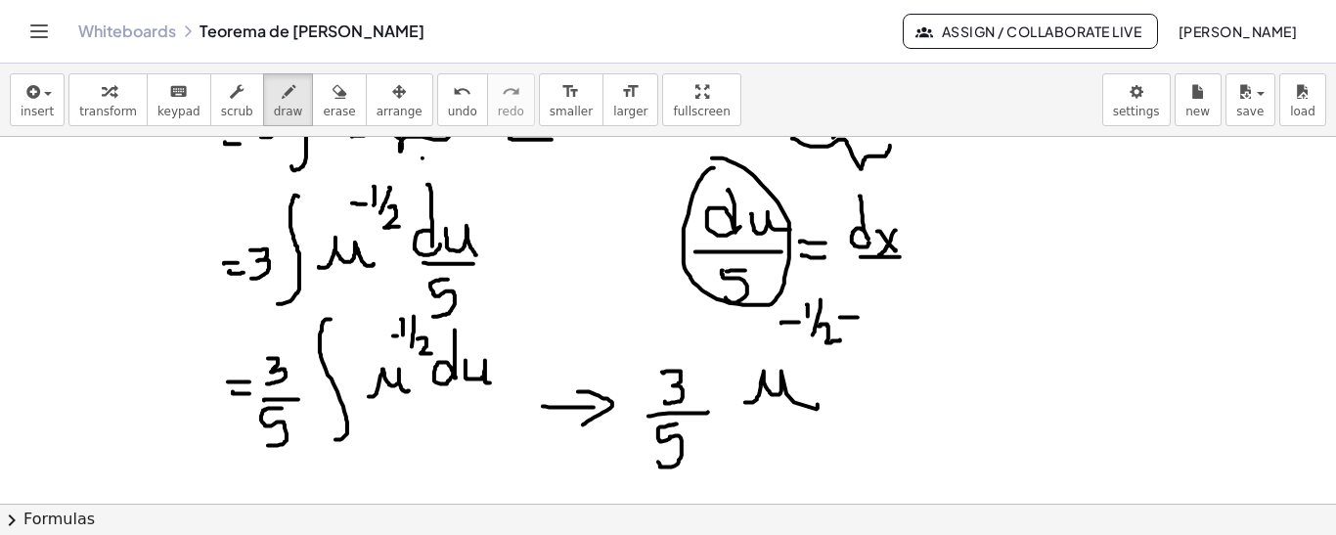
drag, startPoint x: 840, startPoint y: 316, endPoint x: 858, endPoint y: 316, distance: 17.6
click at [858, 316] on div at bounding box center [668, 55] width 1336 height 1474
drag, startPoint x: 851, startPoint y: 307, endPoint x: 851, endPoint y: 324, distance: 16.6
click at [851, 324] on div at bounding box center [668, 55] width 1336 height 1474
click at [880, 319] on div at bounding box center [668, 55] width 1336 height 1474
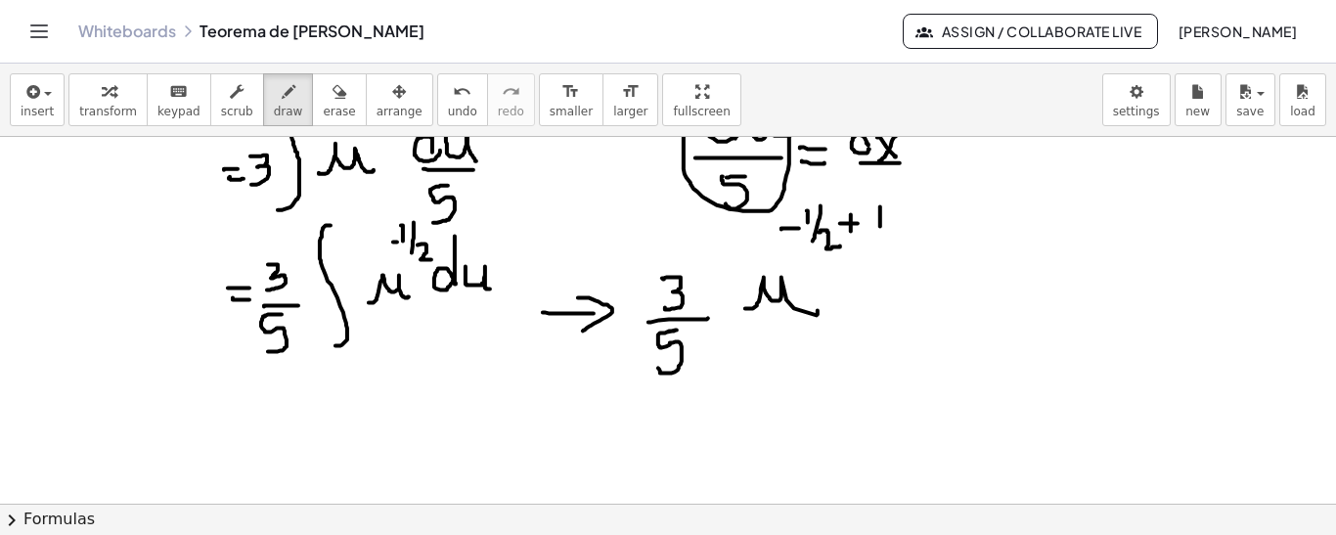
scroll to position [918, 0]
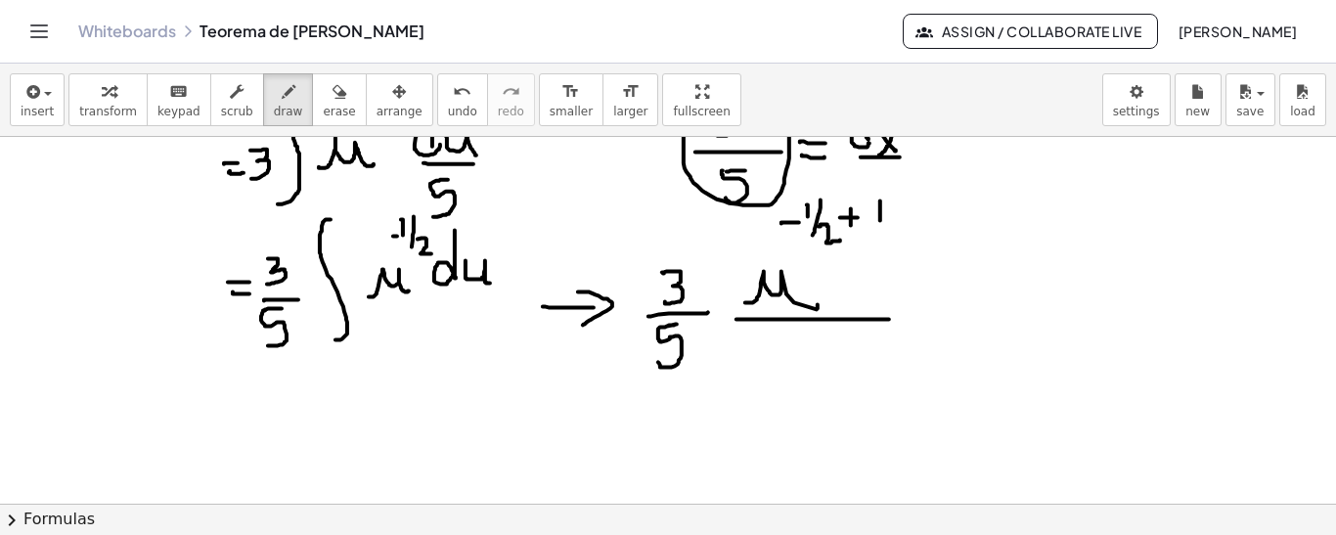
drag, startPoint x: 737, startPoint y: 318, endPoint x: 892, endPoint y: 318, distance: 154.5
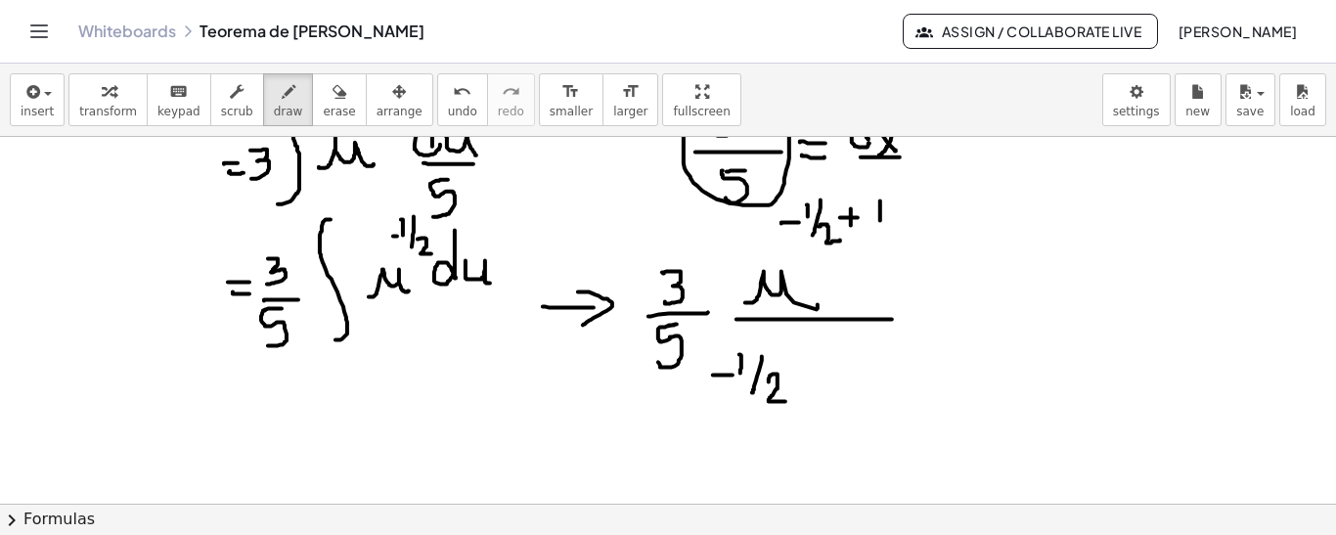
drag, startPoint x: 771, startPoint y: 374, endPoint x: 794, endPoint y: 397, distance: 33.2
drag, startPoint x: 803, startPoint y: 372, endPoint x: 819, endPoint y: 367, distance: 17.3
drag, startPoint x: 808, startPoint y: 354, endPoint x: 811, endPoint y: 366, distance: 12.1
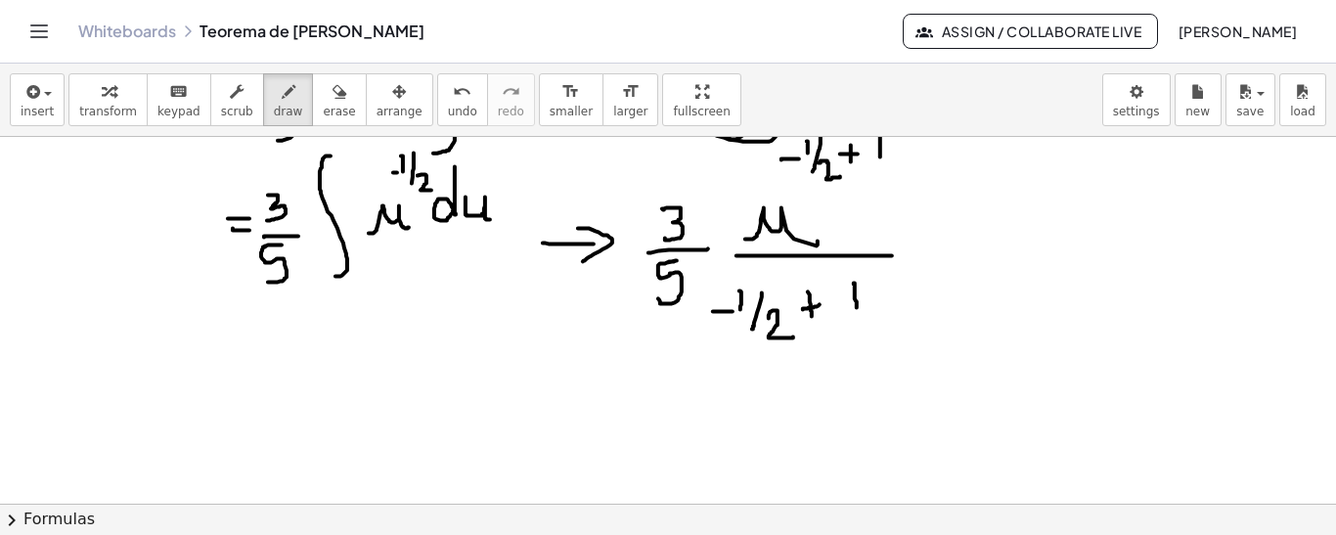
scroll to position [988, 0]
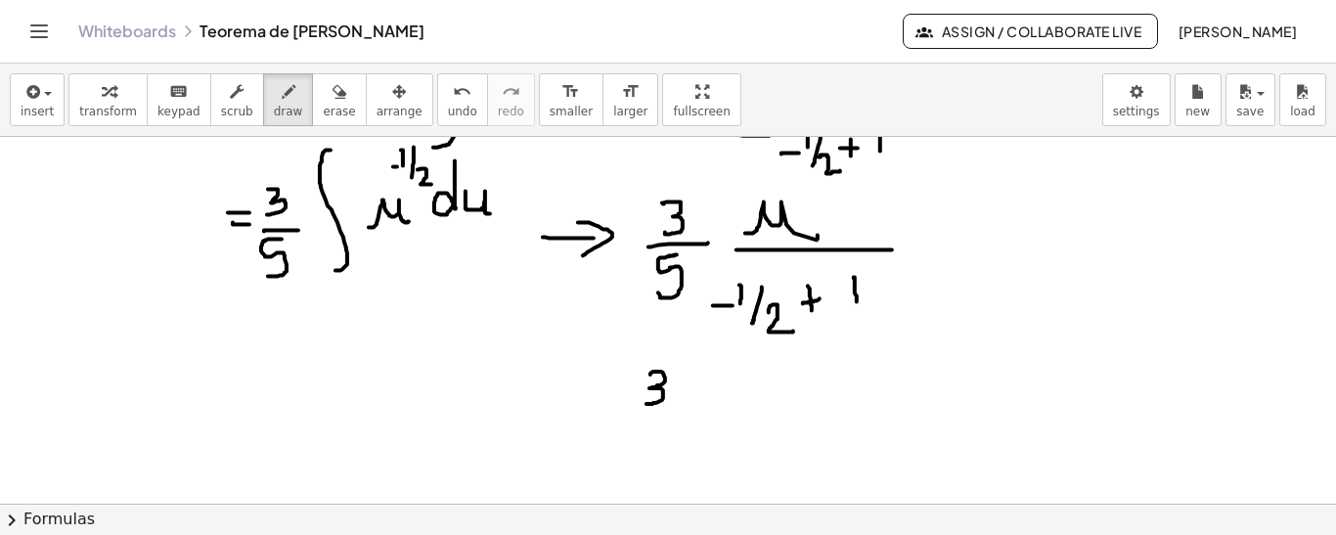
drag, startPoint x: 700, startPoint y: 420, endPoint x: 734, endPoint y: 389, distance: 46.4
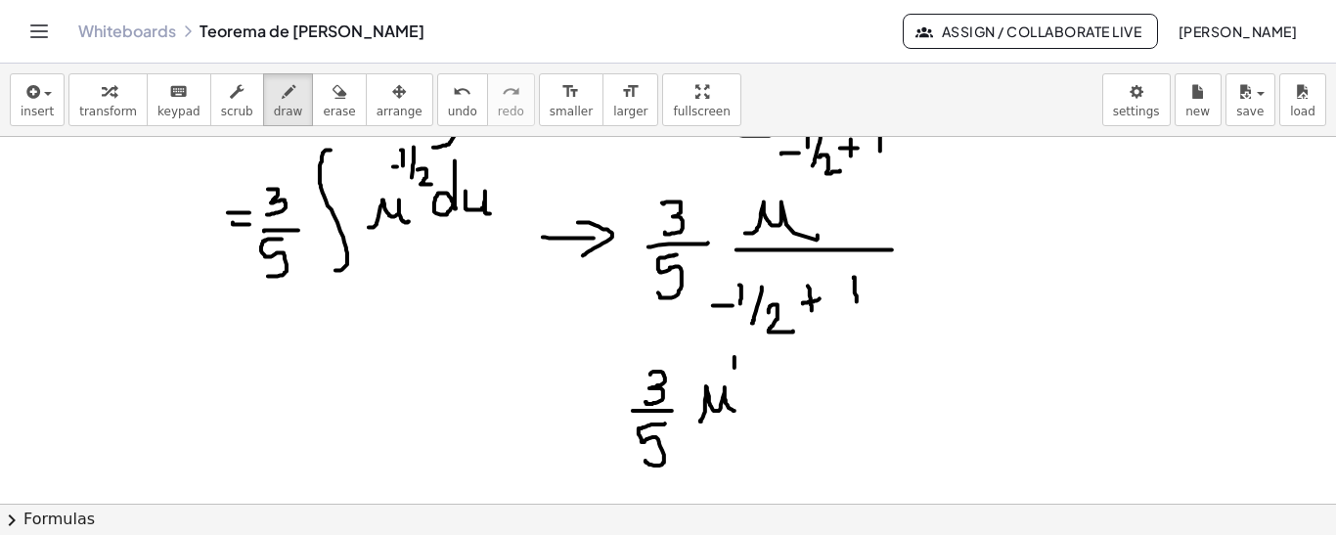
drag, startPoint x: 734, startPoint y: 356, endPoint x: 734, endPoint y: 367, distance: 10.8
drag, startPoint x: 747, startPoint y: 344, endPoint x: 742, endPoint y: 373, distance: 28.8
drag, startPoint x: 749, startPoint y: 365, endPoint x: 750, endPoint y: 376, distance: 11.8
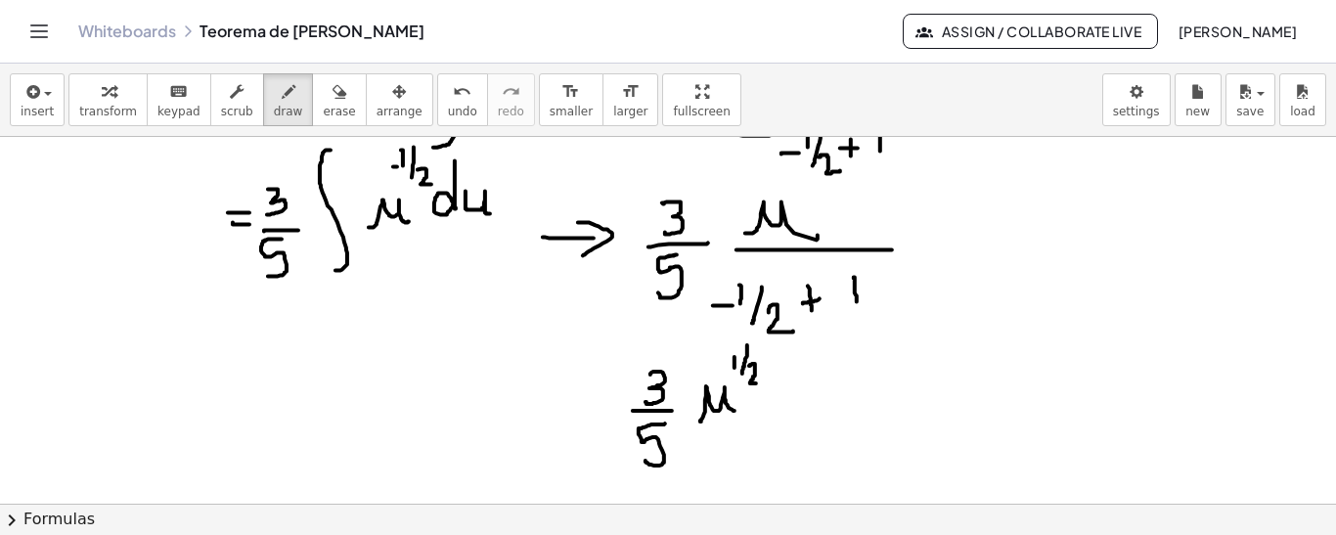
drag, startPoint x: 1016, startPoint y: 221, endPoint x: 1047, endPoint y: 220, distance: 31.3
drag, startPoint x: 1053, startPoint y: 199, endPoint x: 1054, endPoint y: 217, distance: 17.6
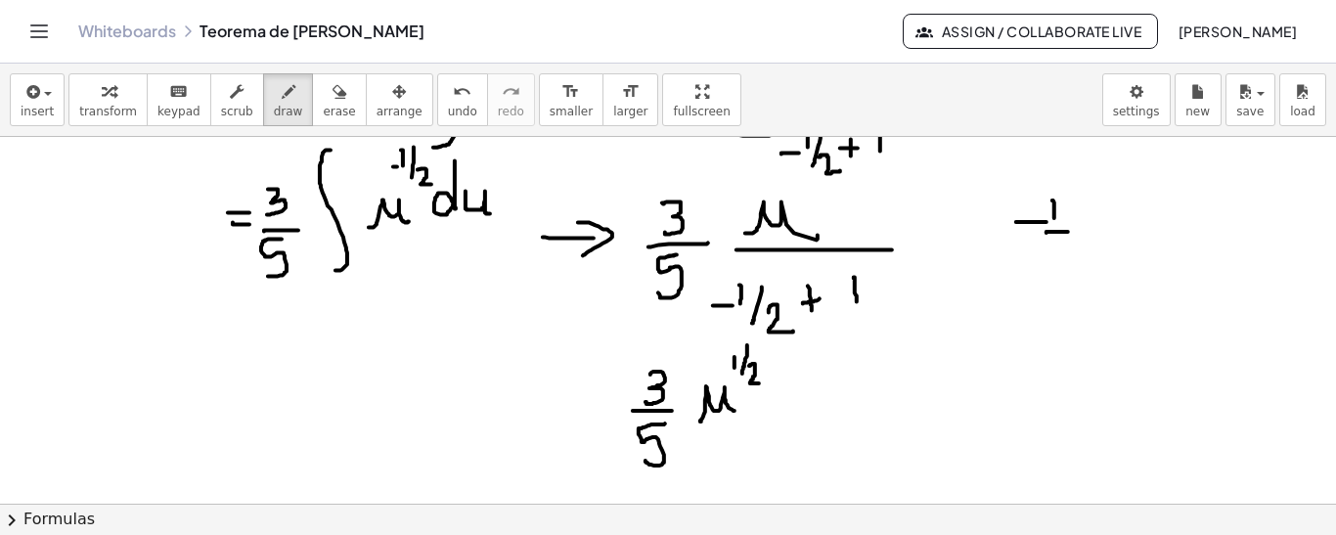
drag, startPoint x: 1046, startPoint y: 232, endPoint x: 1068, endPoint y: 231, distance: 21.5
drag, startPoint x: 1045, startPoint y: 242, endPoint x: 1075, endPoint y: 264, distance: 37.0
drag, startPoint x: 1084, startPoint y: 224, endPoint x: 1102, endPoint y: 222, distance: 17.7
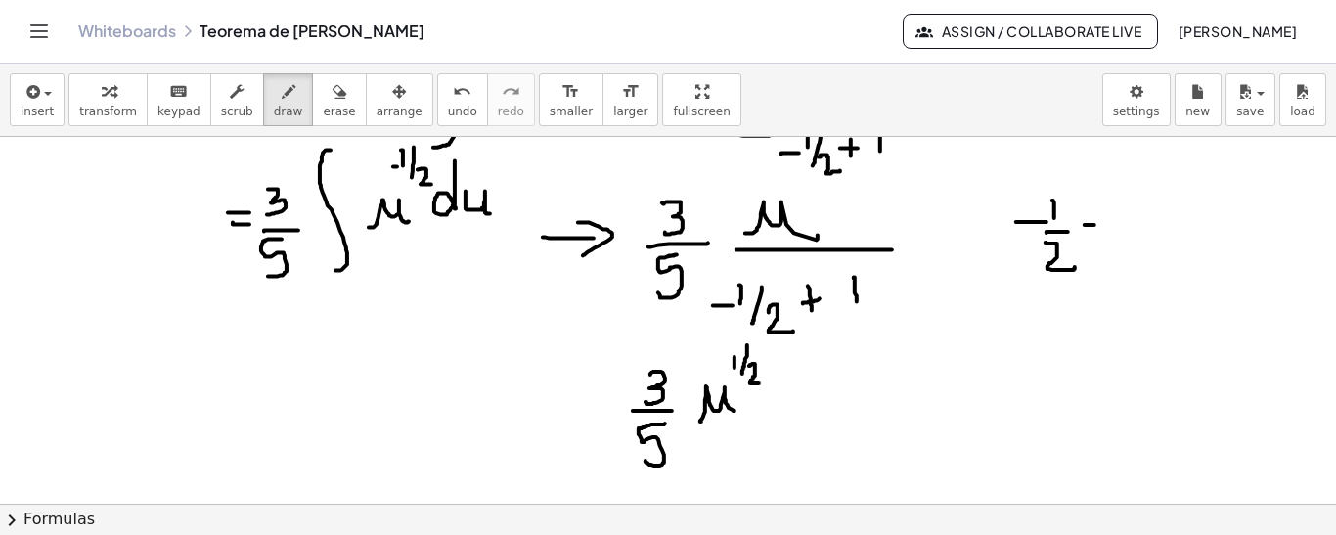
drag, startPoint x: 1092, startPoint y: 212, endPoint x: 1093, endPoint y: 227, distance: 14.7
drag, startPoint x: 1142, startPoint y: 197, endPoint x: 1144, endPoint y: 218, distance: 21.6
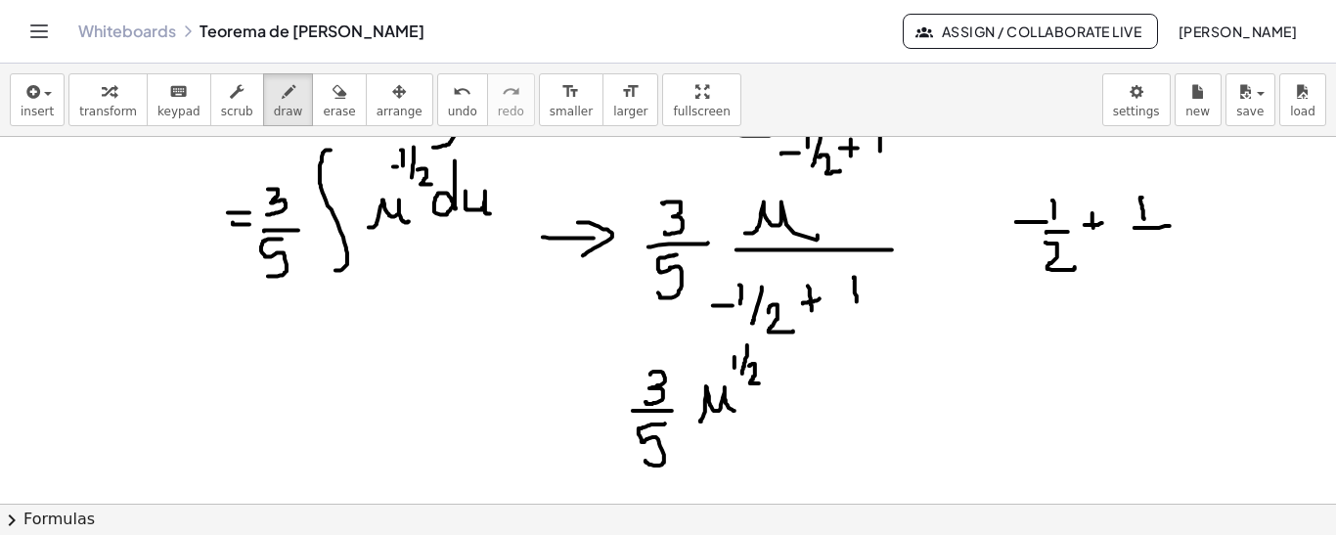
drag, startPoint x: 1134, startPoint y: 227, endPoint x: 1170, endPoint y: 225, distance: 35.3
drag, startPoint x: 1148, startPoint y: 241, endPoint x: 1148, endPoint y: 263, distance: 22.5
drag, startPoint x: 1075, startPoint y: 224, endPoint x: 1136, endPoint y: 250, distance: 67.0
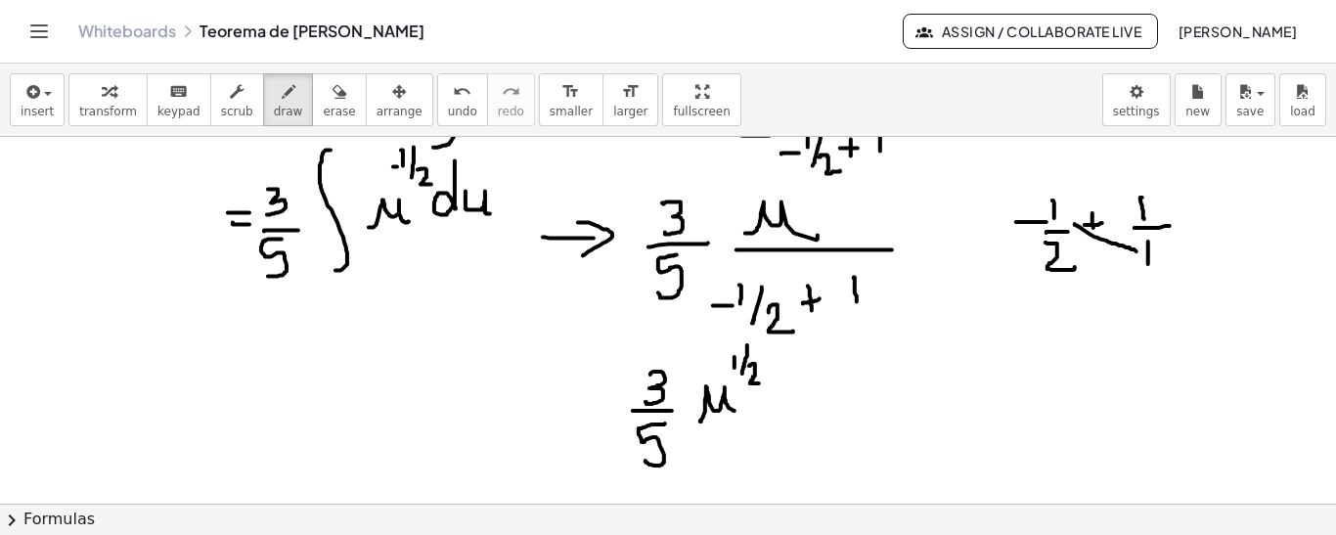
drag, startPoint x: 1031, startPoint y: 326, endPoint x: 1058, endPoint y: 319, distance: 28.2
drag, startPoint x: 1063, startPoint y: 307, endPoint x: 1063, endPoint y: 332, distance: 25.4
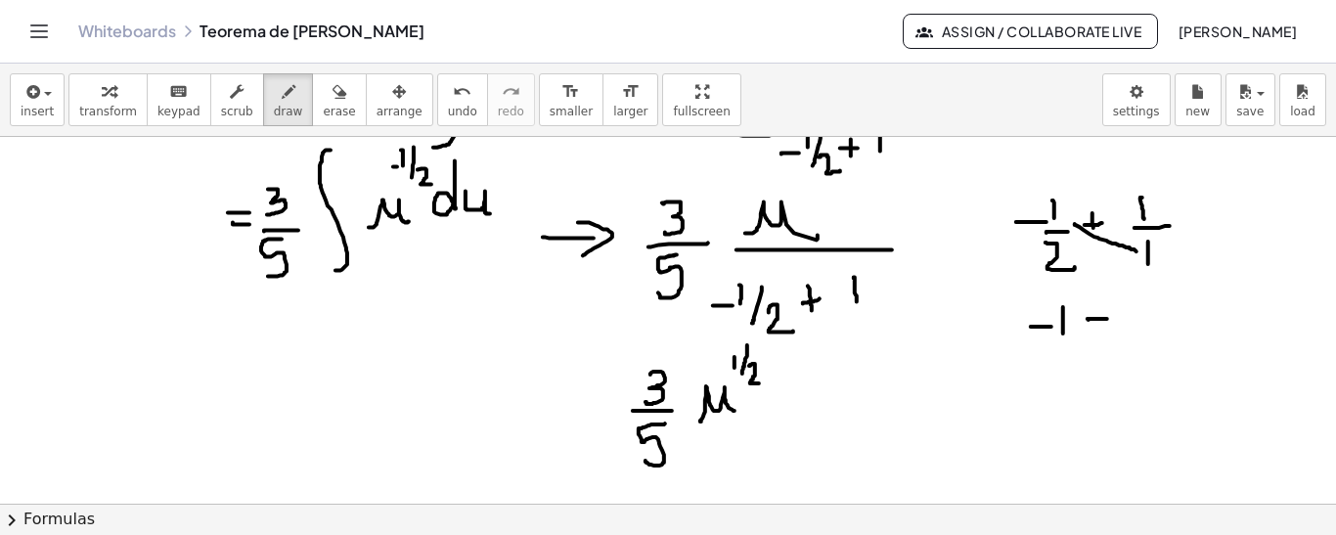
drag, startPoint x: 1088, startPoint y: 319, endPoint x: 1107, endPoint y: 316, distance: 18.8
drag, startPoint x: 1101, startPoint y: 308, endPoint x: 1099, endPoint y: 332, distance: 23.6
drag, startPoint x: 1048, startPoint y: 253, endPoint x: 1129, endPoint y: 221, distance: 86.4
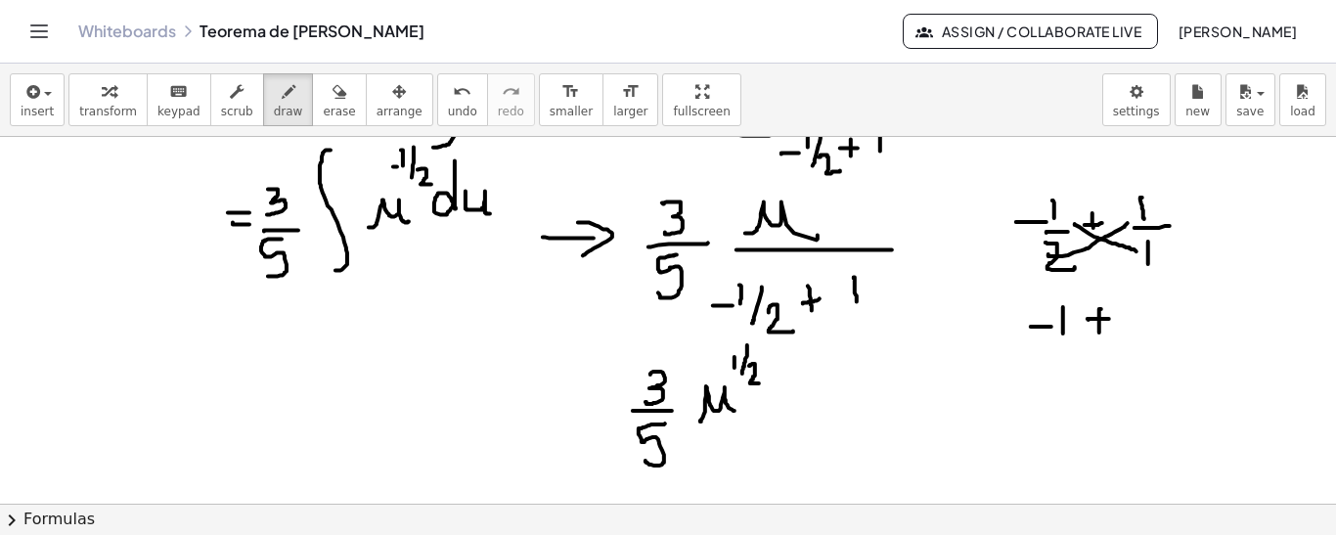
drag, startPoint x: 1133, startPoint y: 295, endPoint x: 1126, endPoint y: 329, distance: 34.2
drag, startPoint x: 1077, startPoint y: 273, endPoint x: 1061, endPoint y: 355, distance: 83.6
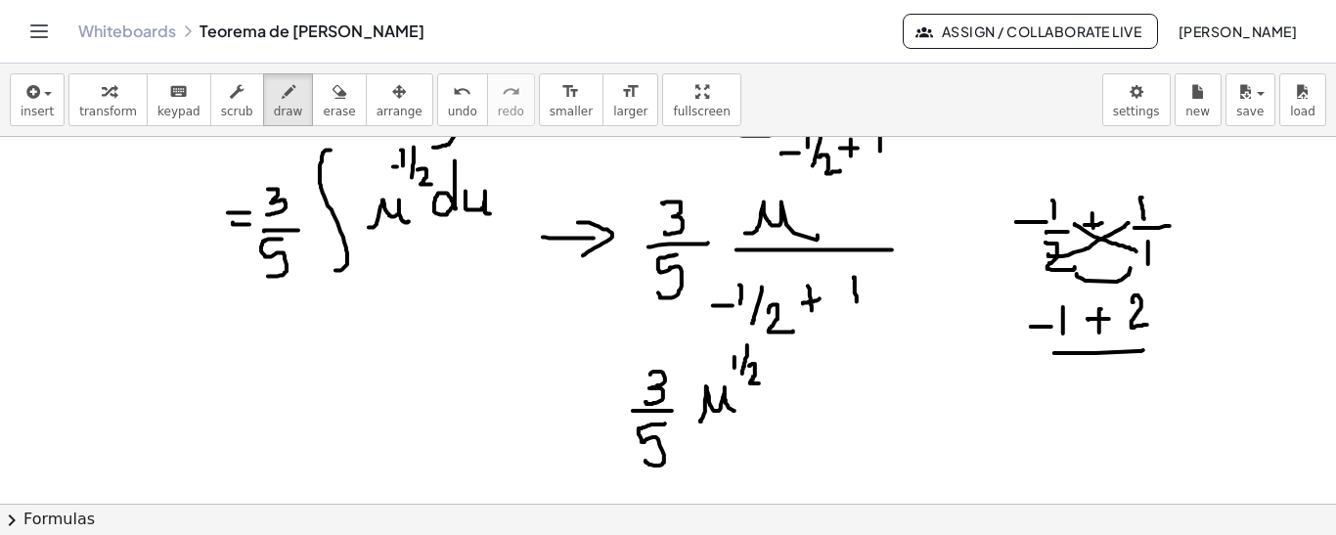
drag, startPoint x: 1083, startPoint y: 352, endPoint x: 1143, endPoint y: 349, distance: 60.7
drag, startPoint x: 1096, startPoint y: 365, endPoint x: 1108, endPoint y: 386, distance: 24.5
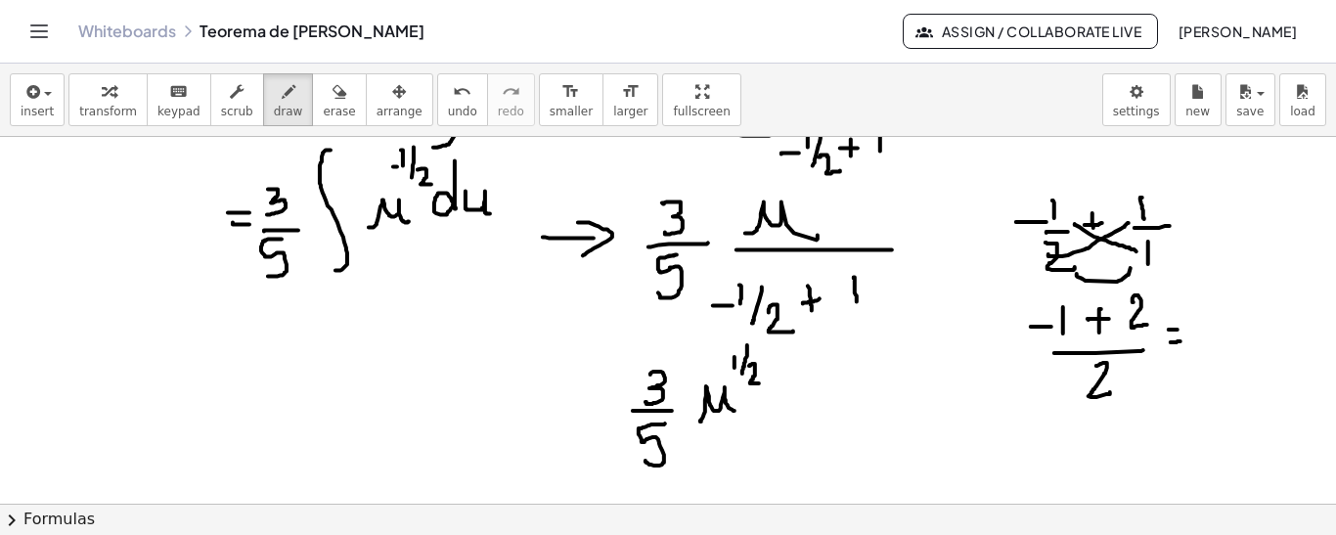
drag, startPoint x: 1171, startPoint y: 341, endPoint x: 1182, endPoint y: 334, distance: 13.6
drag, startPoint x: 1205, startPoint y: 348, endPoint x: 1229, endPoint y: 360, distance: 27.1
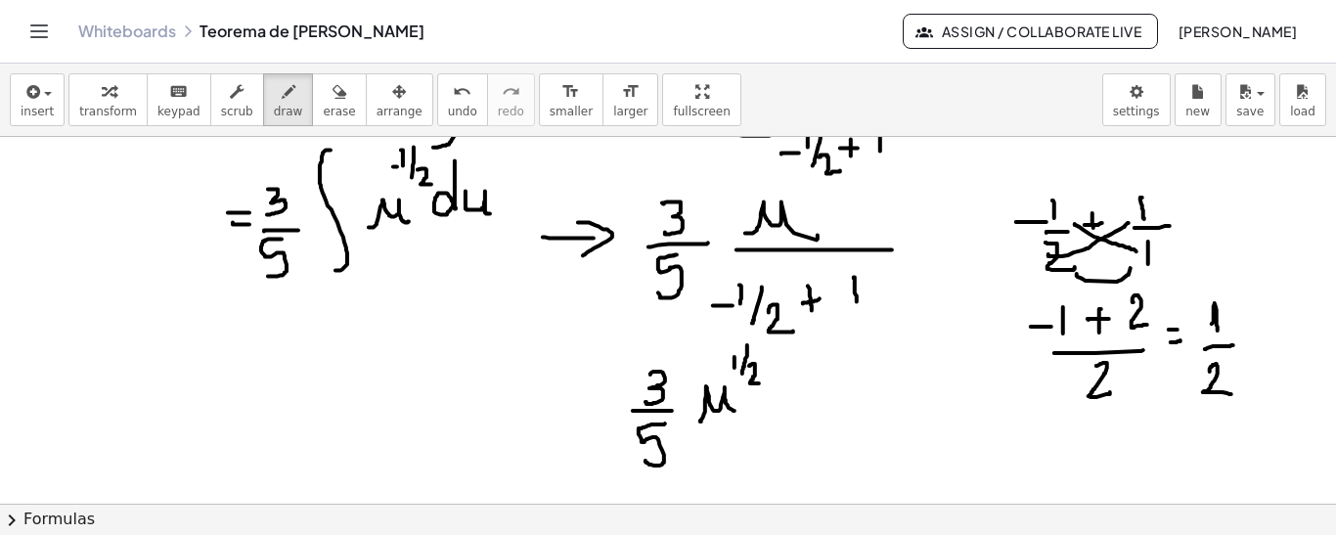
drag, startPoint x: 1211, startPoint y: 366, endPoint x: 1237, endPoint y: 388, distance: 34.7
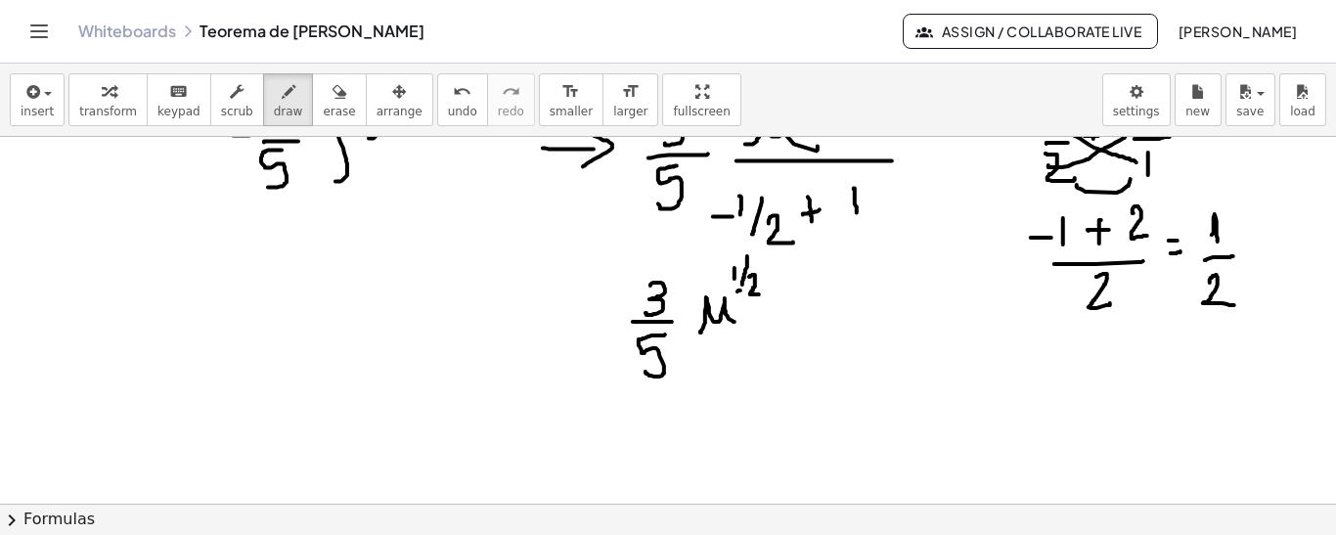
scroll to position [1085, 0]
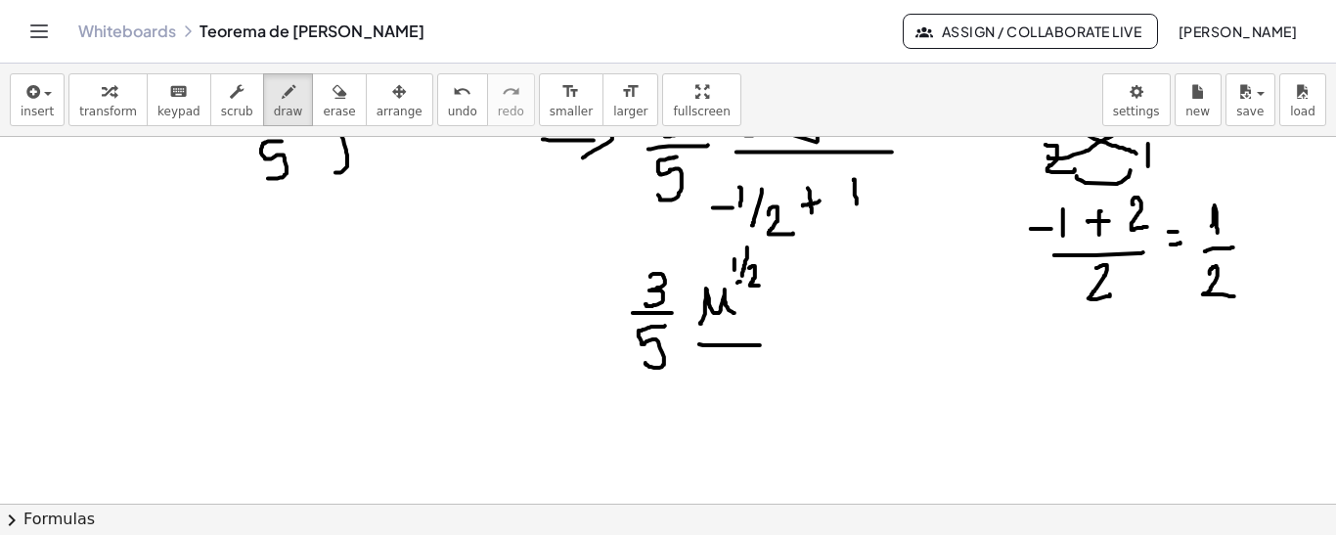
drag, startPoint x: 699, startPoint y: 343, endPoint x: 760, endPoint y: 344, distance: 60.6
drag, startPoint x: 696, startPoint y: 369, endPoint x: 699, endPoint y: 388, distance: 19.8
drag, startPoint x: 726, startPoint y: 363, endPoint x: 709, endPoint y: 401, distance: 41.6
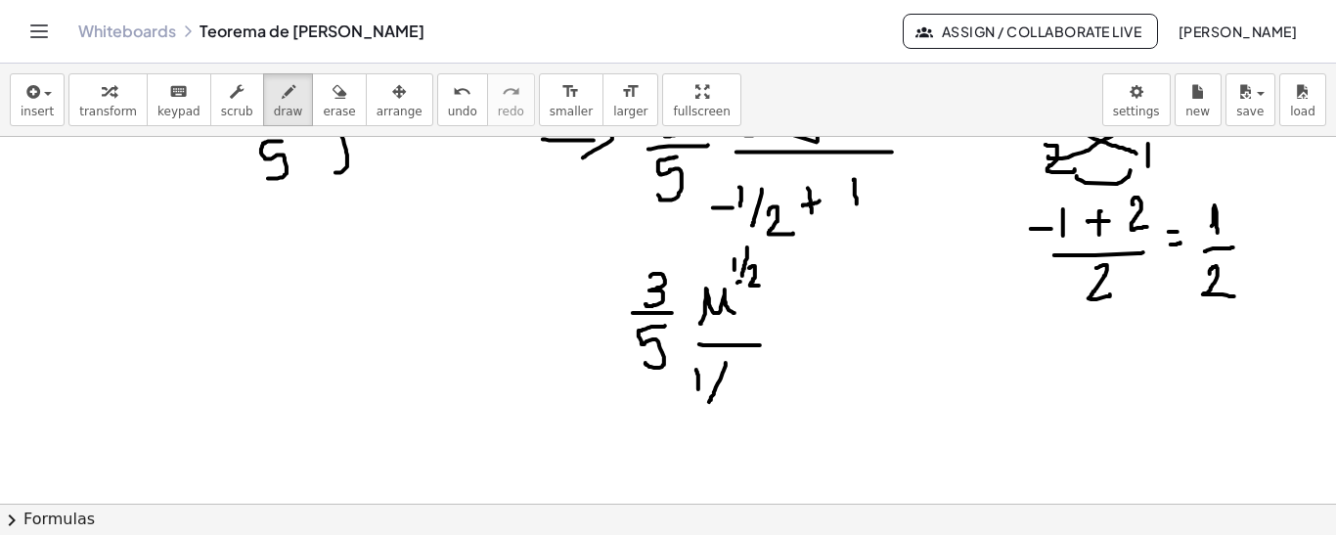
drag, startPoint x: 730, startPoint y: 396, endPoint x: 761, endPoint y: 387, distance: 31.6
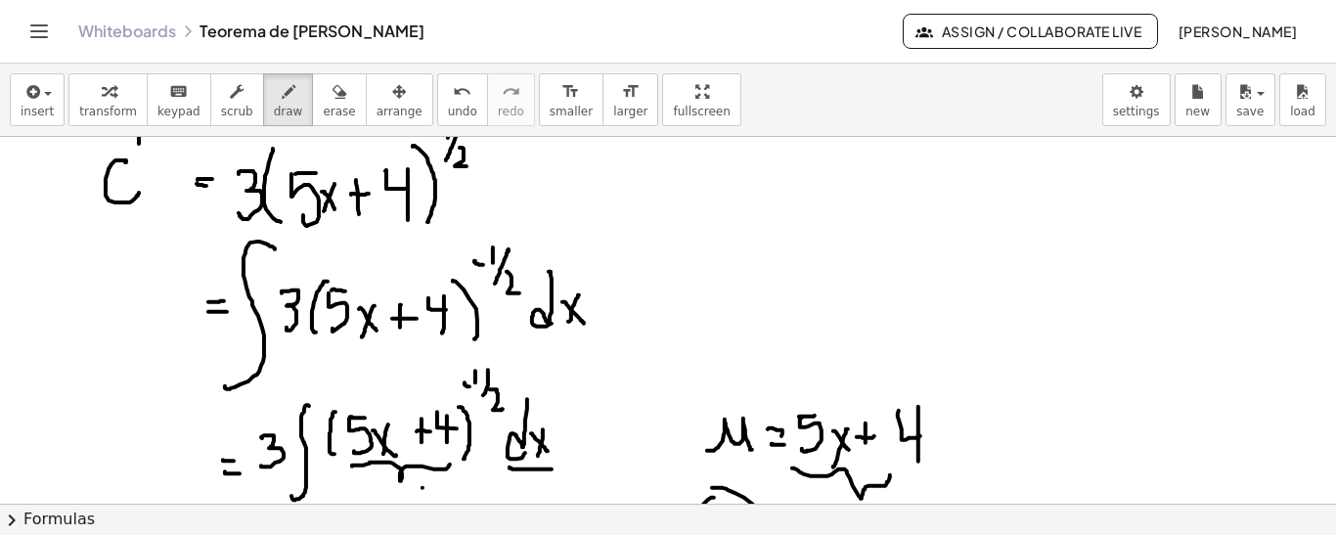
scroll to position [685, 0]
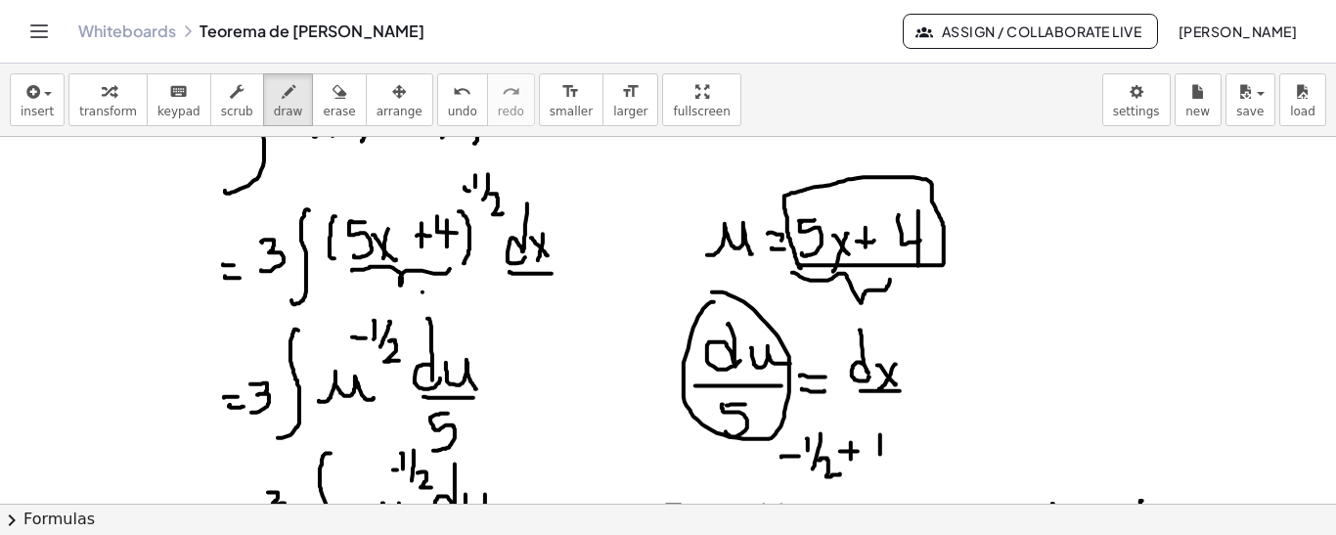
drag, startPoint x: 799, startPoint y: 263, endPoint x: 1040, endPoint y: 294, distance: 243.6
click at [802, 267] on div at bounding box center [668, 189] width 1336 height 1474
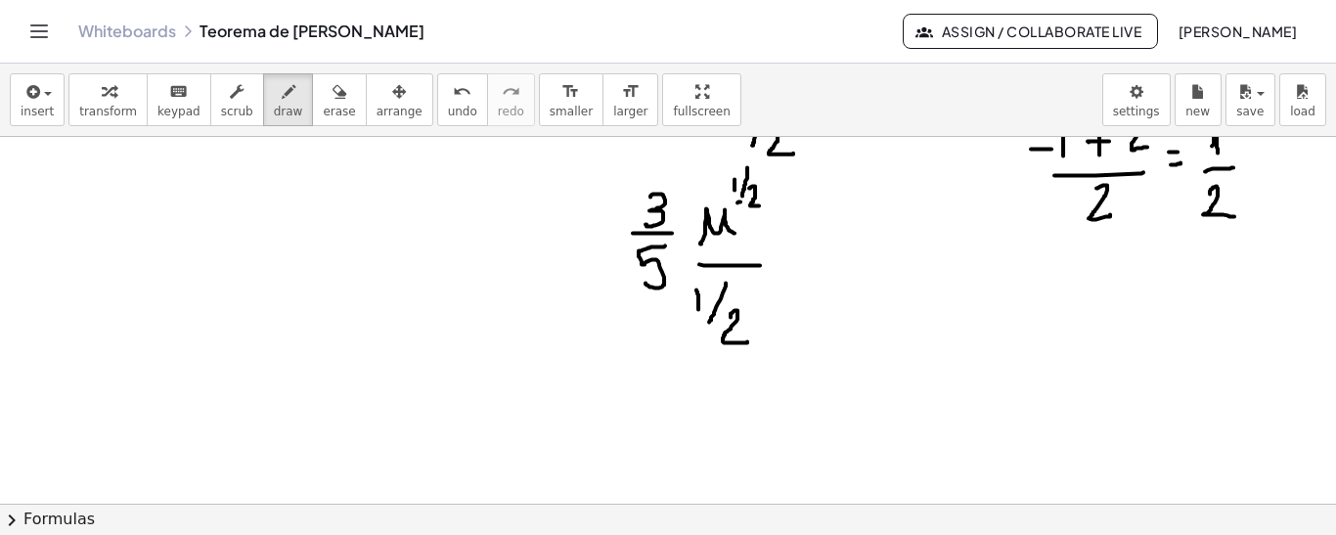
scroll to position [1206, 0]
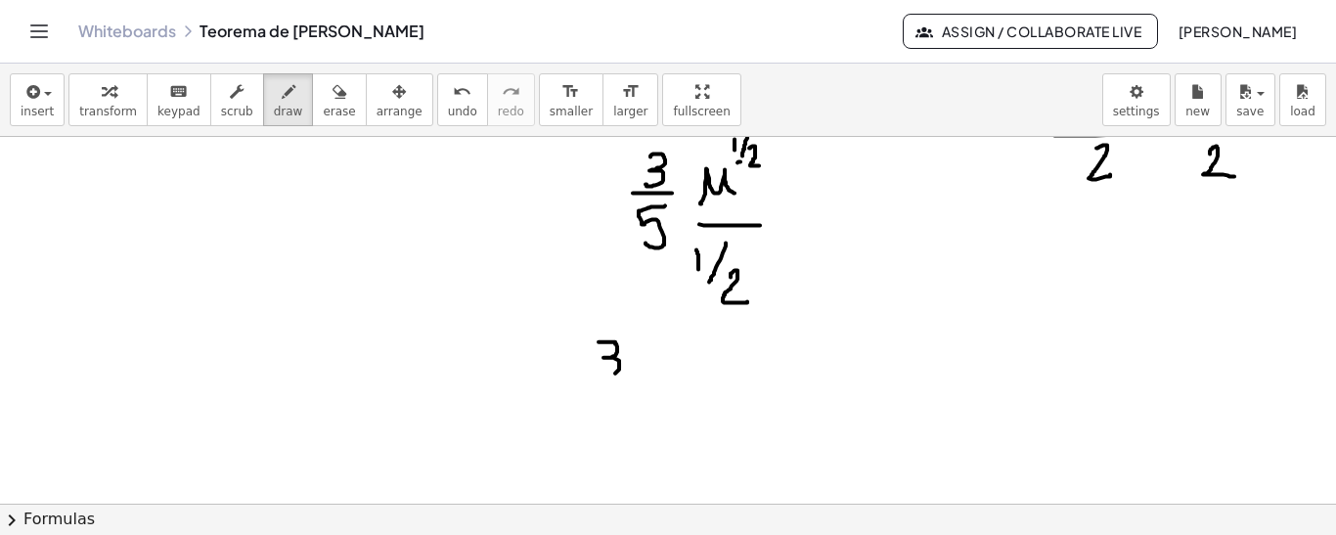
drag, startPoint x: 598, startPoint y: 340, endPoint x: 599, endPoint y: 375, distance: 34.2
drag, startPoint x: 584, startPoint y: 387, endPoint x: 638, endPoint y: 387, distance: 53.8
drag, startPoint x: 620, startPoint y: 397, endPoint x: 602, endPoint y: 430, distance: 37.6
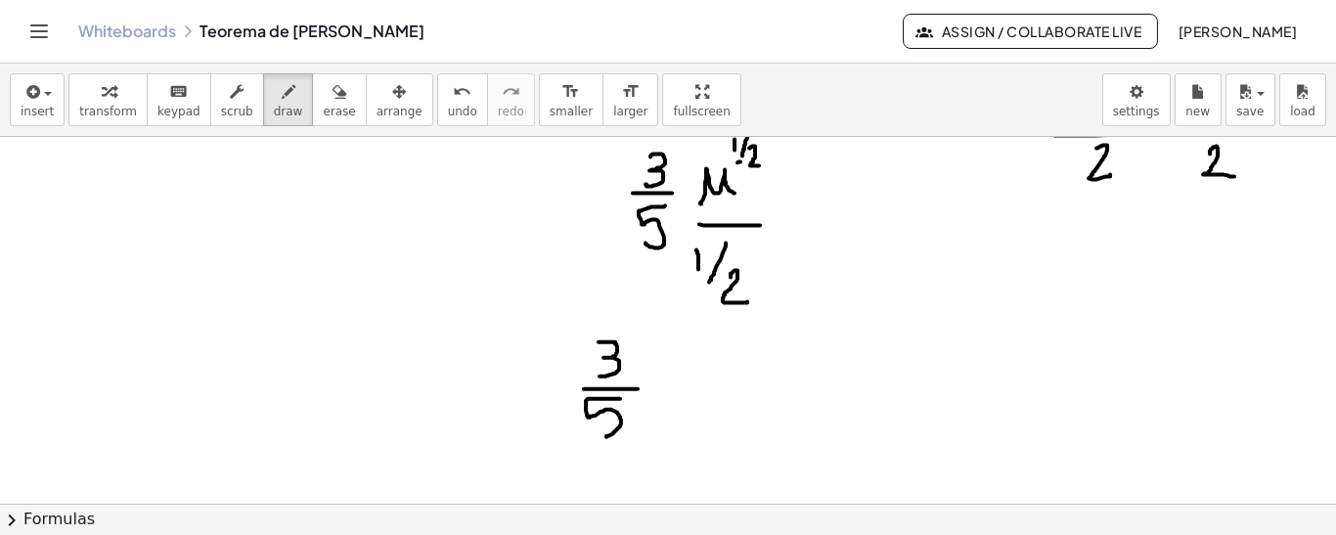
drag, startPoint x: 691, startPoint y: 385, endPoint x: 839, endPoint y: 385, distance: 147.7
drag, startPoint x: 694, startPoint y: 328, endPoint x: 696, endPoint y: 359, distance: 31.4
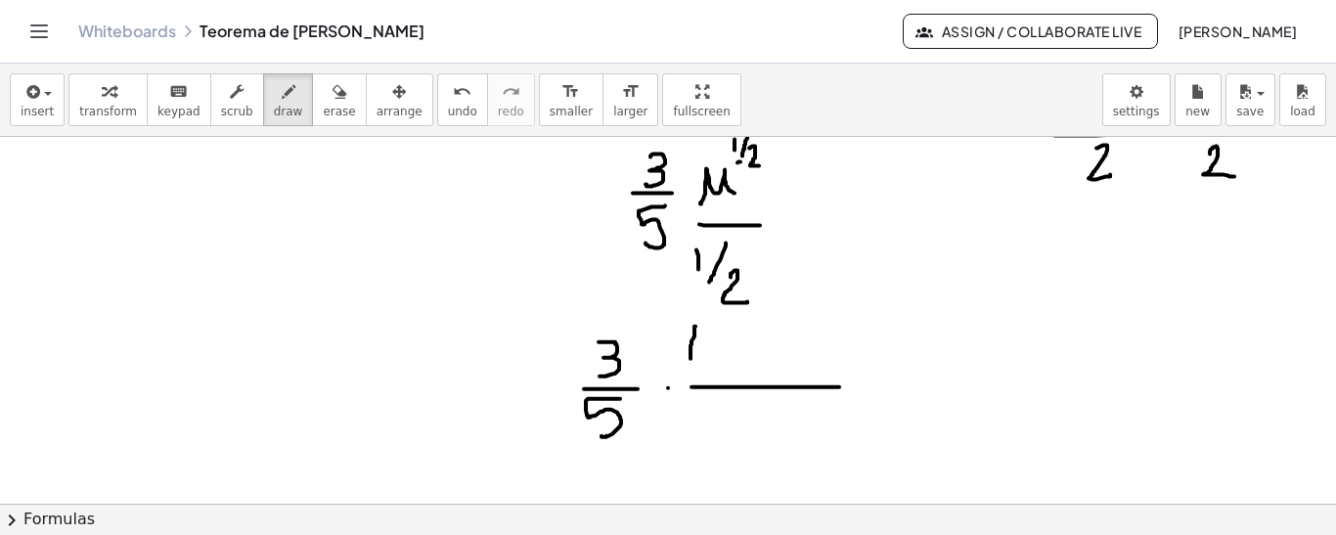
drag, startPoint x: 709, startPoint y: 339, endPoint x: 721, endPoint y: 339, distance: 11.7
drag, startPoint x: 709, startPoint y: 339, endPoint x: 722, endPoint y: 359, distance: 23.3
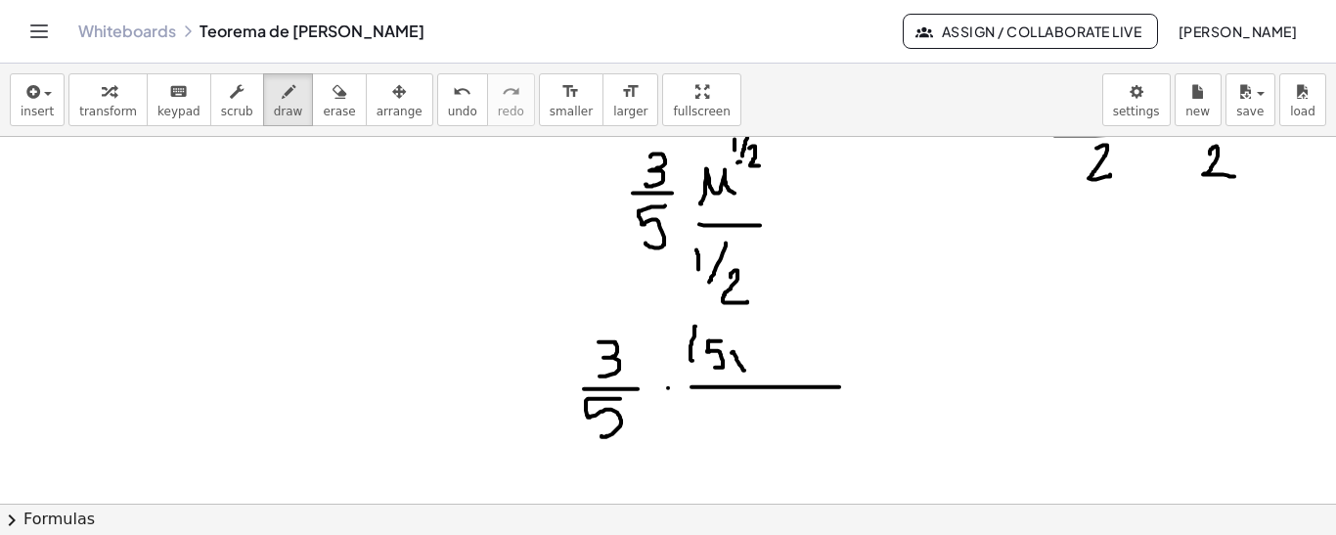
drag, startPoint x: 731, startPoint y: 351, endPoint x: 744, endPoint y: 369, distance: 21.7
drag, startPoint x: 744, startPoint y: 351, endPoint x: 737, endPoint y: 367, distance: 17.1
drag, startPoint x: 759, startPoint y: 362, endPoint x: 782, endPoint y: 359, distance: 23.7
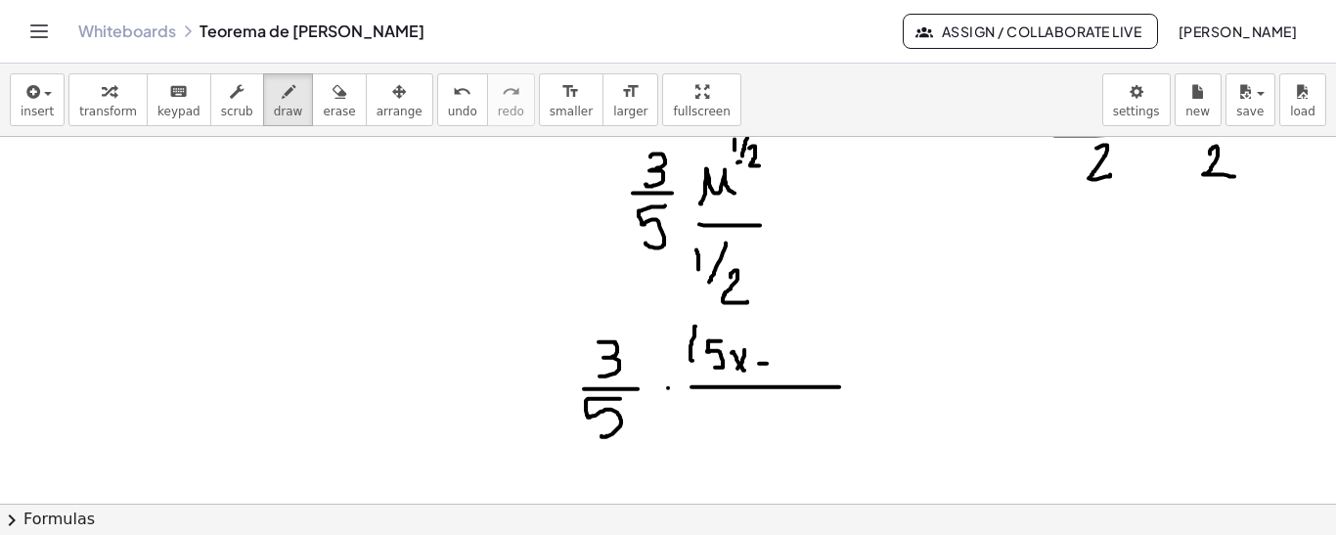
drag, startPoint x: 790, startPoint y: 342, endPoint x: 816, endPoint y: 349, distance: 26.3
drag, startPoint x: 816, startPoint y: 332, endPoint x: 815, endPoint y: 368, distance: 36.2
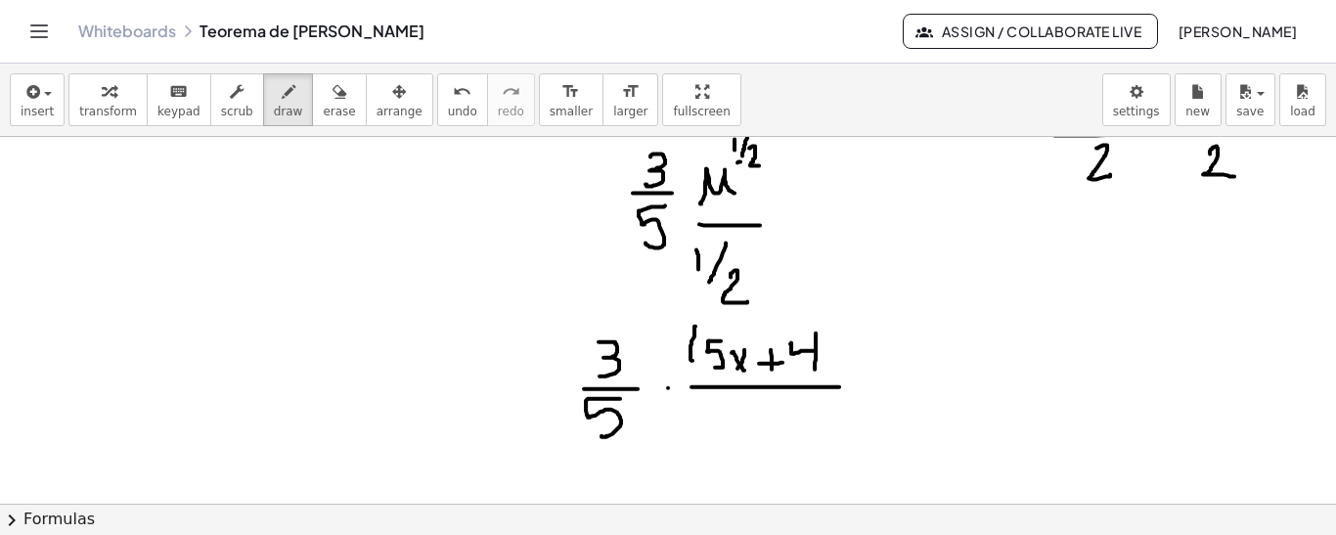
drag, startPoint x: 824, startPoint y: 313, endPoint x: 831, endPoint y: 372, distance: 59.1
drag, startPoint x: 847, startPoint y: 281, endPoint x: 847, endPoint y: 294, distance: 13.7
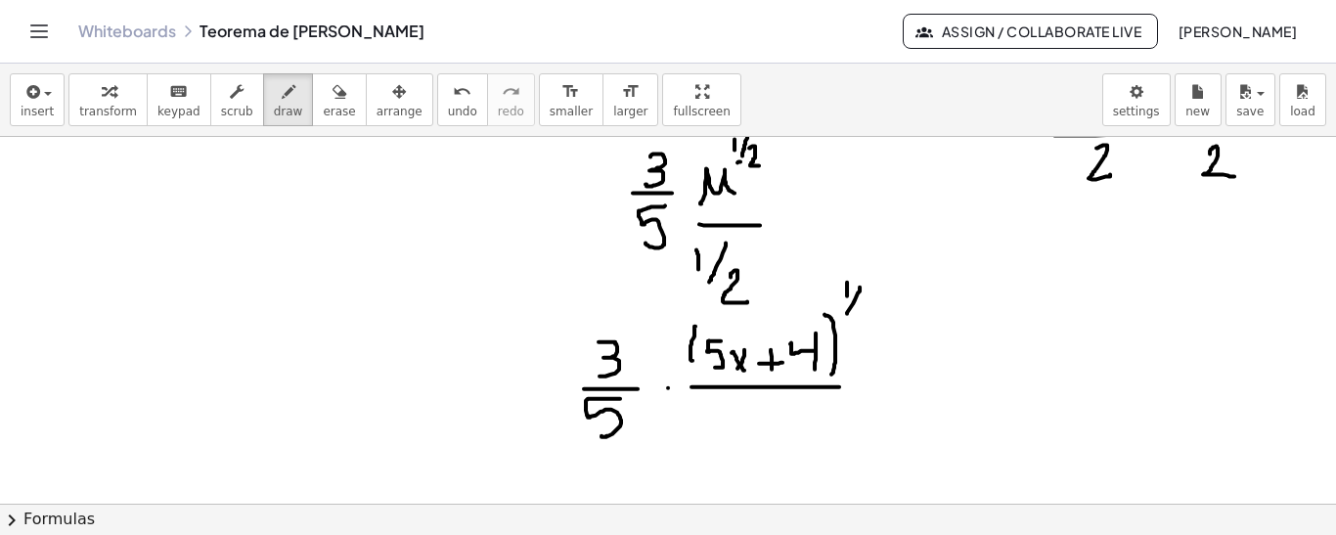
drag, startPoint x: 855, startPoint y: 310, endPoint x: 863, endPoint y: 323, distance: 15.5
drag, startPoint x: 743, startPoint y: 398, endPoint x: 748, endPoint y: 415, distance: 17.3
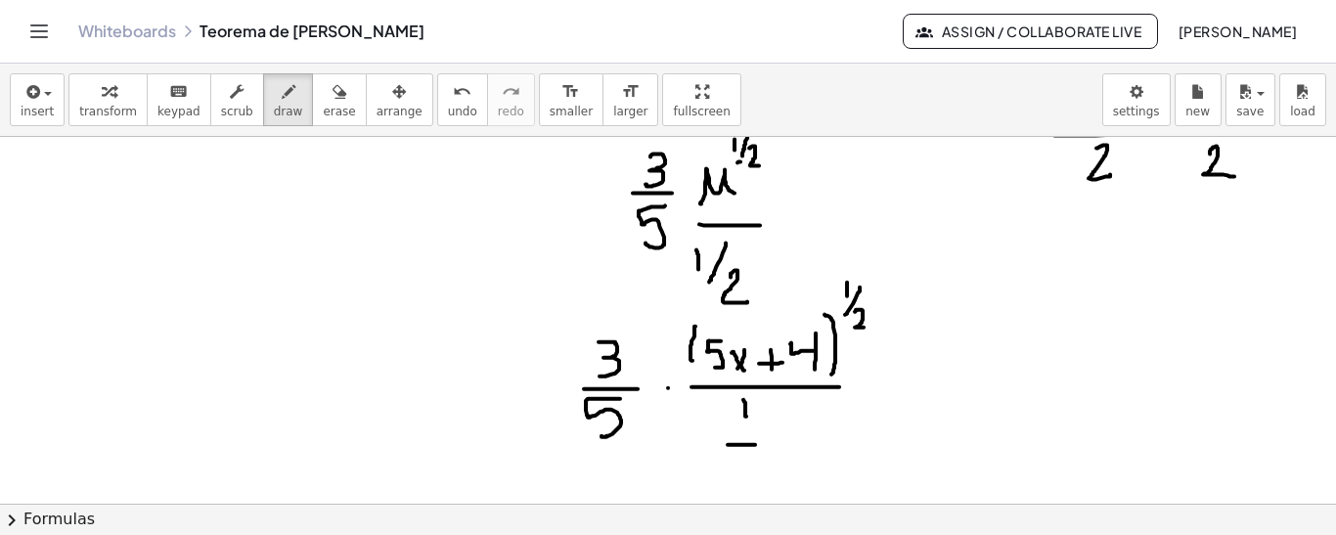
drag, startPoint x: 728, startPoint y: 443, endPoint x: 768, endPoint y: 441, distance: 40.1
drag, startPoint x: 746, startPoint y: 457, endPoint x: 742, endPoint y: 474, distance: 18.0
drag, startPoint x: 744, startPoint y: 457, endPoint x: 730, endPoint y: 460, distance: 14.0
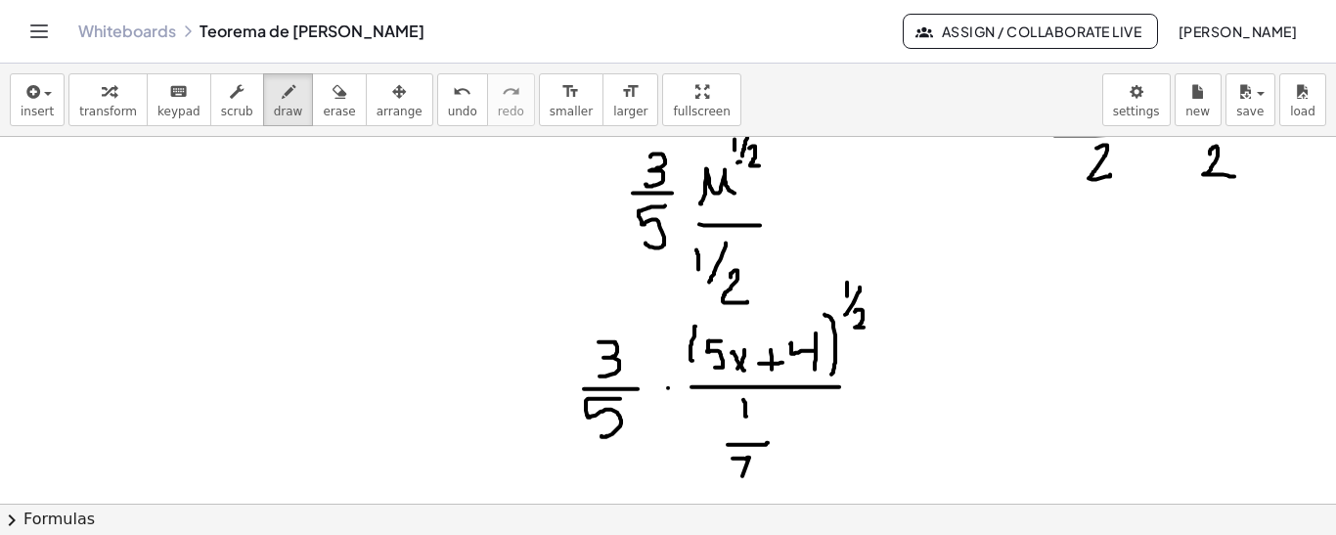
drag, startPoint x: 743, startPoint y: 472, endPoint x: 763, endPoint y: 476, distance: 19.9
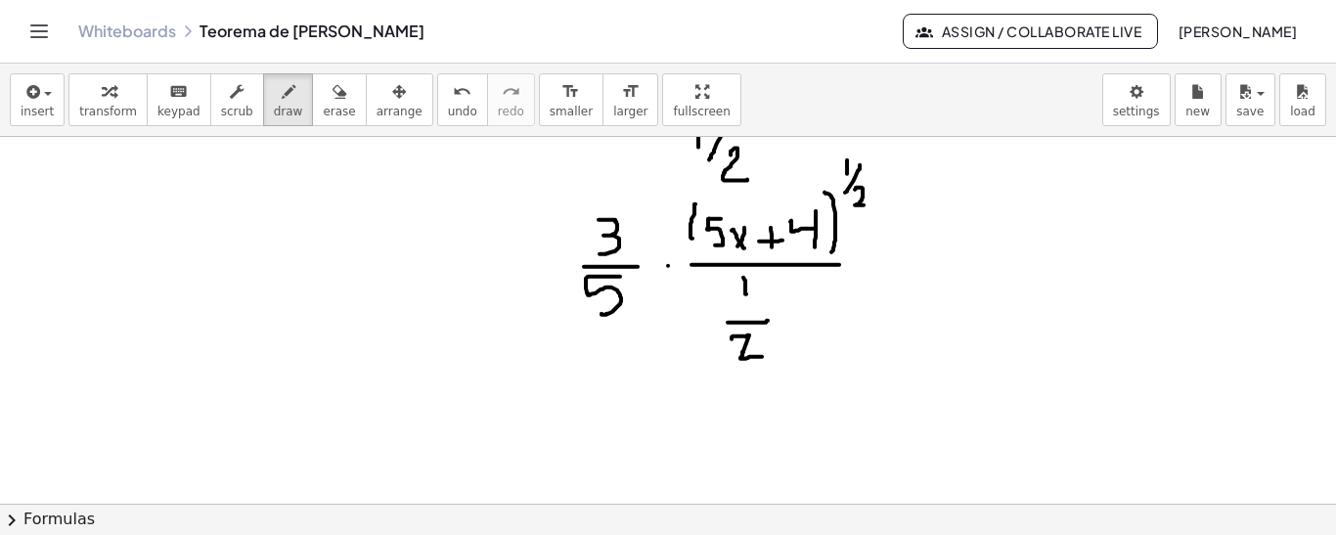
scroll to position [1343, 0]
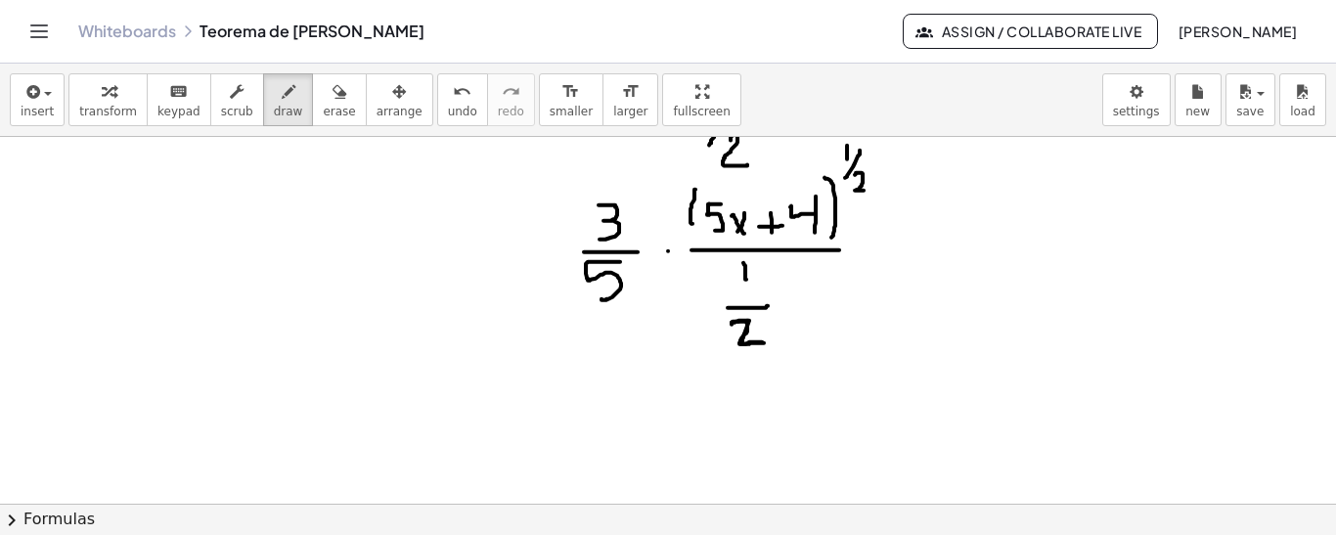
drag, startPoint x: 737, startPoint y: 320, endPoint x: 747, endPoint y: 335, distance: 18.5
drag, startPoint x: 649, startPoint y: 361, endPoint x: 650, endPoint y: 383, distance: 22.5
drag, startPoint x: 632, startPoint y: 402, endPoint x: 681, endPoint y: 404, distance: 48.9
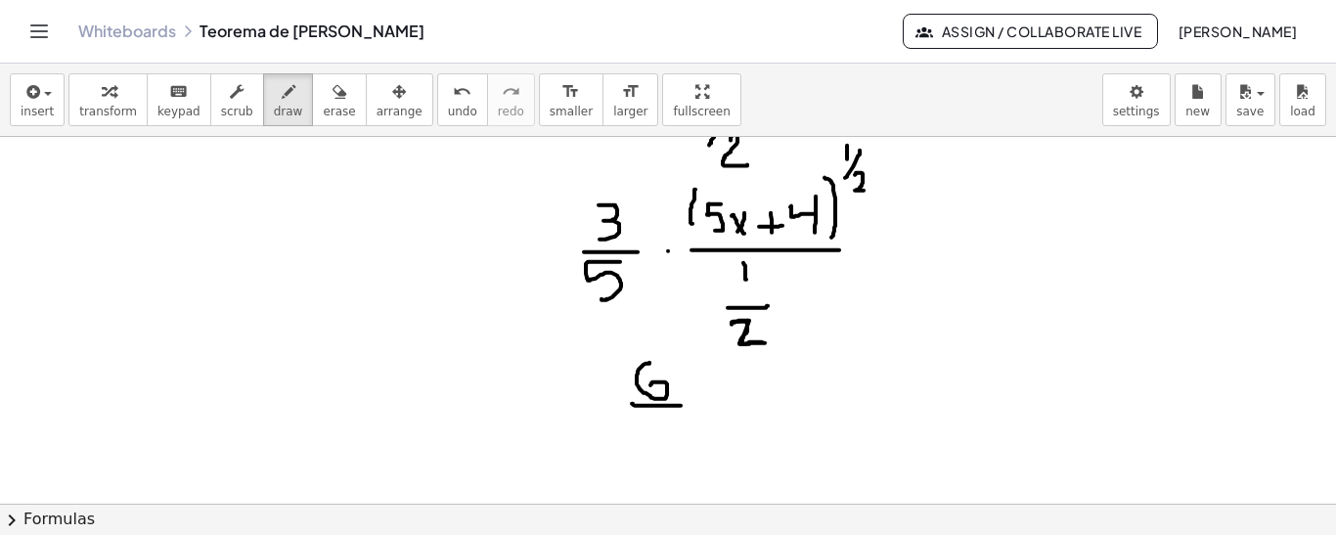
drag, startPoint x: 667, startPoint y: 416, endPoint x: 648, endPoint y: 455, distance: 43.3
drag, startPoint x: 704, startPoint y: 360, endPoint x: 731, endPoint y: 381, distance: 34.8
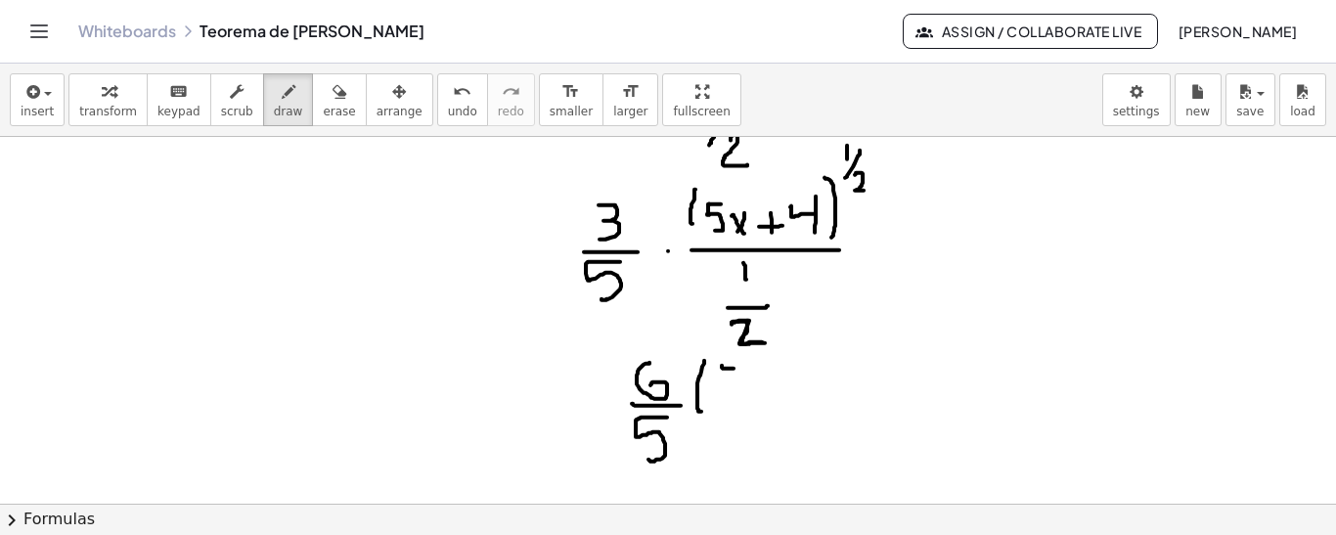
drag, startPoint x: 722, startPoint y: 364, endPoint x: 733, endPoint y: 367, distance: 12.1
drag, startPoint x: 723, startPoint y: 366, endPoint x: 721, endPoint y: 406, distance: 40.1
drag, startPoint x: 747, startPoint y: 380, endPoint x: 763, endPoint y: 398, distance: 23.6
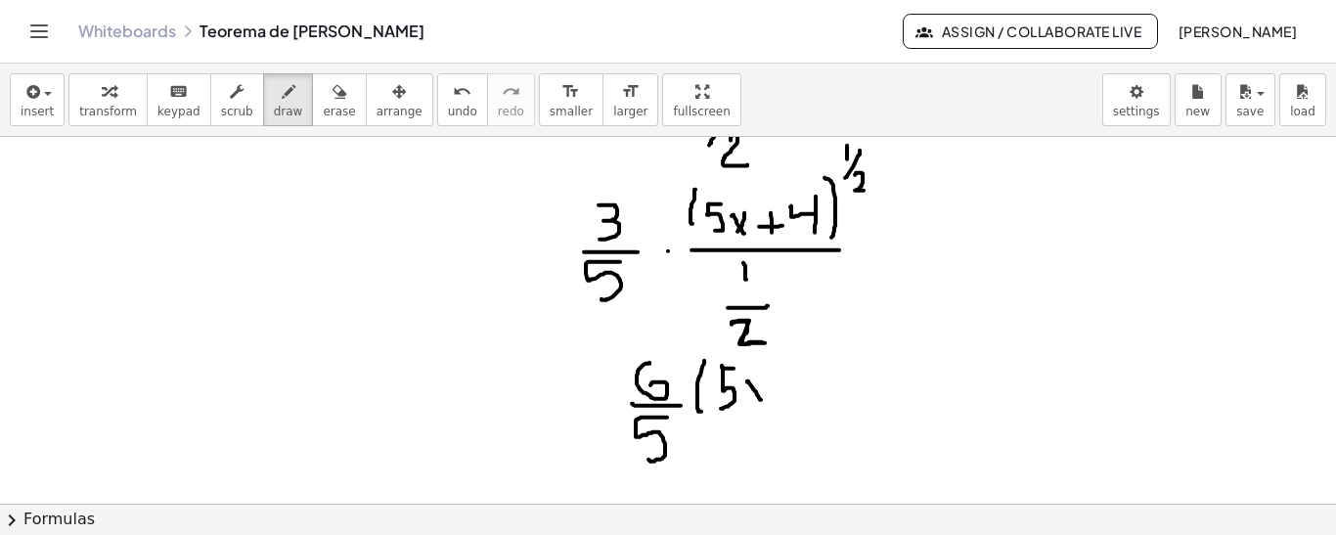
drag, startPoint x: 765, startPoint y: 388, endPoint x: 783, endPoint y: 387, distance: 18.6
drag, startPoint x: 772, startPoint y: 377, endPoint x: 774, endPoint y: 402, distance: 24.5
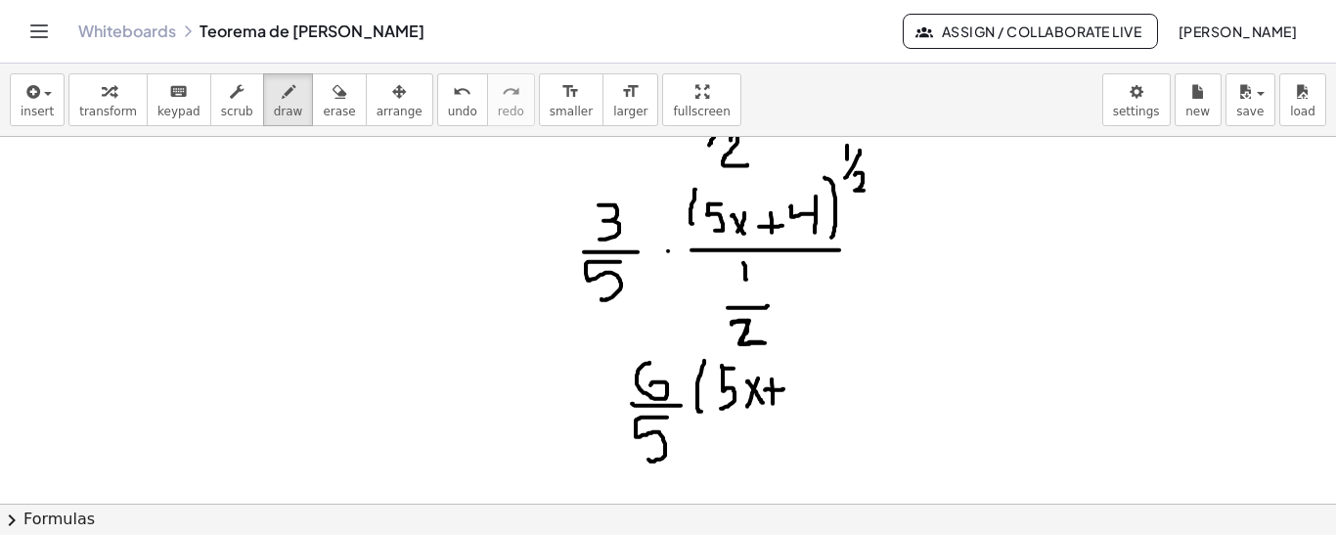
drag, startPoint x: 805, startPoint y: 373, endPoint x: 829, endPoint y: 389, distance: 29.6
drag, startPoint x: 827, startPoint y: 366, endPoint x: 827, endPoint y: 408, distance: 42.0
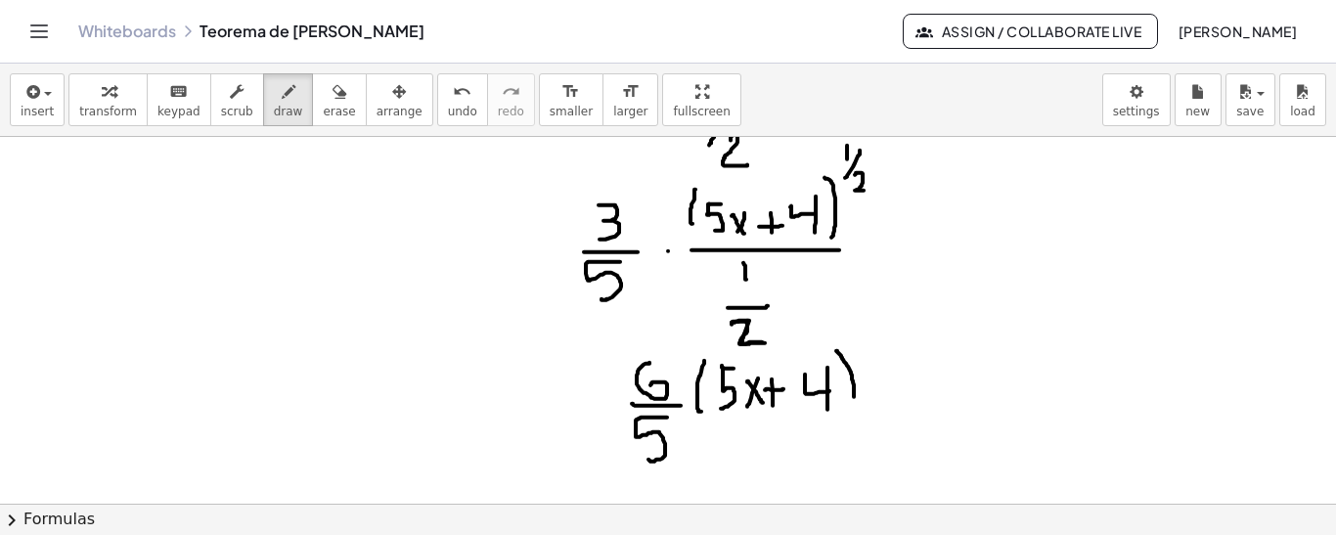
drag, startPoint x: 837, startPoint y: 349, endPoint x: 852, endPoint y: 402, distance: 54.8
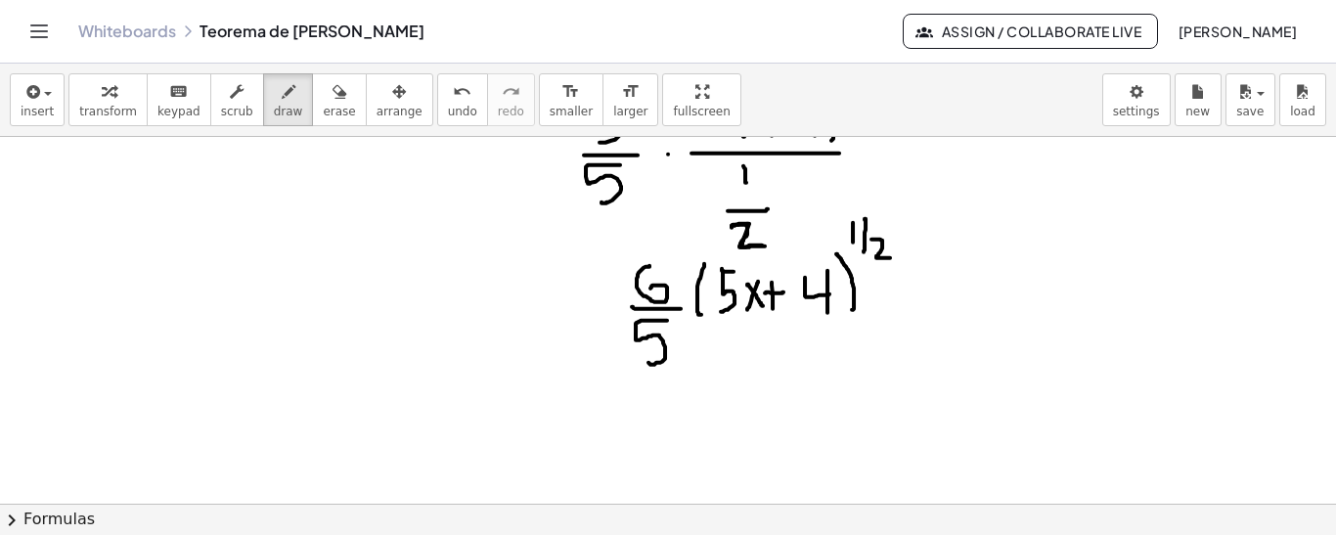
scroll to position [1450, 0]
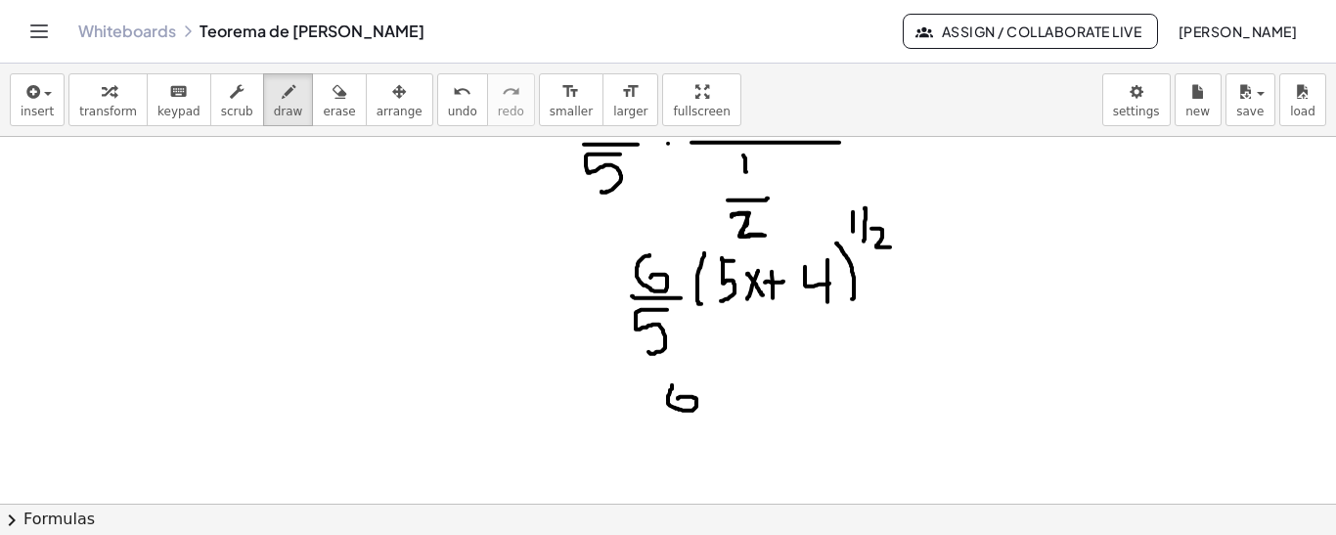
drag, startPoint x: 672, startPoint y: 383, endPoint x: 678, endPoint y: 397, distance: 14.9
drag, startPoint x: 662, startPoint y: 422, endPoint x: 711, endPoint y: 423, distance: 48.9
drag, startPoint x: 697, startPoint y: 439, endPoint x: 679, endPoint y: 473, distance: 38.9
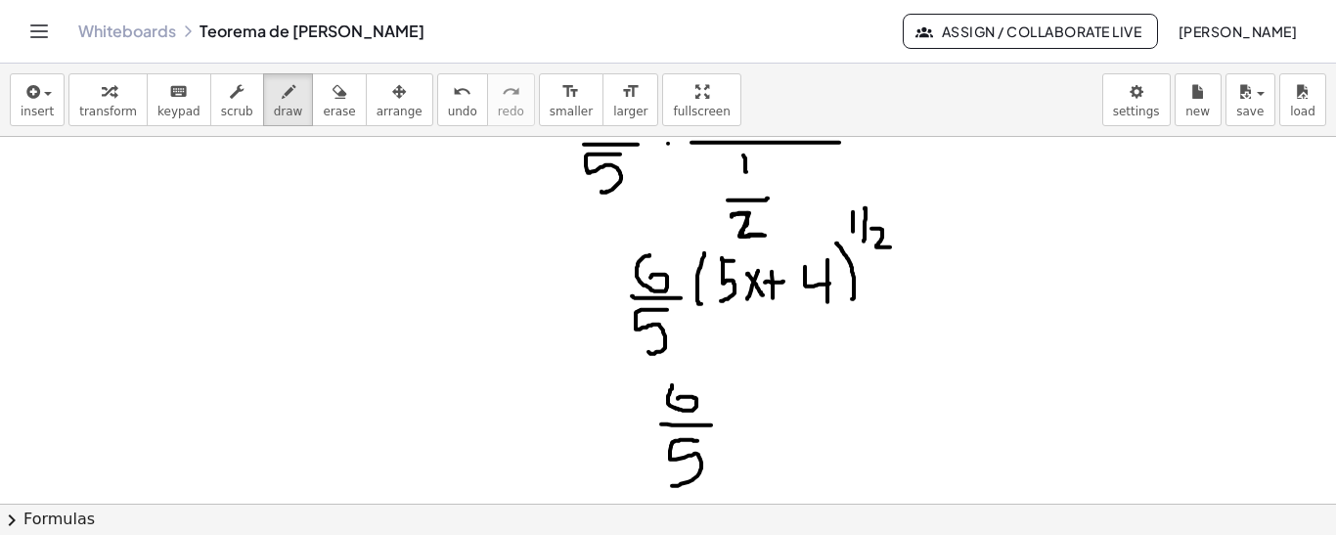
drag, startPoint x: 720, startPoint y: 397, endPoint x: 1000, endPoint y: 355, distance: 283.8
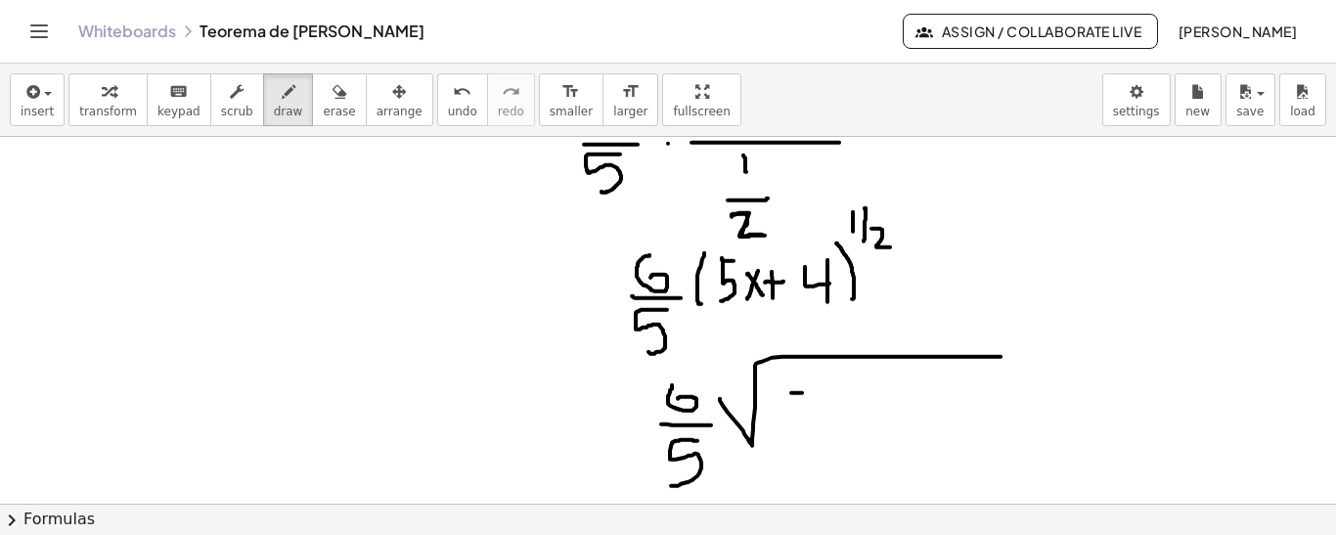
drag, startPoint x: 802, startPoint y: 391, endPoint x: 813, endPoint y: 391, distance: 10.8
drag, startPoint x: 786, startPoint y: 391, endPoint x: 795, endPoint y: 430, distance: 40.1
drag, startPoint x: 832, startPoint y: 403, endPoint x: 846, endPoint y: 423, distance: 24.7
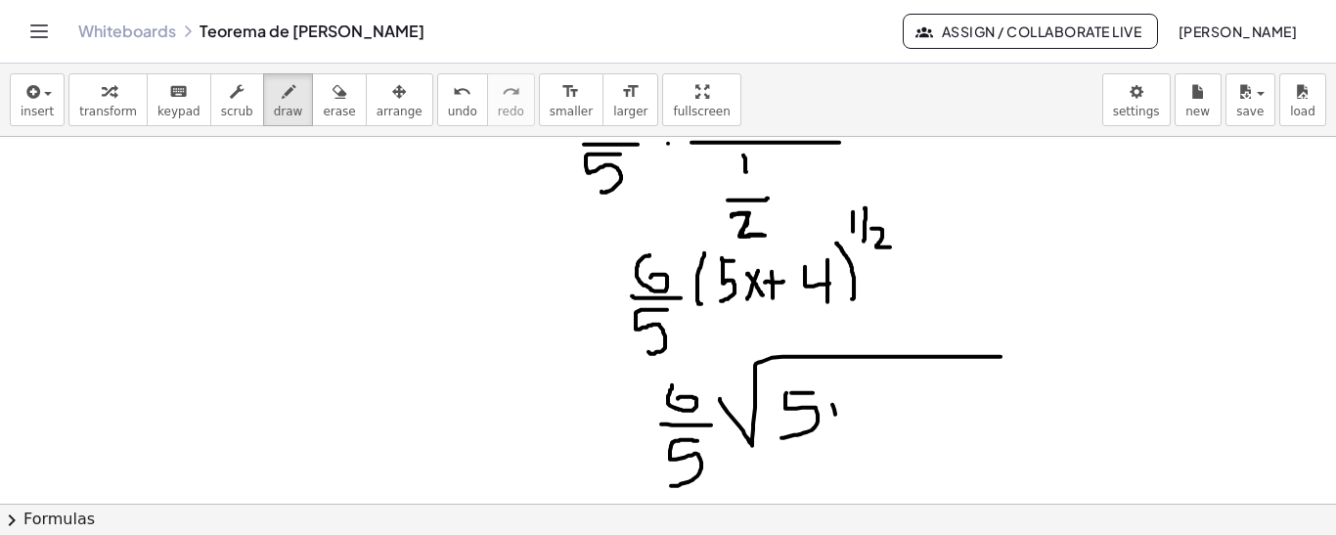
drag, startPoint x: 846, startPoint y: 405, endPoint x: 832, endPoint y: 427, distance: 26.3
drag, startPoint x: 879, startPoint y: 411, endPoint x: 879, endPoint y: 430, distance: 19.6
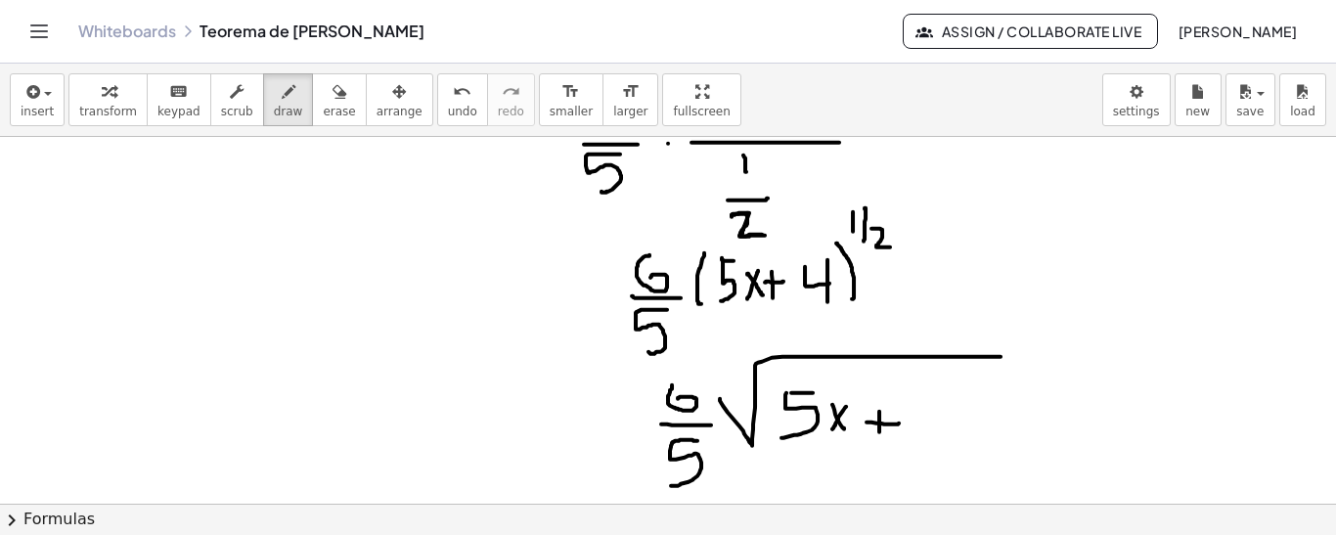
drag, startPoint x: 915, startPoint y: 396, endPoint x: 951, endPoint y: 412, distance: 38.5
drag, startPoint x: 941, startPoint y: 391, endPoint x: 941, endPoint y: 438, distance: 46.9
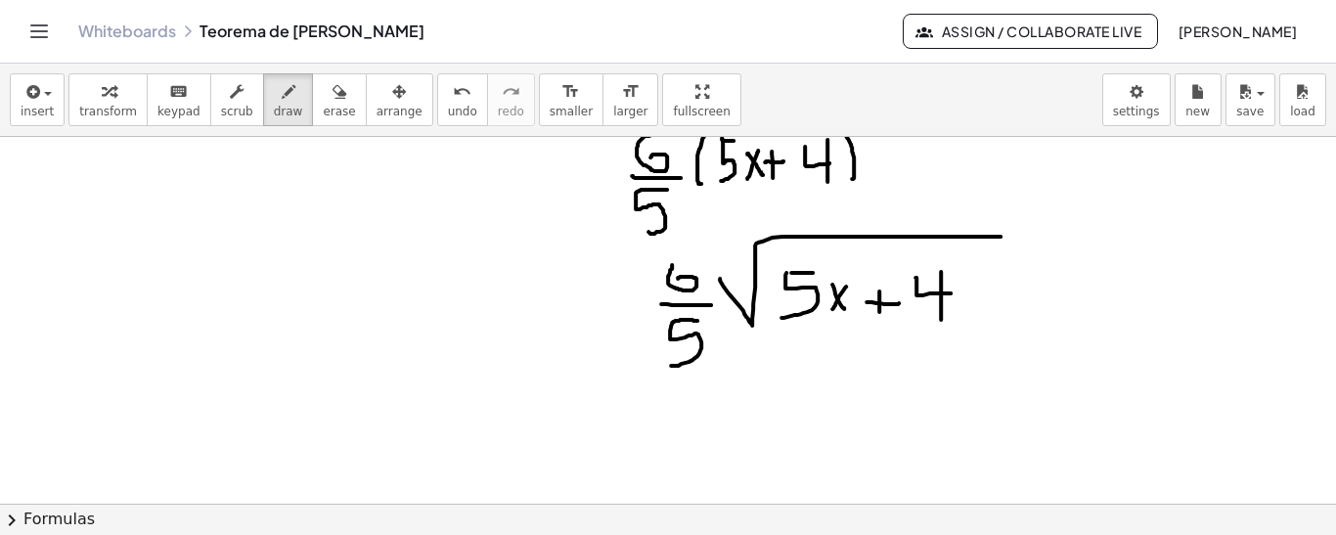
scroll to position [1590, 0]
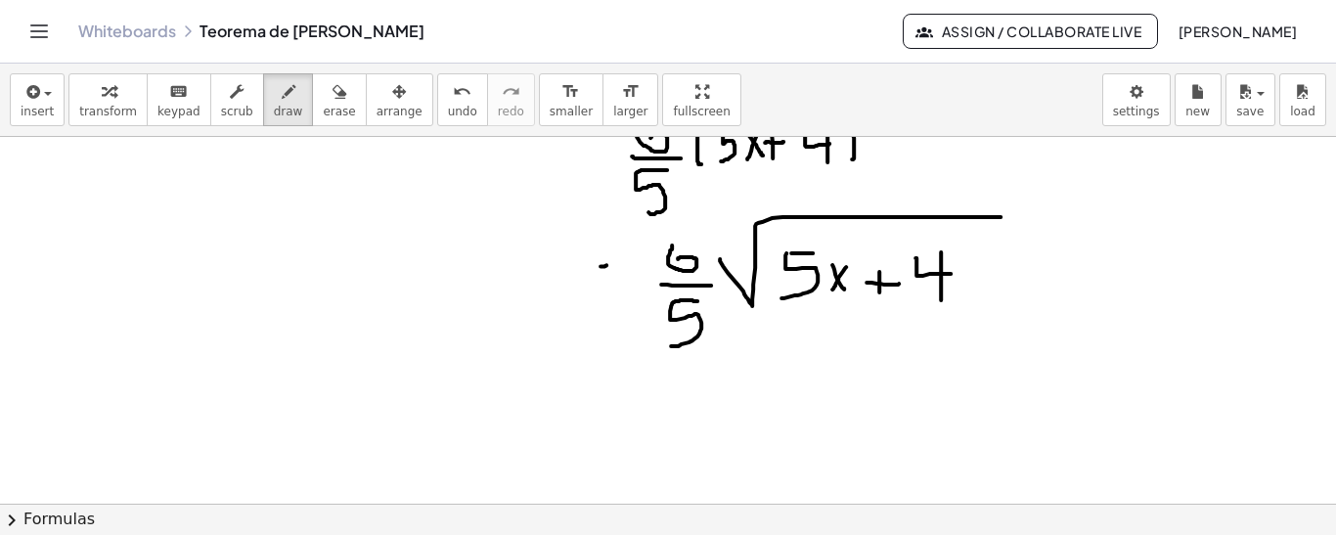
drag, startPoint x: 600, startPoint y: 264, endPoint x: 614, endPoint y: 264, distance: 13.7
drag, startPoint x: 605, startPoint y: 270, endPoint x: 617, endPoint y: 271, distance: 11.8
drag, startPoint x: 471, startPoint y: 226, endPoint x: 459, endPoint y: 264, distance: 40.2
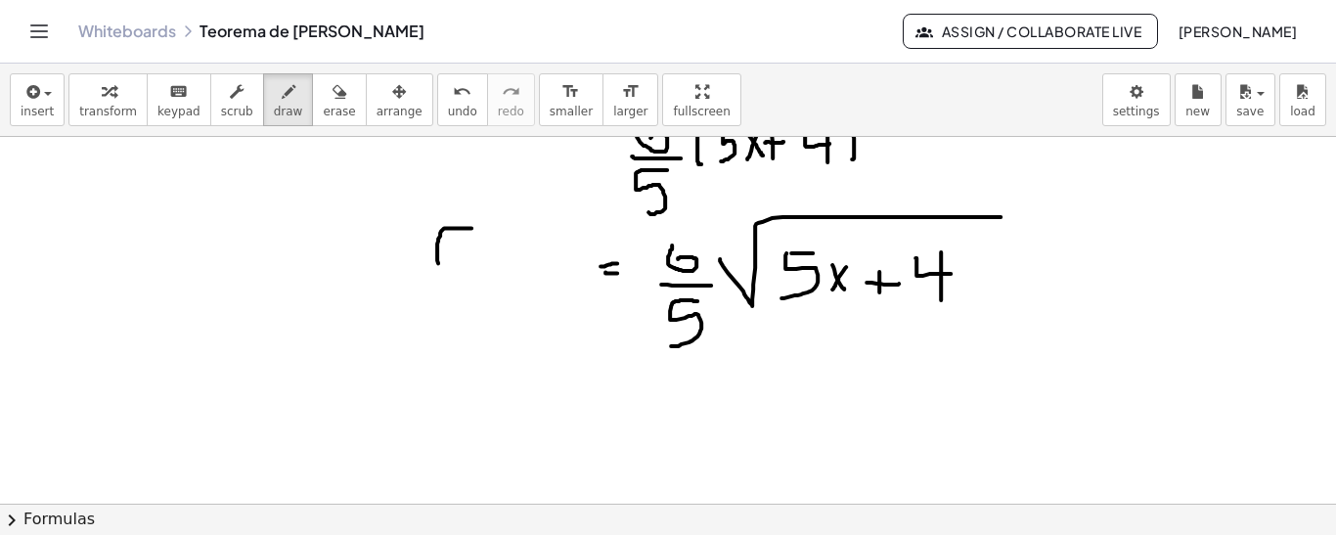
drag, startPoint x: 478, startPoint y: 224, endPoint x: 485, endPoint y: 263, distance: 39.7
drag, startPoint x: 494, startPoint y: 238, endPoint x: 517, endPoint y: 259, distance: 31.8
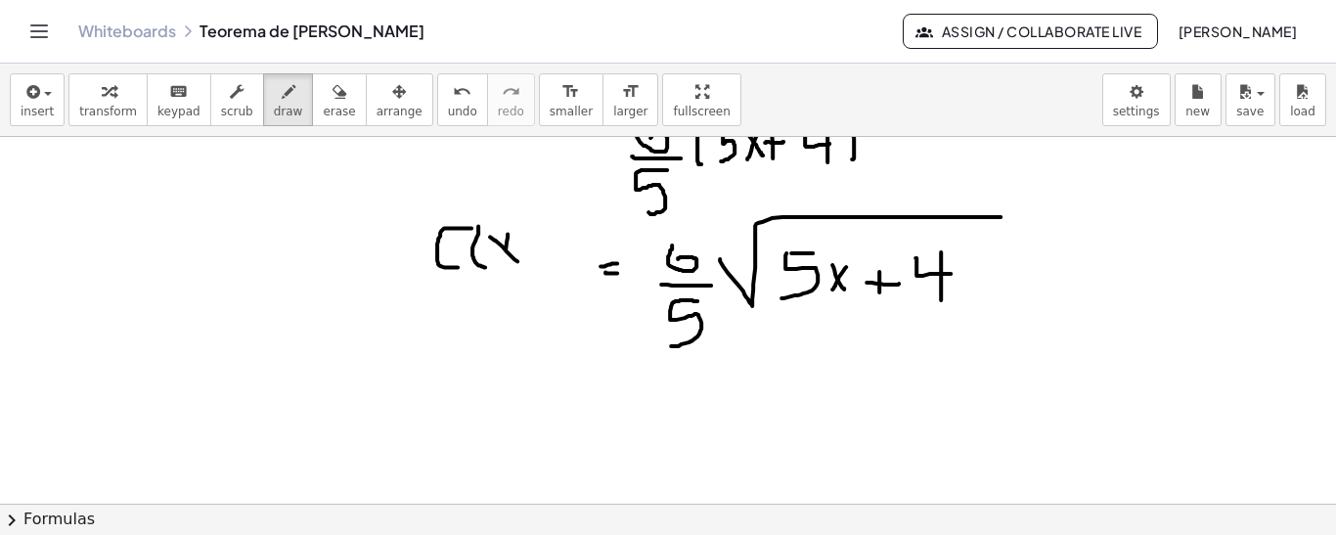
drag, startPoint x: 506, startPoint y: 247, endPoint x: 500, endPoint y: 269, distance: 22.3
drag, startPoint x: 530, startPoint y: 220, endPoint x: 541, endPoint y: 266, distance: 47.2
drag, startPoint x: 1011, startPoint y: 268, endPoint x: 1039, endPoint y: 268, distance: 27.4
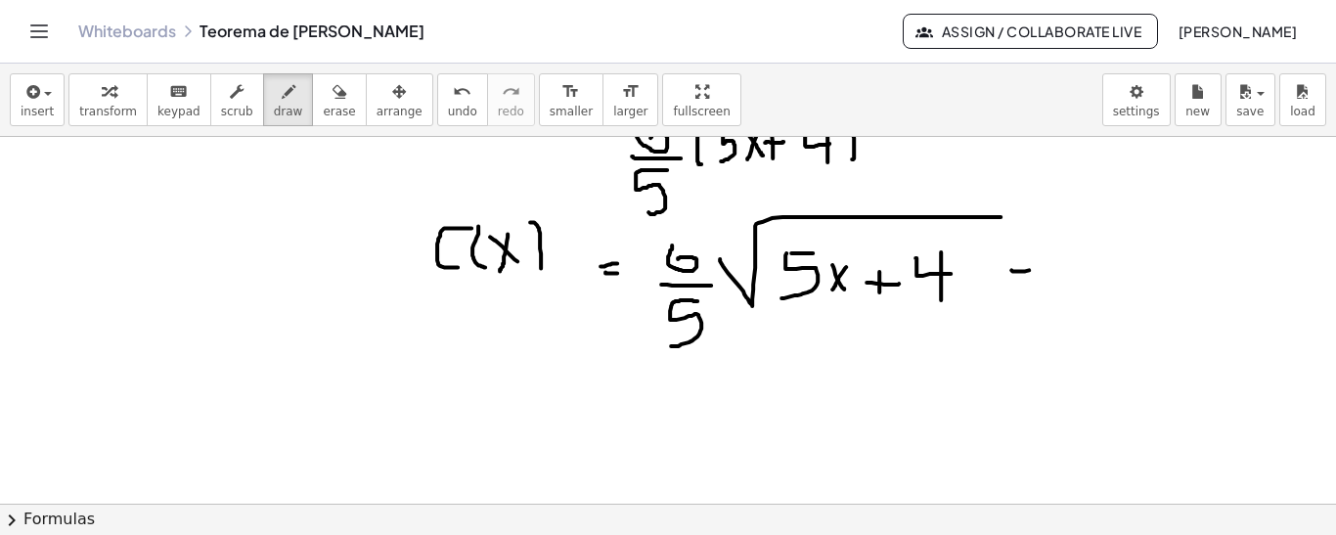
drag, startPoint x: 1017, startPoint y: 253, endPoint x: 1055, endPoint y: 280, distance: 46.4
drag, startPoint x: 1094, startPoint y: 237, endPoint x: 1103, endPoint y: 282, distance: 45.8
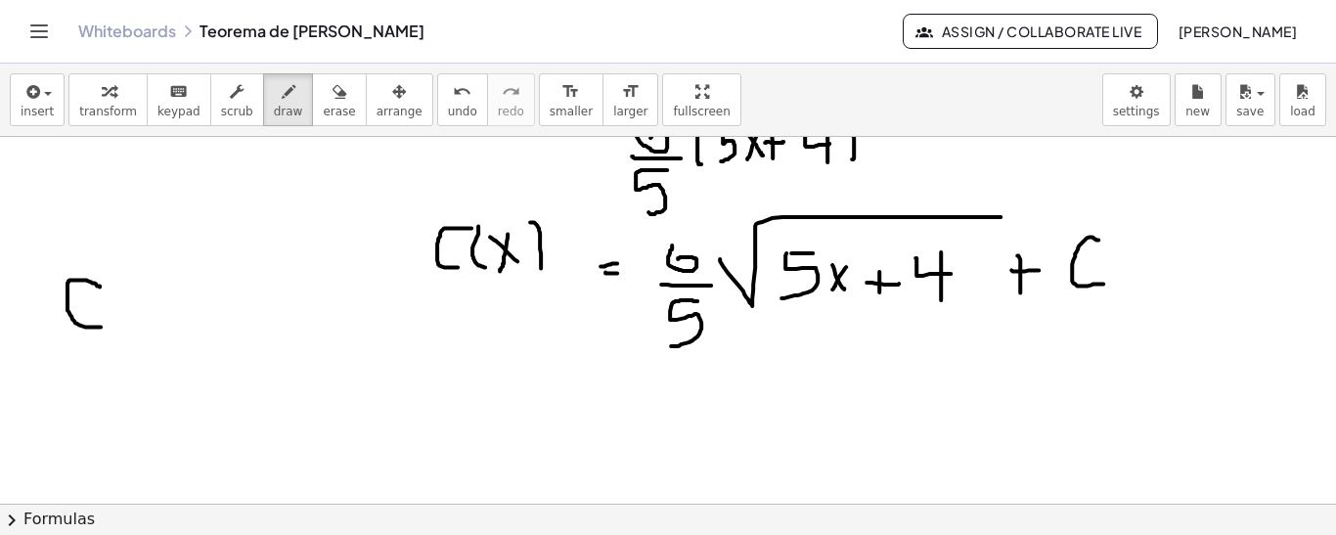
drag, startPoint x: 100, startPoint y: 285, endPoint x: 102, endPoint y: 316, distance: 31.4
drag, startPoint x: 110, startPoint y: 268, endPoint x: 116, endPoint y: 335, distance: 67.8
drag, startPoint x: 130, startPoint y: 290, endPoint x: 131, endPoint y: 314, distance: 23.5
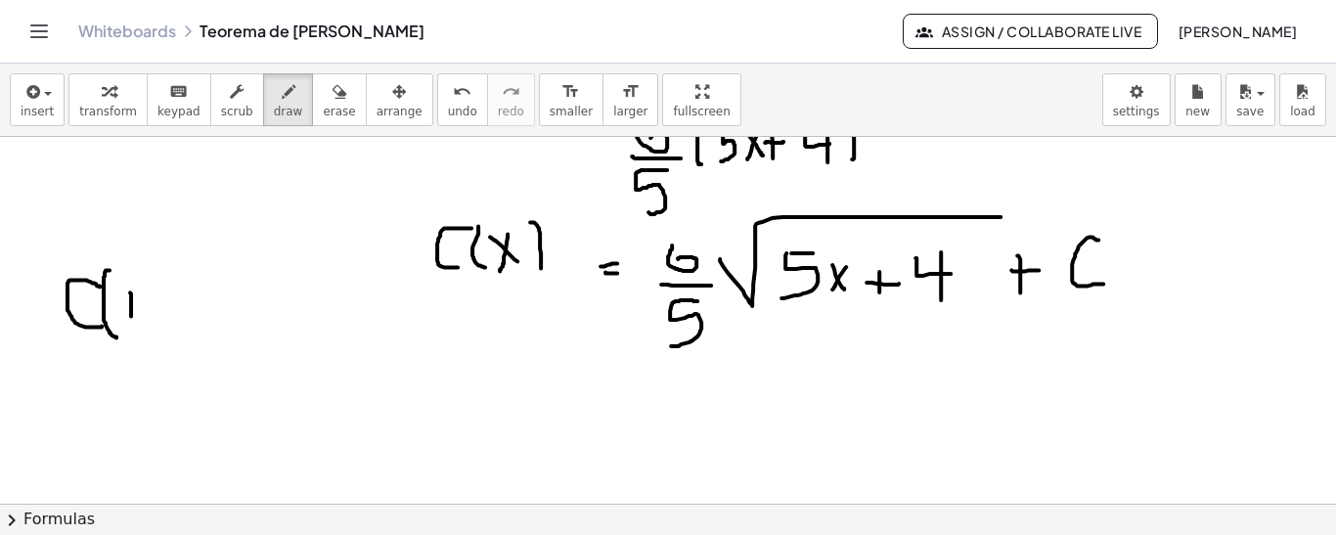
drag, startPoint x: 154, startPoint y: 272, endPoint x: 150, endPoint y: 326, distance: 53.9
drag, startPoint x: 182, startPoint y: 290, endPoint x: 200, endPoint y: 290, distance: 18.6
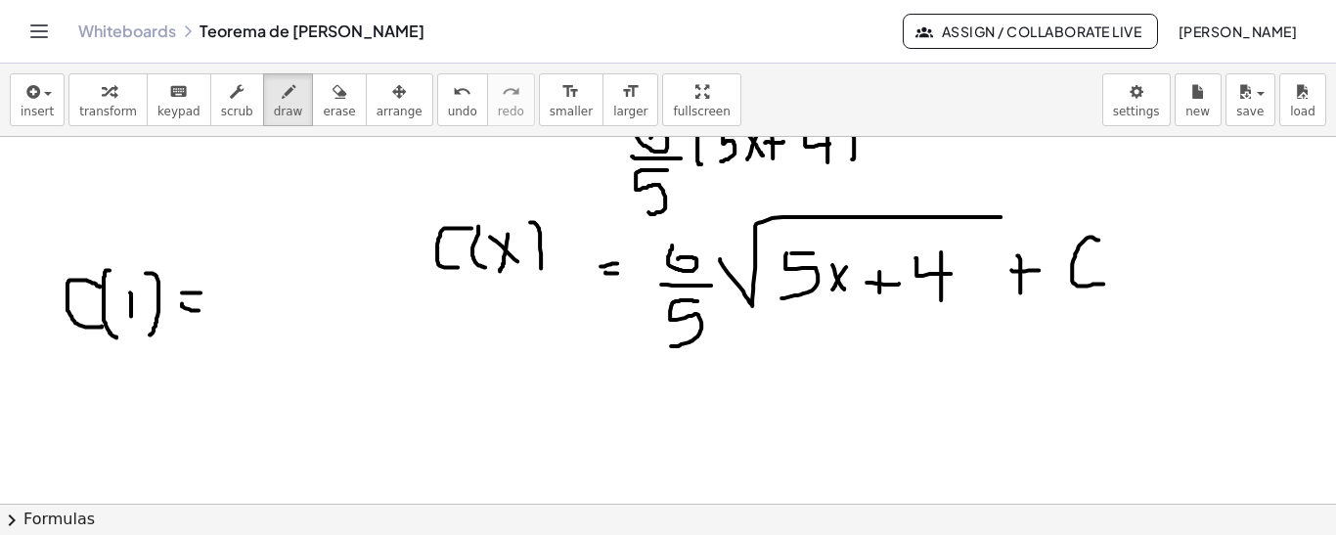
drag, startPoint x: 182, startPoint y: 301, endPoint x: 209, endPoint y: 303, distance: 27.5
drag, startPoint x: 231, startPoint y: 291, endPoint x: 243, endPoint y: 327, distance: 37.4
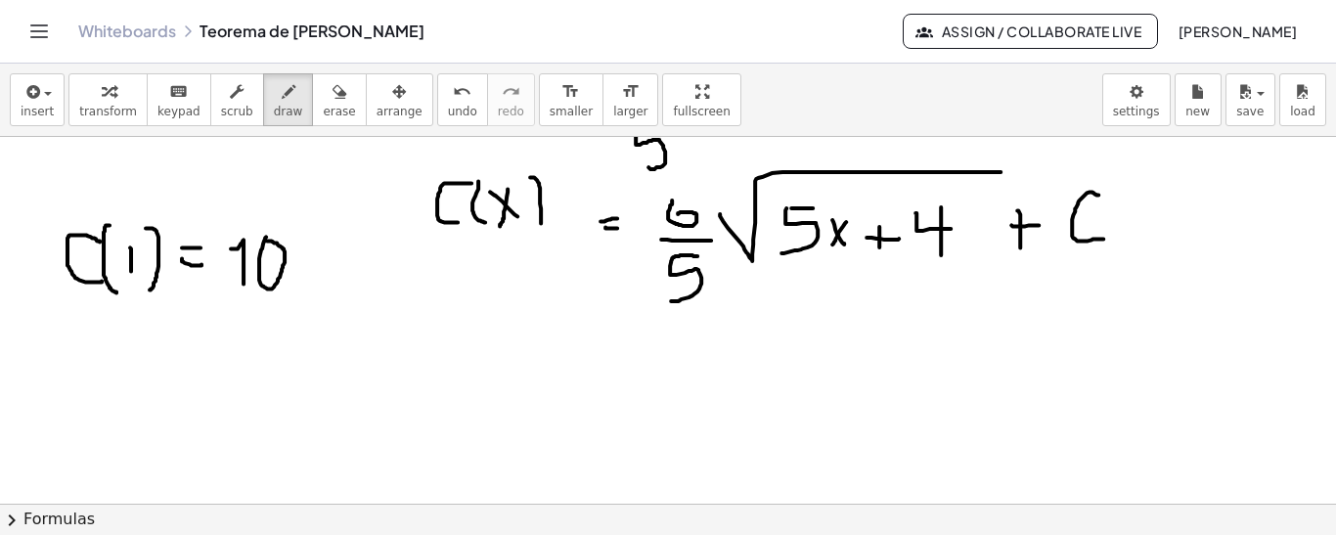
scroll to position [1623, 0]
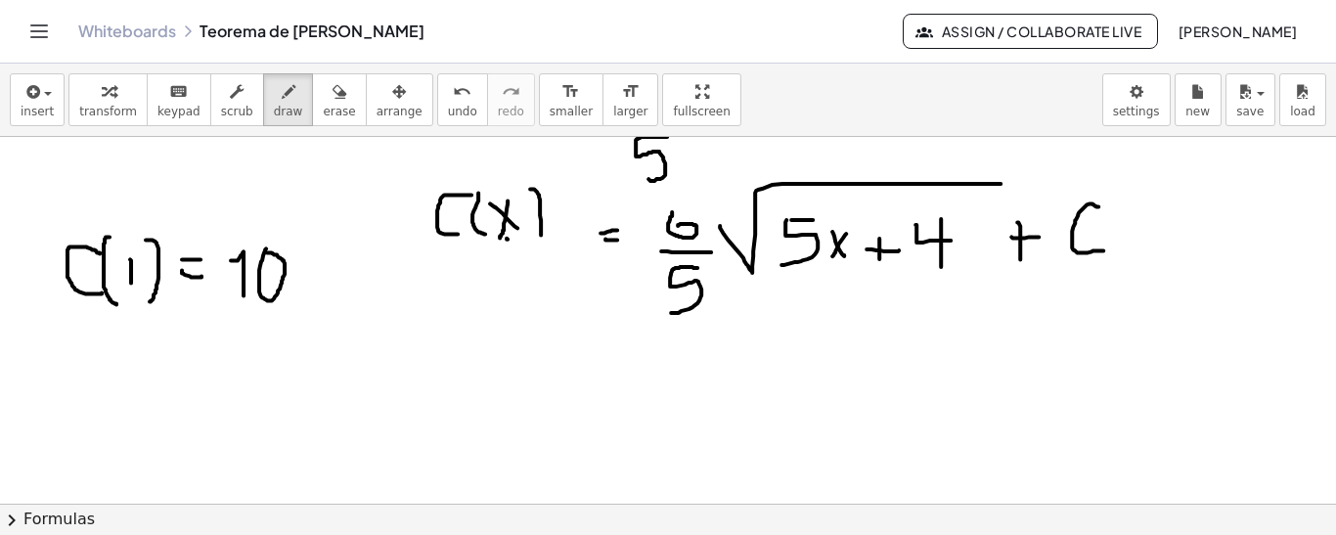
drag, startPoint x: 507, startPoint y: 237, endPoint x: 508, endPoint y: 255, distance: 18.6
drag, startPoint x: 483, startPoint y: 355, endPoint x: 491, endPoint y: 367, distance: 14.1
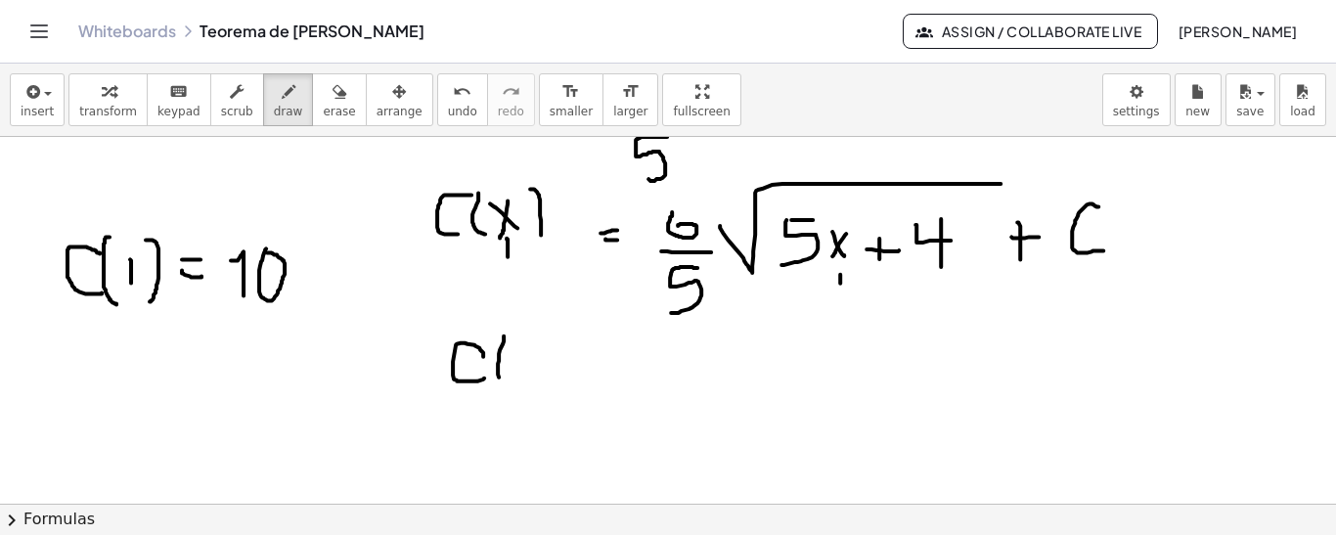
drag, startPoint x: 504, startPoint y: 335, endPoint x: 506, endPoint y: 381, distance: 46.0
drag, startPoint x: 535, startPoint y: 329, endPoint x: 542, endPoint y: 381, distance: 53.2
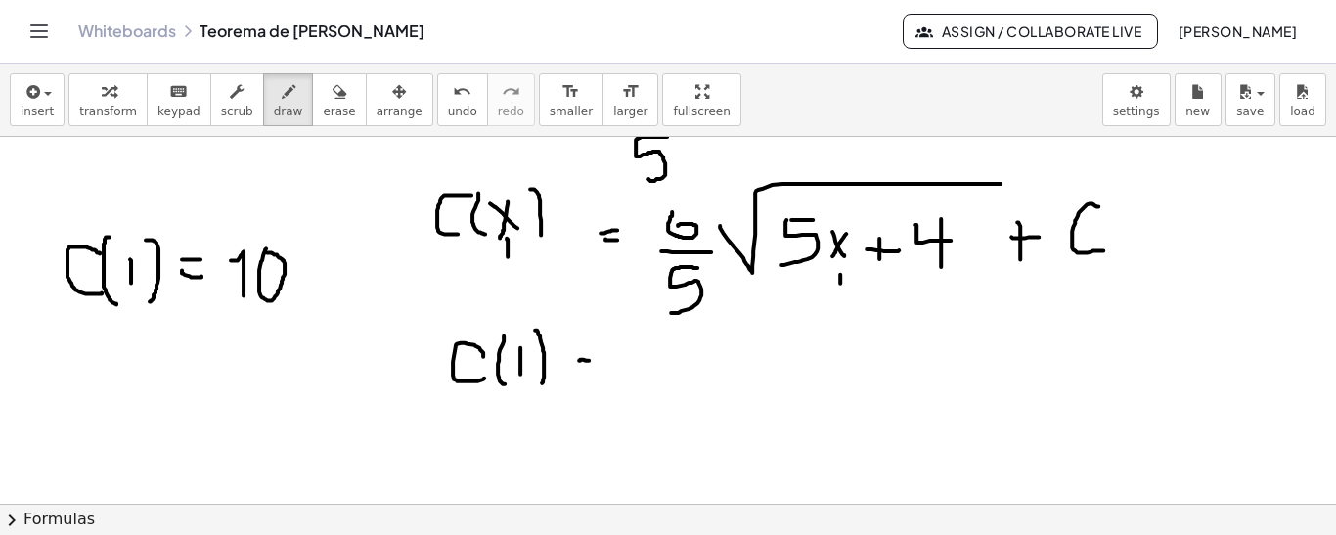
drag, startPoint x: 580, startPoint y: 376, endPoint x: 615, endPoint y: 354, distance: 41.8
drag, startPoint x: 658, startPoint y: 334, endPoint x: 644, endPoint y: 369, distance: 36.9
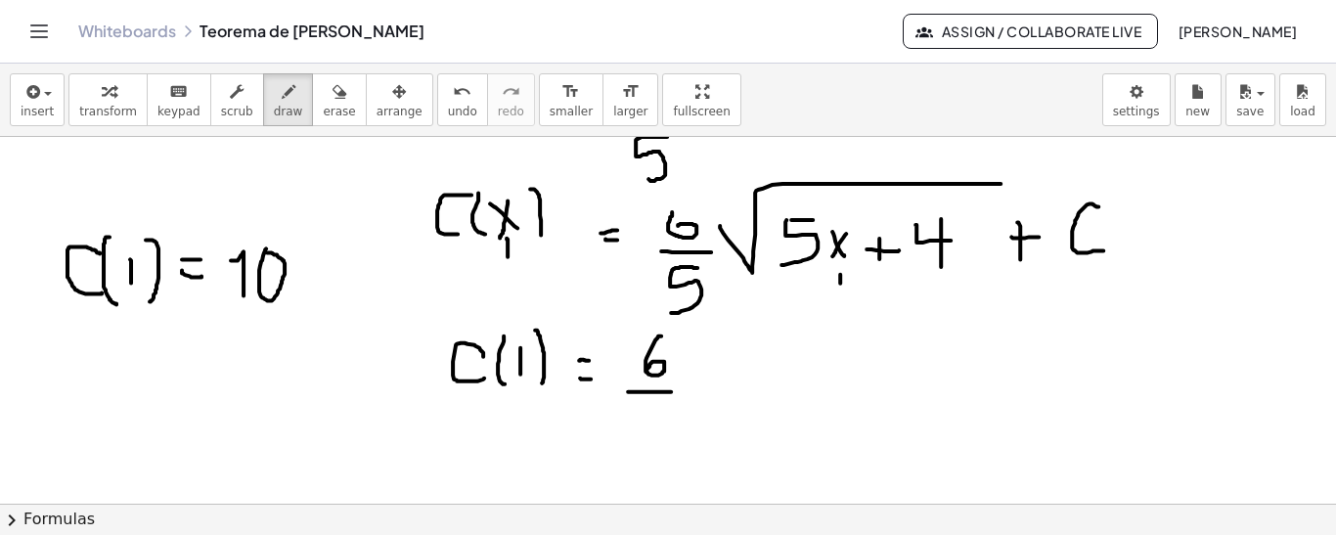
drag, startPoint x: 628, startPoint y: 390, endPoint x: 671, endPoint y: 390, distance: 43.0
drag, startPoint x: 660, startPoint y: 407, endPoint x: 643, endPoint y: 446, distance: 42.5
drag, startPoint x: 719, startPoint y: 333, endPoint x: 735, endPoint y: 382, distance: 51.6
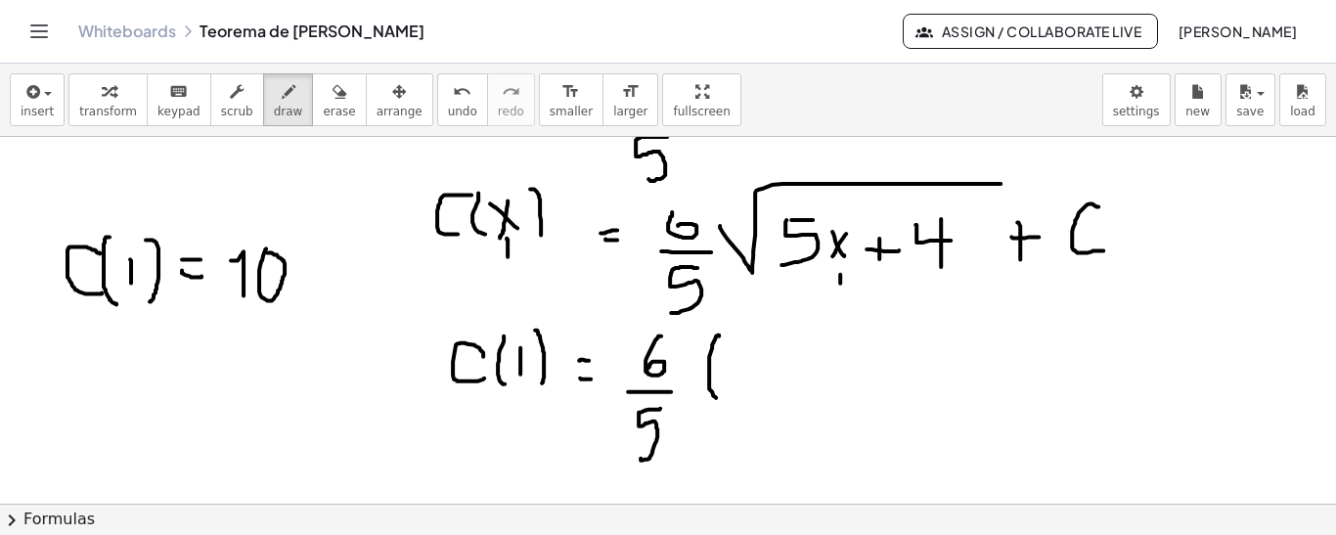
click at [332, 95] on icon "button" at bounding box center [339, 91] width 14 height 23
drag, startPoint x: 723, startPoint y: 351, endPoint x: 730, endPoint y: 360, distance: 11.8
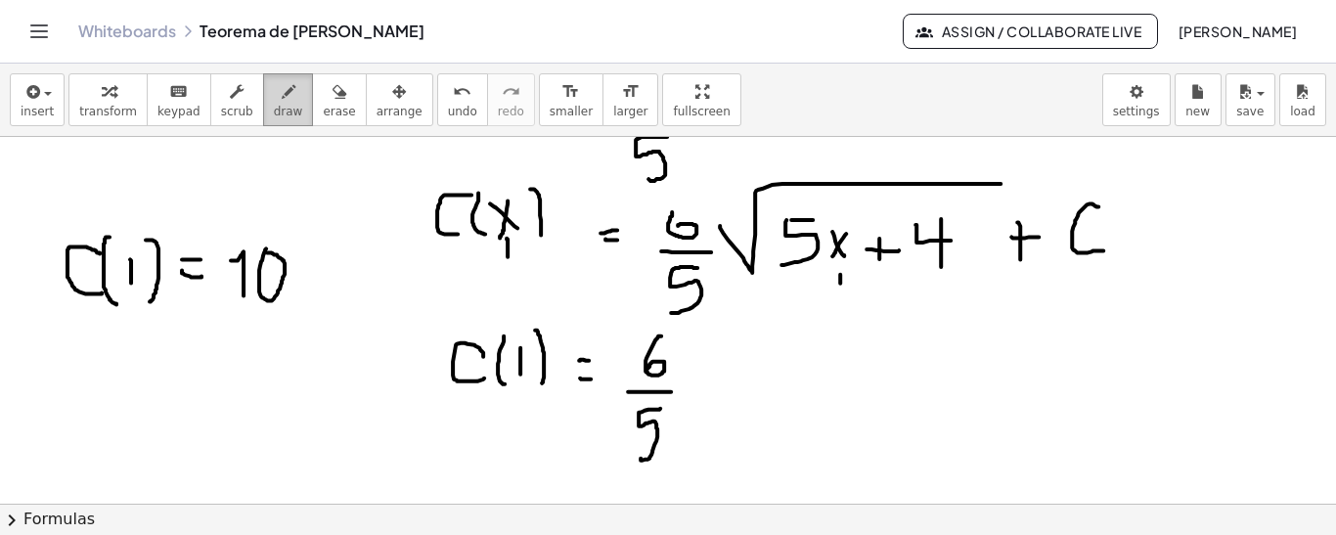
click at [282, 97] on icon "button" at bounding box center [289, 91] width 14 height 23
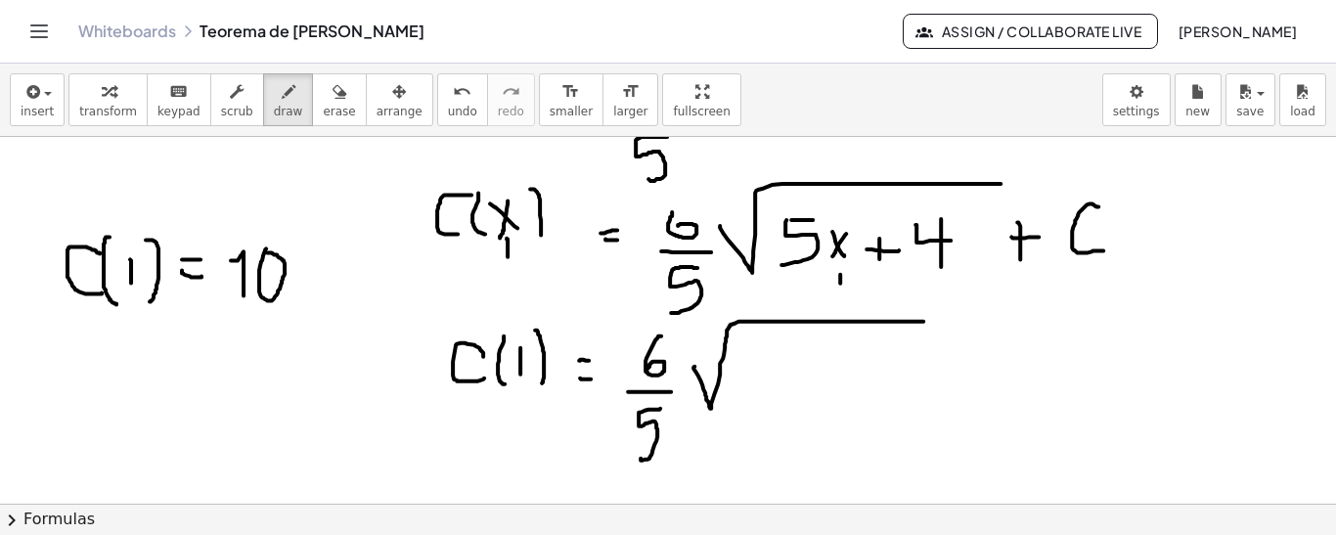
drag, startPoint x: 694, startPoint y: 365, endPoint x: 891, endPoint y: 332, distance: 199.4
drag, startPoint x: 750, startPoint y: 358, endPoint x: 736, endPoint y: 395, distance: 39.6
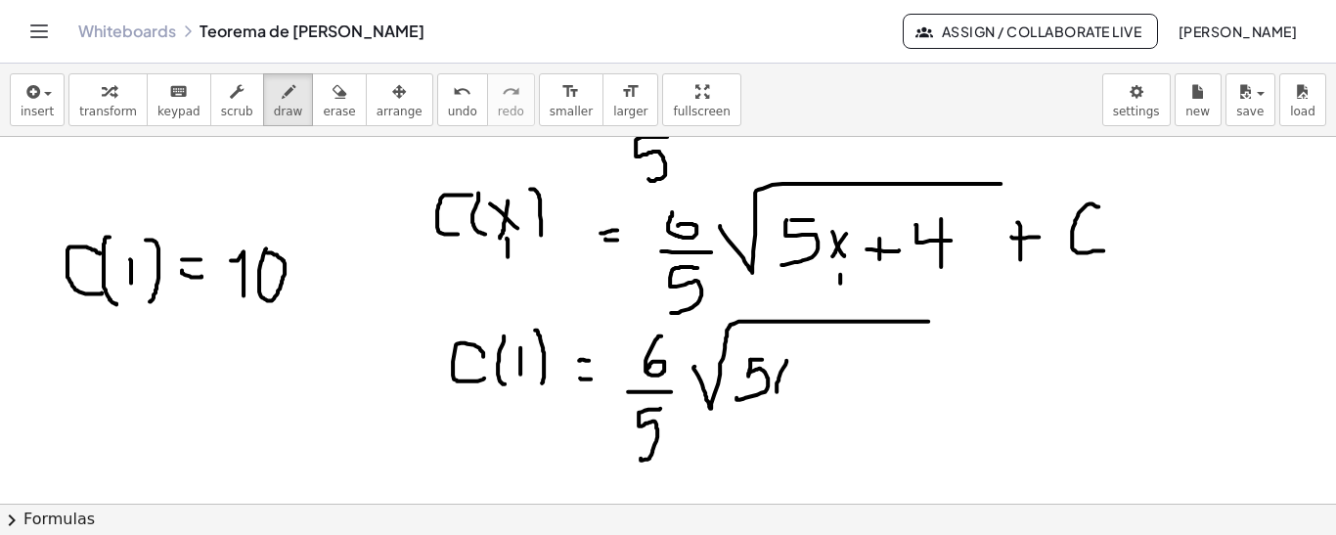
drag, startPoint x: 786, startPoint y: 359, endPoint x: 787, endPoint y: 389, distance: 30.3
drag, startPoint x: 808, startPoint y: 359, endPoint x: 816, endPoint y: 395, distance: 37.0
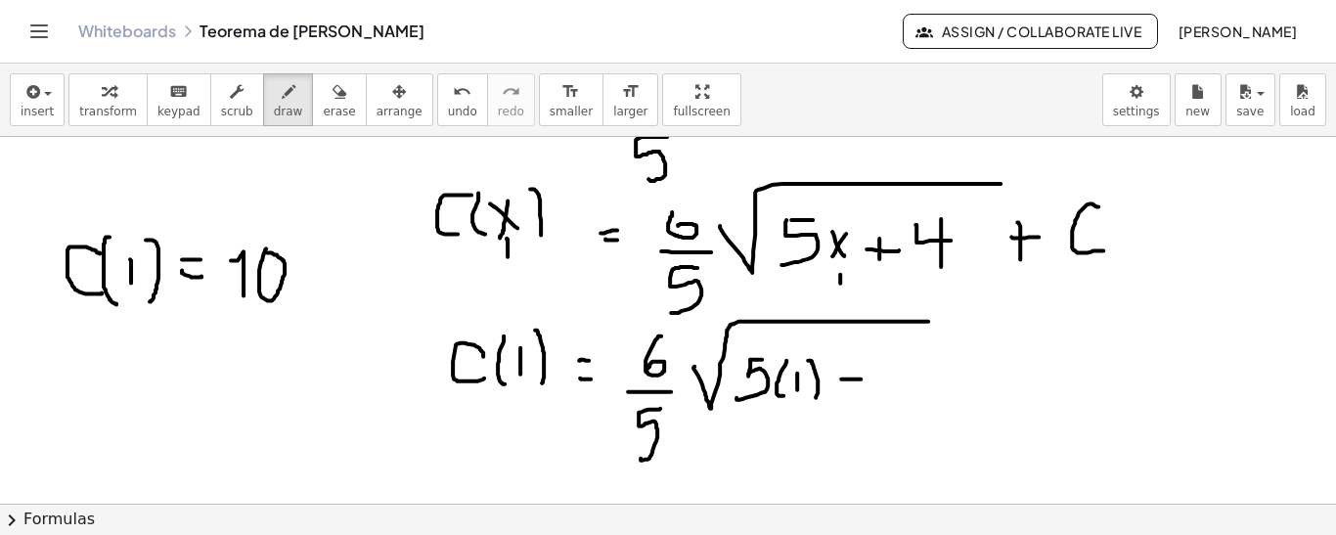
drag, startPoint x: 841, startPoint y: 377, endPoint x: 862, endPoint y: 377, distance: 20.5
drag, startPoint x: 851, startPoint y: 362, endPoint x: 851, endPoint y: 385, distance: 23.5
drag, startPoint x: 898, startPoint y: 353, endPoint x: 933, endPoint y: 372, distance: 39.8
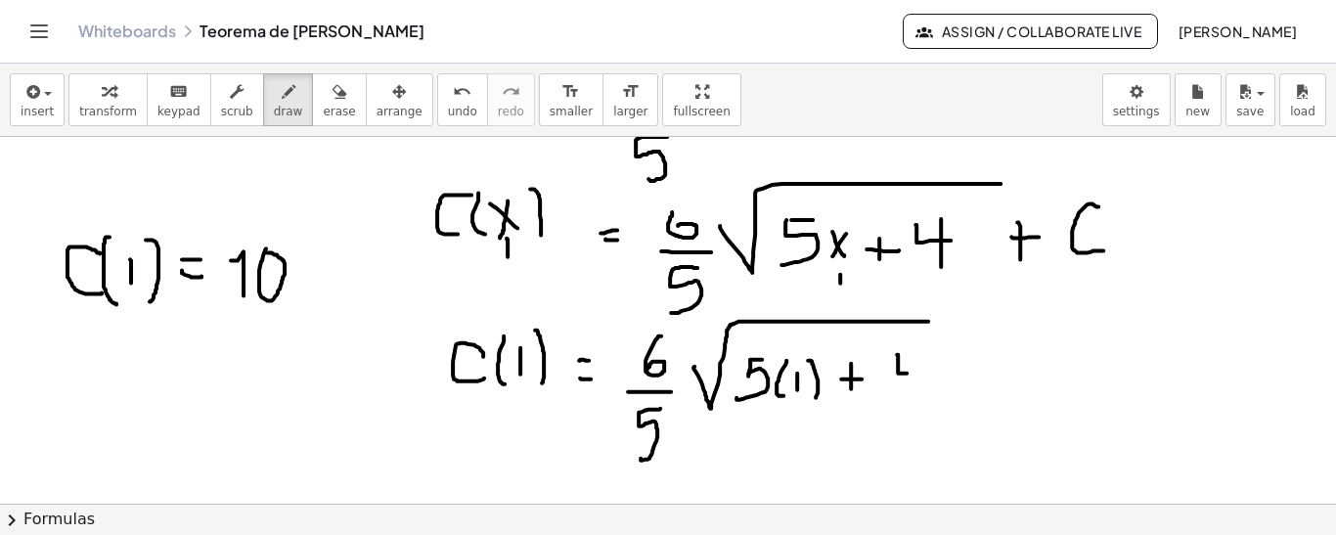
drag, startPoint x: 927, startPoint y: 352, endPoint x: 925, endPoint y: 396, distance: 44.0
drag, startPoint x: 989, startPoint y: 374, endPoint x: 1015, endPoint y: 371, distance: 26.6
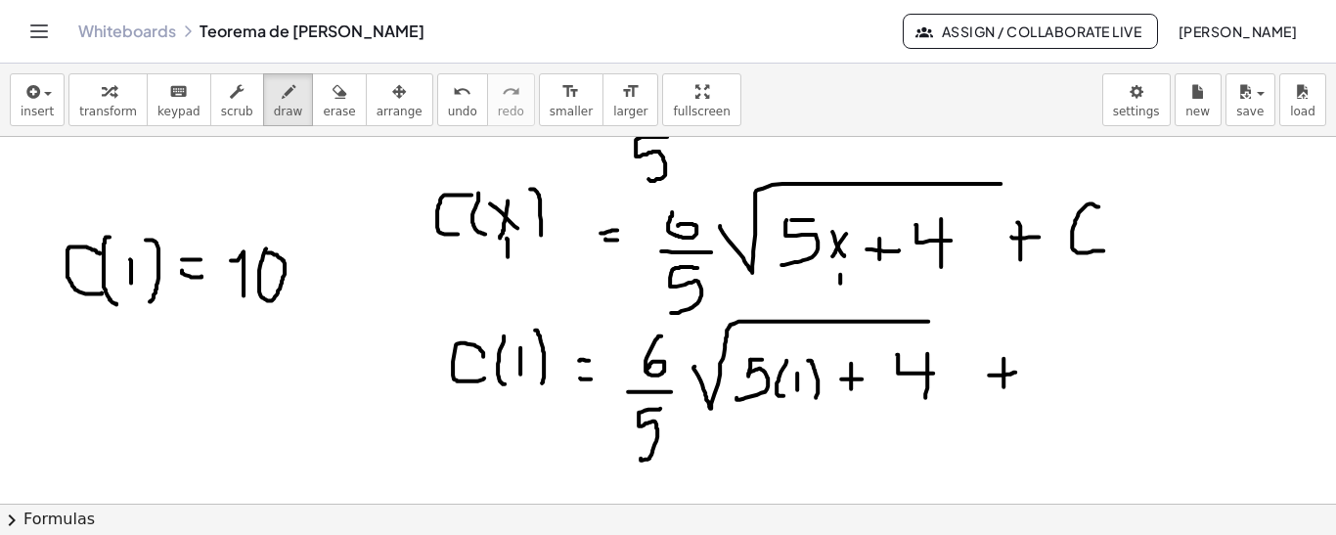
drag, startPoint x: 1003, startPoint y: 357, endPoint x: 1003, endPoint y: 386, distance: 29.3
drag, startPoint x: 1080, startPoint y: 355, endPoint x: 1080, endPoint y: 390, distance: 35.2
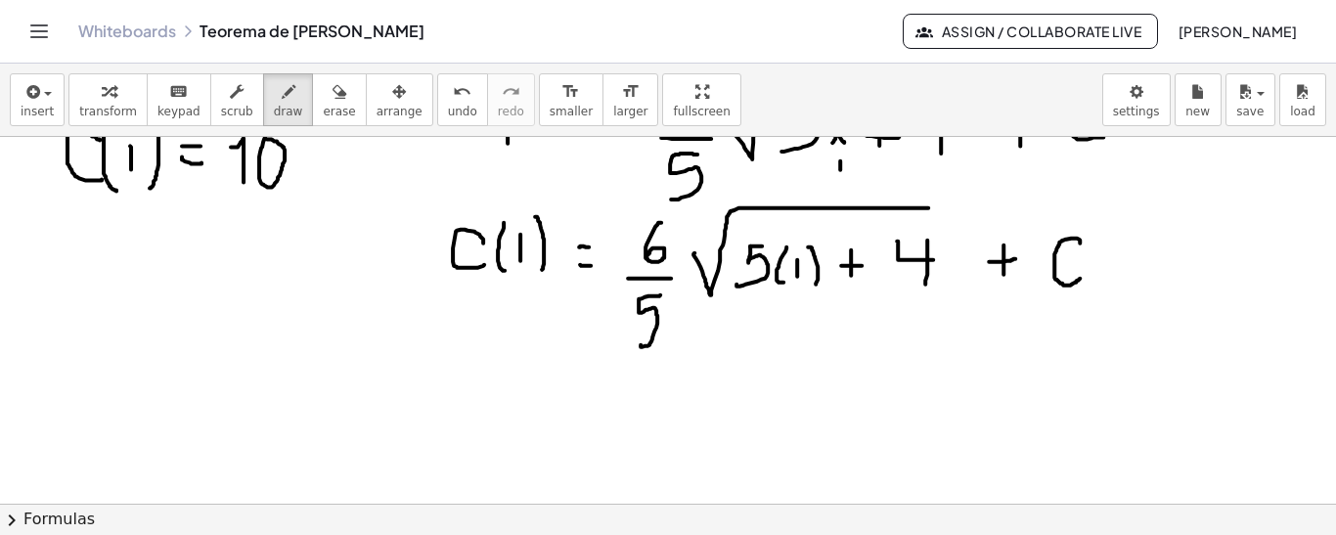
scroll to position [1724, 0]
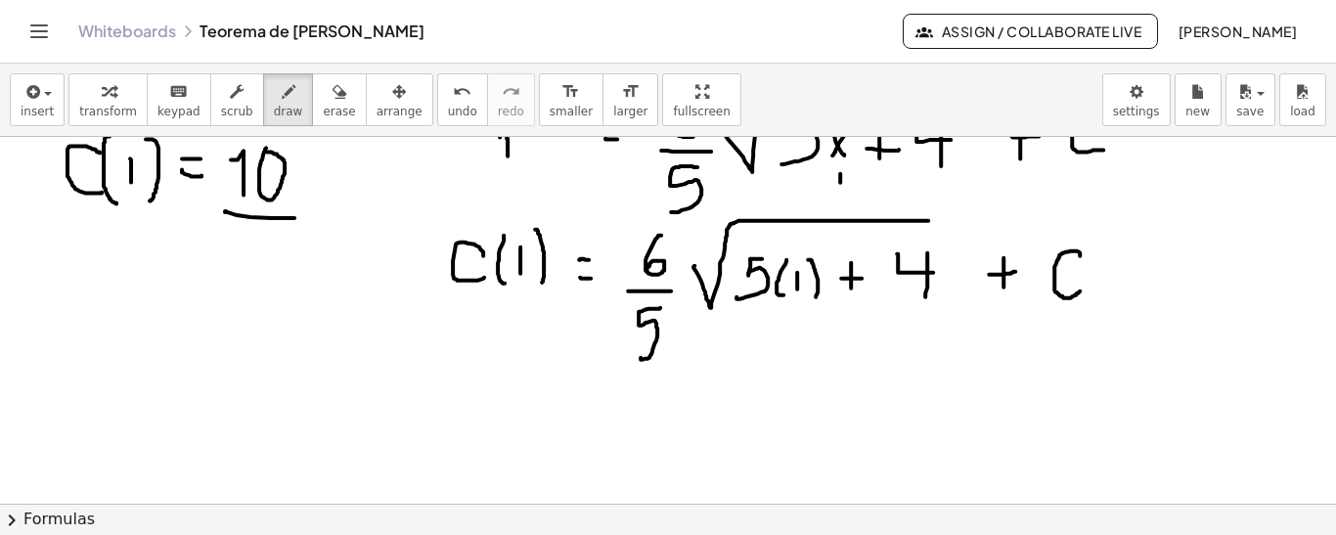
drag, startPoint x: 226, startPoint y: 209, endPoint x: 294, endPoint y: 216, distance: 68.8
drag, startPoint x: 509, startPoint y: 411, endPoint x: 532, endPoint y: 407, distance: 23.8
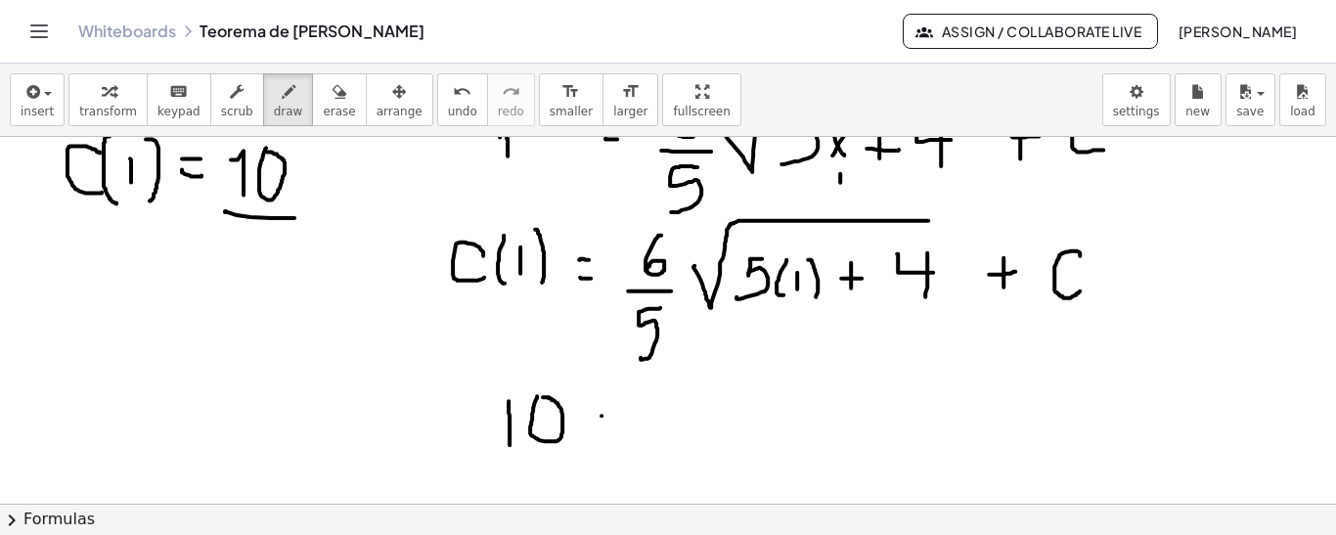
drag, startPoint x: 601, startPoint y: 414, endPoint x: 617, endPoint y: 417, distance: 15.9
drag, startPoint x: 603, startPoint y: 431, endPoint x: 634, endPoint y: 418, distance: 33.3
drag, startPoint x: 661, startPoint y: 387, endPoint x: 657, endPoint y: 411, distance: 23.8
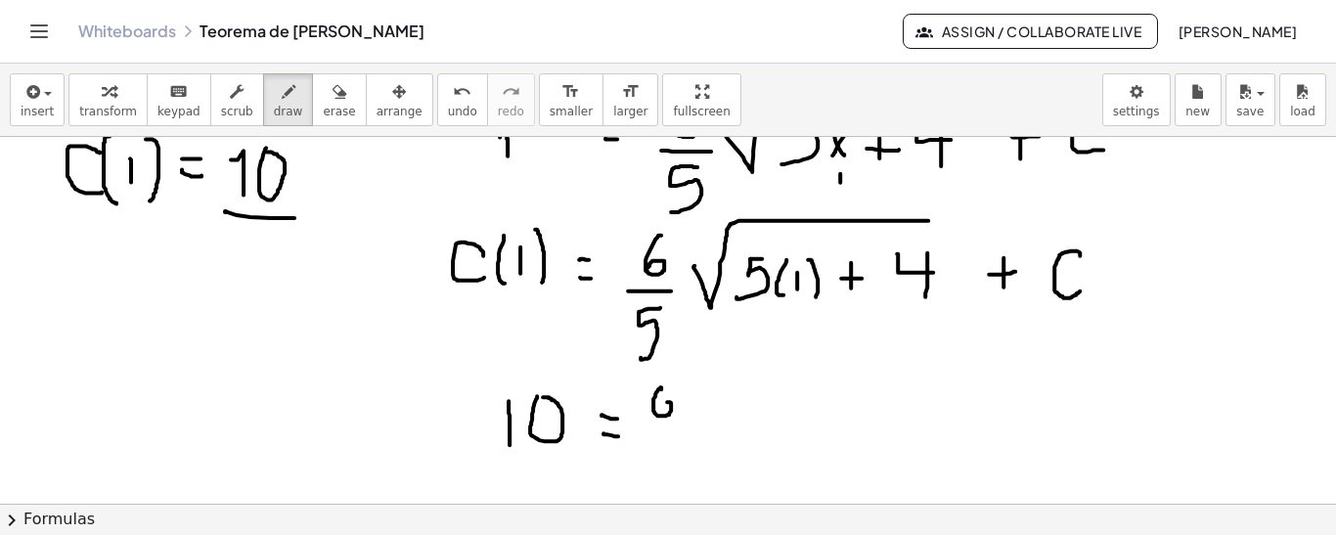
drag, startPoint x: 649, startPoint y: 427, endPoint x: 702, endPoint y: 427, distance: 52.8
drag, startPoint x: 682, startPoint y: 435, endPoint x: 683, endPoint y: 453, distance: 17.6
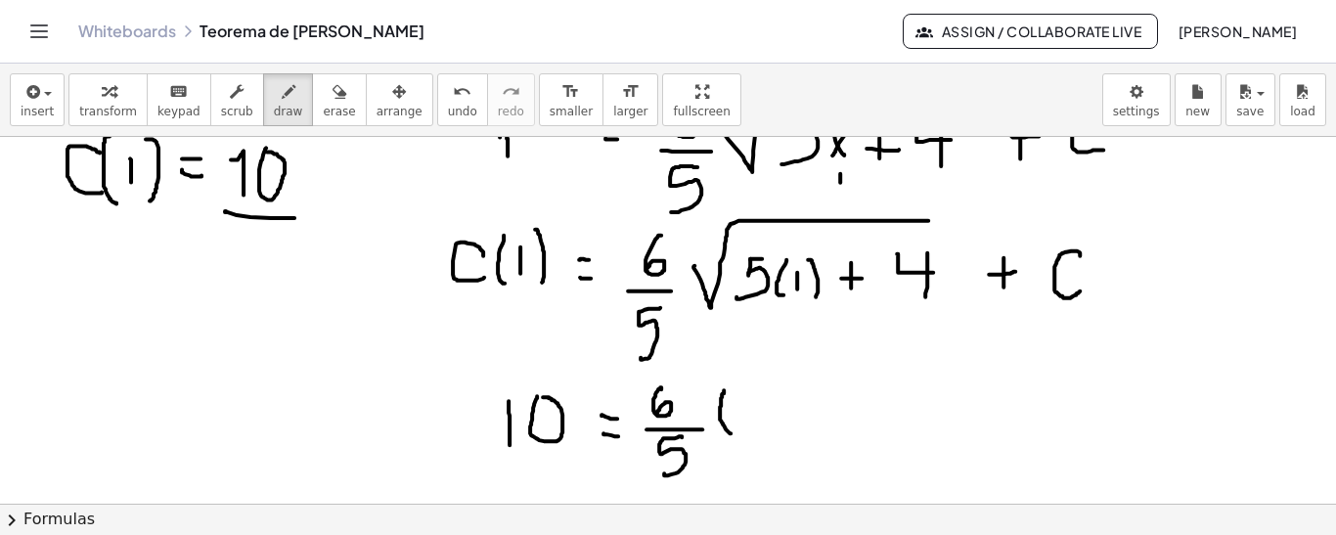
drag, startPoint x: 723, startPoint y: 391, endPoint x: 741, endPoint y: 412, distance: 27.7
drag, startPoint x: 741, startPoint y: 397, endPoint x: 741, endPoint y: 426, distance: 29.3
drag, startPoint x: 756, startPoint y: 384, endPoint x: 767, endPoint y: 429, distance: 46.3
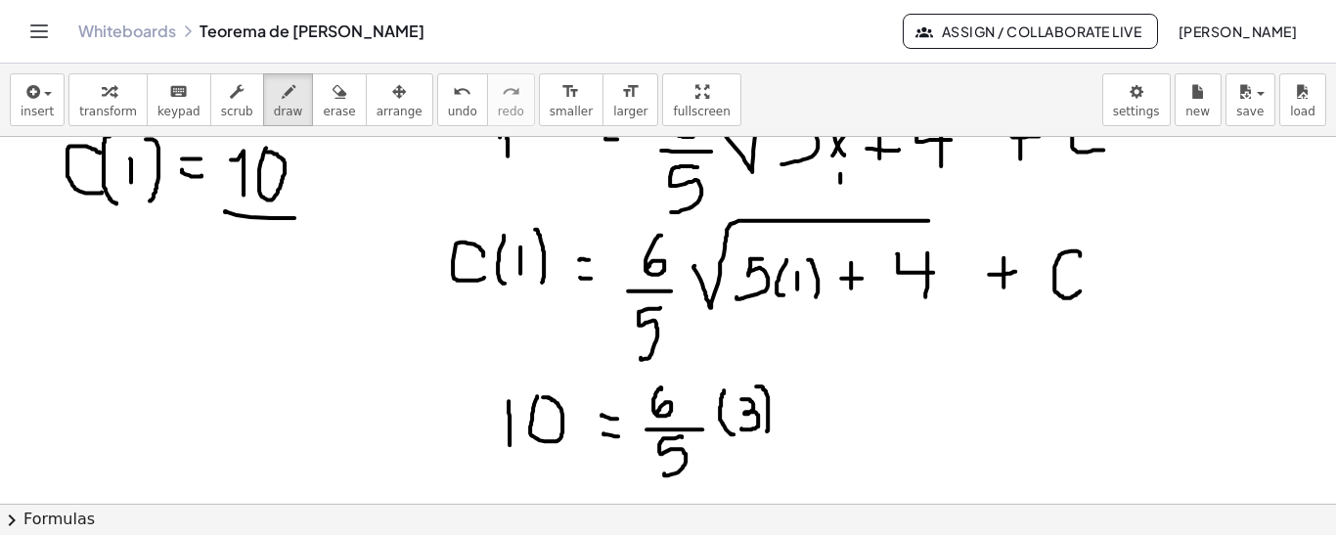
drag, startPoint x: 804, startPoint y: 410, endPoint x: 831, endPoint y: 409, distance: 27.4
drag, startPoint x: 819, startPoint y: 393, endPoint x: 844, endPoint y: 408, distance: 29.4
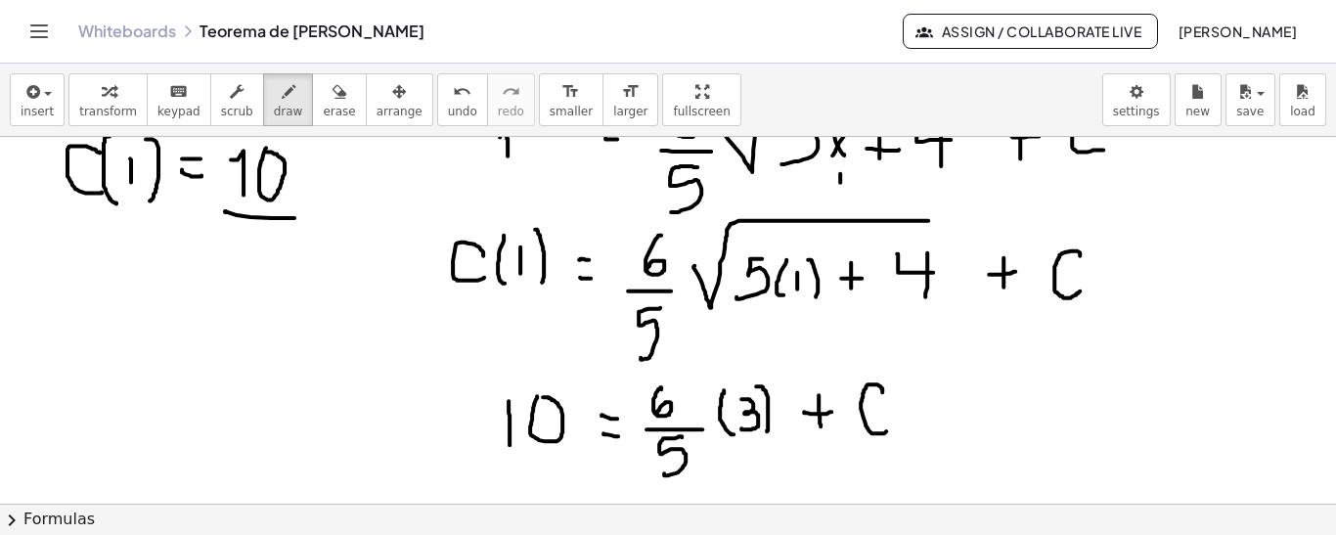
drag, startPoint x: 882, startPoint y: 390, endPoint x: 888, endPoint y: 420, distance: 29.9
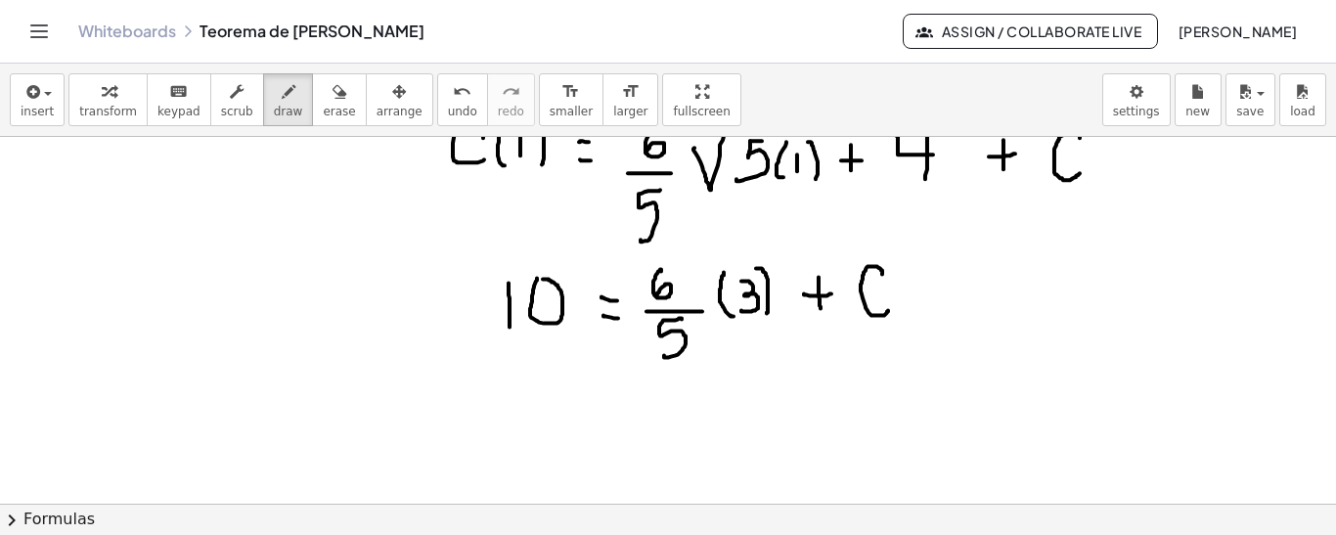
scroll to position [1939, 0]
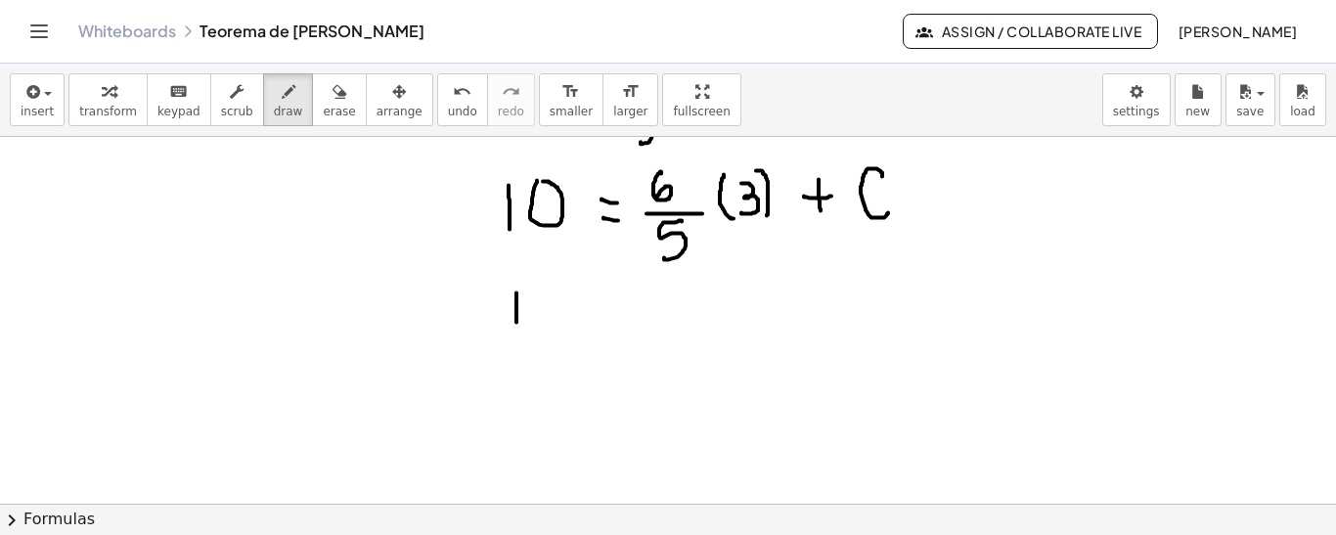
drag, startPoint x: 516, startPoint y: 291, endPoint x: 533, endPoint y: 309, distance: 24.2
drag, startPoint x: 600, startPoint y: 313, endPoint x: 614, endPoint y: 323, distance: 16.8
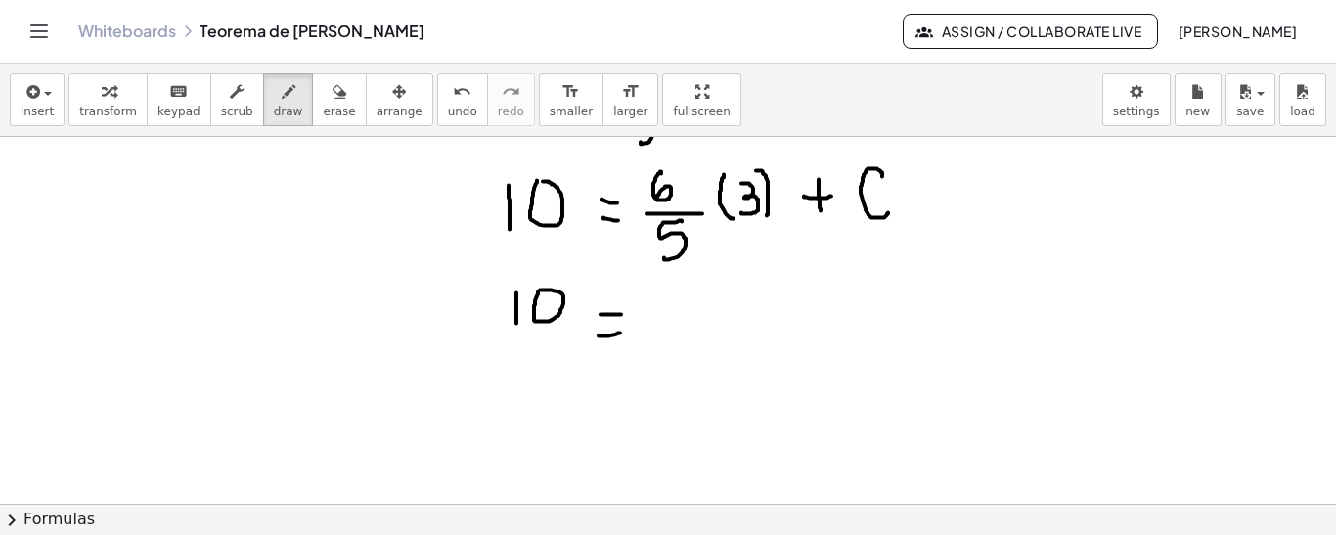
drag, startPoint x: 599, startPoint y: 334, endPoint x: 620, endPoint y: 332, distance: 20.7
drag, startPoint x: 672, startPoint y: 171, endPoint x: 719, endPoint y: 167, distance: 47.1
drag, startPoint x: 664, startPoint y: 293, endPoint x: 671, endPoint y: 308, distance: 16.2
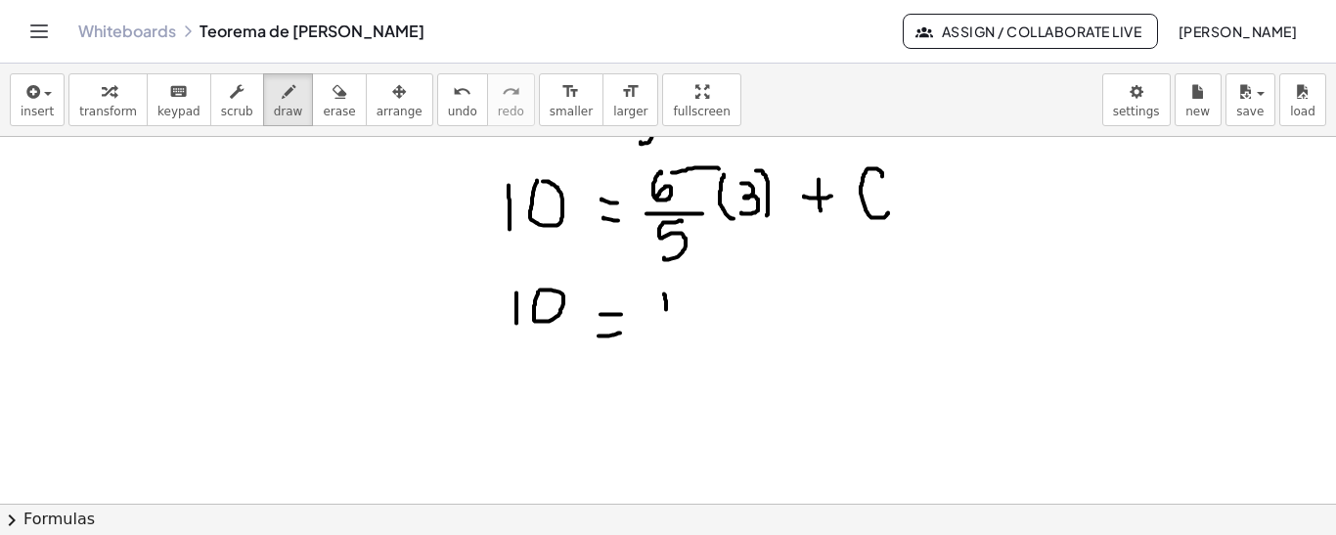
drag, startPoint x: 667, startPoint y: 332, endPoint x: 698, endPoint y: 336, distance: 31.7
drag, startPoint x: 687, startPoint y: 341, endPoint x: 693, endPoint y: 367, distance: 26.1
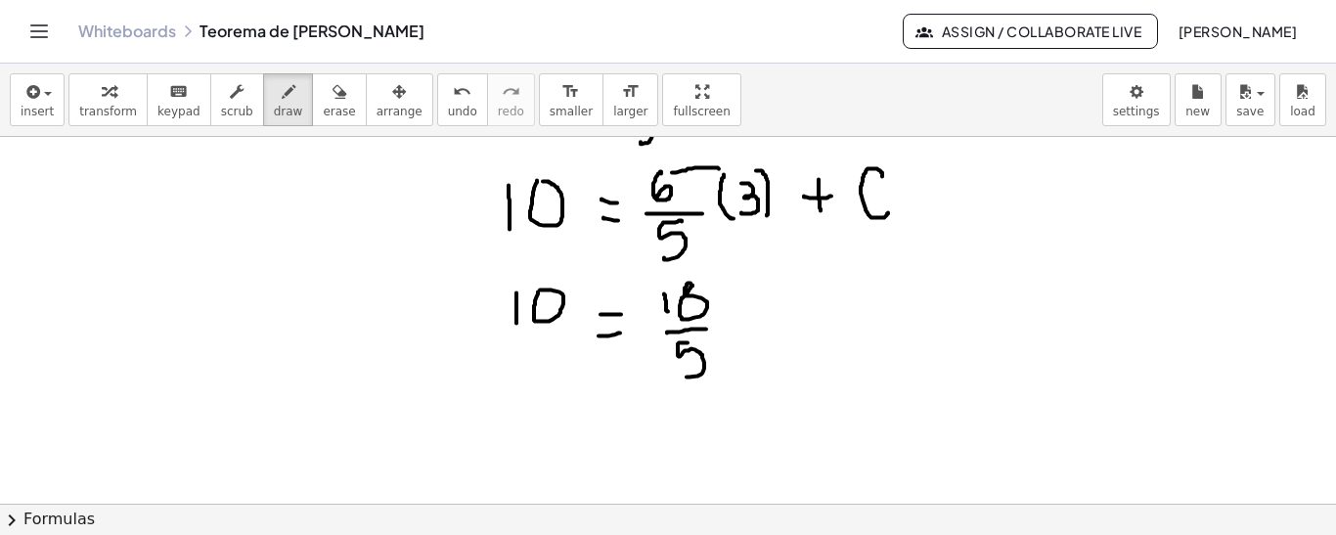
drag, startPoint x: 757, startPoint y: 316, endPoint x: 783, endPoint y: 313, distance: 26.6
drag, startPoint x: 773, startPoint y: 298, endPoint x: 773, endPoint y: 331, distance: 32.3
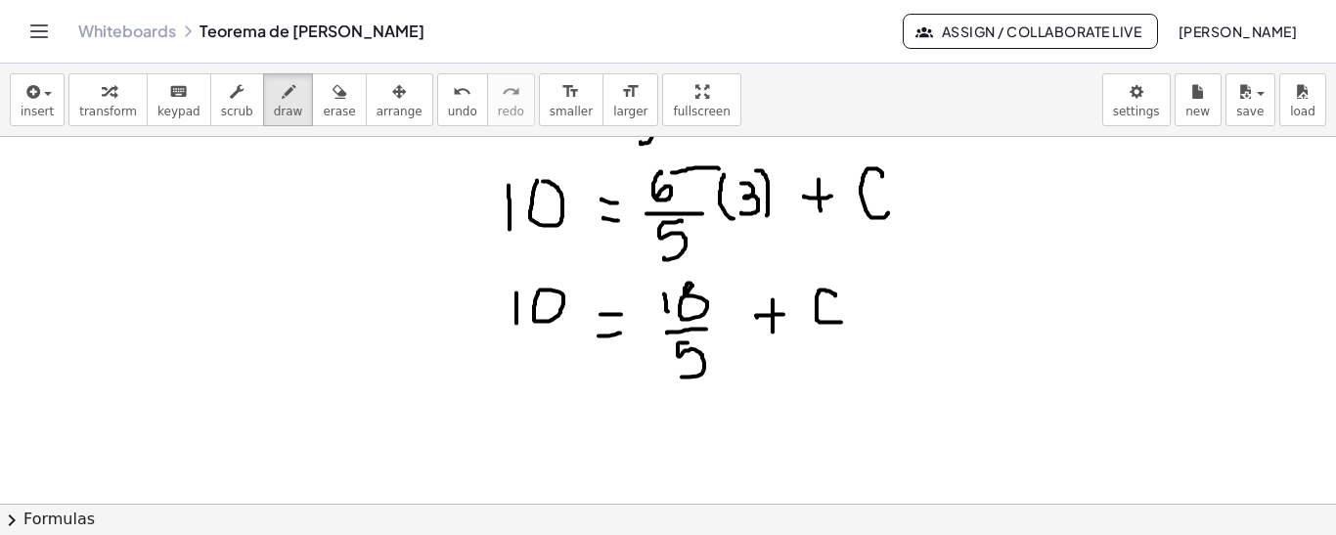
drag, startPoint x: 830, startPoint y: 290, endPoint x: 843, endPoint y: 321, distance: 32.9
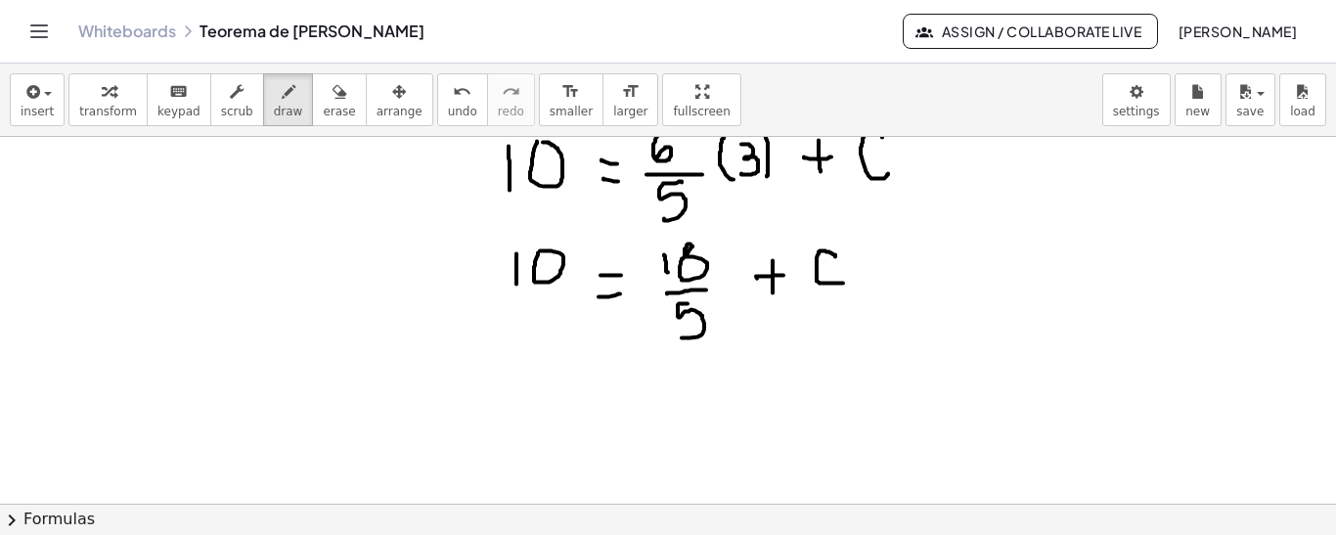
drag, startPoint x: 433, startPoint y: 355, endPoint x: 452, endPoint y: 353, distance: 18.7
drag, startPoint x: 469, startPoint y: 340, endPoint x: 469, endPoint y: 360, distance: 19.6
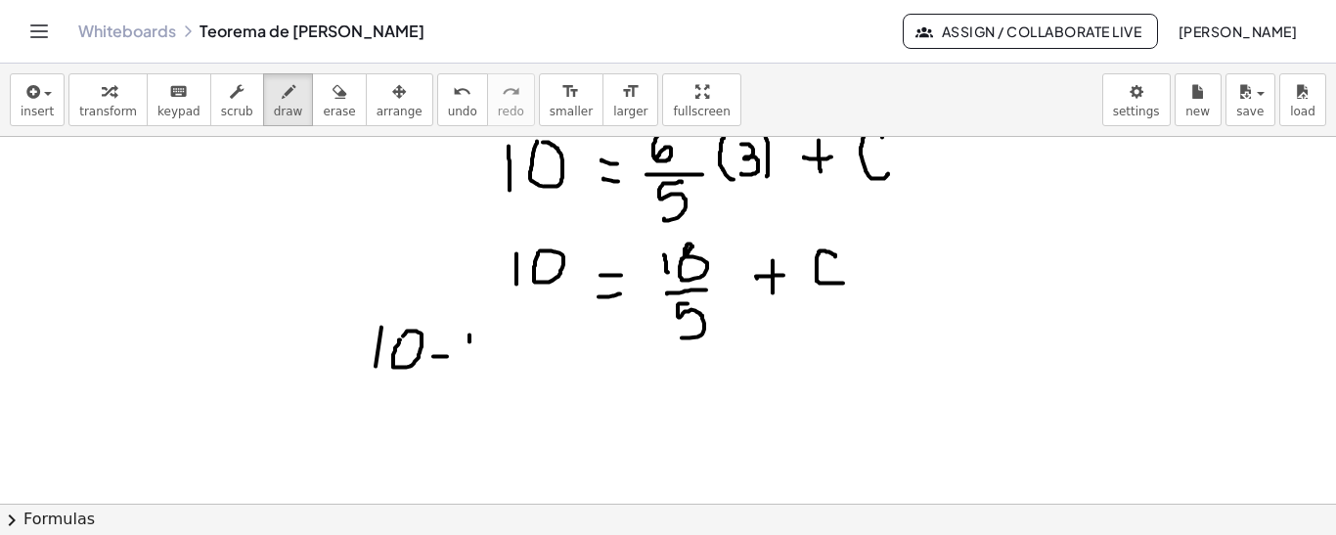
drag, startPoint x: 488, startPoint y: 331, endPoint x: 499, endPoint y: 332, distance: 10.9
drag, startPoint x: 452, startPoint y: 384, endPoint x: 507, endPoint y: 382, distance: 54.8
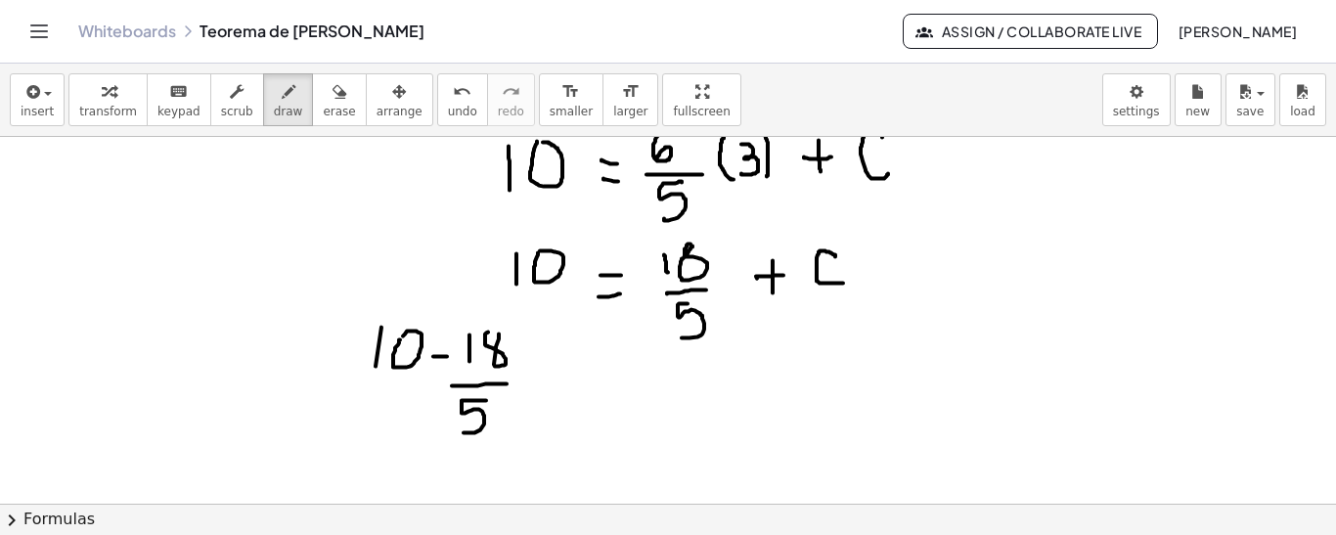
drag, startPoint x: 486, startPoint y: 399, endPoint x: 533, endPoint y: 404, distance: 47.2
drag, startPoint x: 544, startPoint y: 371, endPoint x: 565, endPoint y: 372, distance: 21.5
drag, startPoint x: 547, startPoint y: 381, endPoint x: 588, endPoint y: 367, distance: 43.6
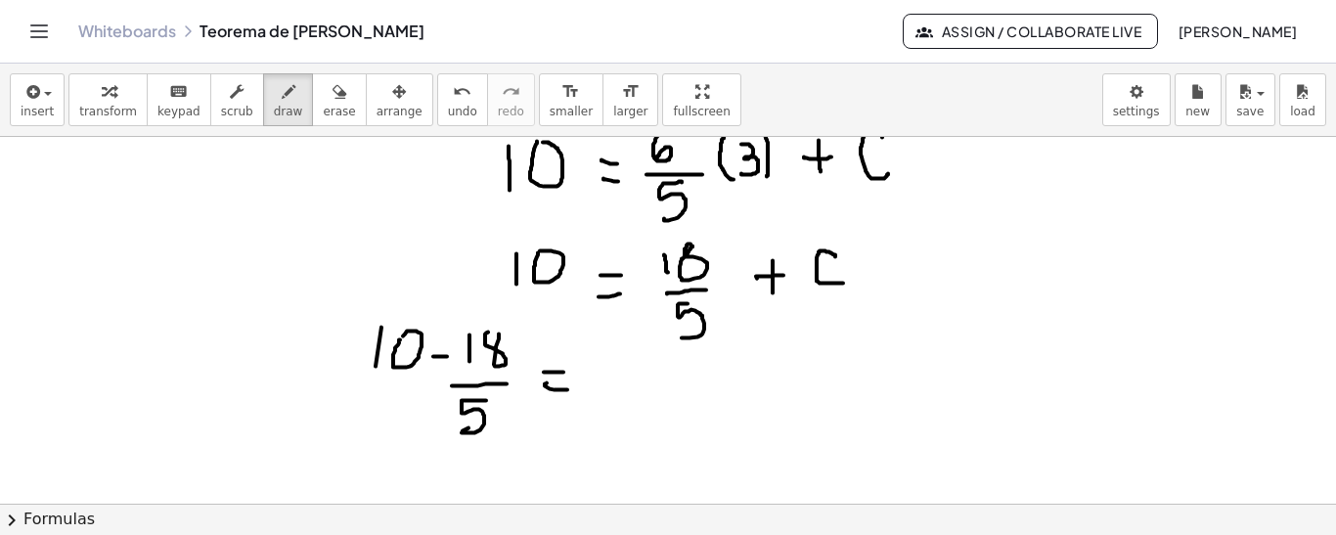
drag, startPoint x: 621, startPoint y: 350, endPoint x: 638, endPoint y: 384, distance: 38.1
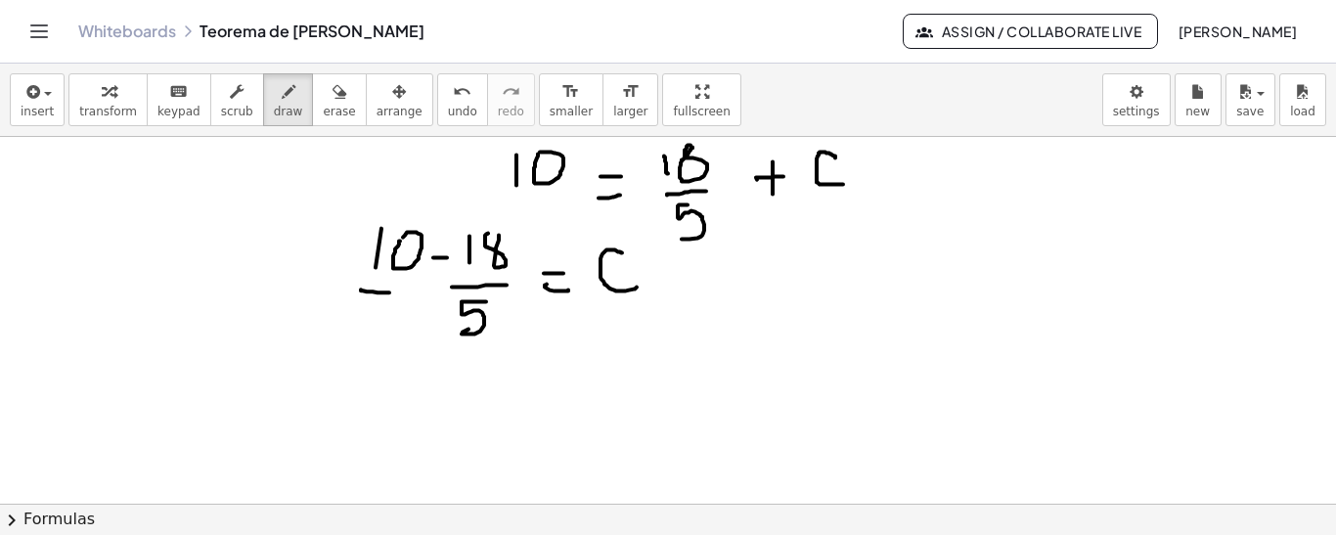
drag, startPoint x: 361, startPoint y: 288, endPoint x: 414, endPoint y: 291, distance: 52.9
drag, startPoint x: 389, startPoint y: 306, endPoint x: 393, endPoint y: 332, distance: 26.7
drag, startPoint x: 401, startPoint y: 385, endPoint x: 375, endPoint y: 429, distance: 51.3
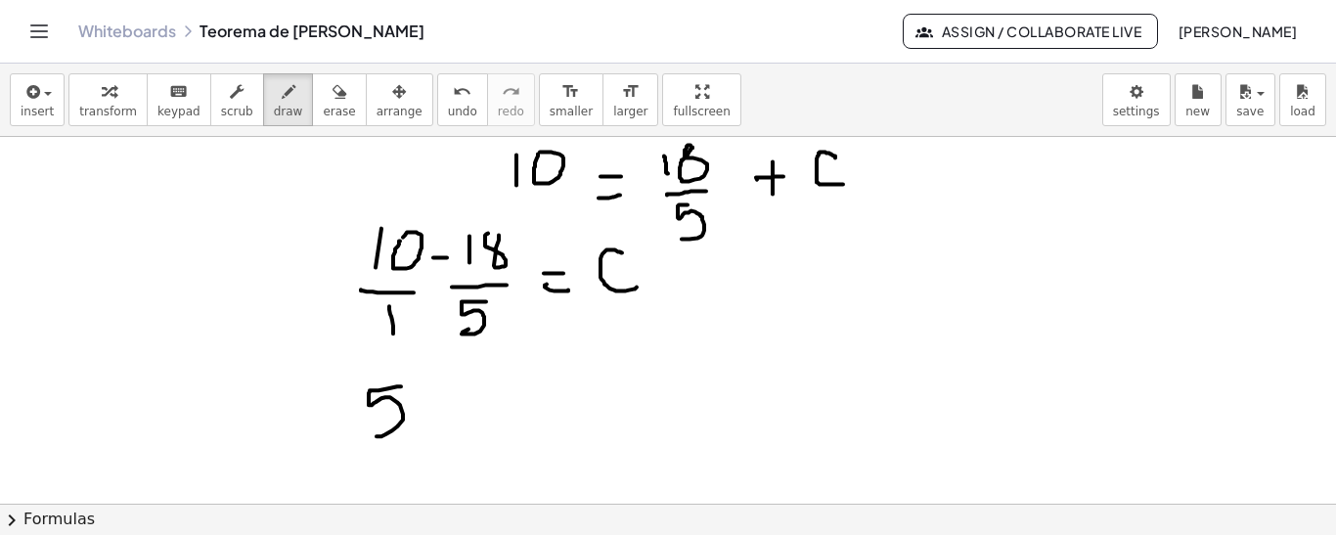
drag, startPoint x: 416, startPoint y: 407, endPoint x: 424, endPoint y: 396, distance: 13.9
drag, startPoint x: 423, startPoint y: 280, endPoint x: 455, endPoint y: 318, distance: 49.3
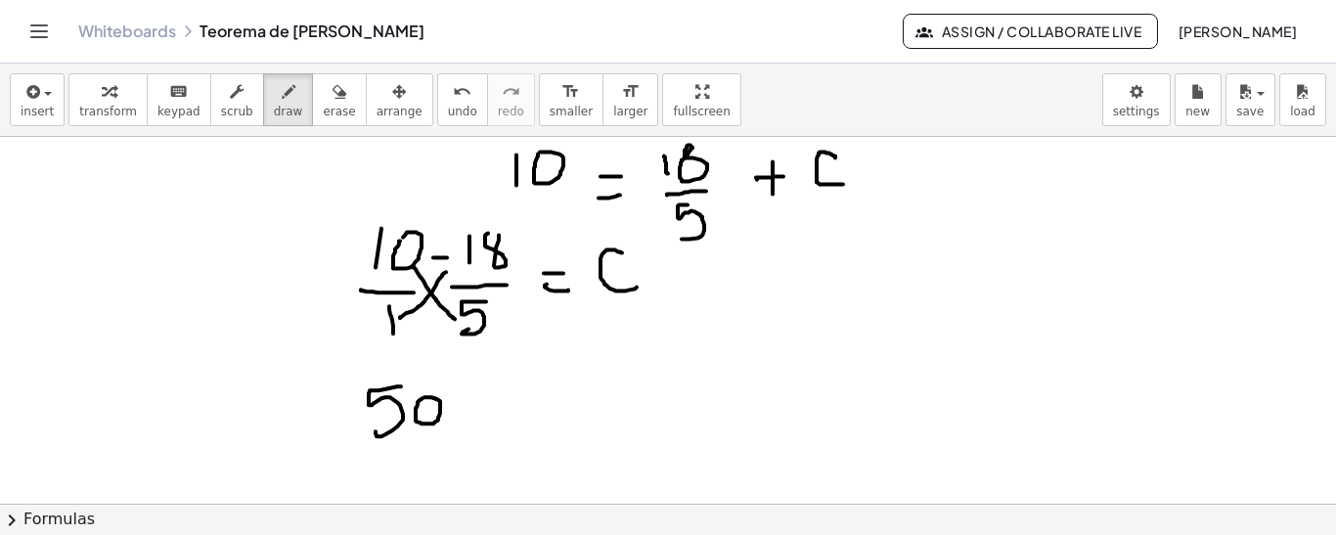
drag, startPoint x: 400, startPoint y: 317, endPoint x: 448, endPoint y: 269, distance: 67.8
drag, startPoint x: 453, startPoint y: 405, endPoint x: 487, endPoint y: 403, distance: 34.3
drag, startPoint x: 495, startPoint y: 378, endPoint x: 495, endPoint y: 410, distance: 31.3
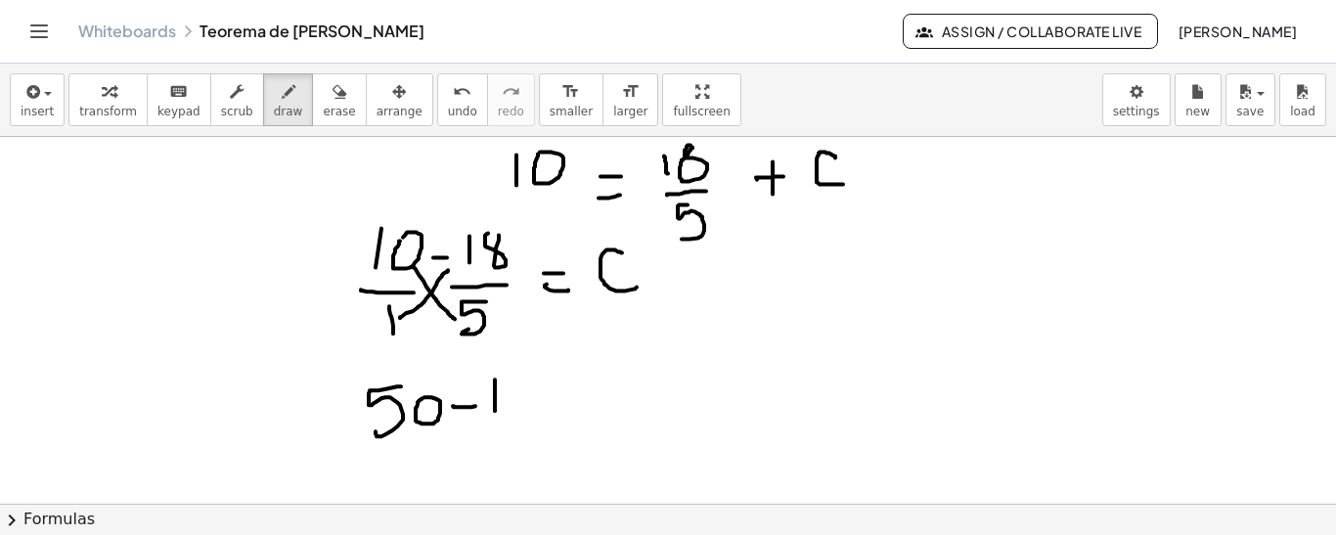
drag, startPoint x: 403, startPoint y: 353, endPoint x: 451, endPoint y: 337, distance: 50.4
drag, startPoint x: 357, startPoint y: 457, endPoint x: 501, endPoint y: 444, distance: 144.3
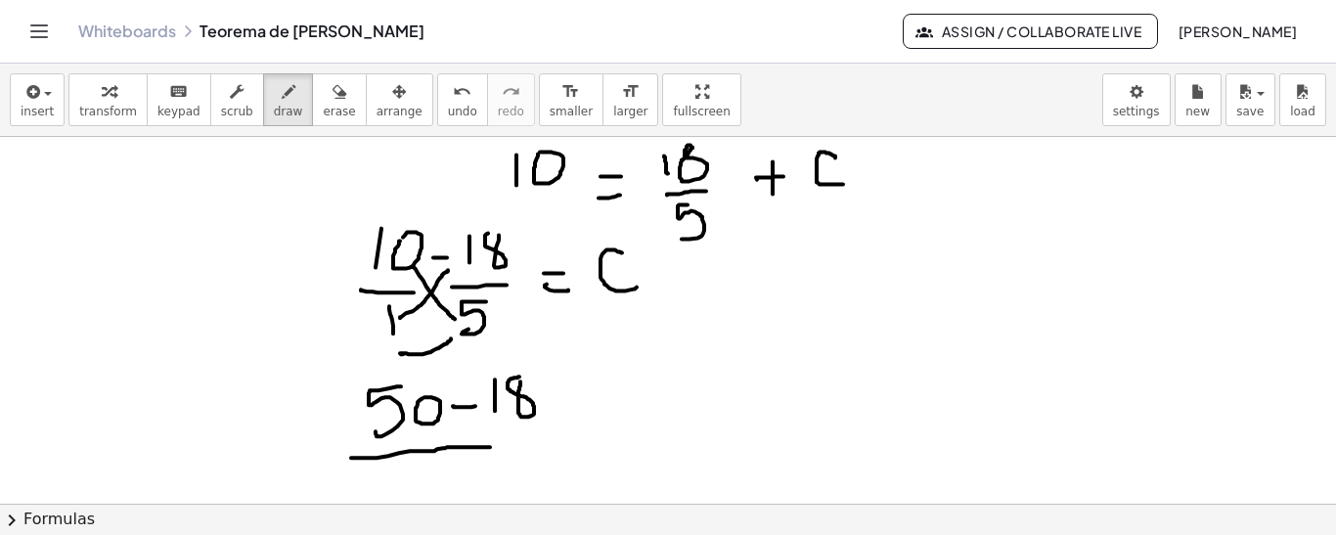
drag, startPoint x: 443, startPoint y: 465, endPoint x: 434, endPoint y: 491, distance: 26.9
drag, startPoint x: 566, startPoint y: 422, endPoint x: 582, endPoint y: 420, distance: 15.9
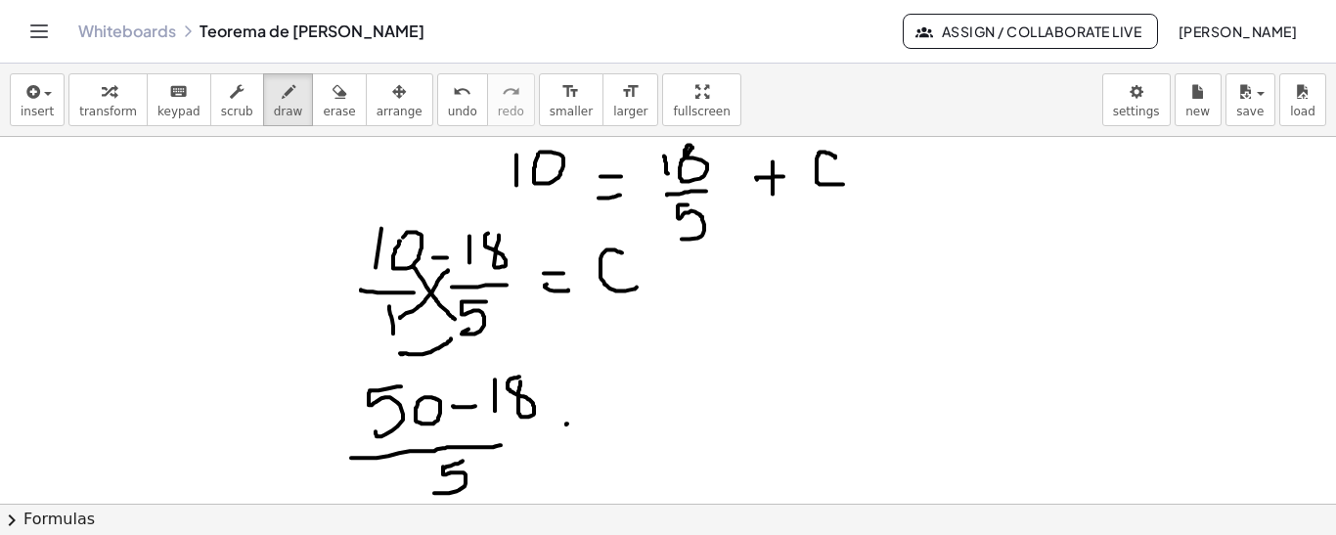
drag, startPoint x: 568, startPoint y: 434, endPoint x: 598, endPoint y: 437, distance: 29.5
drag, startPoint x: 645, startPoint y: 393, endPoint x: 706, endPoint y: 424, distance: 68.2
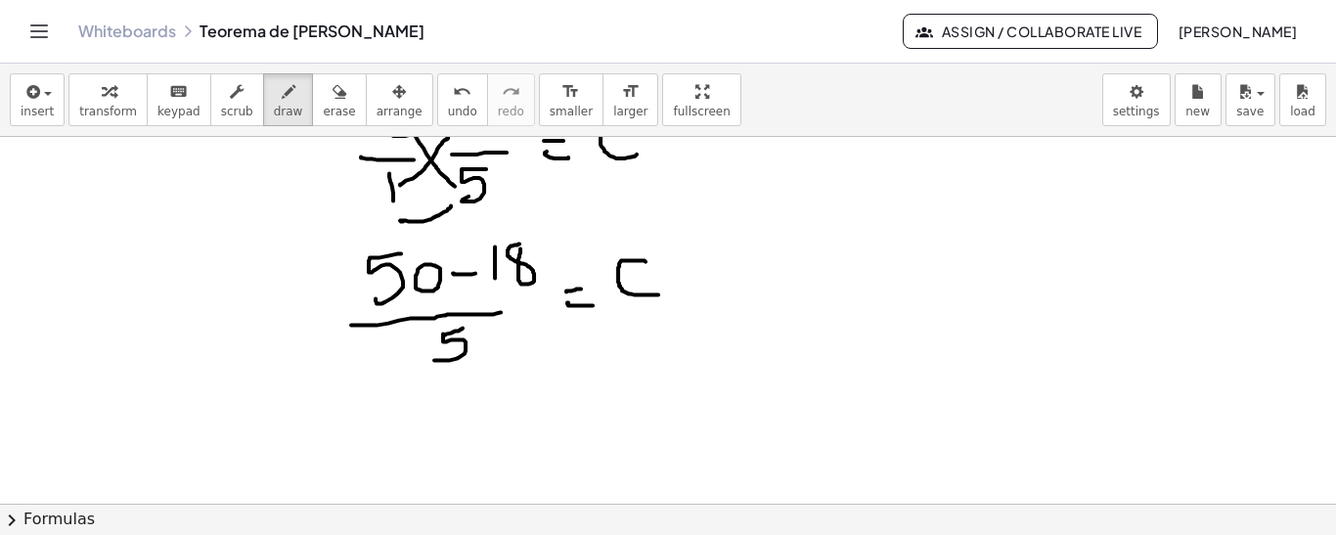
scroll to position [2308, 0]
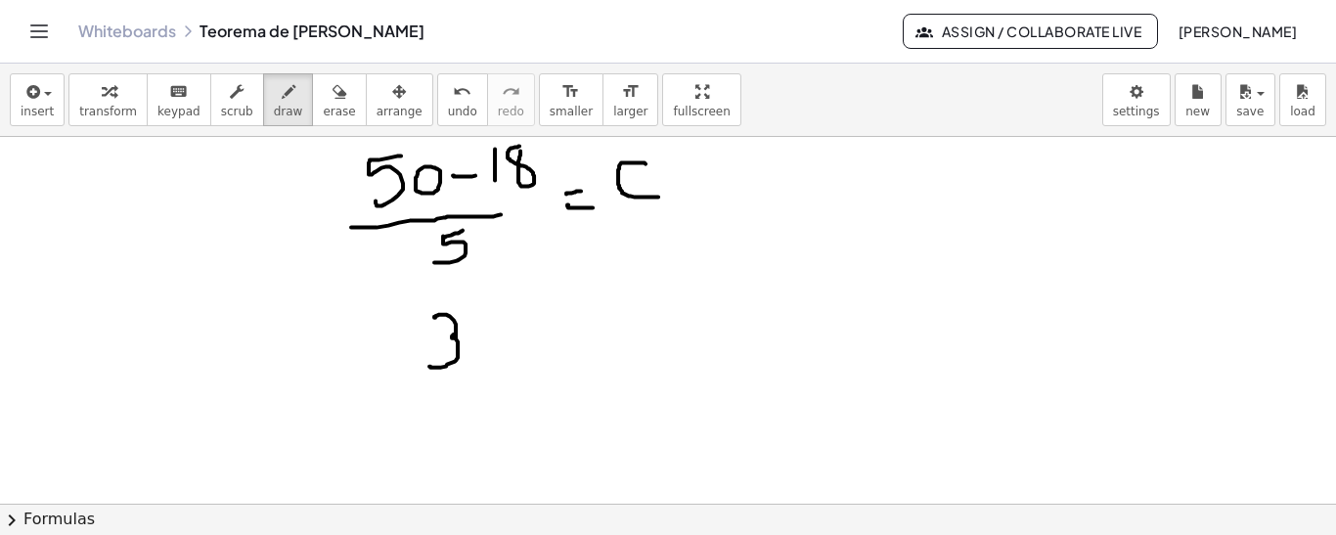
drag, startPoint x: 434, startPoint y: 315, endPoint x: 430, endPoint y: 360, distance: 45.2
drag, startPoint x: 472, startPoint y: 320, endPoint x: 510, endPoint y: 352, distance: 50.0
drag, startPoint x: 432, startPoint y: 376, endPoint x: 500, endPoint y: 375, distance: 67.5
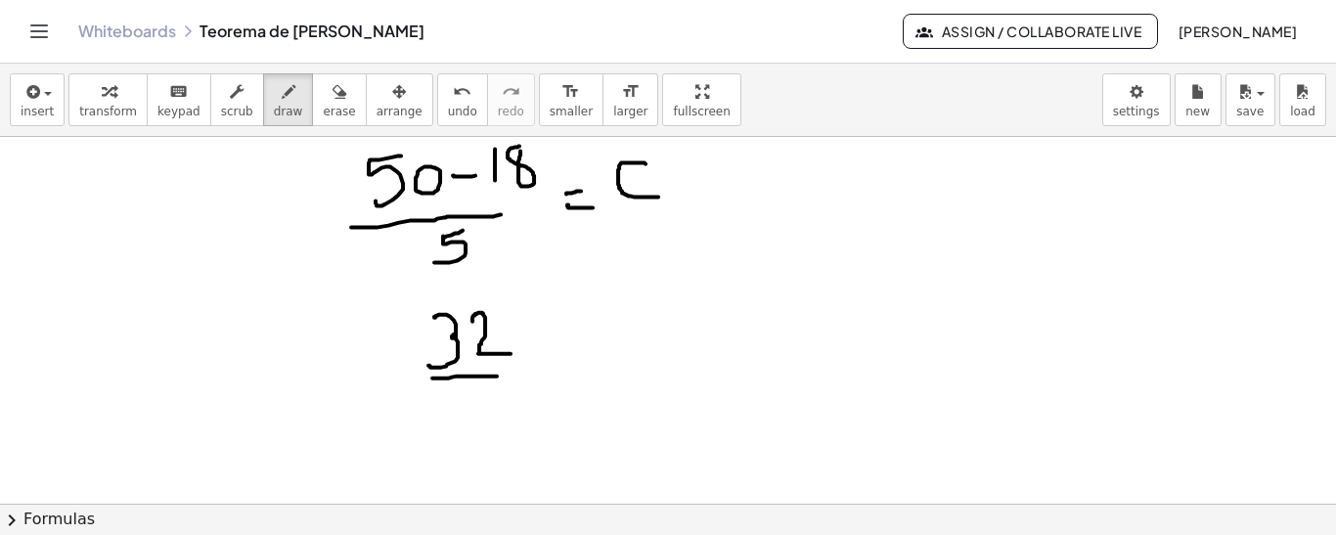
drag, startPoint x: 483, startPoint y: 387, endPoint x: 441, endPoint y: 427, distance: 58.1
drag, startPoint x: 542, startPoint y: 343, endPoint x: 565, endPoint y: 342, distance: 23.5
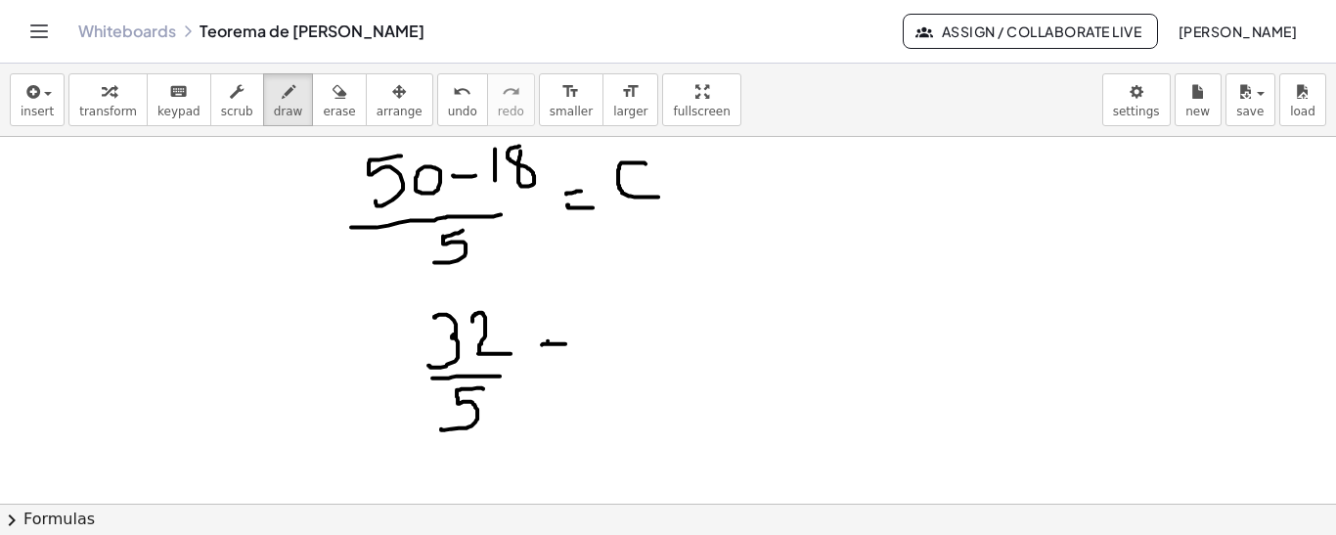
drag, startPoint x: 544, startPoint y: 358, endPoint x: 592, endPoint y: 353, distance: 48.2
drag, startPoint x: 621, startPoint y: 331, endPoint x: 614, endPoint y: 356, distance: 26.3
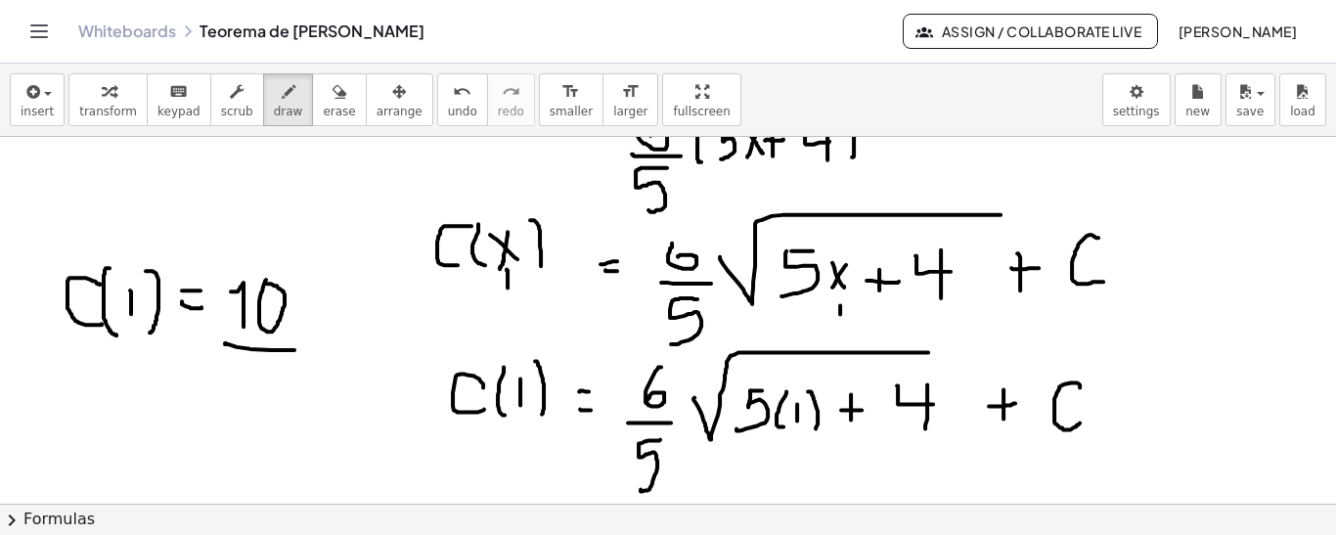
scroll to position [1586, 0]
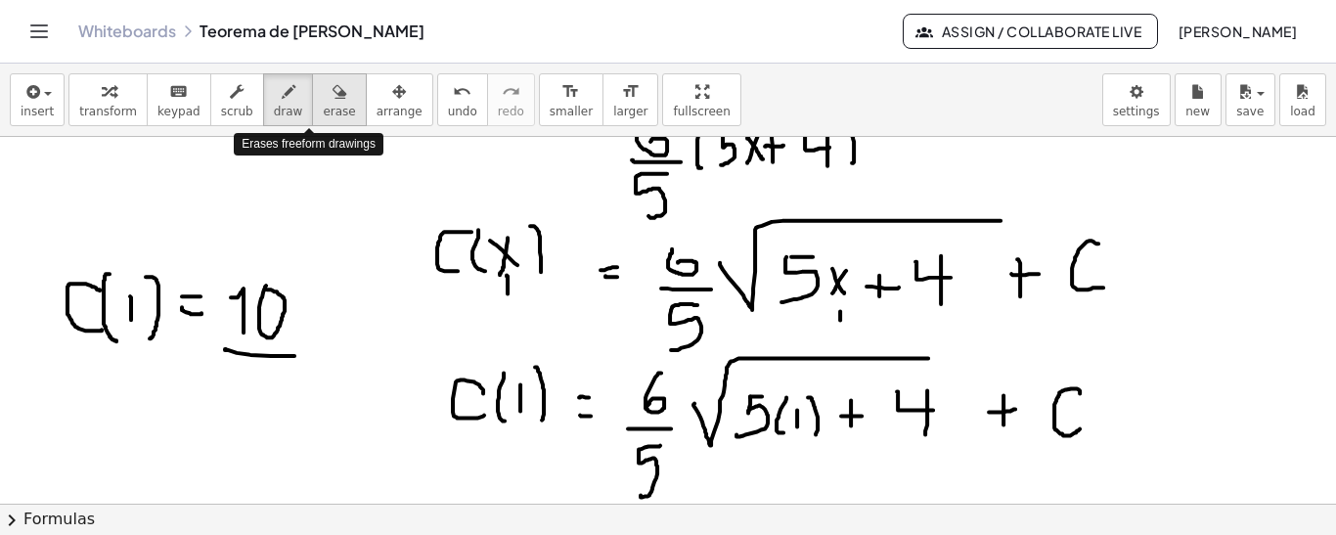
click at [332, 89] on icon "button" at bounding box center [339, 91] width 14 height 23
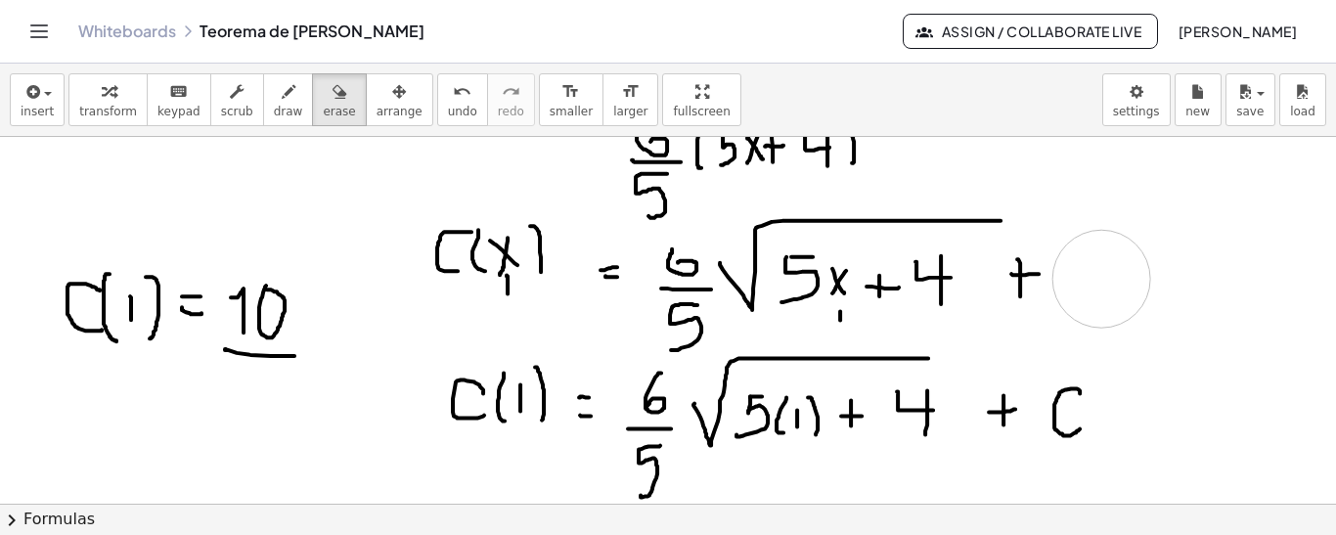
click at [1101, 277] on div at bounding box center [668, 24] width 1336 height 2946
click at [274, 105] on span "draw" at bounding box center [288, 112] width 29 height 14
drag, startPoint x: 1084, startPoint y: 235, endPoint x: 1079, endPoint y: 266, distance: 31.7
click at [1079, 267] on div at bounding box center [668, 24] width 1336 height 2946
drag, startPoint x: 1118, startPoint y: 237, endPoint x: 1141, endPoint y: 263, distance: 35.3
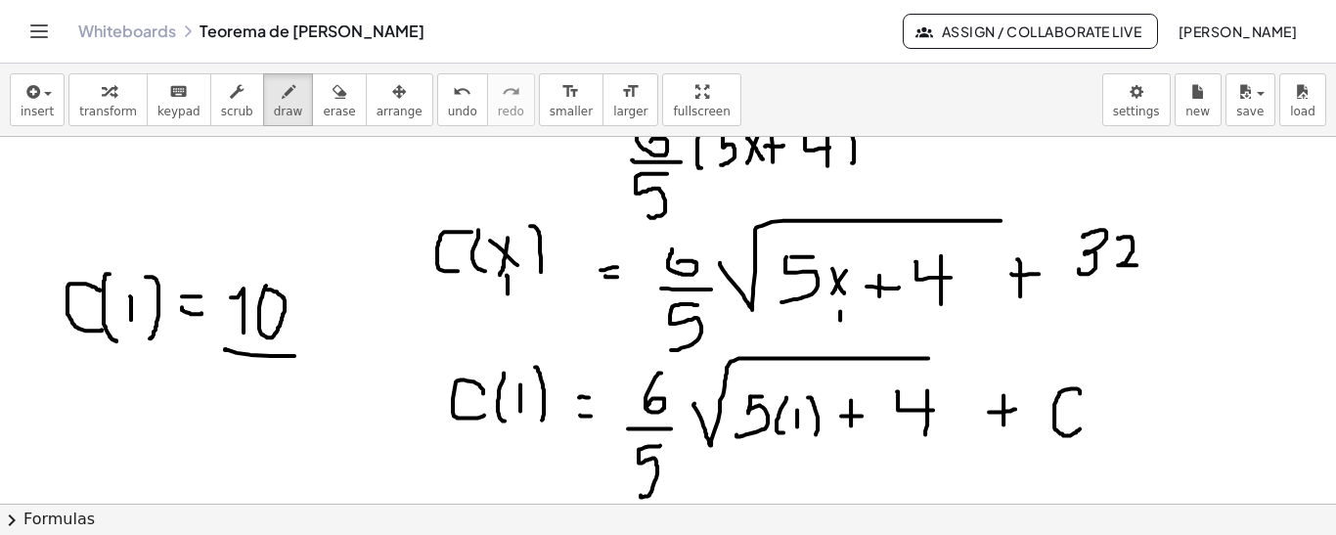
click at [1141, 263] on div at bounding box center [668, 24] width 1336 height 2946
drag, startPoint x: 1079, startPoint y: 284, endPoint x: 1137, endPoint y: 282, distance: 58.7
click at [1137, 283] on div at bounding box center [668, 24] width 1336 height 2946
drag, startPoint x: 1122, startPoint y: 294, endPoint x: 1090, endPoint y: 330, distance: 47.1
click at [1091, 331] on div at bounding box center [668, 24] width 1336 height 2946
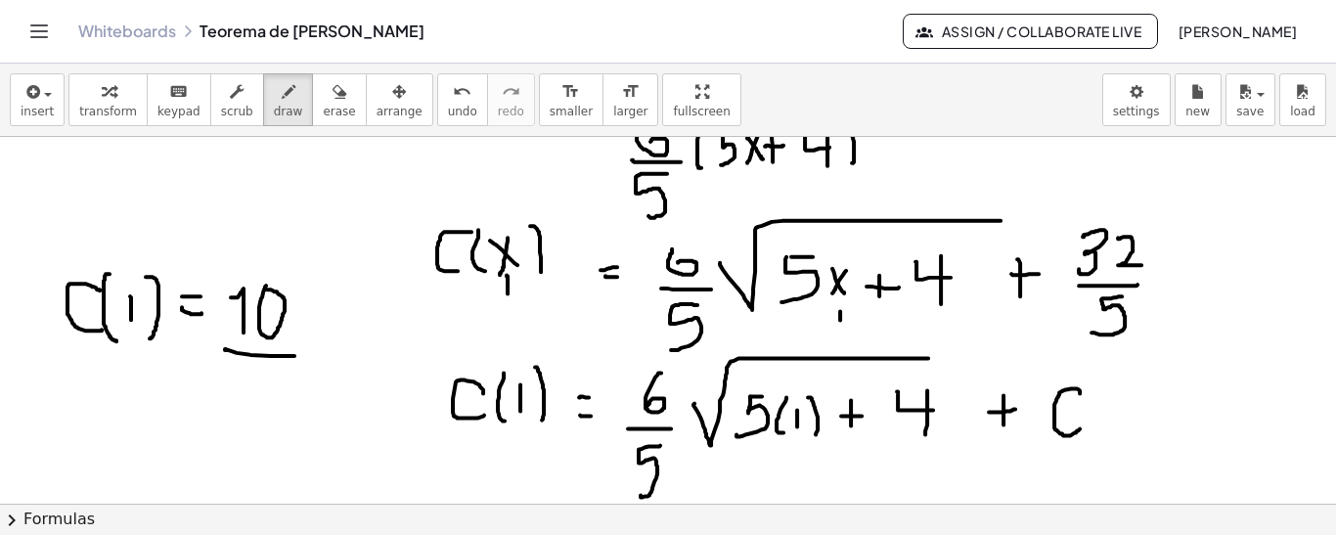
scroll to position [1587, 0]
